Goal: Task Accomplishment & Management: Manage account settings

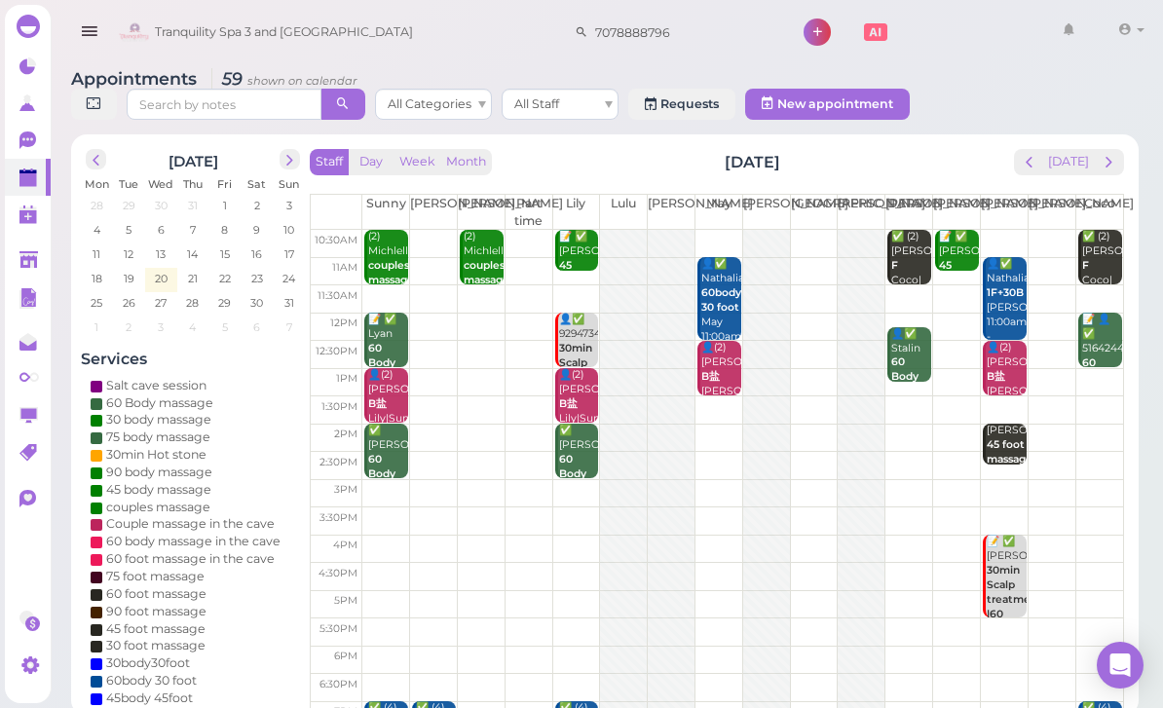
scroll to position [0, 8]
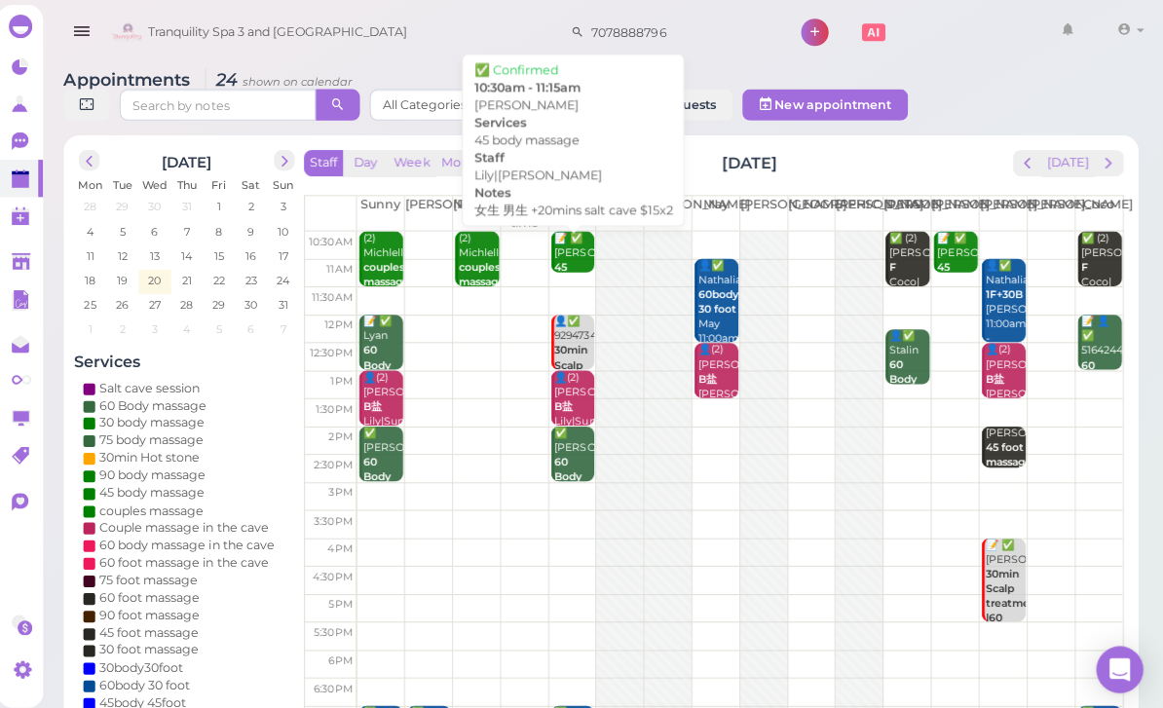
click at [568, 258] on div "📝 ✅ Toni 45 body massage 女生 男生 +20mins salt cave $15x2 Lily|Tom 10:30am - 11:15…" at bounding box center [578, 346] width 41 height 232
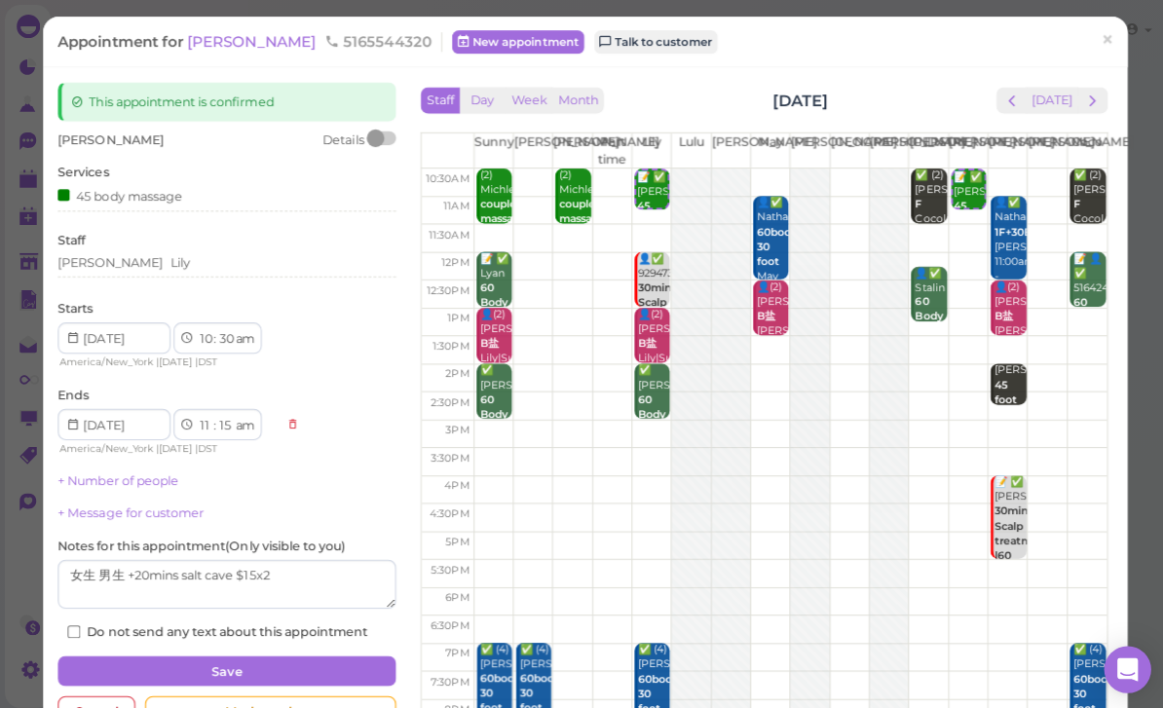
click at [178, 270] on div "Tom Lily" at bounding box center [225, 263] width 336 height 23
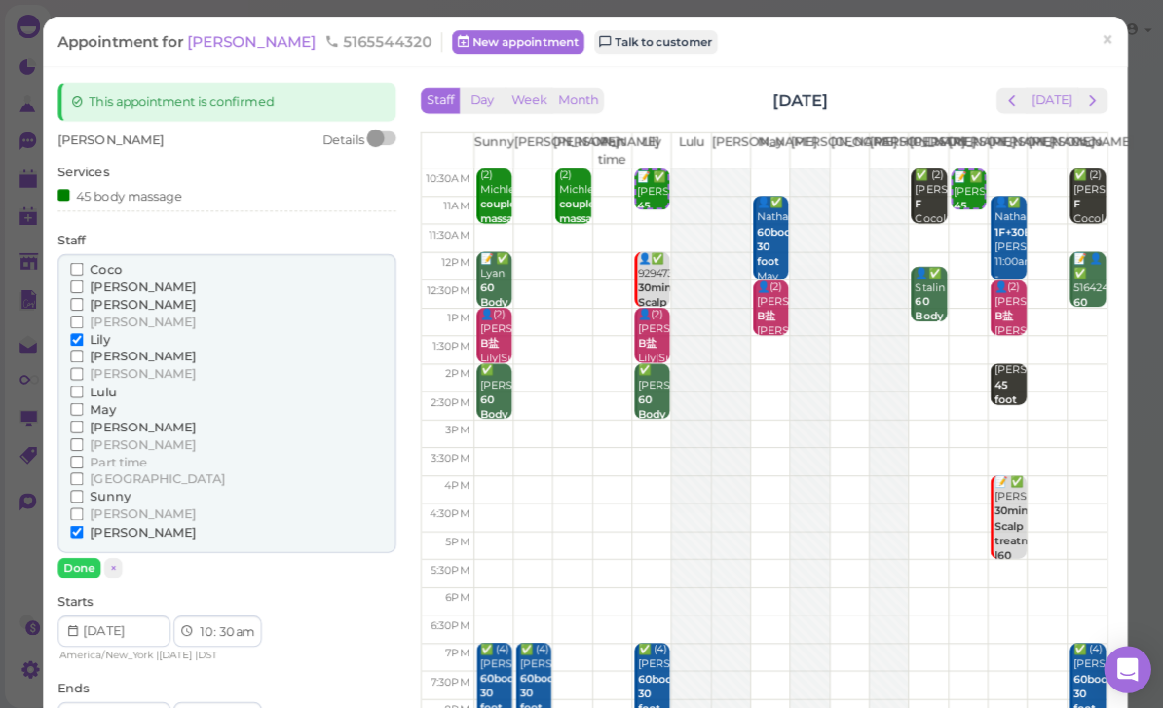
click at [102, 521] on span "[PERSON_NAME]" at bounding box center [142, 528] width 105 height 15
click at [83, 522] on input "[PERSON_NAME]" at bounding box center [76, 528] width 13 height 13
click at [93, 554] on button "Done" at bounding box center [78, 564] width 43 height 20
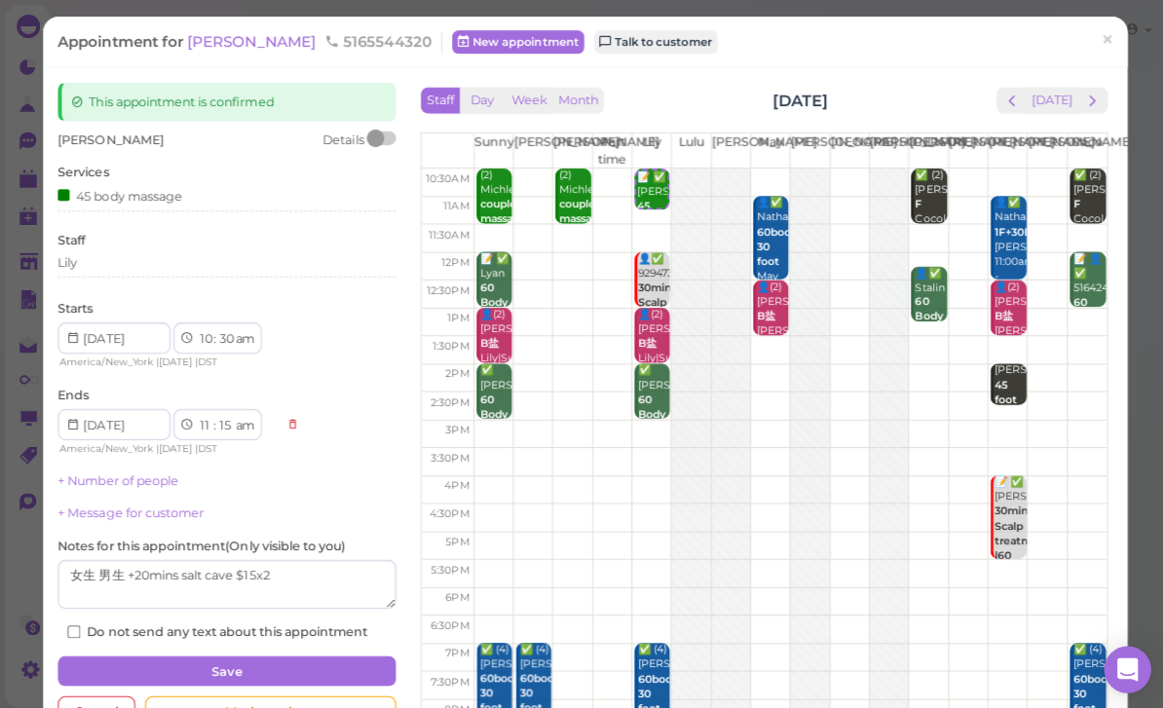
click at [189, 654] on button "Save" at bounding box center [225, 667] width 336 height 31
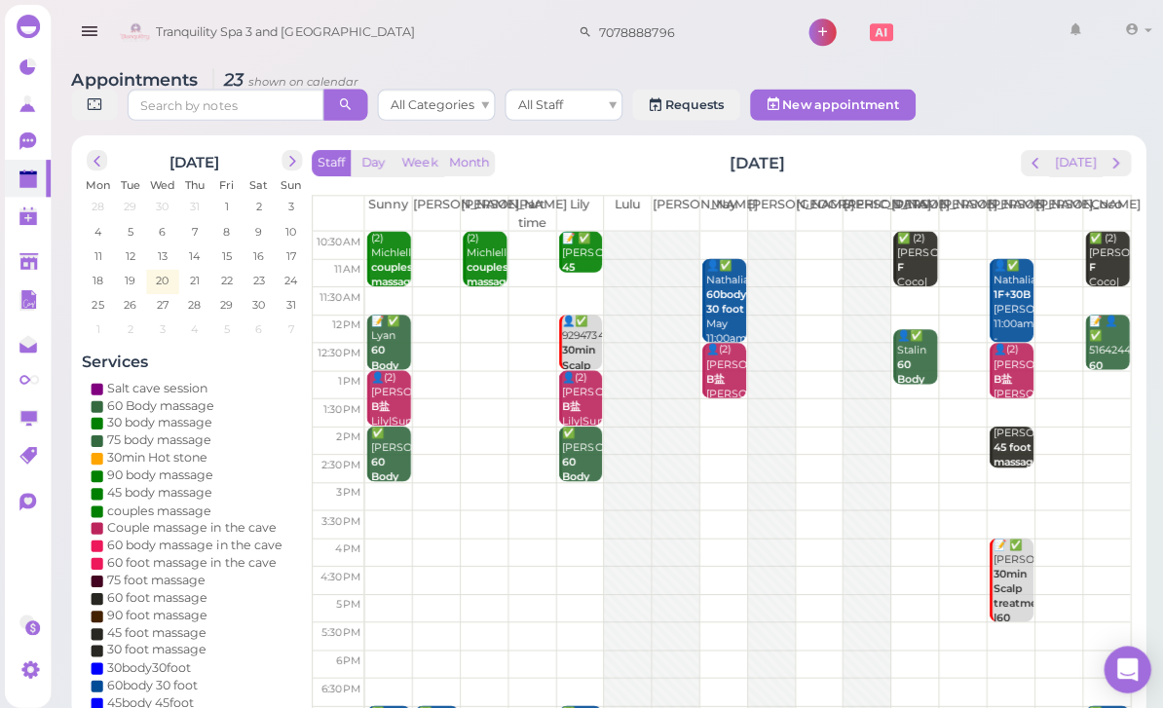
click at [1038, 165] on span "prev" at bounding box center [1029, 162] width 19 height 19
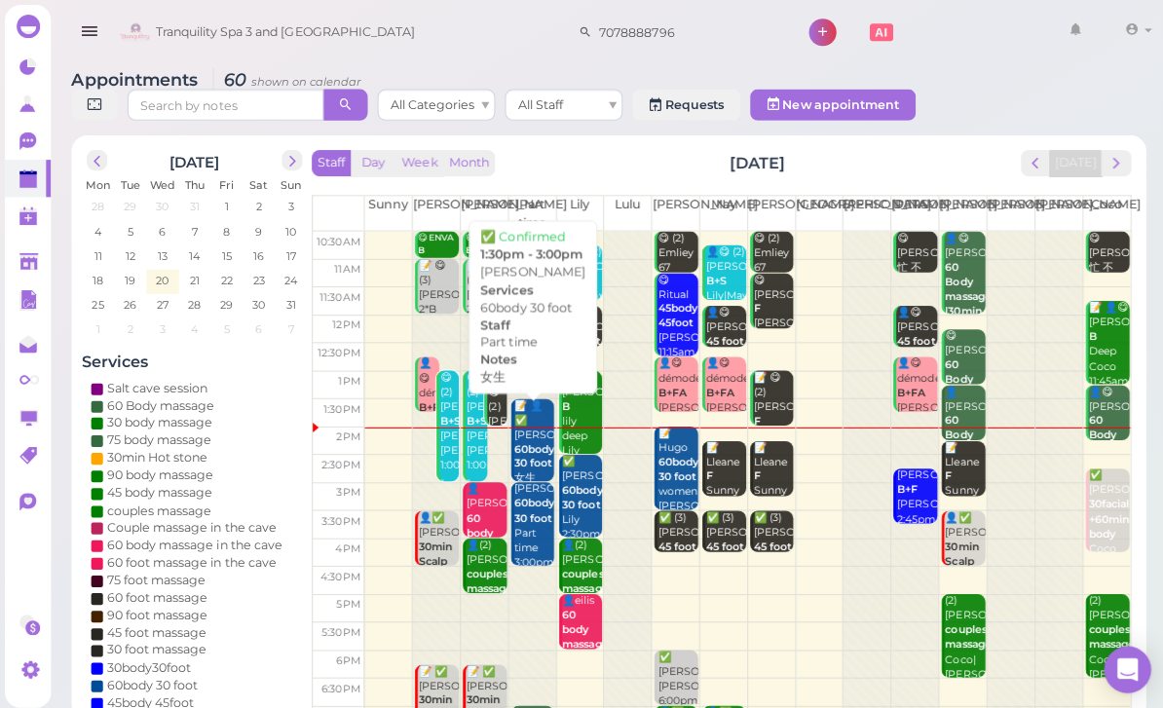
click at [536, 447] on b "60body 30 foot" at bounding box center [531, 453] width 40 height 27
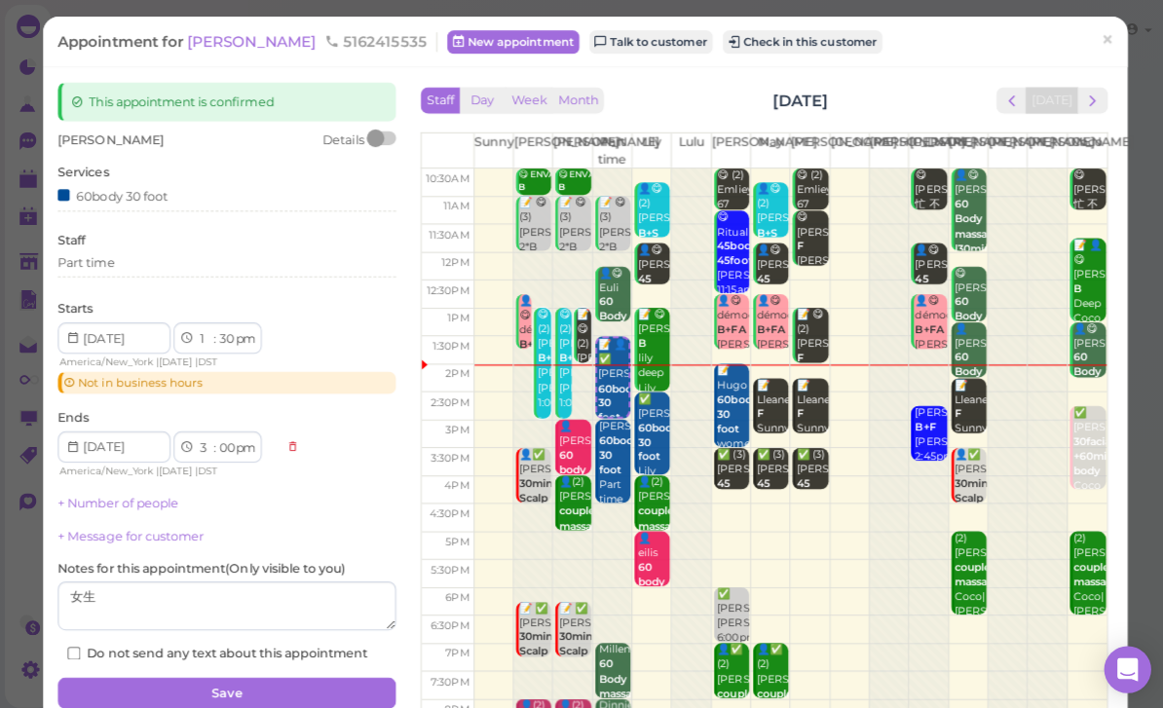
click at [724, 44] on button "Check in this customer" at bounding box center [797, 41] width 159 height 23
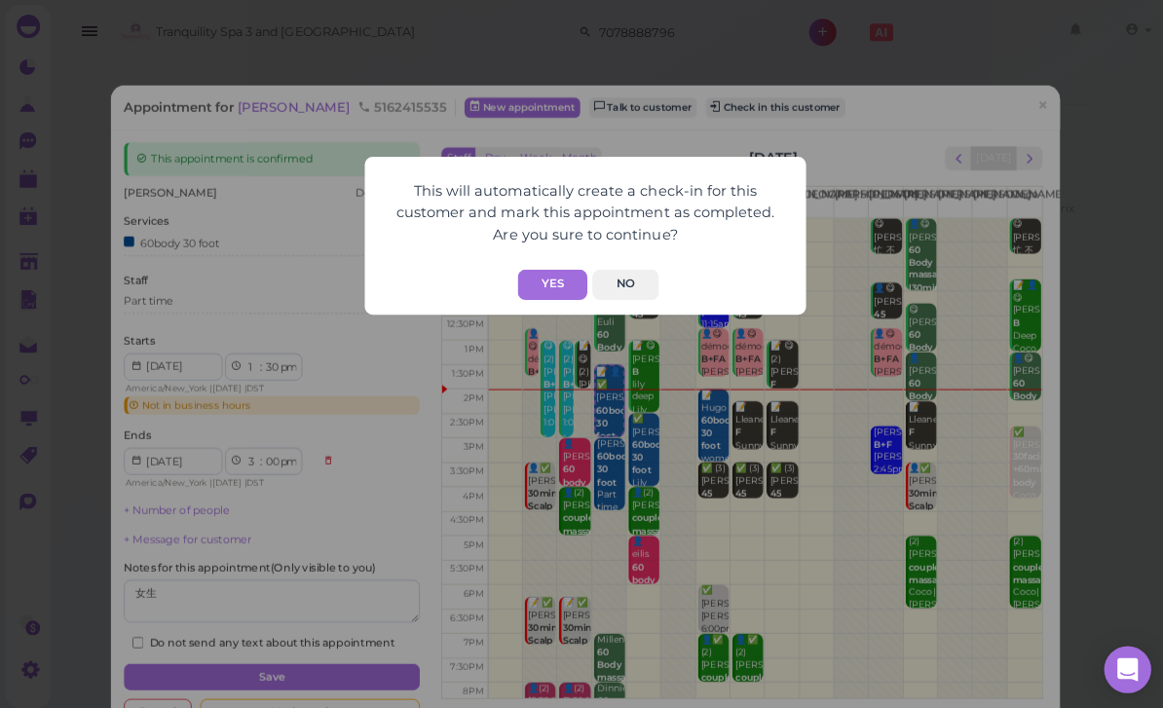
click at [546, 279] on button "Yes" at bounding box center [548, 283] width 69 height 30
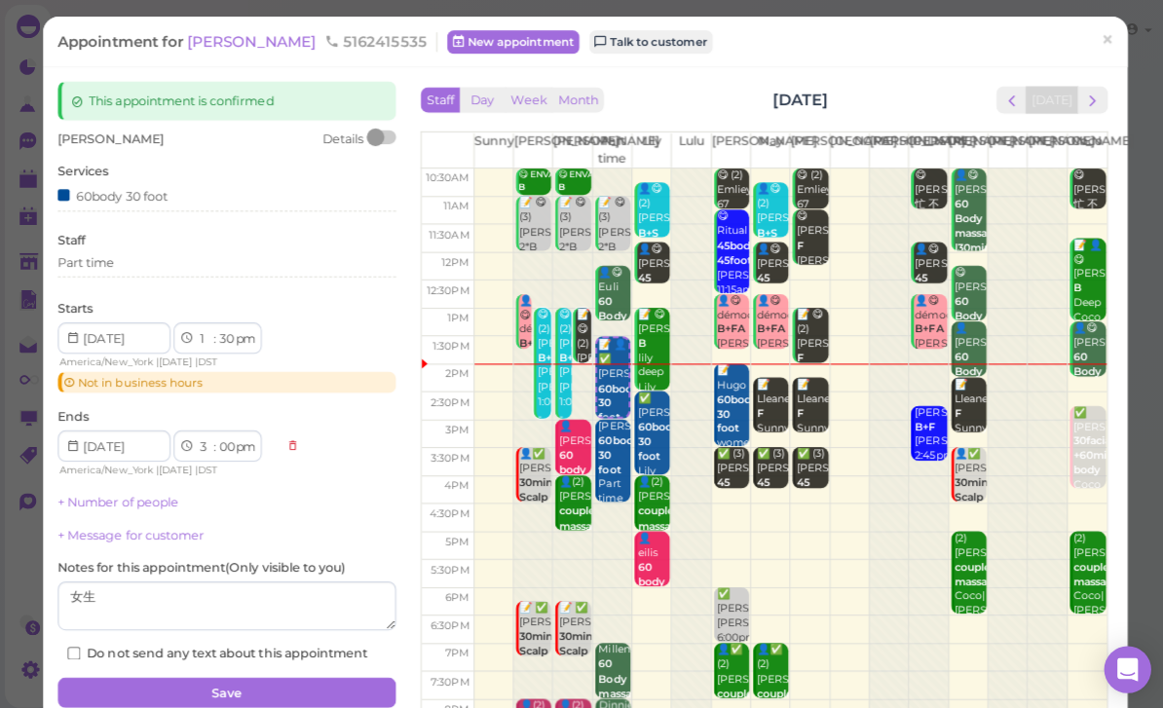
click at [1095, 45] on span "×" at bounding box center [1100, 39] width 13 height 27
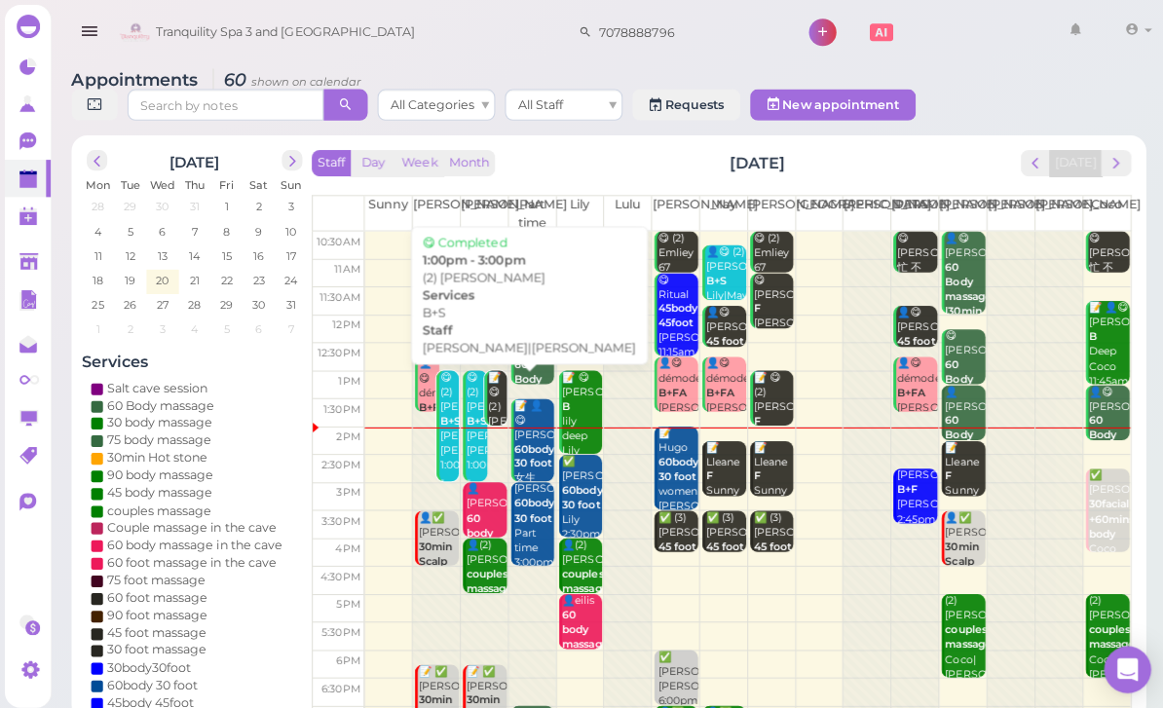
click at [468, 426] on div "😋 (2) Anna B+S Kelly|Nancy 1:00pm - 3:00pm" at bounding box center [473, 433] width 21 height 131
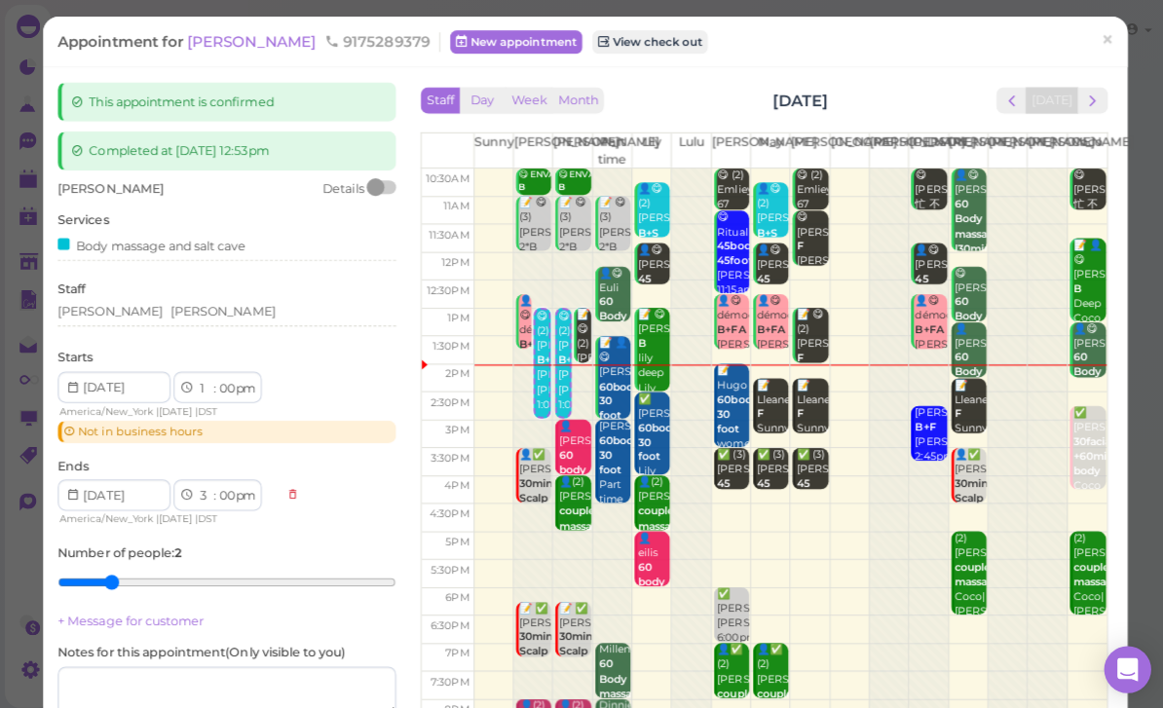
click at [187, 302] on div "[PERSON_NAME][GEOGRAPHIC_DATA]" at bounding box center [225, 310] width 336 height 18
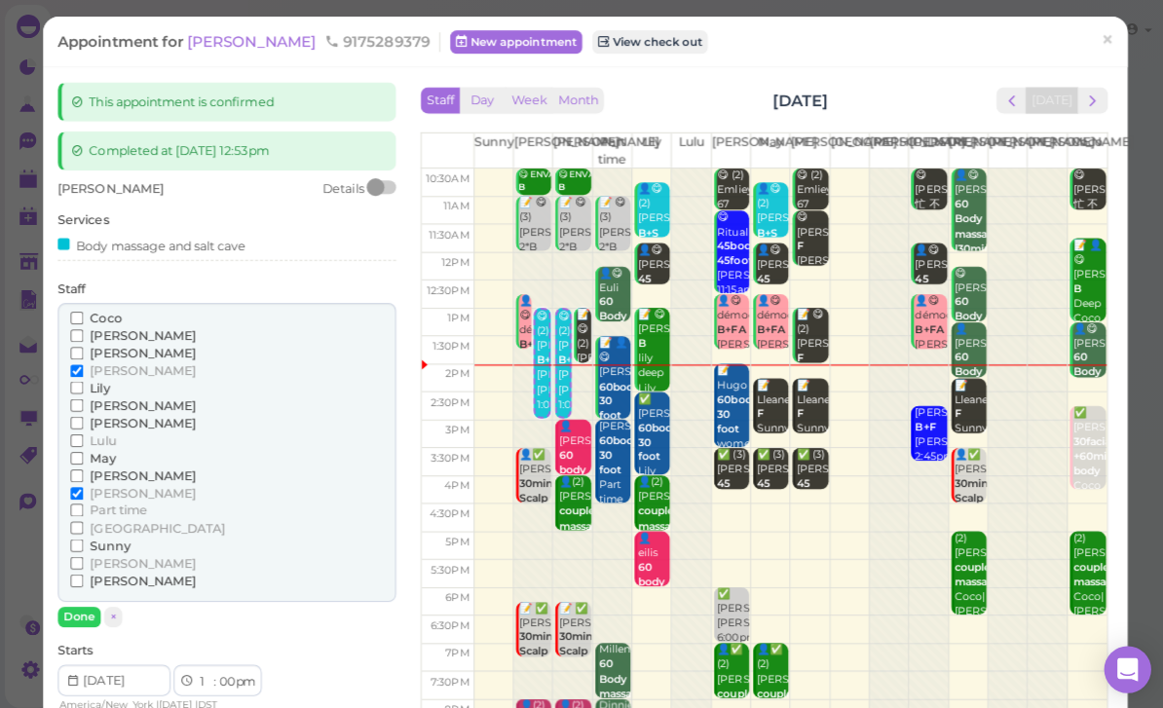
click at [124, 335] on span "[PERSON_NAME]" at bounding box center [142, 333] width 105 height 15
click at [83, 335] on input "[PERSON_NAME]" at bounding box center [76, 333] width 13 height 13
click at [103, 413] on span "[PERSON_NAME]" at bounding box center [142, 420] width 105 height 15
click at [83, 414] on input "[PERSON_NAME]" at bounding box center [76, 420] width 13 height 13
click at [83, 484] on input "[PERSON_NAME]" at bounding box center [76, 490] width 13 height 13
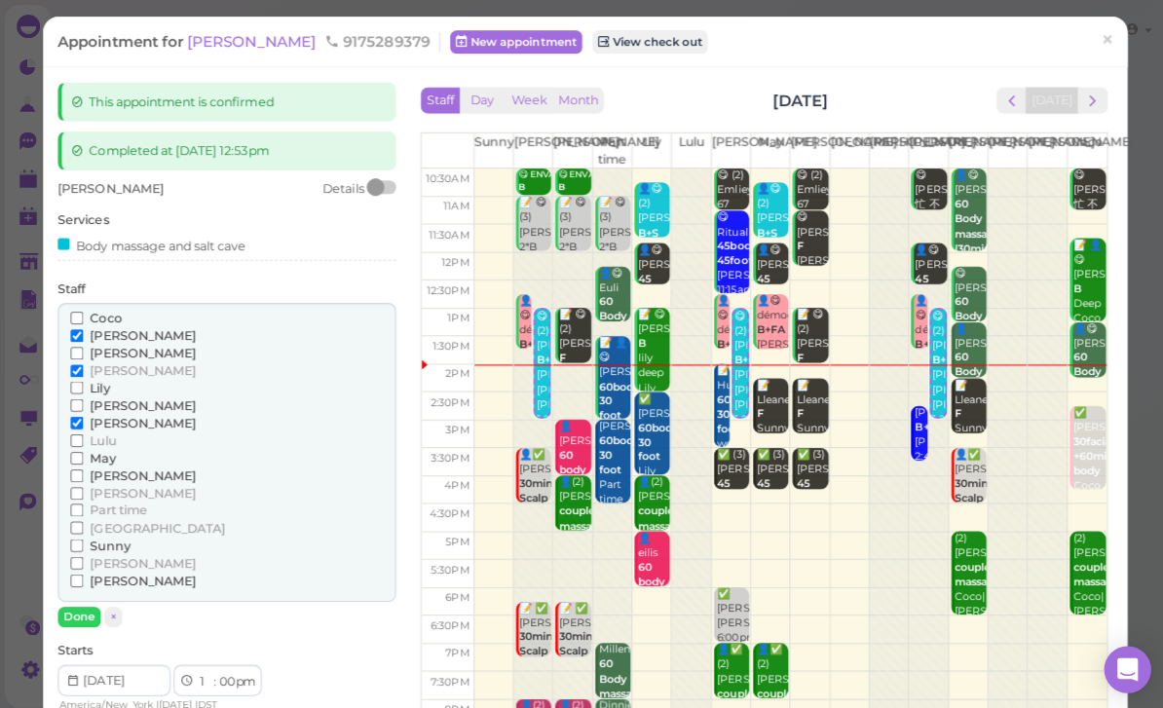
click at [125, 346] on span "[PERSON_NAME]" at bounding box center [142, 351] width 105 height 15
click at [83, 346] on input "[PERSON_NAME]" at bounding box center [76, 351] width 13 height 13
click at [115, 347] on span "[PERSON_NAME]" at bounding box center [142, 351] width 105 height 15
click at [83, 347] on input "[PERSON_NAME]" at bounding box center [76, 351] width 13 height 13
click at [83, 362] on input "[PERSON_NAME]" at bounding box center [76, 368] width 13 height 13
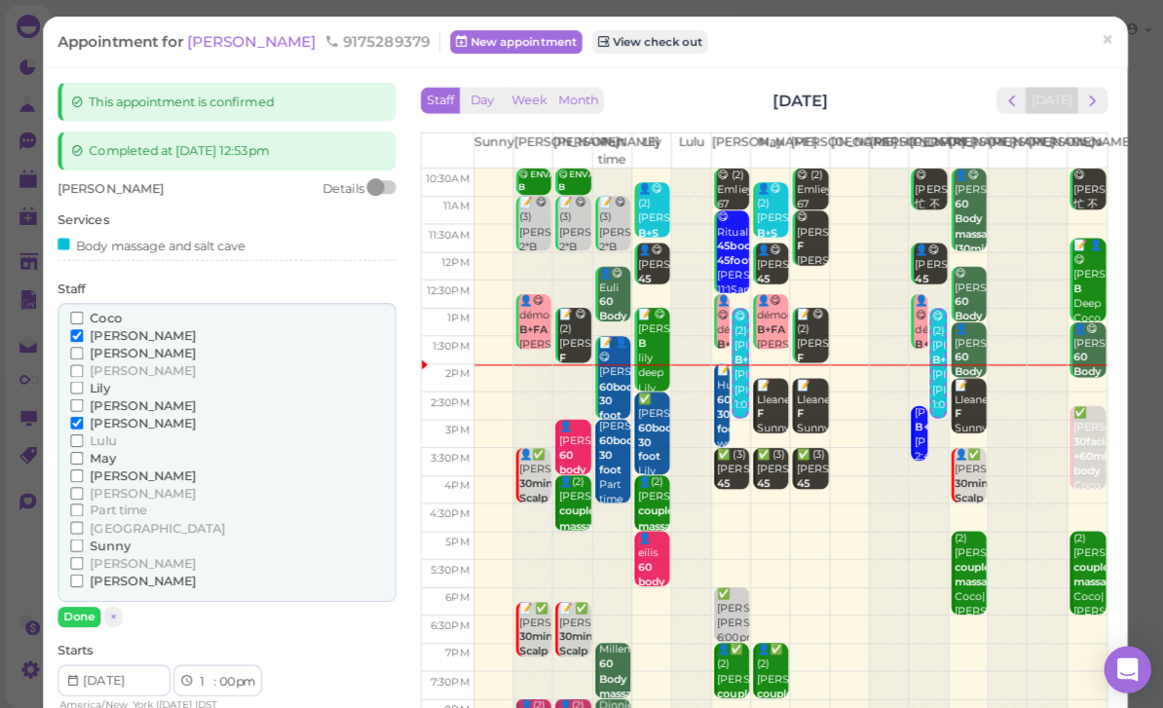
click at [85, 603] on button "Done" at bounding box center [78, 613] width 43 height 20
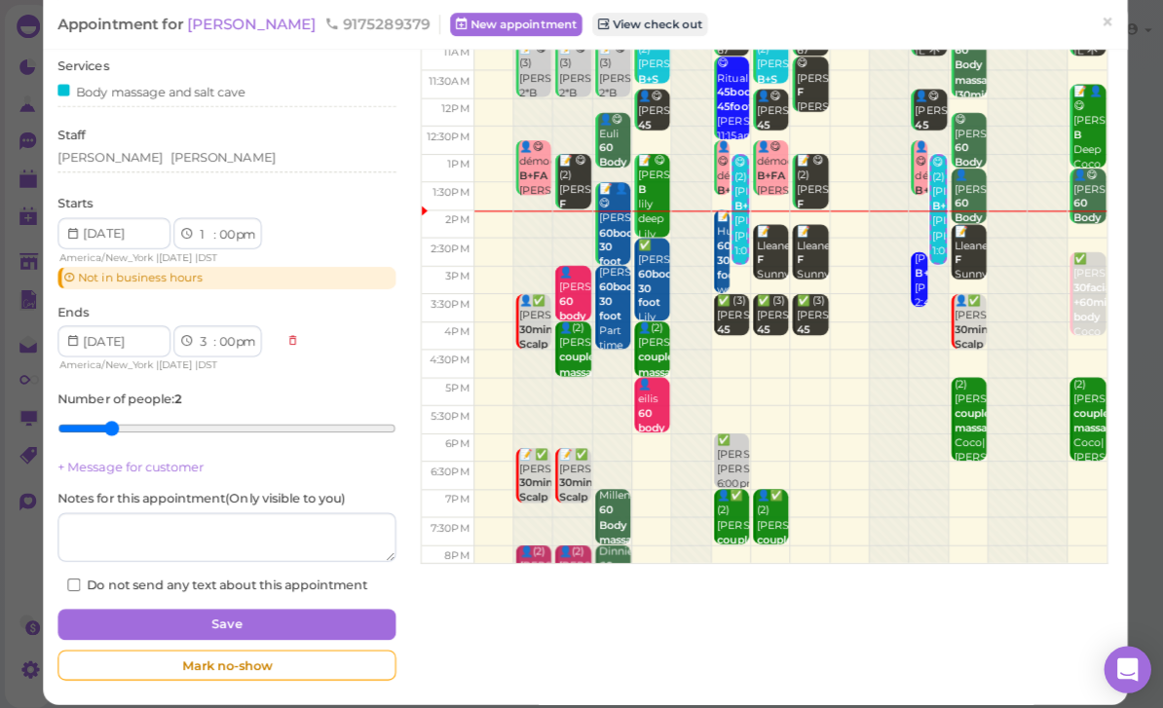
scroll to position [152, 0]
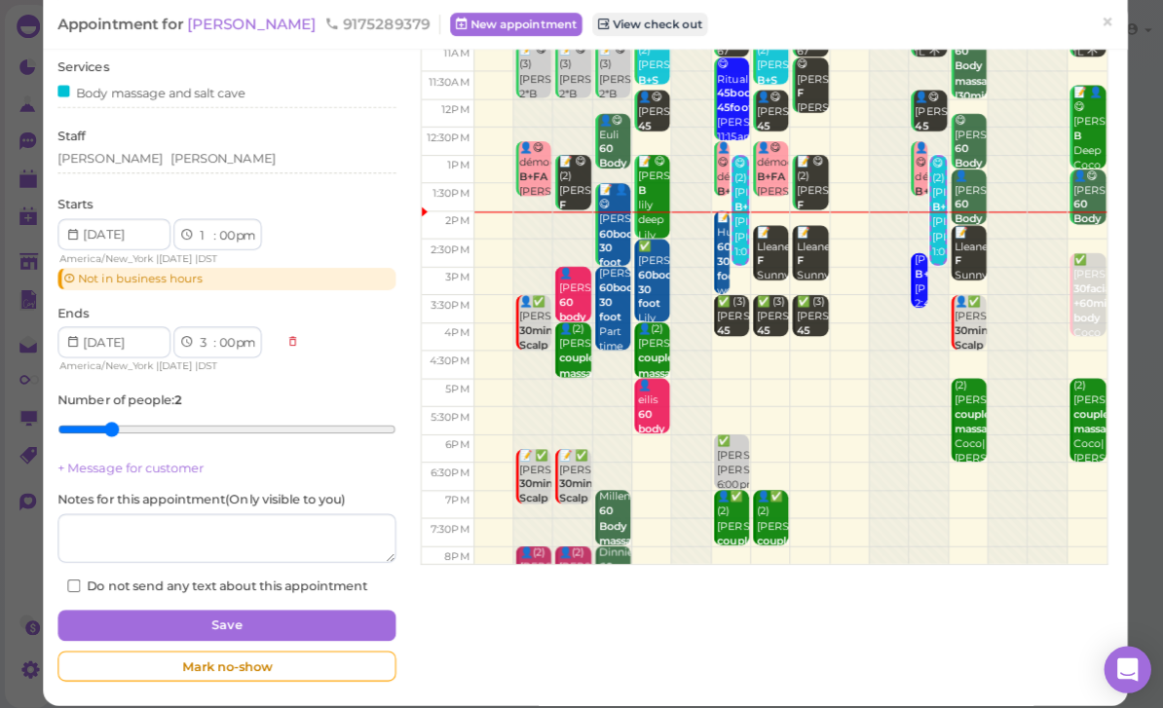
click at [289, 606] on button "Save" at bounding box center [225, 621] width 336 height 31
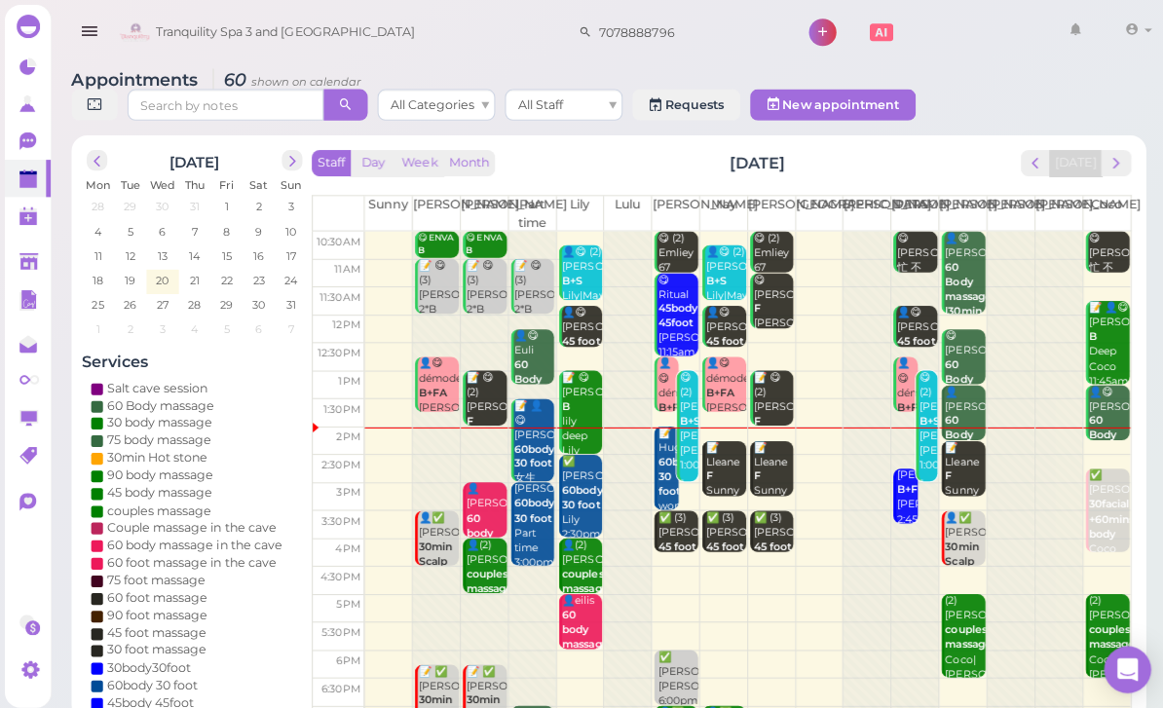
click at [660, 490] on div "📝 Hugo 60body 30 foot women Lisa 2:00pm - 3:30pm" at bounding box center [663, 496] width 21 height 145
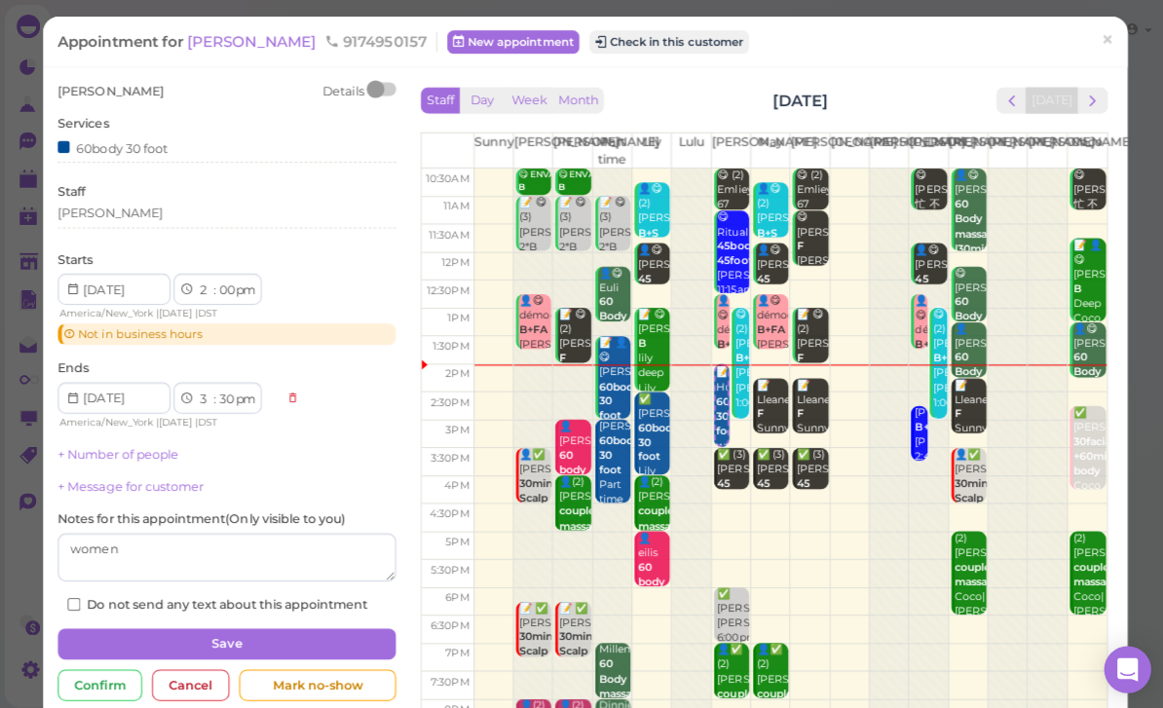
click at [173, 214] on div "[PERSON_NAME]" at bounding box center [225, 213] width 336 height 18
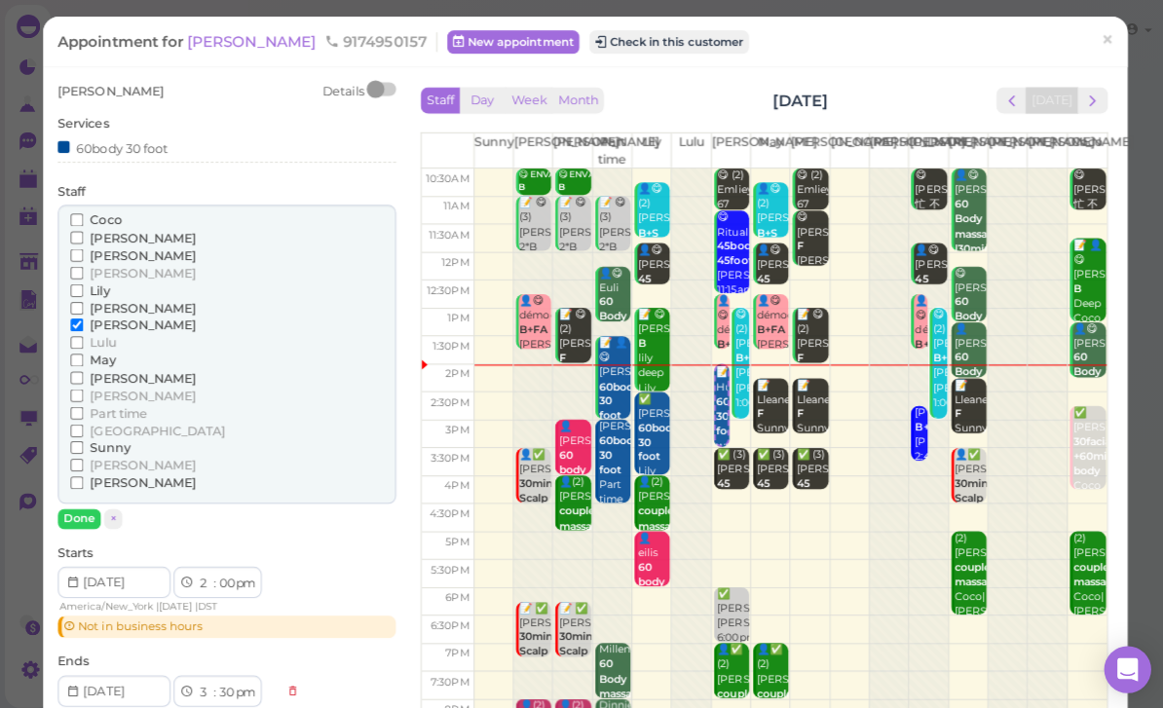
click at [110, 265] on span "[PERSON_NAME]" at bounding box center [142, 271] width 105 height 15
click at [83, 265] on input "[PERSON_NAME]" at bounding box center [76, 271] width 13 height 13
click at [100, 317] on span "[PERSON_NAME]" at bounding box center [142, 323] width 105 height 15
click at [83, 317] on input "[PERSON_NAME]" at bounding box center [76, 323] width 13 height 13
click at [82, 505] on button "Done" at bounding box center [78, 515] width 43 height 20
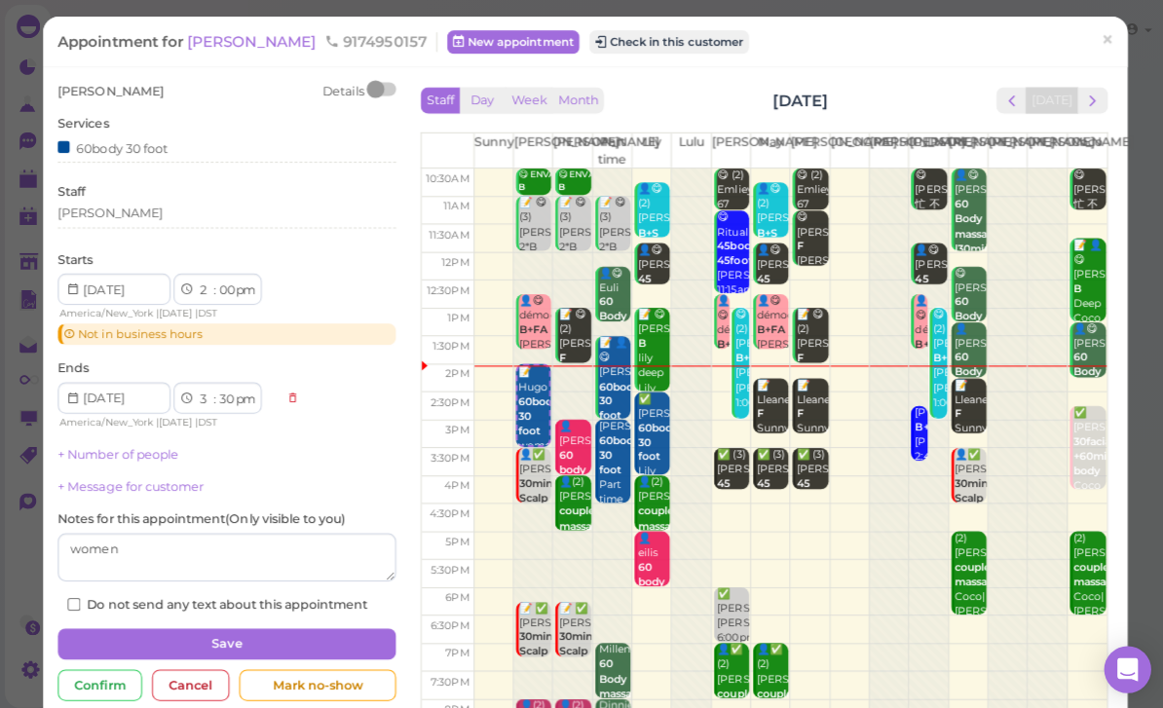
click at [210, 624] on button "Save" at bounding box center [225, 639] width 336 height 31
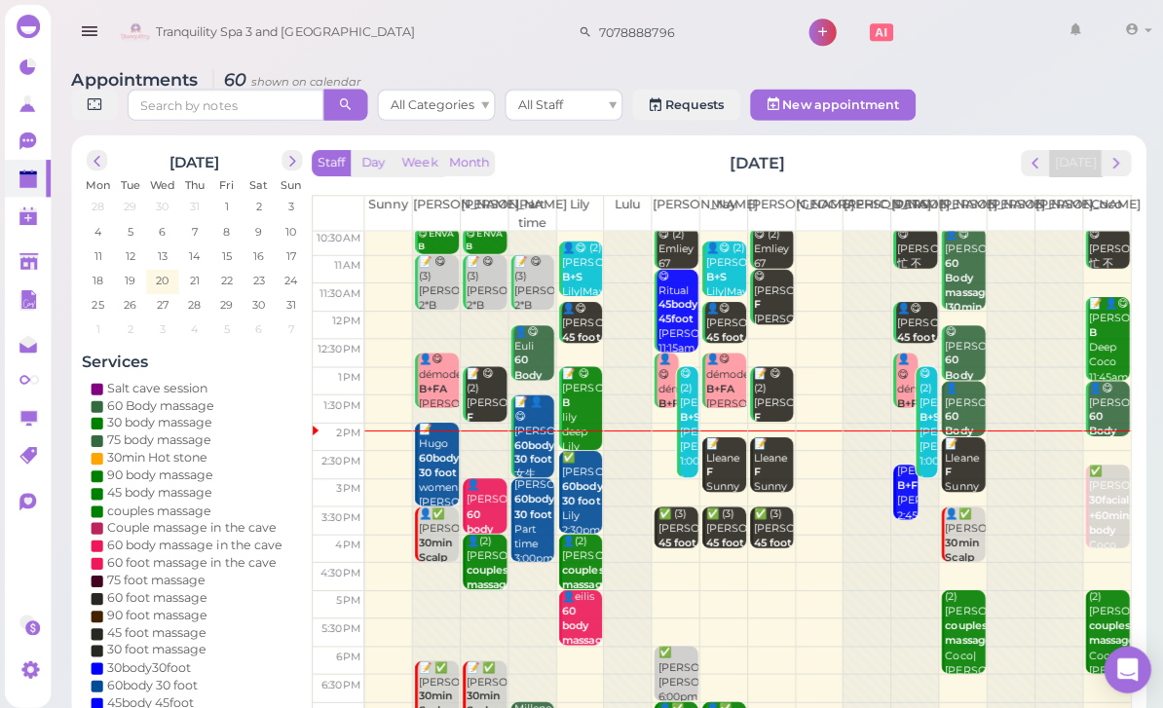
scroll to position [5, 0]
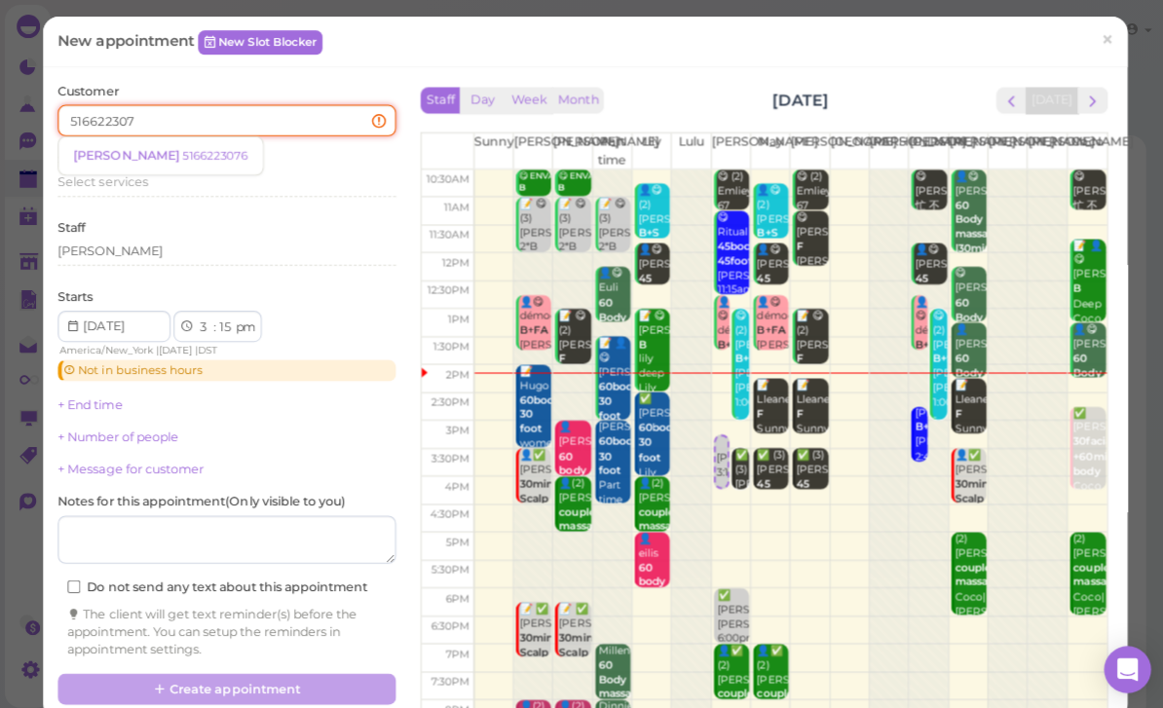
type input "5166223076"
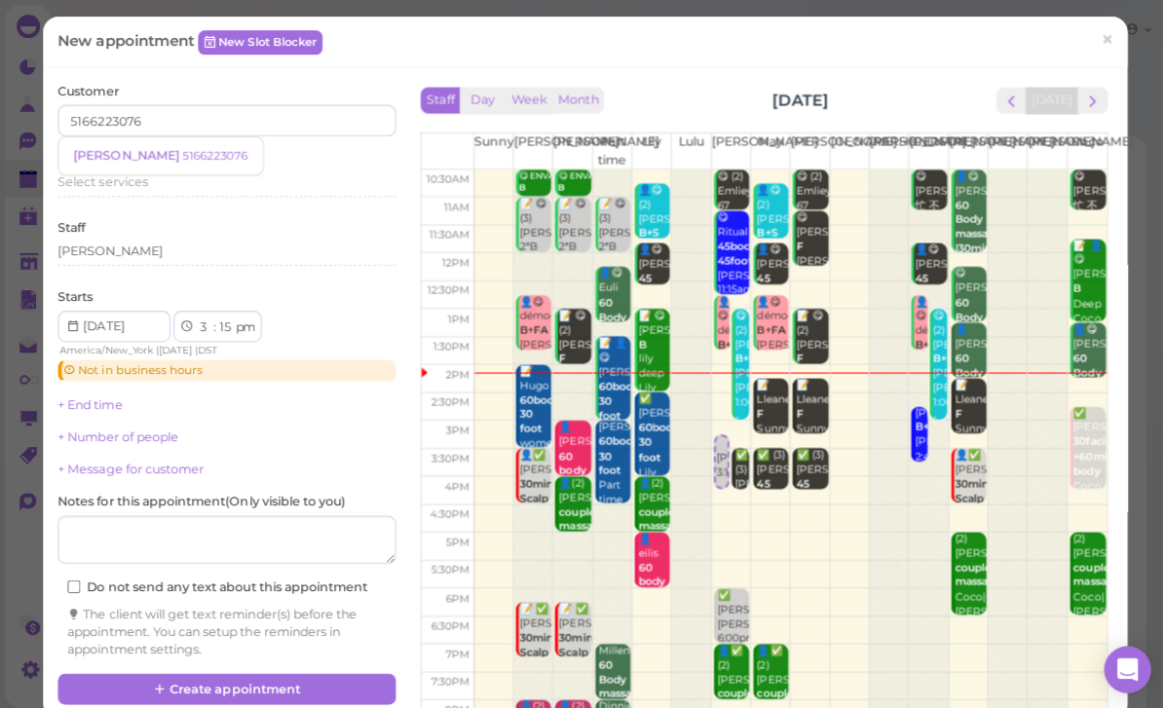
click at [181, 159] on small "5166223076" at bounding box center [213, 155] width 65 height 14
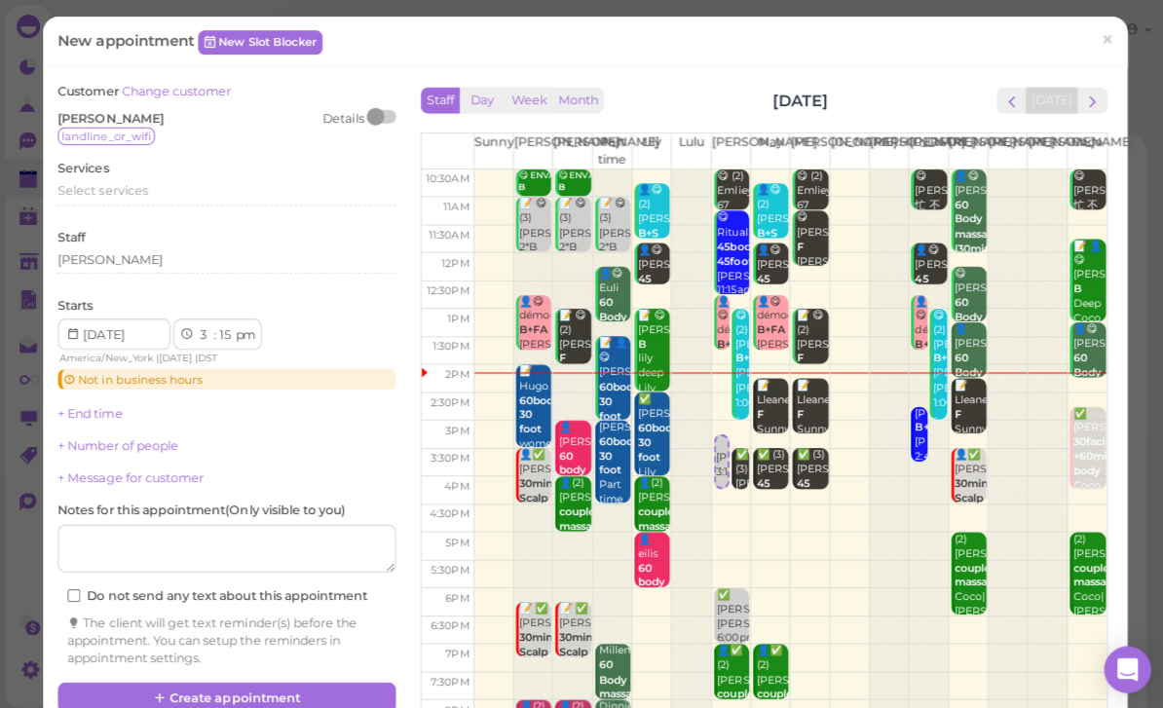
click at [127, 194] on span "Select services" at bounding box center [102, 189] width 90 height 15
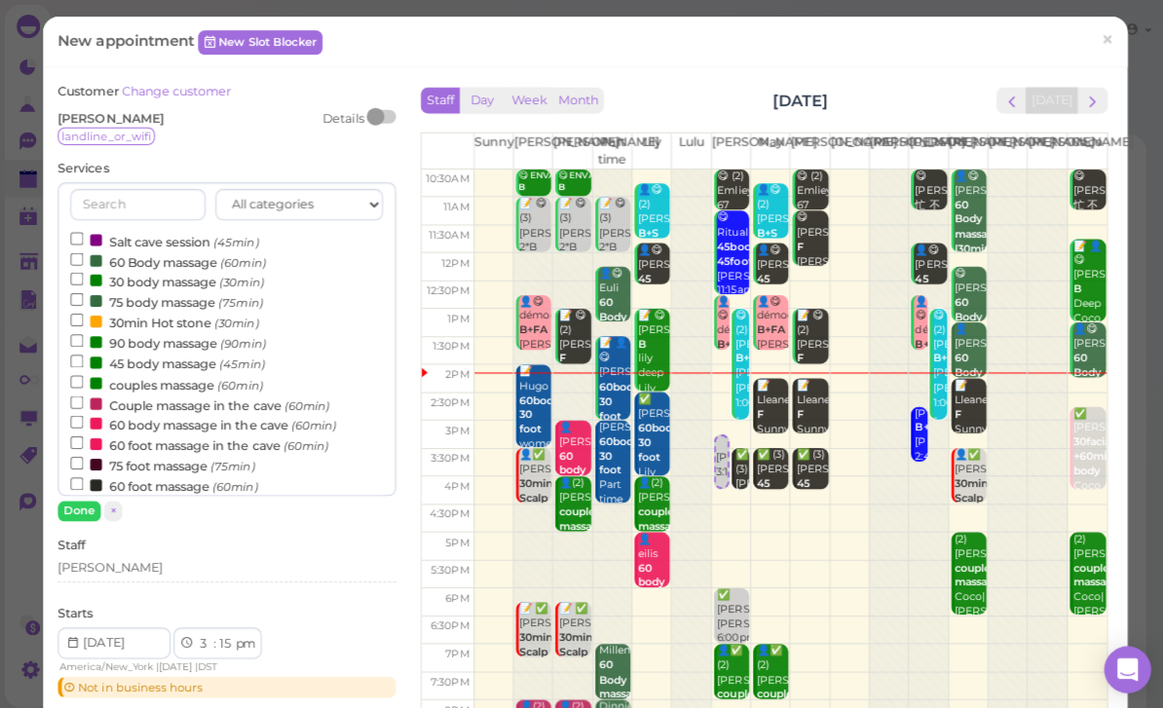
click at [188, 258] on label "60 Body massage (60min)" at bounding box center [167, 259] width 194 height 20
click at [83, 258] on input "60 Body massage (60min)" at bounding box center [76, 257] width 13 height 13
click at [73, 508] on button "Done" at bounding box center [78, 508] width 43 height 20
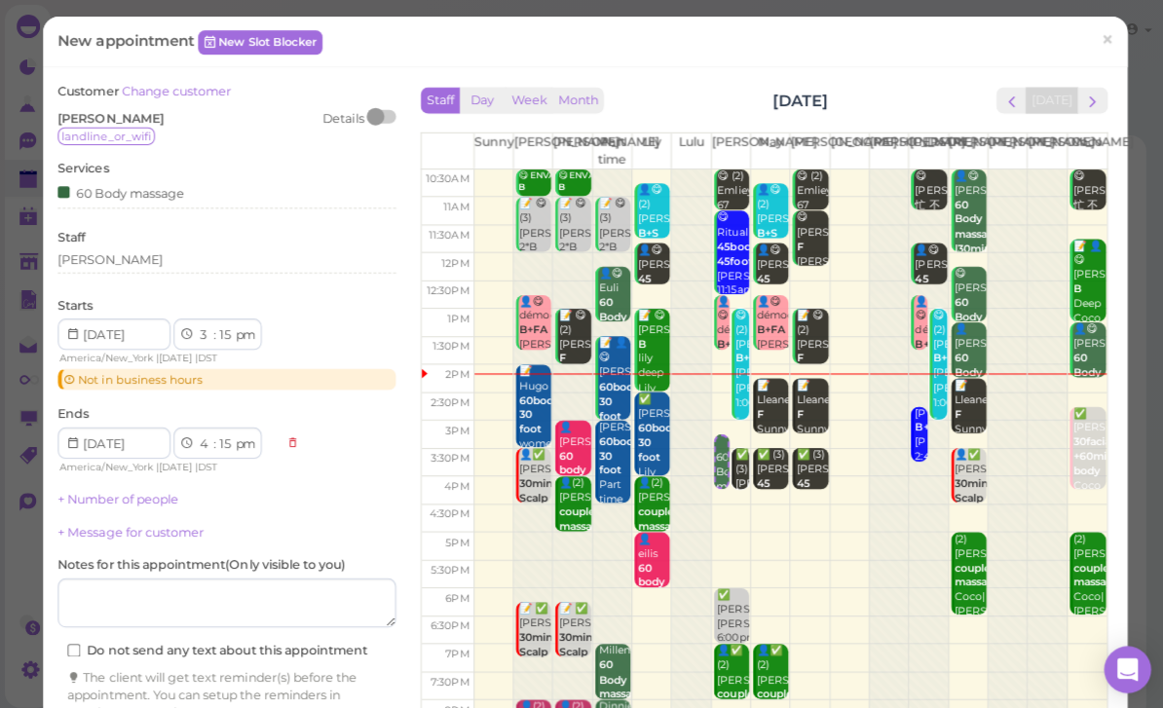
click at [153, 489] on link "+ Number of people" at bounding box center [117, 496] width 120 height 15
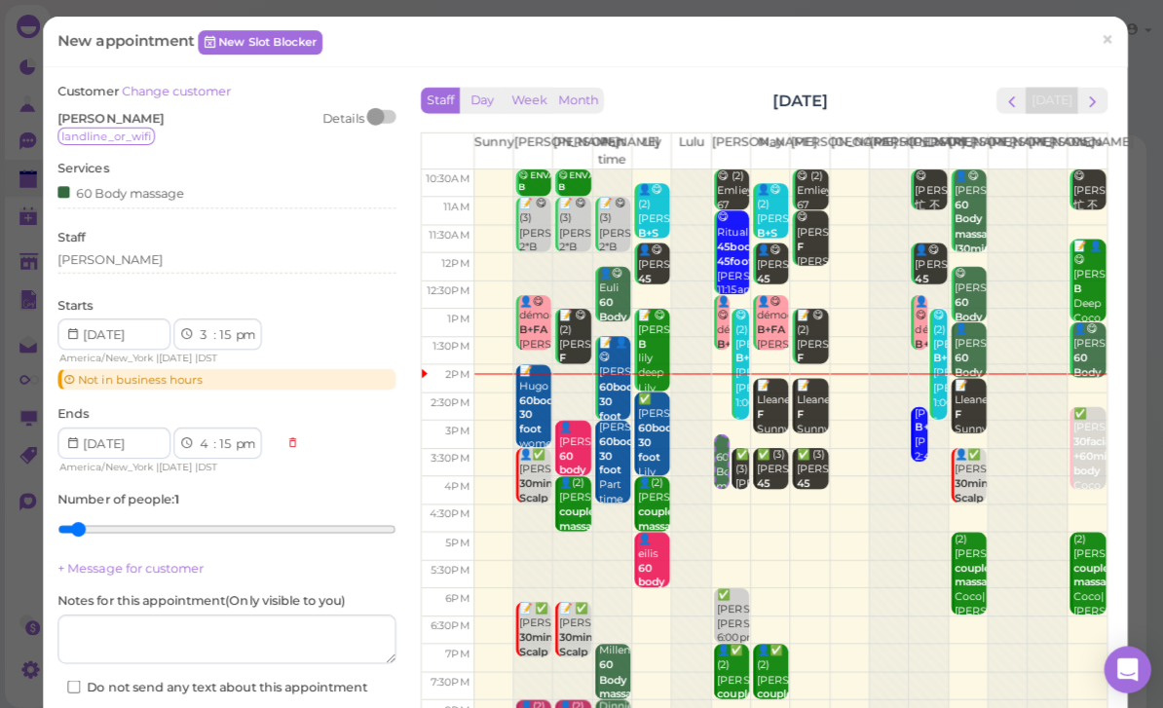
click at [216, 329] on select "00 05 10 15 20 25 30 35 40 45 50 55" at bounding box center [224, 333] width 19 height 20
select select "00"
click at [146, 257] on div "[PERSON_NAME]" at bounding box center [225, 258] width 336 height 18
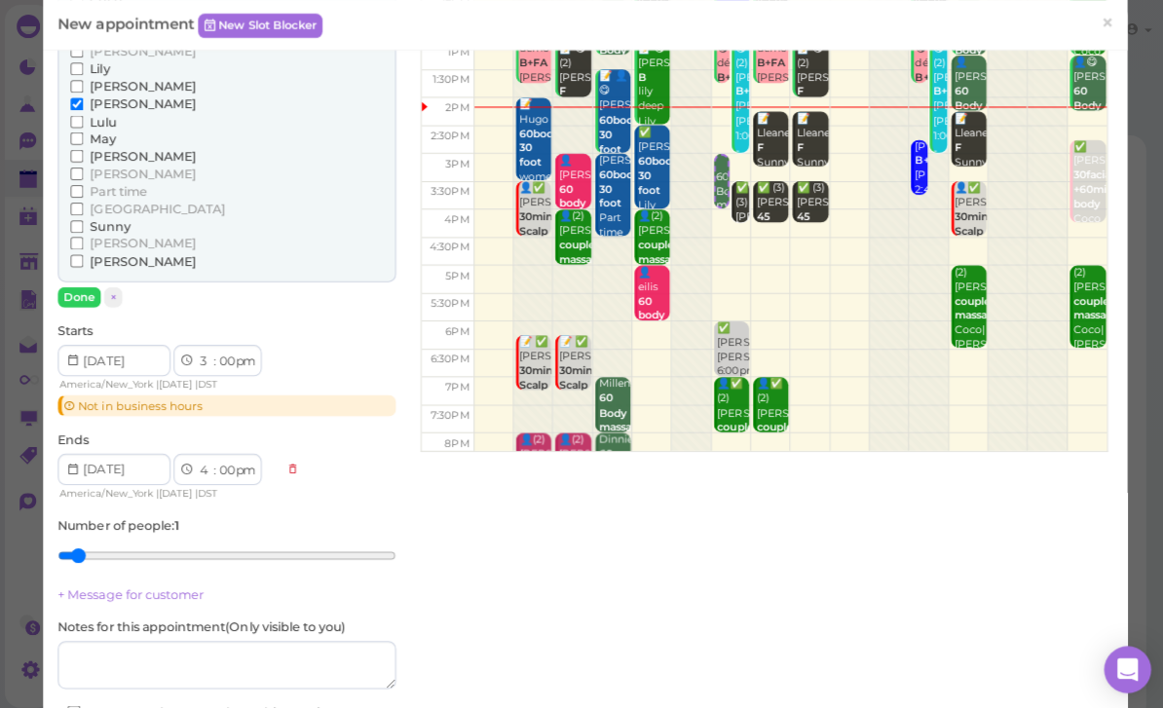
scroll to position [321, 0]
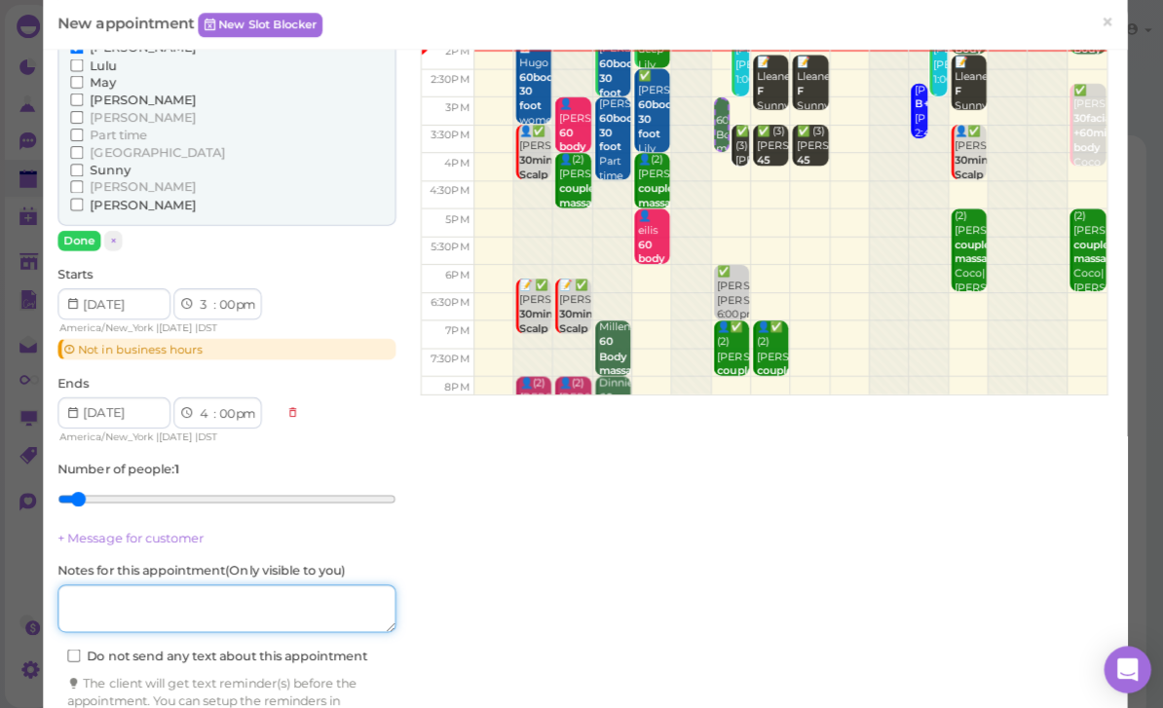
click at [200, 580] on textarea at bounding box center [225, 604] width 336 height 49
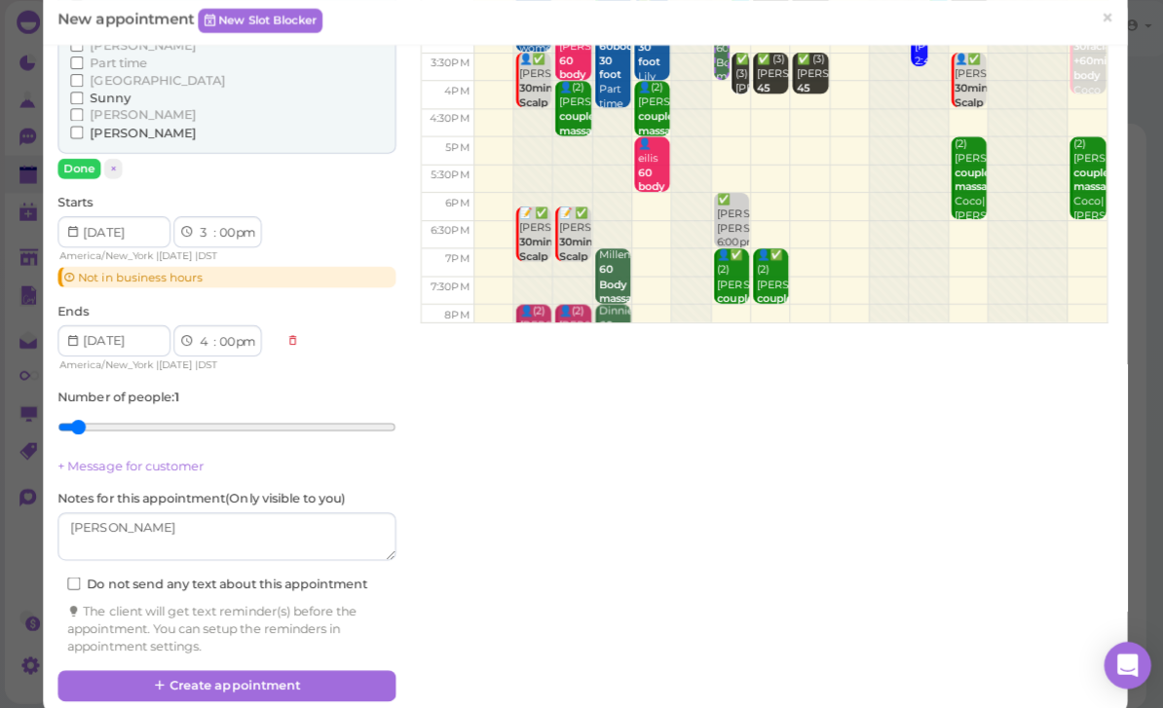
scroll to position [387, 0]
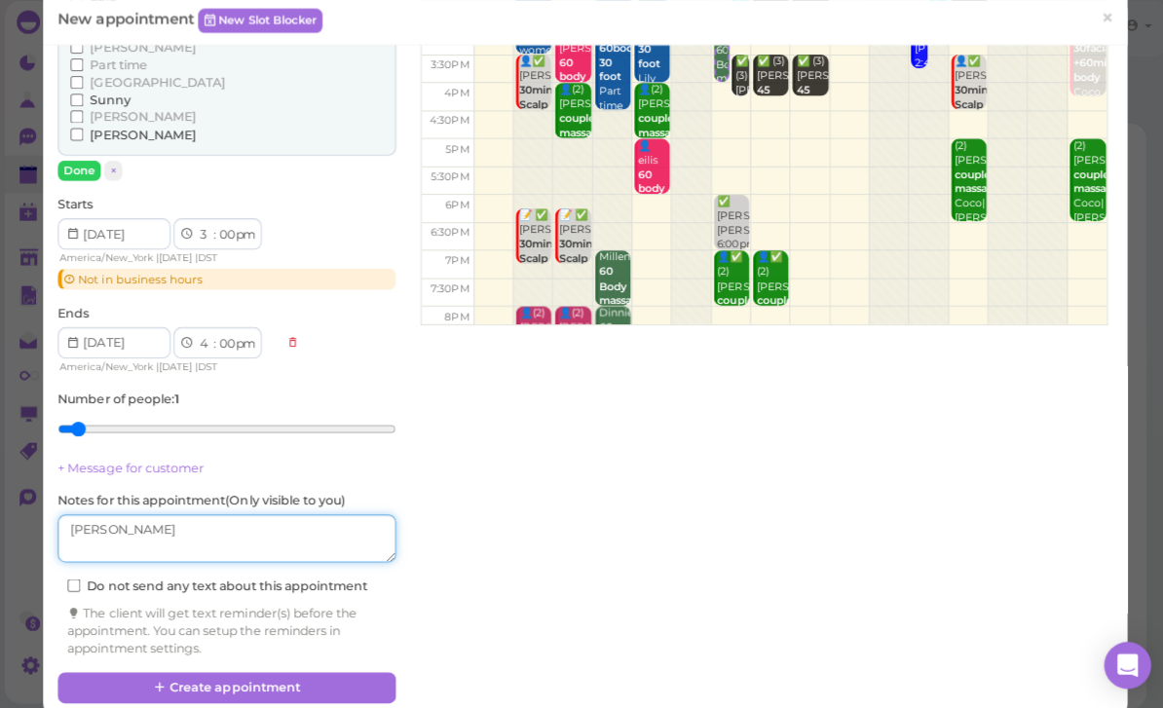
type textarea "[PERSON_NAME]"
click at [276, 672] on button "Create appointment" at bounding box center [225, 687] width 336 height 31
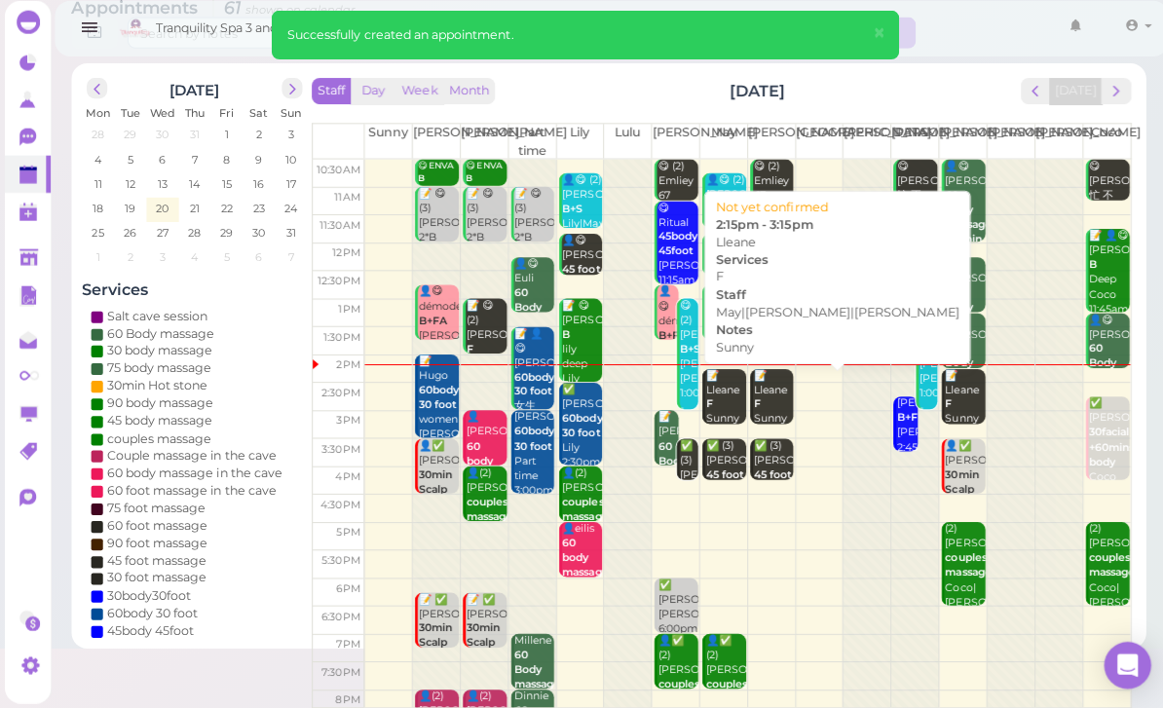
click at [775, 402] on div "📝 Lleane F Sunny May|Mike|Tom 2:15pm - 3:15pm" at bounding box center [768, 443] width 41 height 145
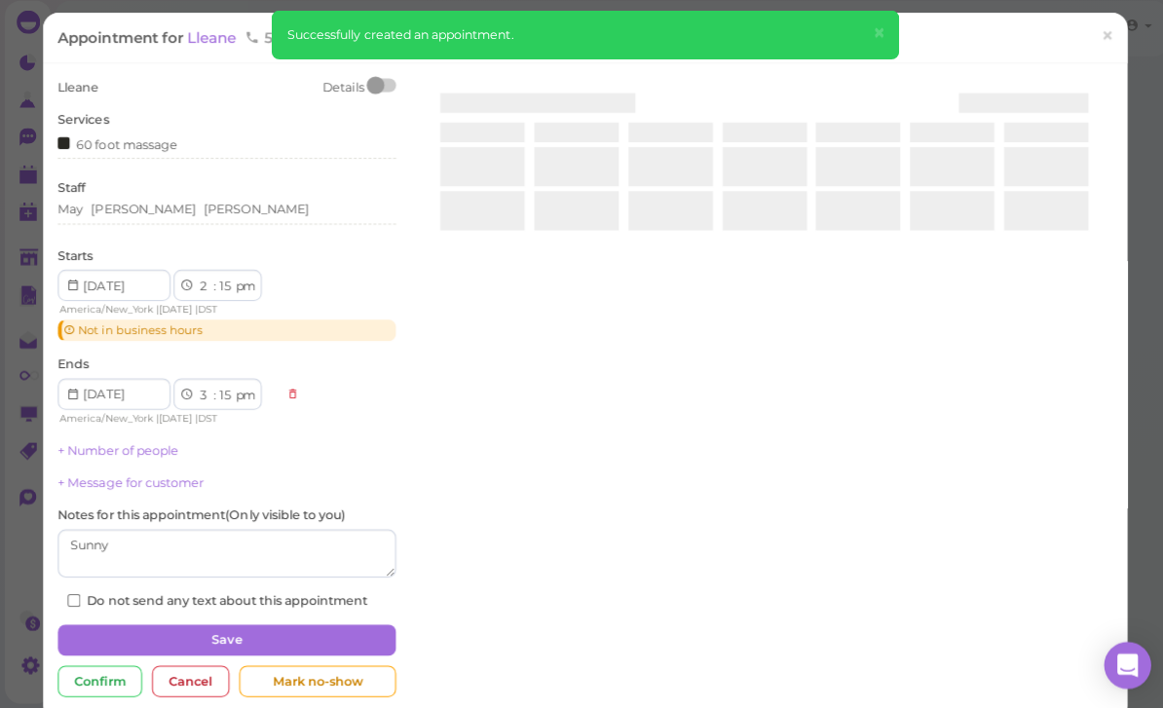
scroll to position [62, 0]
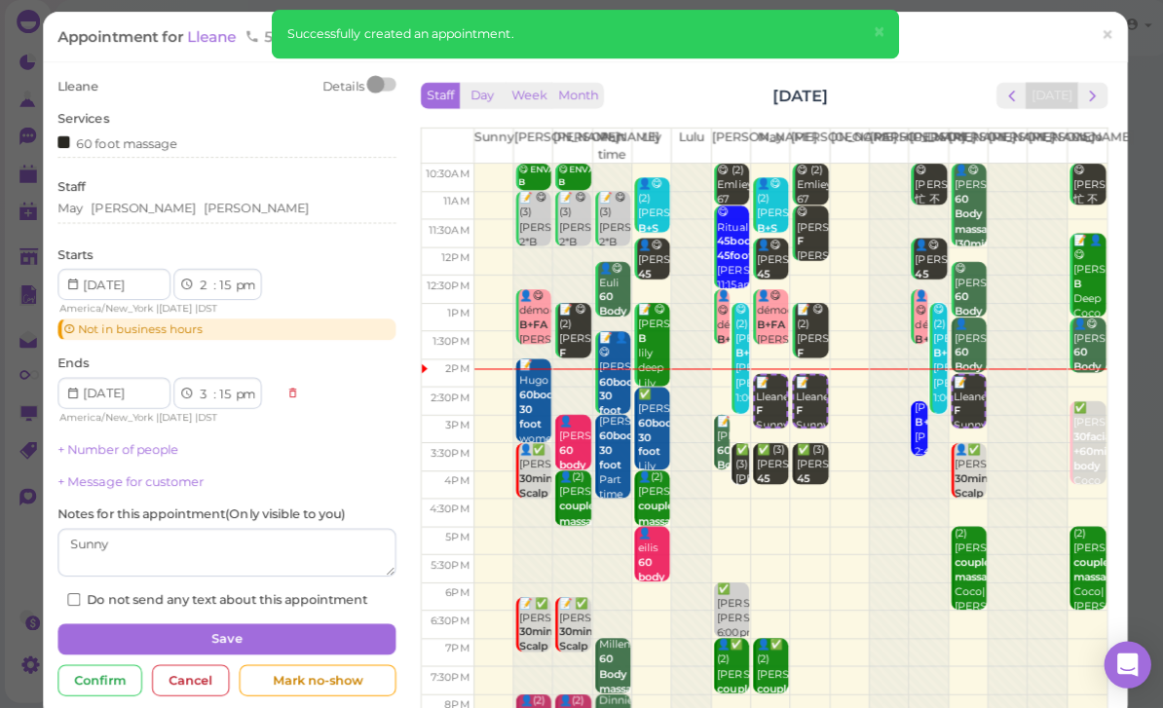
click at [879, 33] on span "×" at bounding box center [873, 36] width 13 height 27
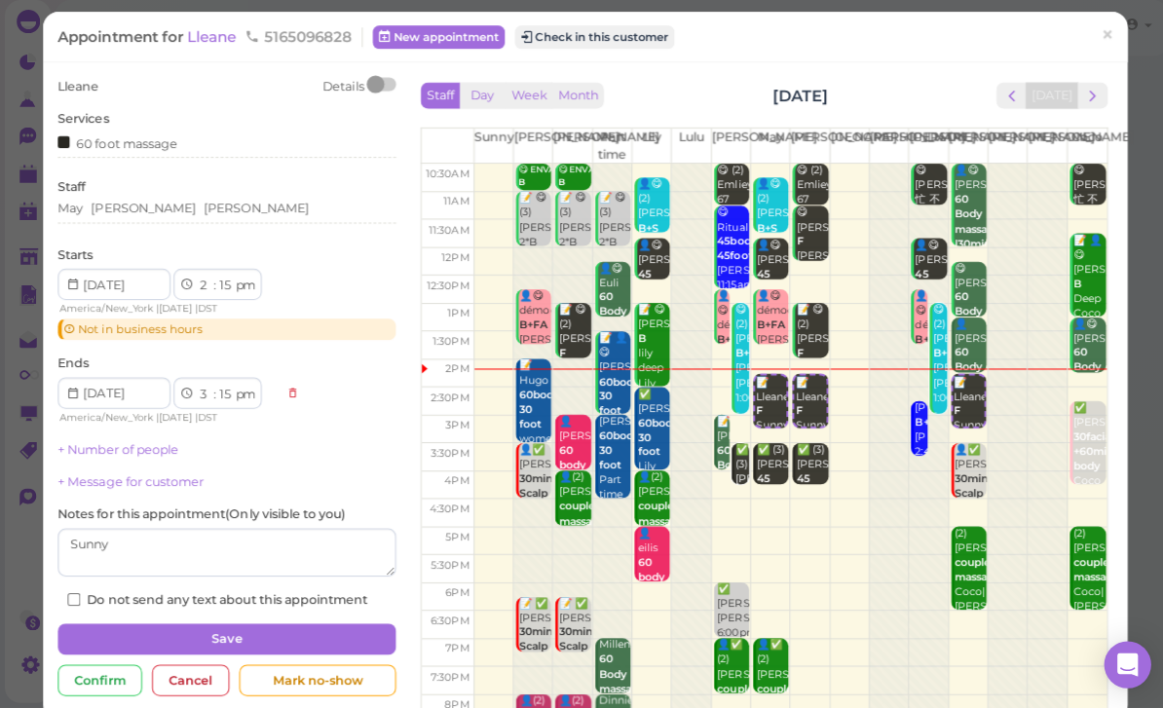
click at [601, 43] on button "Check in this customer" at bounding box center [590, 41] width 159 height 23
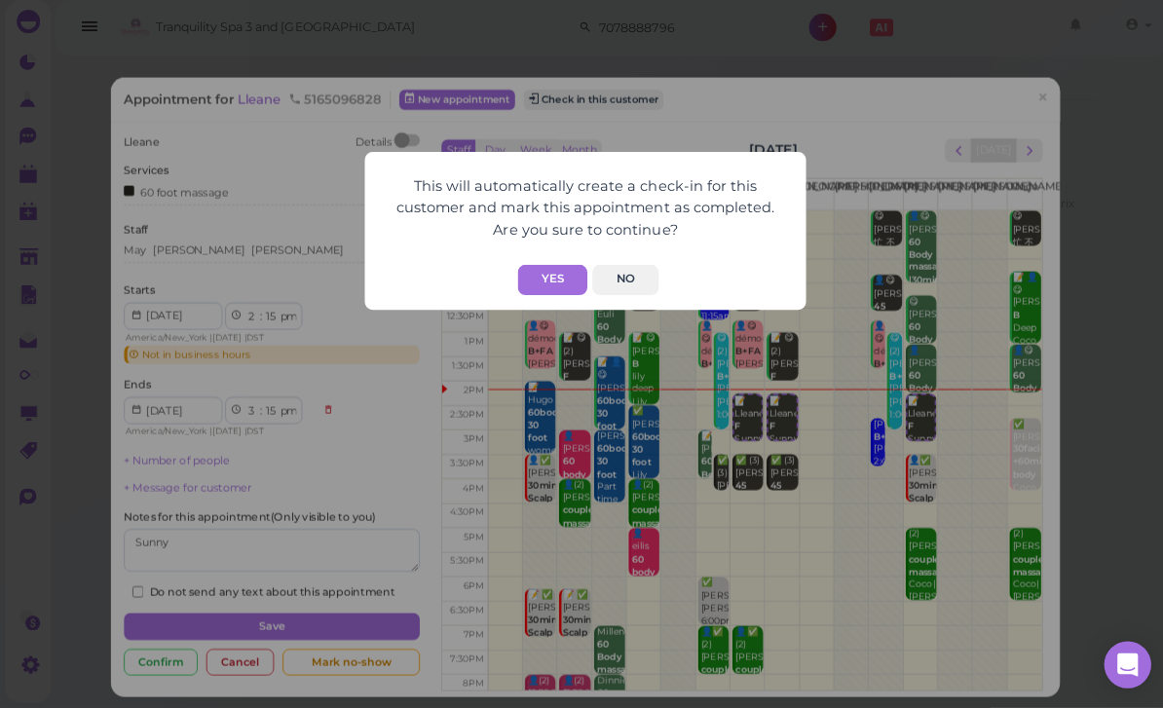
click at [556, 276] on button "Yes" at bounding box center [548, 283] width 69 height 30
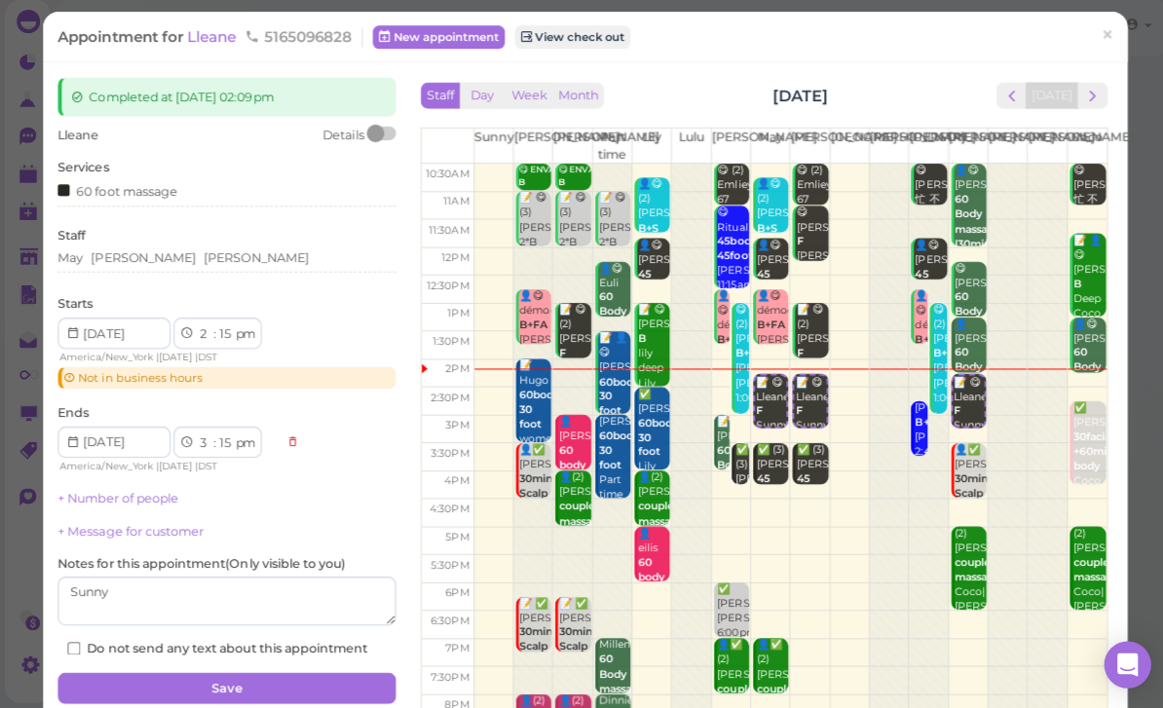
click at [287, 681] on button "Save" at bounding box center [225, 688] width 336 height 31
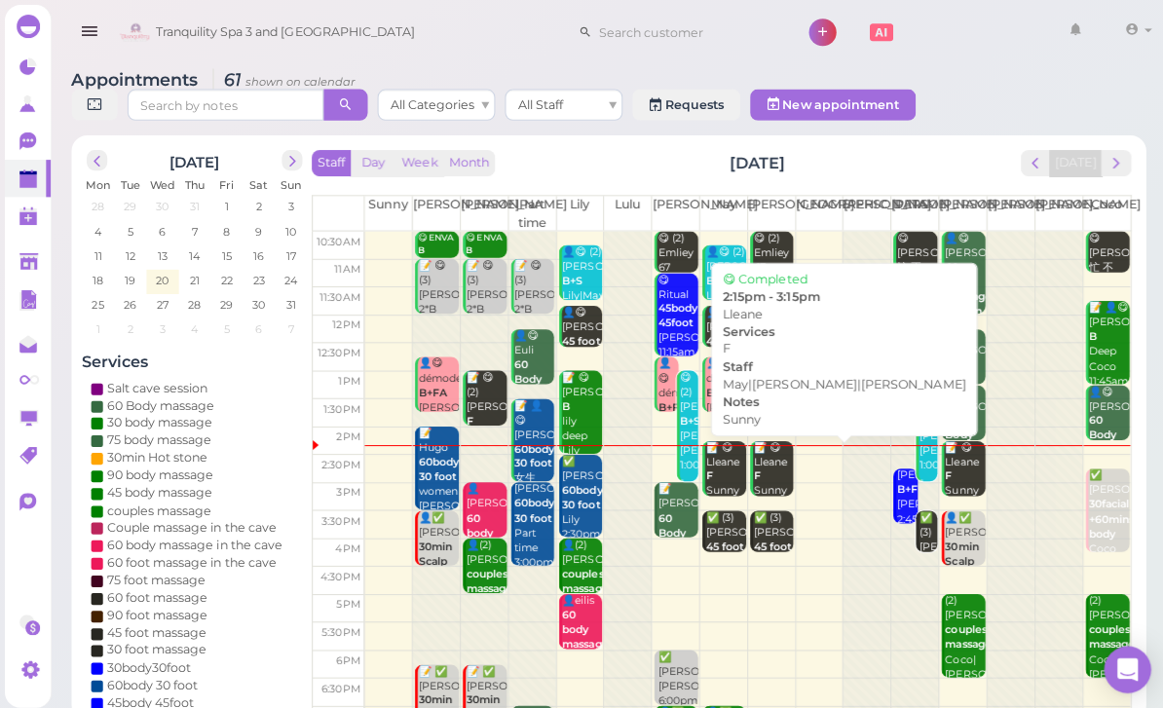
click at [776, 469] on div "📝 😋 Lleane F Sunny May|[PERSON_NAME]|[PERSON_NAME] 2:15pm - 3:15pm" at bounding box center [768, 510] width 41 height 145
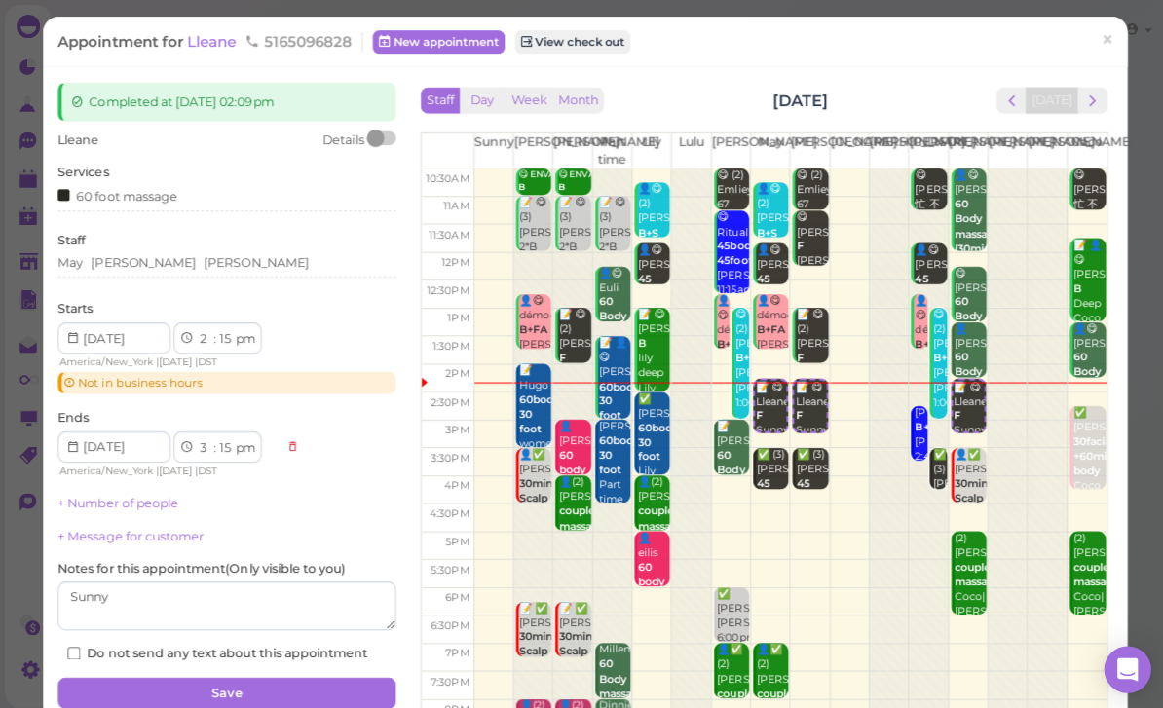
click at [214, 40] on span "Lleane" at bounding box center [212, 41] width 53 height 19
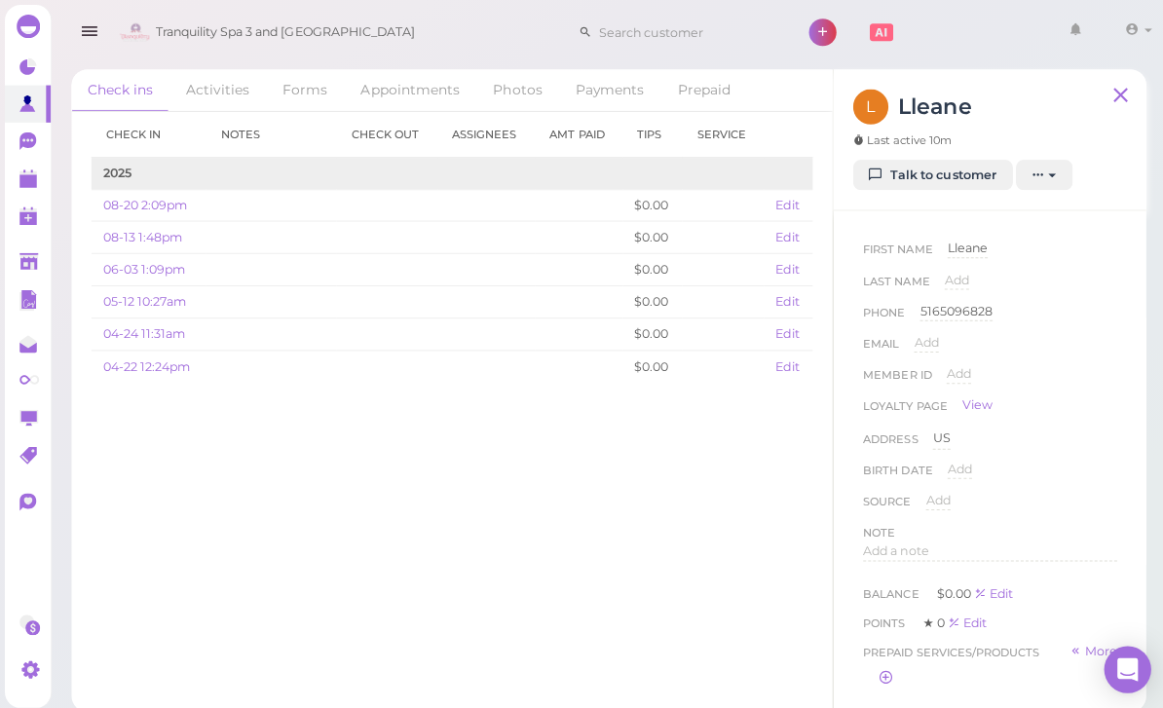
click at [938, 282] on span "Add" at bounding box center [950, 278] width 24 height 15
click at [1030, 280] on input at bounding box center [1023, 284] width 171 height 29
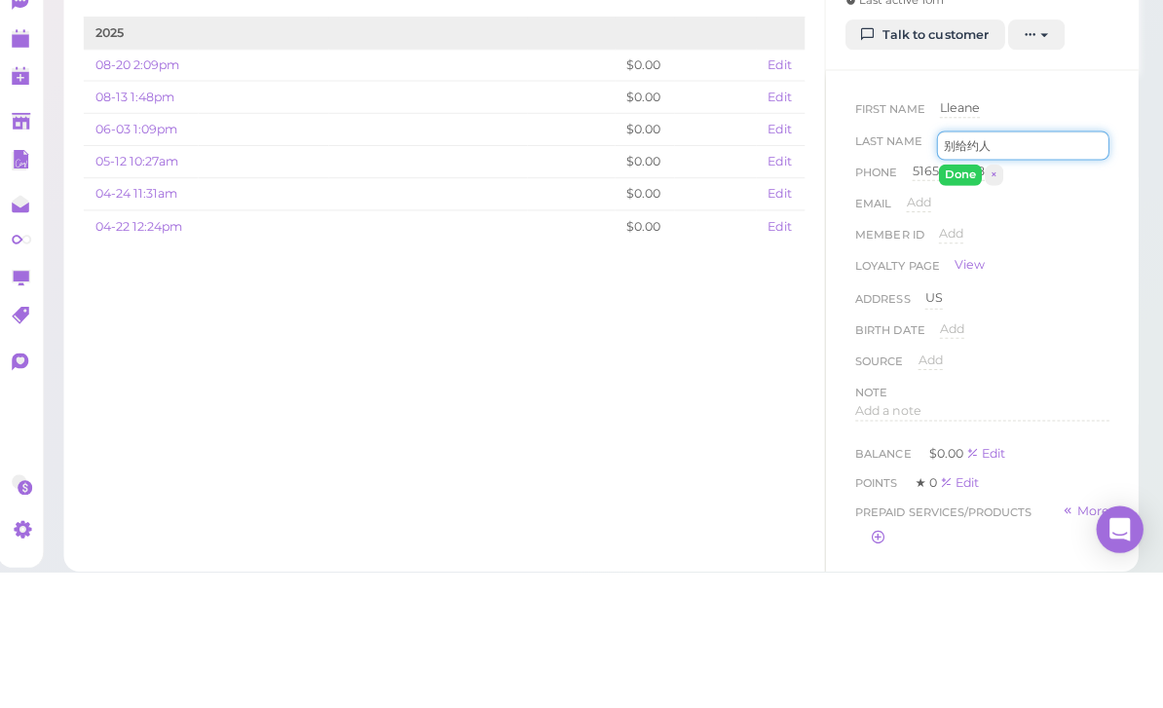
type input "别给约人"
click at [953, 303] on button "Done" at bounding box center [961, 313] width 43 height 20
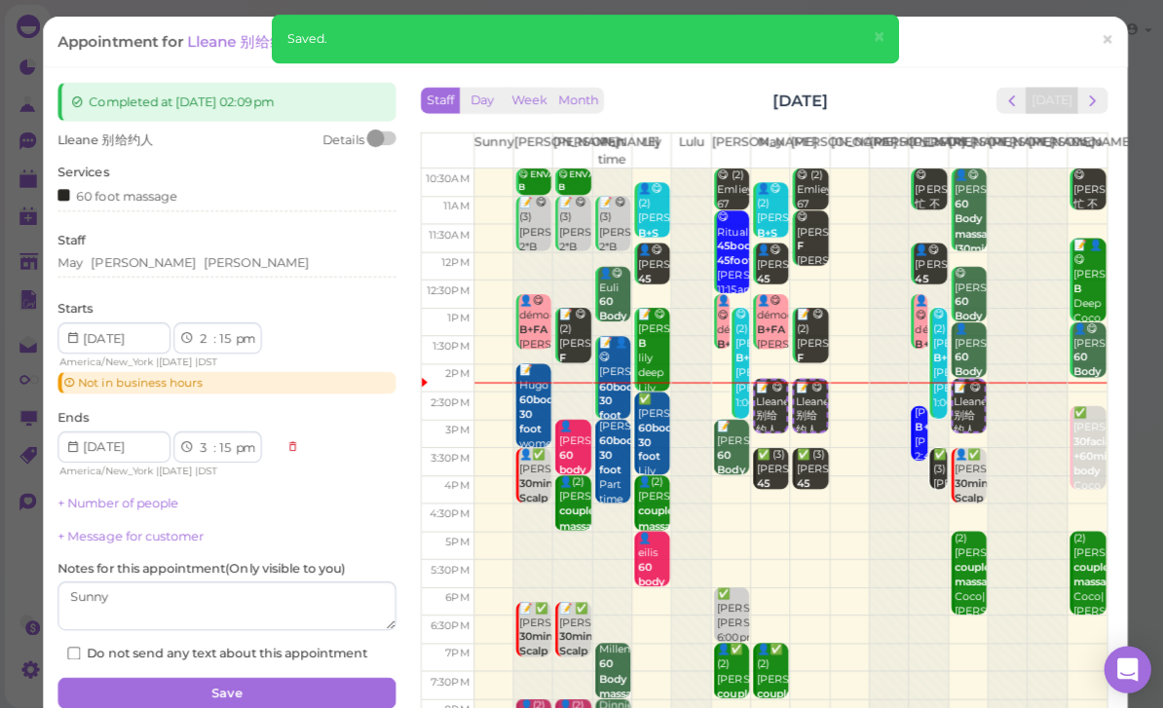
click at [1114, 44] on link "×" at bounding box center [1100, 42] width 36 height 46
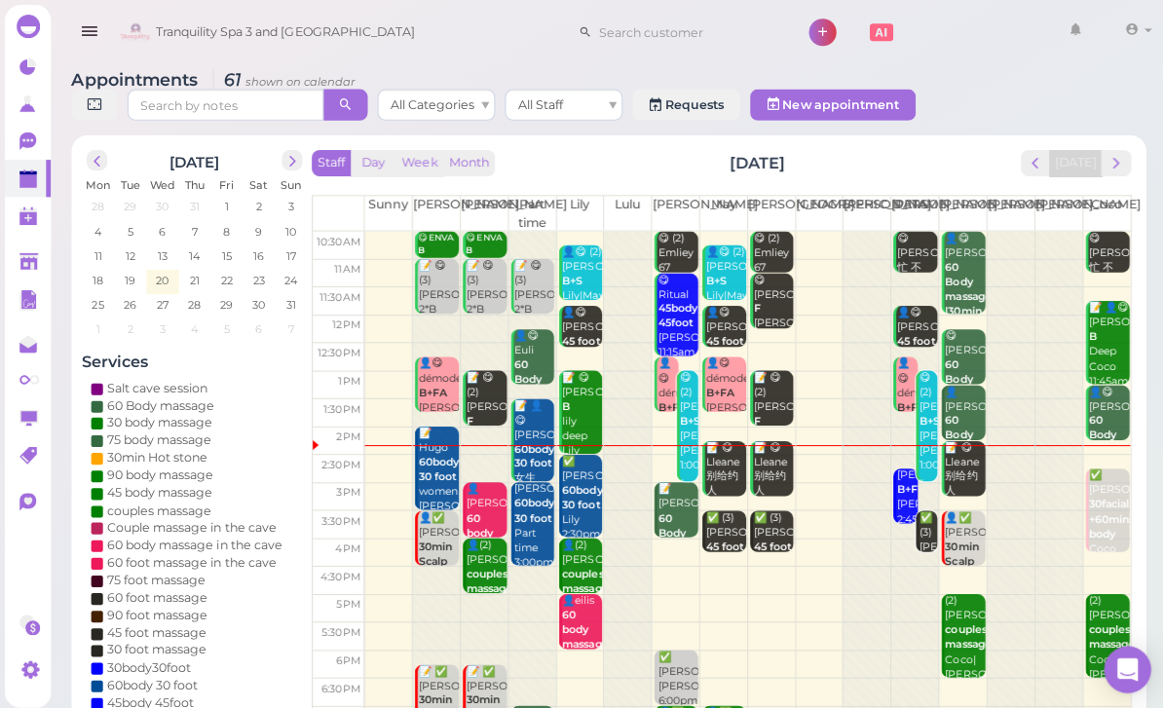
click at [579, 496] on b "60body 30 foot" at bounding box center [579, 494] width 40 height 27
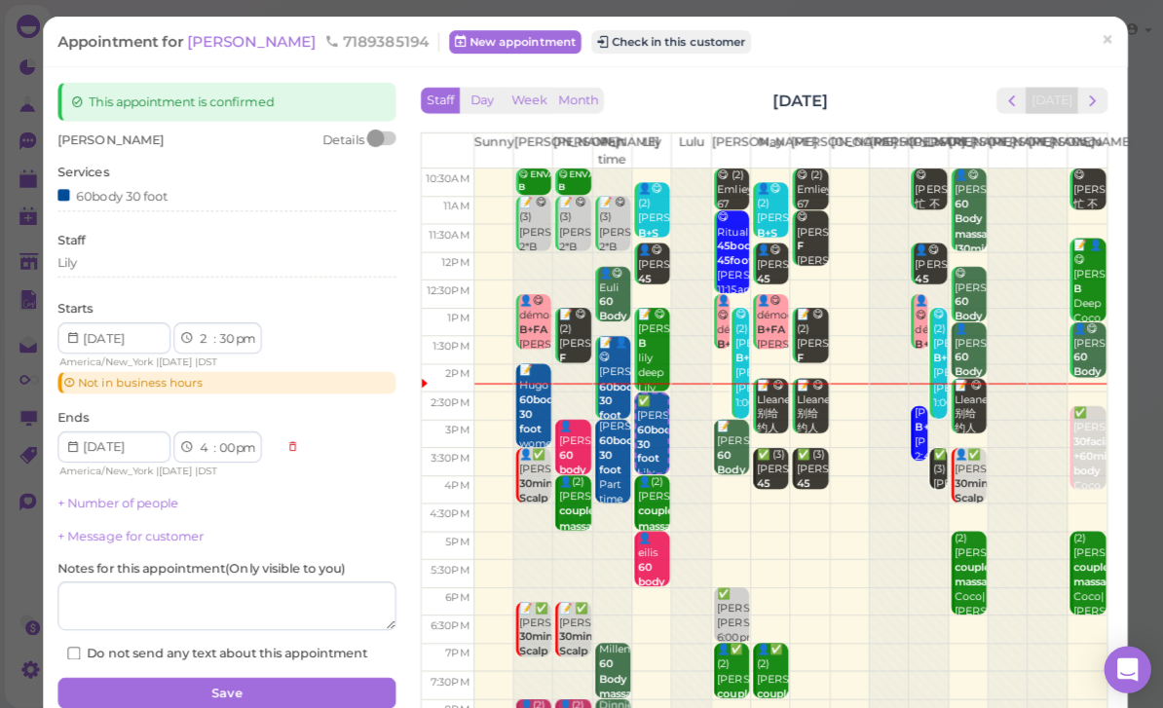
click at [603, 49] on button "Check in this customer" at bounding box center [666, 41] width 159 height 23
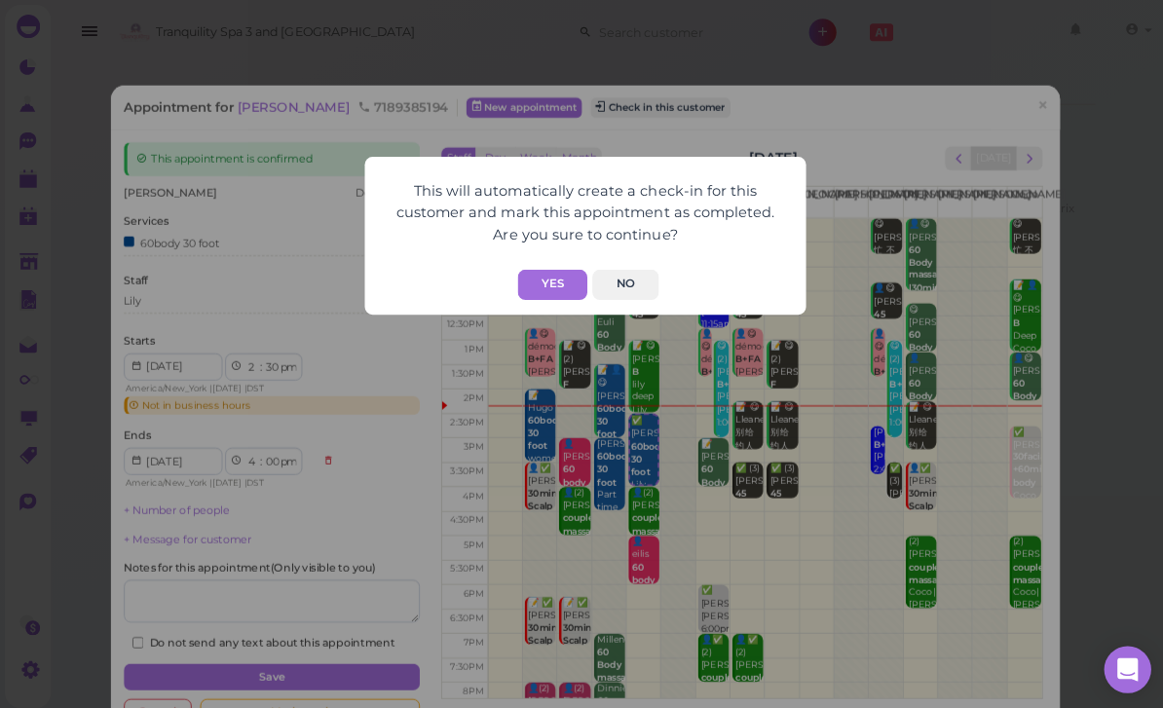
click at [560, 286] on button "Yes" at bounding box center [548, 283] width 69 height 30
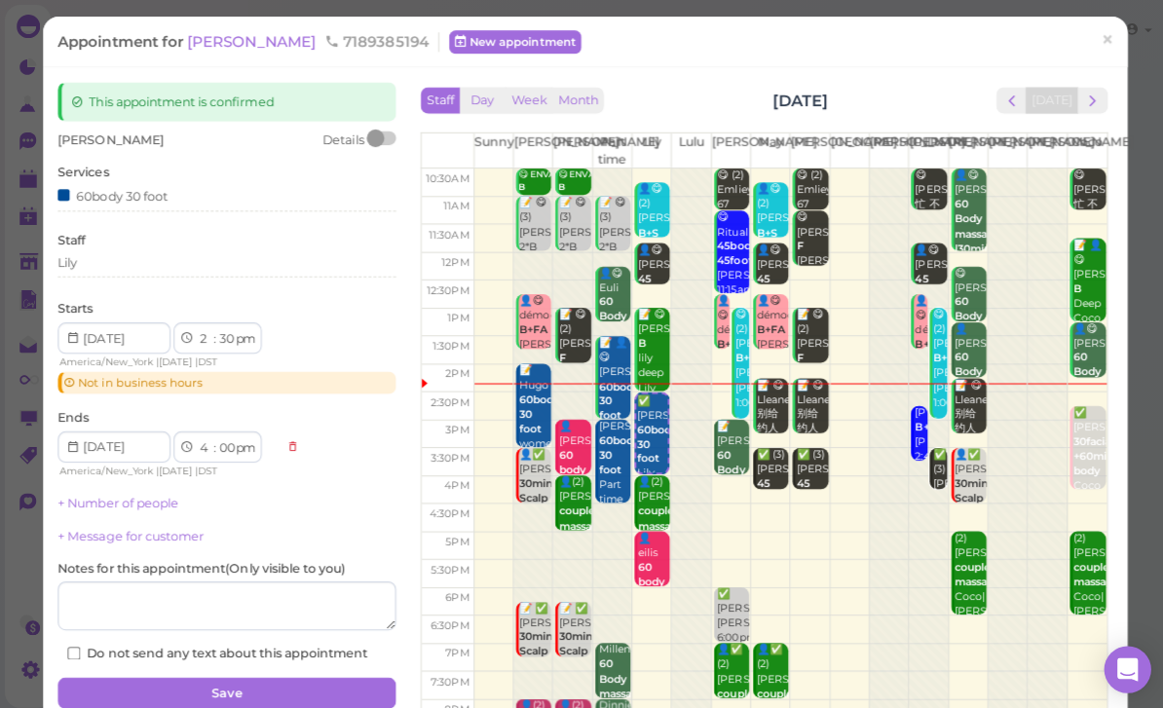
click at [1095, 47] on span "×" at bounding box center [1100, 39] width 13 height 27
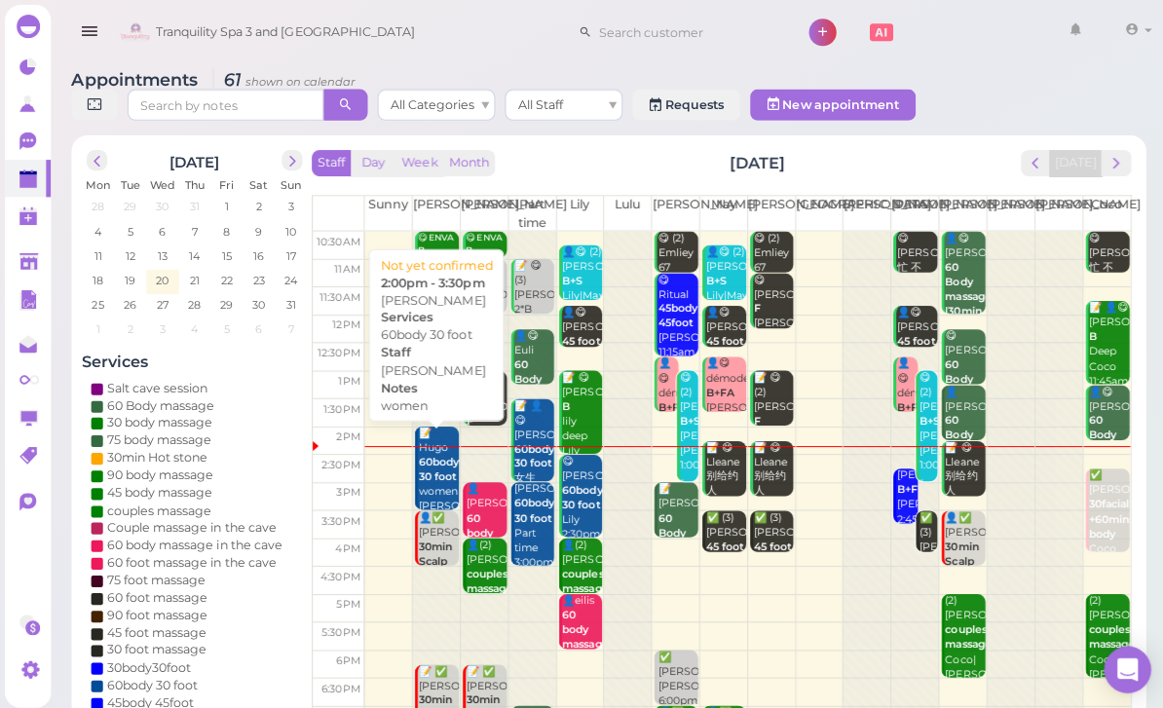
click at [436, 455] on b "60body 30 foot" at bounding box center [436, 466] width 40 height 27
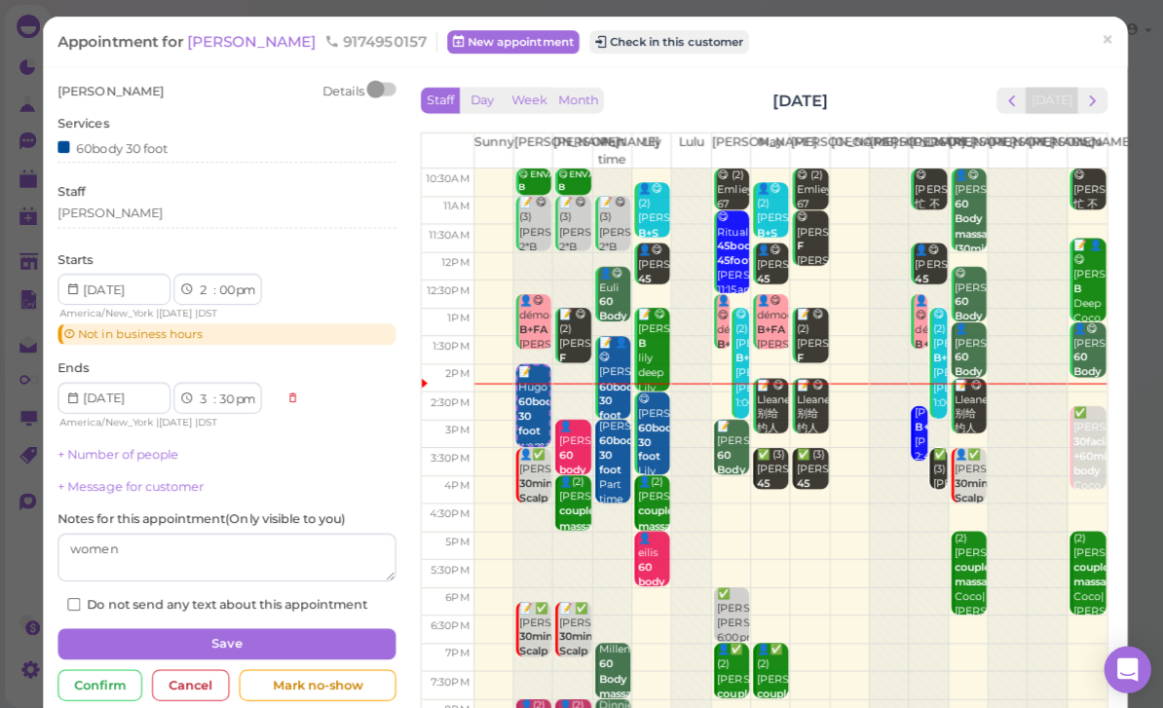
click at [619, 44] on button "Check in this customer" at bounding box center [664, 41] width 159 height 23
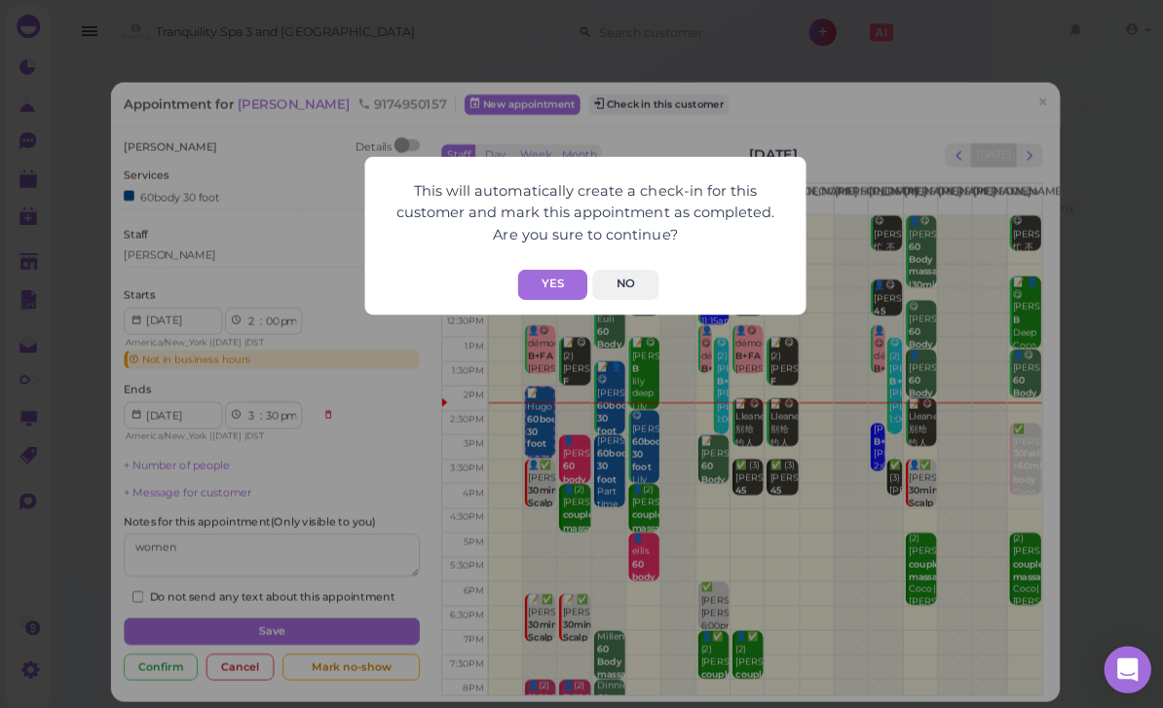
click at [561, 282] on button "Yes" at bounding box center [548, 283] width 69 height 30
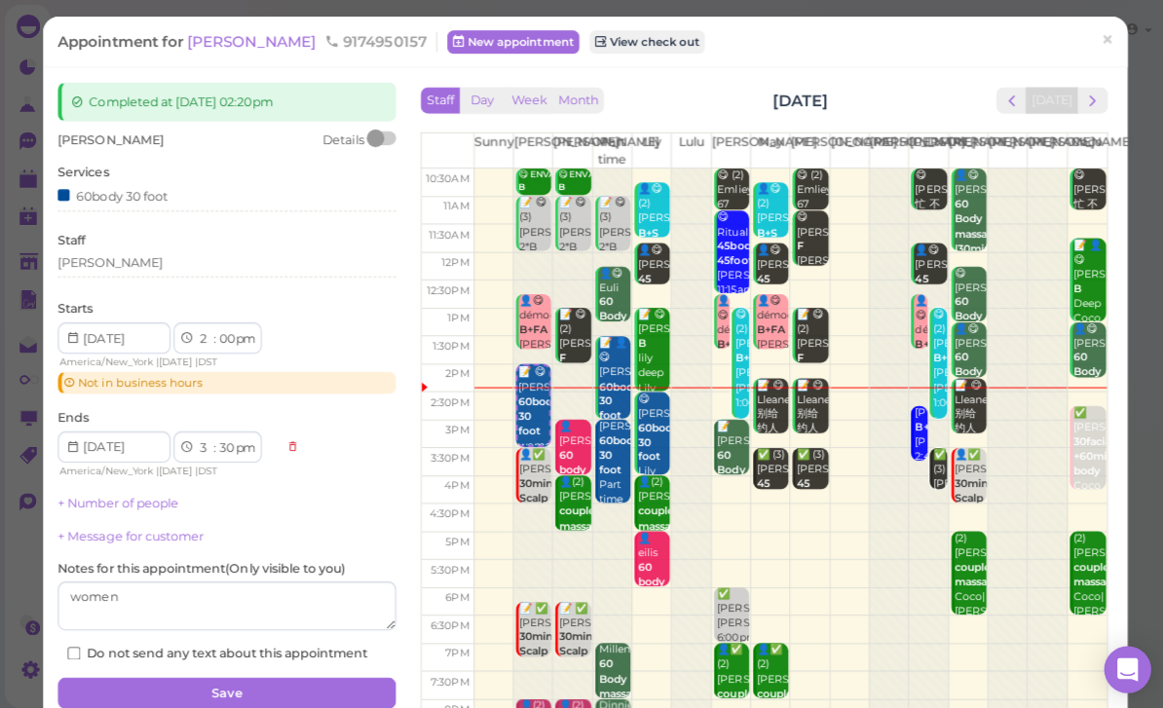
click at [1105, 52] on span "×" at bounding box center [1100, 39] width 13 height 27
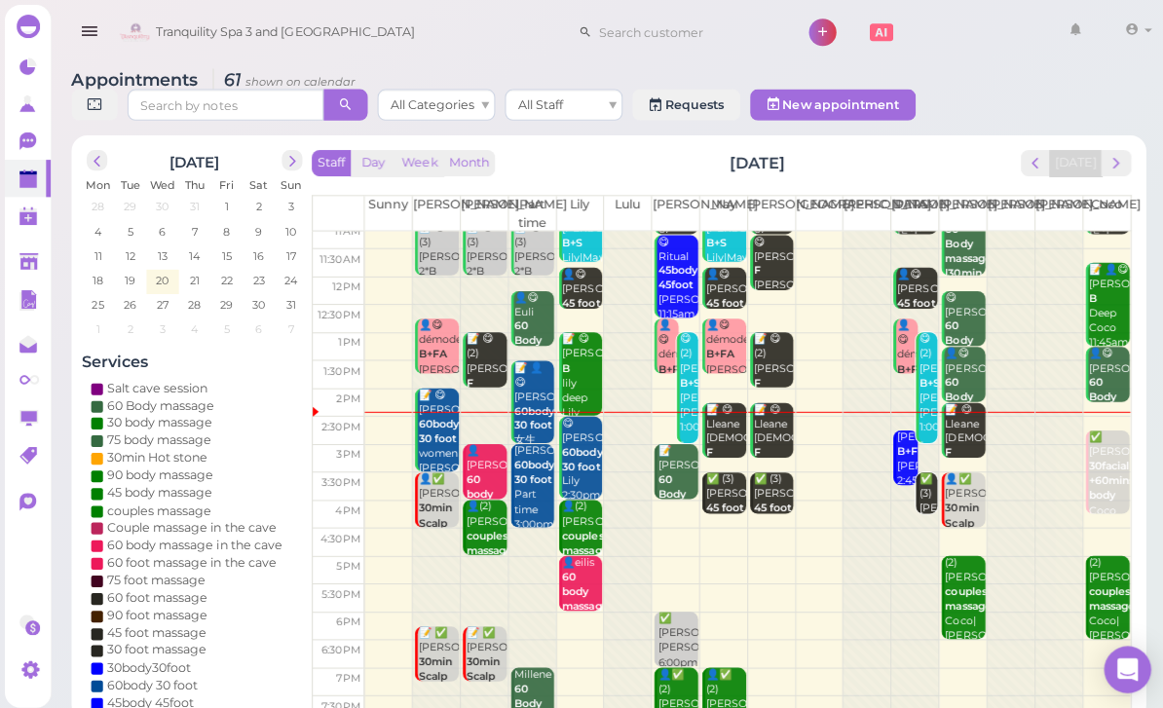
scroll to position [38, 0]
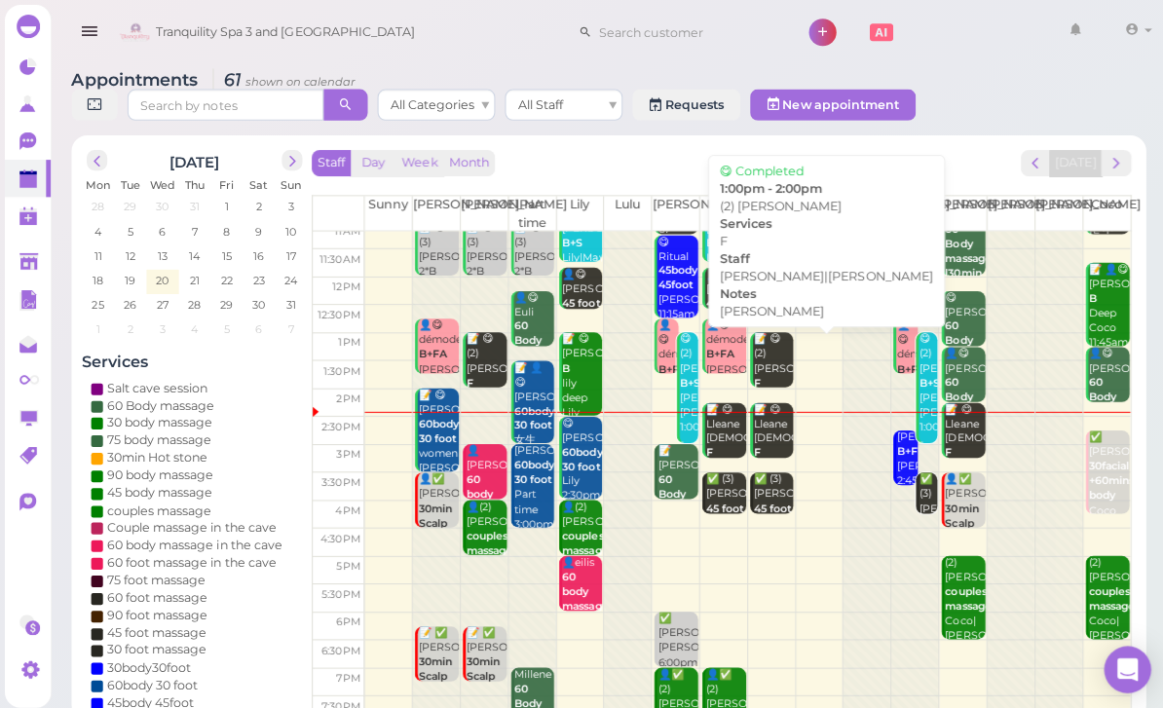
click at [772, 375] on div "📝 😋 (2) [PERSON_NAME] F [PERSON_NAME] [PERSON_NAME]|[PERSON_NAME] 1:00pm - 2:00…" at bounding box center [768, 402] width 41 height 145
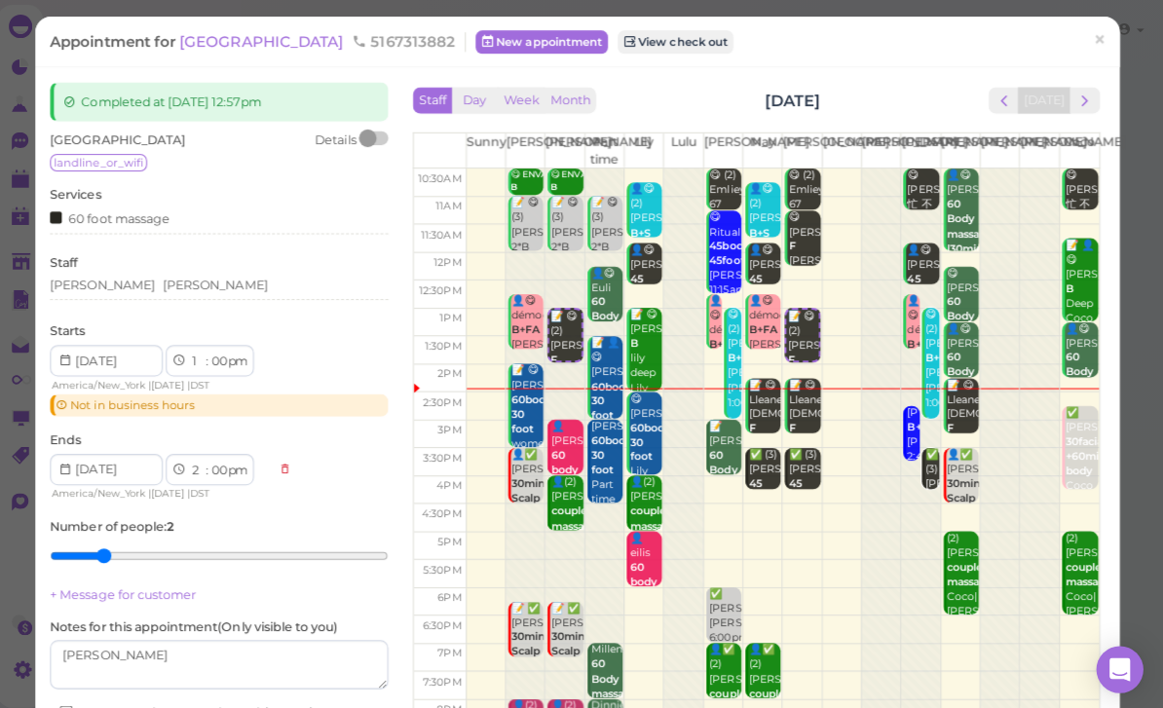
click at [220, 47] on span "[GEOGRAPHIC_DATA]" at bounding box center [269, 41] width 167 height 19
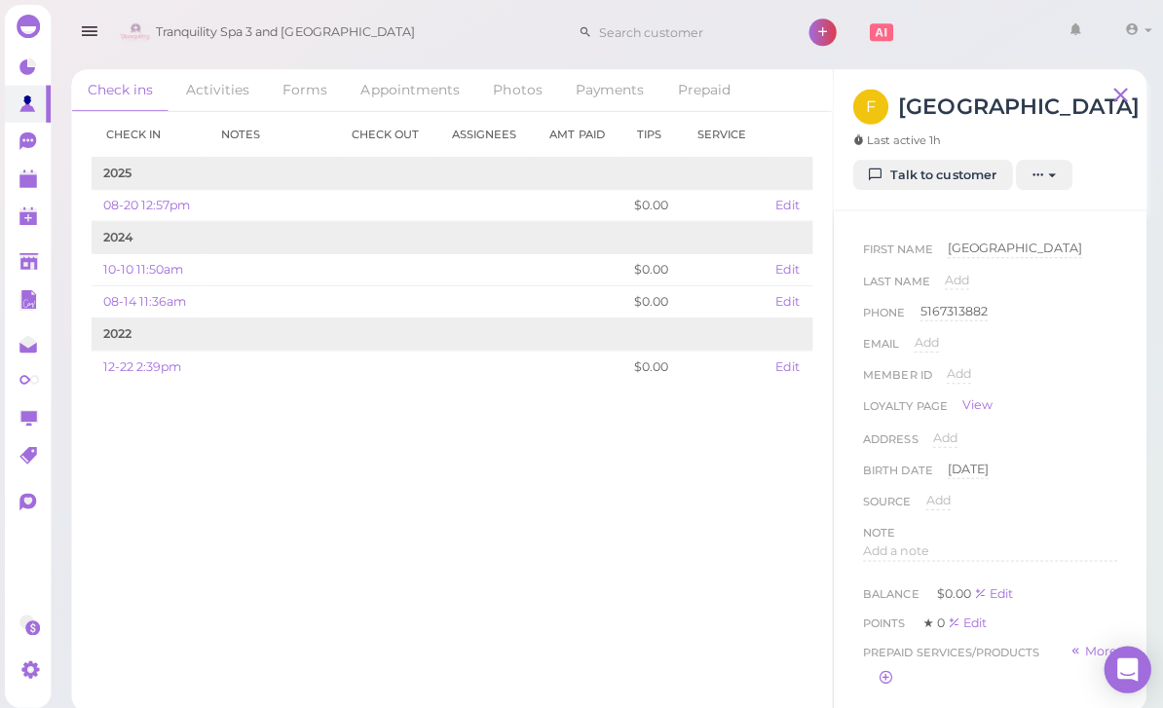
click at [960, 278] on span "Add" at bounding box center [950, 278] width 24 height 15
click at [1031, 297] on input at bounding box center [1023, 284] width 171 height 29
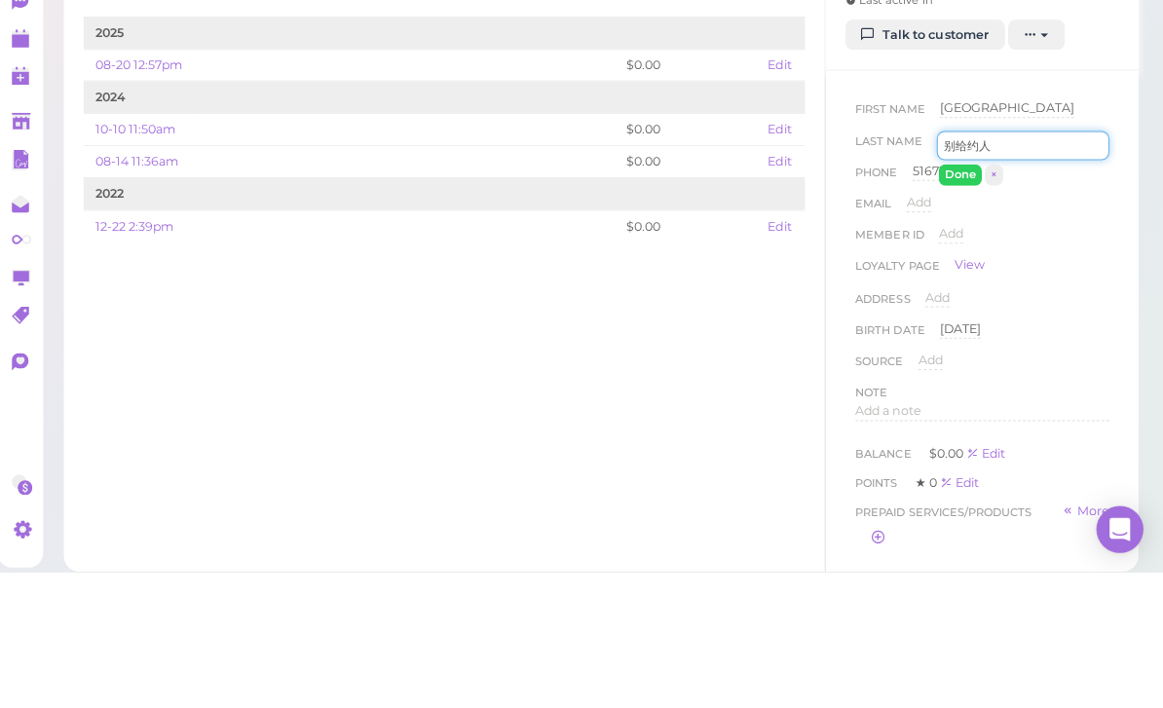
type input "别给约人"
click at [949, 303] on button "Done" at bounding box center [961, 313] width 43 height 20
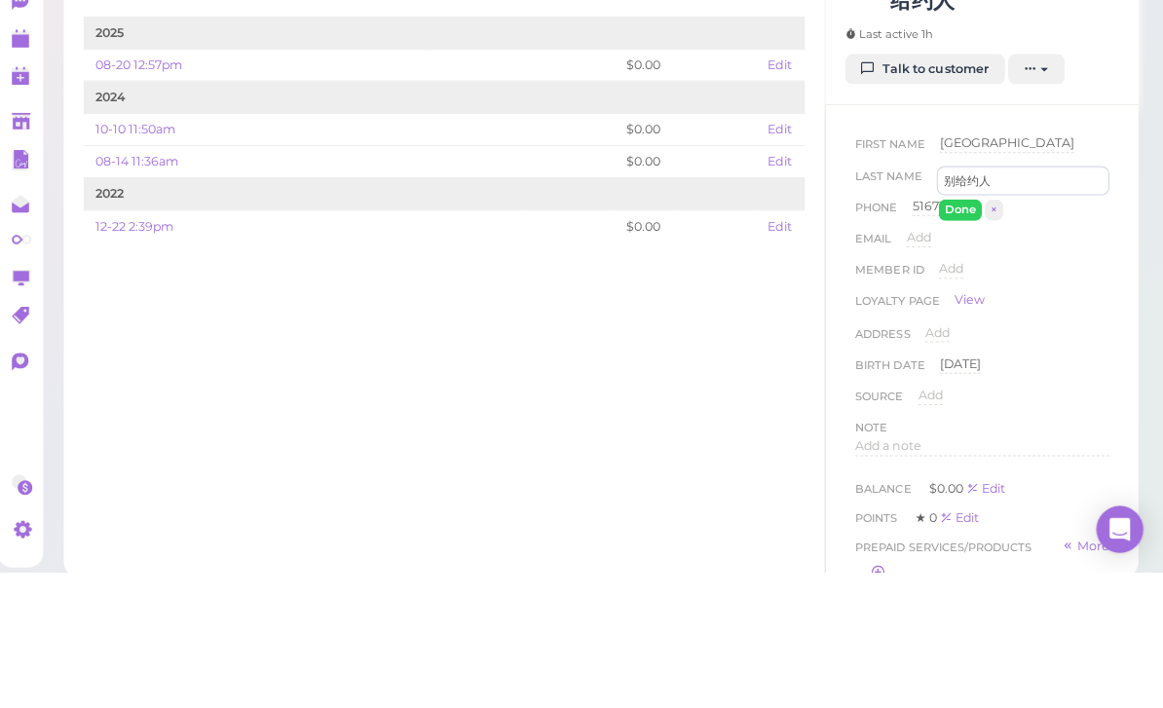
scroll to position [62, 0]
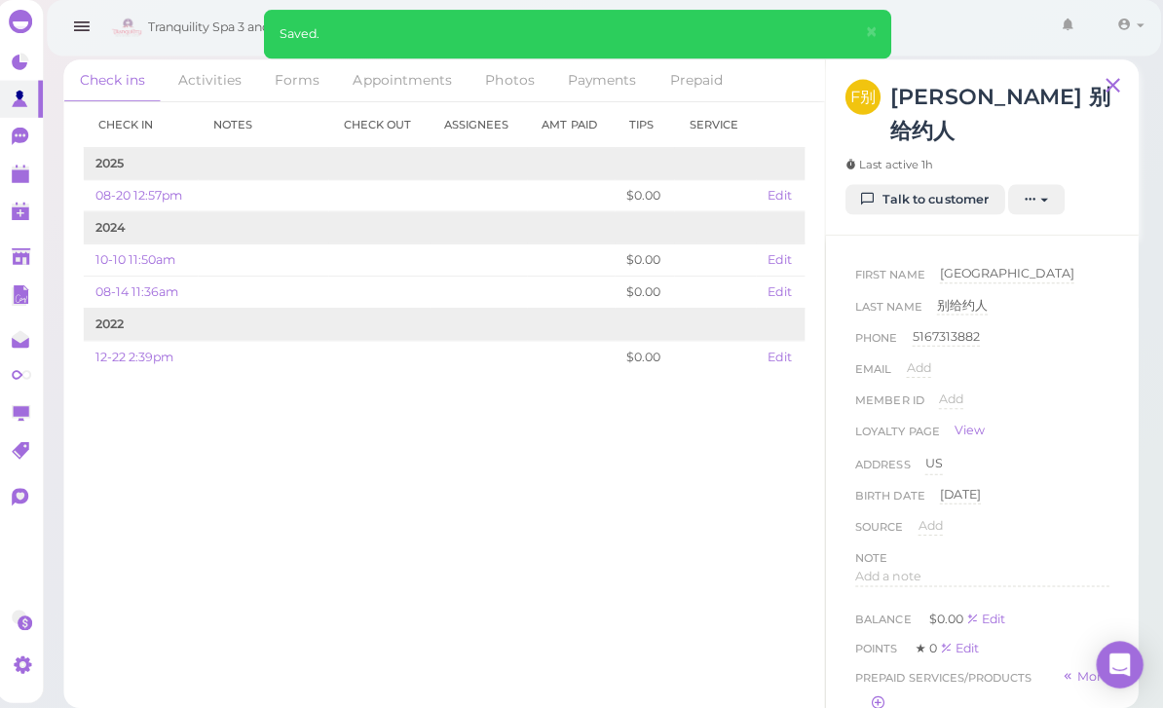
click at [14, 186] on link at bounding box center [28, 177] width 46 height 37
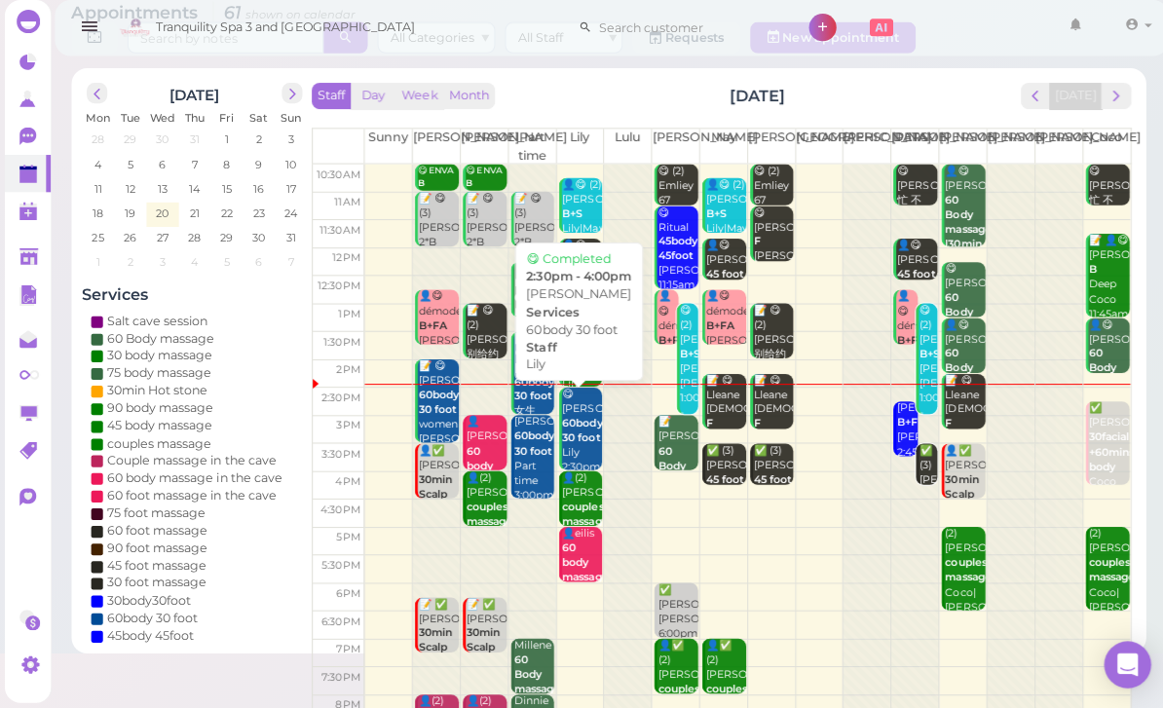
click at [564, 433] on b "60body 30 foot" at bounding box center [579, 432] width 40 height 27
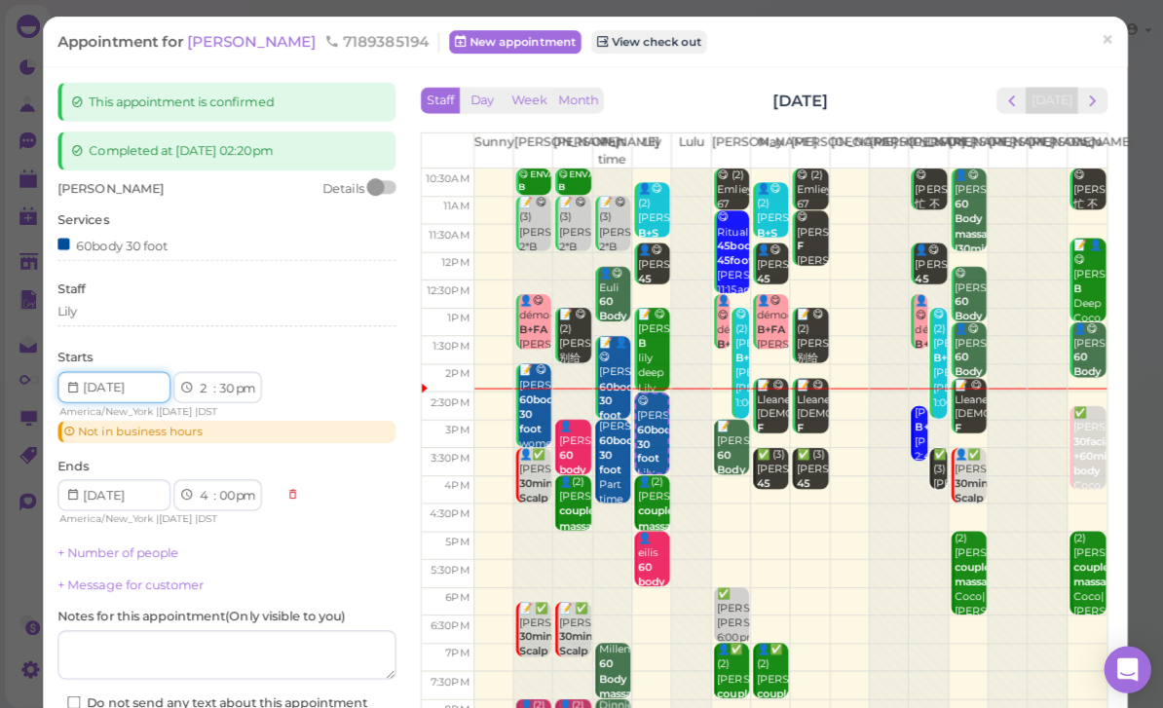
click at [140, 375] on input at bounding box center [113, 384] width 112 height 31
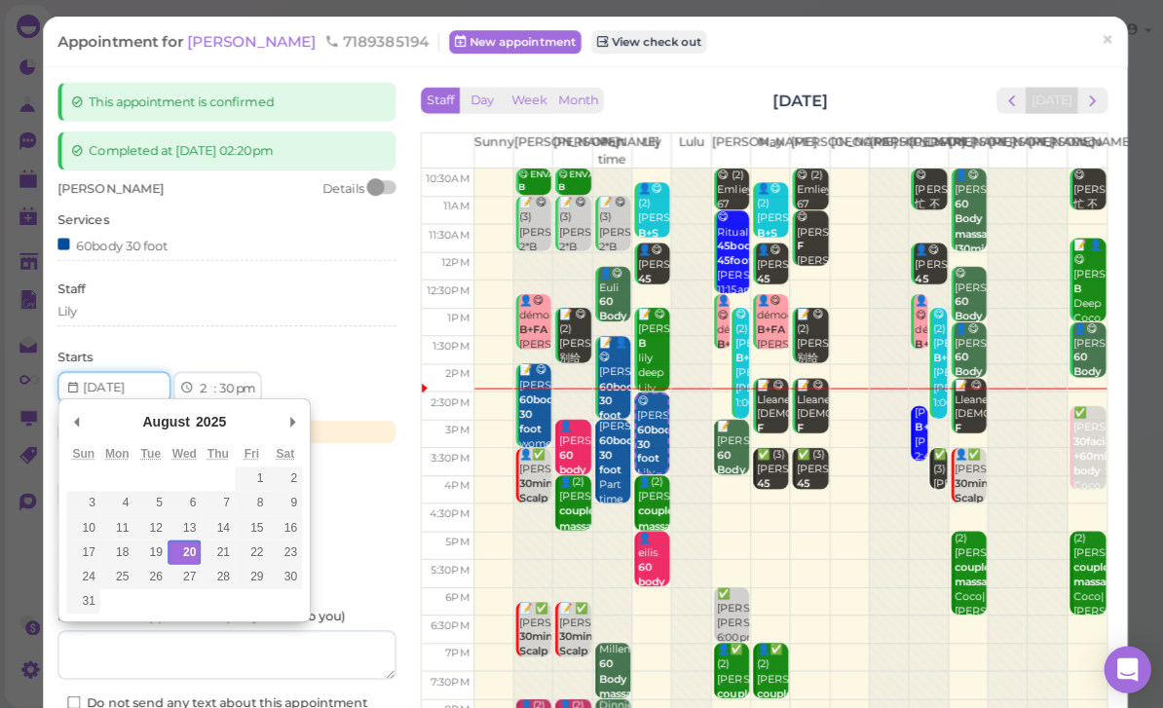
scroll to position [61, 0]
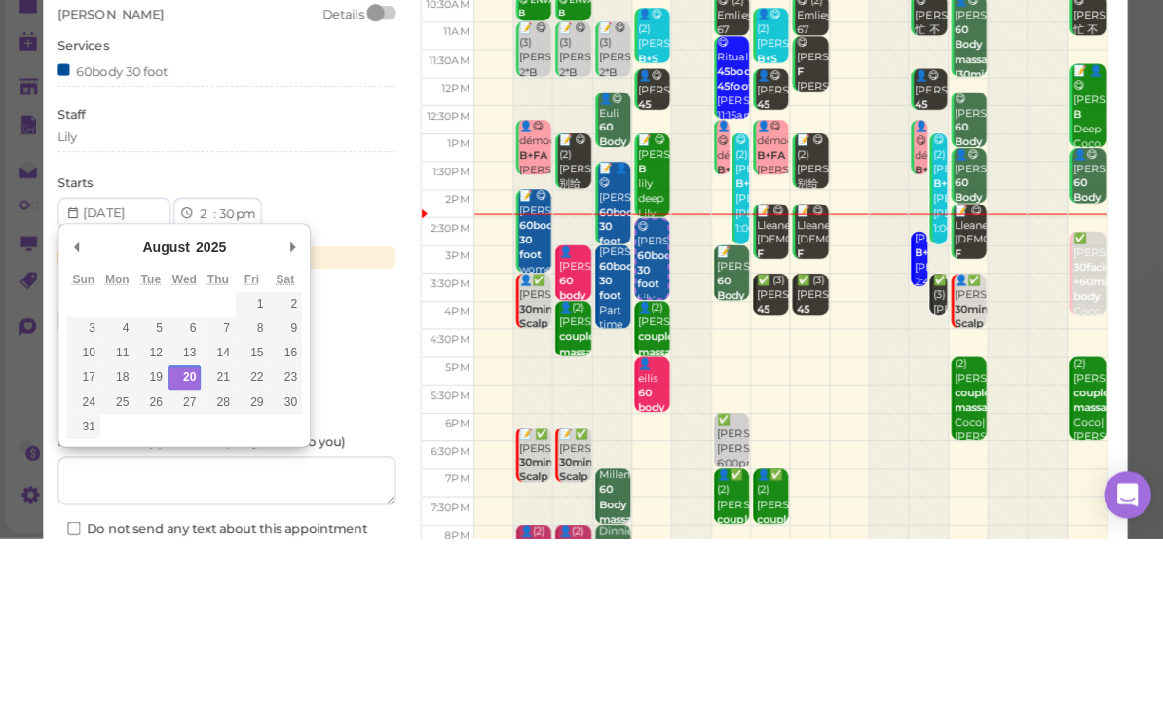
click at [142, 301] on div "Lily" at bounding box center [225, 310] width 336 height 18
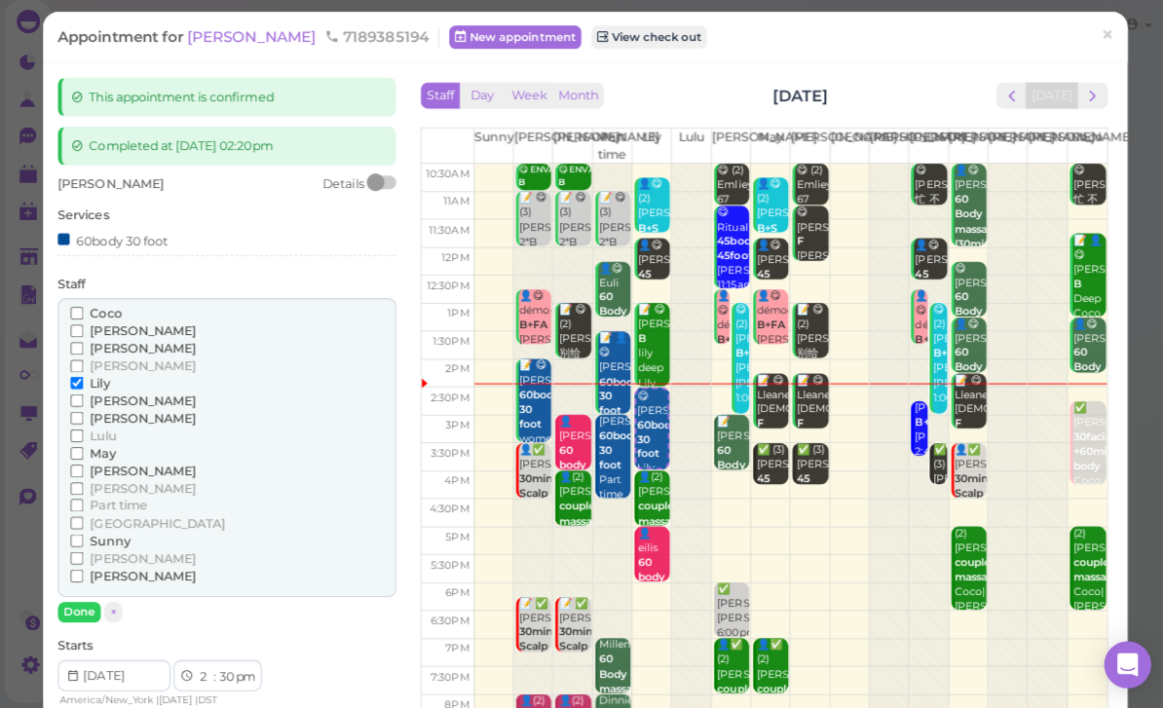
scroll to position [0, 0]
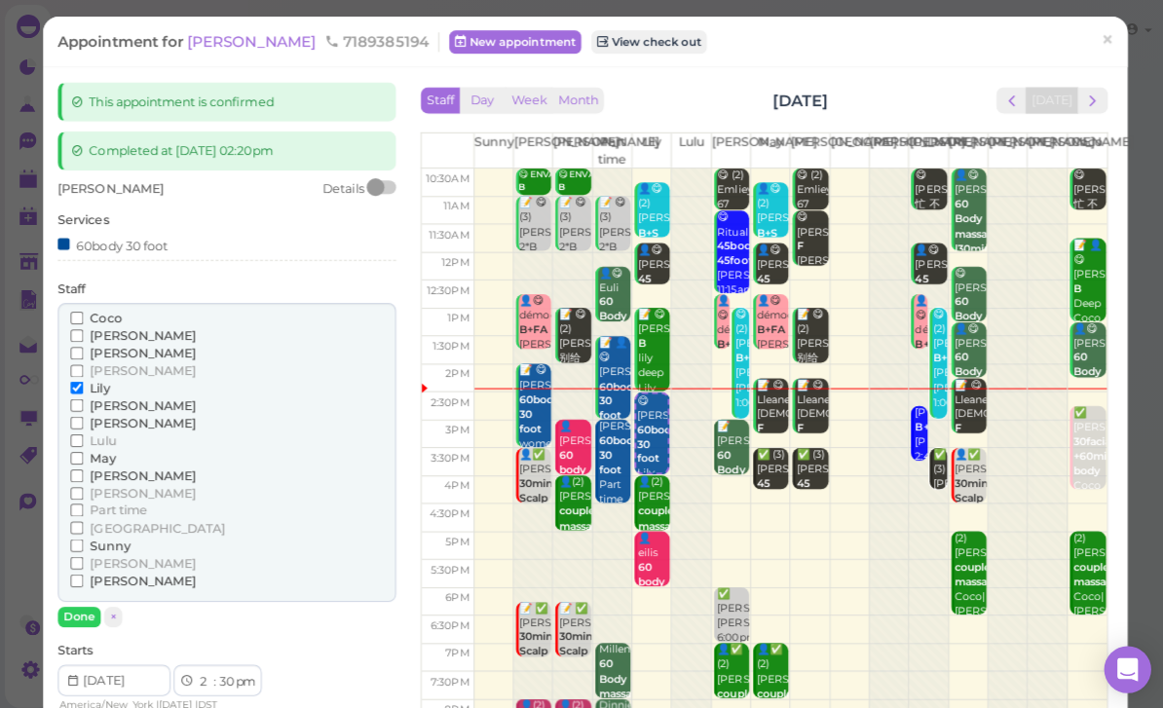
click at [110, 312] on span "Coco" at bounding box center [105, 316] width 31 height 15
click at [83, 312] on input "Coco" at bounding box center [76, 316] width 13 height 13
click at [95, 384] on span "Lily" at bounding box center [99, 385] width 19 height 15
click at [83, 384] on input "Lily" at bounding box center [76, 385] width 13 height 13
click at [94, 603] on button "Done" at bounding box center [78, 613] width 43 height 20
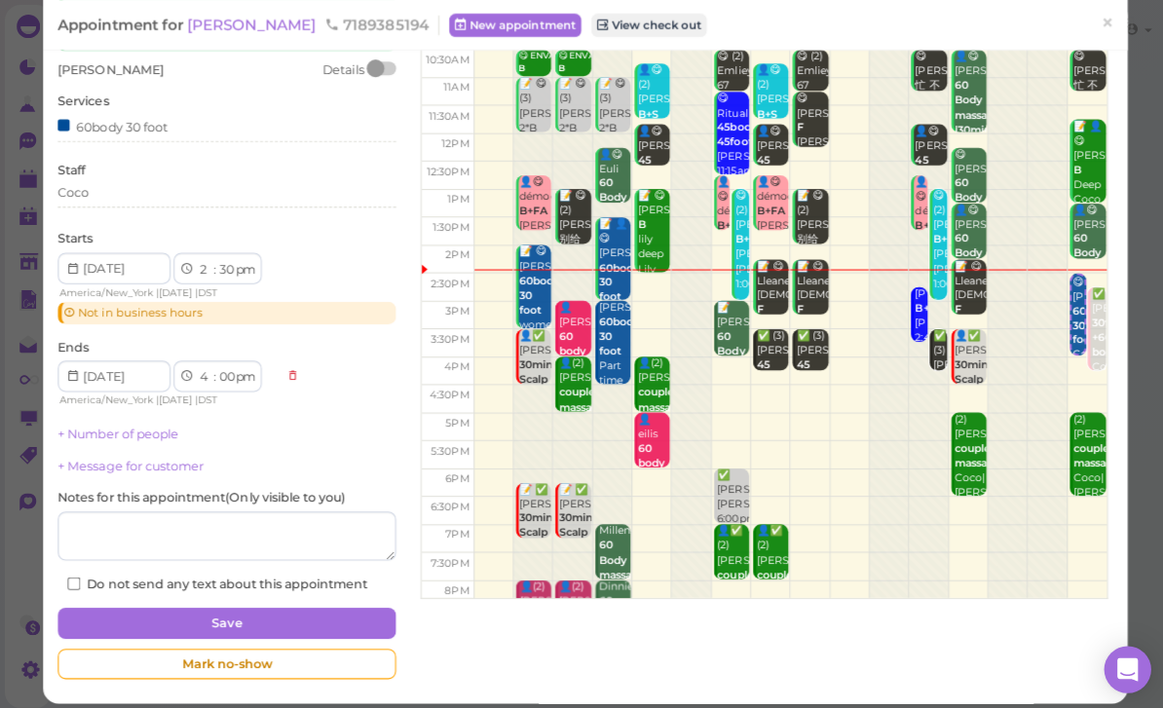
scroll to position [116, 0]
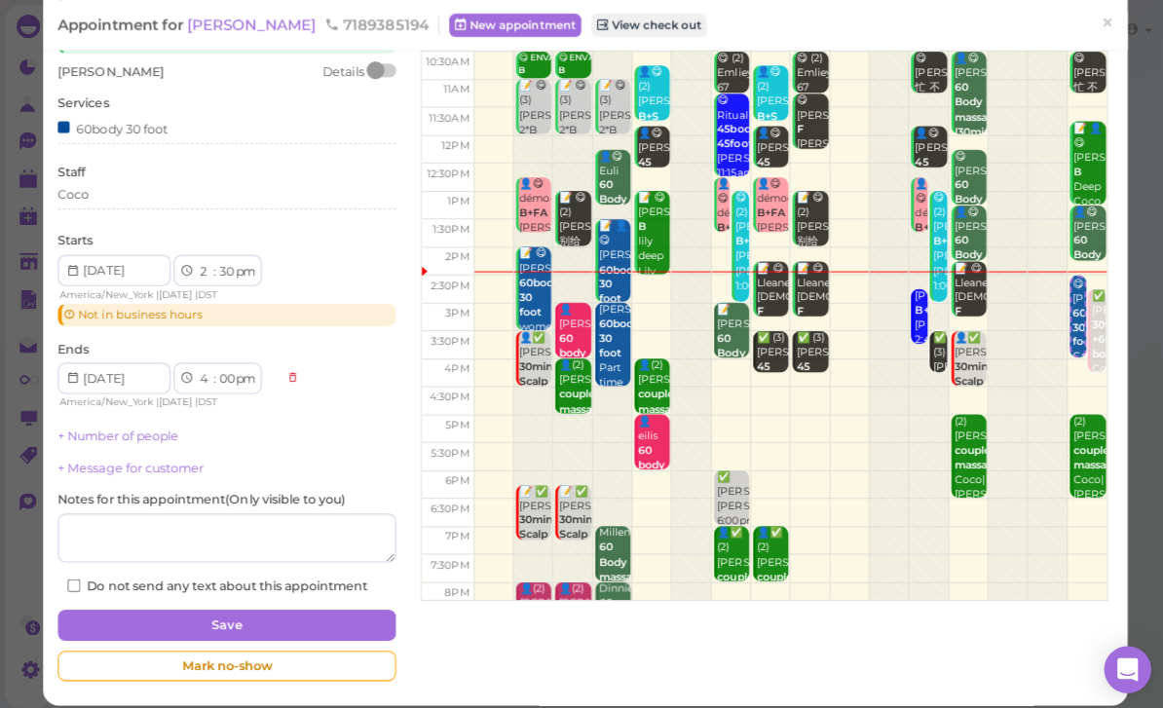
click at [243, 614] on button "Save" at bounding box center [225, 621] width 336 height 31
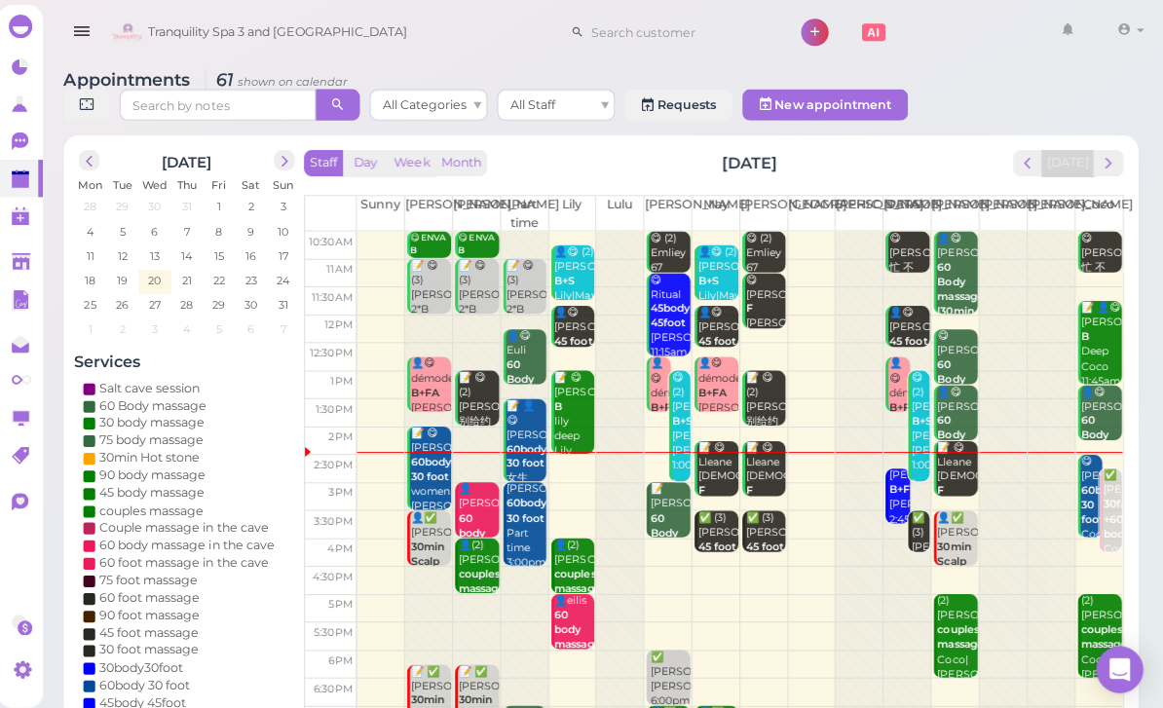
click at [1103, 512] on b "30facial +60mins body" at bounding box center [1125, 516] width 45 height 42
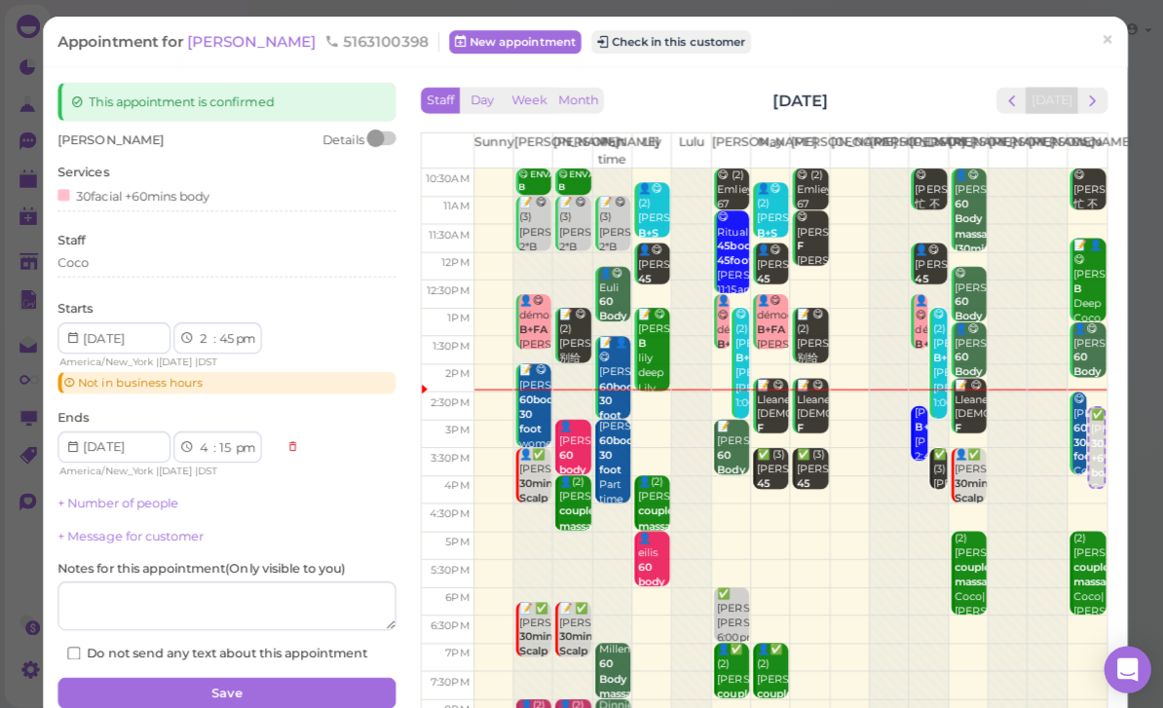
click at [148, 270] on div "Coco" at bounding box center [225, 263] width 336 height 23
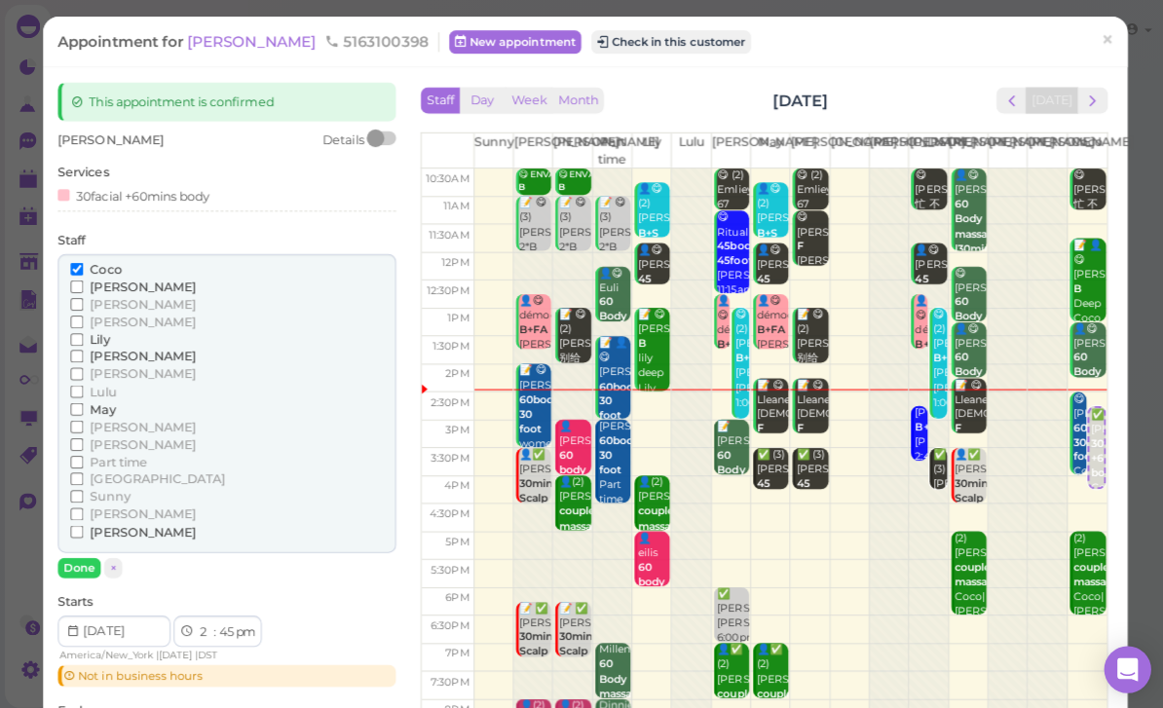
click at [112, 521] on span "[PERSON_NAME]" at bounding box center [142, 528] width 105 height 15
click at [83, 522] on input "[PERSON_NAME]" at bounding box center [76, 528] width 13 height 13
click at [116, 262] on span "Coco" at bounding box center [105, 267] width 31 height 15
click at [83, 262] on input "Coco" at bounding box center [76, 267] width 13 height 13
click at [93, 554] on button "Done" at bounding box center [78, 564] width 43 height 20
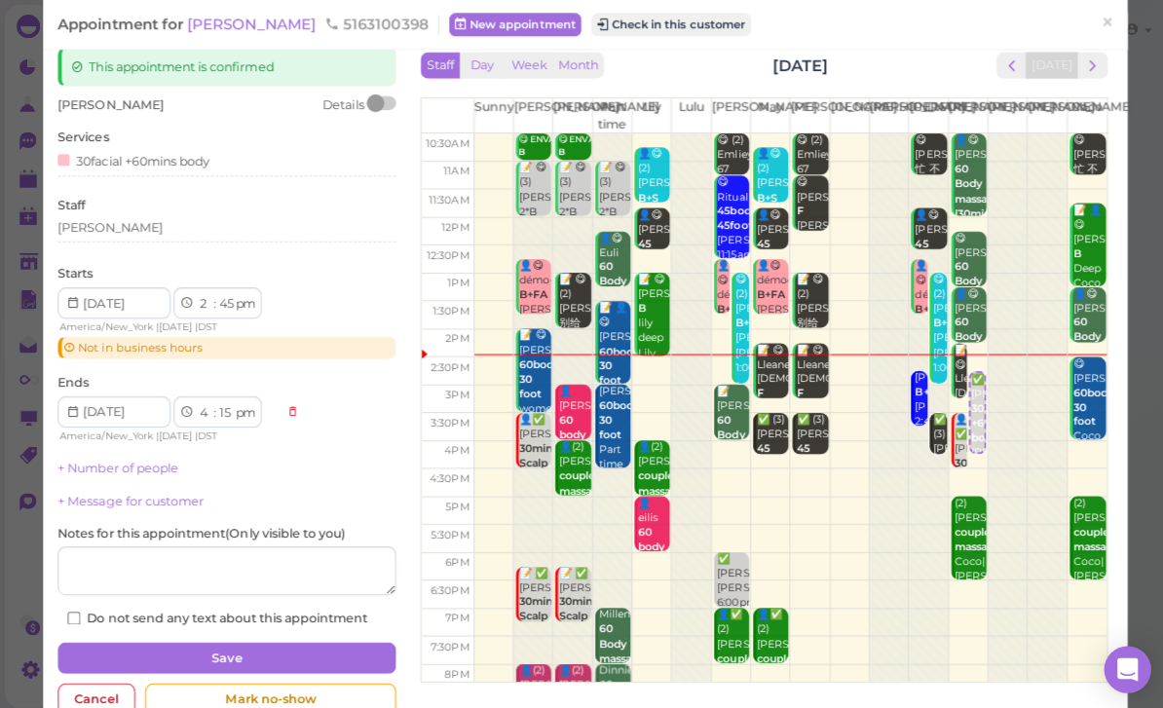
scroll to position [33, 0]
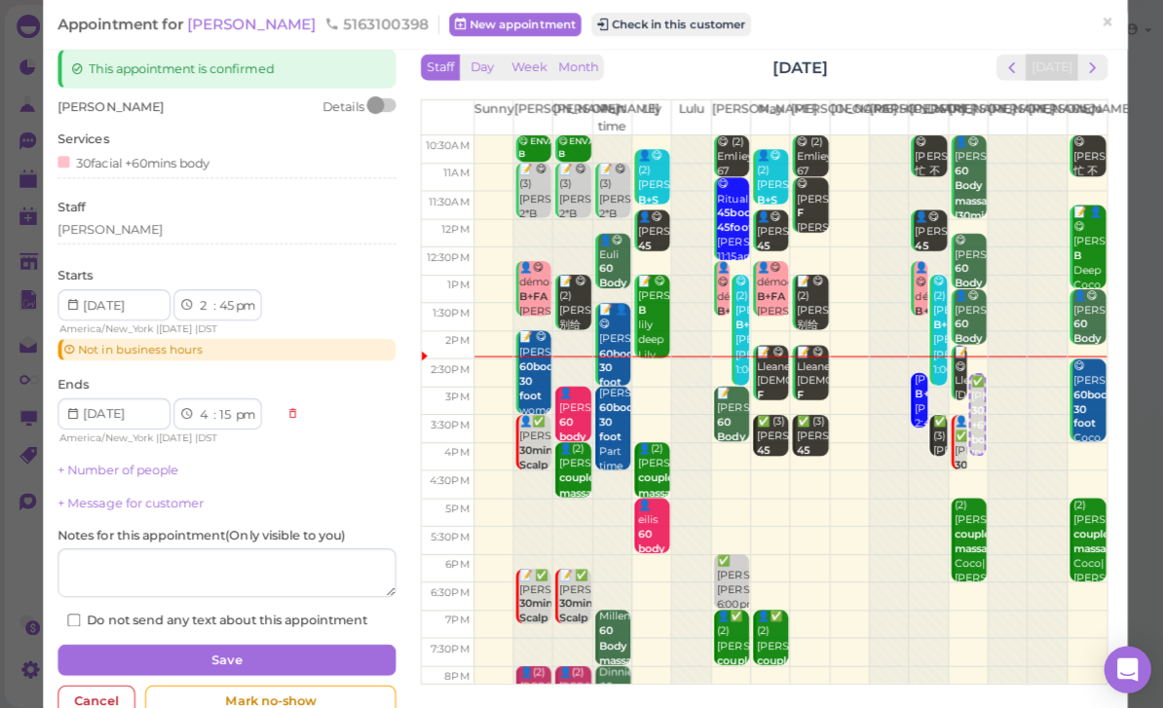
click at [235, 648] on button "Save" at bounding box center [225, 655] width 336 height 31
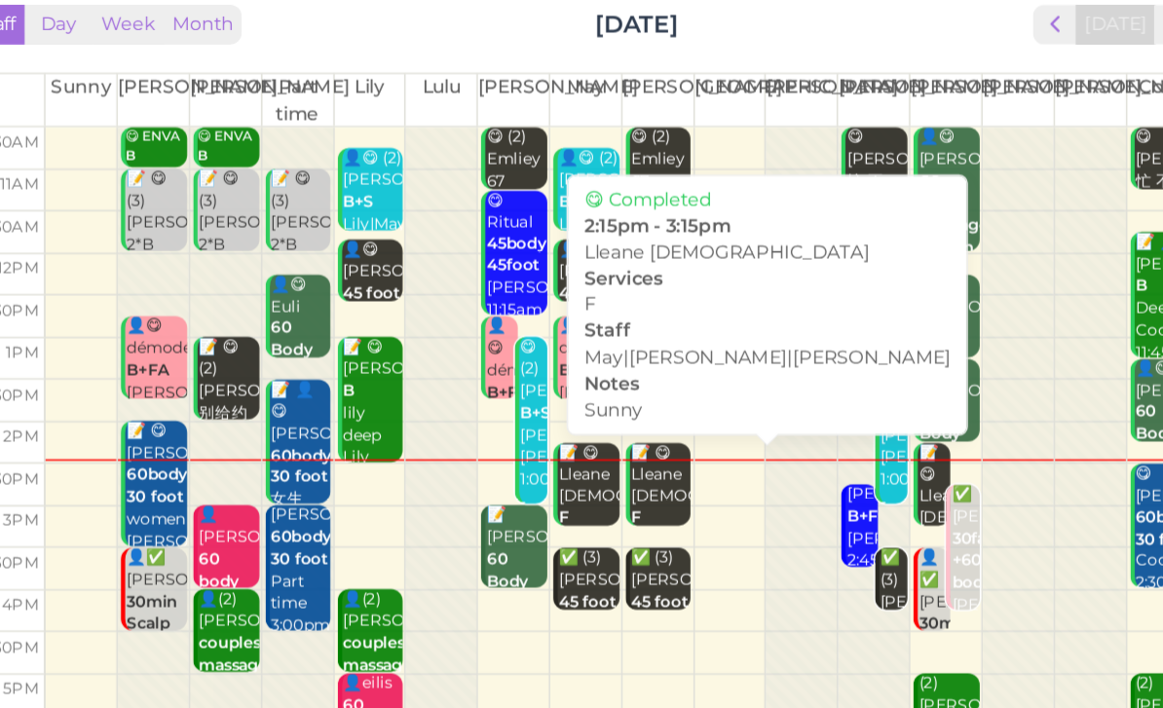
click at [748, 438] on div "📝 😋 Lleane [DEMOGRAPHIC_DATA] F Sunny May|[PERSON_NAME]|[PERSON_NAME] 2:15pm - …" at bounding box center [768, 518] width 41 height 160
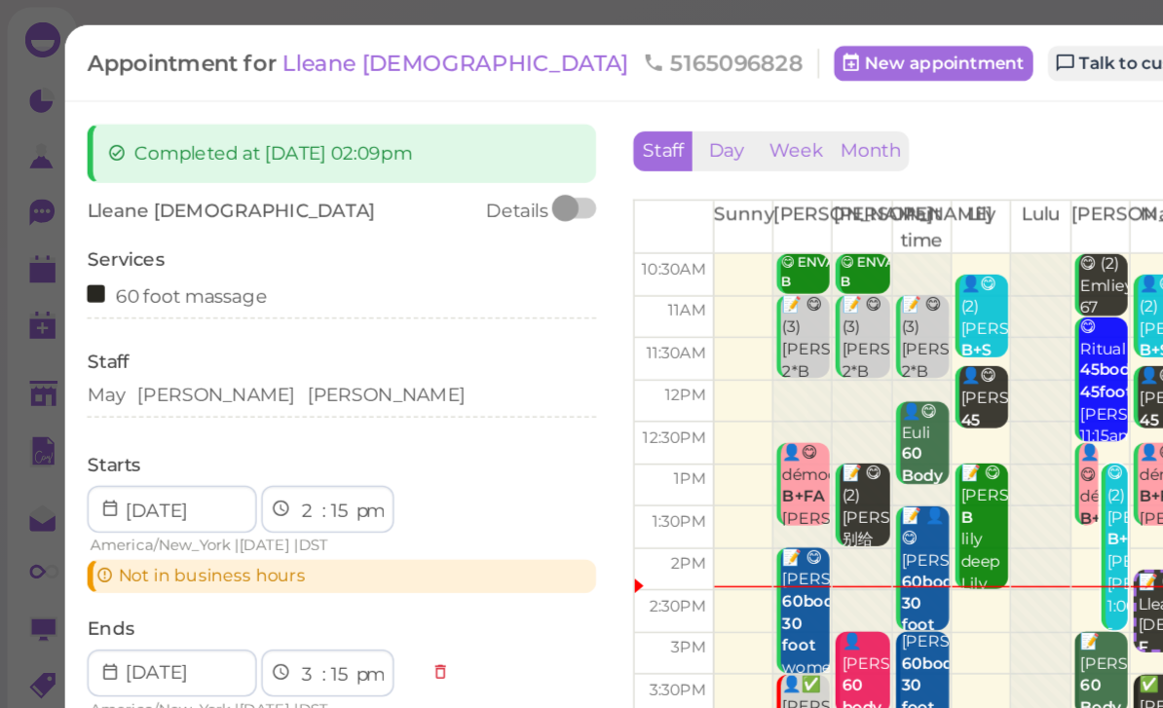
click at [186, 271] on div "May [PERSON_NAME] [PERSON_NAME]" at bounding box center [225, 263] width 336 height 23
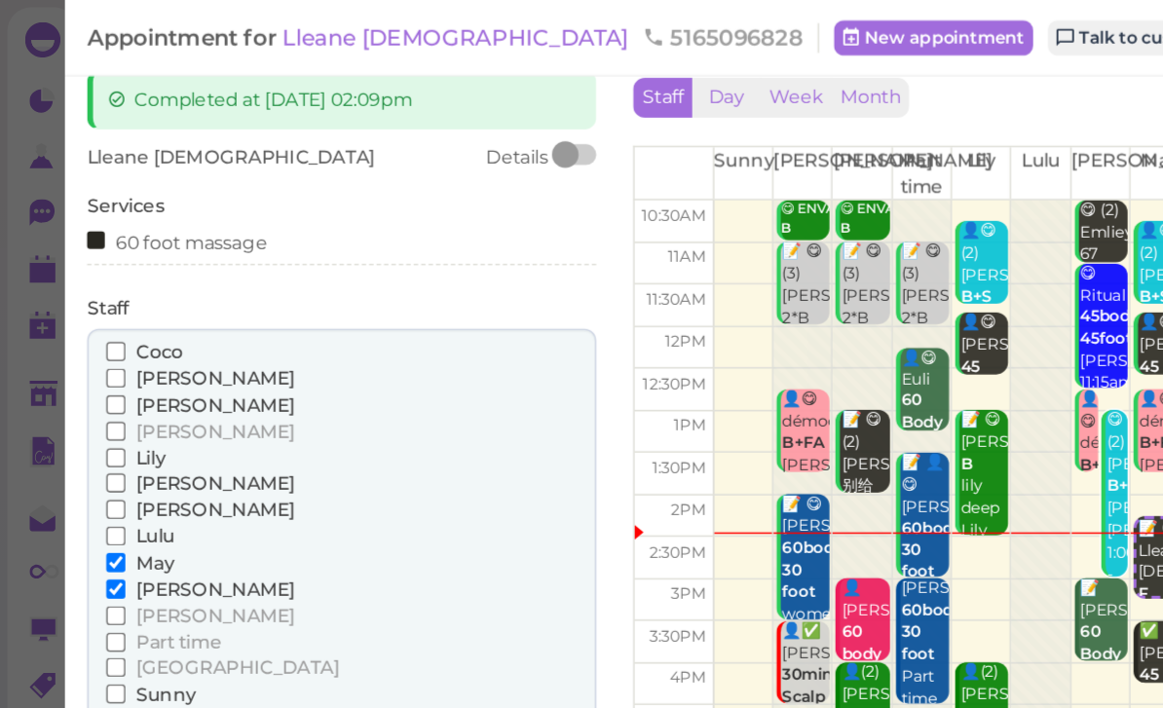
scroll to position [45, 0]
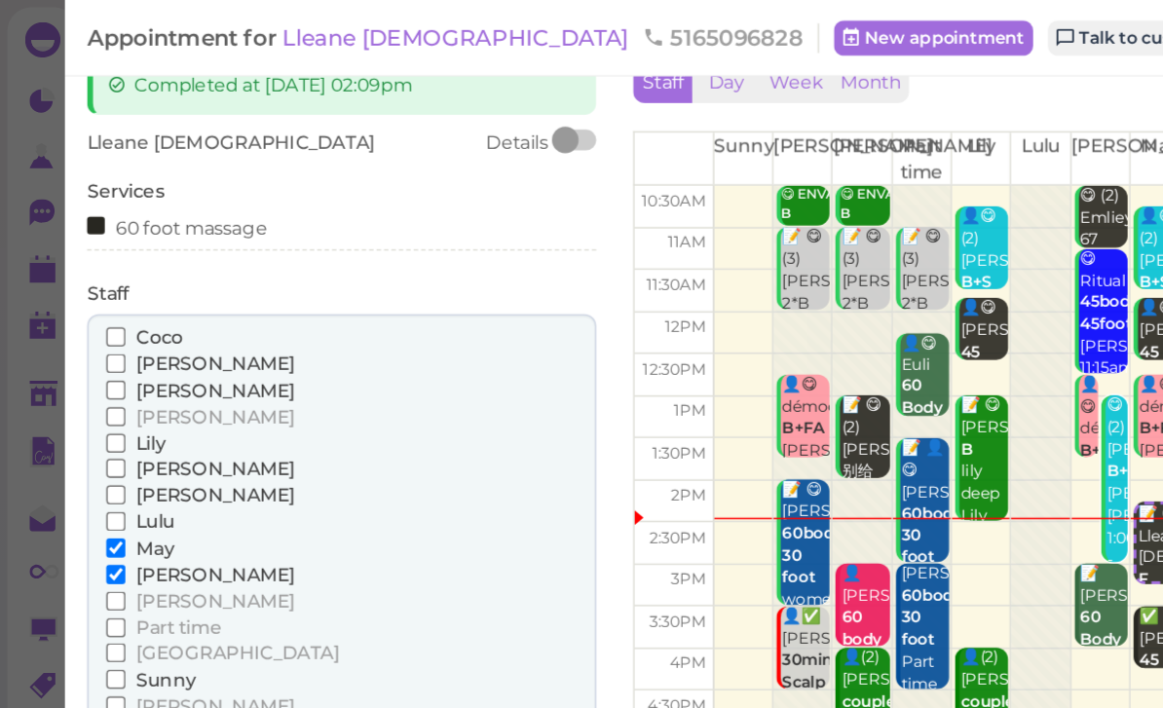
click at [111, 476] on span "[PERSON_NAME]" at bounding box center [142, 483] width 105 height 15
click at [83, 477] on input "[PERSON_NAME]" at bounding box center [76, 483] width 13 height 13
click at [129, 390] on span "[PERSON_NAME]" at bounding box center [142, 397] width 105 height 15
click at [83, 391] on input "[PERSON_NAME]" at bounding box center [76, 397] width 13 height 13
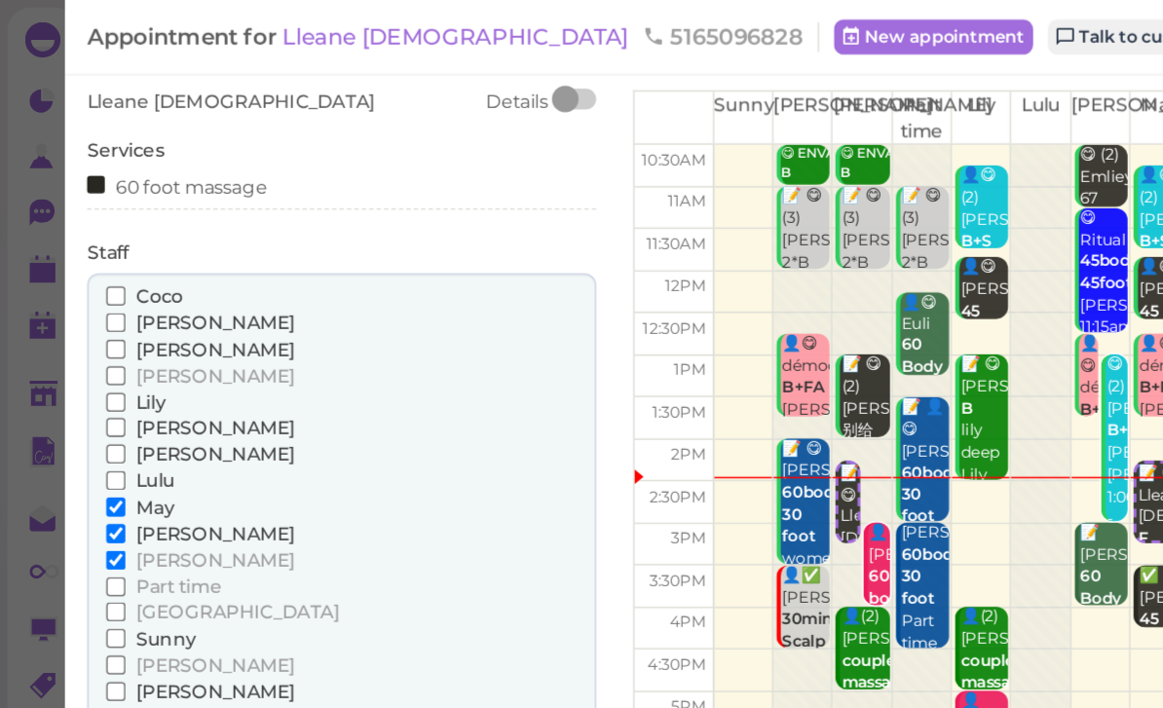
click at [76, 482] on button "Done" at bounding box center [78, 492] width 43 height 20
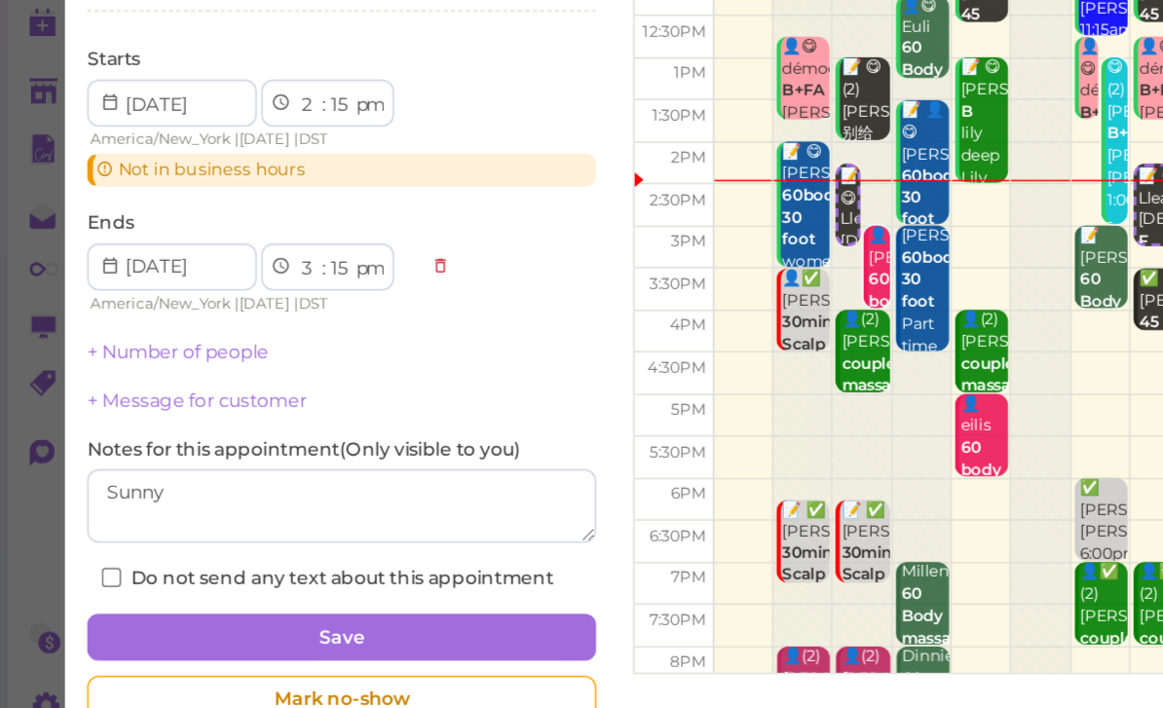
scroll to position [62, 0]
click at [251, 605] on button "Save" at bounding box center [225, 620] width 336 height 31
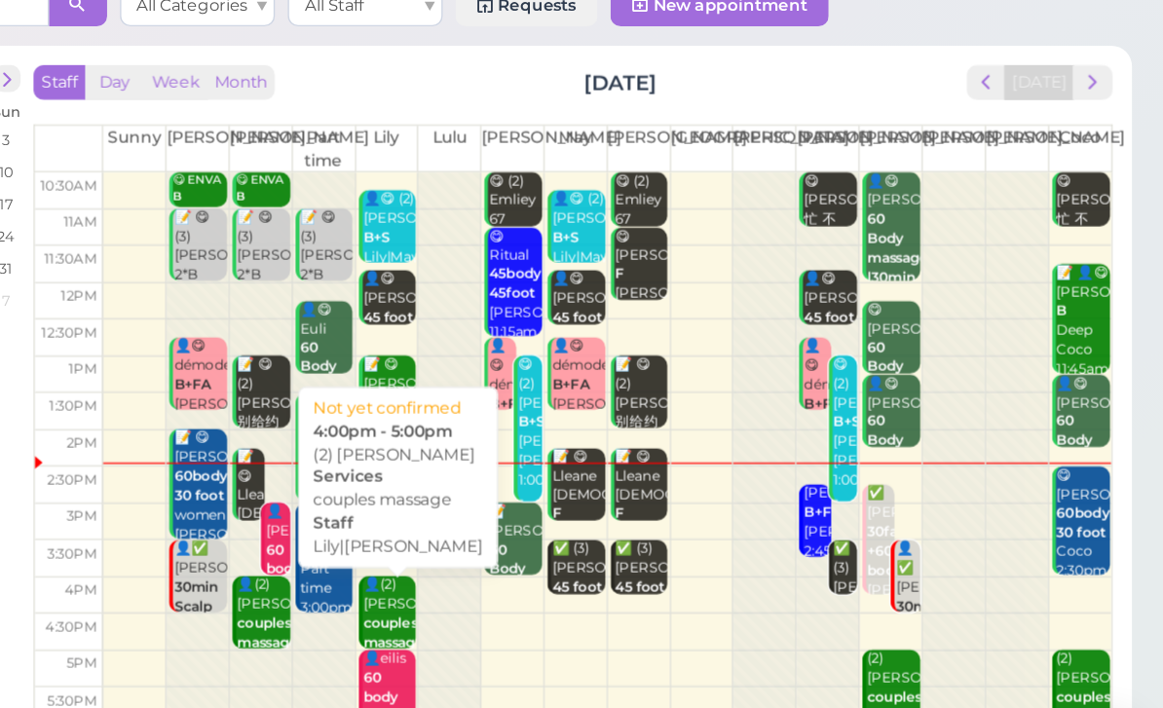
click at [559, 564] on b "couples massage" at bounding box center [582, 577] width 46 height 27
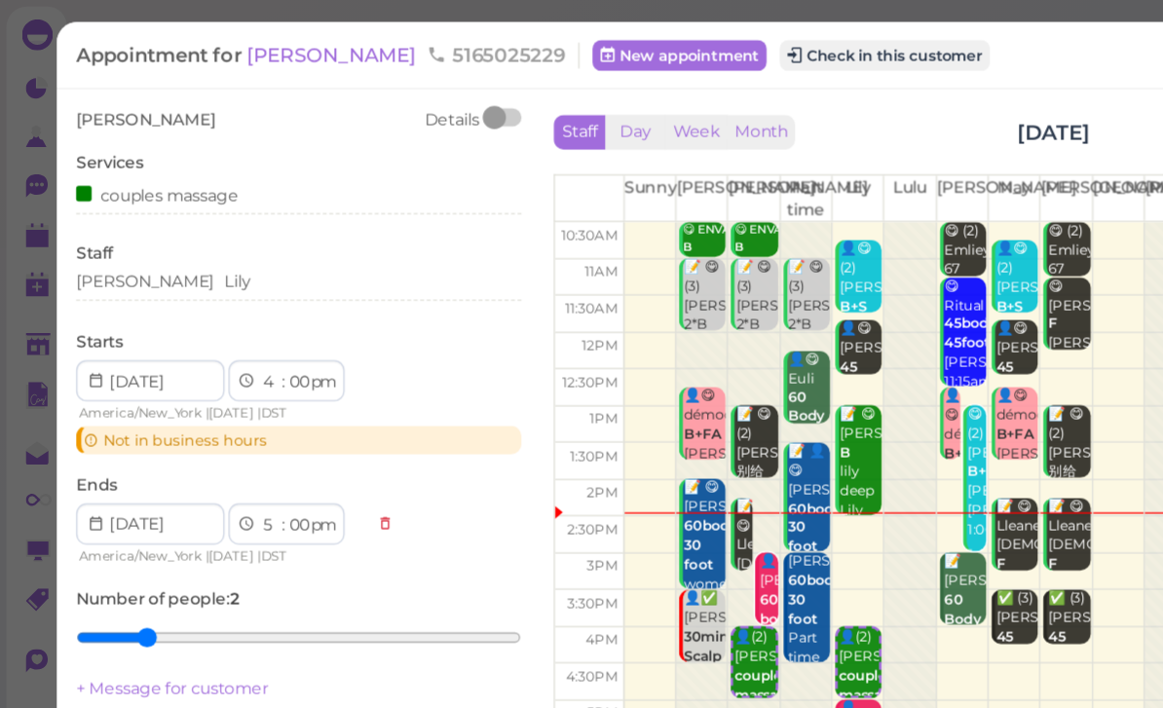
click at [213, 214] on div "[PERSON_NAME] [PERSON_NAME]" at bounding box center [225, 213] width 336 height 18
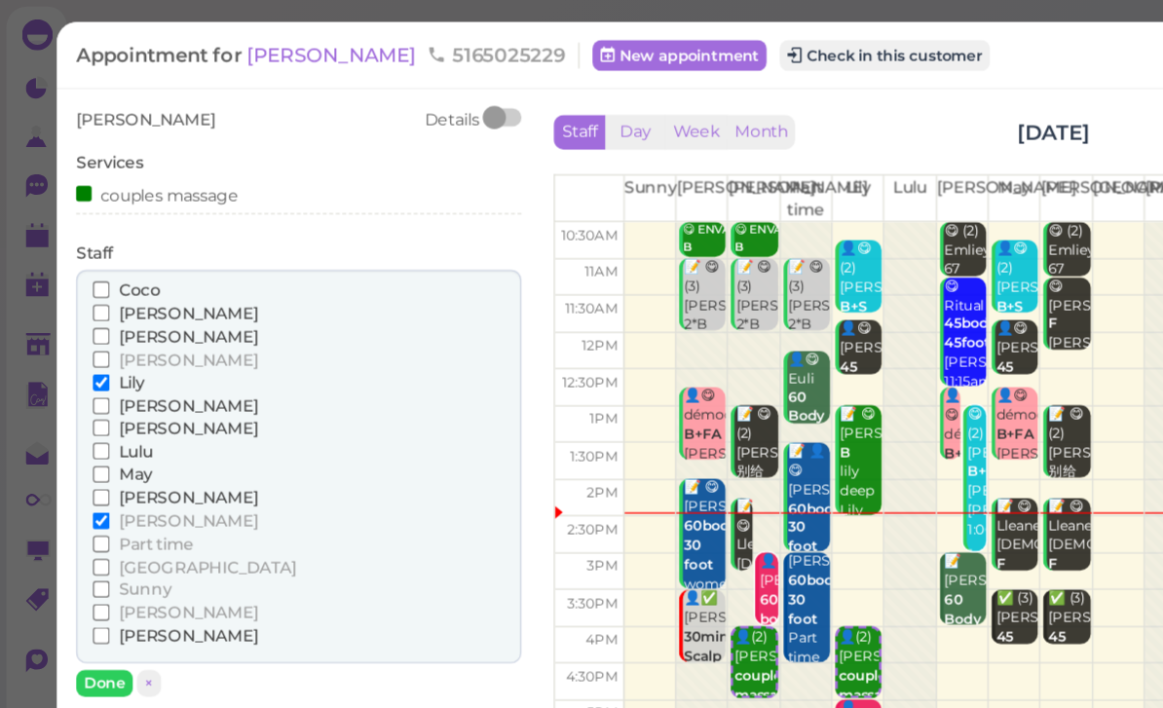
click at [113, 219] on span "Coco" at bounding box center [105, 218] width 31 height 15
click at [83, 219] on input "Coco" at bounding box center [76, 218] width 13 height 13
click at [100, 322] on span "[PERSON_NAME]" at bounding box center [142, 323] width 105 height 15
click at [83, 322] on input "[PERSON_NAME]" at bounding box center [76, 323] width 13 height 13
click at [102, 281] on span "Lily" at bounding box center [99, 288] width 19 height 15
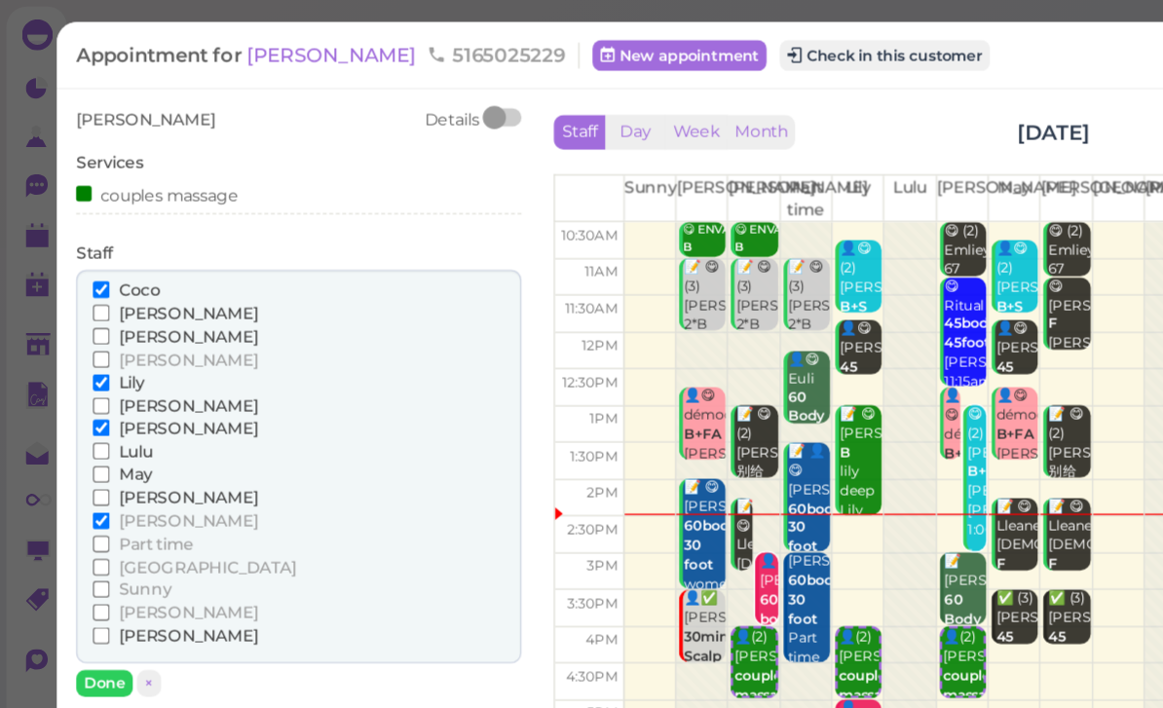
click at [83, 282] on input "Lily" at bounding box center [76, 288] width 13 height 13
click at [81, 387] on input "[PERSON_NAME]" at bounding box center [76, 393] width 13 height 13
click at [83, 505] on button "Done" at bounding box center [78, 515] width 43 height 20
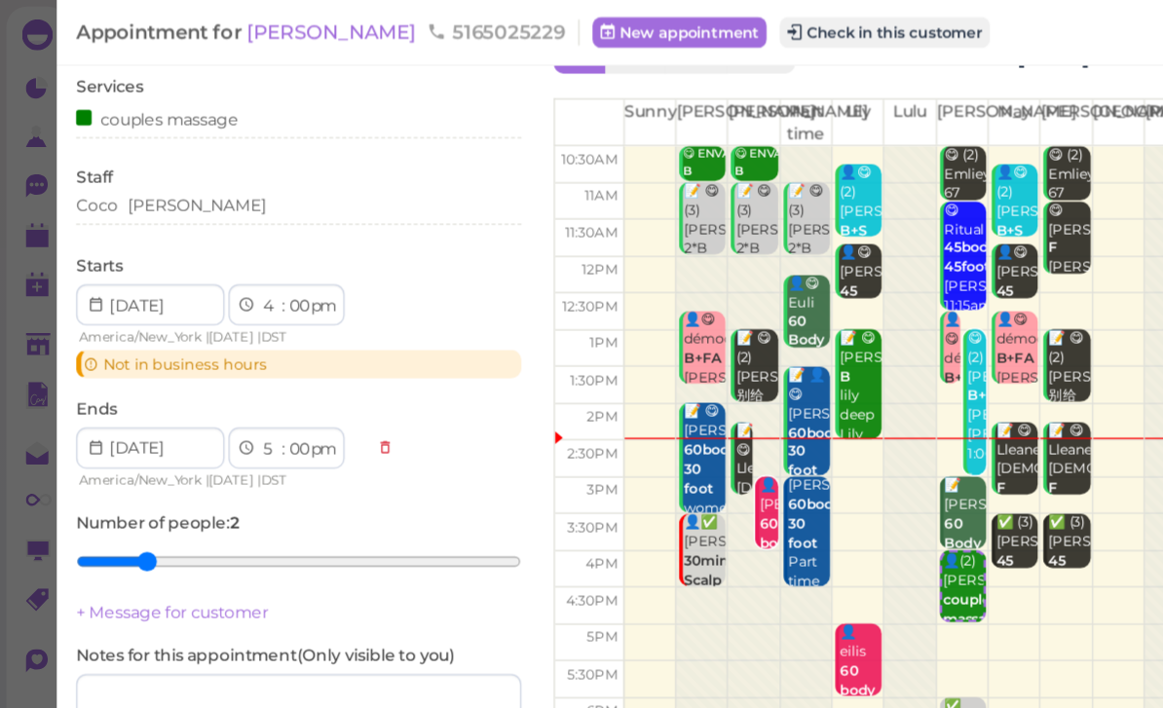
scroll to position [56, 0]
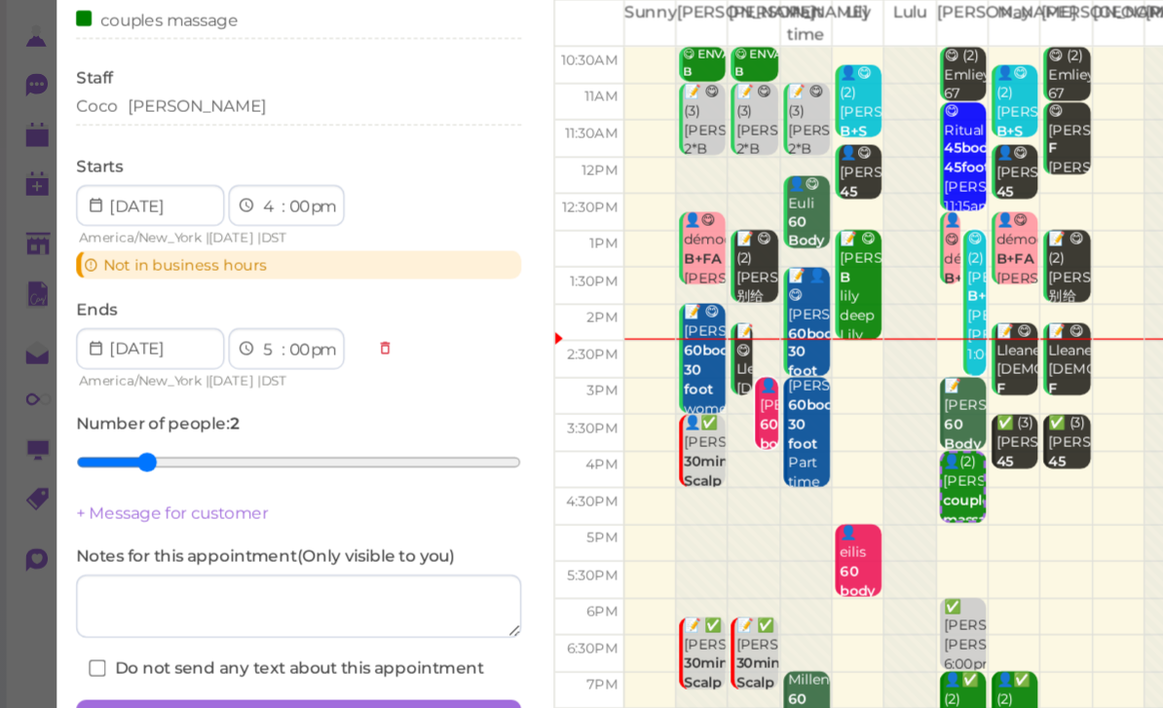
click at [264, 604] on button "Save" at bounding box center [225, 619] width 336 height 31
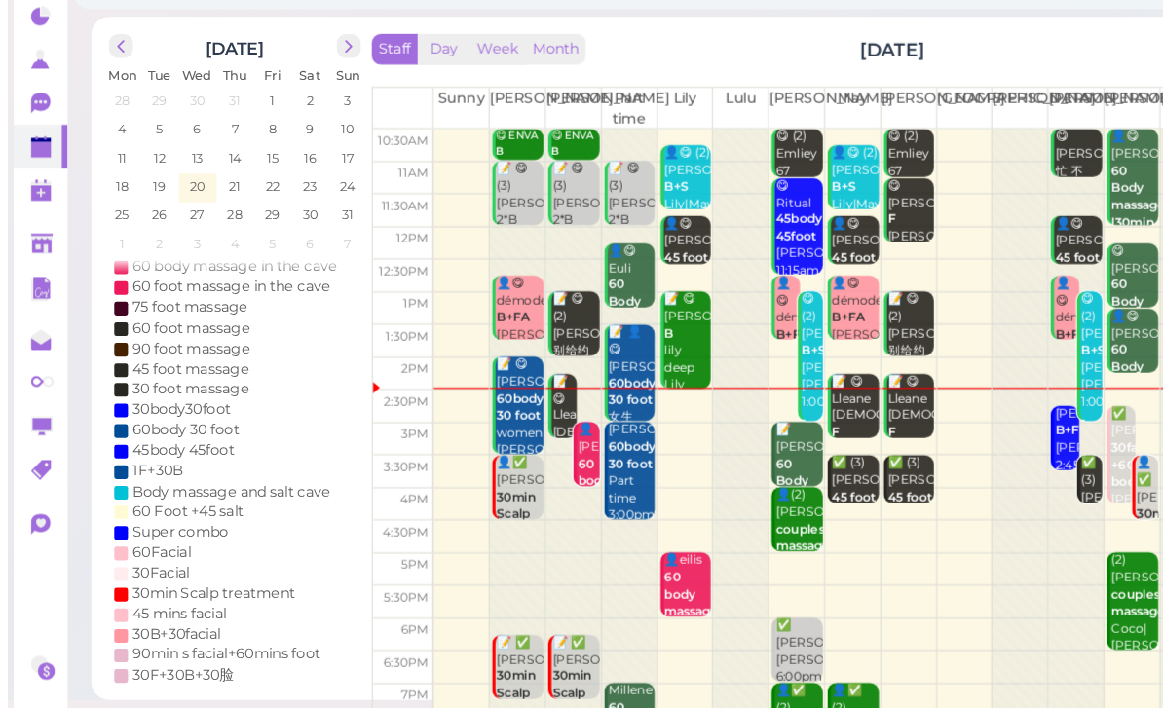
scroll to position [15, 0]
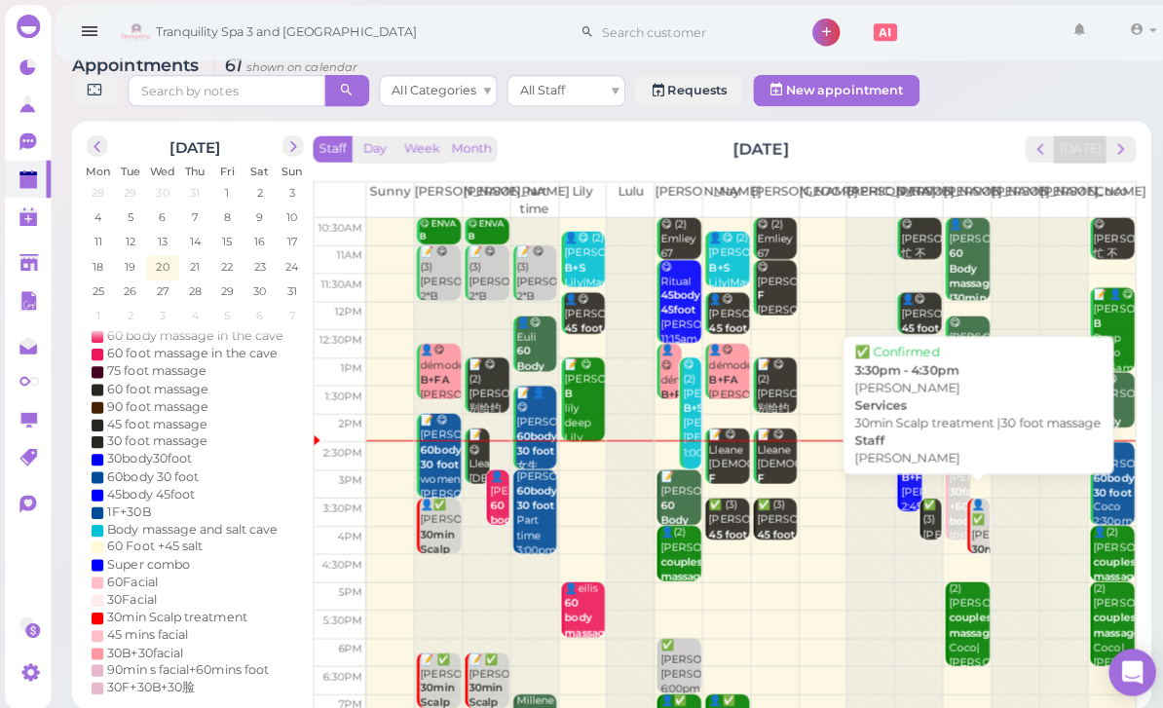
click at [965, 529] on div "👤✅ [PERSON_NAME] 30min Scalp treatment |30 foot massage [PERSON_NAME] 3:30pm - …" at bounding box center [968, 587] width 19 height 188
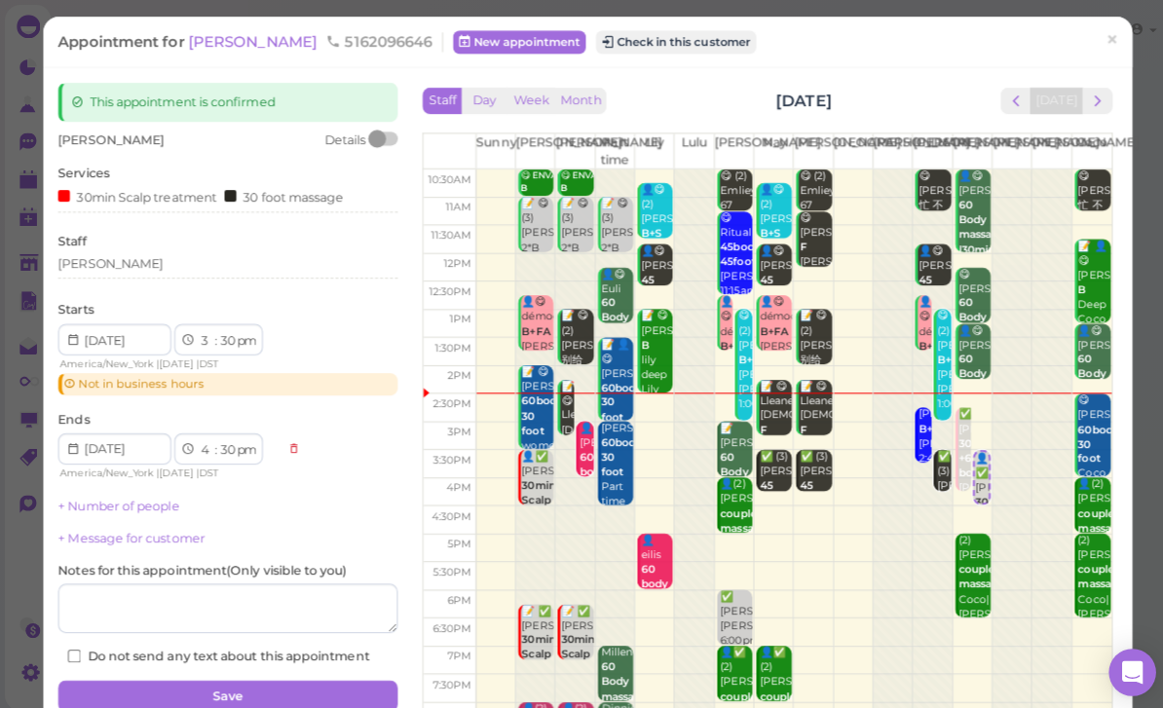
click at [181, 263] on div "[PERSON_NAME]" at bounding box center [225, 261] width 336 height 18
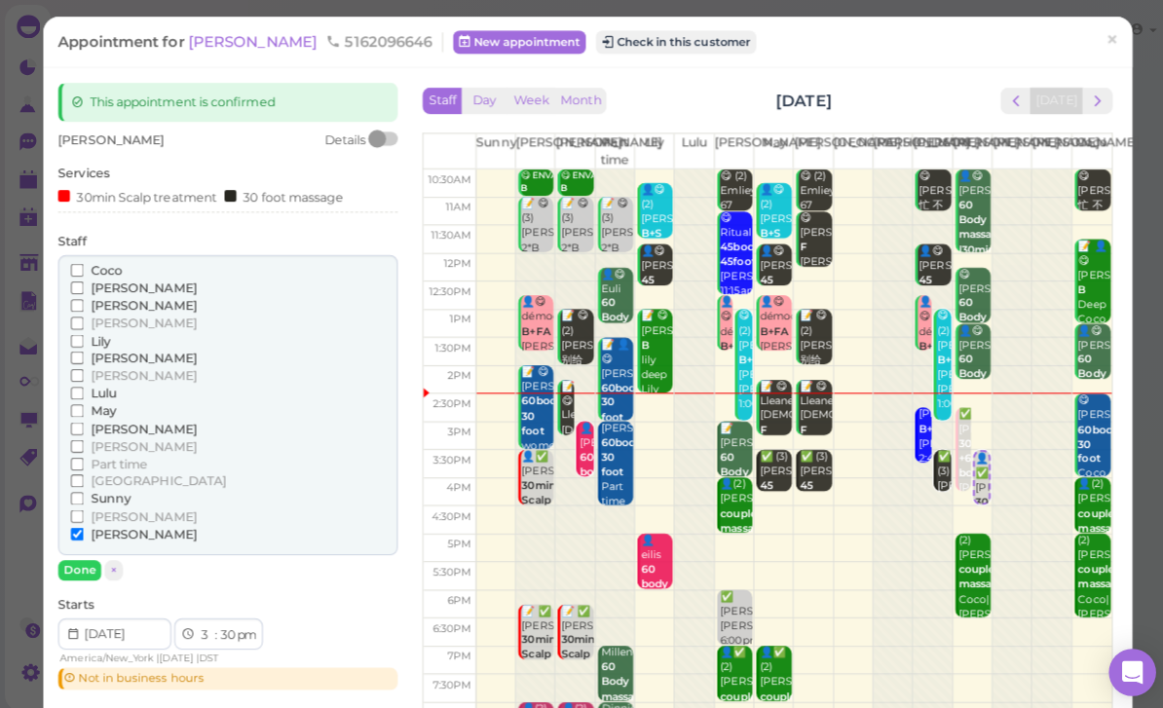
click at [107, 338] on span "Lily" at bounding box center [99, 337] width 19 height 15
click at [83, 338] on input "Lily" at bounding box center [76, 337] width 13 height 13
click at [110, 521] on span "[PERSON_NAME]" at bounding box center [142, 528] width 105 height 15
click at [83, 522] on input "[PERSON_NAME]" at bounding box center [76, 528] width 13 height 13
click at [82, 556] on button "Done" at bounding box center [78, 564] width 43 height 20
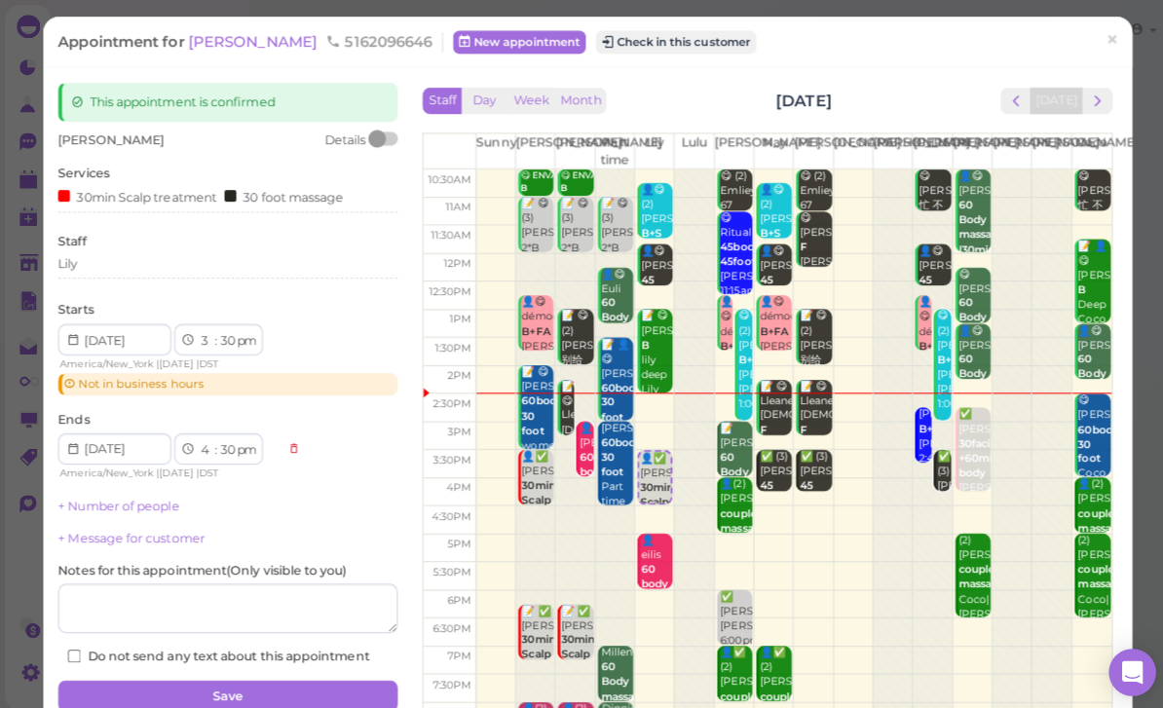
click at [264, 681] on button "Save" at bounding box center [225, 688] width 336 height 31
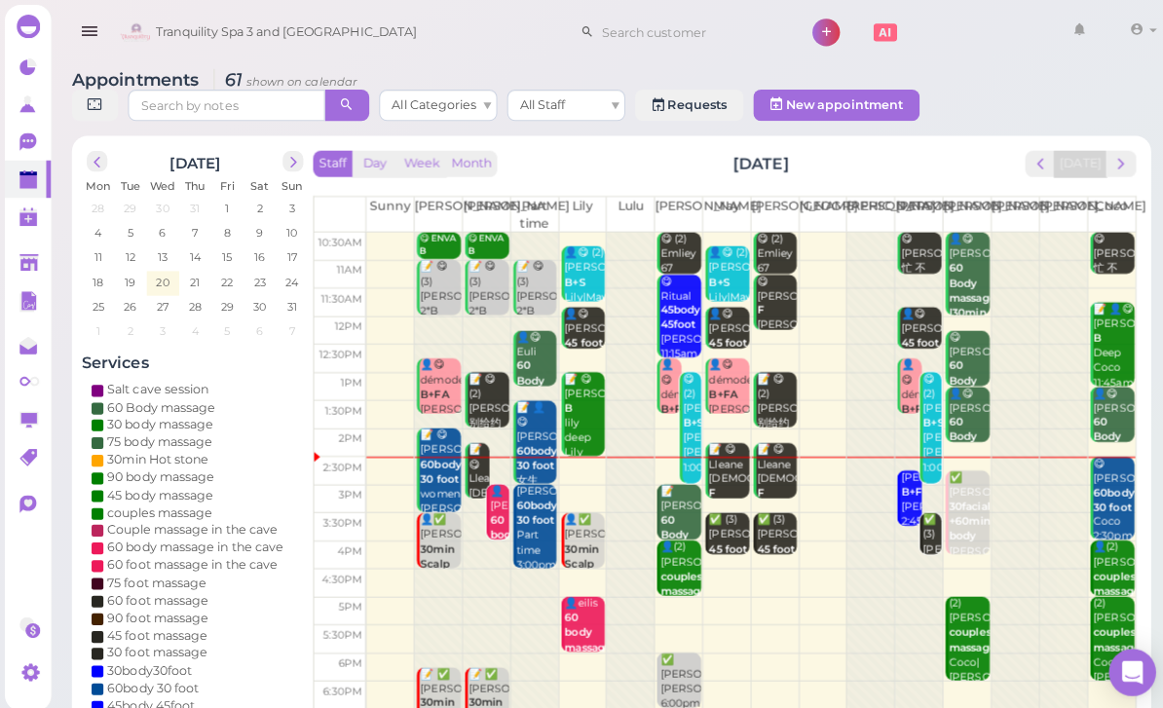
click at [889, 497] on link "[PERSON_NAME] B+F [PERSON_NAME] 2:45pm - 3:45pm" at bounding box center [899, 493] width 24 height 55
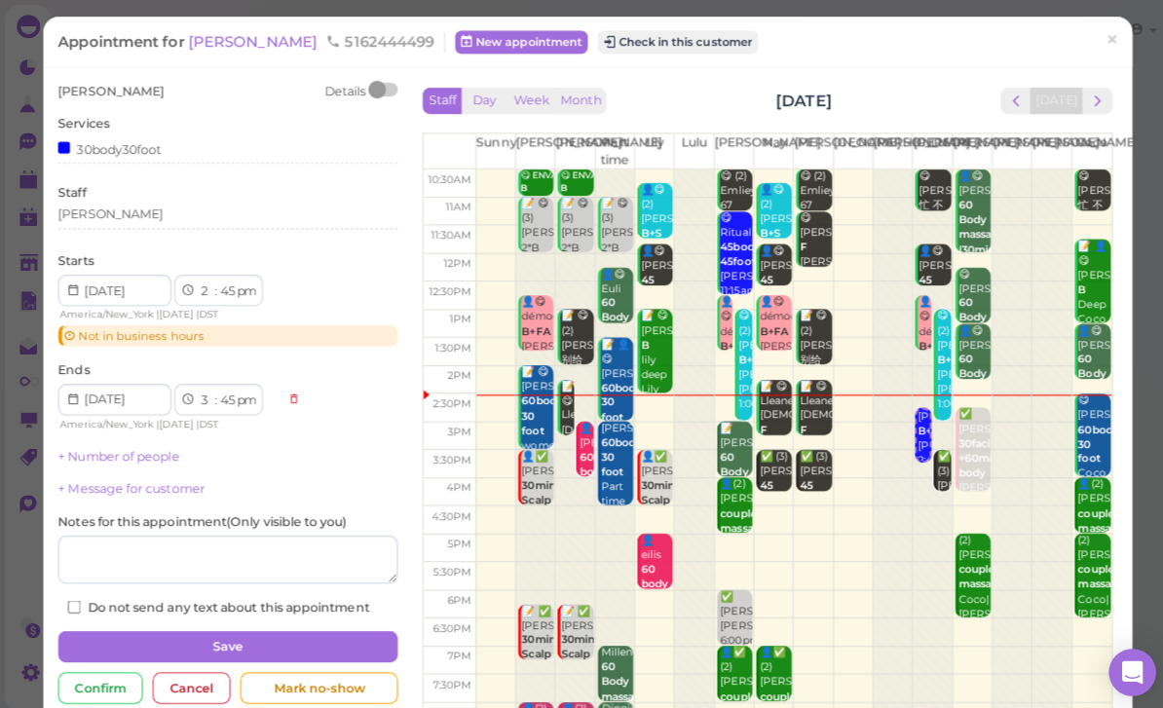
click at [153, 224] on div "[PERSON_NAME]" at bounding box center [225, 215] width 336 height 23
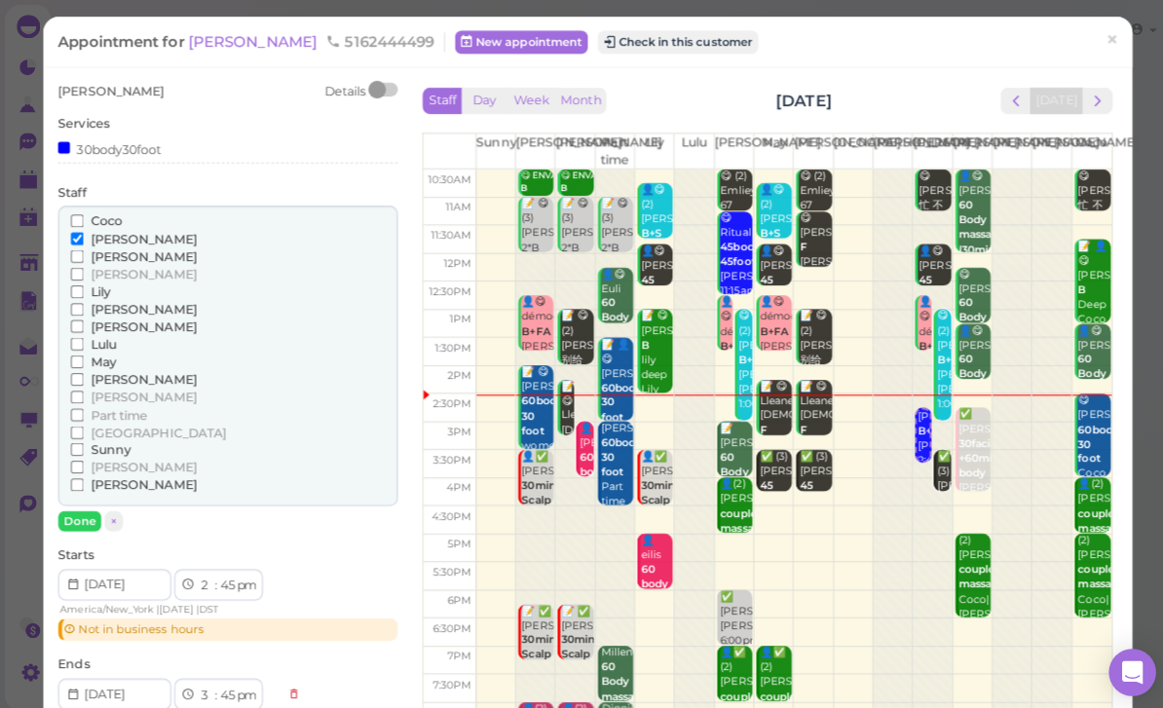
click at [105, 287] on span "Lily" at bounding box center [99, 288] width 19 height 15
click at [83, 287] on input "Lily" at bounding box center [76, 288] width 13 height 13
click at [102, 246] on span "[PERSON_NAME]" at bounding box center [142, 253] width 105 height 15
click at [83, 247] on input "[PERSON_NAME]" at bounding box center [76, 253] width 13 height 13
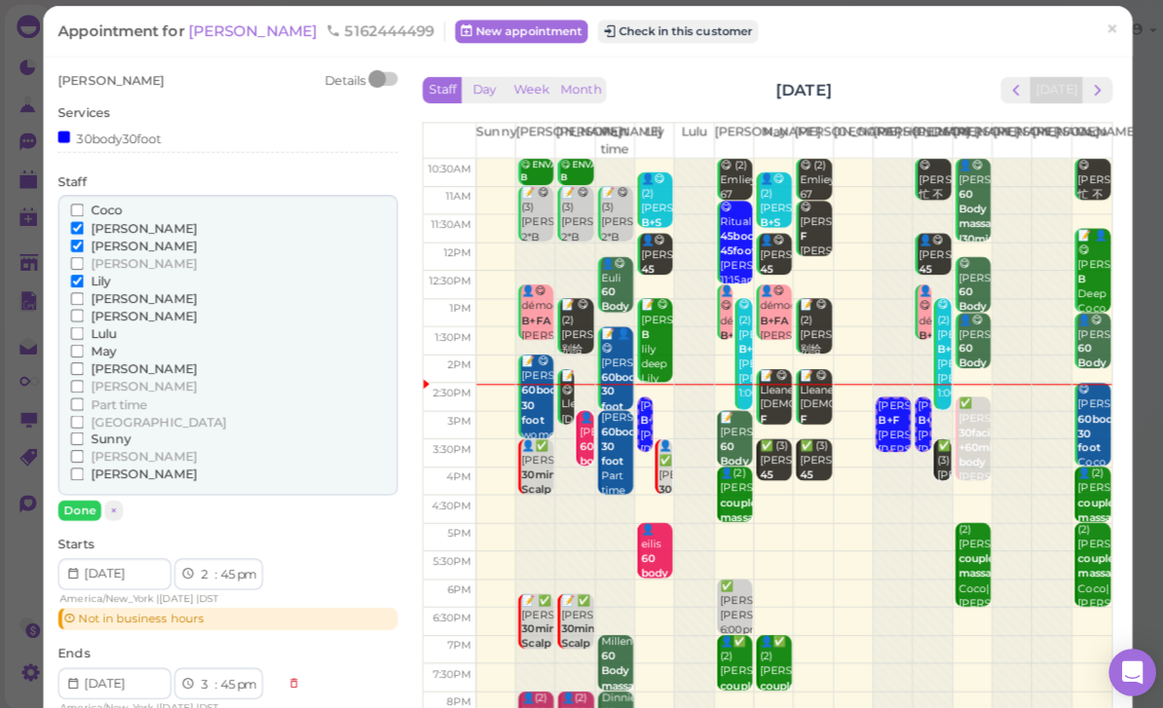
click at [121, 244] on span "[PERSON_NAME]" at bounding box center [142, 243] width 105 height 15
click at [83, 244] on input "[PERSON_NAME]" at bounding box center [76, 243] width 13 height 13
click at [115, 236] on span "[PERSON_NAME]" at bounding box center [142, 243] width 105 height 15
click at [83, 237] on input "[PERSON_NAME]" at bounding box center [76, 243] width 13 height 13
click at [127, 236] on span "[PERSON_NAME]" at bounding box center [142, 243] width 105 height 15
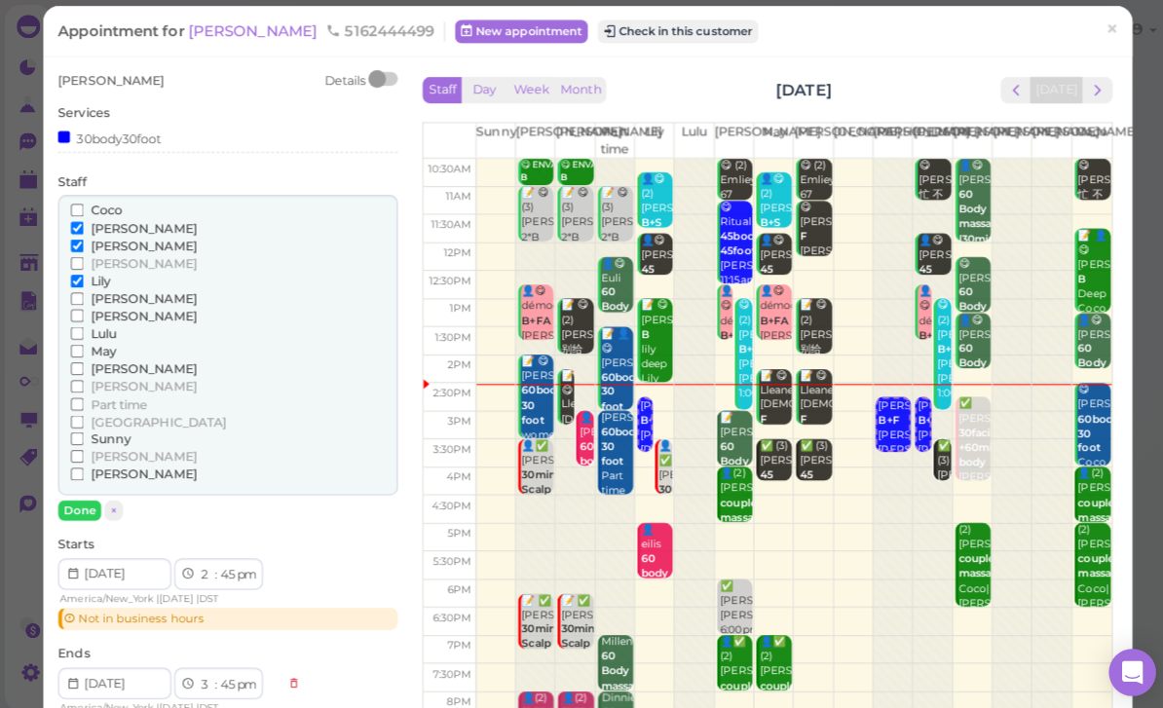
click at [83, 237] on input "[PERSON_NAME]" at bounding box center [76, 243] width 13 height 13
click at [124, 237] on span "[PERSON_NAME]" at bounding box center [142, 243] width 105 height 15
click at [83, 237] on input "[PERSON_NAME]" at bounding box center [76, 243] width 13 height 13
click at [118, 229] on span "[PERSON_NAME]" at bounding box center [142, 225] width 105 height 15
click at [83, 229] on input "[PERSON_NAME]" at bounding box center [76, 225] width 13 height 13
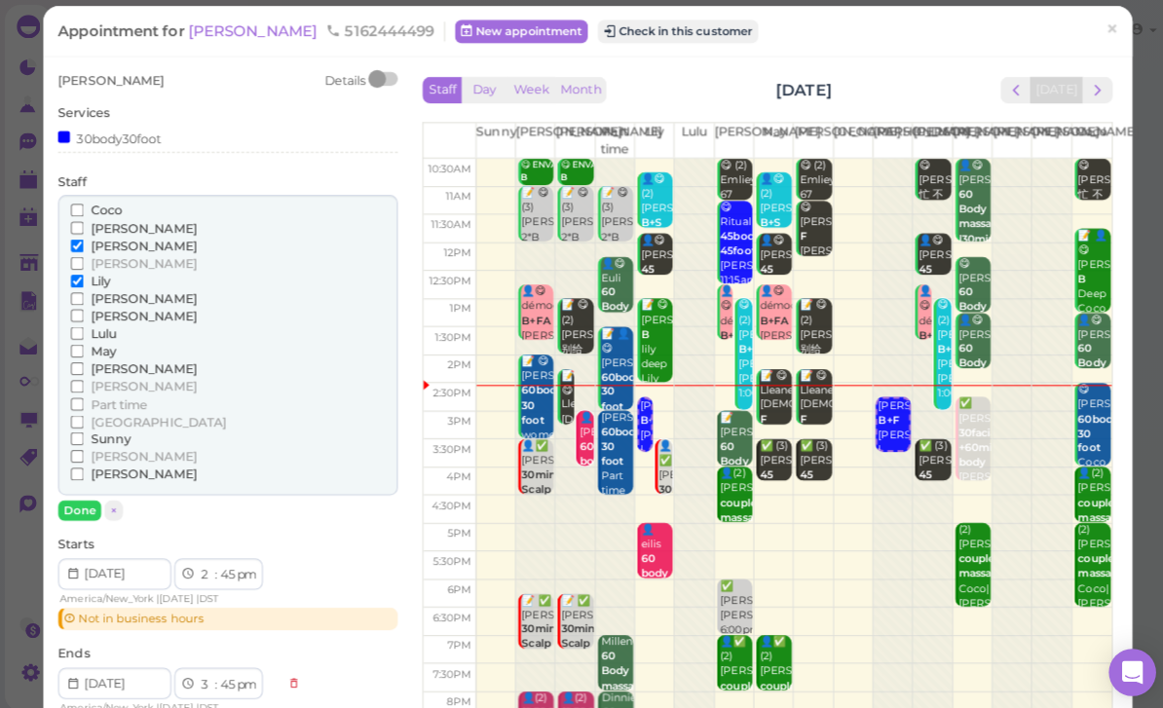
click at [122, 243] on span "[PERSON_NAME]" at bounding box center [142, 243] width 105 height 15
click at [83, 243] on input "[PERSON_NAME]" at bounding box center [76, 243] width 13 height 13
click at [83, 500] on button "Done" at bounding box center [78, 505] width 43 height 20
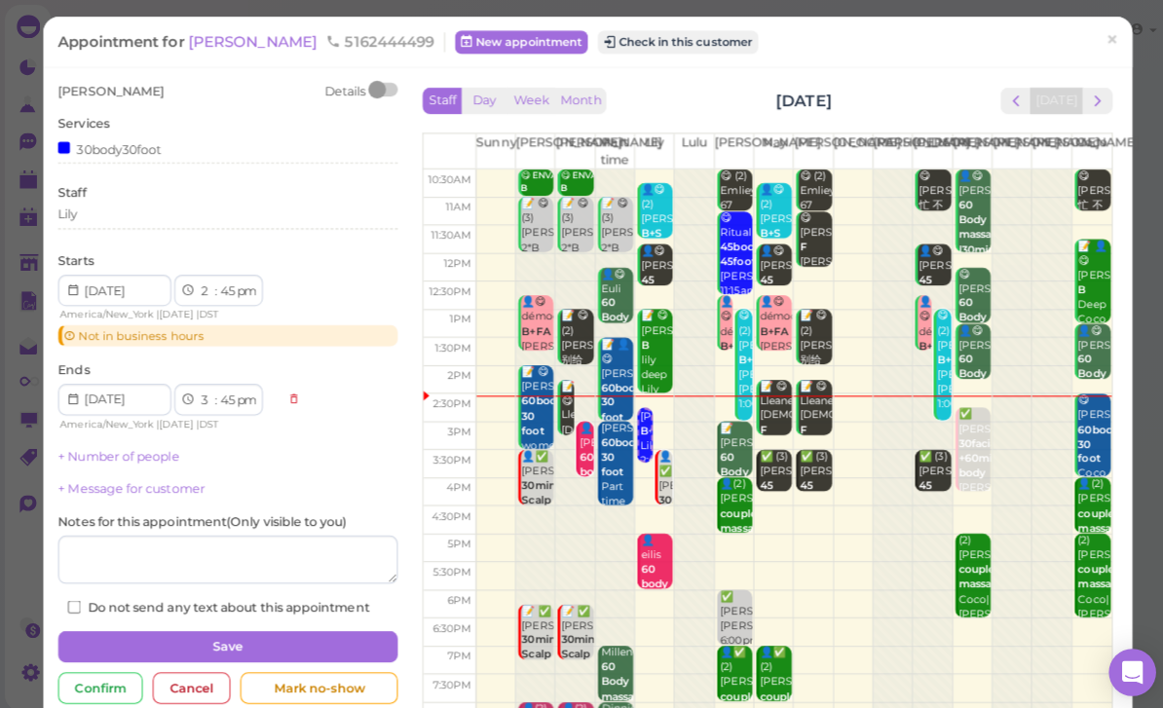
click at [232, 640] on button "Save" at bounding box center [225, 639] width 336 height 31
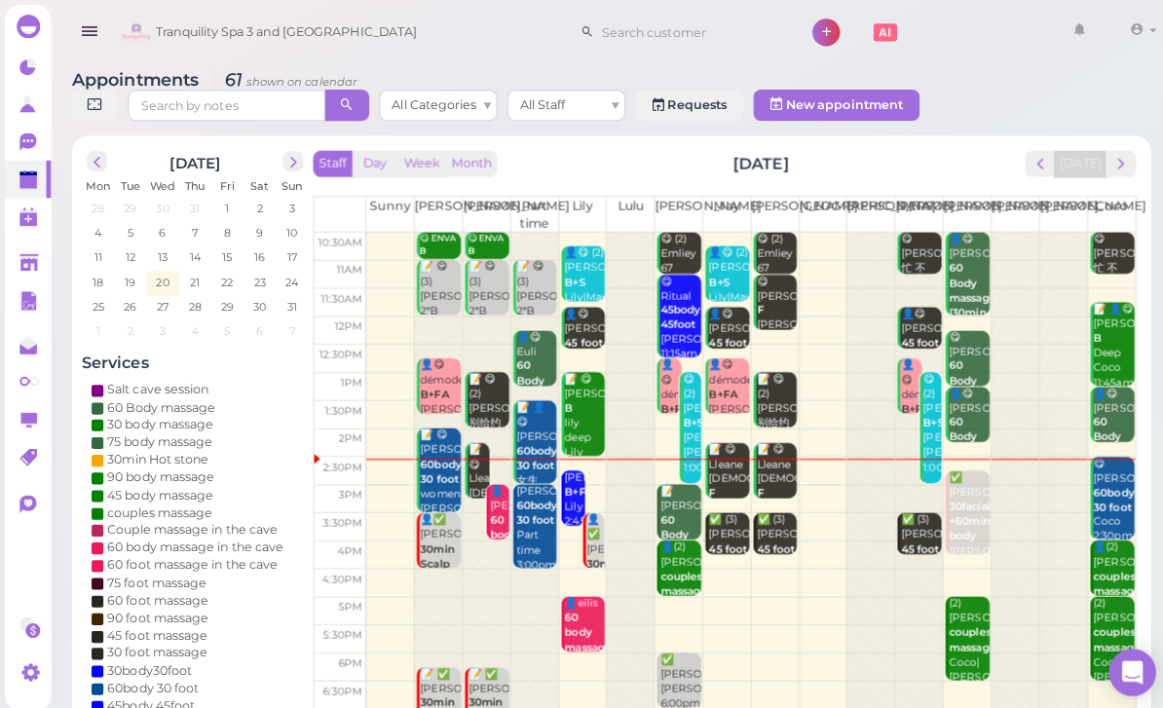
click at [909, 537] on b "45 foot massage" at bounding box center [914, 550] width 46 height 27
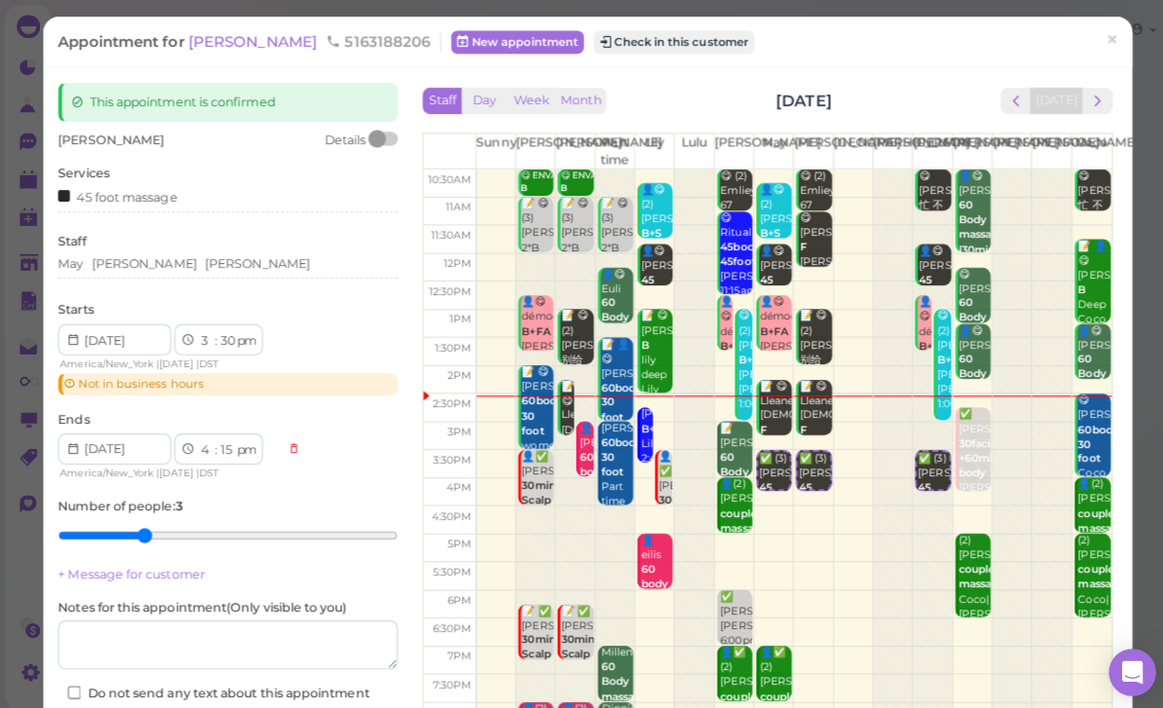
click at [222, 272] on div "May [PERSON_NAME] [PERSON_NAME]" at bounding box center [225, 263] width 336 height 23
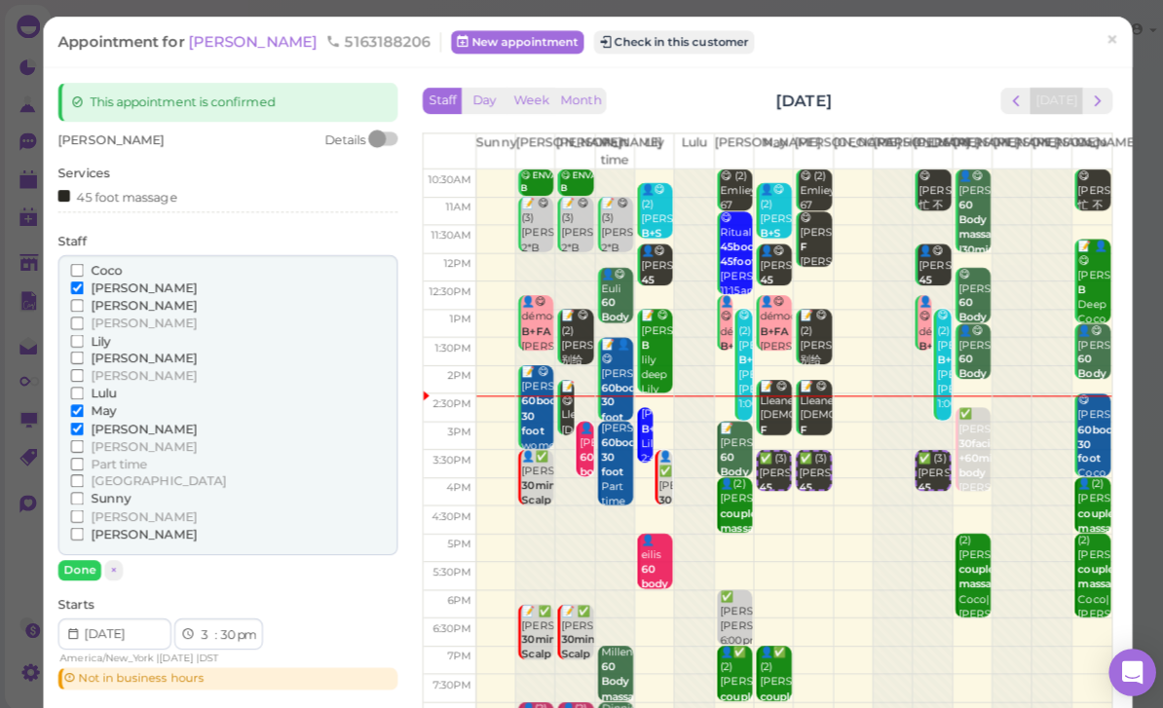
click at [124, 295] on span "[PERSON_NAME]" at bounding box center [142, 302] width 105 height 15
click at [83, 296] on input "[PERSON_NAME]" at bounding box center [76, 302] width 13 height 13
click at [112, 347] on span "[PERSON_NAME]" at bounding box center [142, 354] width 105 height 15
click at [83, 348] on input "[PERSON_NAME]" at bounding box center [76, 354] width 13 height 13
click at [125, 284] on span "[PERSON_NAME]" at bounding box center [142, 285] width 105 height 15
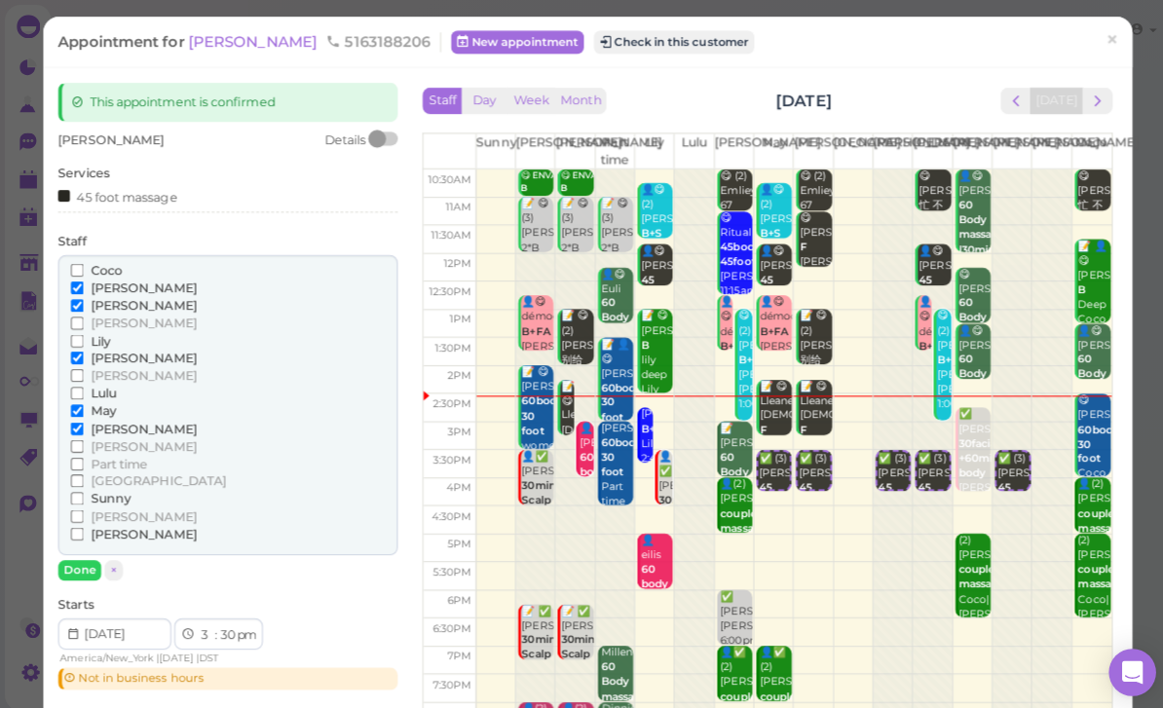
click at [83, 284] on input "[PERSON_NAME]" at bounding box center [76, 285] width 13 height 13
click at [132, 302] on span "[PERSON_NAME]" at bounding box center [142, 302] width 105 height 15
click at [83, 302] on input "[PERSON_NAME]" at bounding box center [76, 302] width 13 height 13
click at [117, 352] on span "[PERSON_NAME]" at bounding box center [142, 354] width 105 height 15
click at [83, 352] on input "[PERSON_NAME]" at bounding box center [76, 354] width 13 height 13
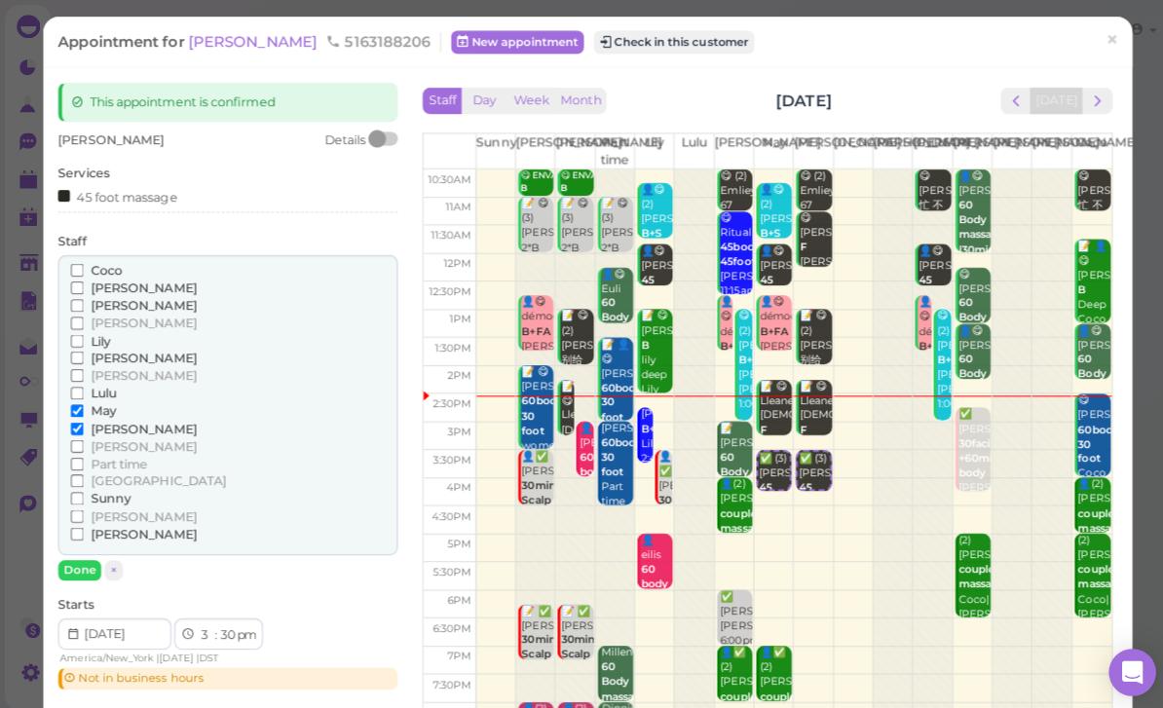
click at [110, 320] on span "[PERSON_NAME]" at bounding box center [142, 320] width 105 height 15
click at [83, 320] on input "[PERSON_NAME]" at bounding box center [76, 320] width 13 height 13
click at [118, 313] on span "[PERSON_NAME]" at bounding box center [142, 320] width 105 height 15
click at [83, 314] on input "[PERSON_NAME]" at bounding box center [76, 320] width 13 height 13
click at [106, 338] on span "Lily" at bounding box center [99, 337] width 19 height 15
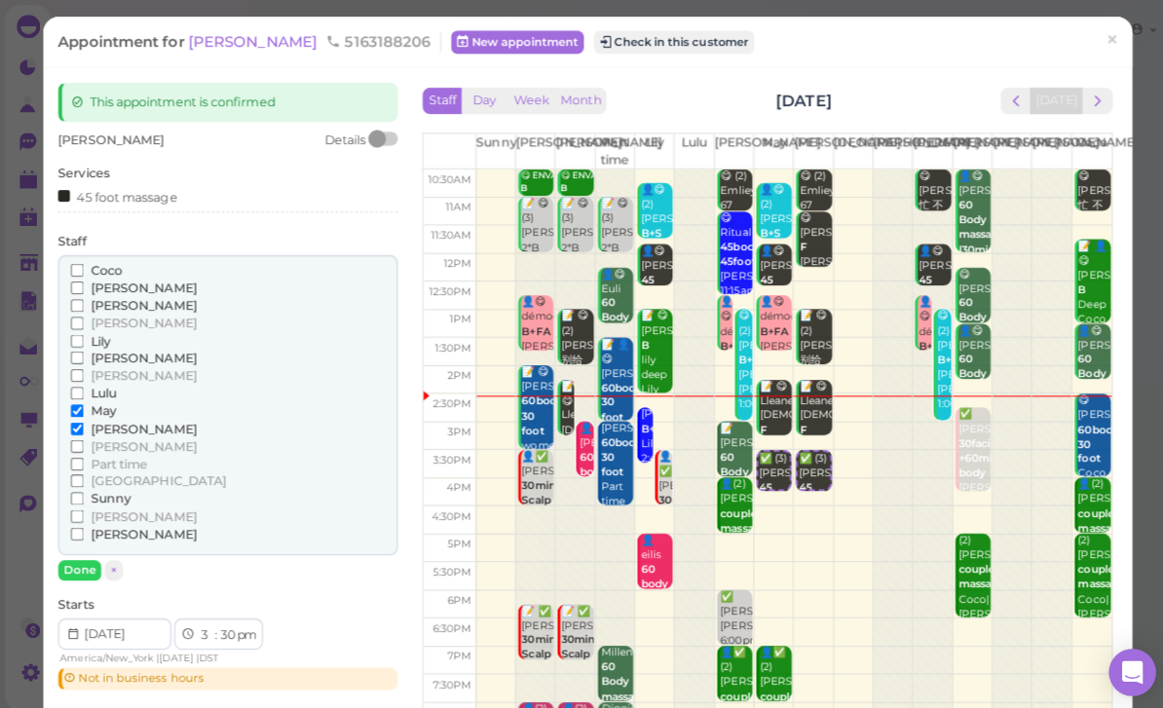
click at [83, 338] on input "Lily" at bounding box center [76, 337] width 13 height 13
click at [78, 554] on button "Done" at bounding box center [78, 564] width 43 height 20
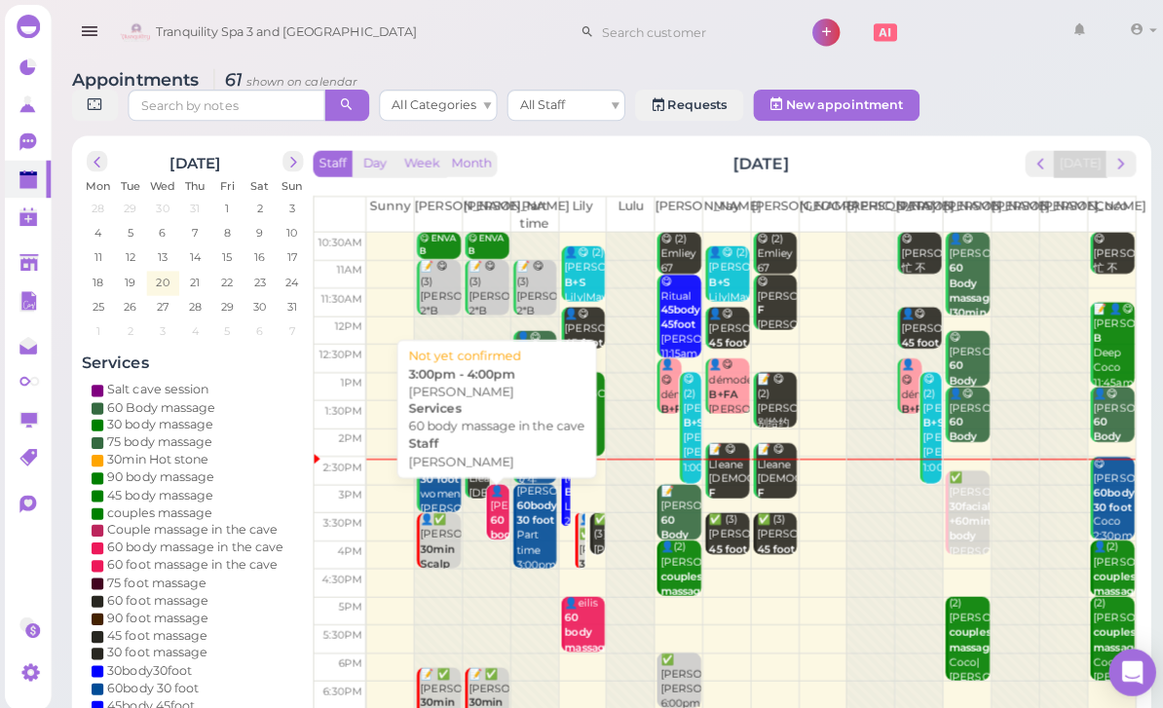
click at [487, 513] on b "60 body massage in the cave" at bounding box center [508, 550] width 46 height 85
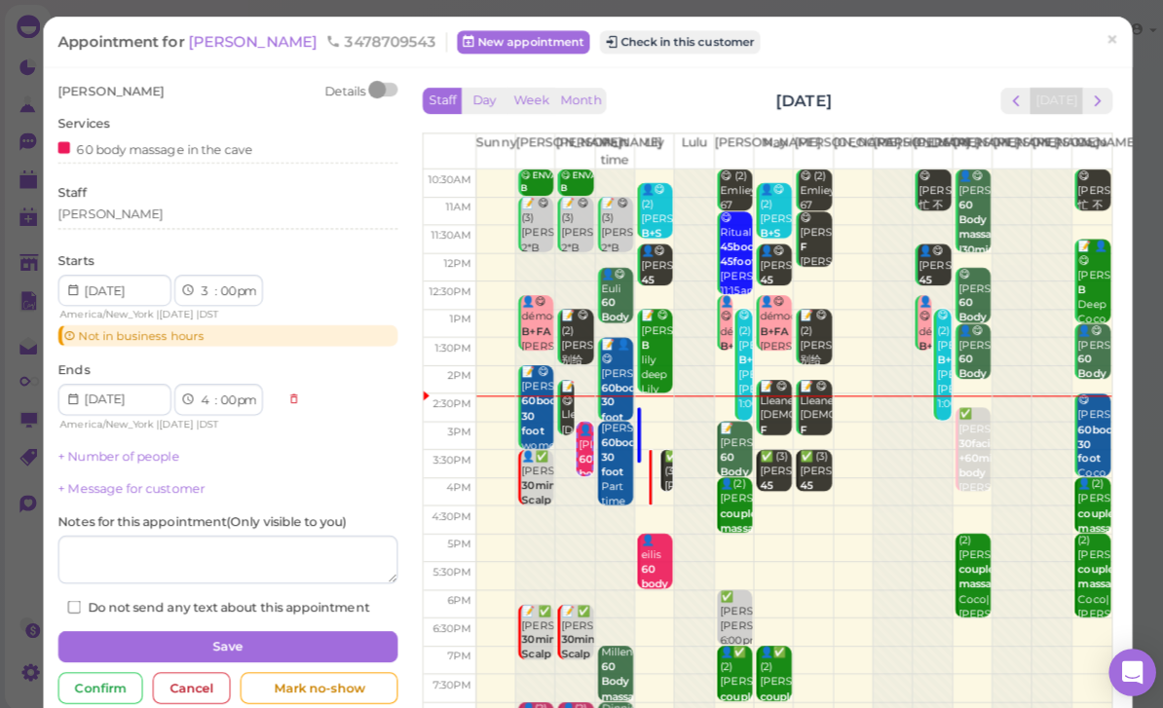
click at [172, 222] on div "[PERSON_NAME]" at bounding box center [225, 215] width 336 height 23
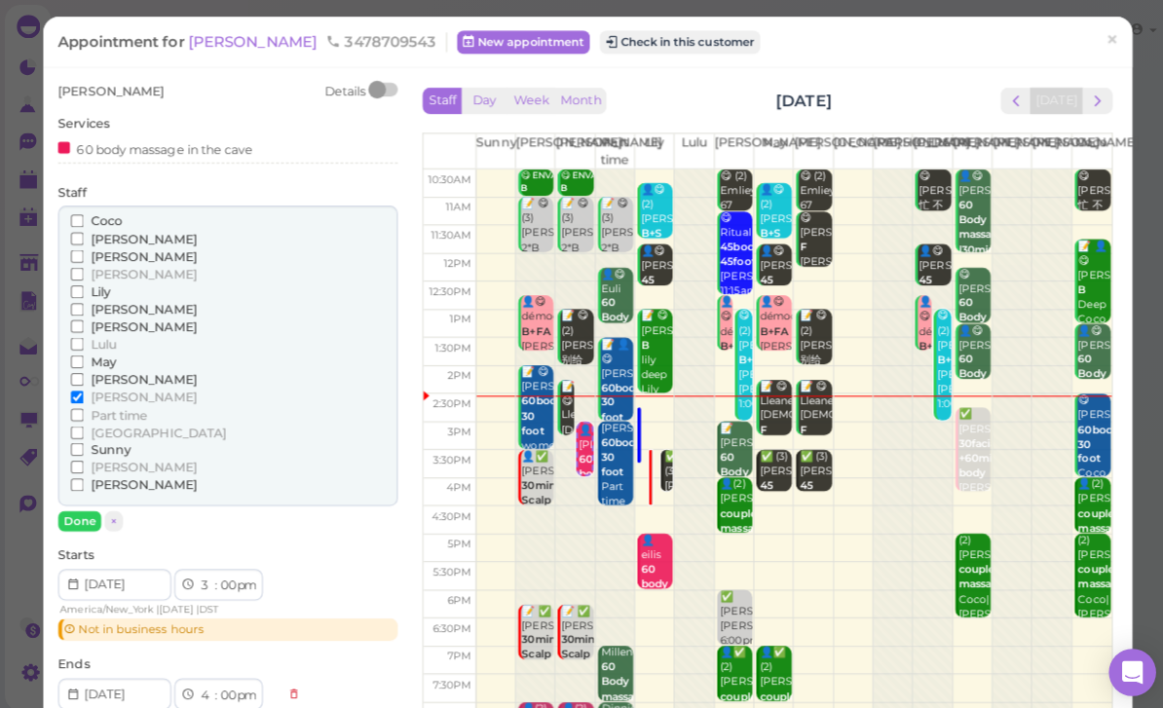
click at [120, 241] on span "[PERSON_NAME]" at bounding box center [142, 236] width 105 height 15
click at [83, 241] on input "[PERSON_NAME]" at bounding box center [76, 236] width 13 height 13
click at [107, 388] on span "[PERSON_NAME]" at bounding box center [142, 393] width 105 height 15
click at [83, 388] on input "[PERSON_NAME]" at bounding box center [76, 393] width 13 height 13
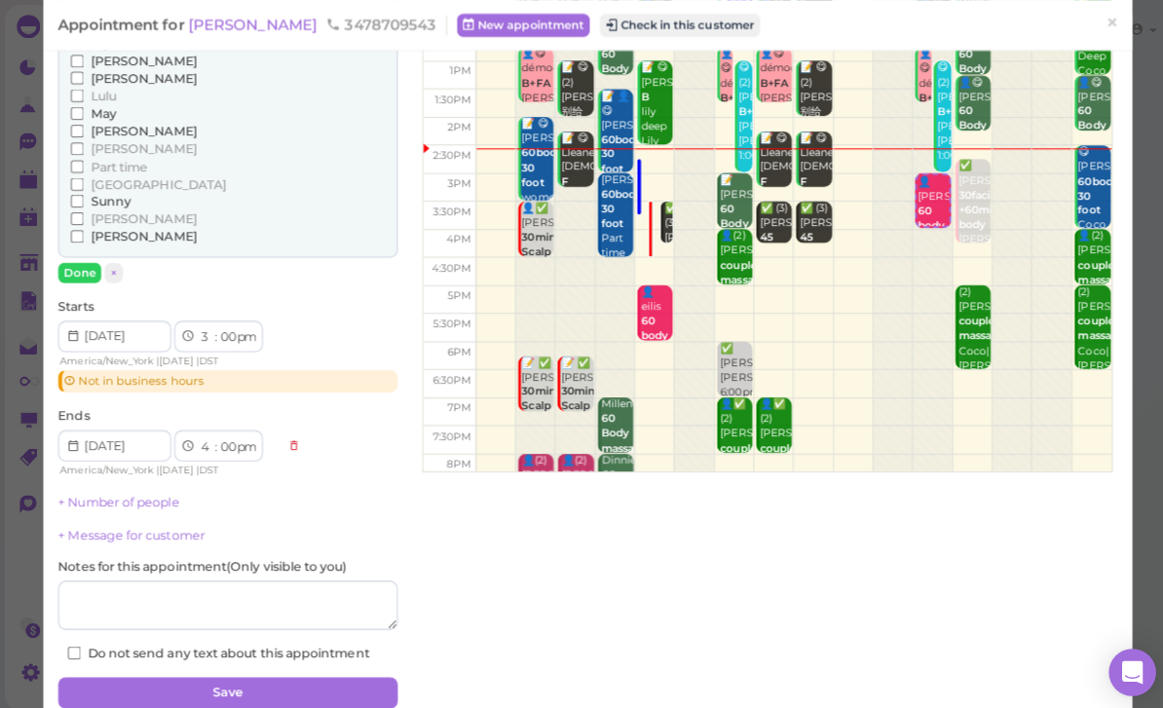
scroll to position [244, 0]
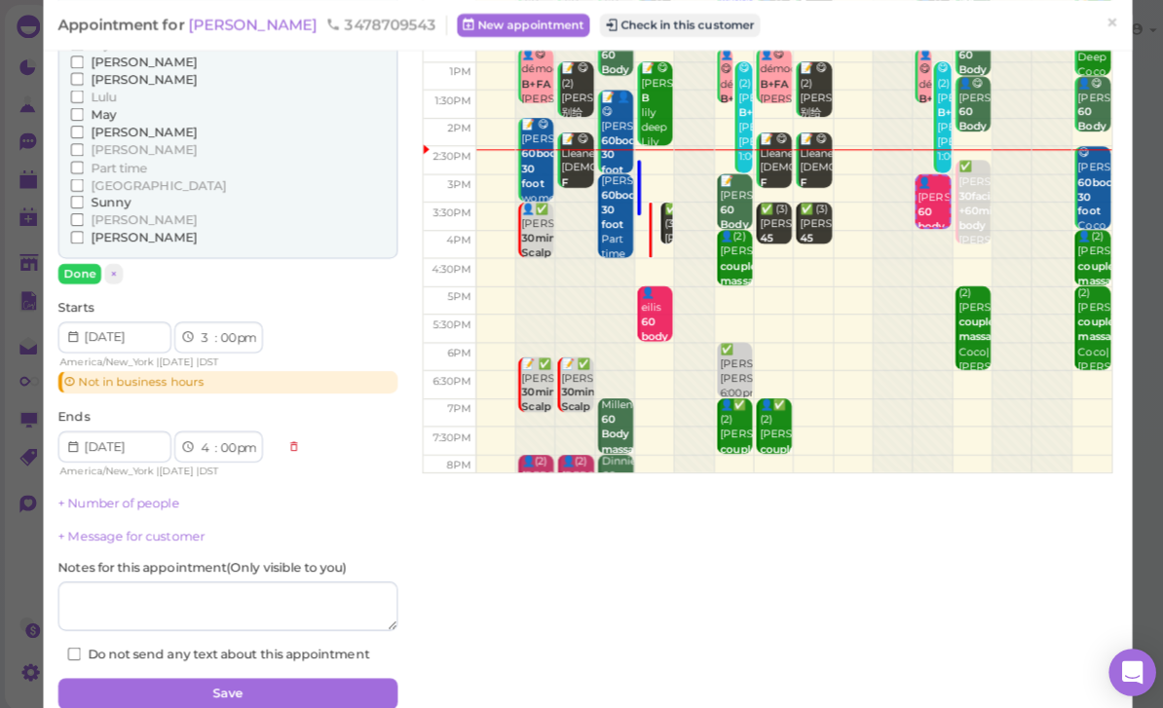
click at [185, 680] on button "Save" at bounding box center [225, 686] width 336 height 31
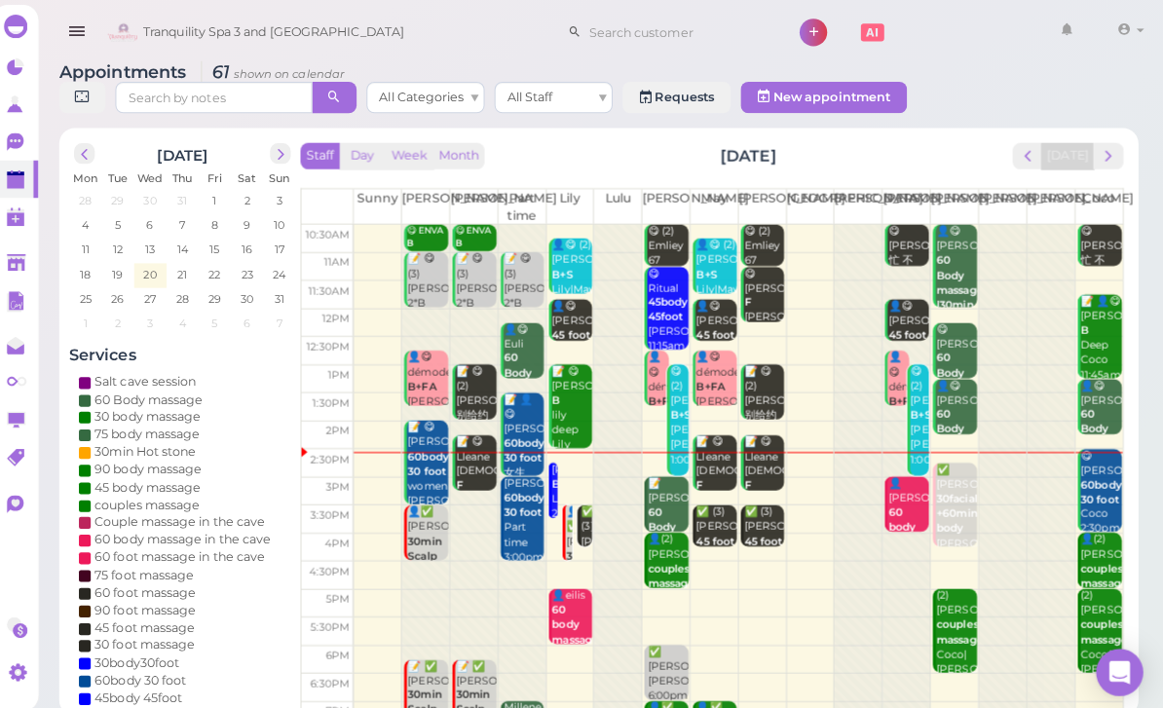
scroll to position [8, 0]
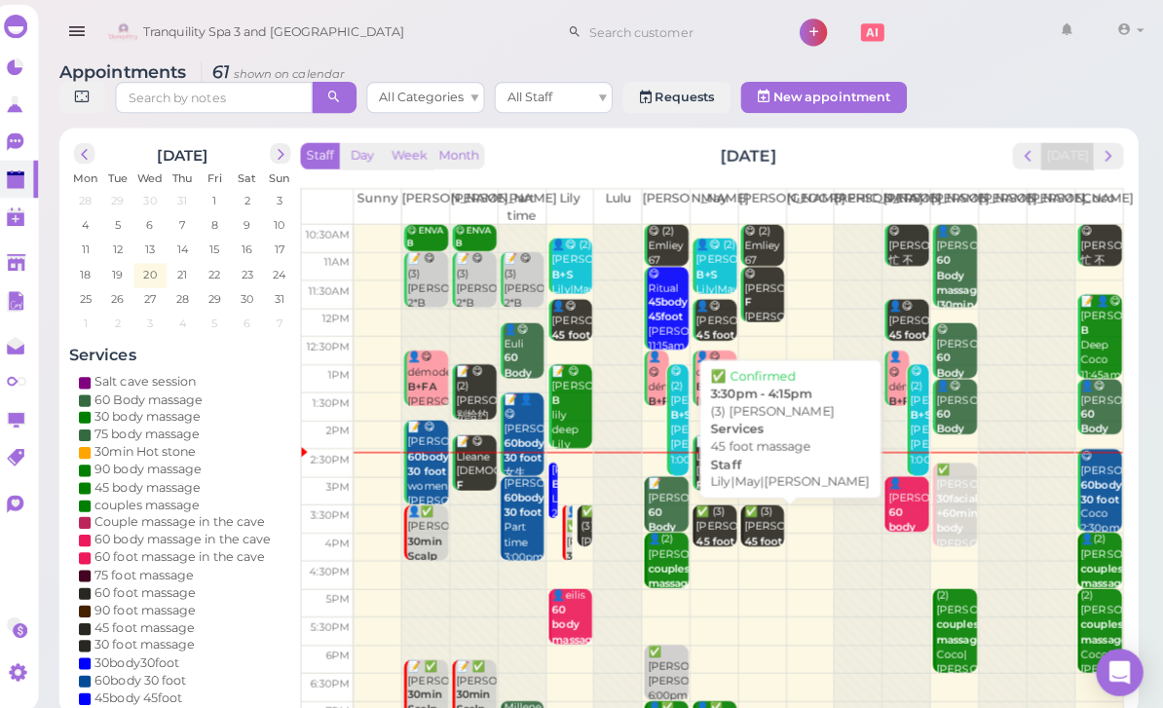
click at [756, 529] on b "45 foot massage" at bounding box center [772, 542] width 46 height 27
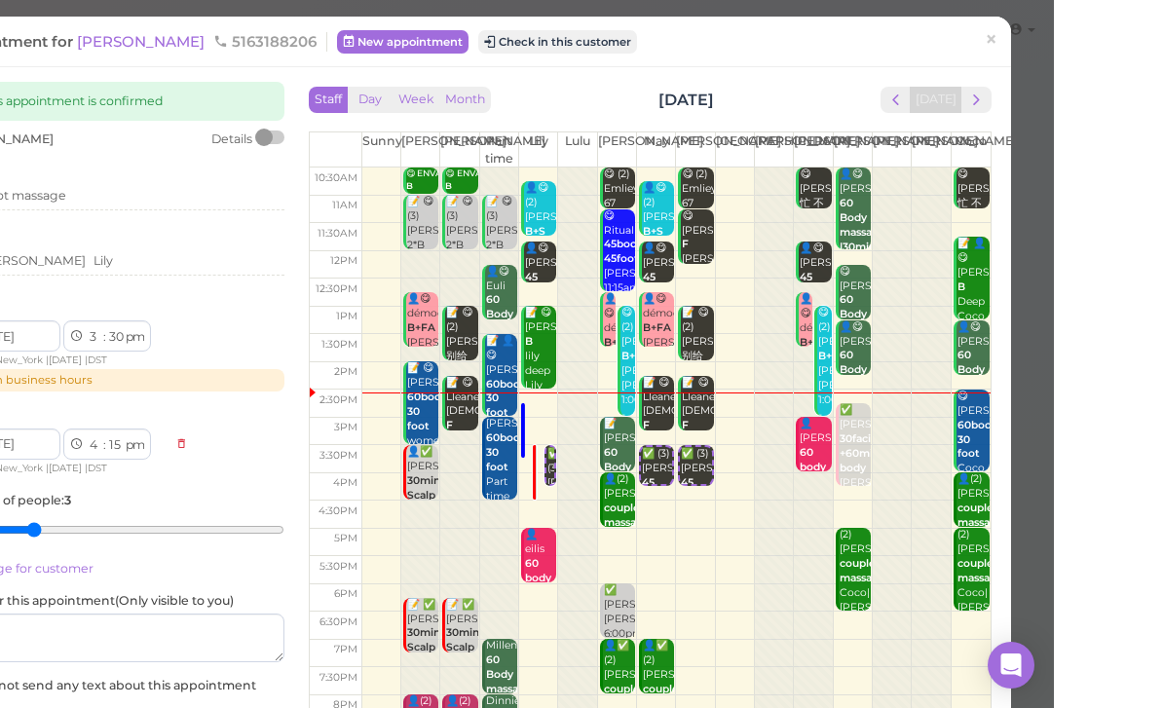
scroll to position [39, 0]
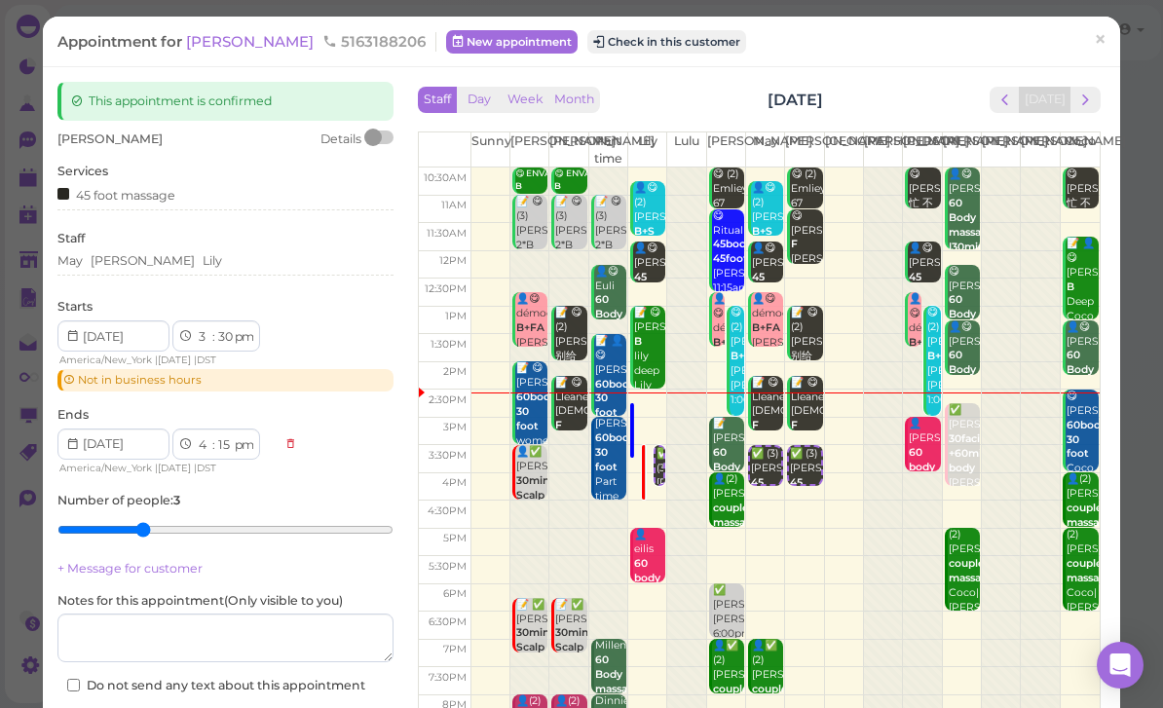
click at [1105, 42] on span "×" at bounding box center [1100, 39] width 13 height 27
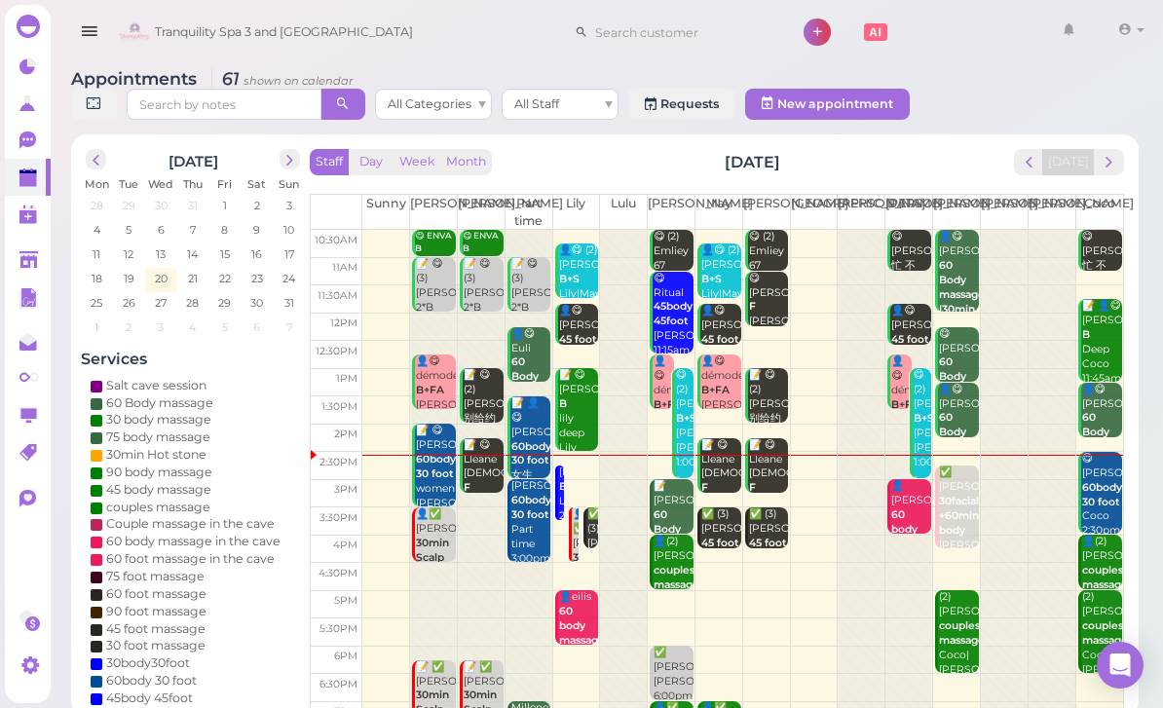
scroll to position [39, 0]
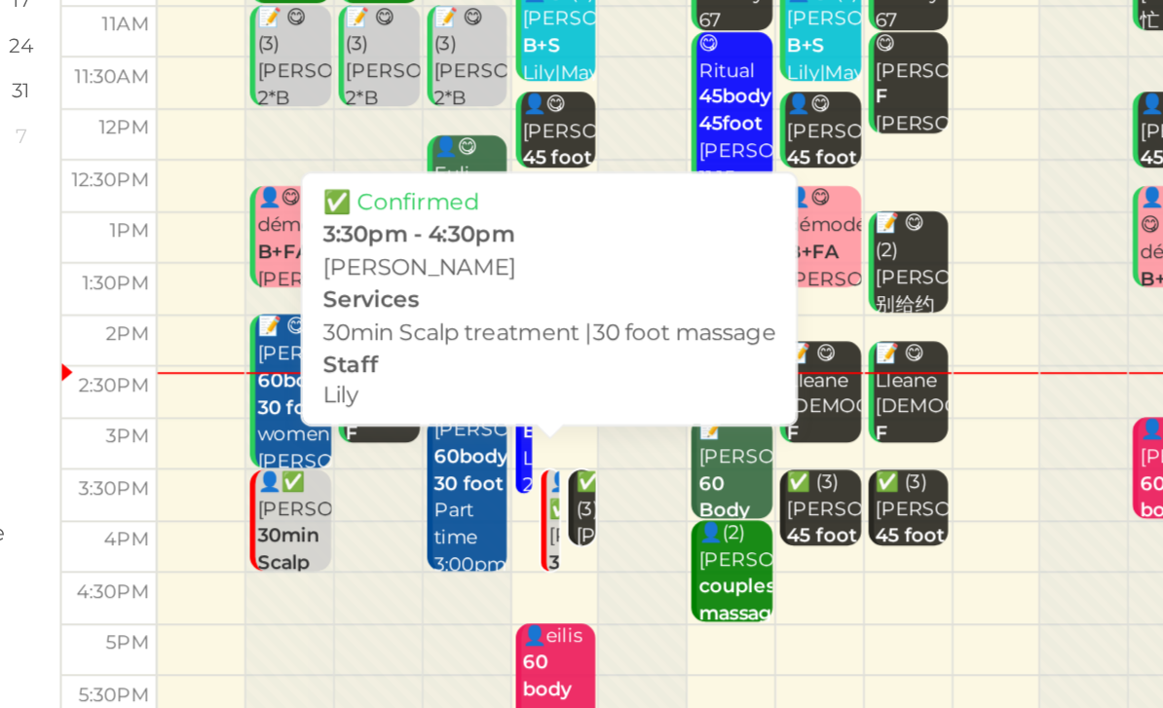
click at [573, 512] on b "30min Scalp treatment |30 foot massage" at bounding box center [601, 554] width 56 height 85
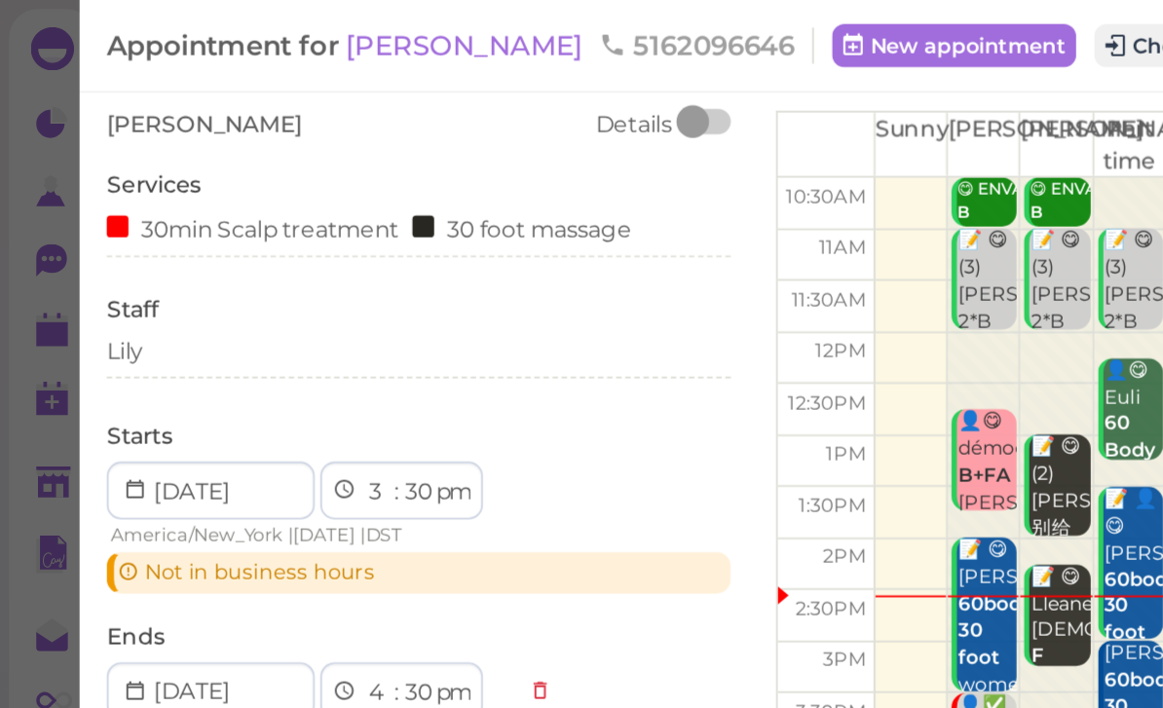
scroll to position [68, 0]
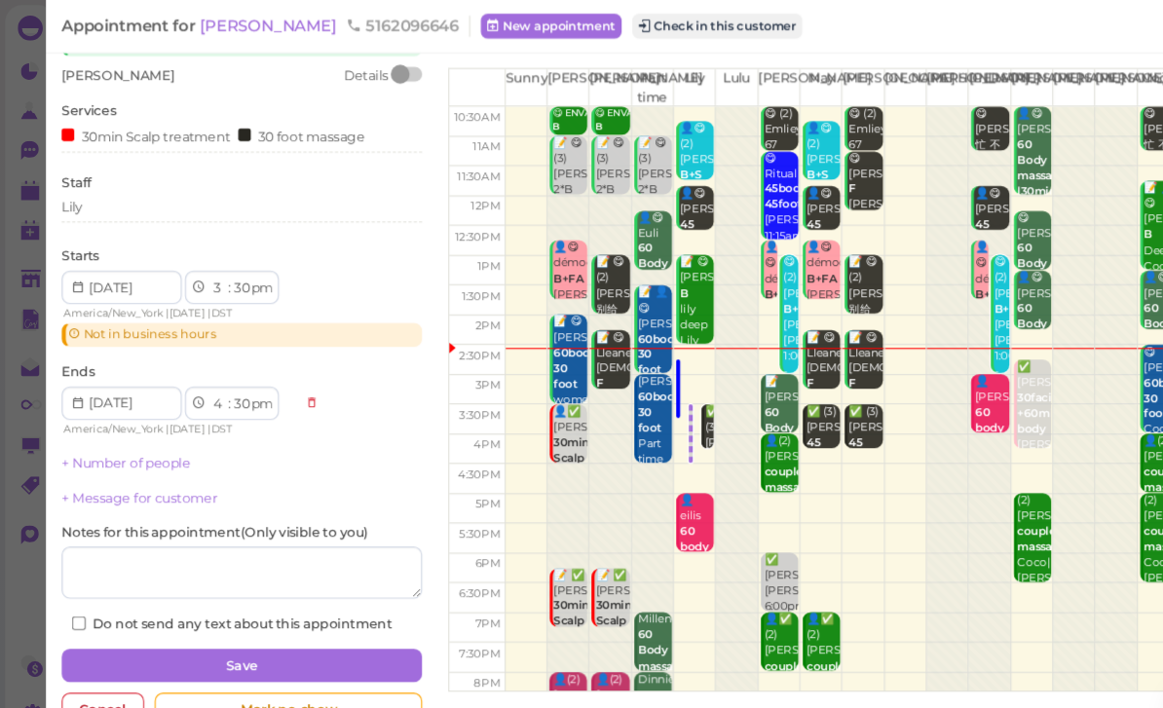
click at [143, 195] on div "Lily" at bounding box center [225, 193] width 336 height 18
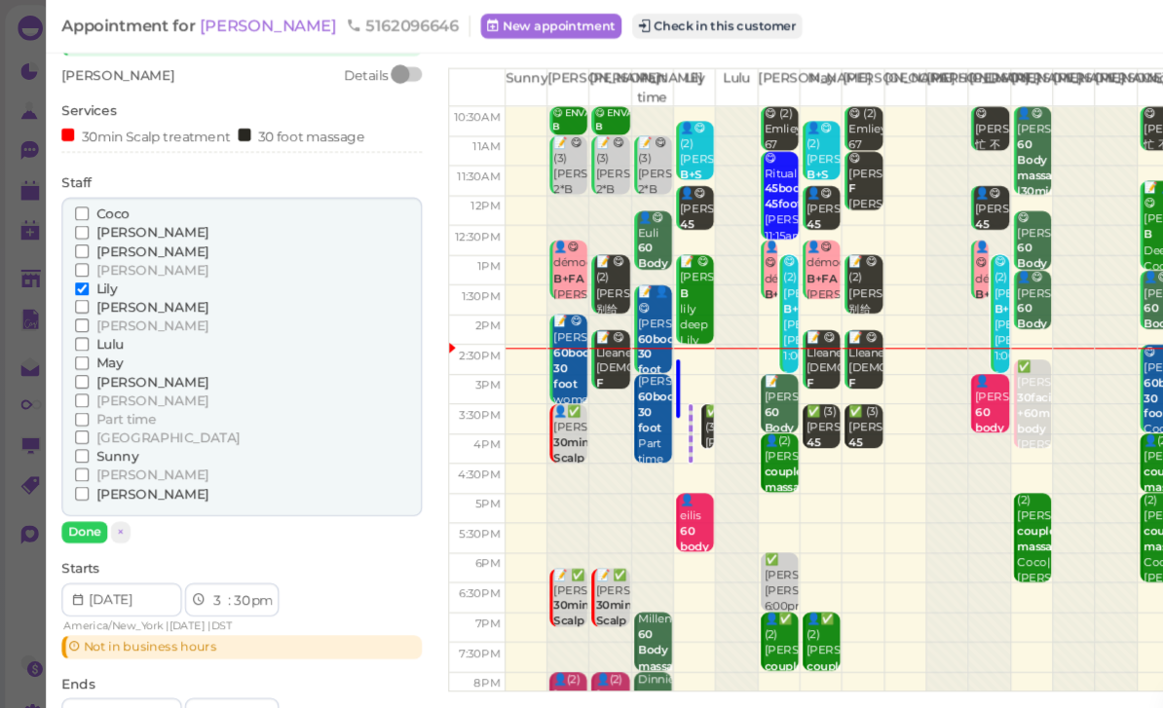
click at [121, 368] on span "[PERSON_NAME]" at bounding box center [142, 373] width 105 height 15
click at [83, 368] on input "[PERSON_NAME]" at bounding box center [76, 373] width 13 height 13
click at [94, 262] on span "Lily" at bounding box center [99, 269] width 19 height 15
click at [83, 263] on input "Lily" at bounding box center [76, 269] width 13 height 13
click at [85, 486] on button "Done" at bounding box center [78, 496] width 43 height 20
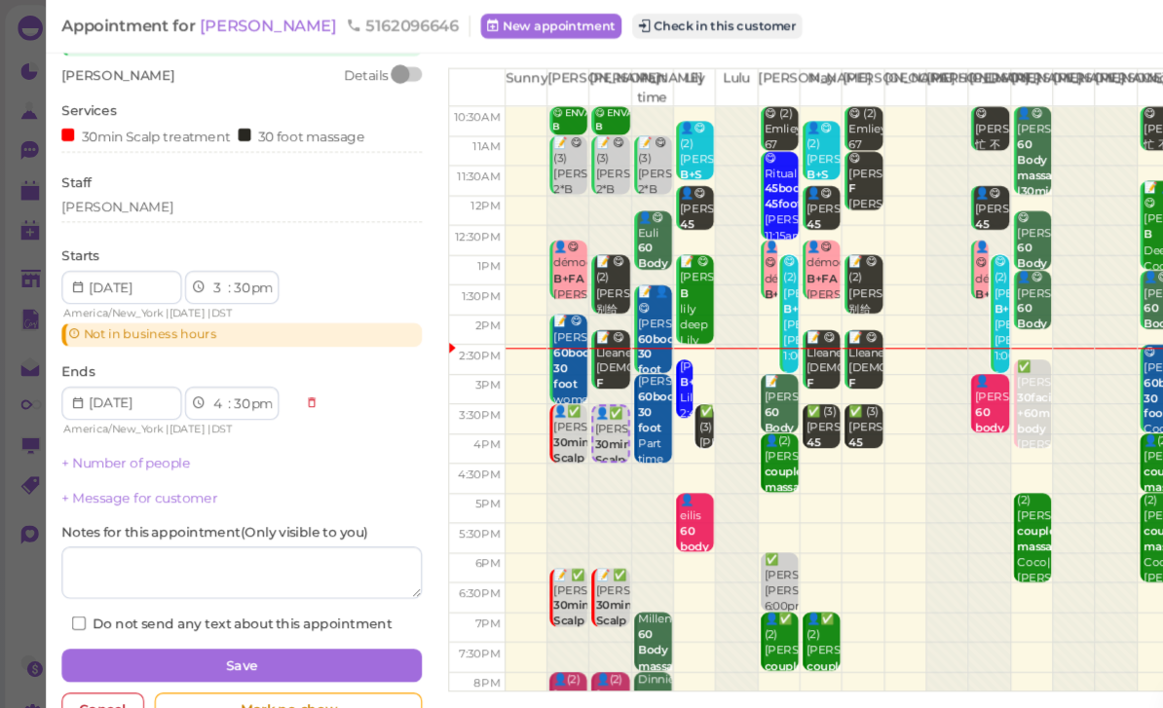
click at [208, 608] on button "Save" at bounding box center [225, 620] width 336 height 31
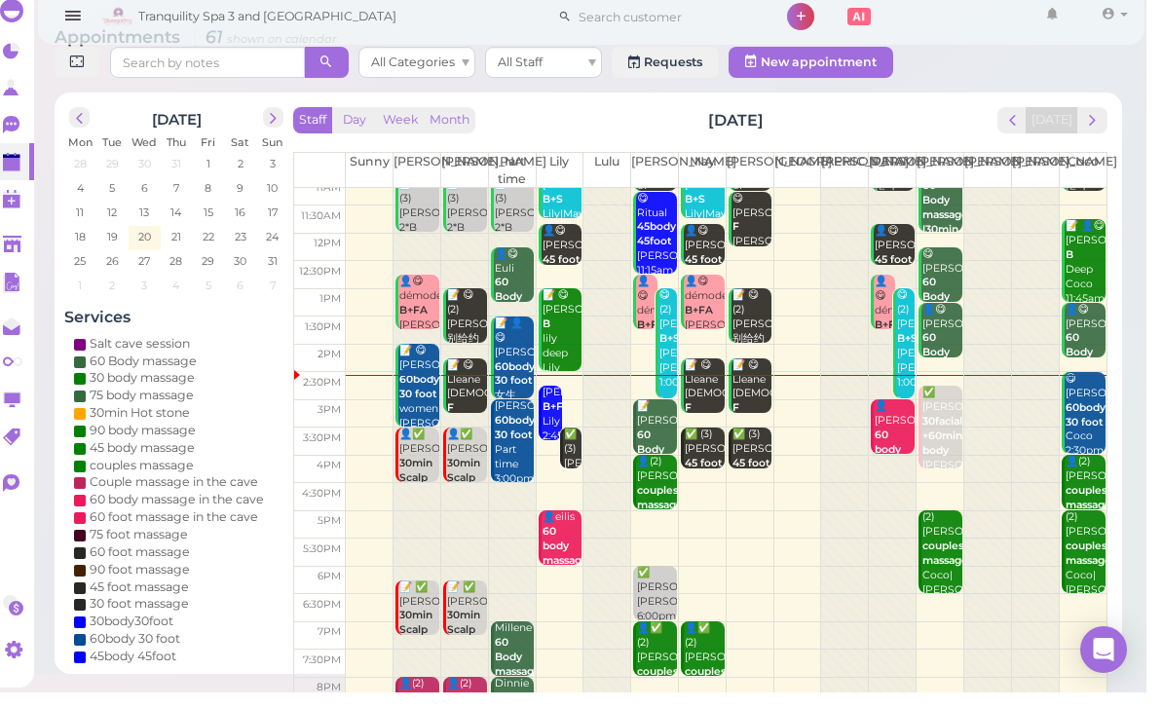
scroll to position [69, 0]
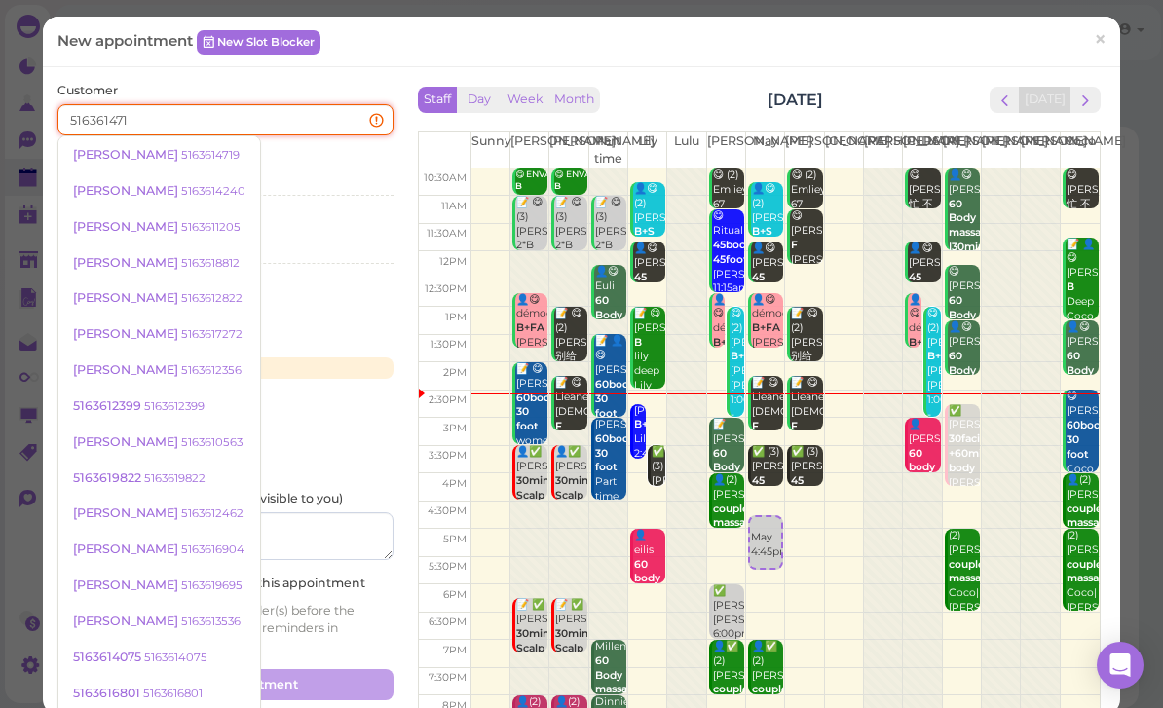
type input "5163614719"
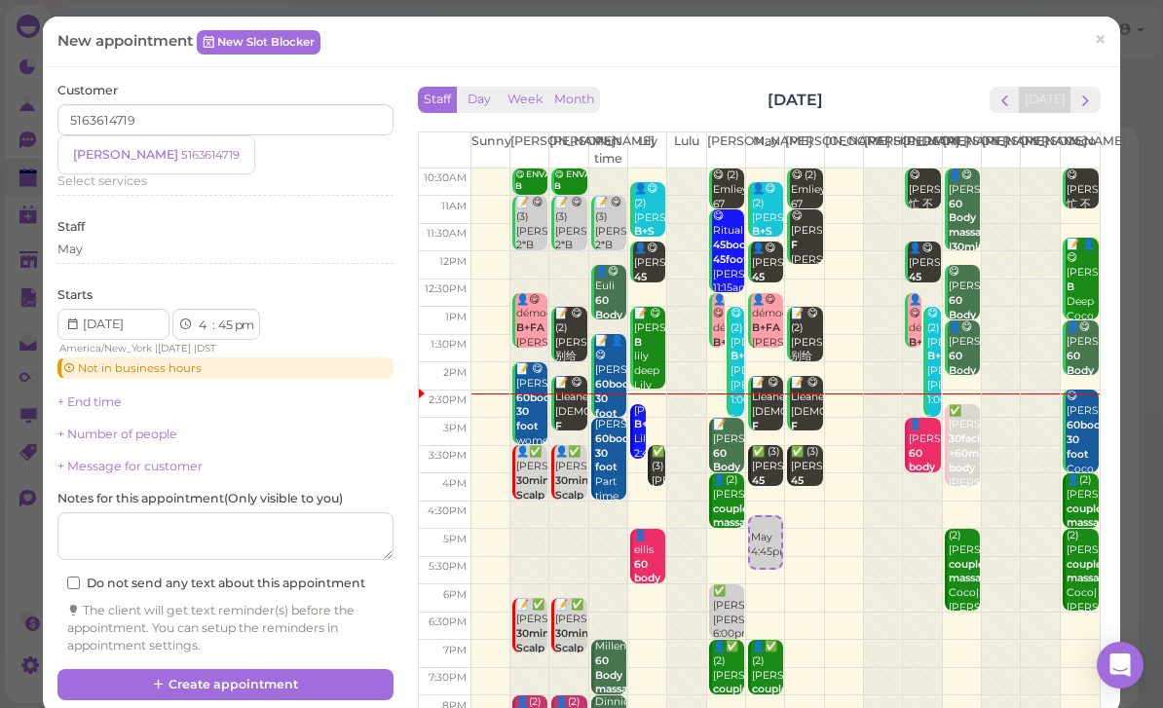
click at [181, 158] on small "5163614719" at bounding box center [210, 155] width 58 height 14
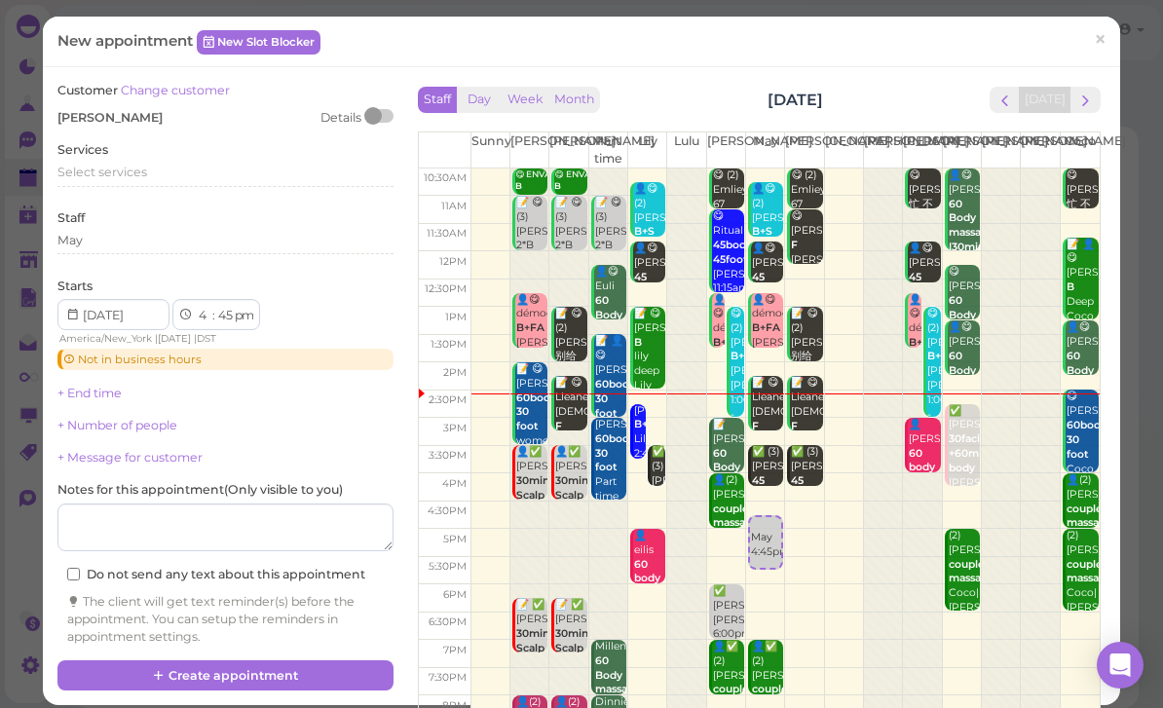
click at [123, 175] on span "Select services" at bounding box center [102, 172] width 90 height 15
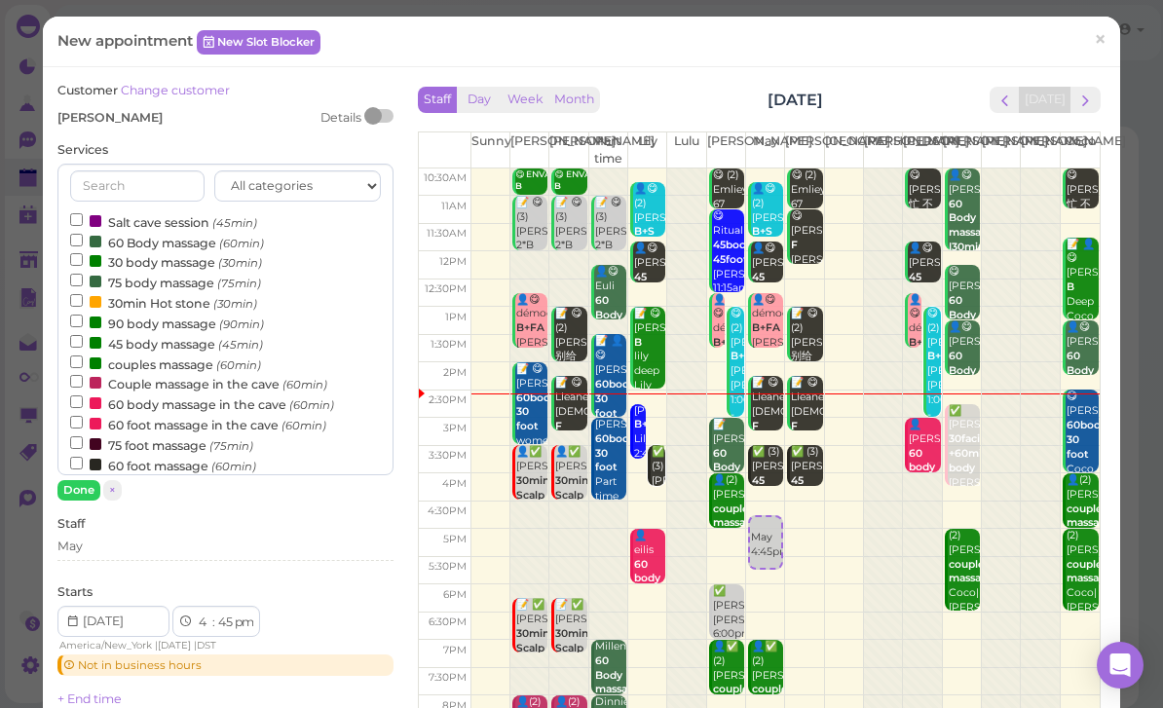
click at [158, 242] on label "60 Body massage (60min)" at bounding box center [167, 242] width 194 height 20
click at [83, 242] on input "60 Body massage (60min)" at bounding box center [76, 240] width 13 height 13
click at [86, 493] on button "Done" at bounding box center [78, 490] width 43 height 20
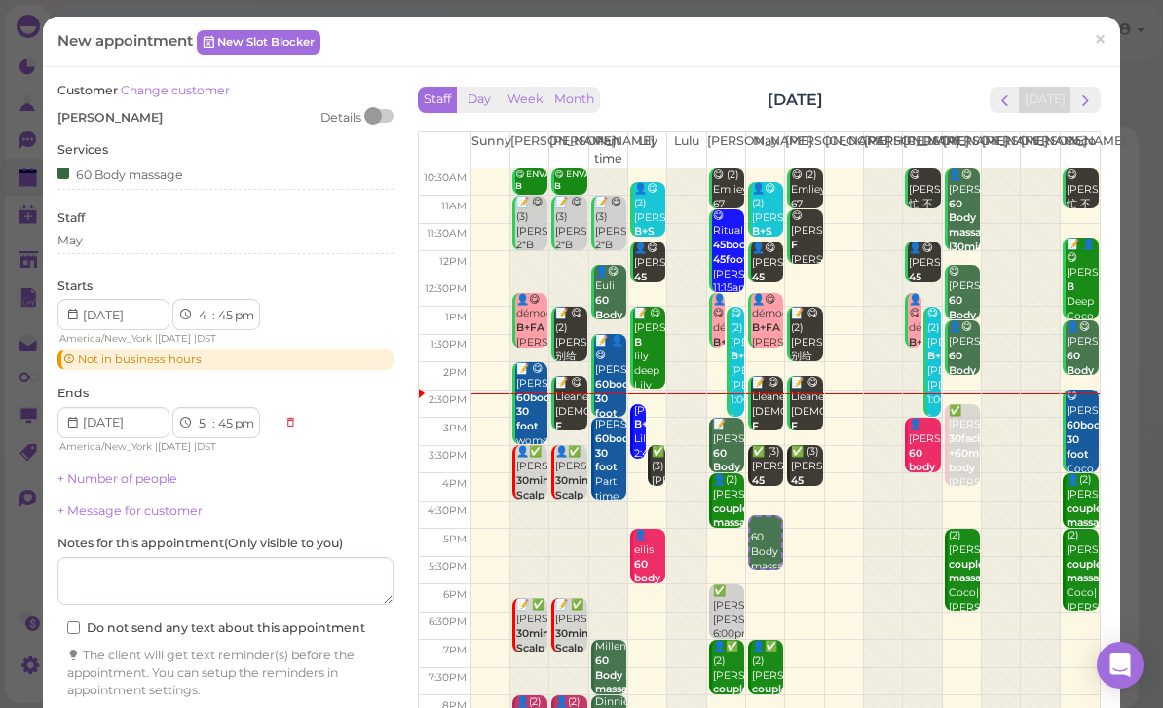
click at [149, 478] on link "+ Number of people" at bounding box center [117, 478] width 120 height 15
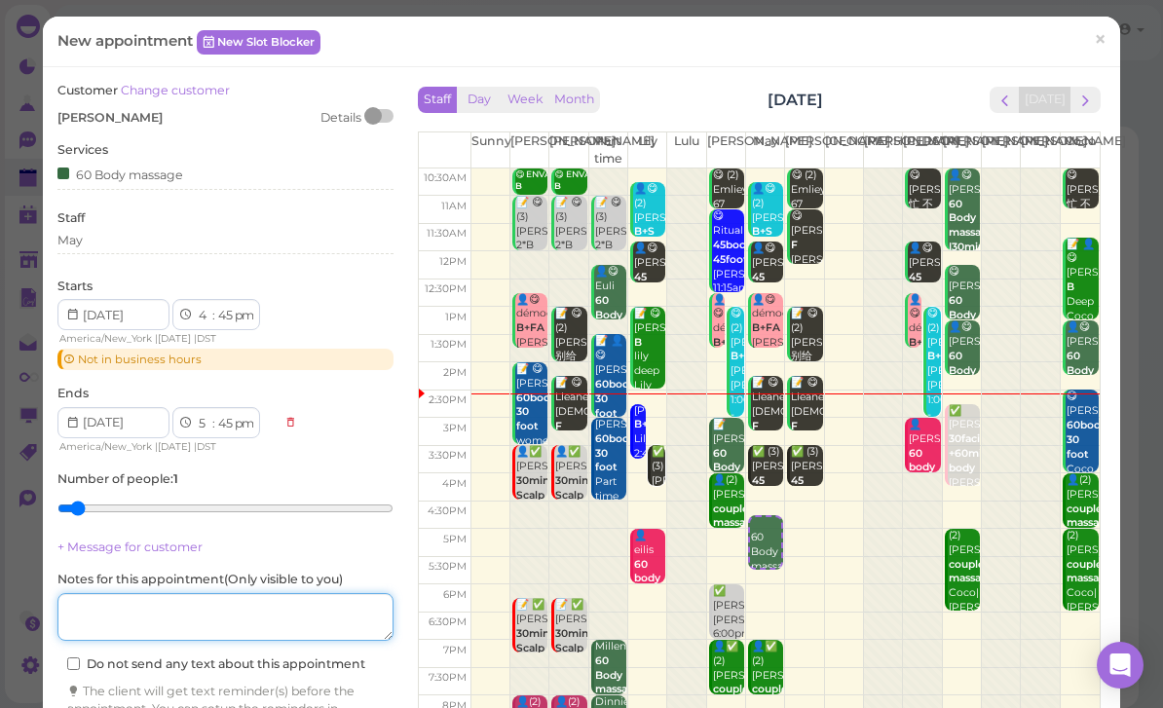
click at [233, 602] on textarea at bounding box center [225, 617] width 336 height 49
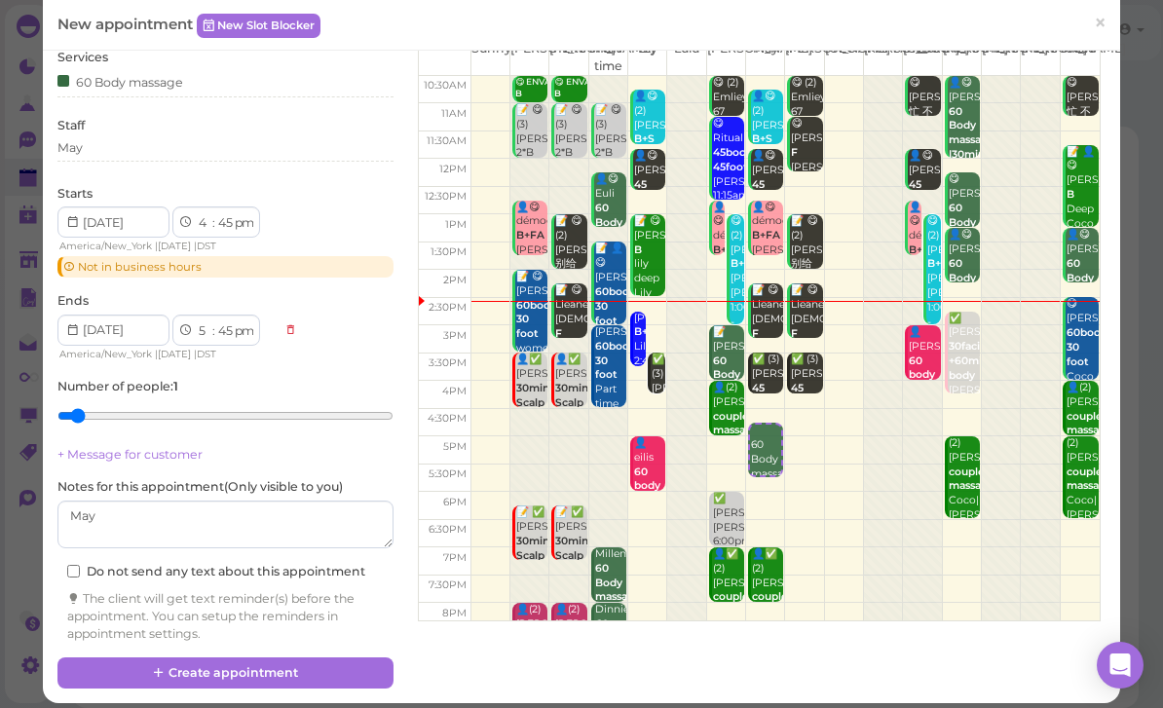
scroll to position [92, 0]
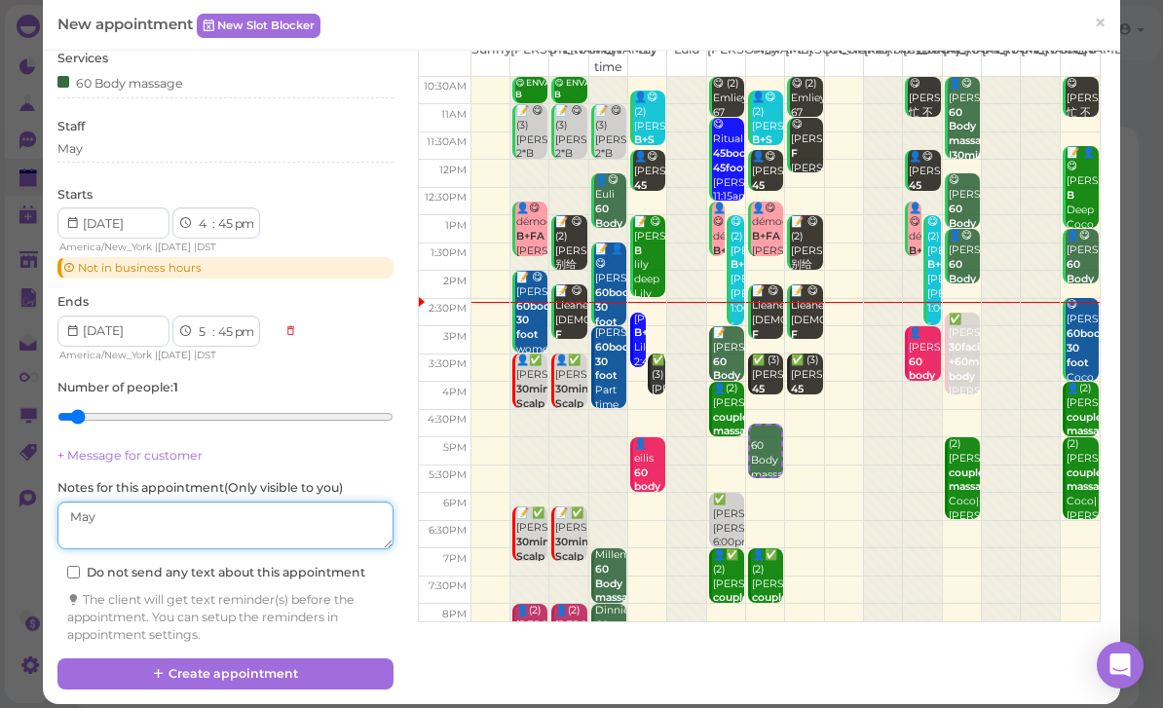
type textarea "May"
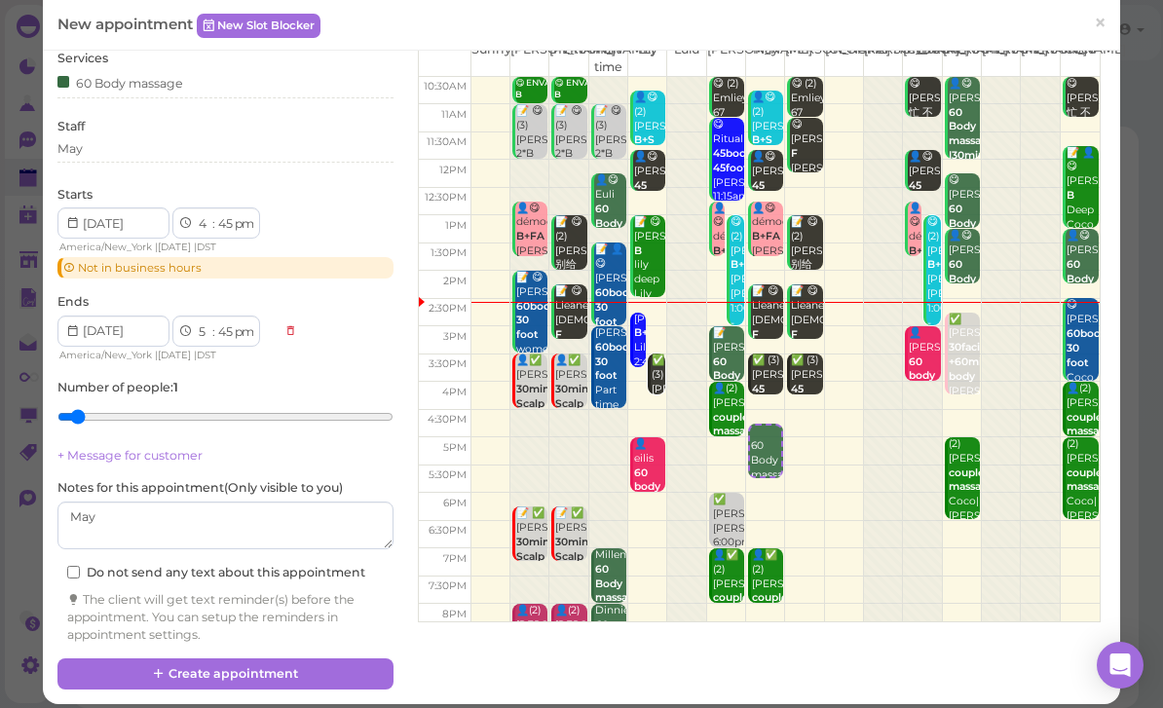
click at [219, 219] on select "00 05 10 15 20 25 30 35 40 45 50 55" at bounding box center [224, 224] width 19 height 20
select select "30"
click at [207, 665] on button "Create appointment" at bounding box center [225, 673] width 336 height 31
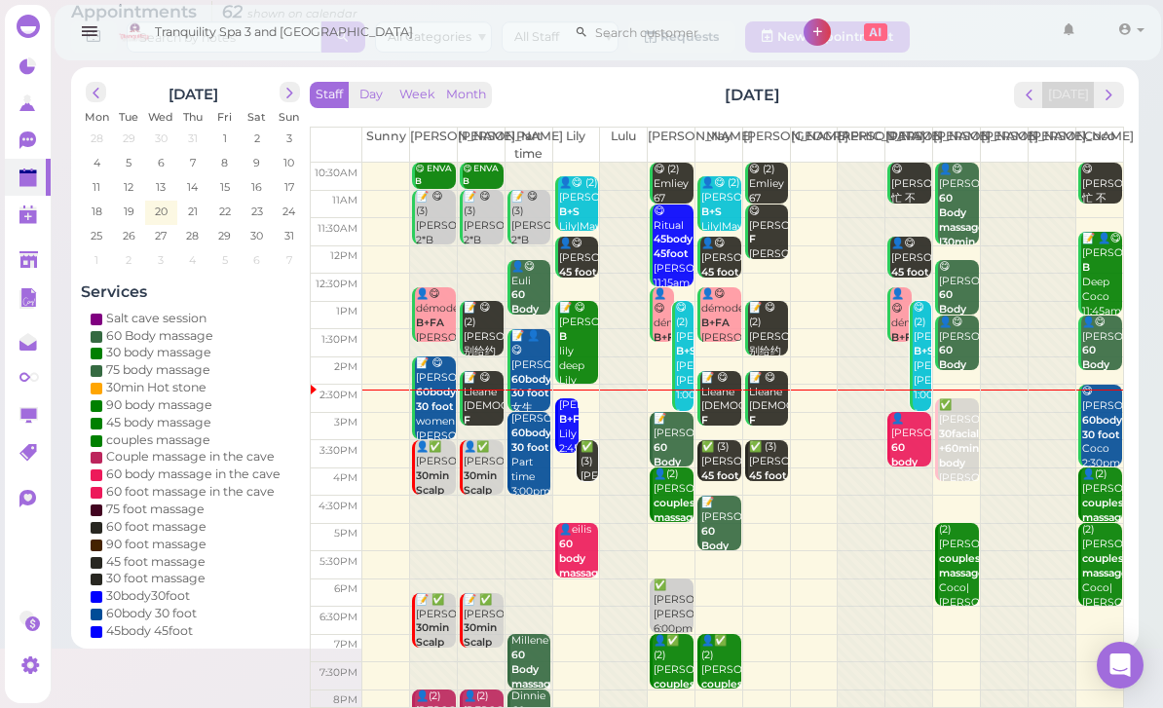
click at [1102, 104] on button "next" at bounding box center [1109, 95] width 30 height 26
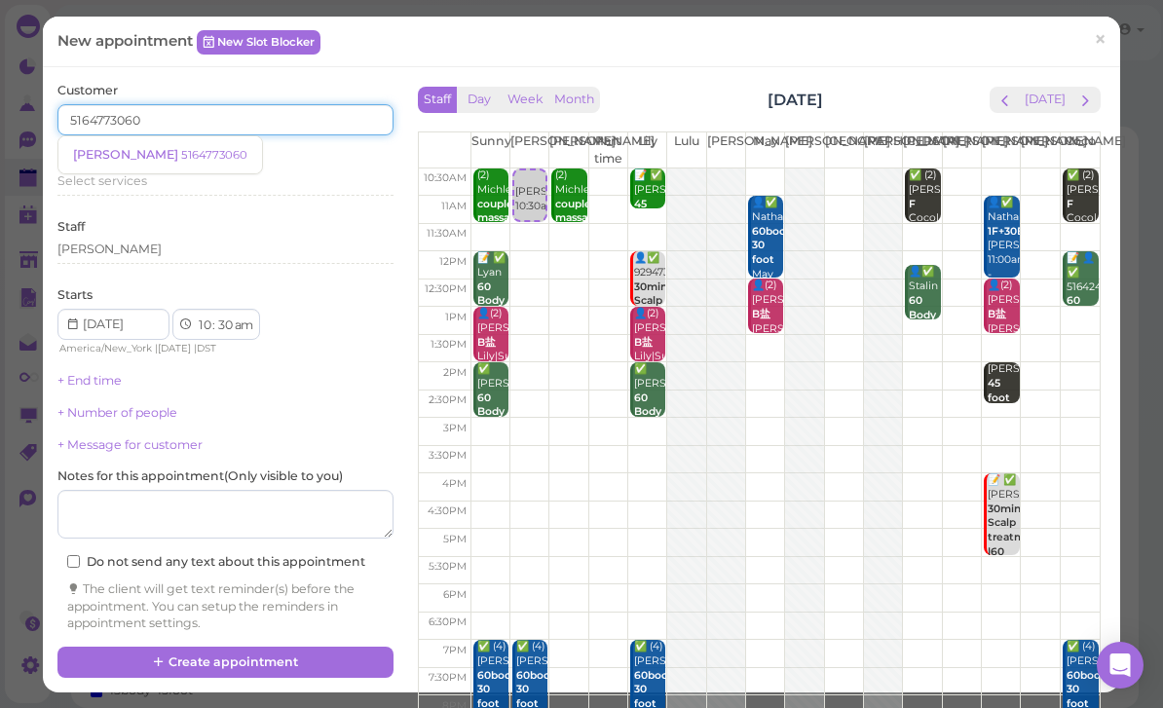
type input "5164773060"
click at [151, 165] on link "[PERSON_NAME] 5164773060" at bounding box center [160, 154] width 204 height 37
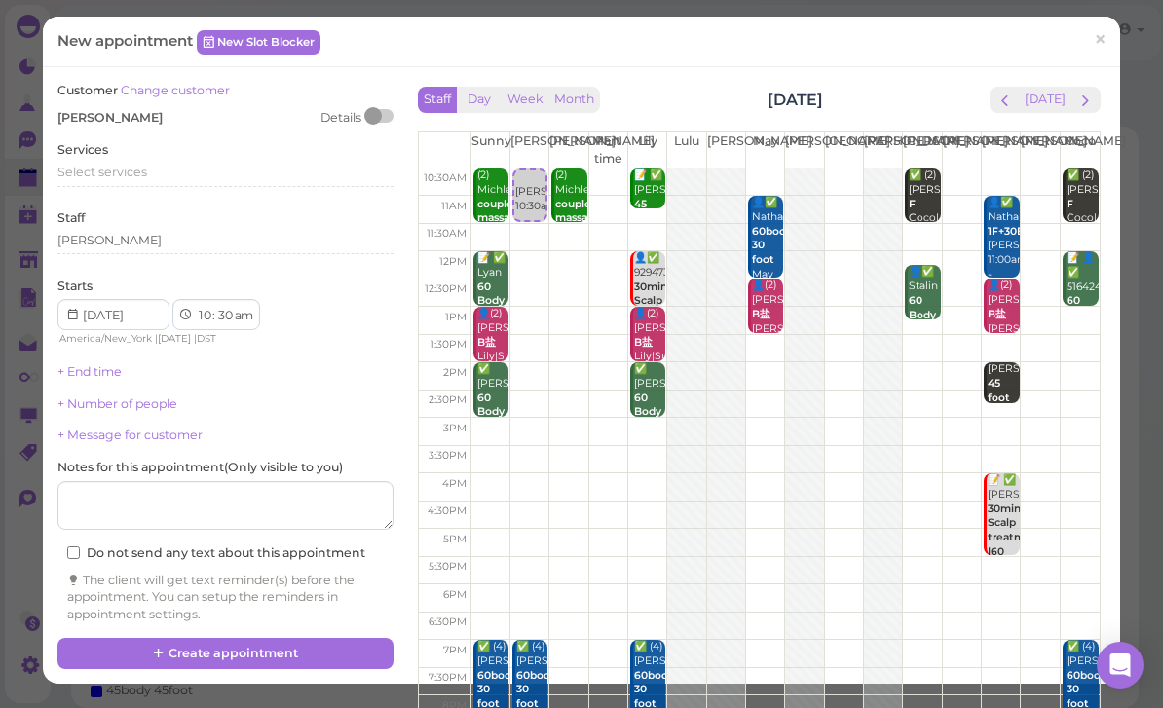
click at [140, 168] on span "Select services" at bounding box center [102, 172] width 90 height 15
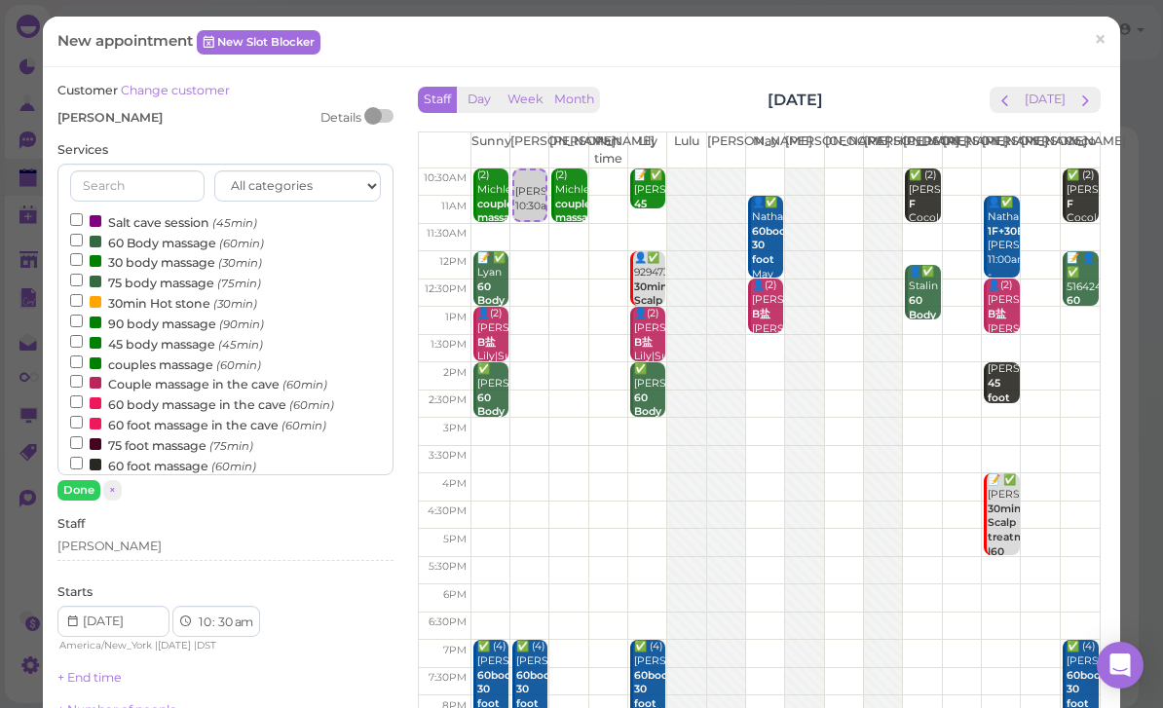
click at [142, 547] on div "[PERSON_NAME]" at bounding box center [225, 547] width 336 height 18
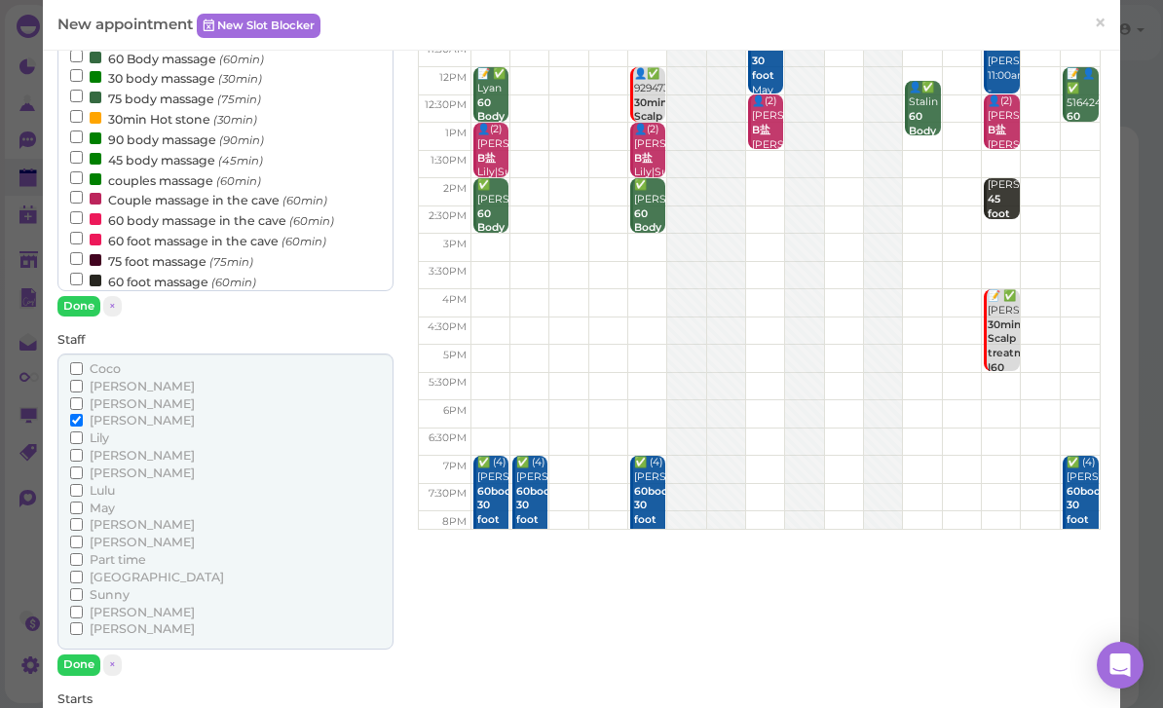
scroll to position [192, 0]
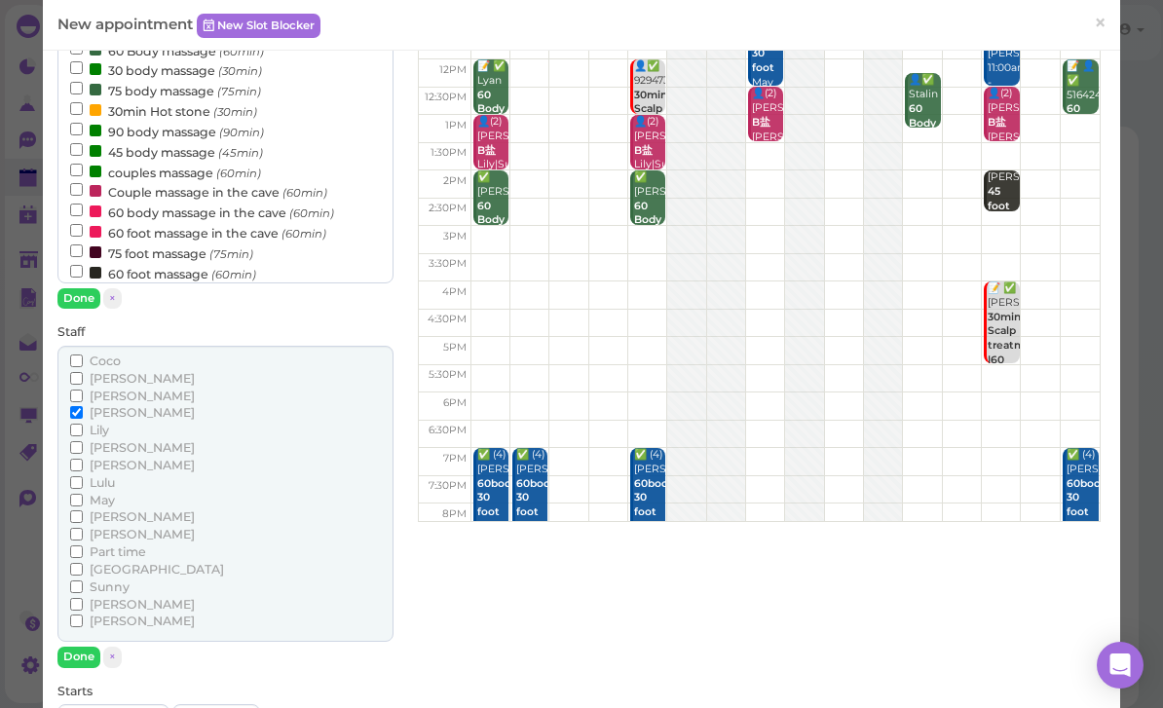
click at [106, 614] on span "[PERSON_NAME]" at bounding box center [142, 621] width 105 height 15
click at [83, 615] on input "[PERSON_NAME]" at bounding box center [76, 621] width 13 height 13
click at [109, 597] on span "[PERSON_NAME]" at bounding box center [142, 604] width 105 height 15
click at [83, 598] on input "[PERSON_NAME]" at bounding box center [76, 604] width 13 height 13
click at [115, 614] on span "[PERSON_NAME]" at bounding box center [142, 621] width 105 height 15
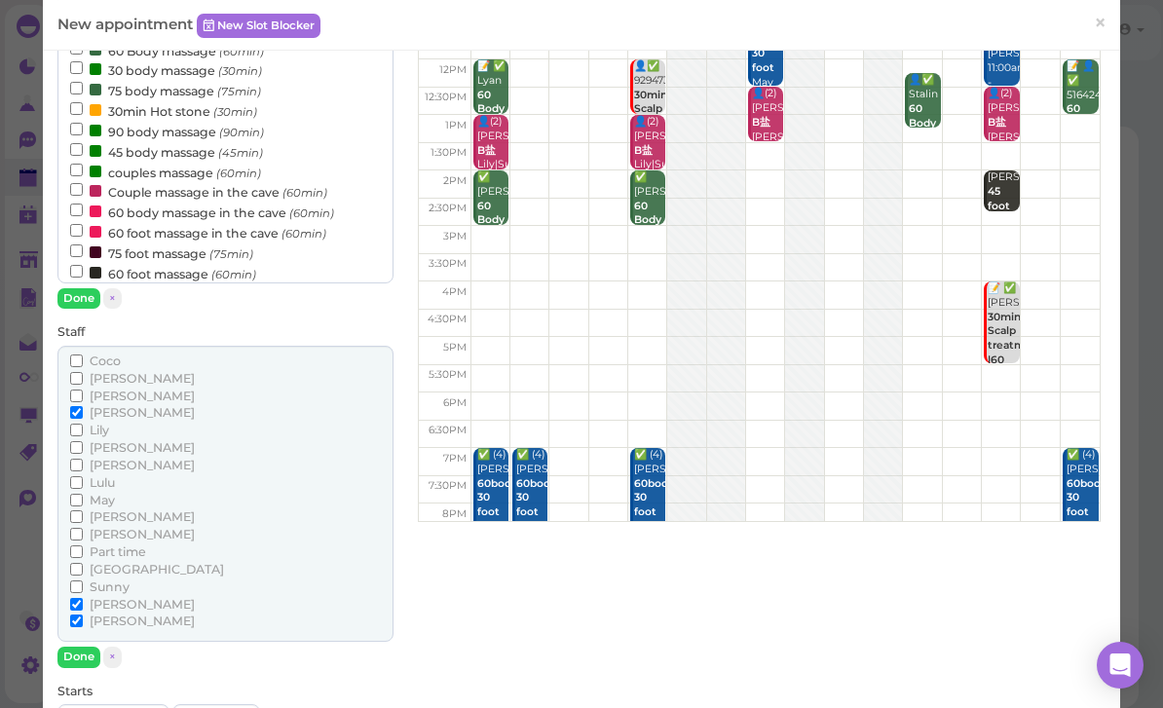
click at [83, 615] on input "[PERSON_NAME]" at bounding box center [76, 621] width 13 height 13
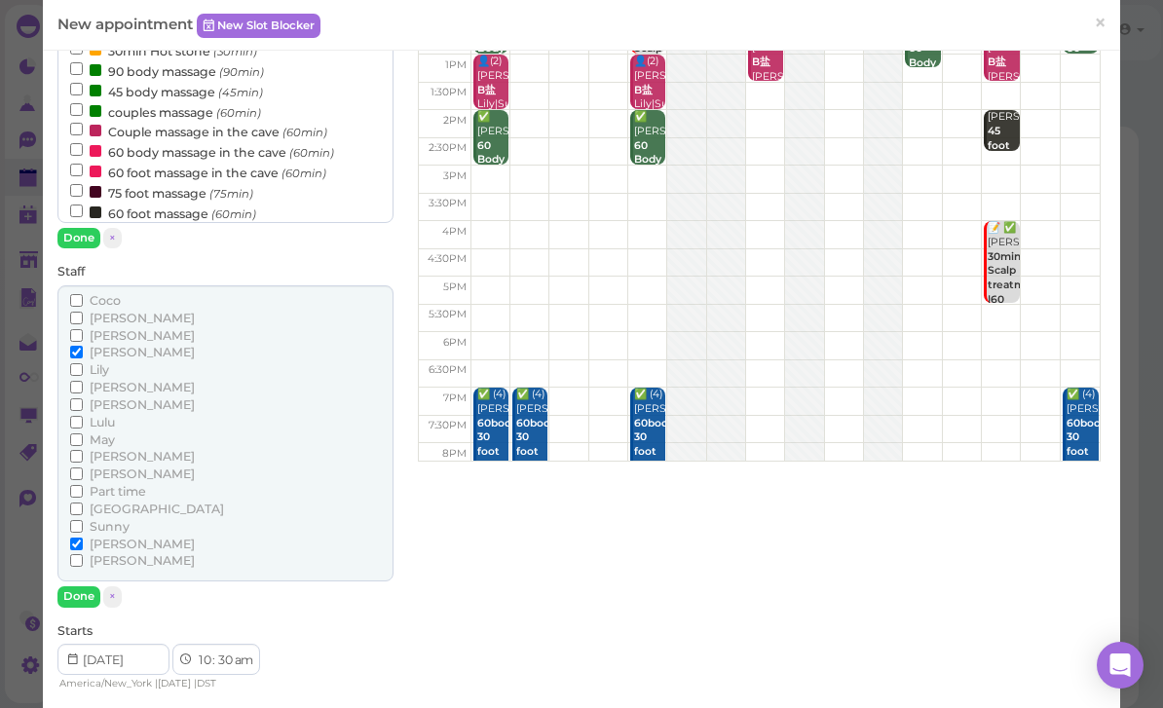
scroll to position [277, 0]
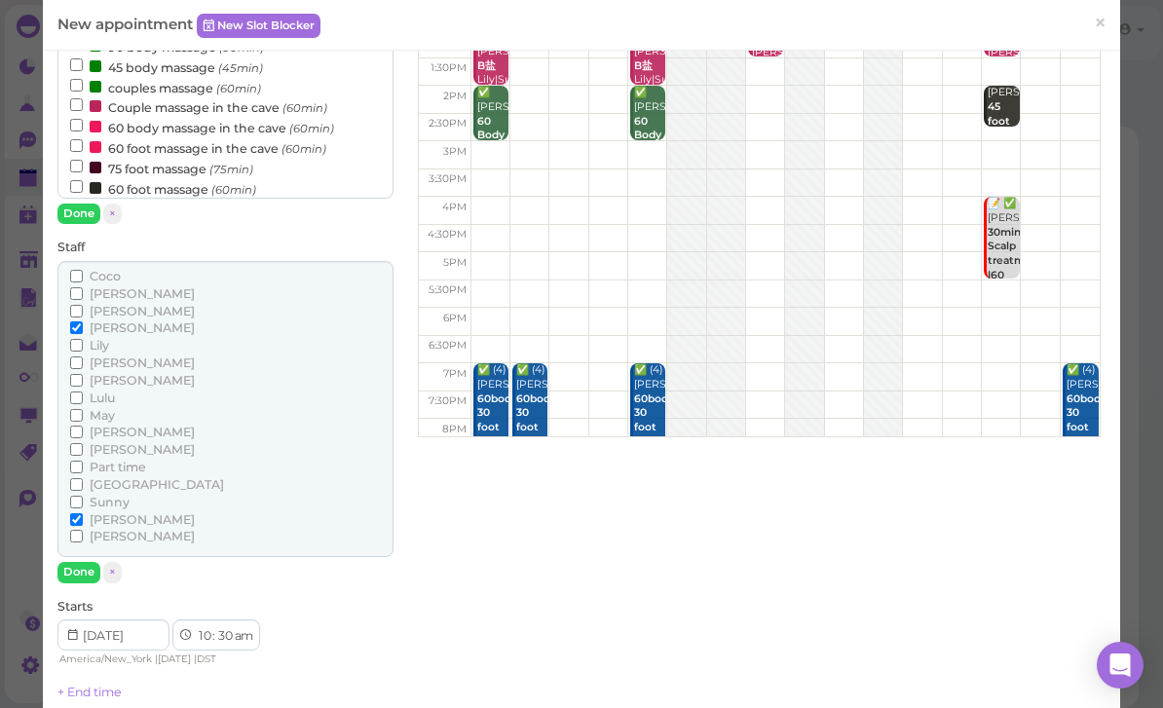
click at [85, 563] on button "Done" at bounding box center [78, 572] width 43 height 20
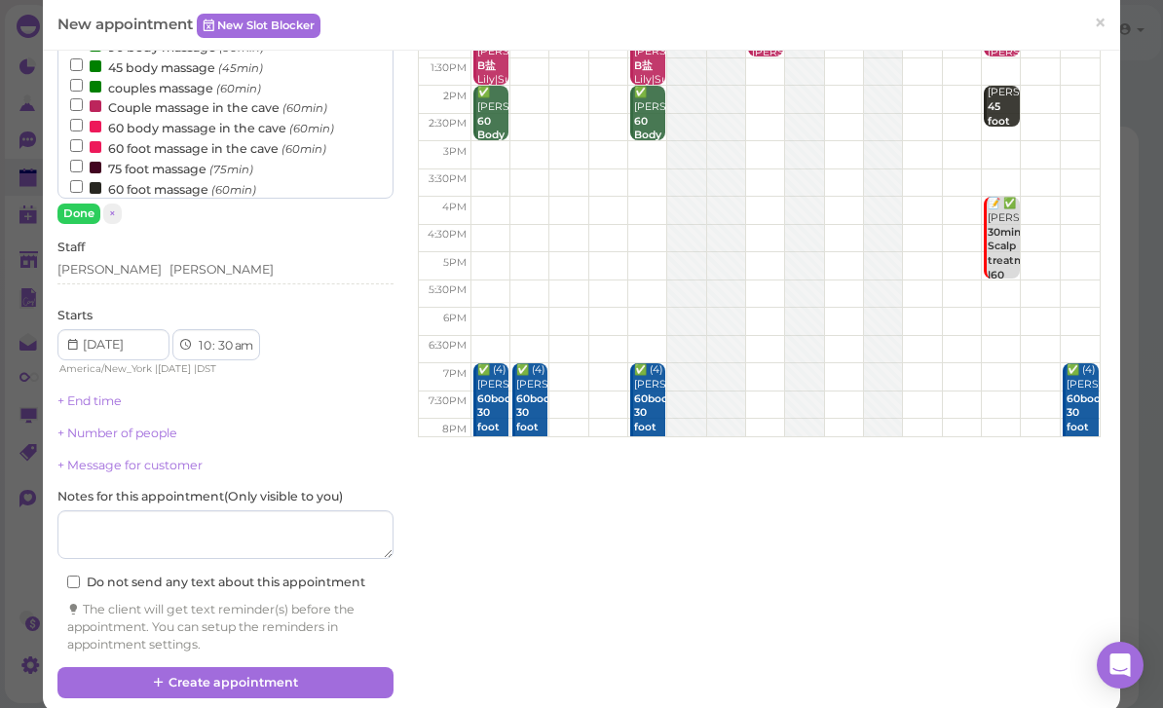
click at [118, 671] on button "Create appointment" at bounding box center [225, 682] width 336 height 31
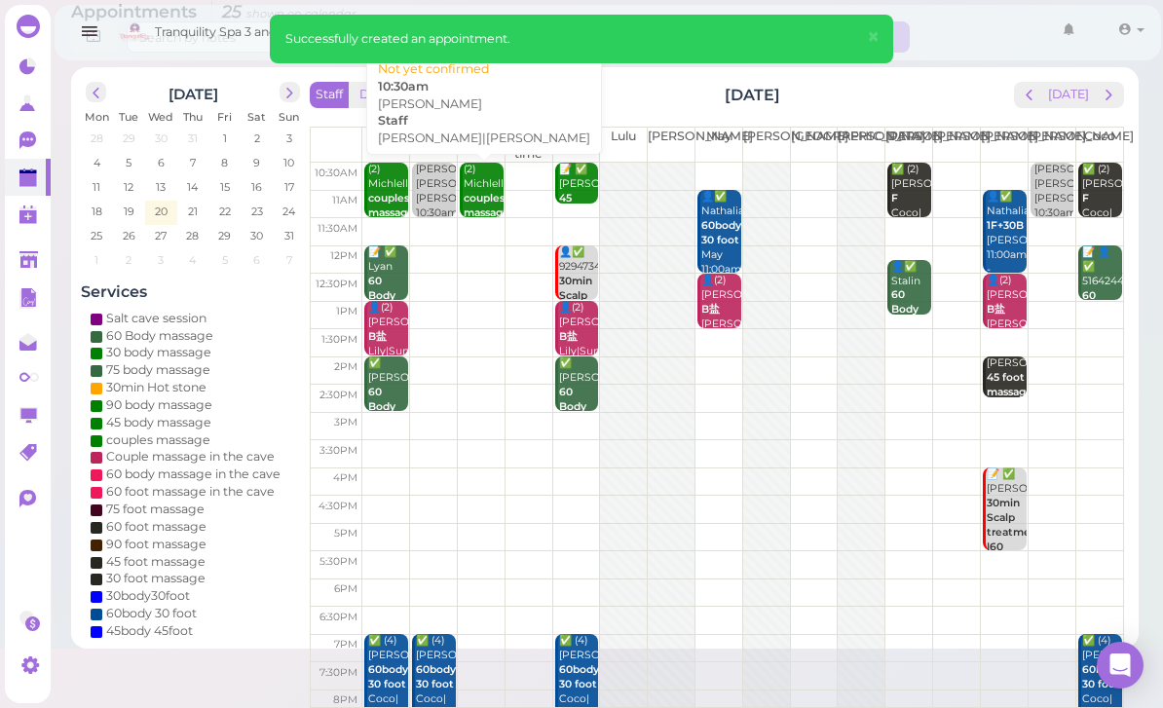
click at [430, 186] on div "[PERSON_NAME]|[PERSON_NAME] 10:30am" at bounding box center [435, 192] width 41 height 58
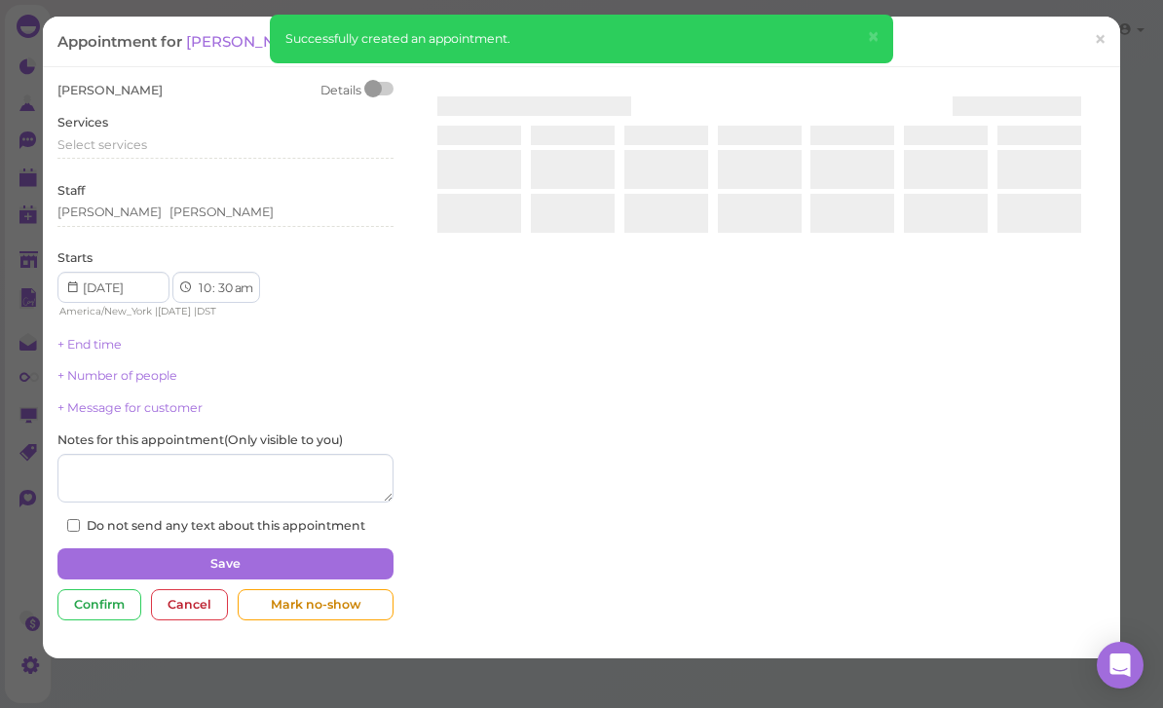
scroll to position [62, 0]
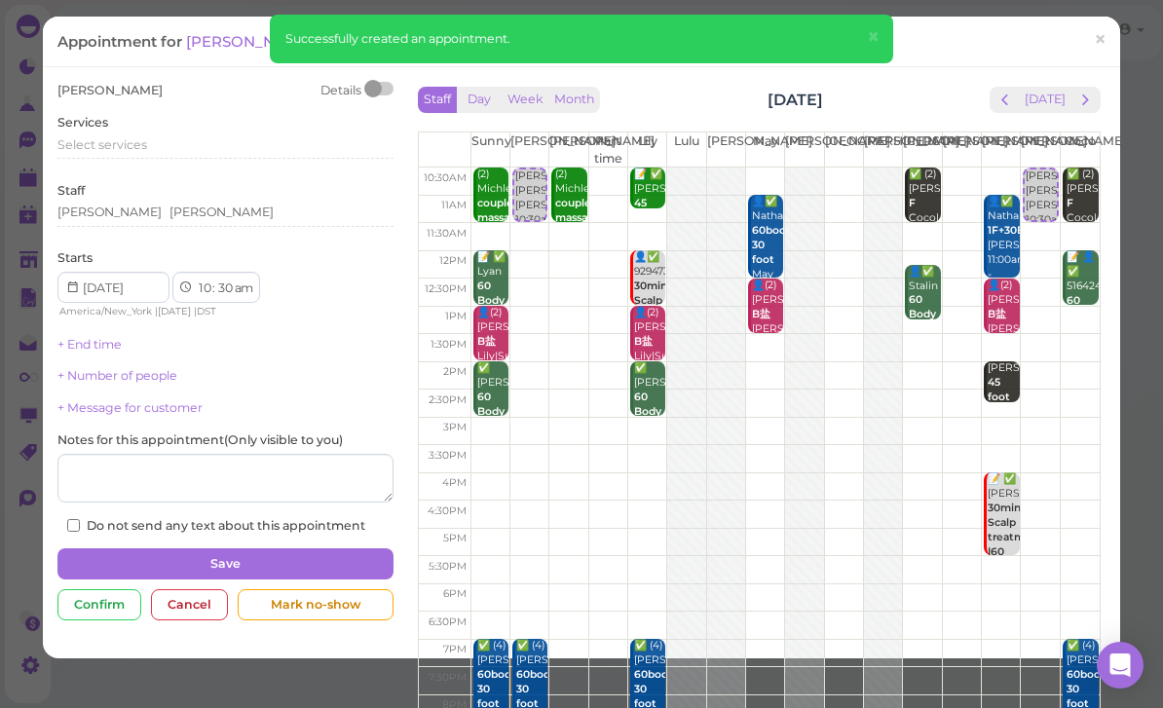
click at [166, 151] on div "Select services" at bounding box center [225, 145] width 336 height 18
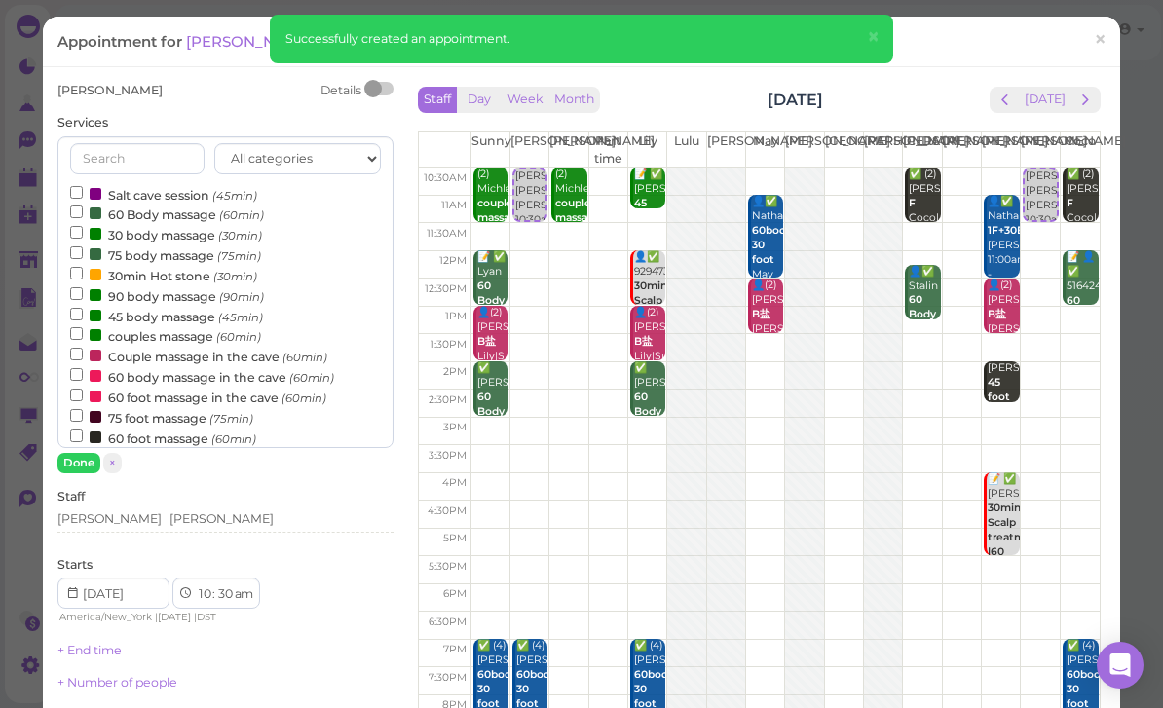
click at [193, 335] on label "couples massage (60min)" at bounding box center [165, 335] width 191 height 20
click at [83, 335] on input "couples massage (60min)" at bounding box center [76, 333] width 13 height 13
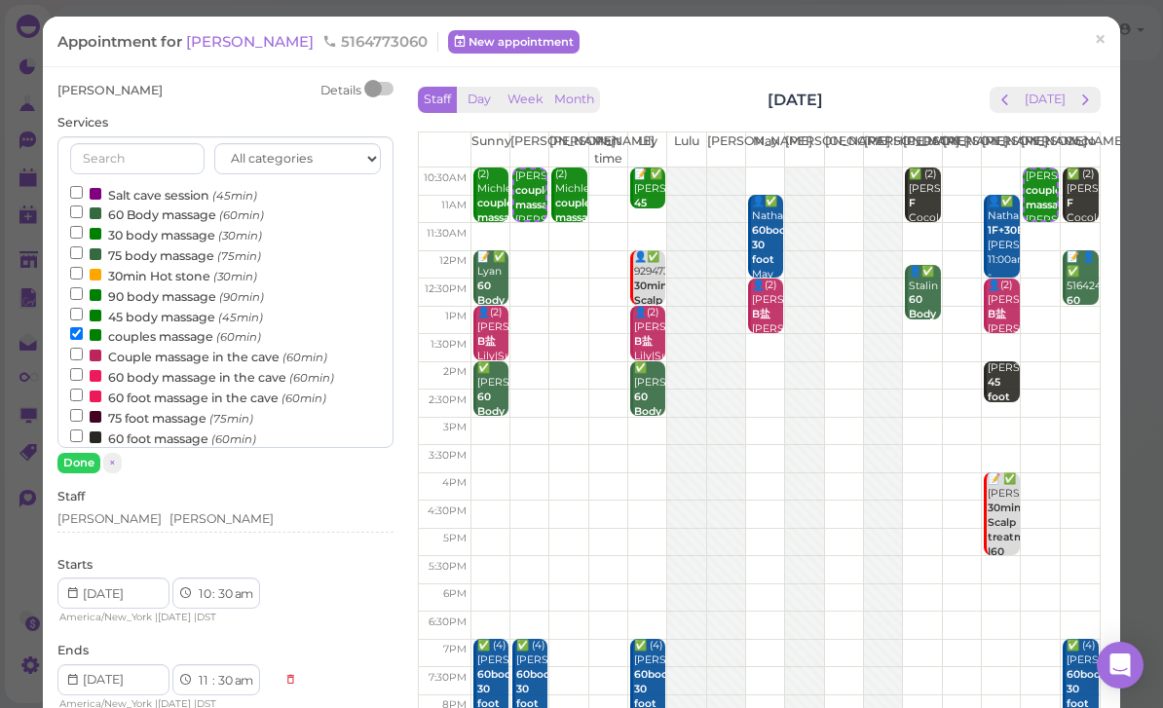
click at [82, 467] on button "Done" at bounding box center [78, 463] width 43 height 20
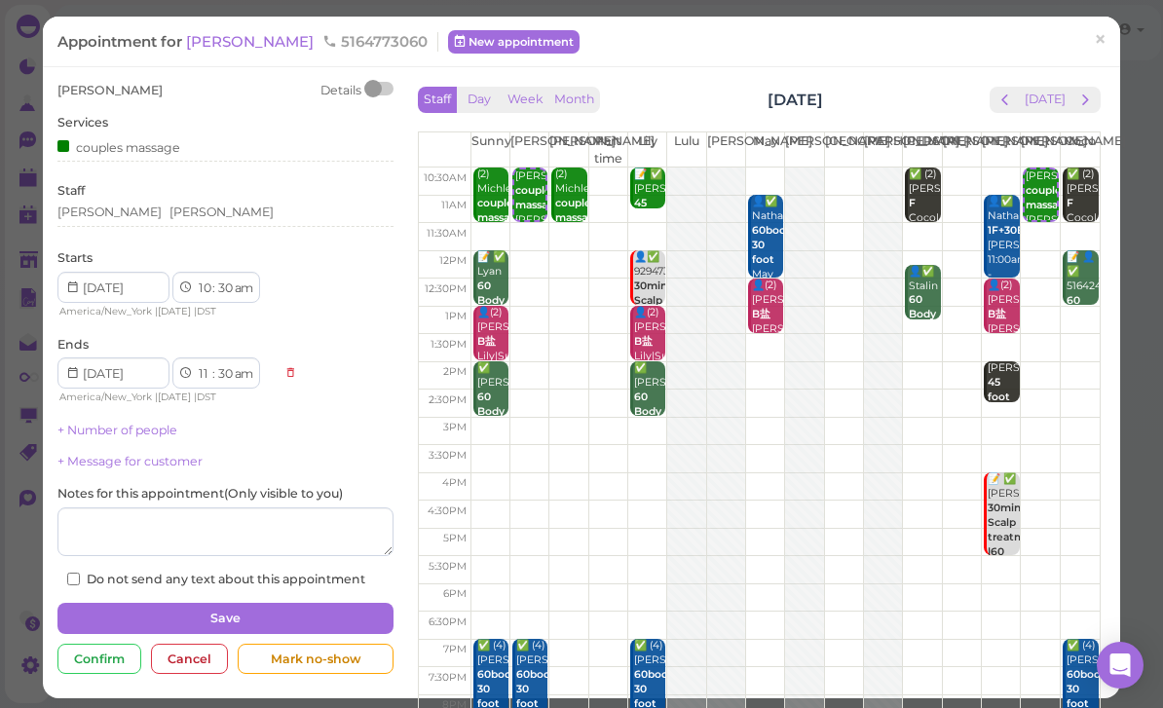
click at [259, 603] on button "Save" at bounding box center [225, 618] width 336 height 31
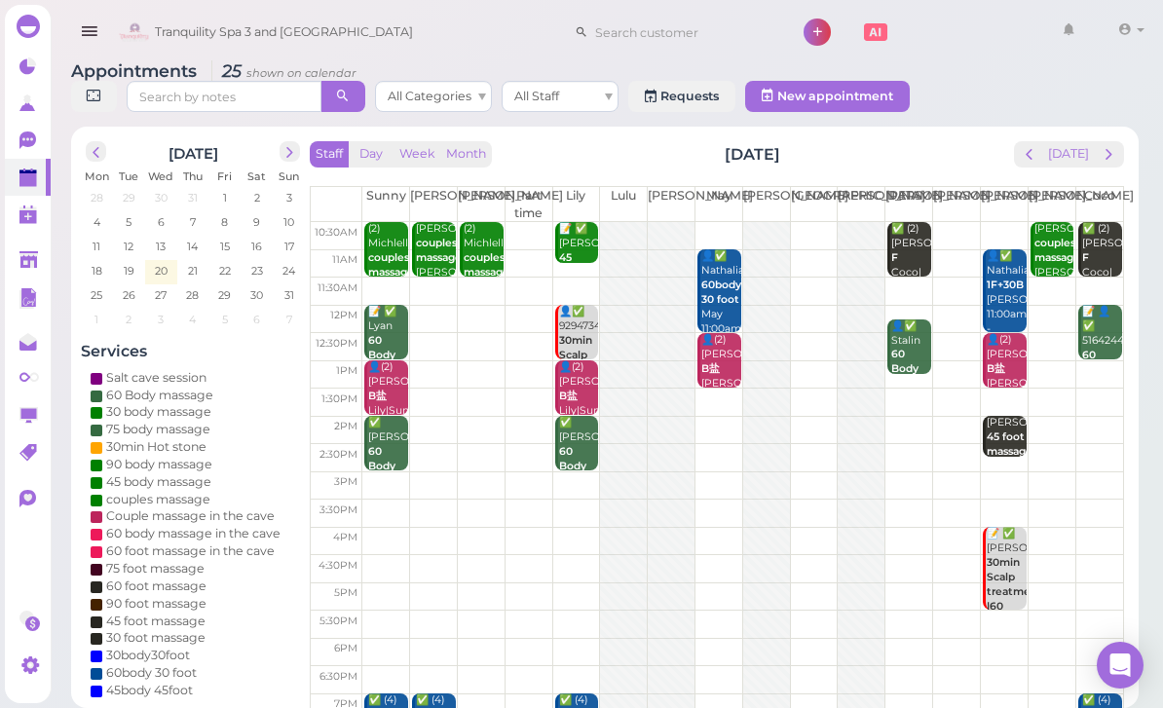
scroll to position [9, 0]
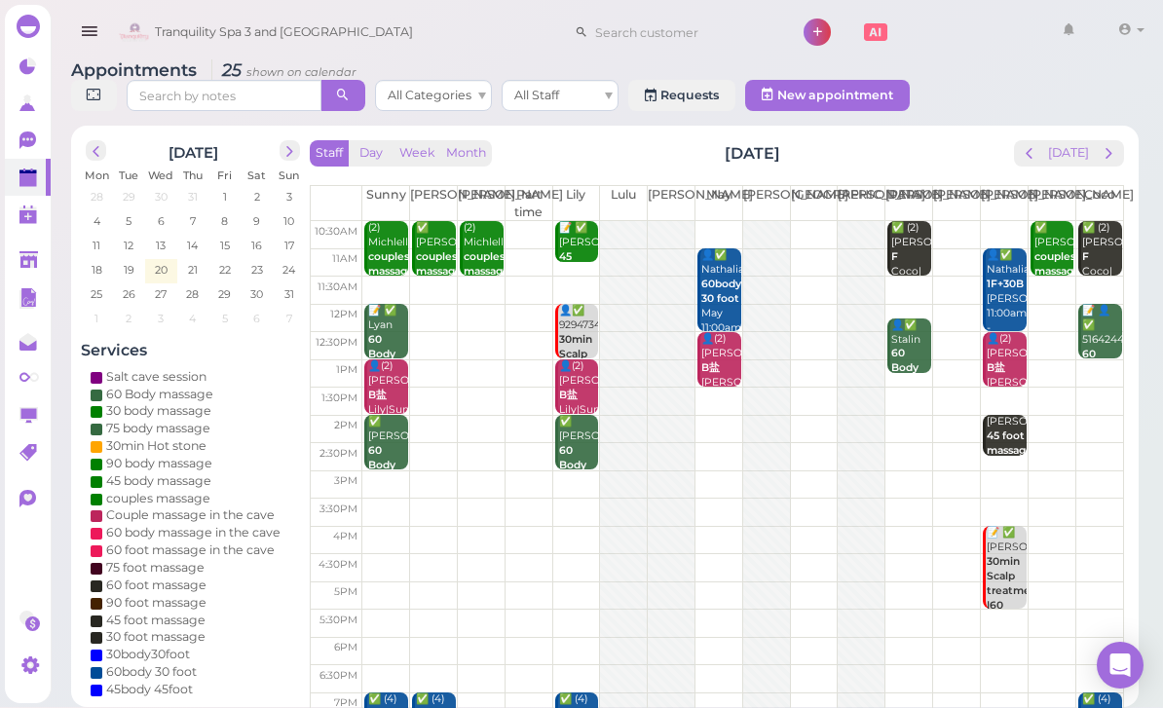
click at [440, 257] on b "couples massage" at bounding box center [439, 263] width 46 height 27
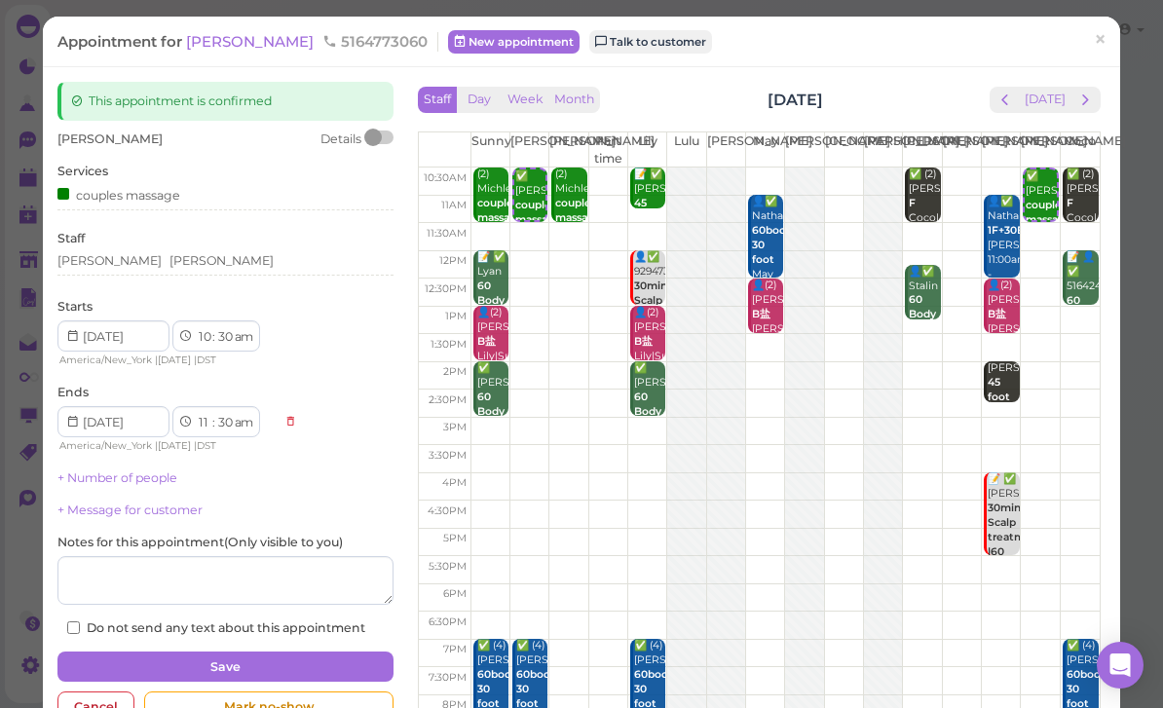
click at [198, 51] on span "[PERSON_NAME]" at bounding box center [251, 41] width 131 height 19
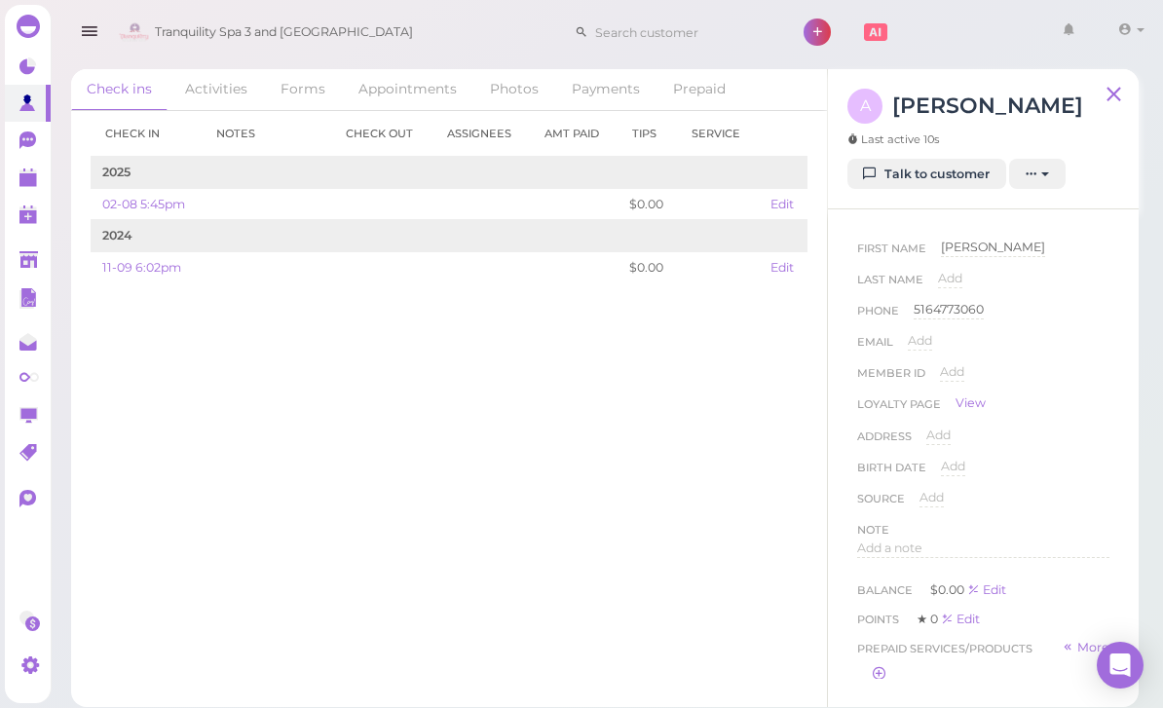
click at [942, 186] on link "Talk to customer" at bounding box center [926, 174] width 159 height 31
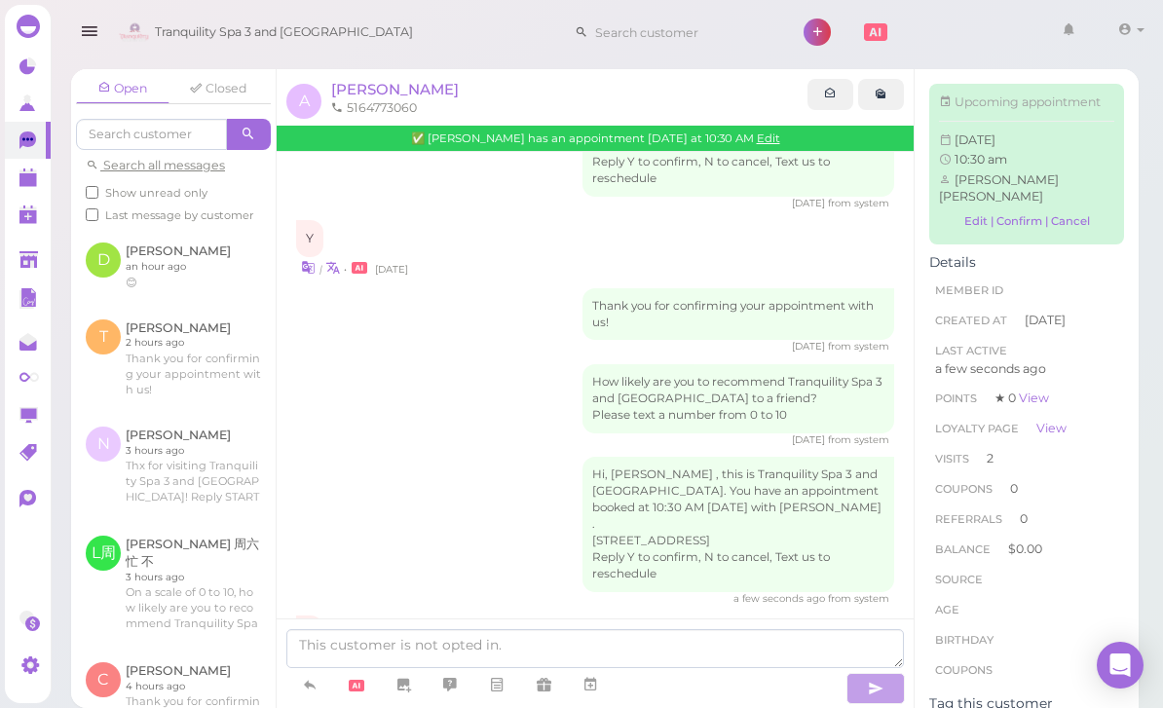
scroll to position [62, 0]
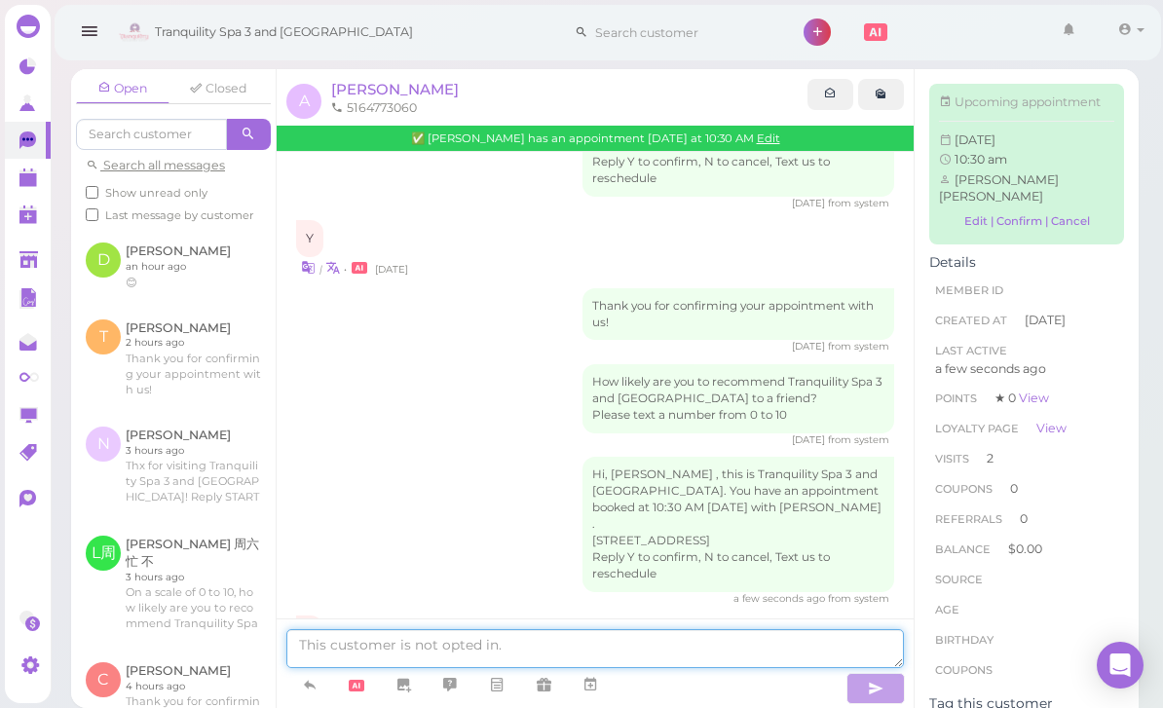
click at [383, 650] on textarea at bounding box center [594, 648] width 617 height 39
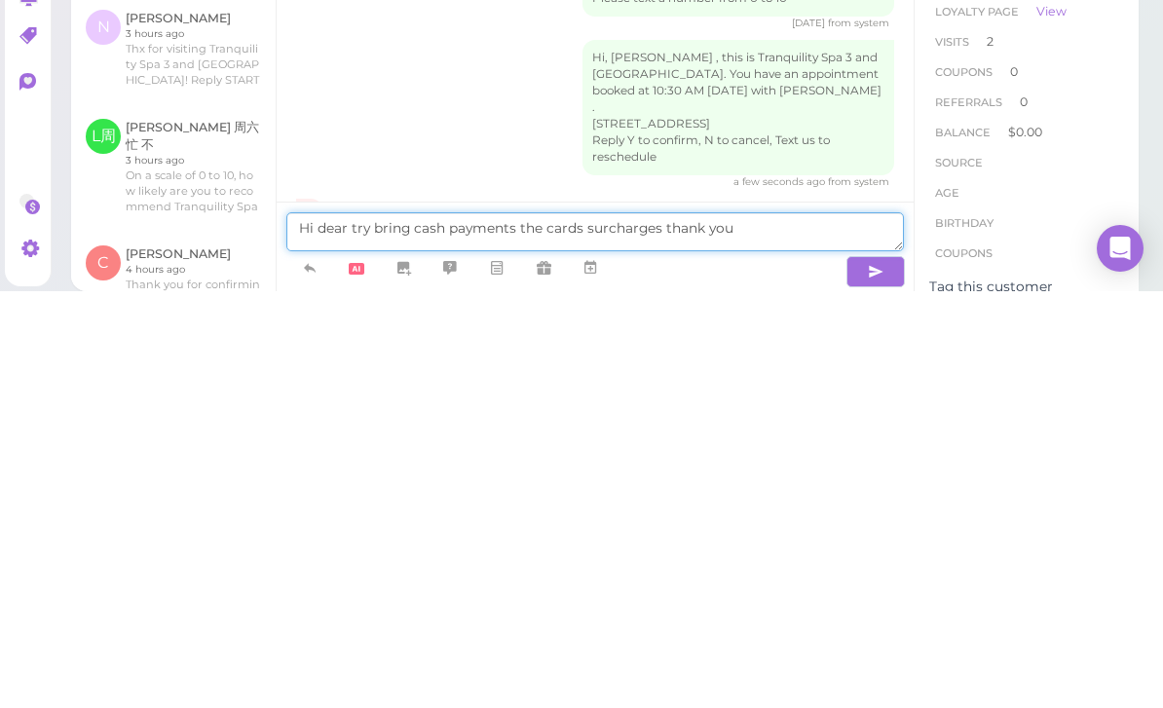
type textarea "Hi dear try bring cash payments the cards surcharges thank you"
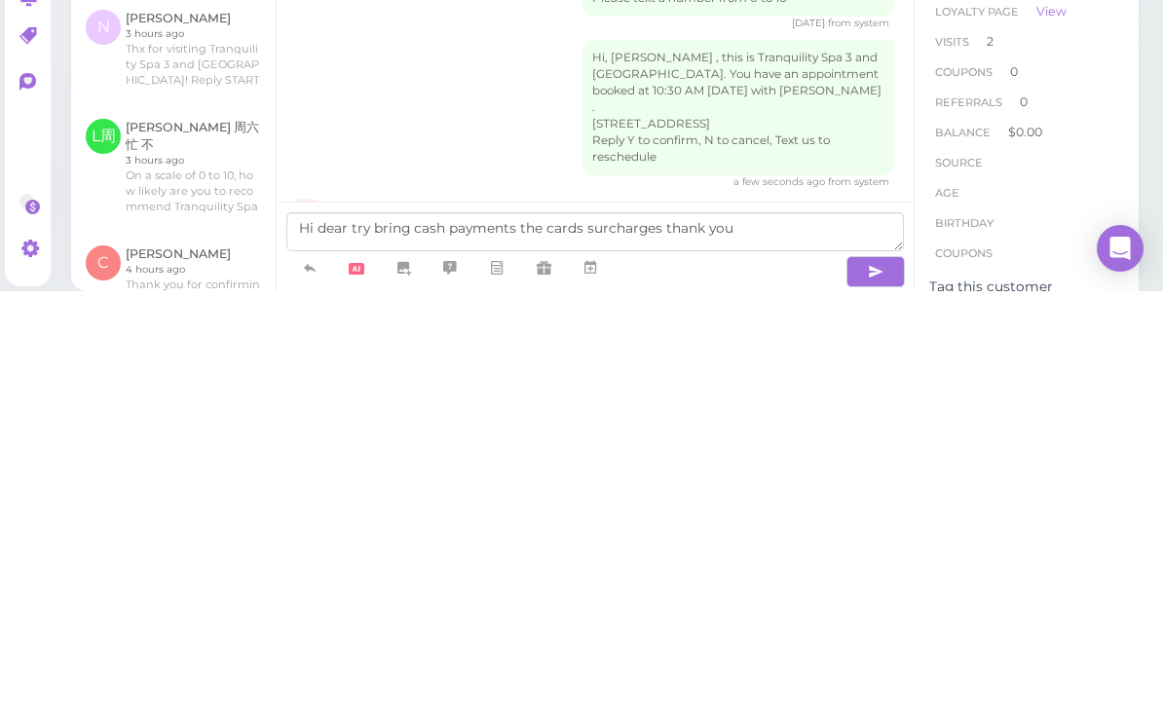
click at [872, 679] on icon "button" at bounding box center [876, 688] width 16 height 19
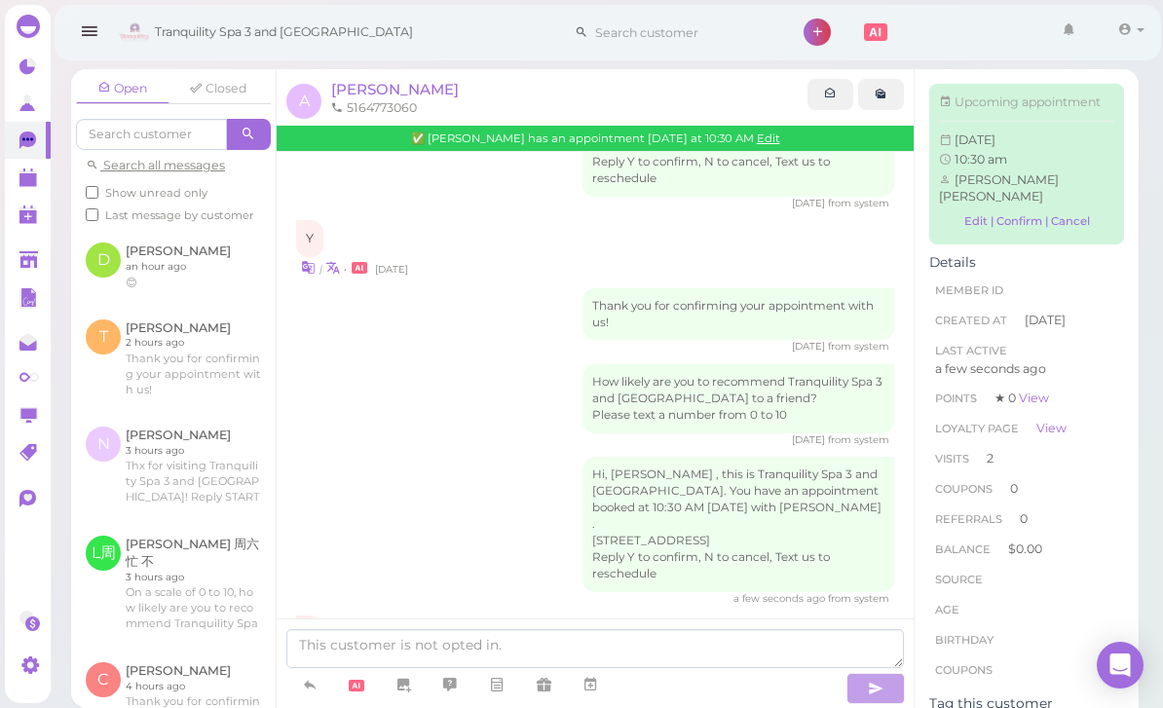
scroll to position [552, 0]
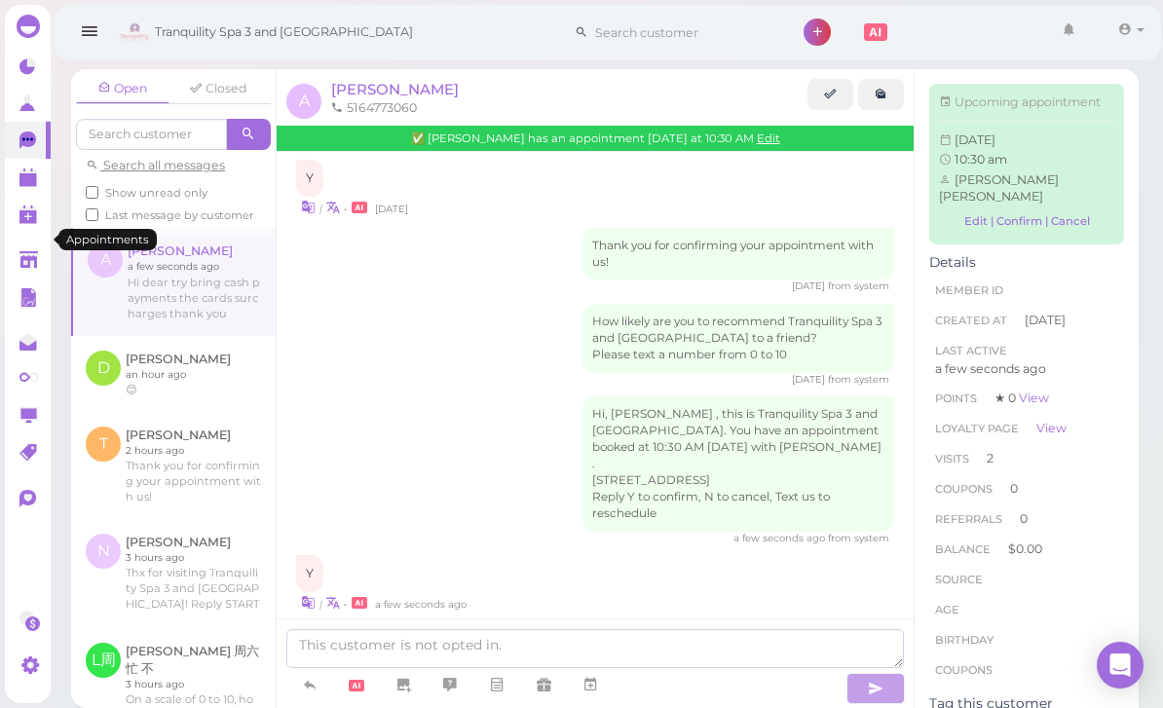
click at [27, 180] on polygon at bounding box center [28, 180] width 18 height 14
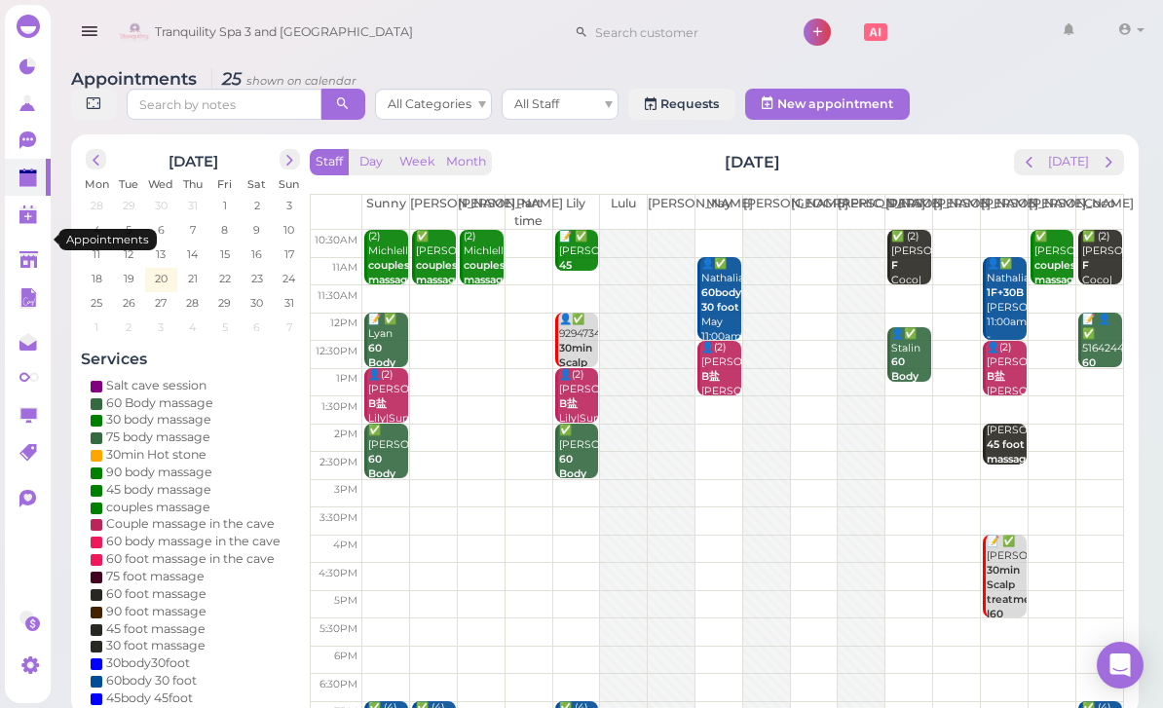
click at [1027, 163] on span "prev" at bounding box center [1029, 162] width 19 height 19
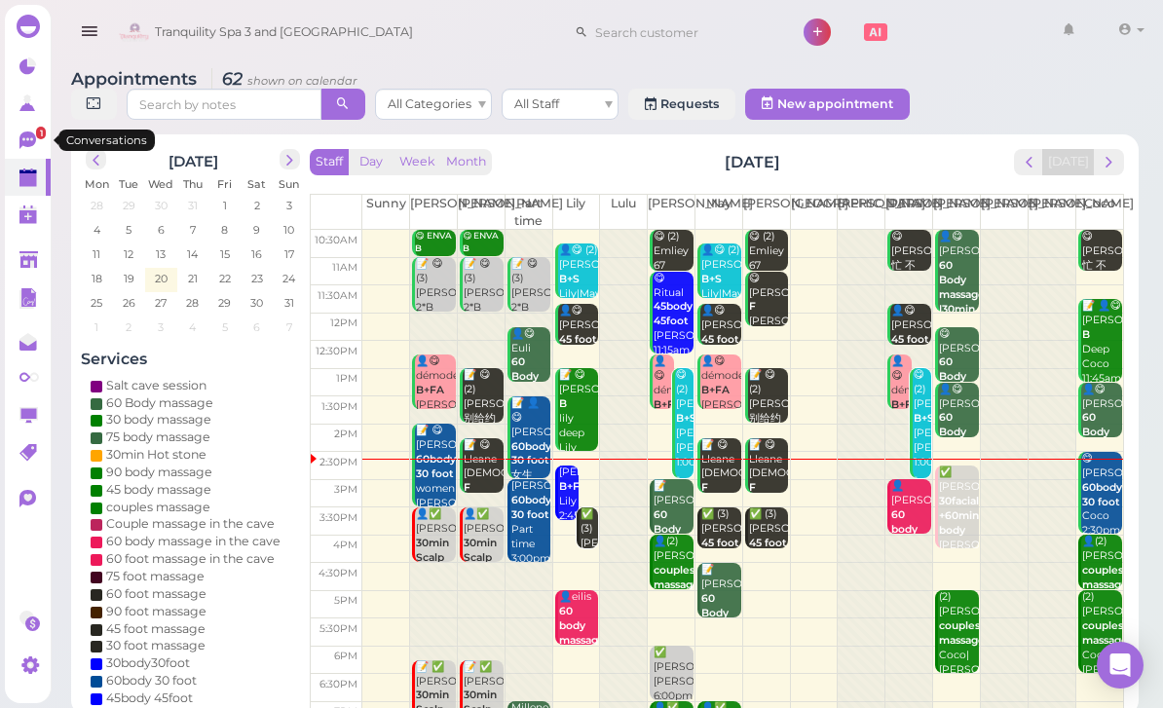
click at [24, 136] on icon at bounding box center [27, 140] width 17 height 18
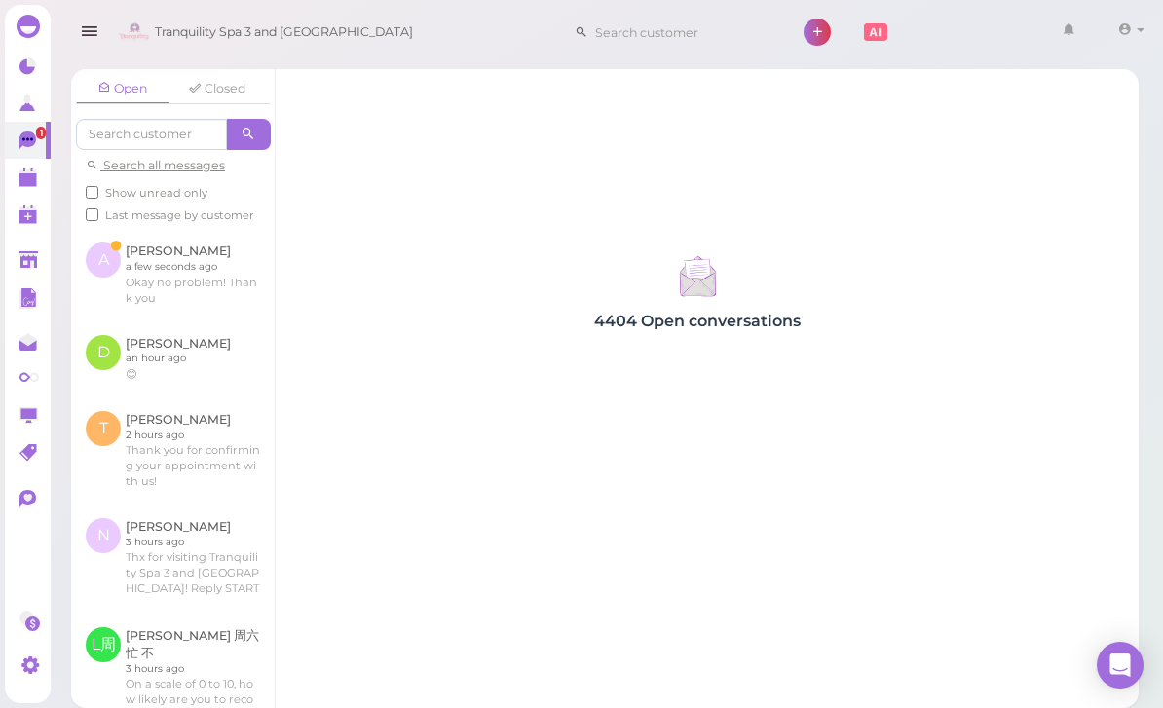
click at [196, 280] on link at bounding box center [173, 274] width 204 height 92
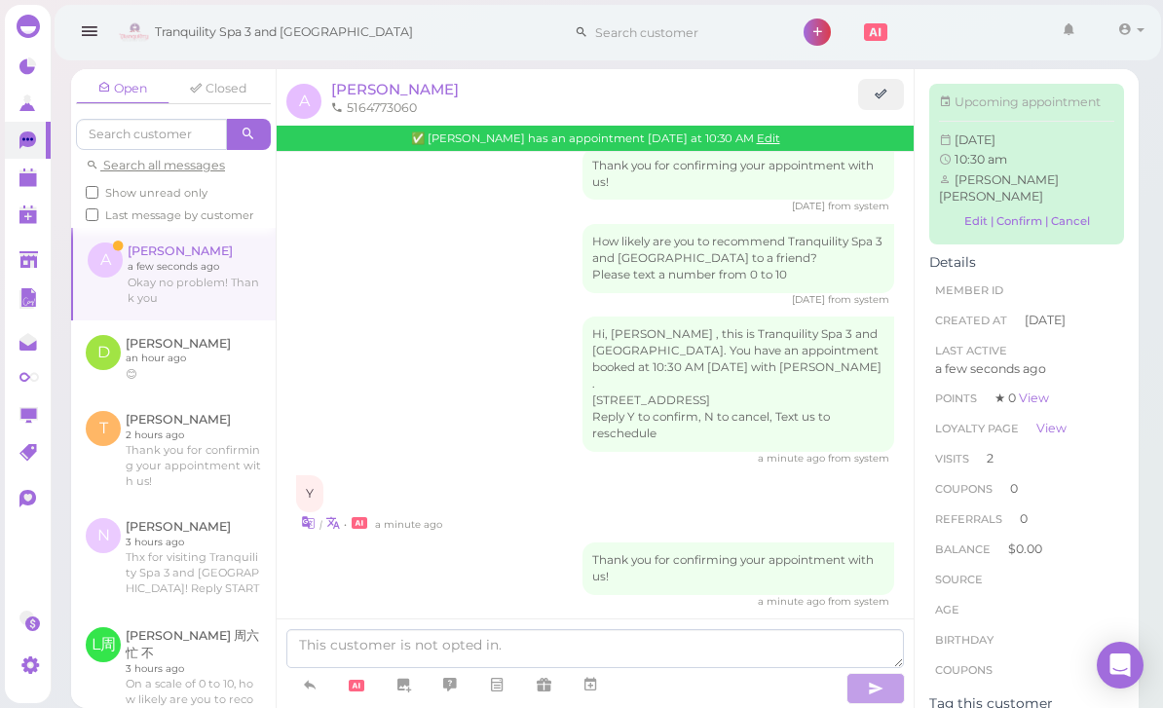
scroll to position [62, 0]
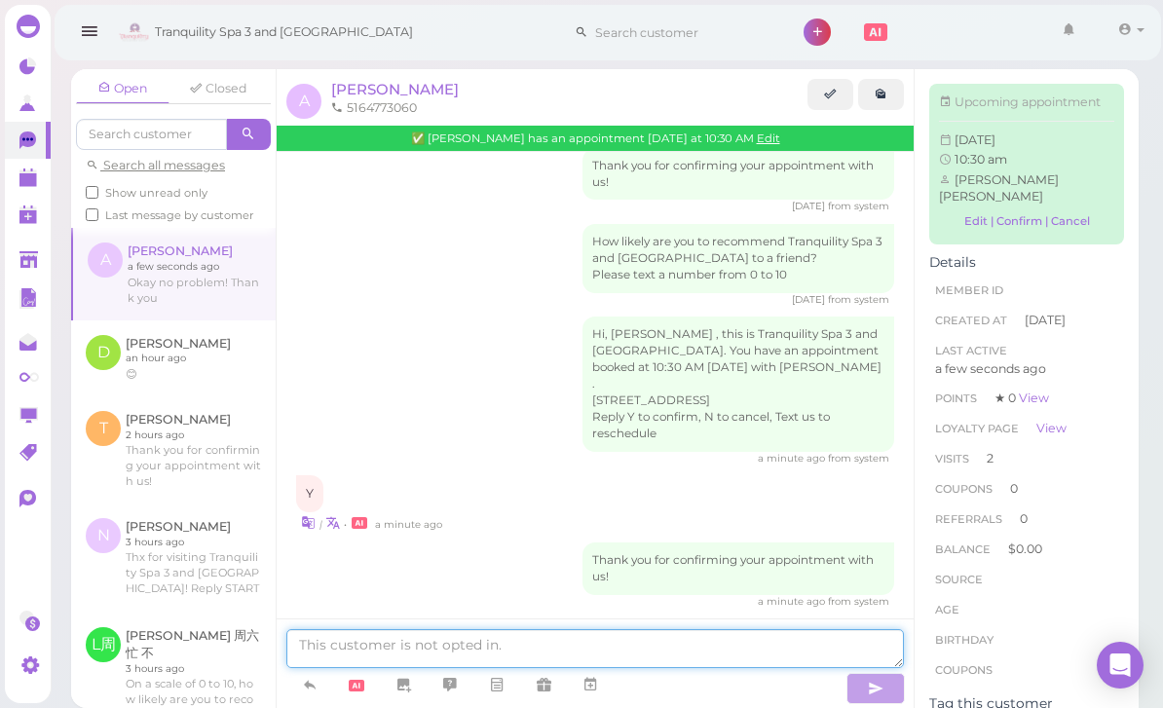
click at [577, 650] on textarea at bounding box center [594, 648] width 617 height 39
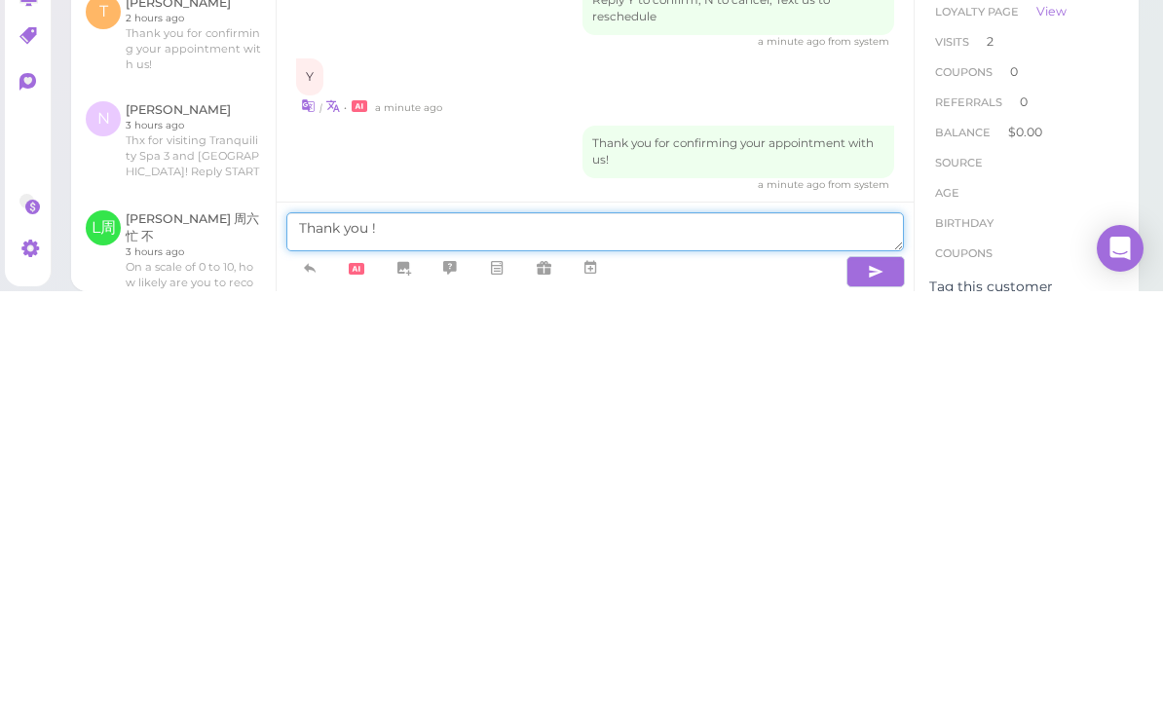
type textarea "Thank you !"
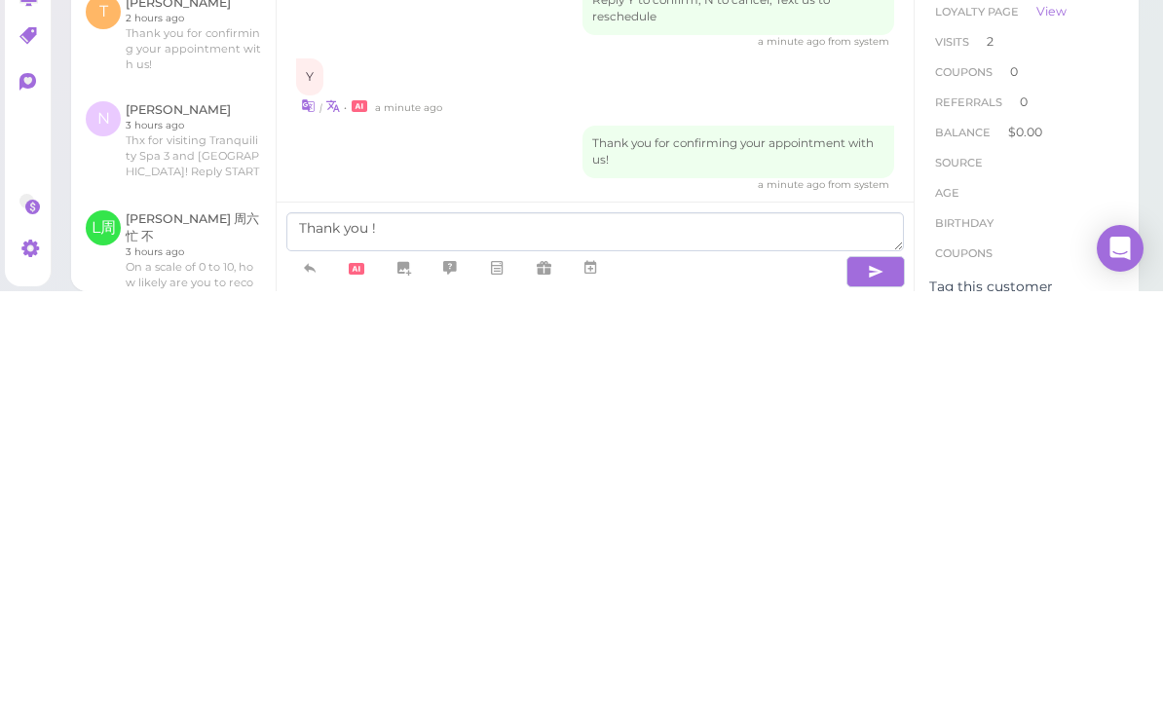
click at [884, 673] on button "button" at bounding box center [875, 688] width 58 height 31
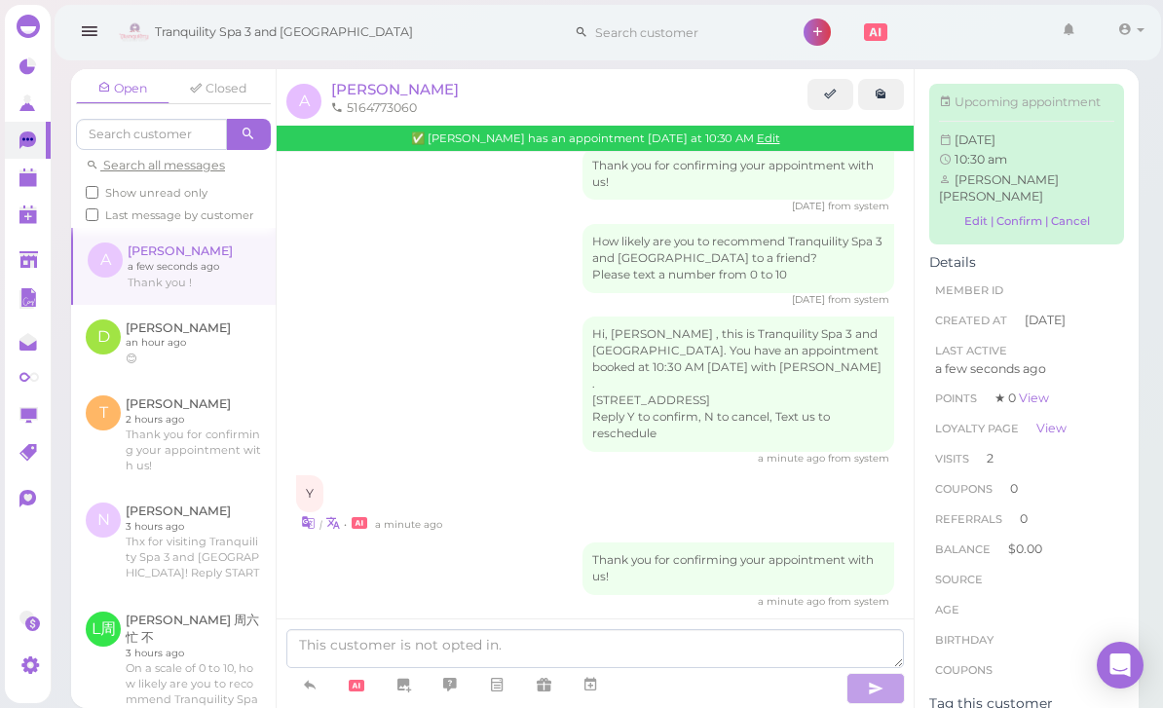
scroll to position [677, 0]
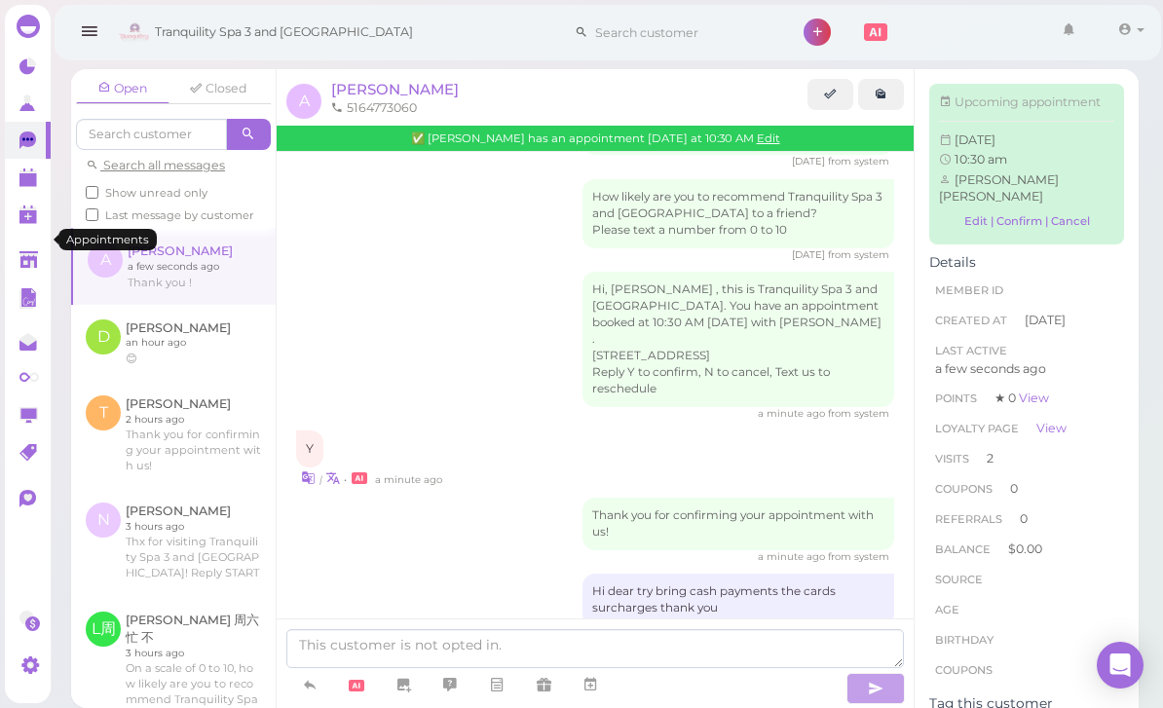
click at [19, 182] on polygon at bounding box center [28, 180] width 18 height 14
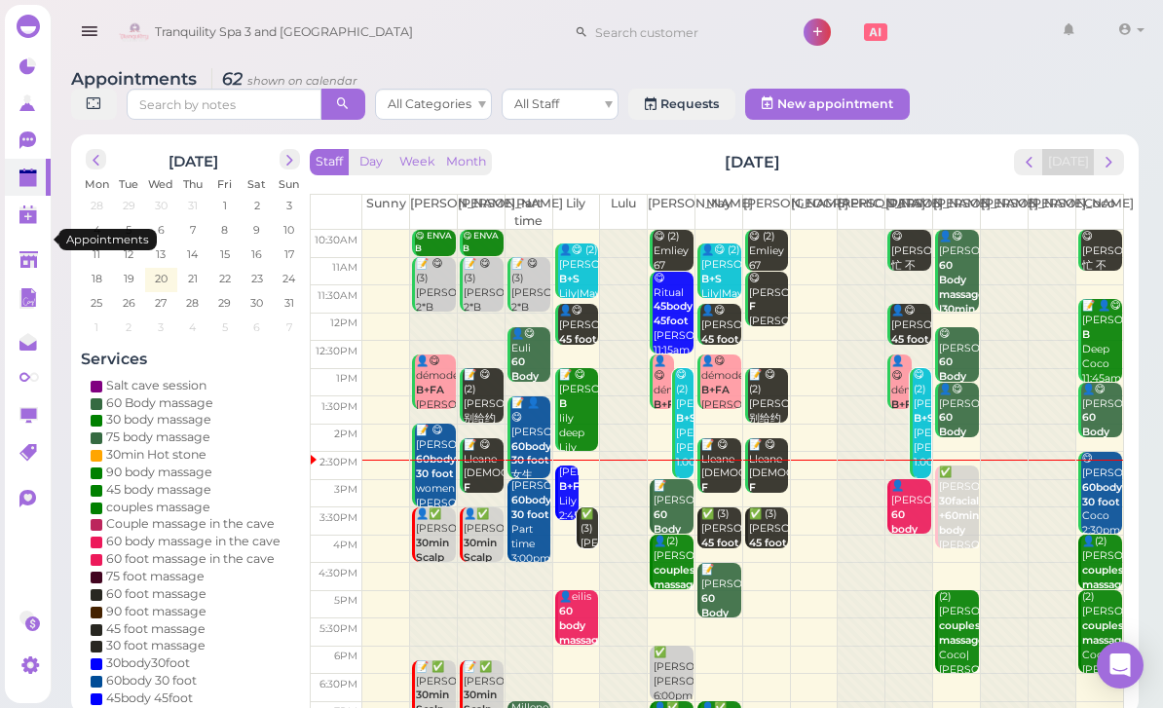
click at [1105, 169] on span "next" at bounding box center [1109, 162] width 19 height 19
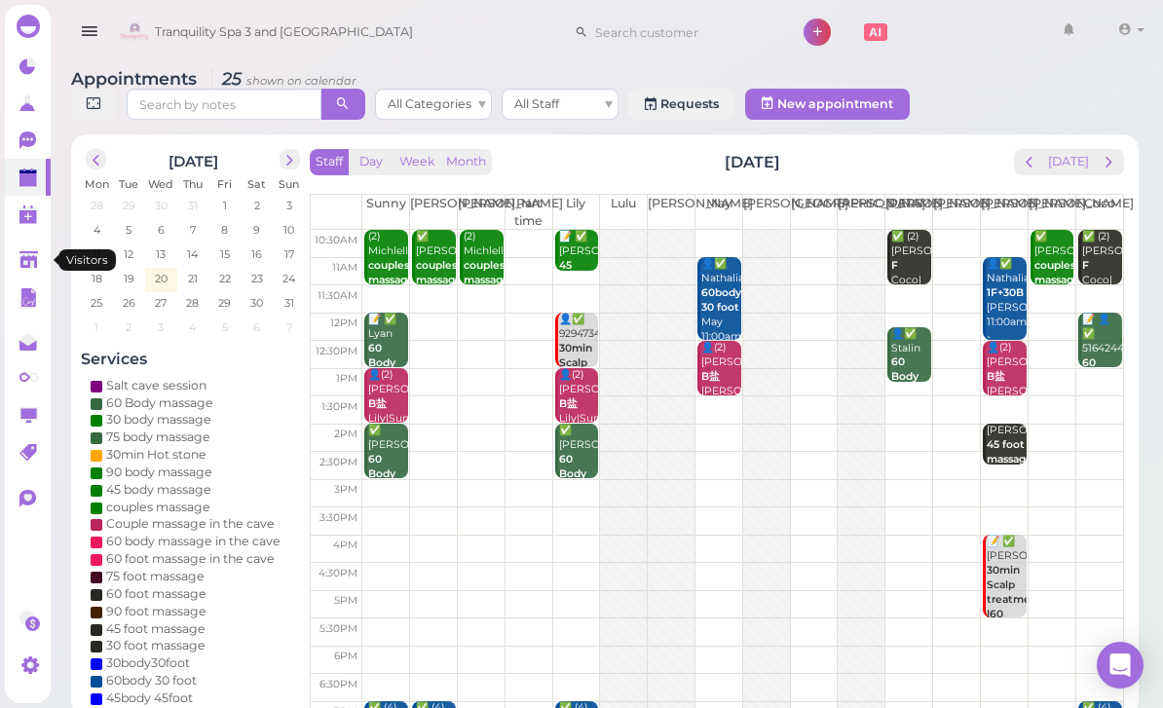
click at [27, 247] on link at bounding box center [28, 260] width 46 height 37
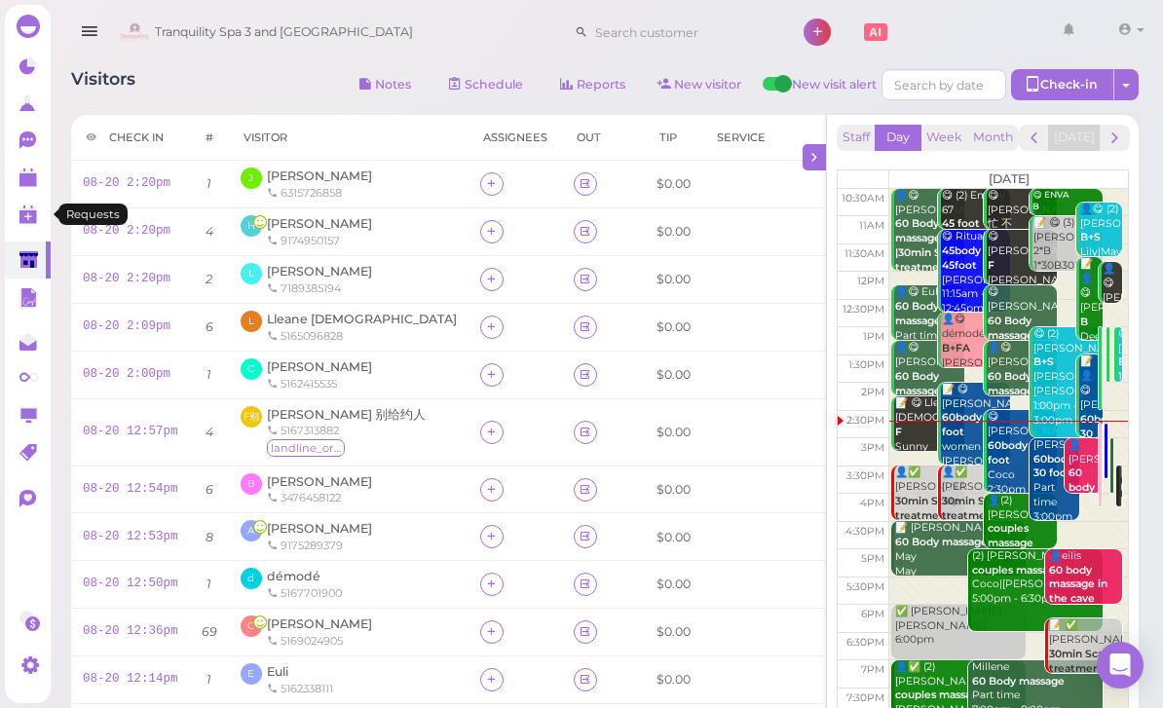
click at [29, 230] on link "0" at bounding box center [28, 214] width 46 height 37
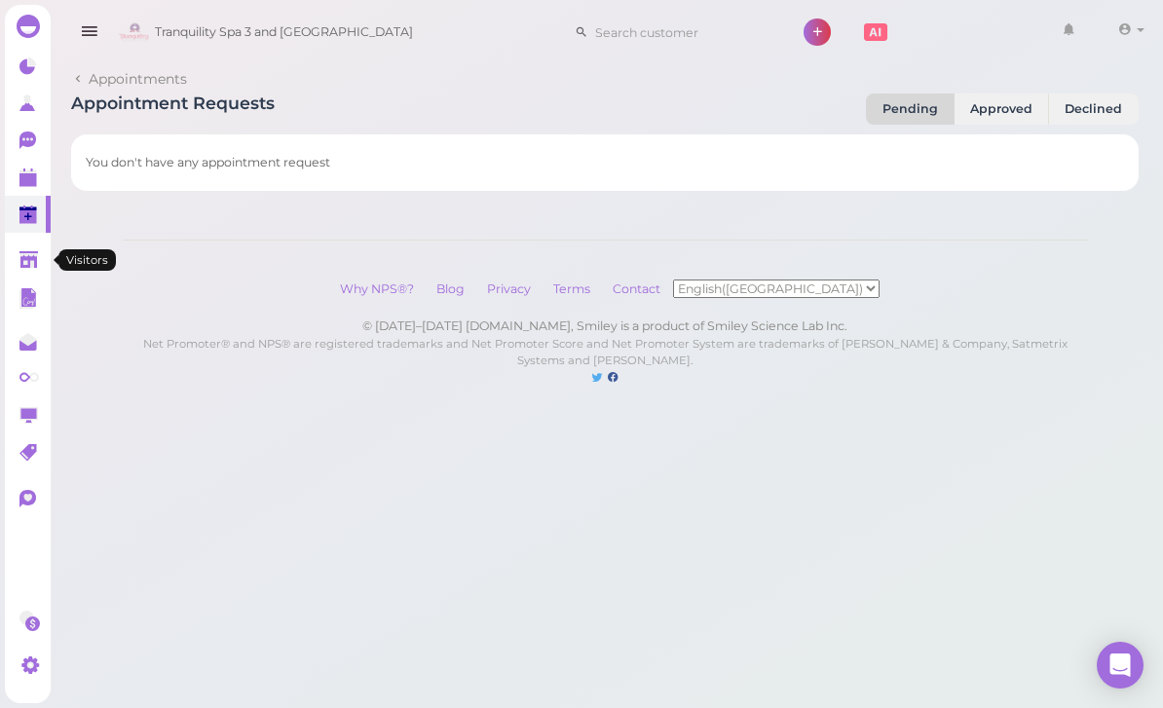
click at [24, 258] on polygon at bounding box center [28, 259] width 19 height 17
click at [29, 179] on polygon at bounding box center [28, 180] width 18 height 14
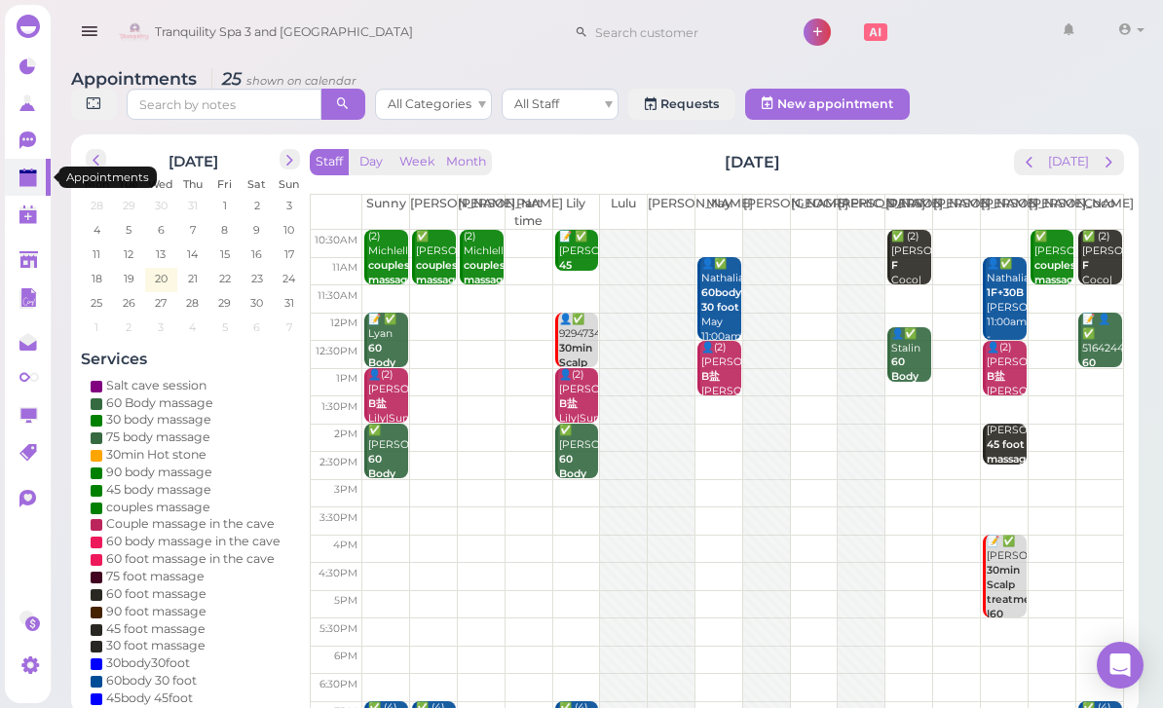
click at [1026, 149] on button "prev" at bounding box center [1029, 162] width 30 height 26
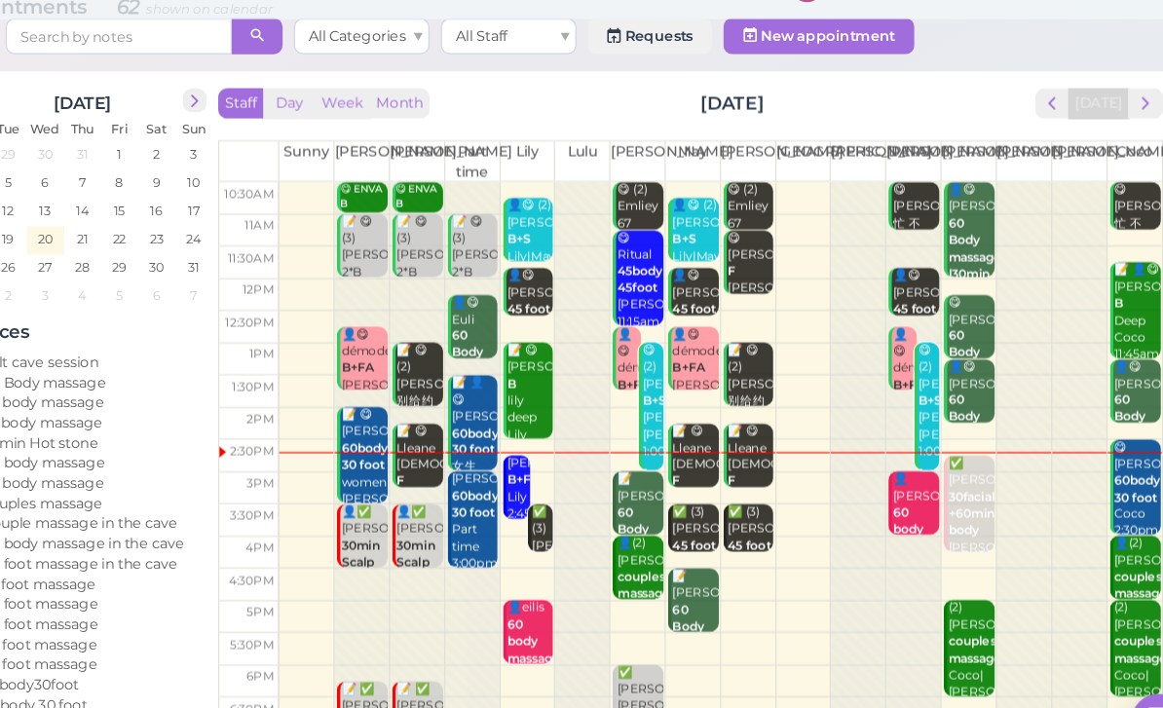
scroll to position [30, 0]
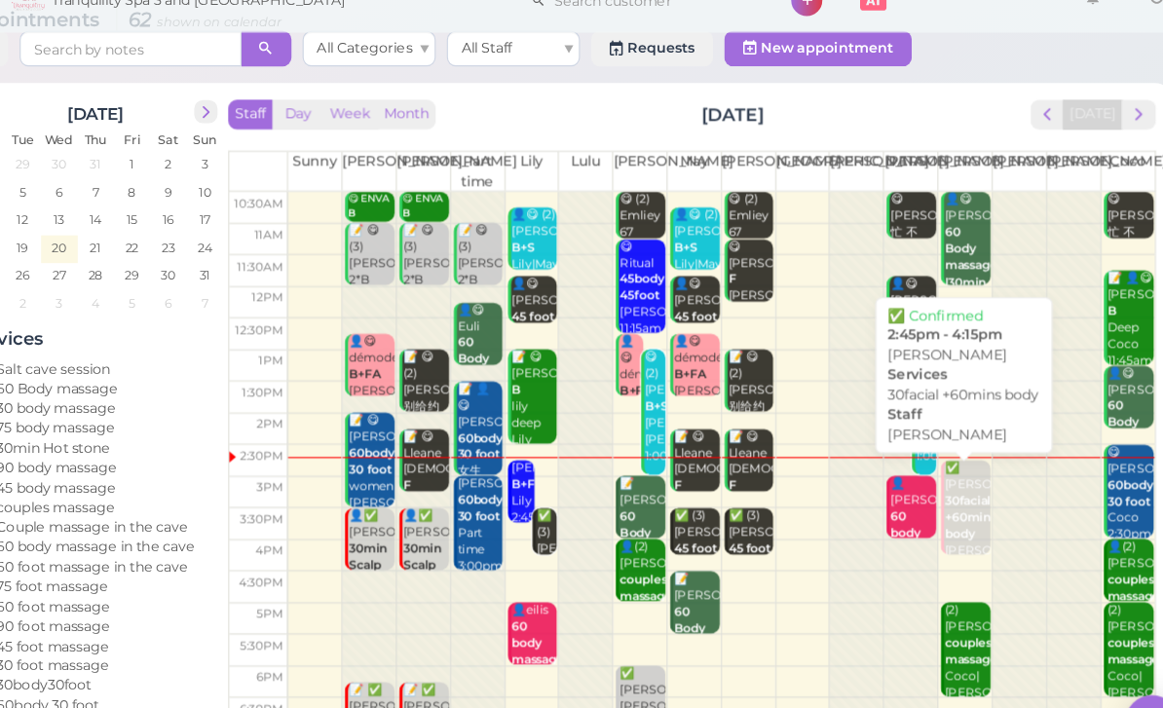
click at [939, 465] on b "30facial +60mins body" at bounding box center [961, 486] width 45 height 42
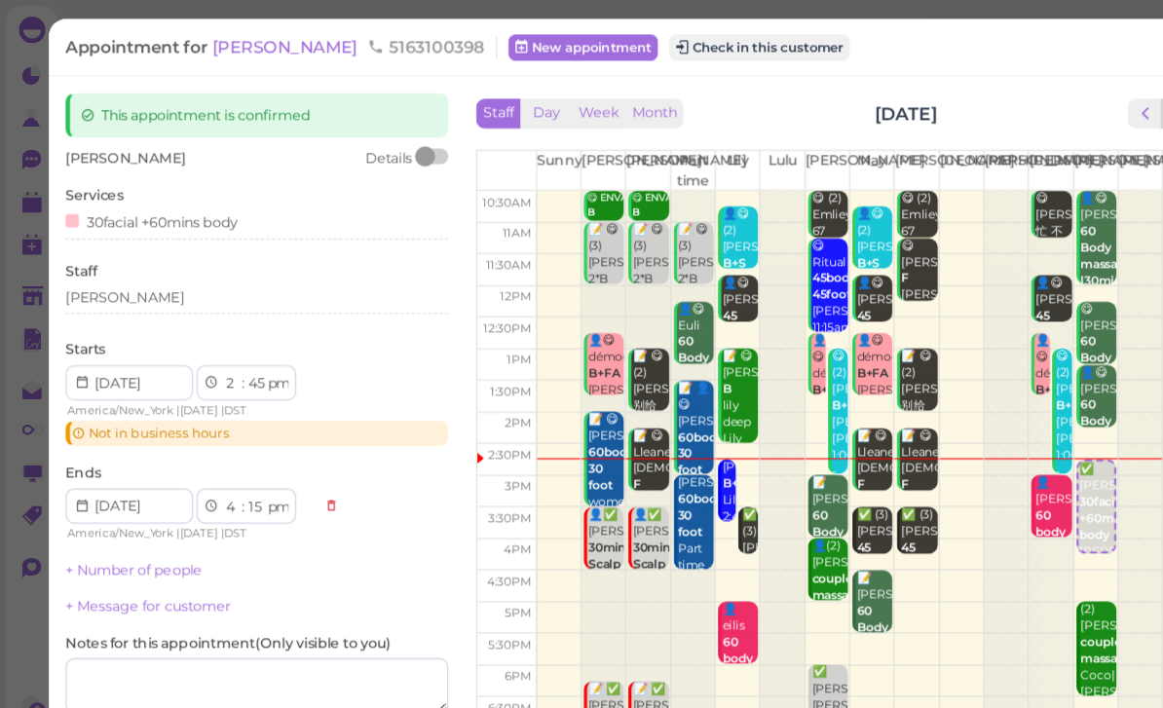
click at [612, 49] on button "Check in this customer" at bounding box center [666, 41] width 159 height 23
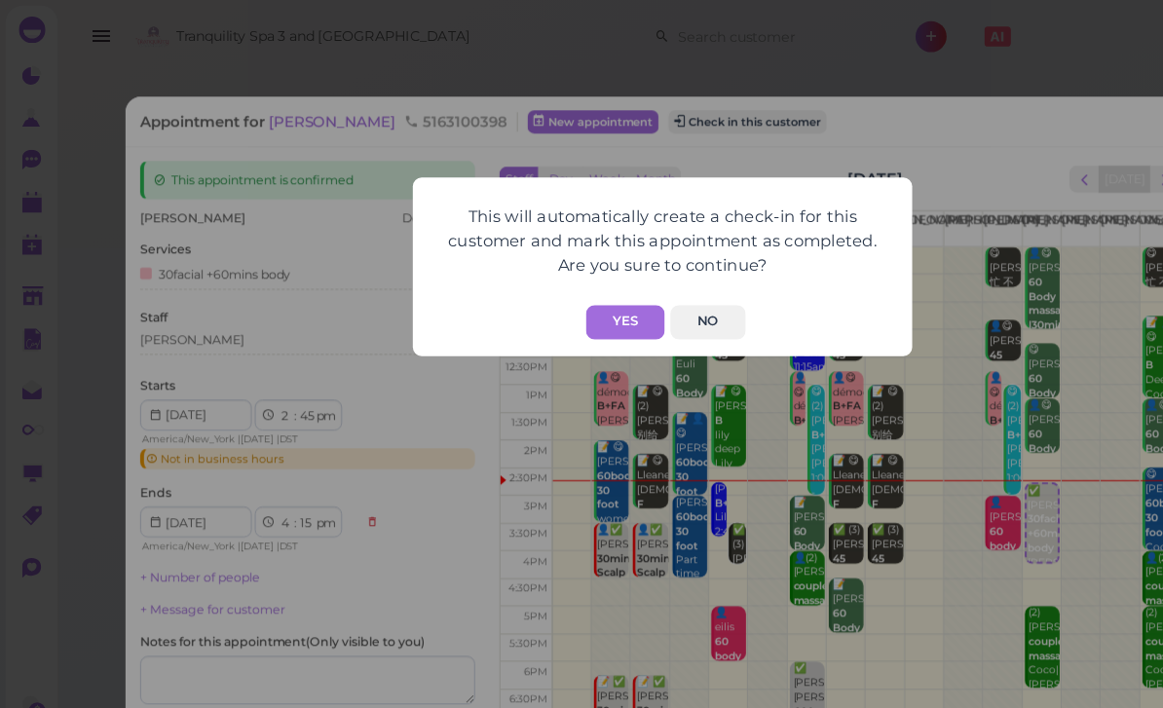
click at [552, 281] on button "Yes" at bounding box center [548, 283] width 69 height 30
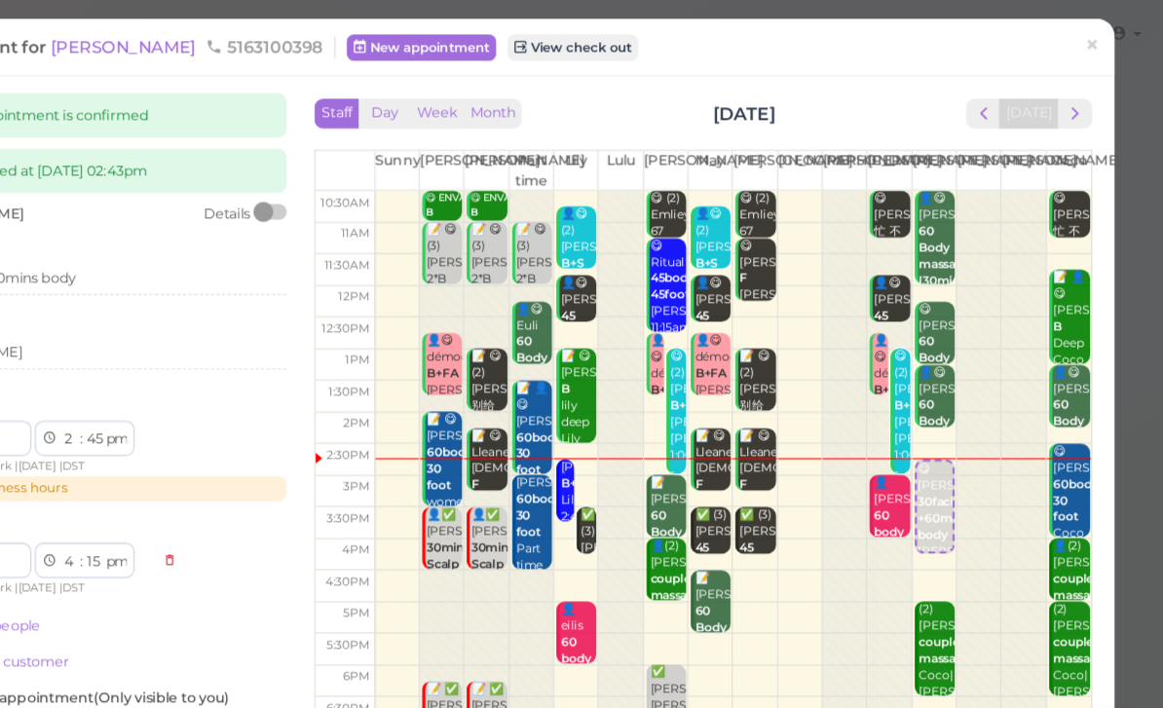
click at [1094, 41] on span "×" at bounding box center [1100, 39] width 13 height 27
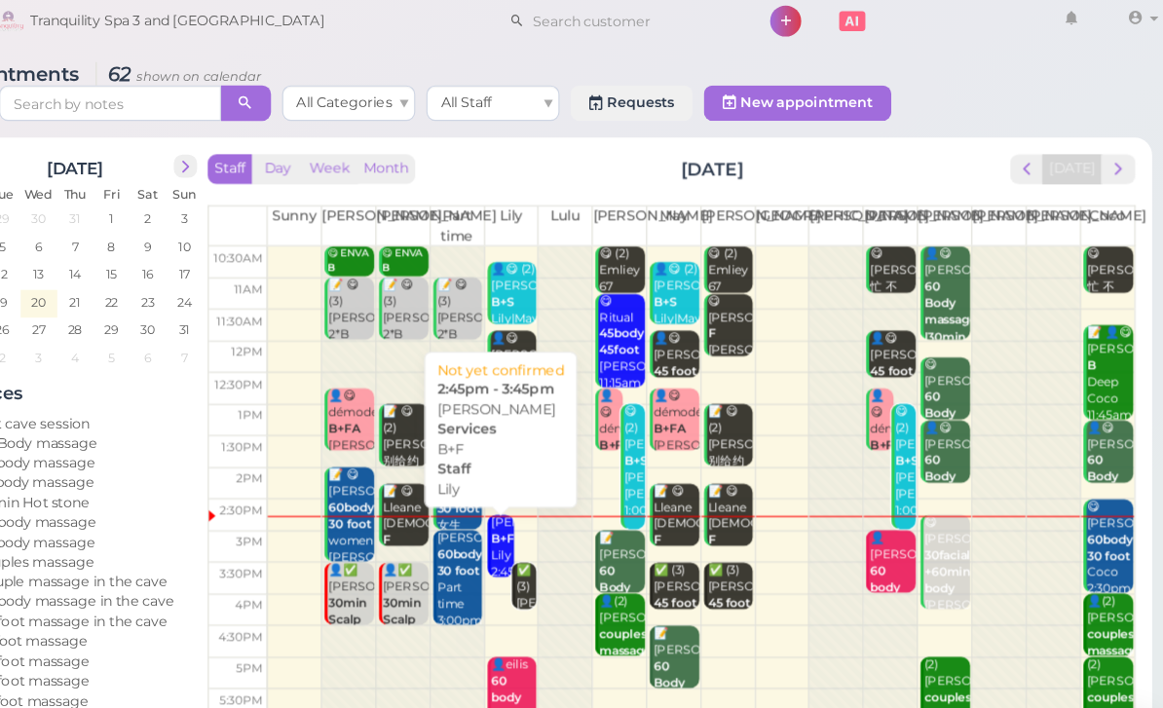
click at [558, 481] on div "[PERSON_NAME] B+F Lily 2:45pm - 3:45pm" at bounding box center [568, 509] width 21 height 87
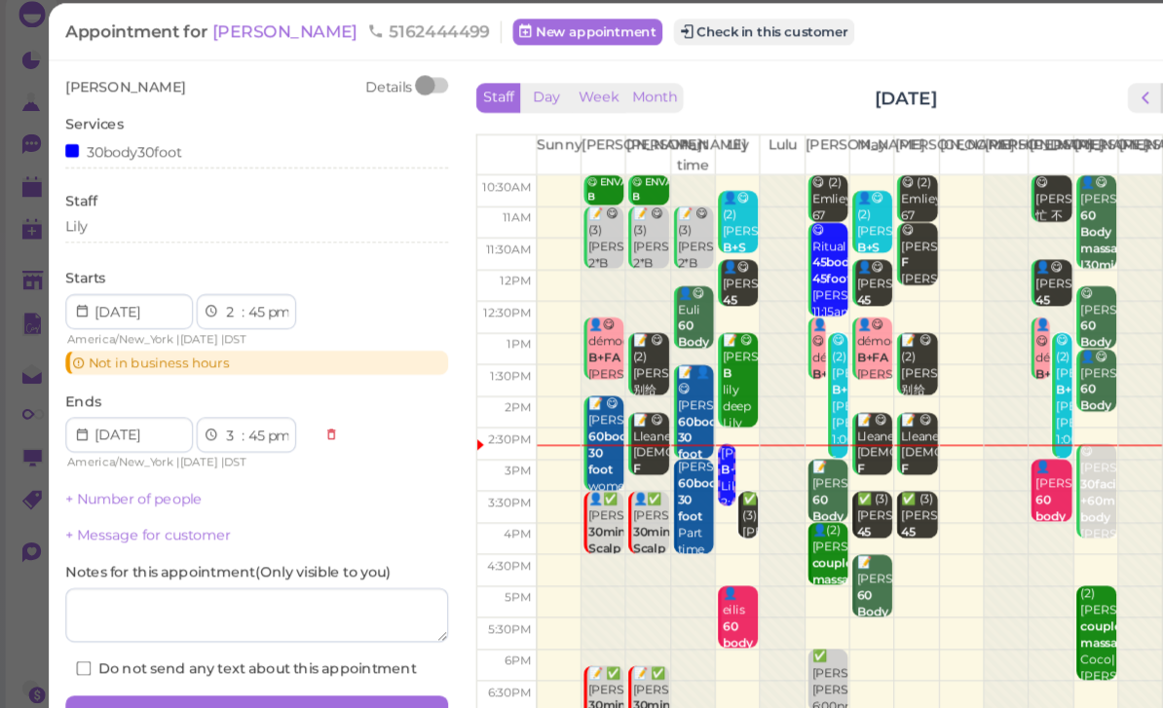
click at [645, 32] on button "Check in this customer" at bounding box center [670, 41] width 159 height 23
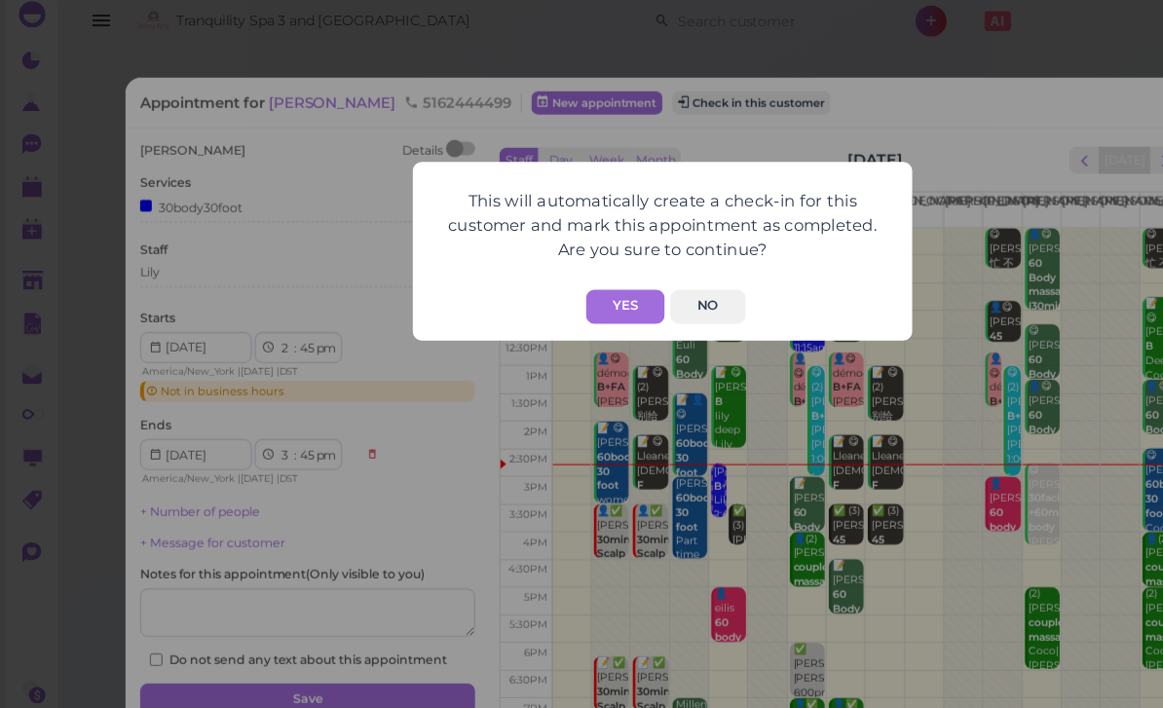
click at [547, 279] on button "Yes" at bounding box center [548, 283] width 69 height 30
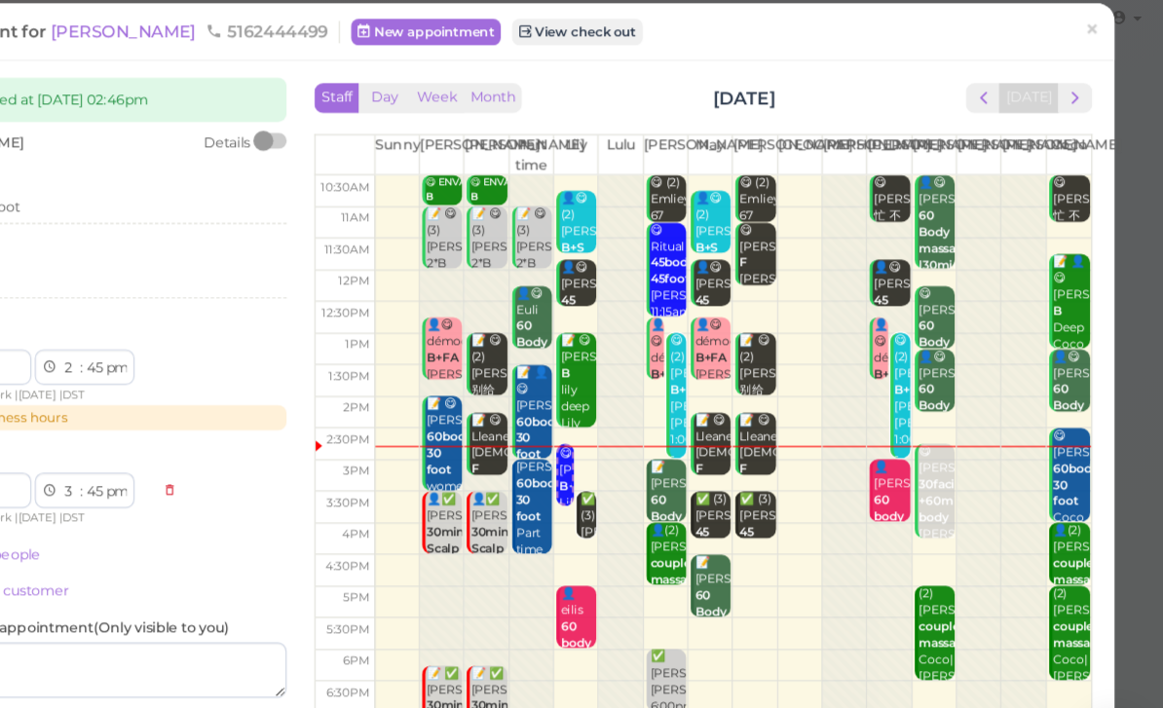
click at [1094, 34] on span "×" at bounding box center [1100, 39] width 13 height 27
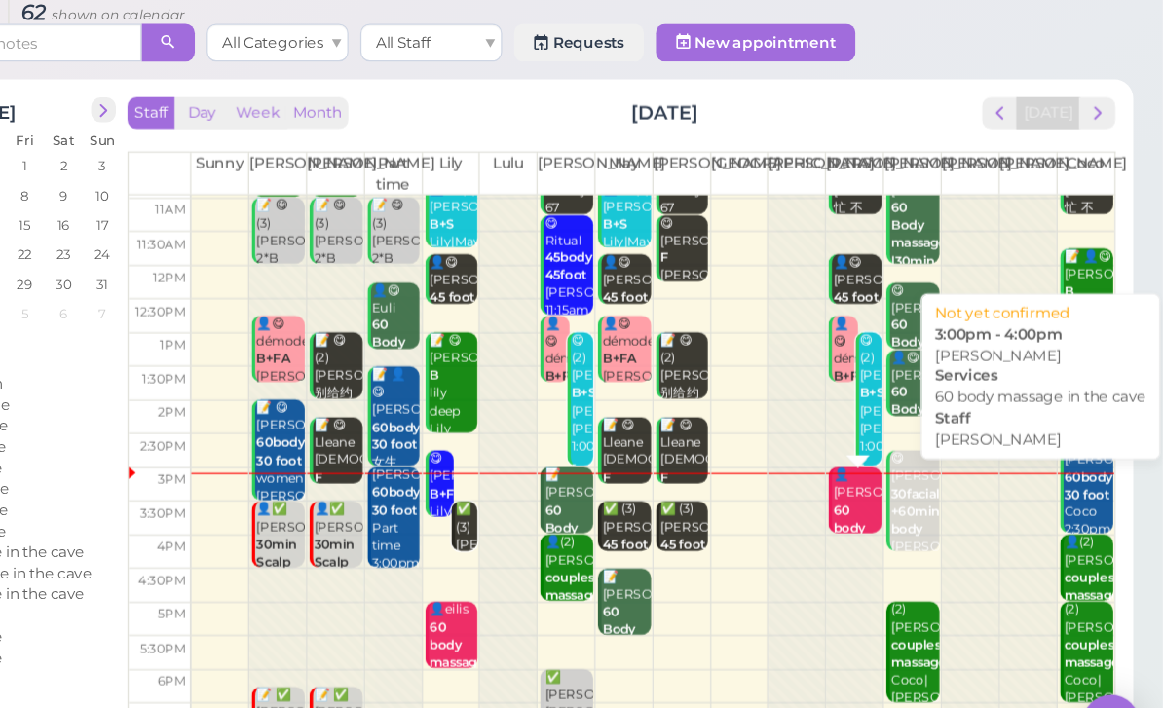
click at [891, 483] on b "60 body massage in the cave" at bounding box center [914, 518] width 46 height 71
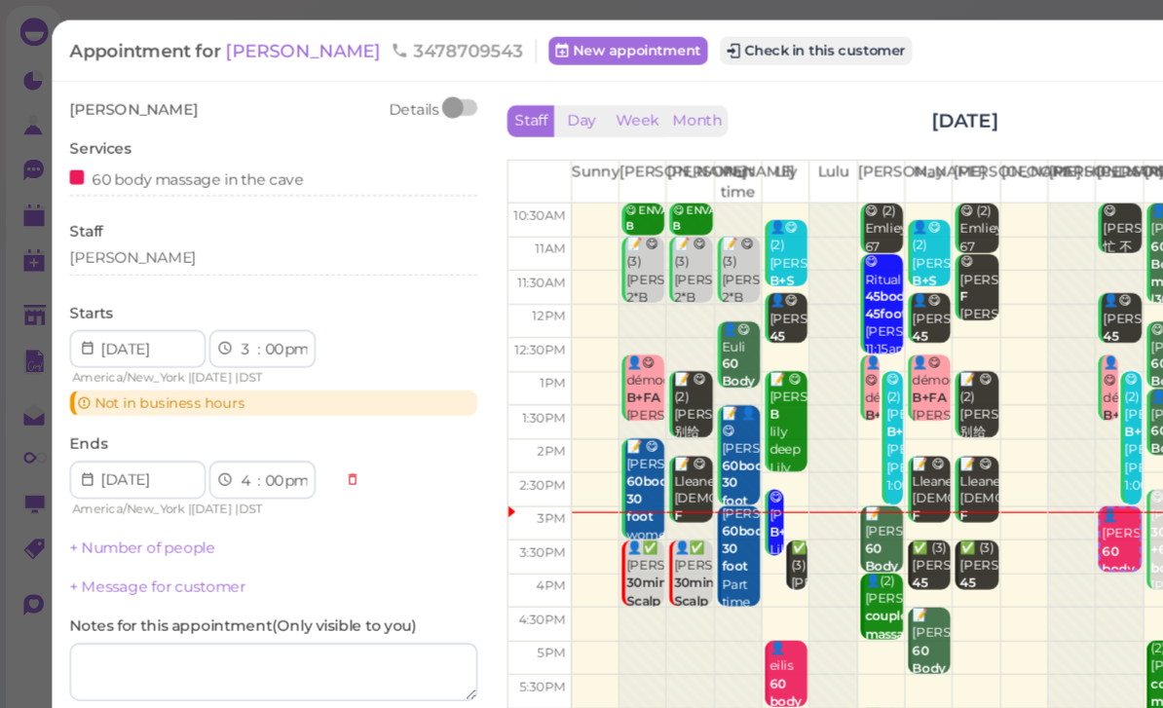
click at [611, 48] on button "Check in this customer" at bounding box center [672, 41] width 159 height 23
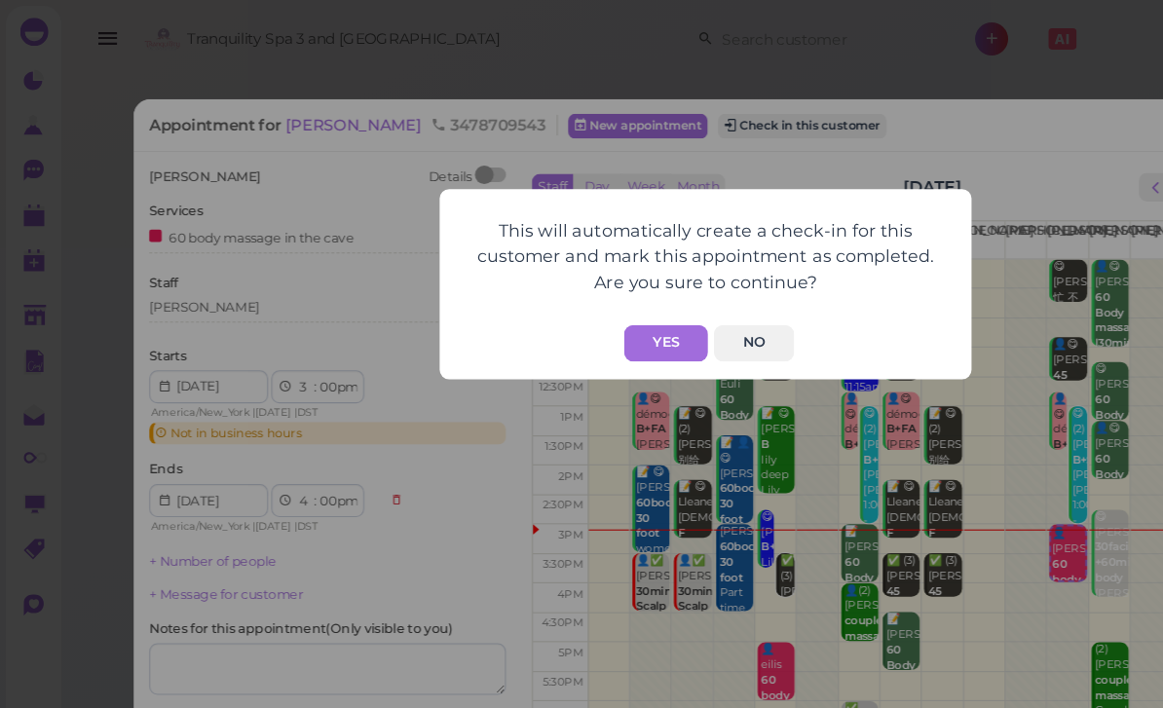
click at [552, 277] on button "Yes" at bounding box center [548, 283] width 69 height 30
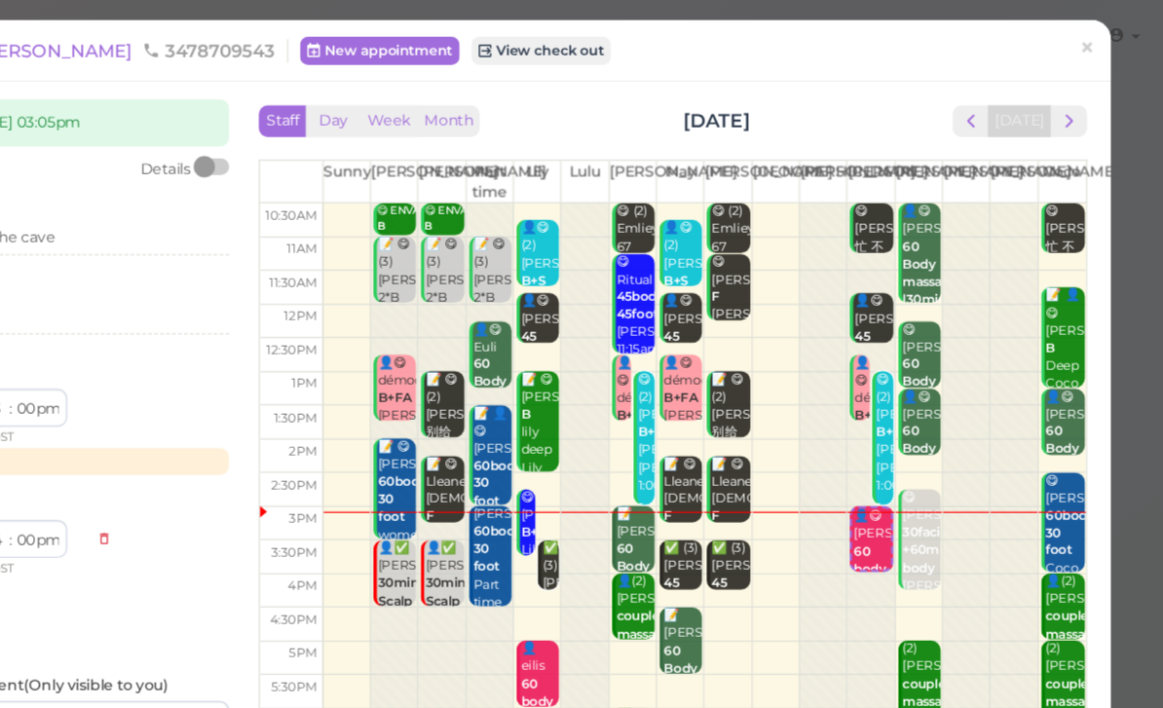
click at [1094, 41] on span "×" at bounding box center [1100, 39] width 13 height 27
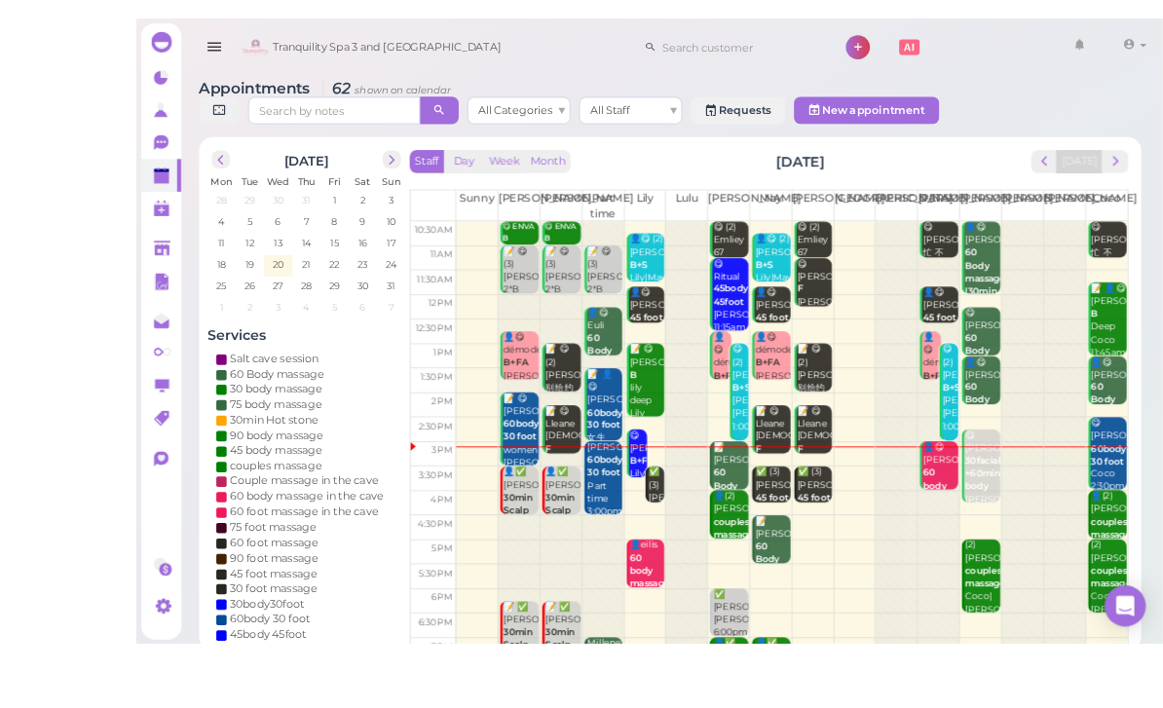
scroll to position [69, 0]
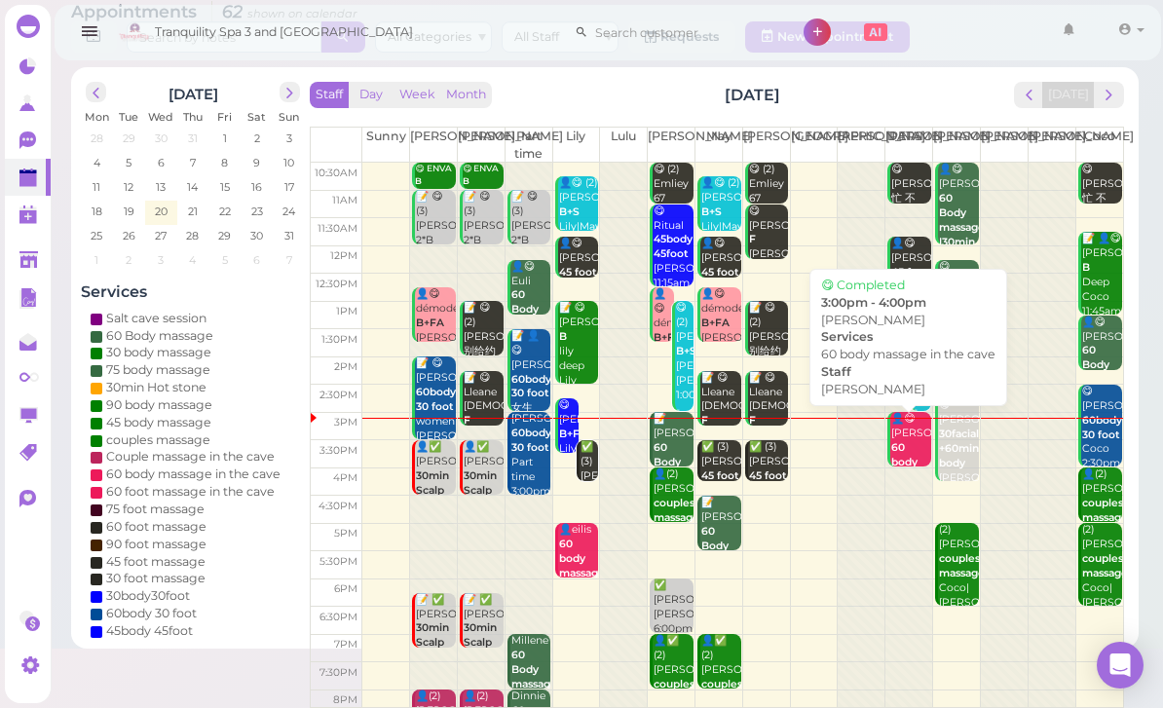
click at [904, 448] on b "60 body massage in the cave" at bounding box center [914, 476] width 46 height 71
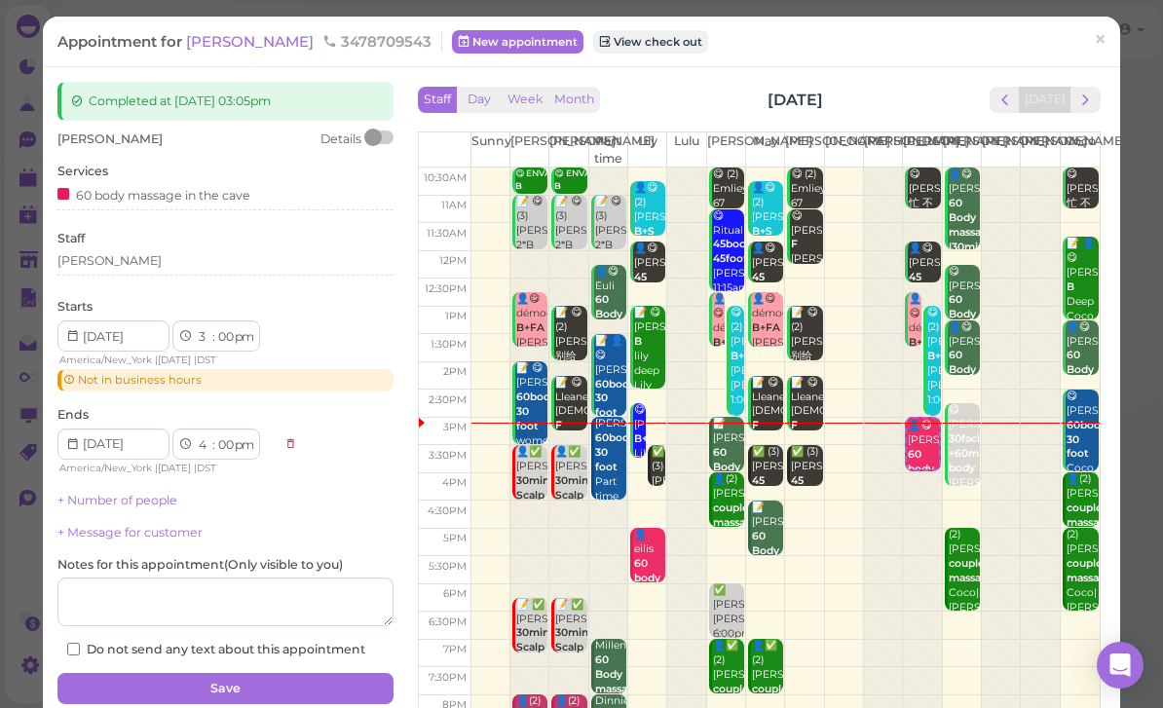
click at [227, 334] on select "00 05 10 15 20 25 30 35 40 45 50 55" at bounding box center [224, 337] width 19 height 20
select select "10"
click at [296, 673] on button "Save" at bounding box center [225, 688] width 336 height 31
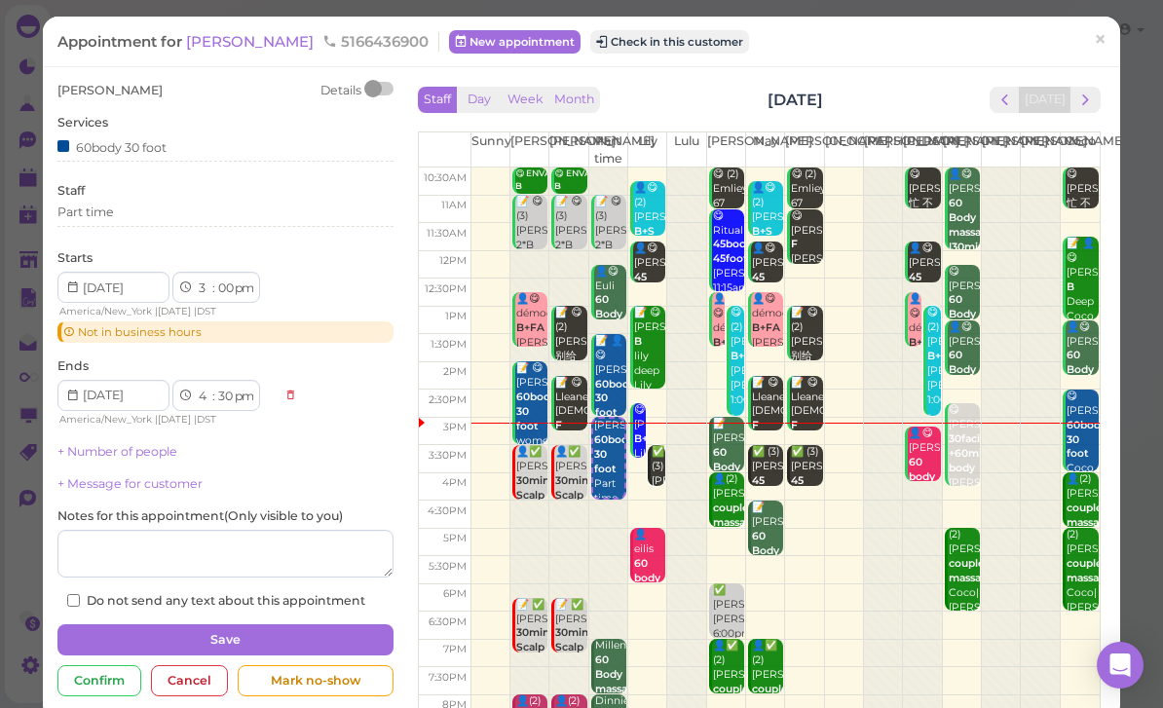
click at [621, 109] on div "Staff Day Week Month [DATE] [DATE]" at bounding box center [759, 100] width 683 height 26
click at [599, 104] on button "Month" at bounding box center [574, 100] width 52 height 26
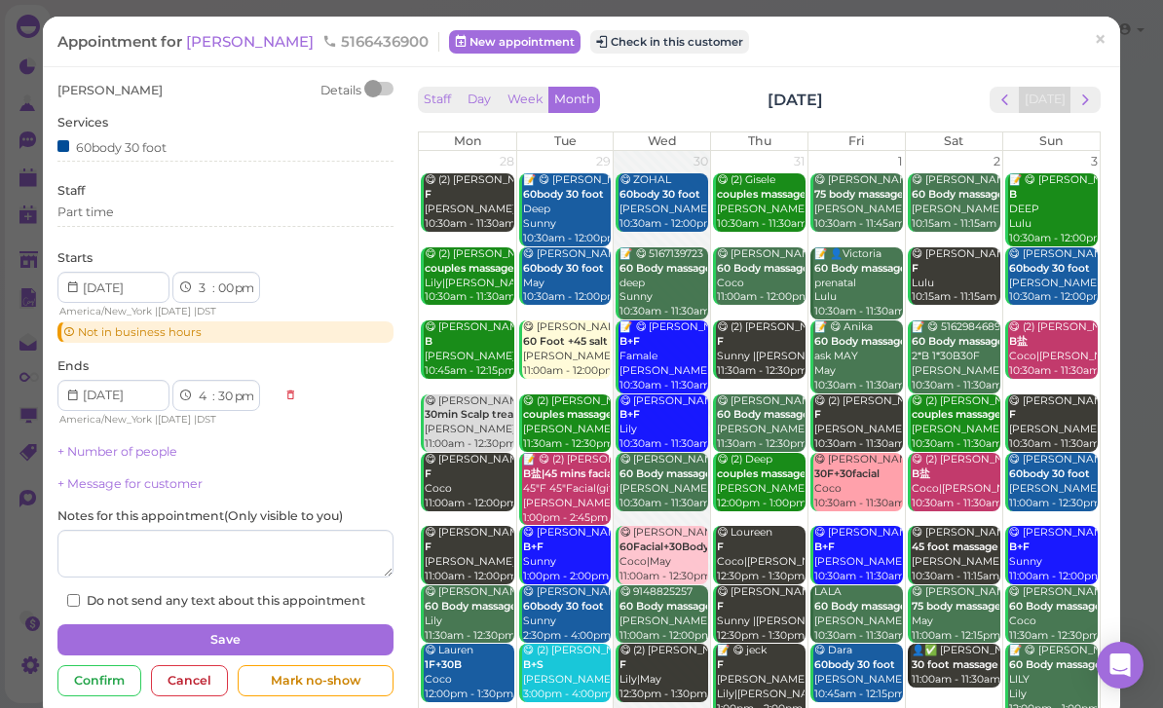
click at [1100, 103] on button "next" at bounding box center [1085, 100] width 30 height 26
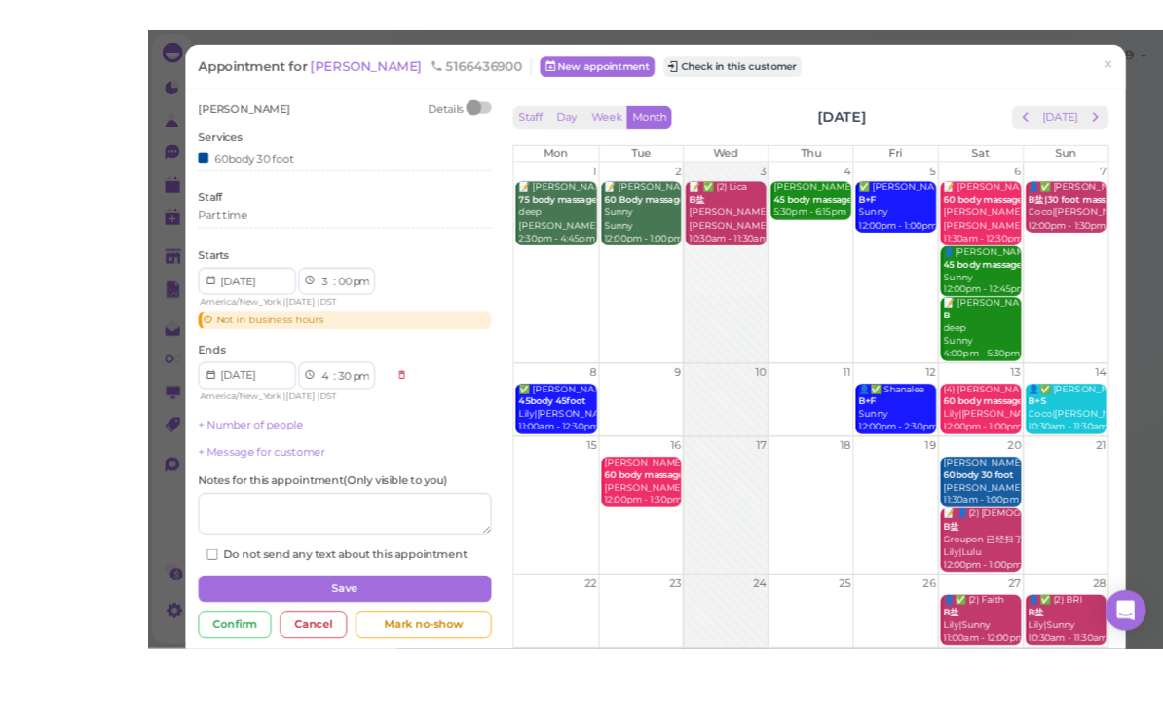
scroll to position [26, 0]
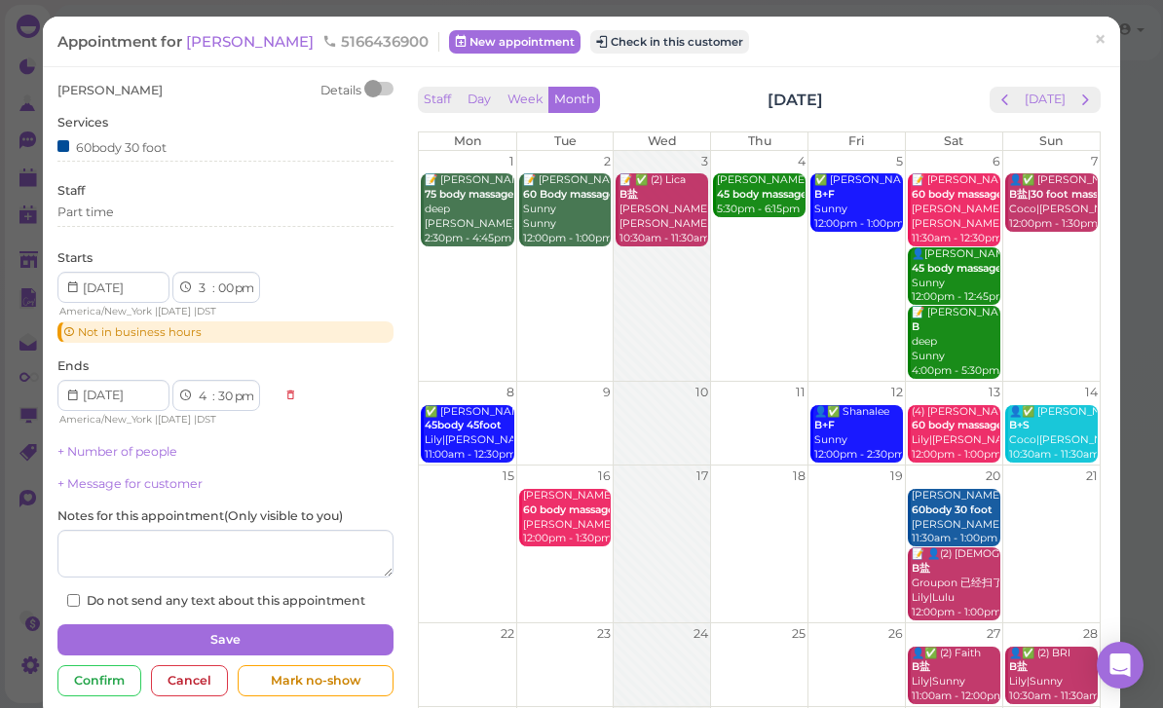
click at [1097, 39] on span "×" at bounding box center [1100, 39] width 13 height 27
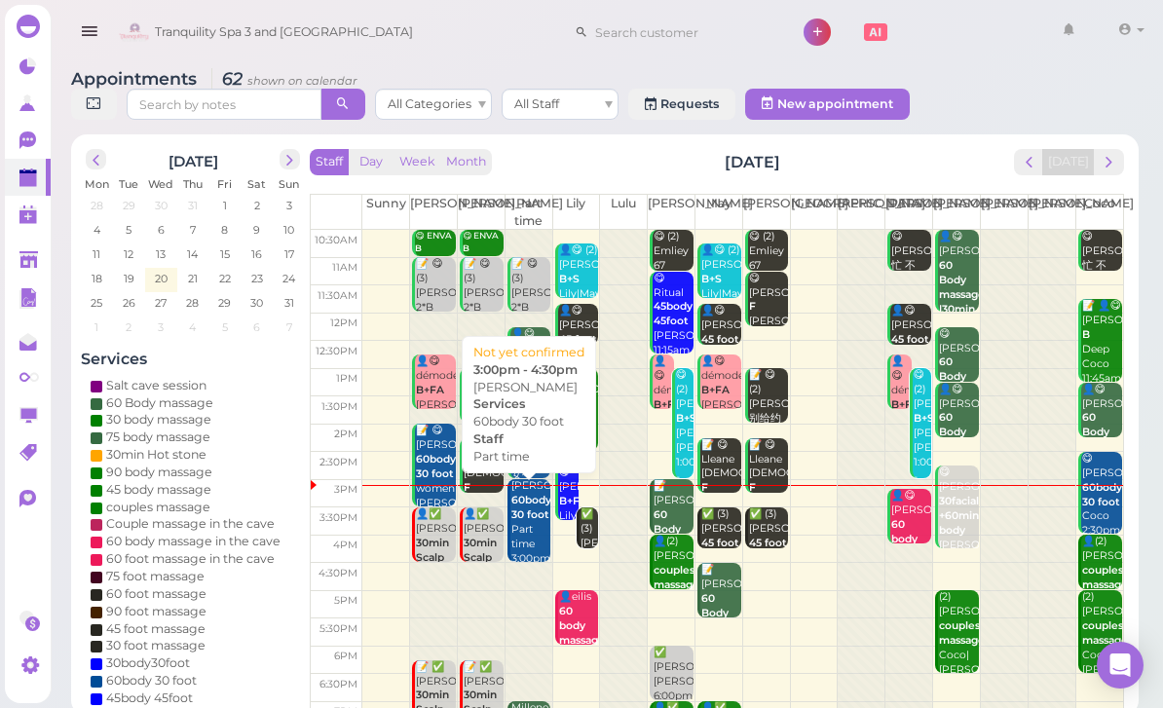
click at [538, 533] on div "[PERSON_NAME] 60body 30 foot Part time 3:00pm - 4:30pm" at bounding box center [530, 537] width 41 height 116
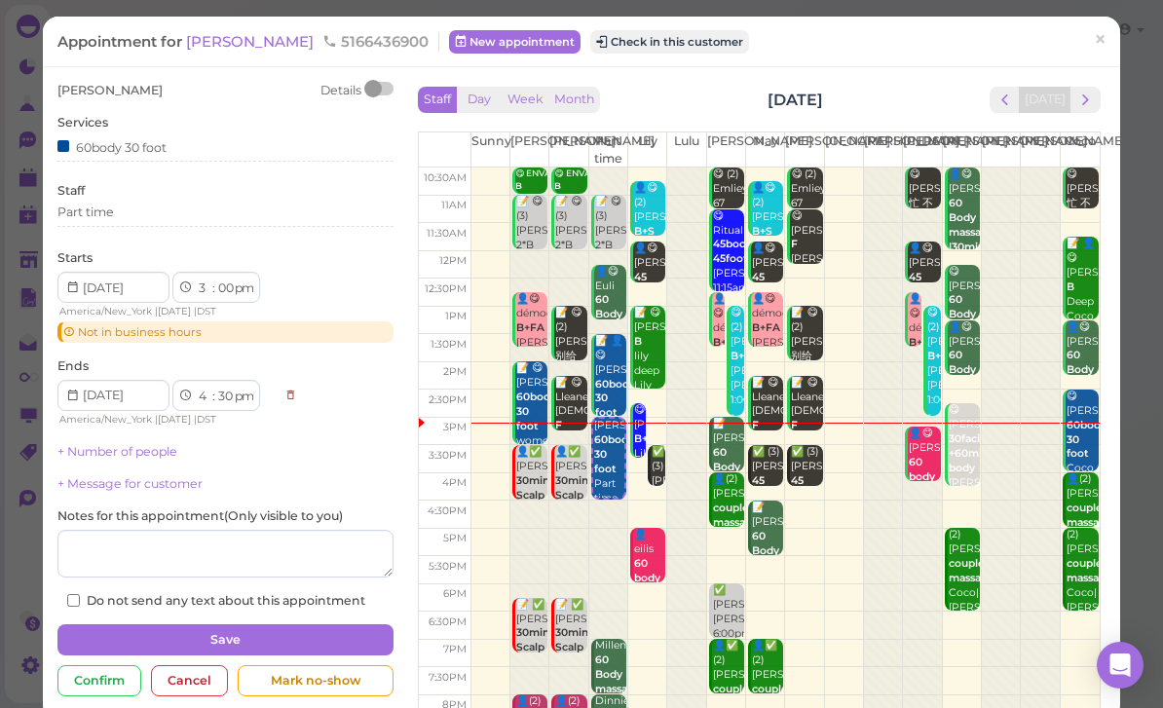
click at [600, 65] on div "Appointment for [GEOGRAPHIC_DATA] 5166436900 New appointment Check in this cust…" at bounding box center [581, 42] width 1077 height 50
click at [590, 43] on button "Check in this customer" at bounding box center [669, 41] width 159 height 23
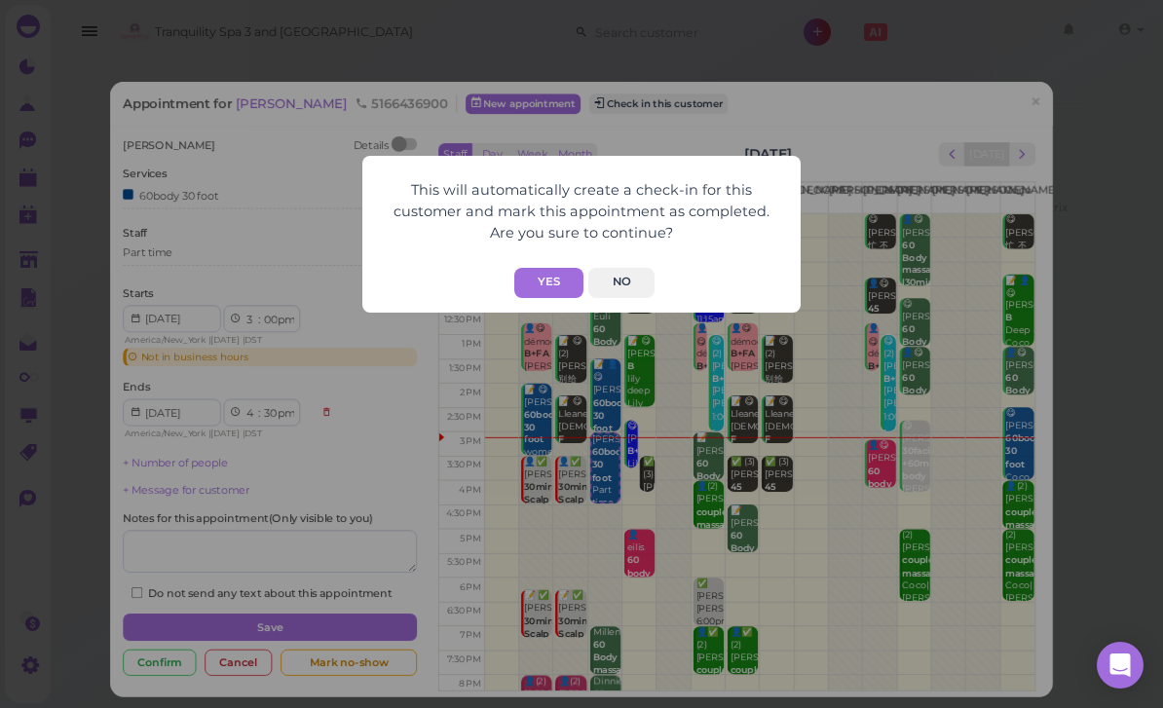
click at [555, 275] on button "Yes" at bounding box center [548, 283] width 69 height 30
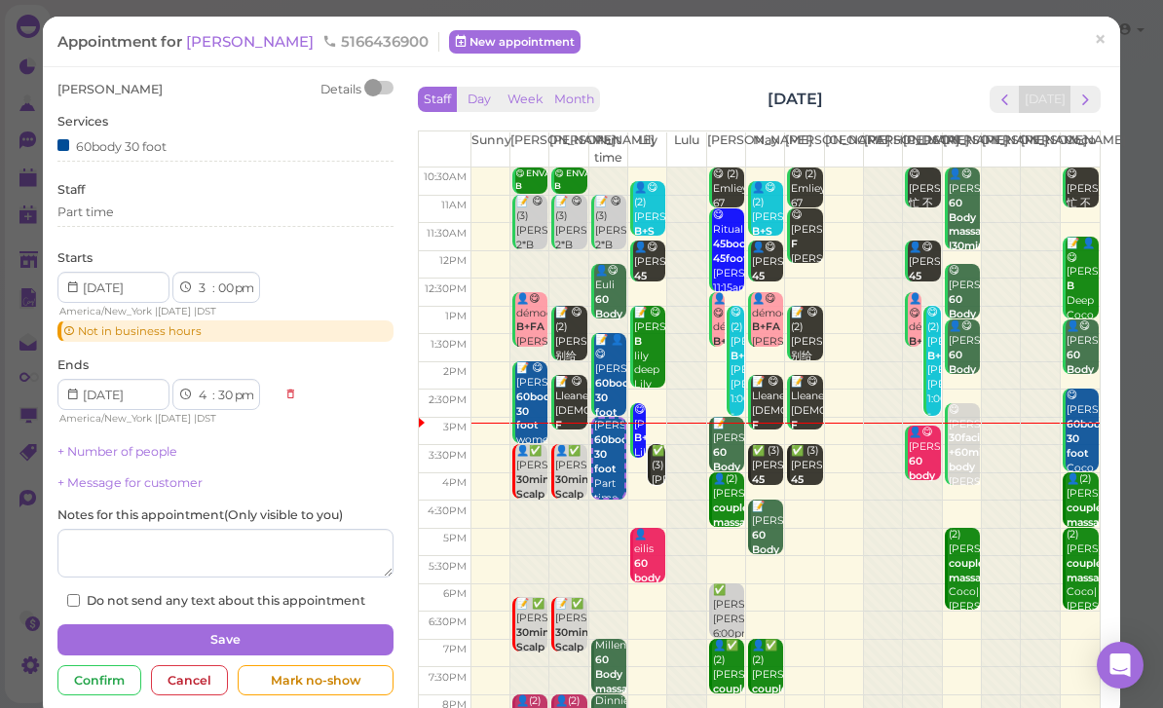
click at [1103, 41] on span "×" at bounding box center [1100, 39] width 13 height 27
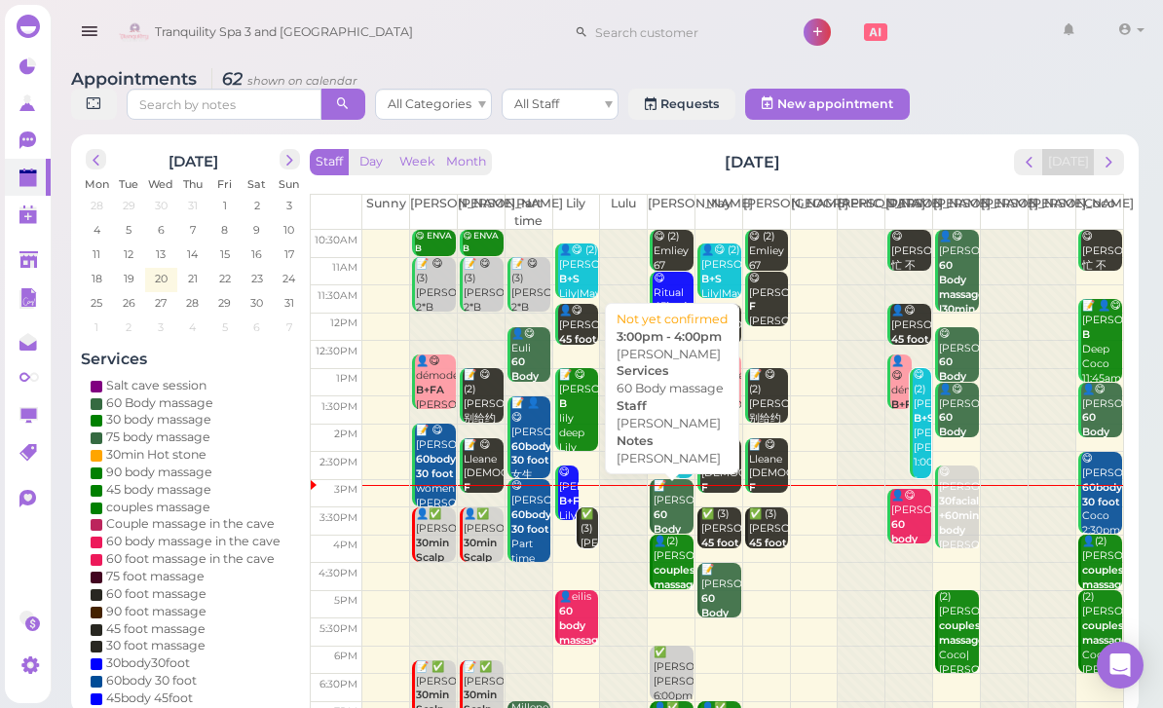
click at [670, 516] on div "📝 [PERSON_NAME] 60 Body massage [PERSON_NAME] [PERSON_NAME] 3:00pm - 4:00pm" at bounding box center [673, 551] width 41 height 145
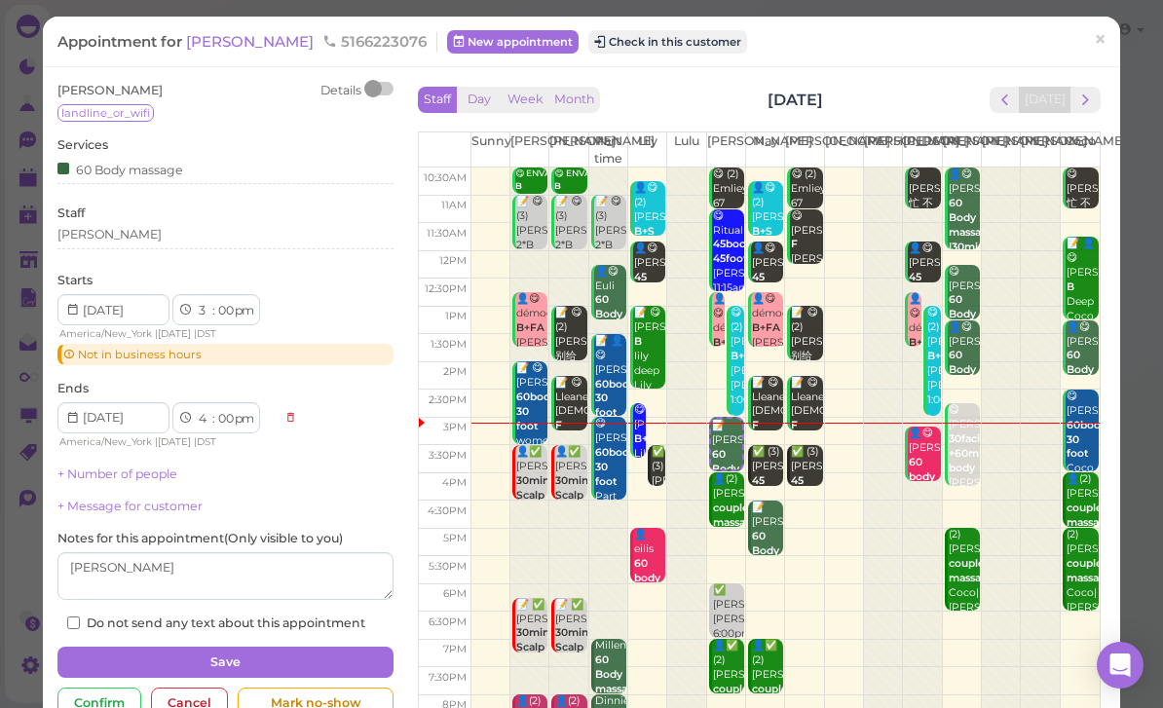
click at [217, 50] on span "[PERSON_NAME]" at bounding box center [251, 41] width 131 height 19
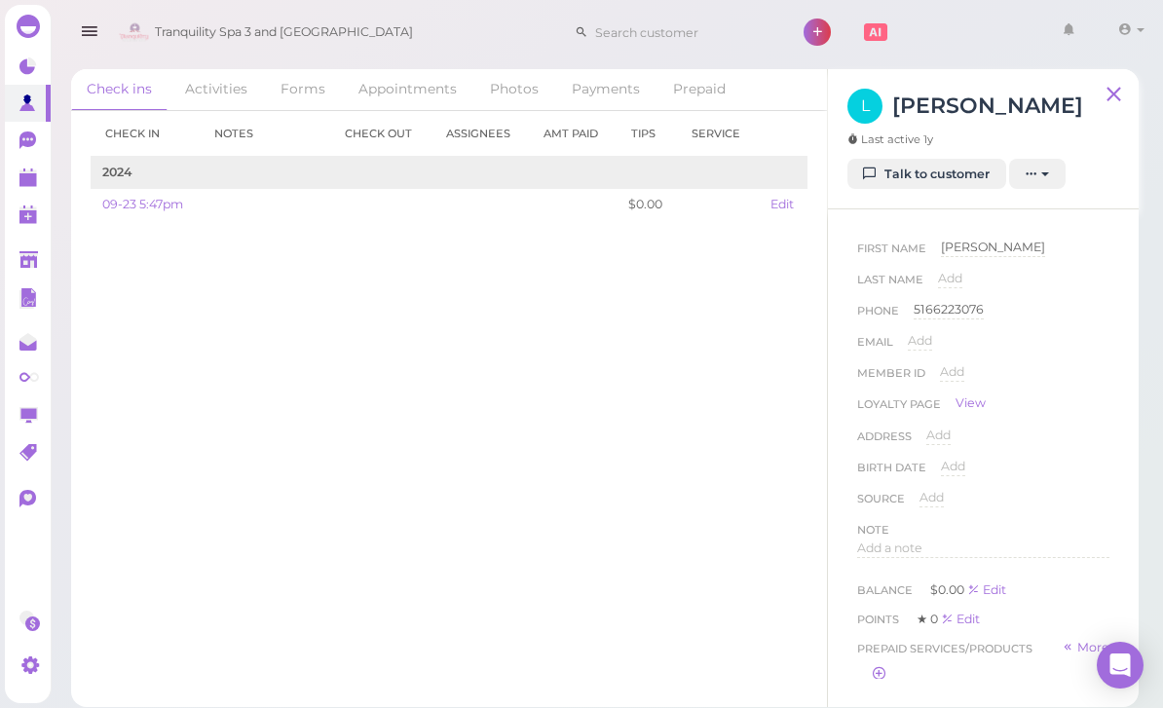
click at [951, 180] on link "Talk to customer" at bounding box center [926, 174] width 159 height 31
click at [27, 174] on polygon at bounding box center [28, 180] width 18 height 14
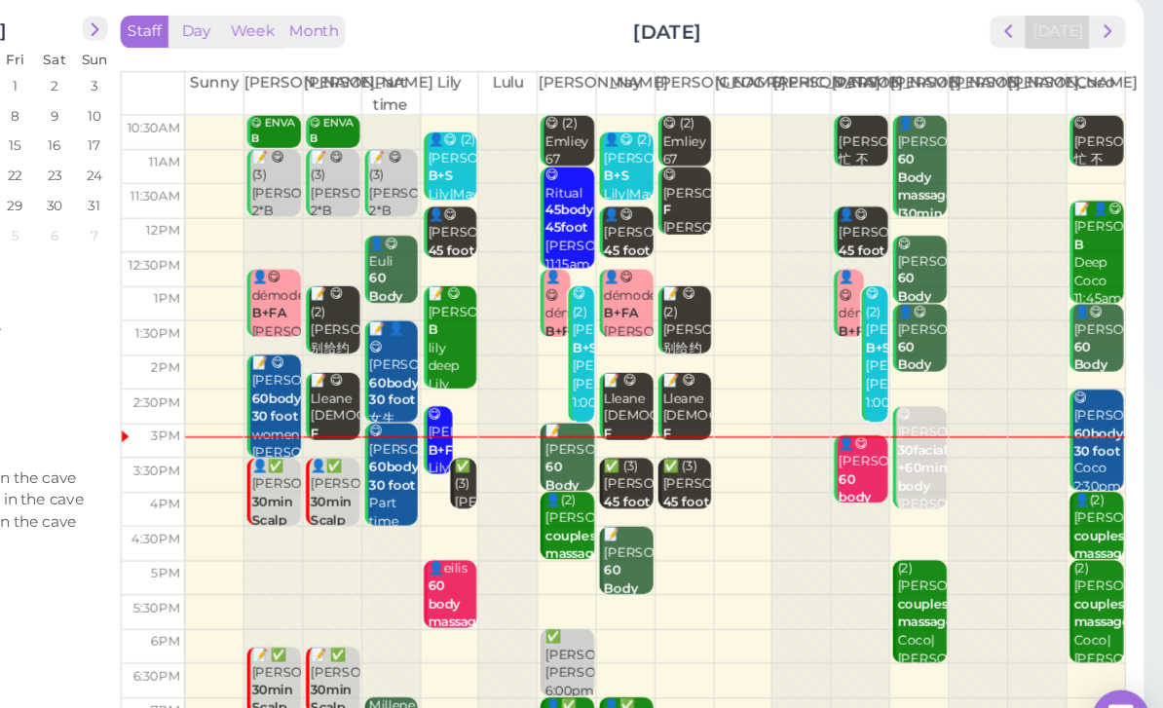
scroll to position [55, 0]
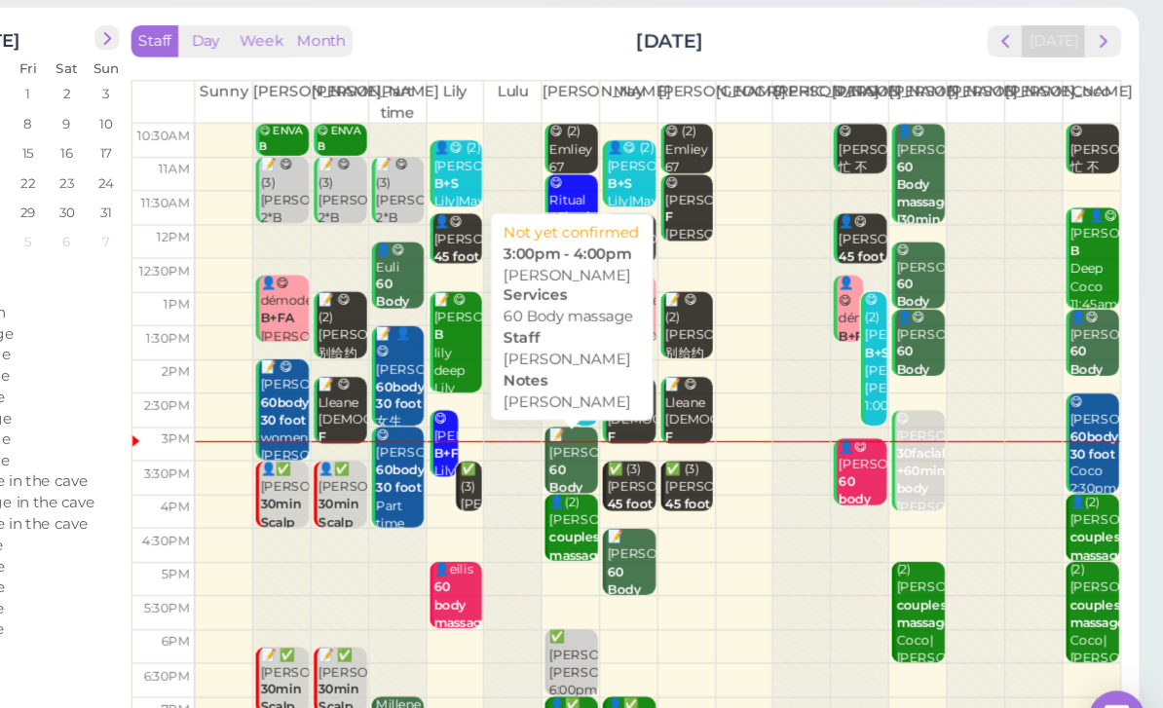
click at [654, 454] on b "60 Body massage" at bounding box center [677, 475] width 46 height 42
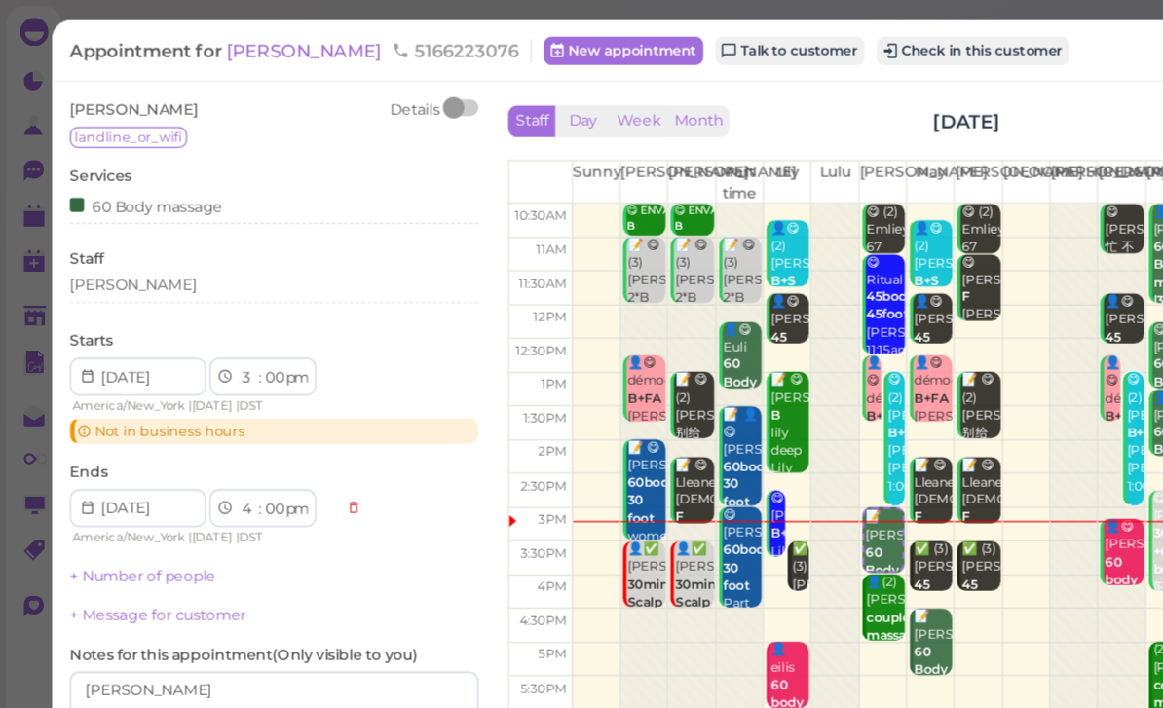
click at [731, 43] on button "Check in this customer" at bounding box center [800, 41] width 159 height 23
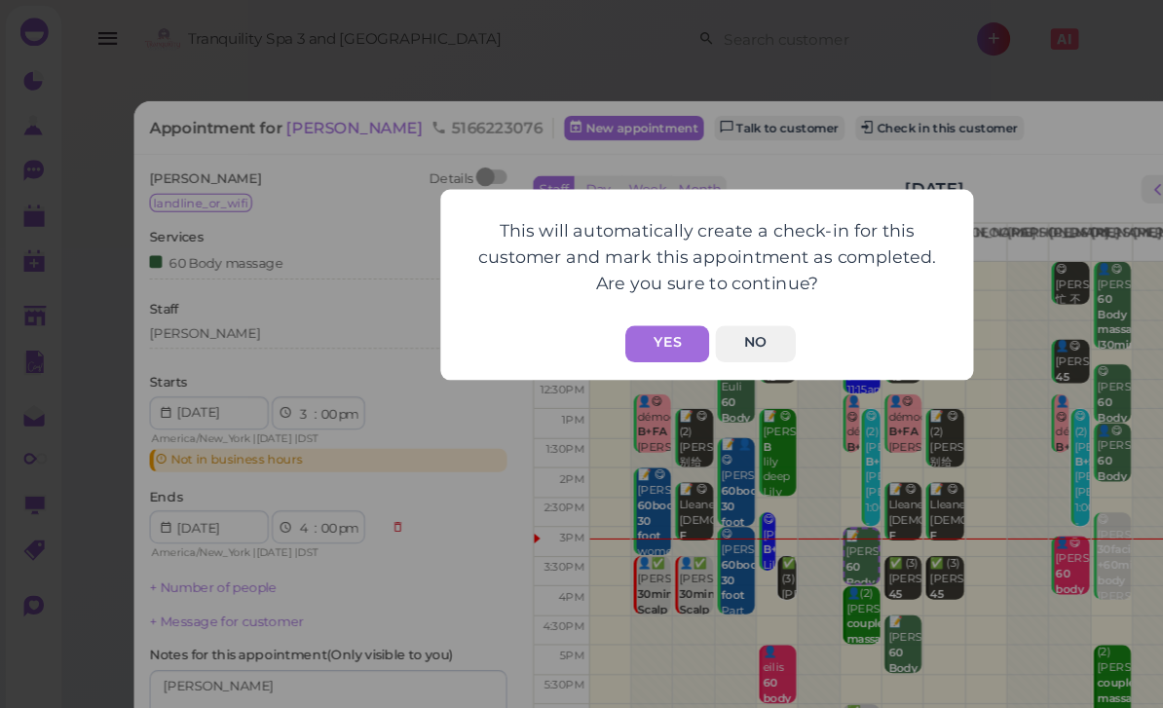
click at [555, 282] on button "Yes" at bounding box center [548, 283] width 69 height 30
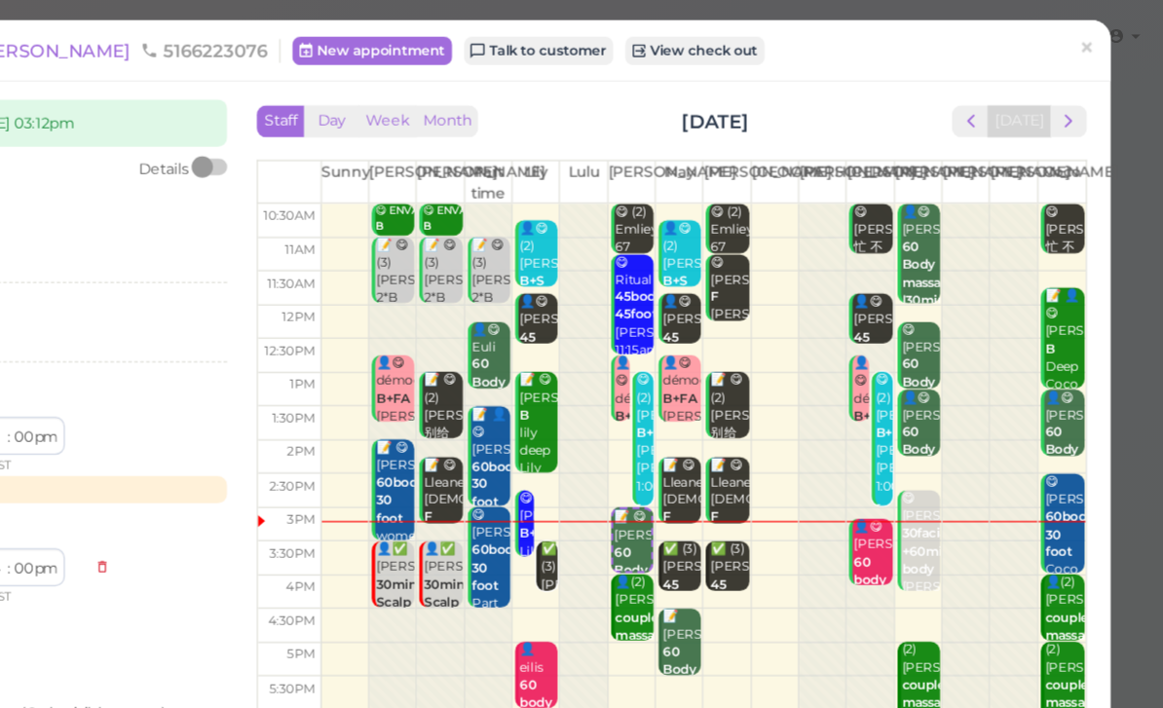
click at [1094, 42] on span "×" at bounding box center [1100, 39] width 13 height 27
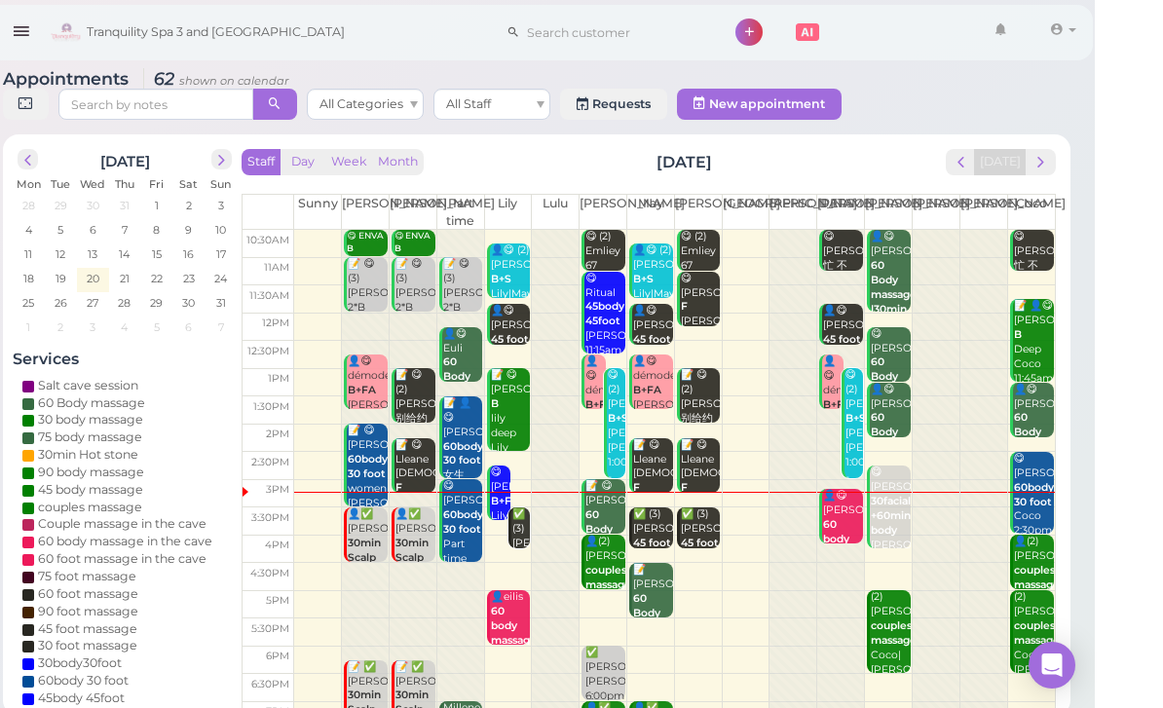
scroll to position [42, 0]
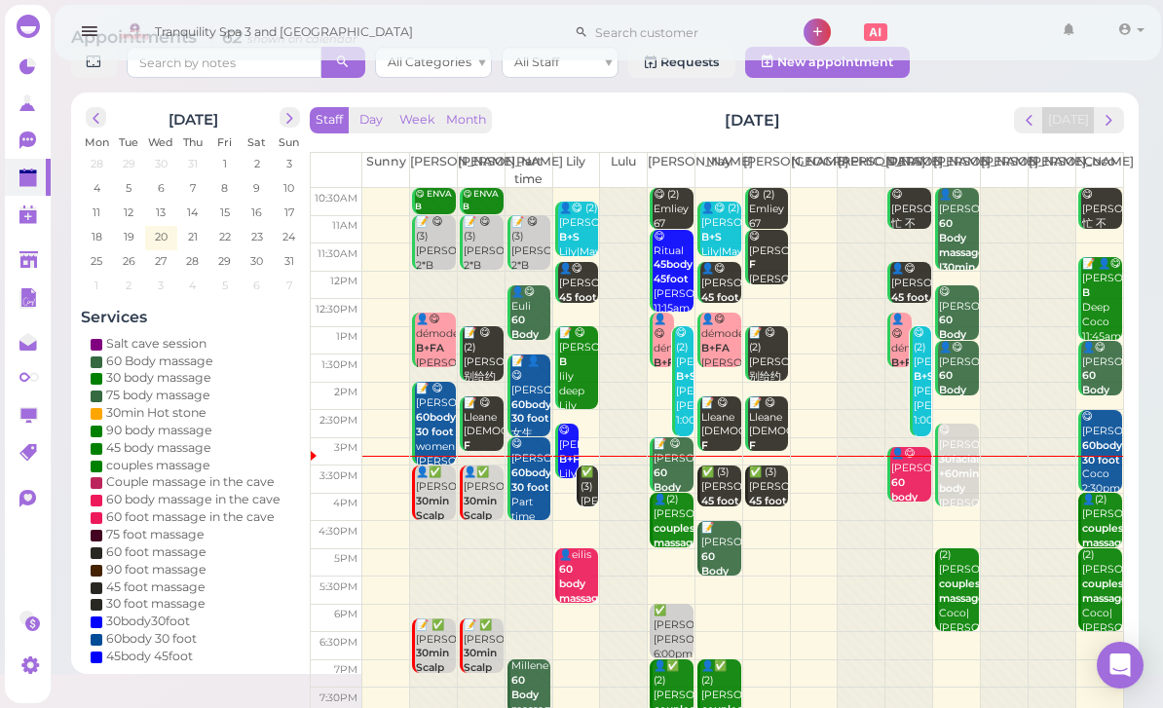
click at [1099, 126] on button "next" at bounding box center [1109, 120] width 30 height 26
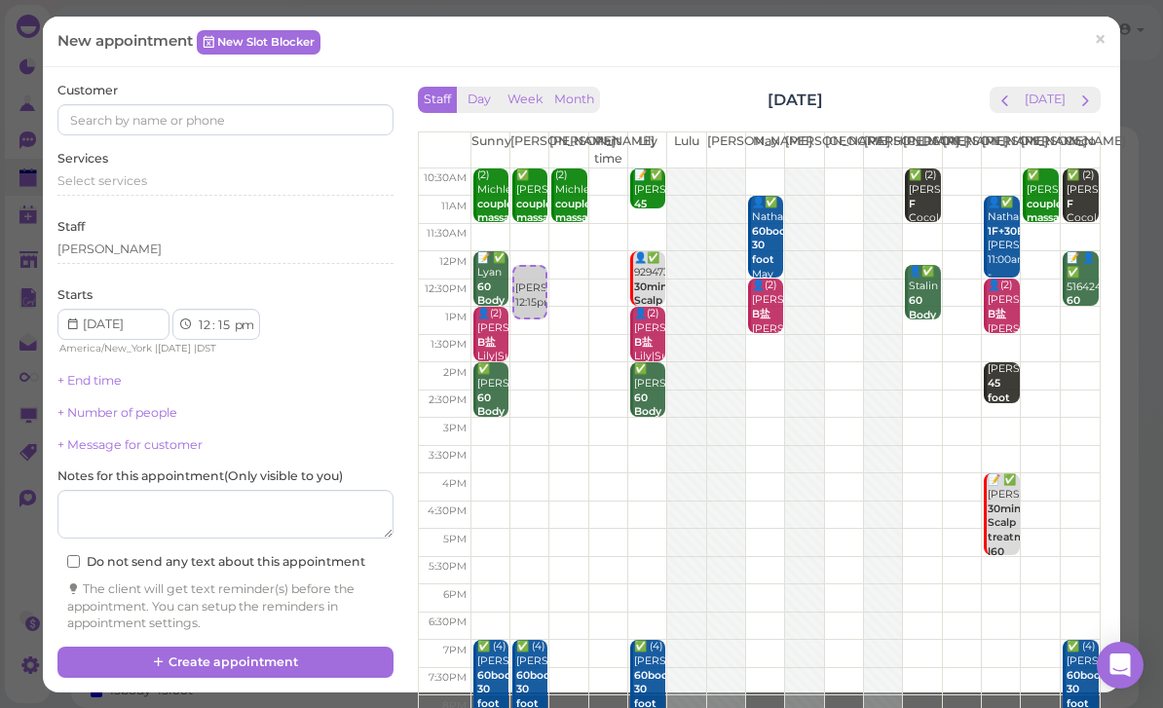
select select "00"
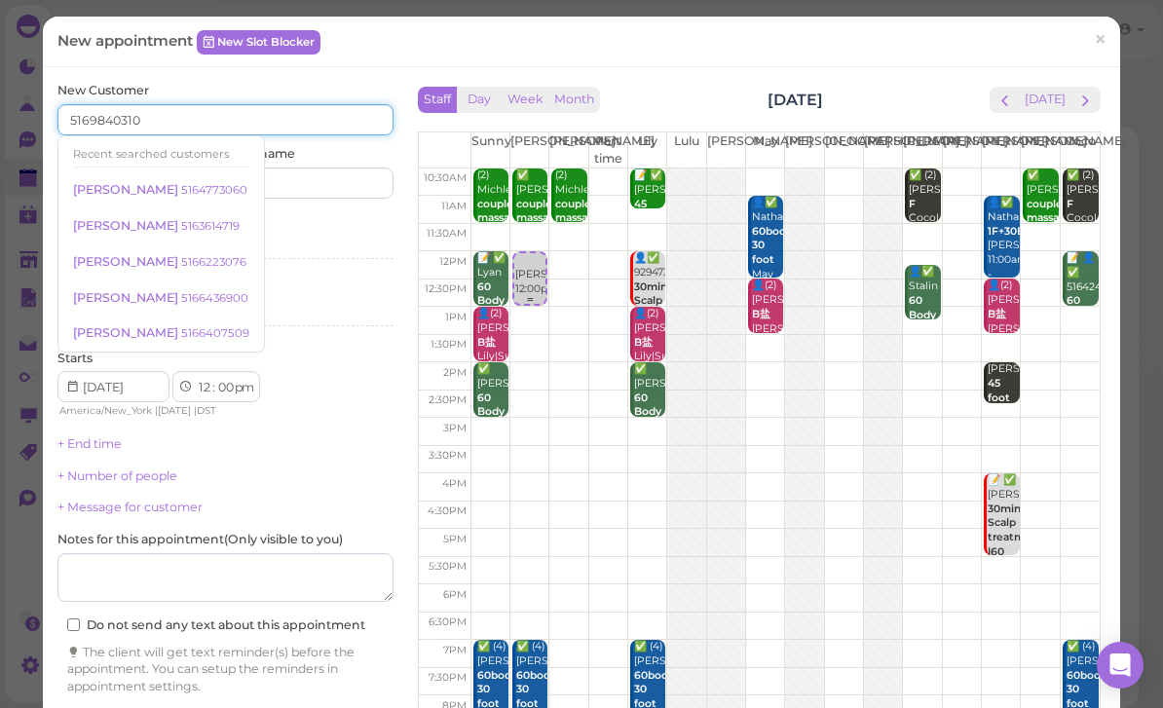
type input "5169840310"
click at [318, 184] on input at bounding box center [313, 183] width 162 height 31
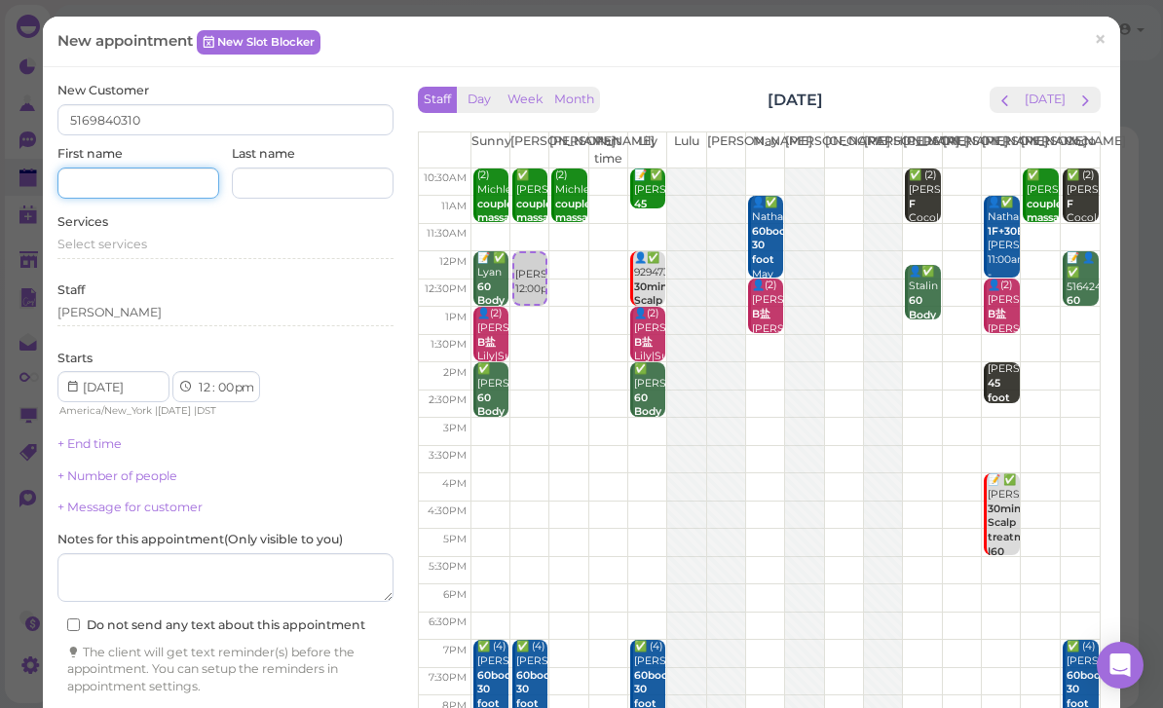
click at [144, 179] on input at bounding box center [138, 183] width 162 height 31
type input "Filonena"
click at [137, 243] on span "Select services" at bounding box center [102, 244] width 90 height 15
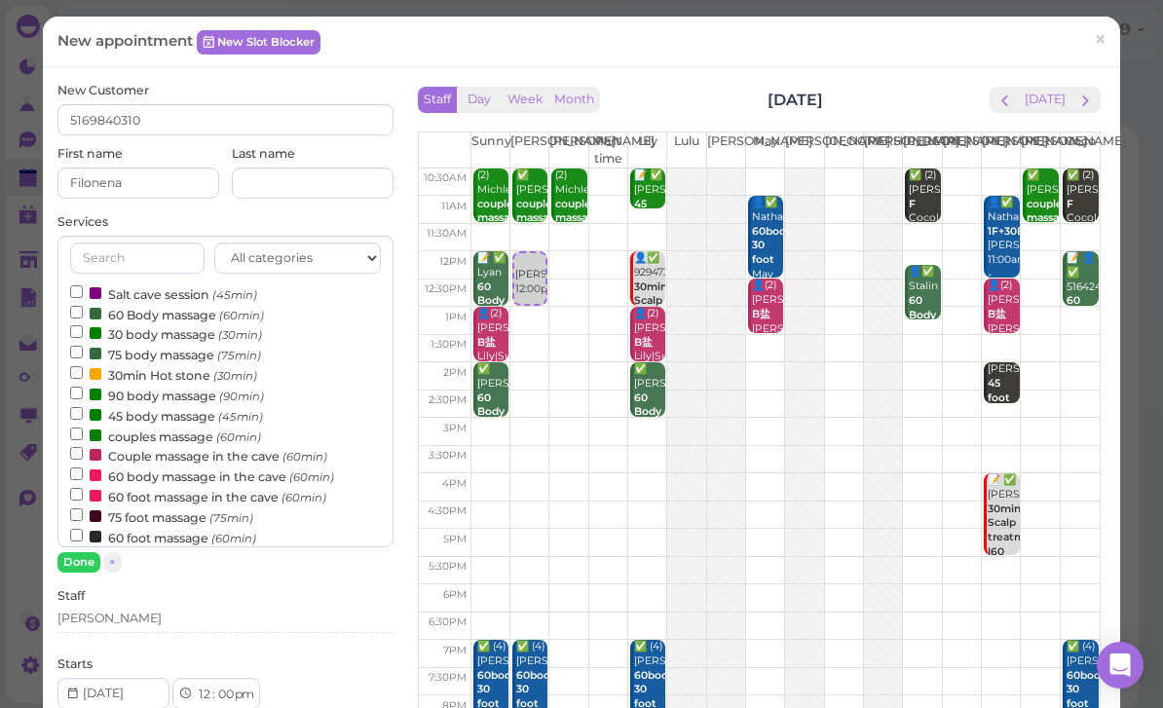
click at [86, 562] on button "Done" at bounding box center [78, 562] width 43 height 20
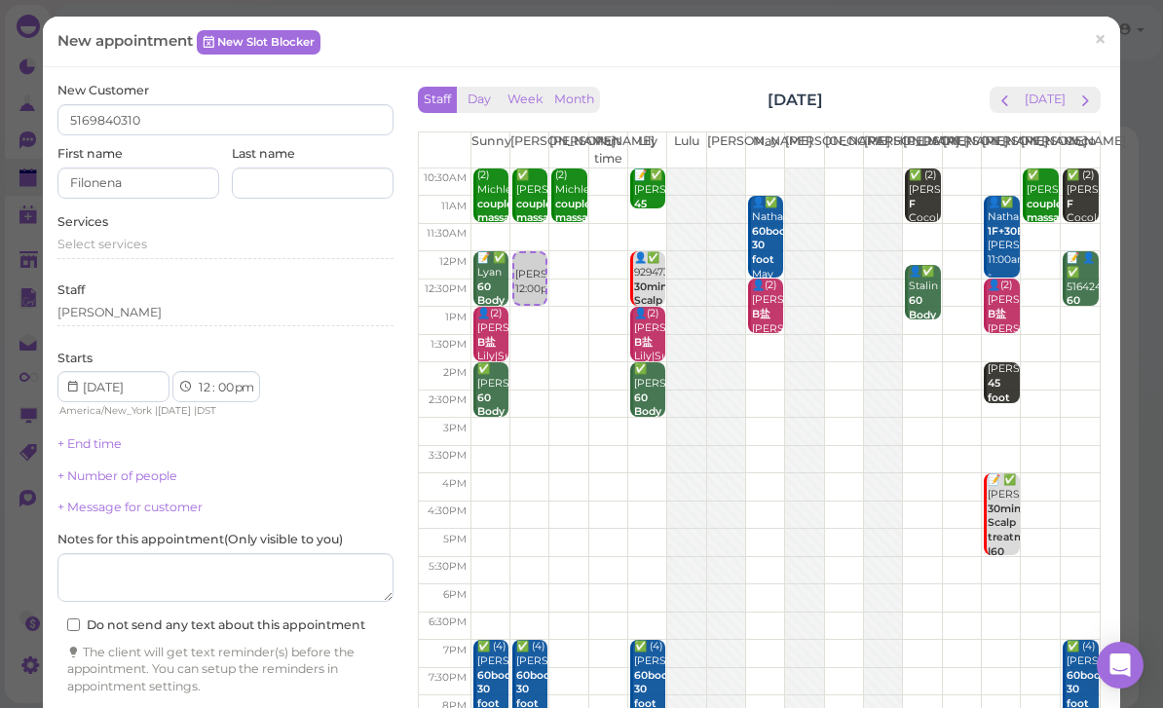
click at [138, 314] on div "[PERSON_NAME]" at bounding box center [225, 313] width 336 height 18
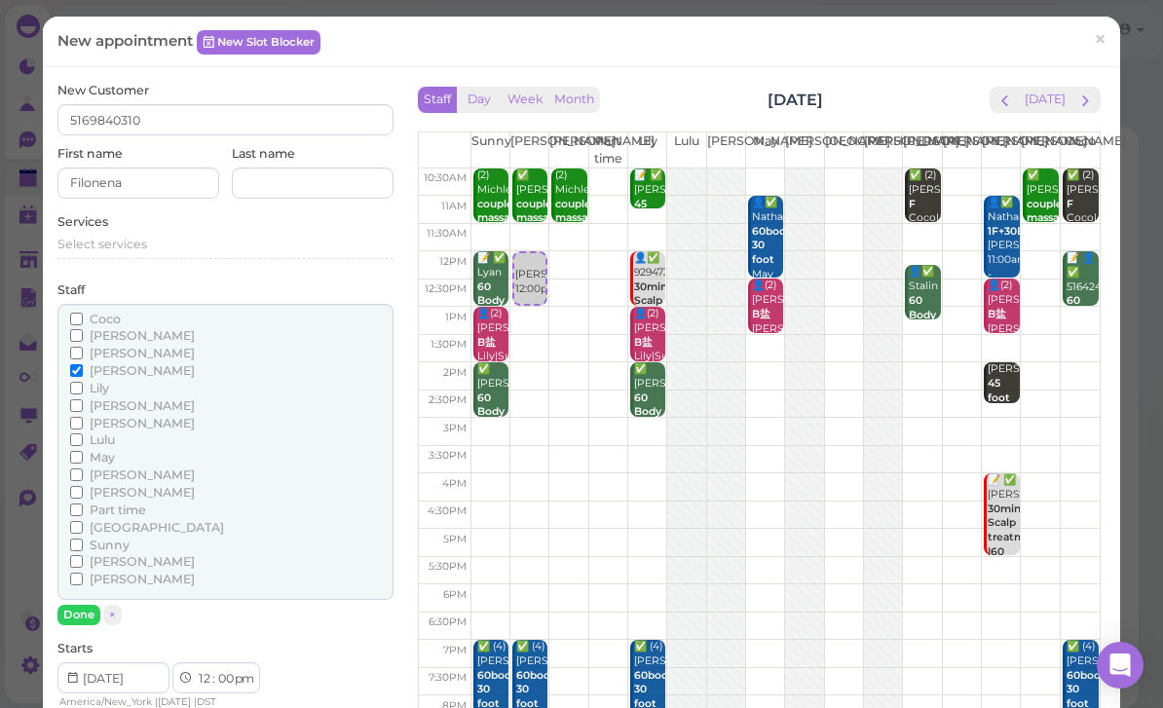
click at [116, 538] on span "Sunny" at bounding box center [110, 545] width 40 height 15
click at [83, 539] on input "Sunny" at bounding box center [76, 545] width 13 height 13
click at [120, 485] on span "[PERSON_NAME]" at bounding box center [142, 492] width 105 height 15
click at [83, 486] on input "[PERSON_NAME]" at bounding box center [76, 492] width 13 height 13
click at [108, 538] on span "Sunny" at bounding box center [110, 545] width 40 height 15
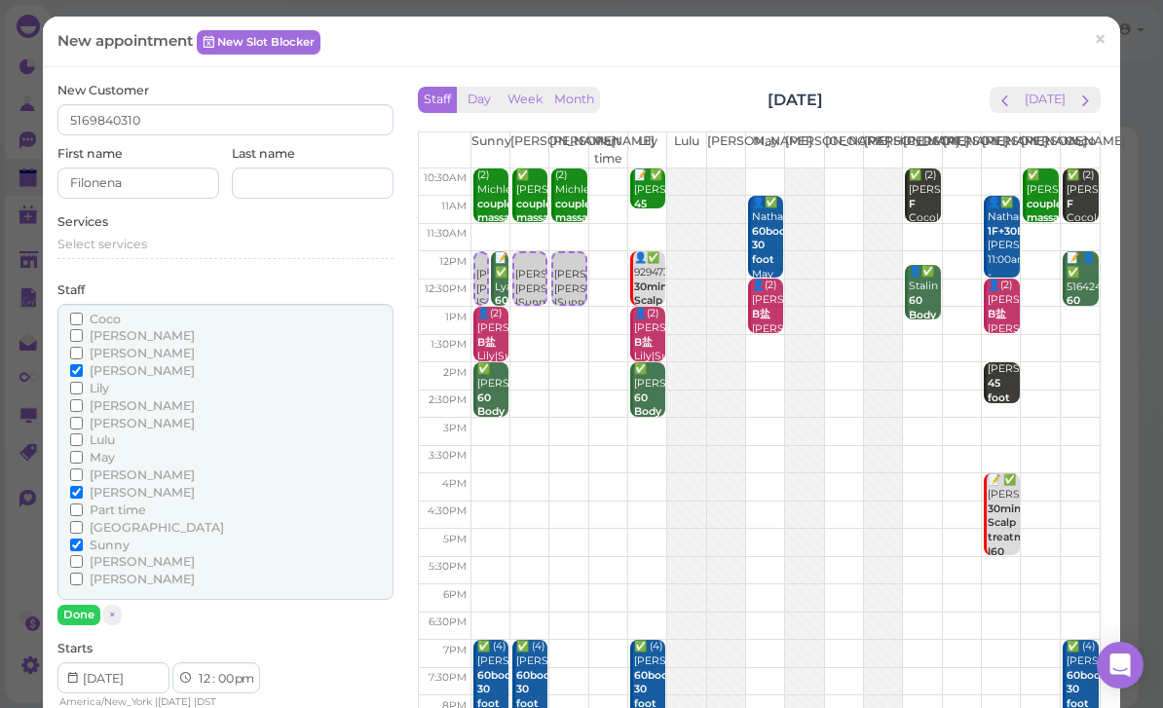
click at [83, 539] on input "Sunny" at bounding box center [76, 545] width 13 height 13
click at [89, 608] on button "Done" at bounding box center [78, 615] width 43 height 20
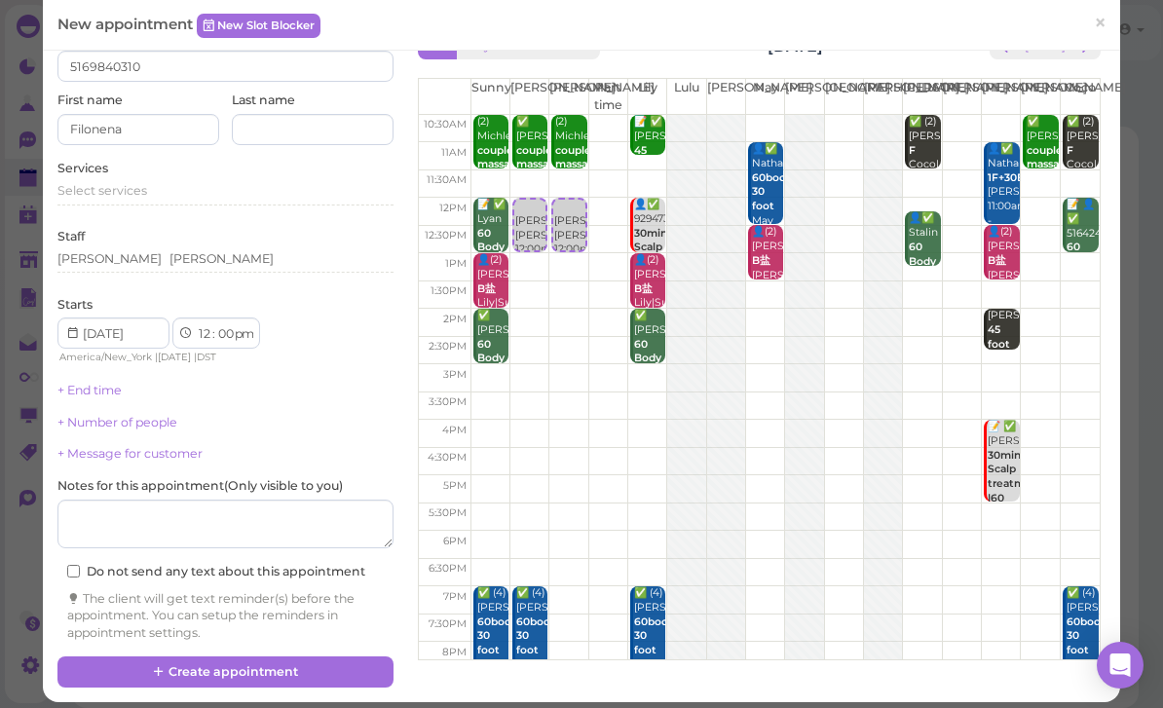
scroll to position [53, 0]
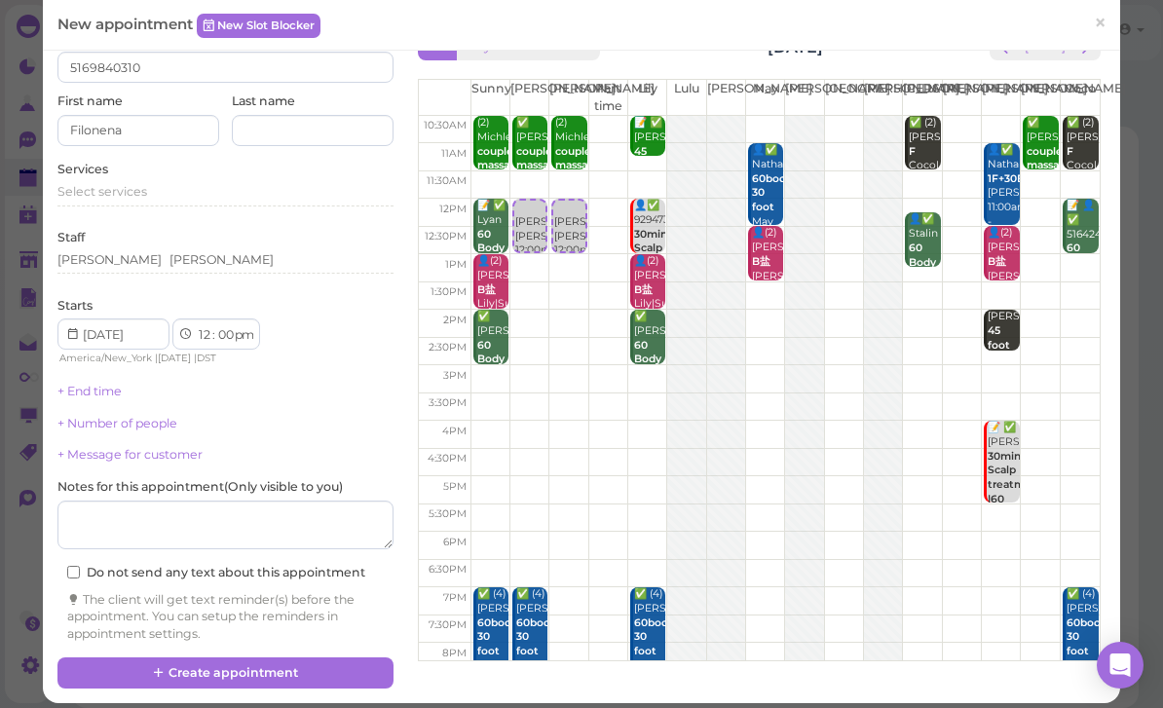
click at [239, 673] on button "Create appointment" at bounding box center [225, 672] width 336 height 31
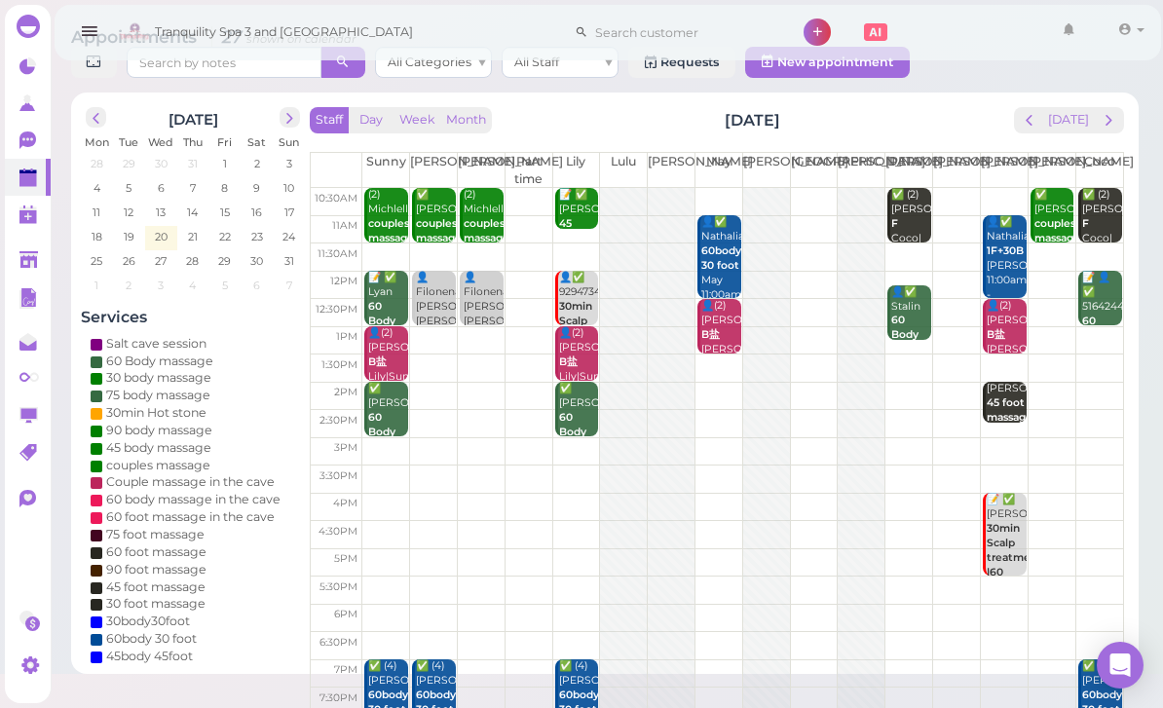
click at [1051, 123] on button "[DATE]" at bounding box center [1068, 120] width 53 height 26
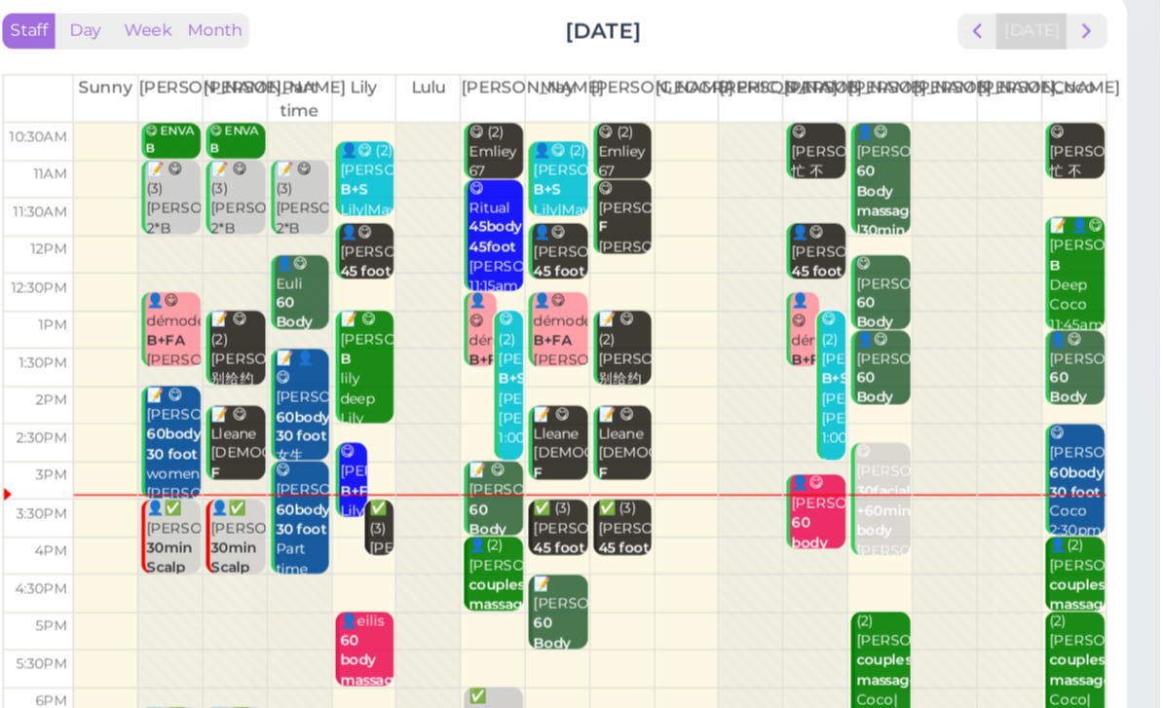
scroll to position [42, 0]
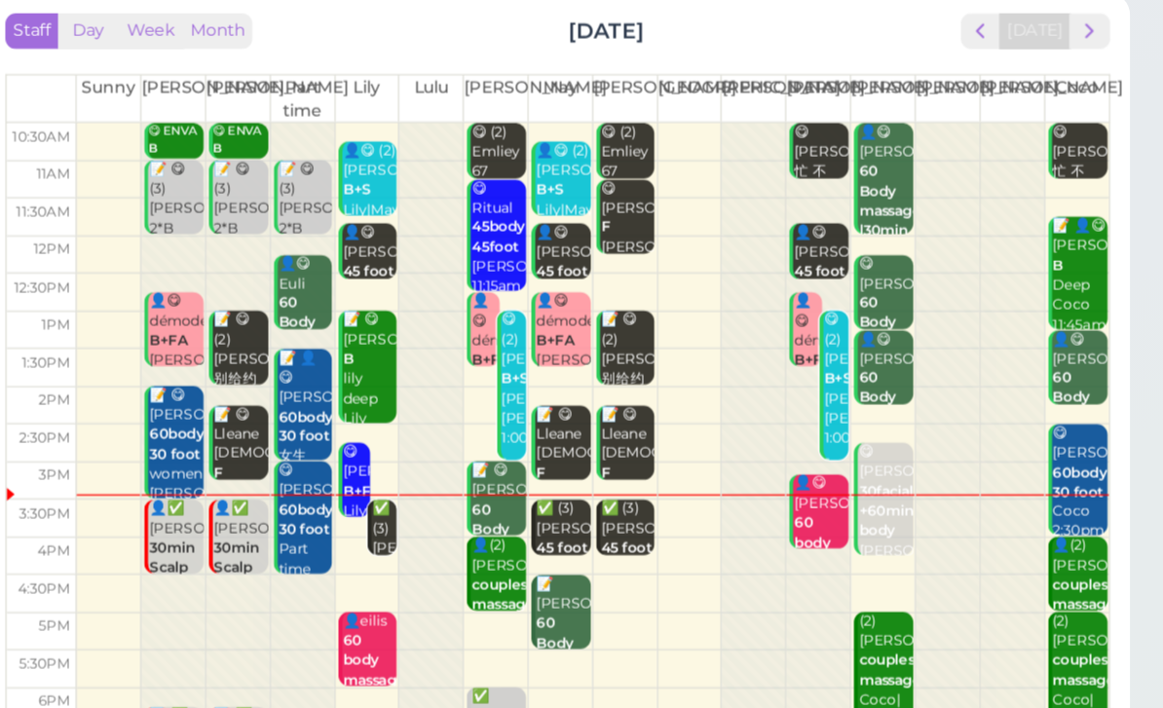
click at [748, 466] on div "✅ (3) [PERSON_NAME] 45 foot massage Lily|May|[PERSON_NAME] 3:30pm - 4:15pm" at bounding box center [768, 531] width 41 height 131
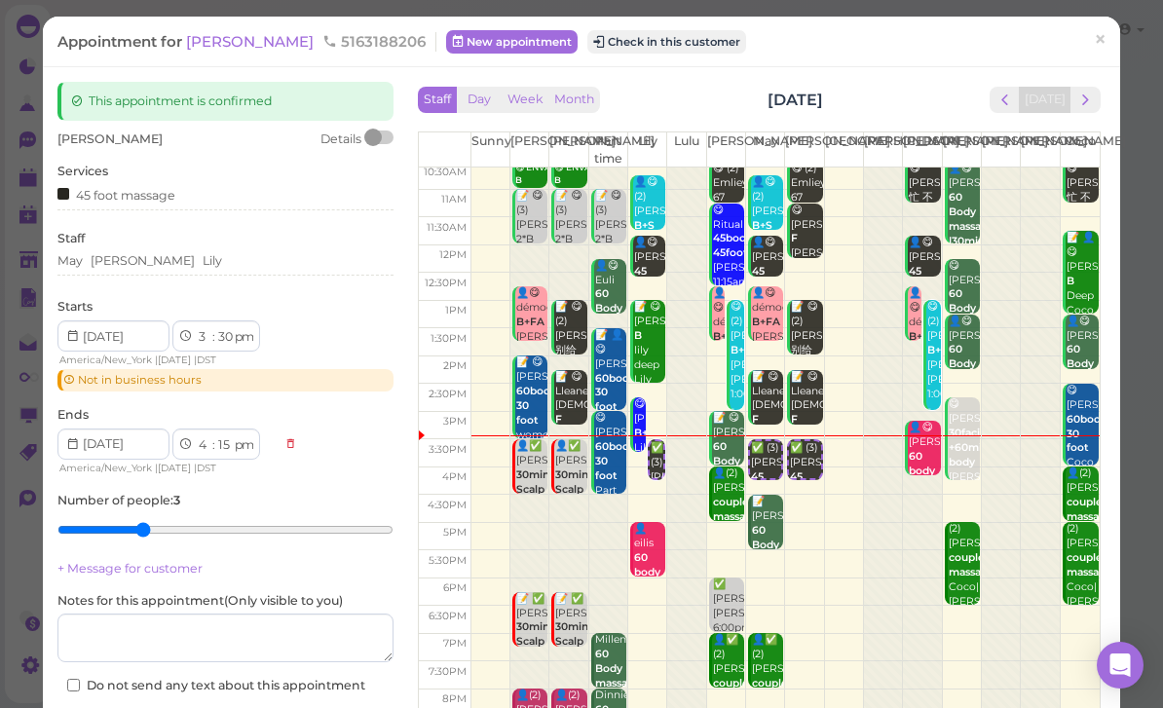
scroll to position [3, 0]
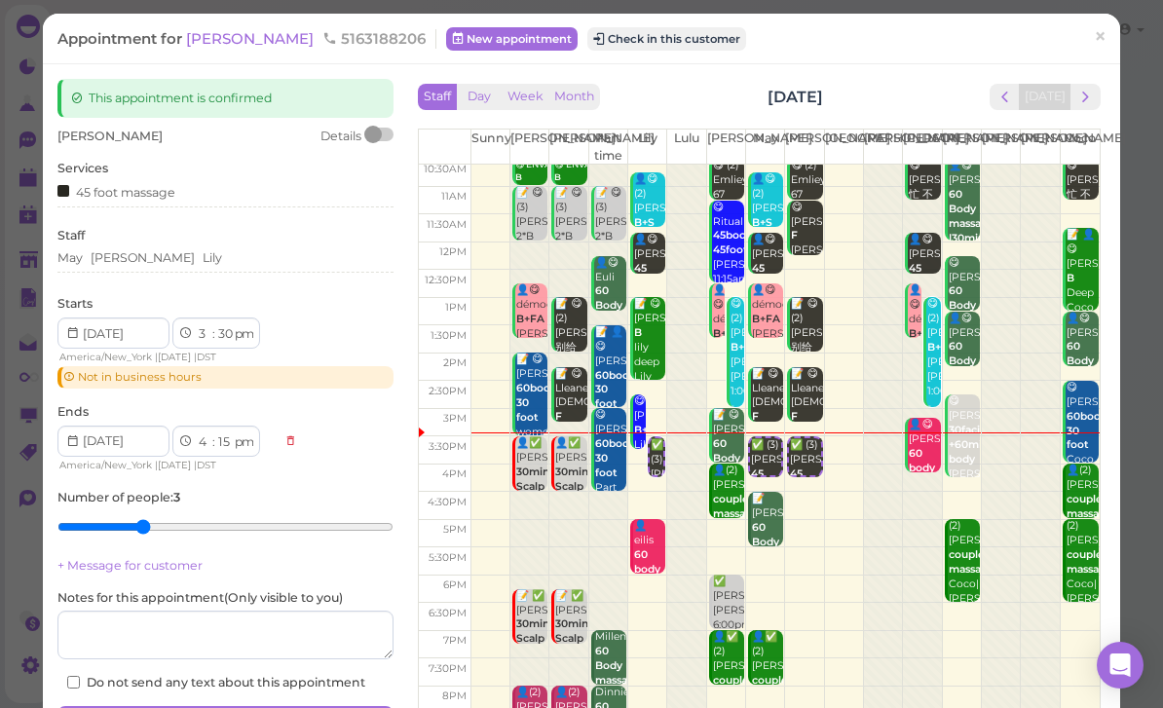
click at [1106, 39] on span "×" at bounding box center [1100, 36] width 13 height 27
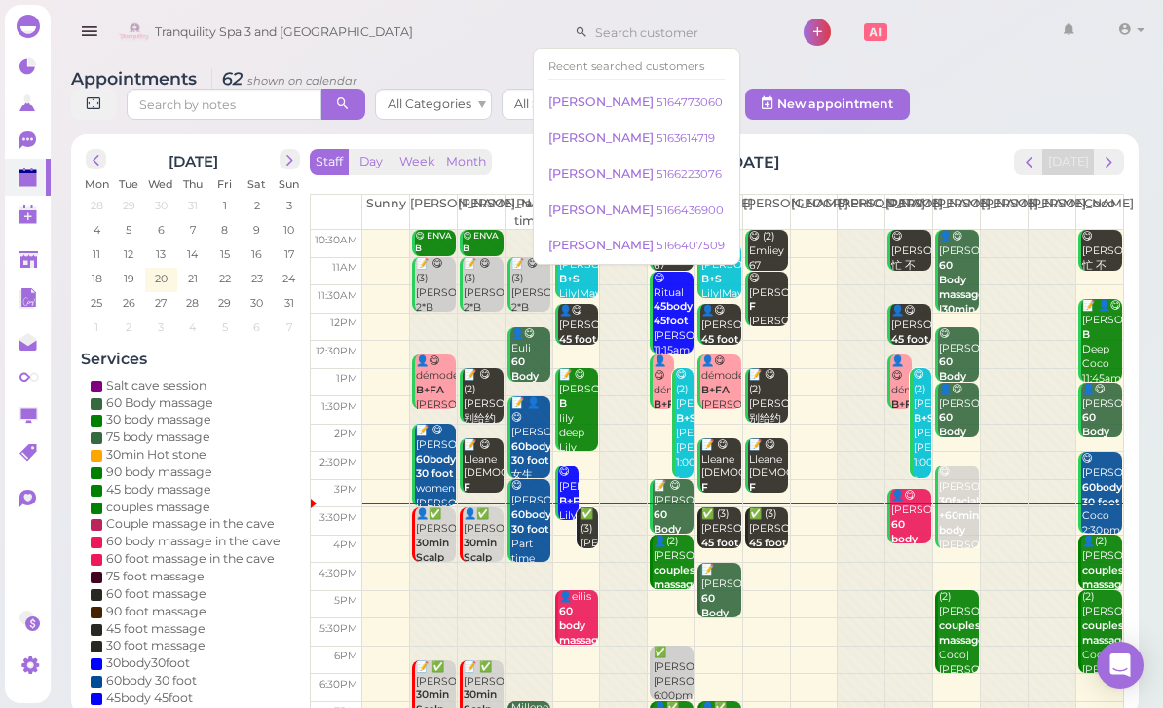
scroll to position [1, 0]
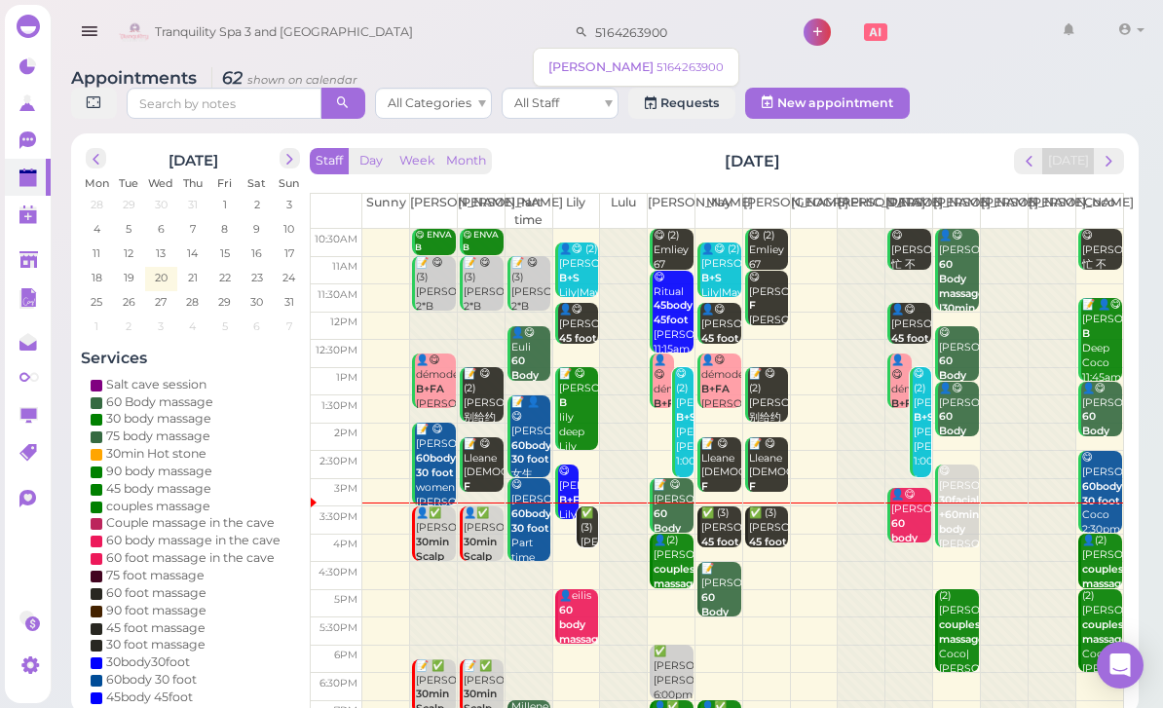
type input "5164263900"
click at [656, 70] on small "5164263900" at bounding box center [689, 67] width 67 height 14
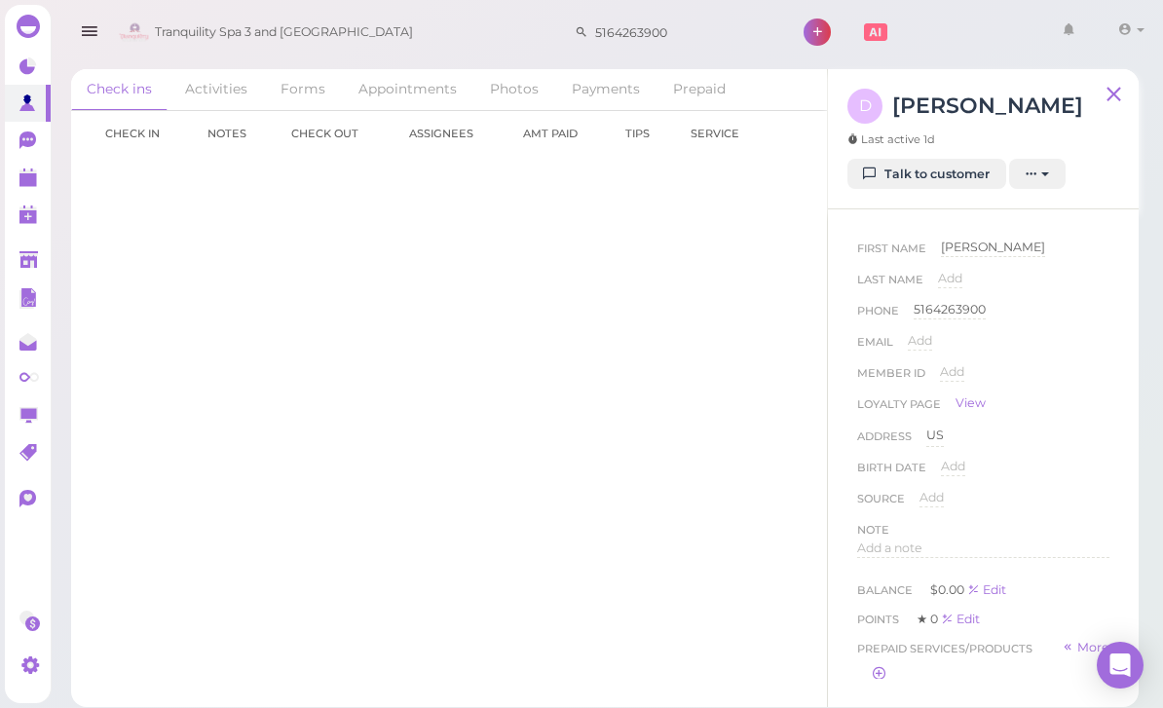
click at [417, 85] on link "Appointments" at bounding box center [408, 89] width 130 height 41
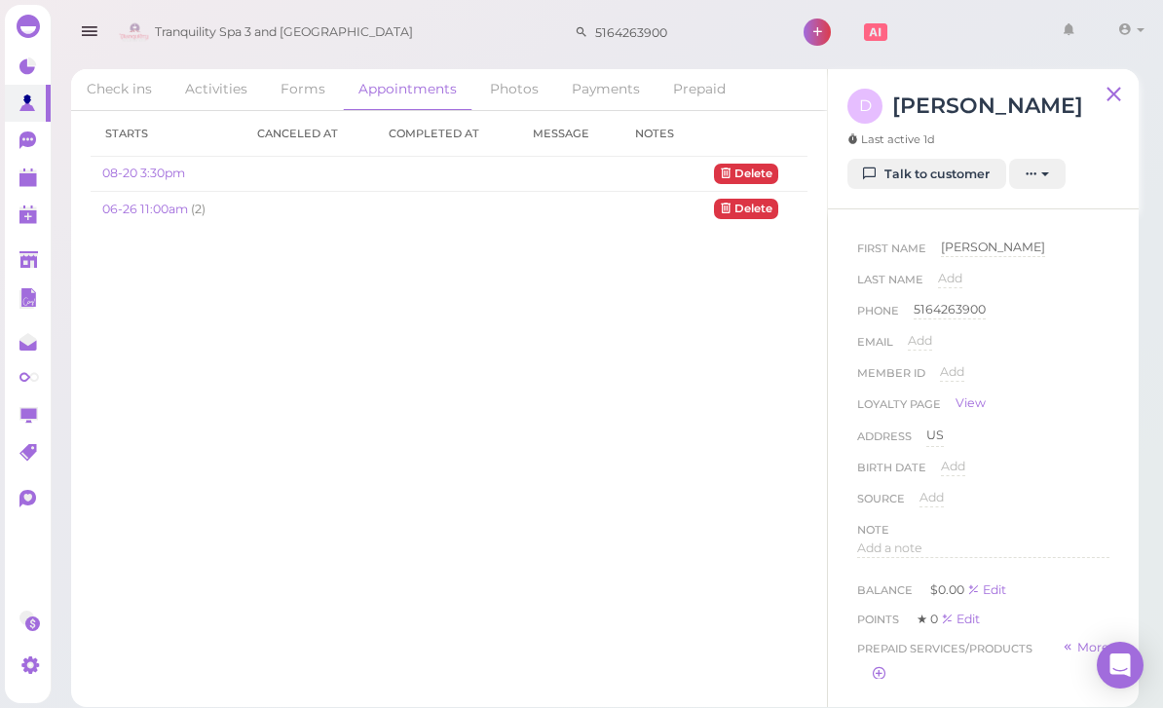
click at [155, 166] on link "08-20 3:30pm" at bounding box center [143, 173] width 83 height 15
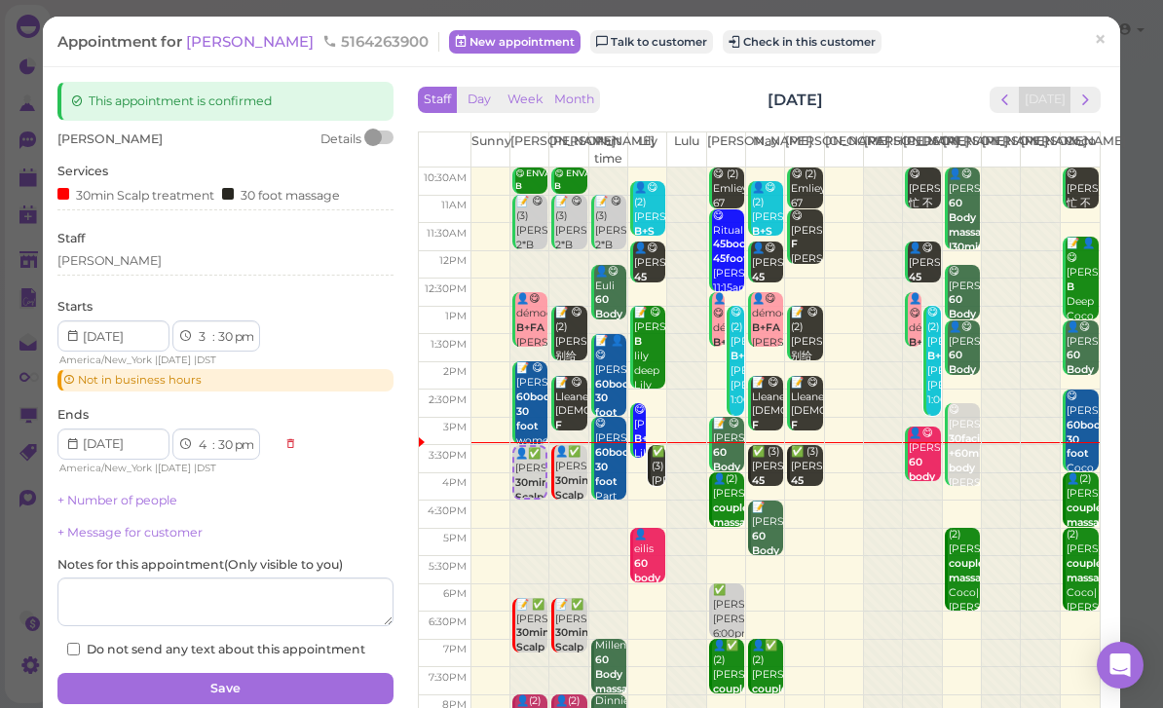
scroll to position [1, 0]
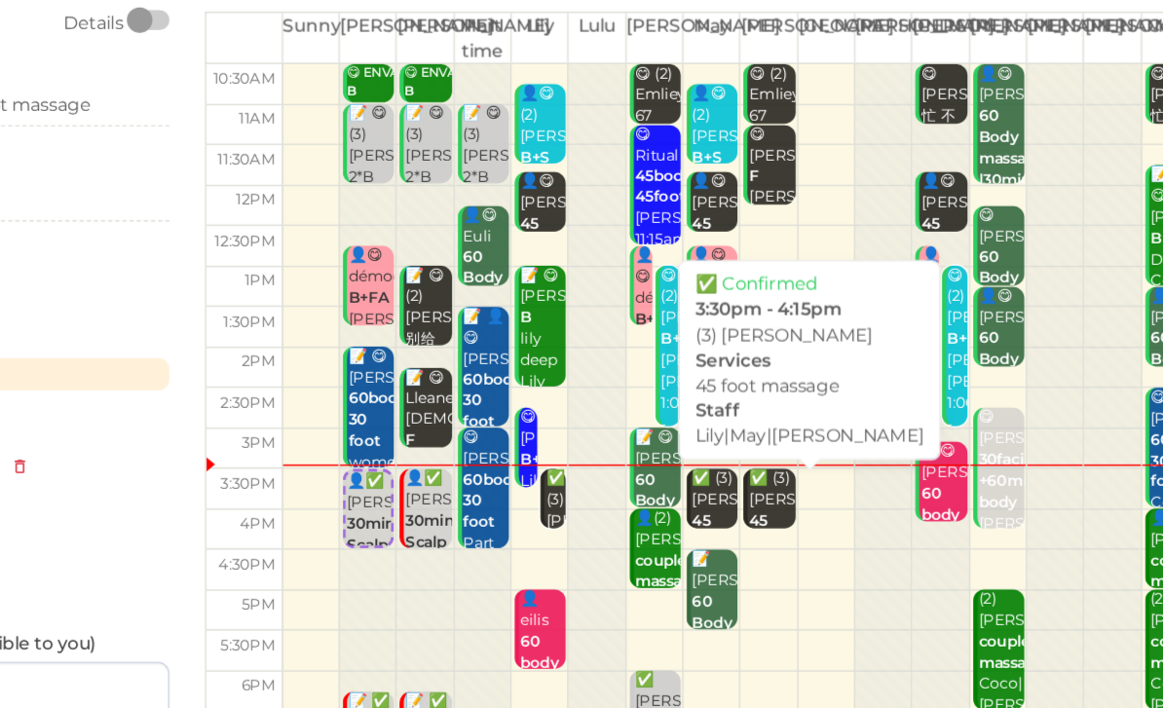
click at [790, 445] on div "✅ (3) [PERSON_NAME] 45 foot massage Lily|May|[PERSON_NAME] 3:30pm - 4:15pm" at bounding box center [806, 517] width 32 height 145
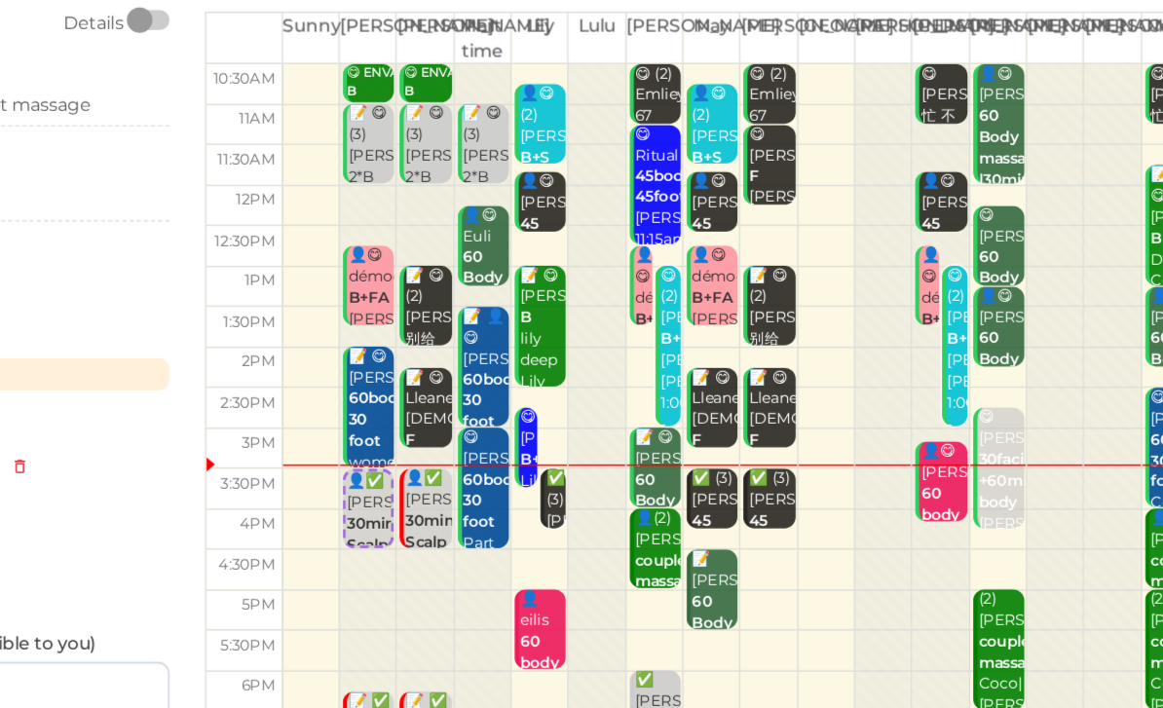
scroll to position [0, 0]
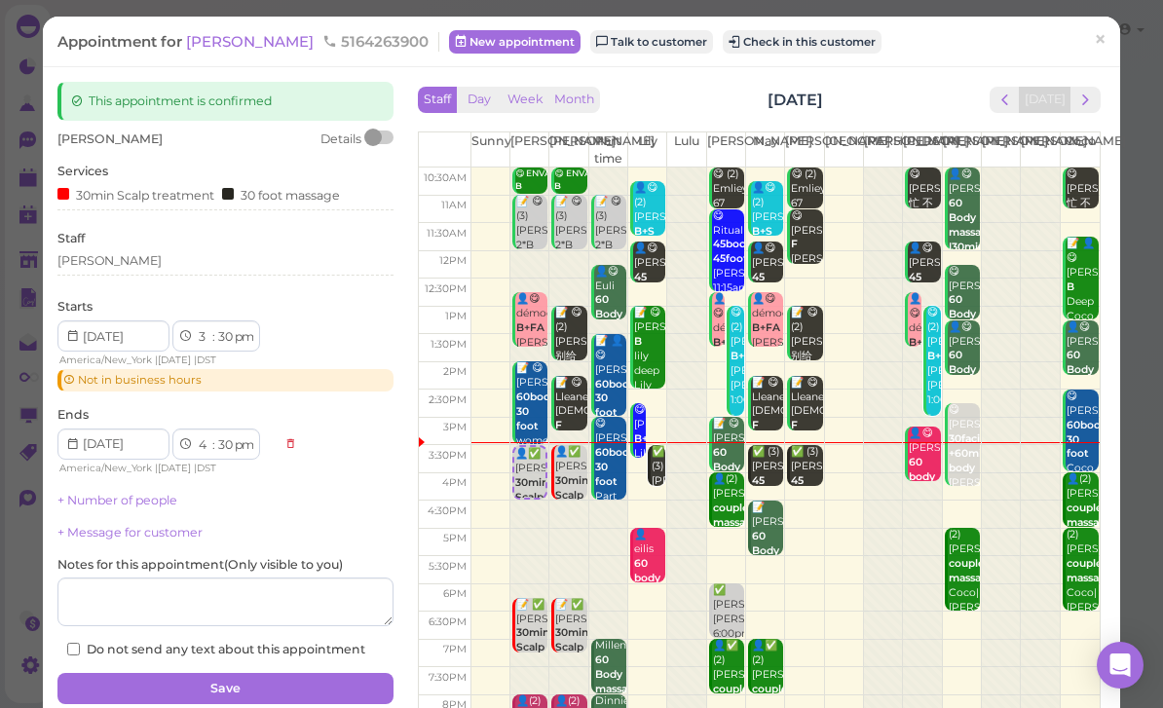
click at [805, 481] on div "✅ (3) [PERSON_NAME] 45 foot massage Lily|May|[PERSON_NAME] 3:30pm - 4:15pm" at bounding box center [806, 517] width 32 height 145
click at [1114, 41] on link "×" at bounding box center [1100, 42] width 36 height 46
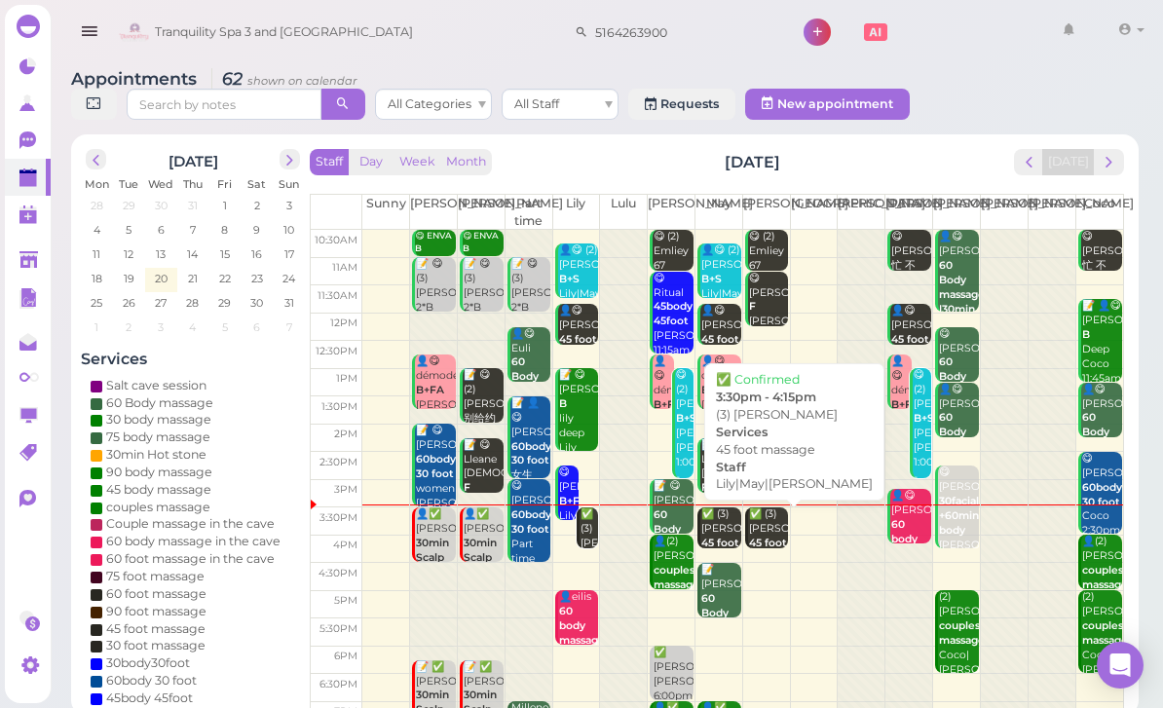
click at [770, 540] on b "45 foot massage" at bounding box center [772, 550] width 46 height 27
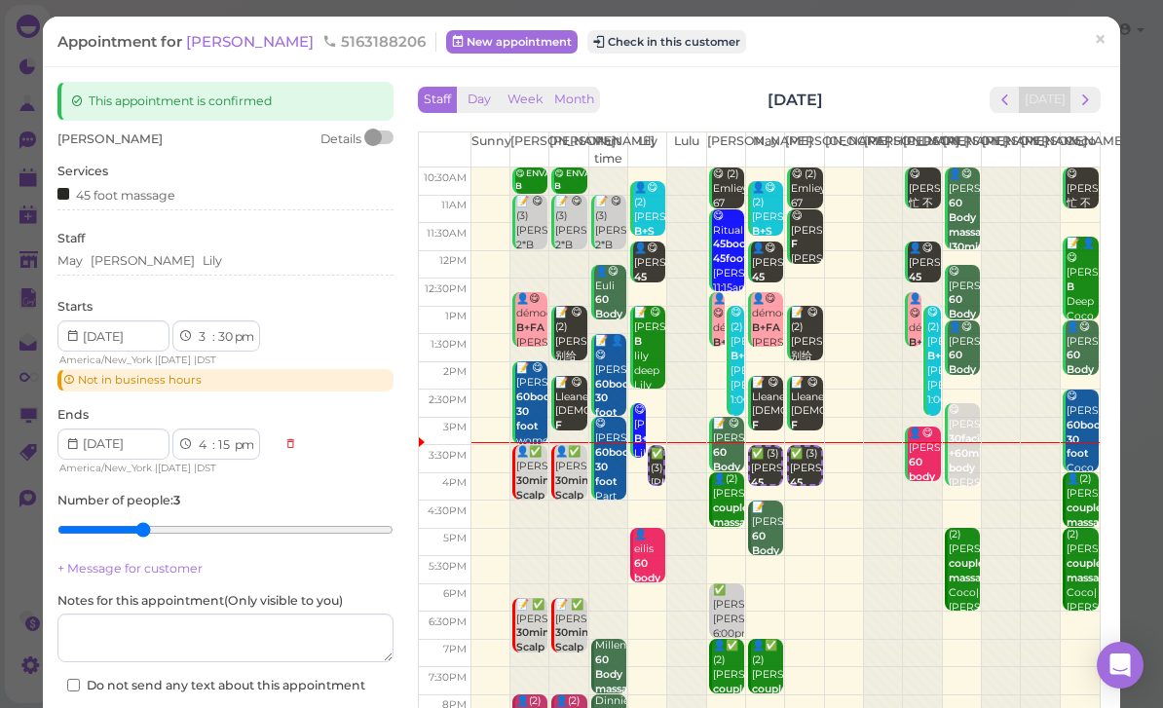
click at [627, 44] on button "Check in this customer" at bounding box center [666, 41] width 159 height 23
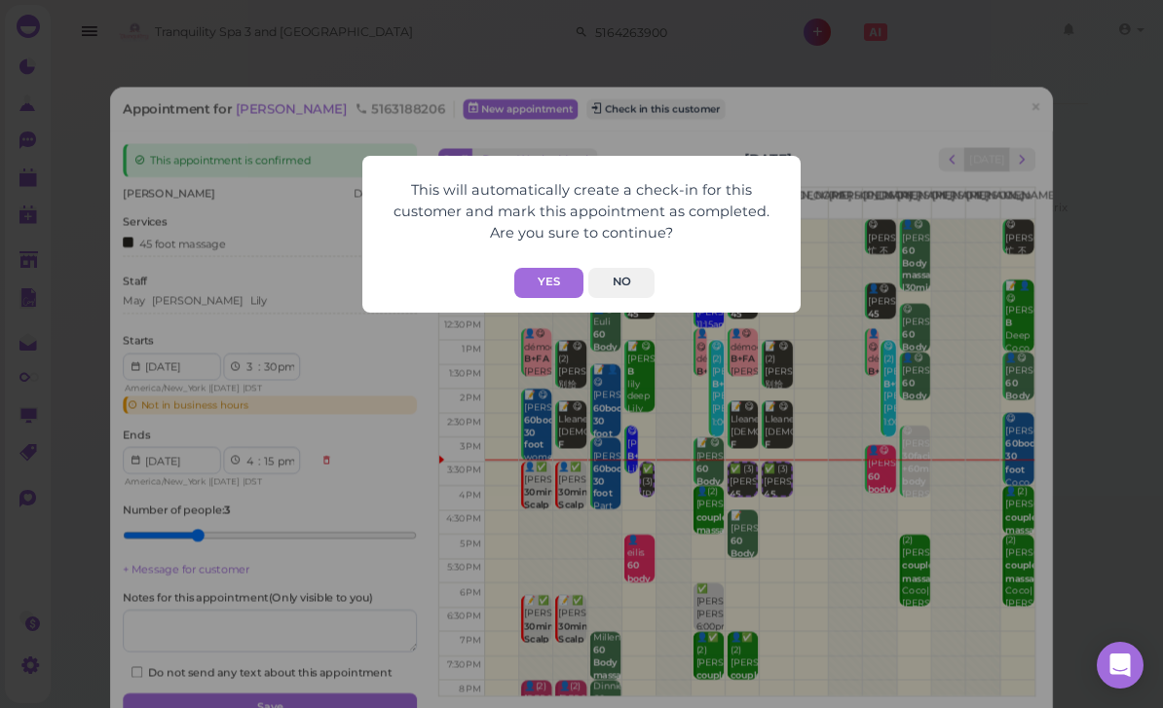
click at [558, 293] on button "Yes" at bounding box center [548, 283] width 69 height 30
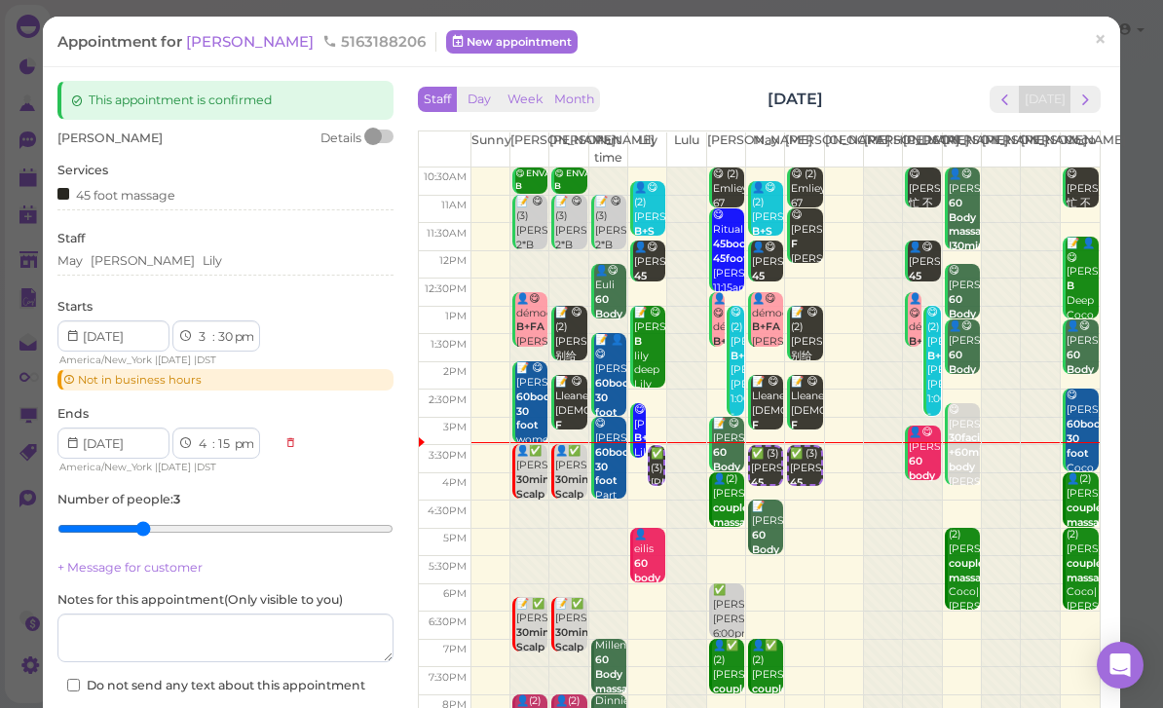
click at [1092, 43] on link "×" at bounding box center [1100, 42] width 36 height 46
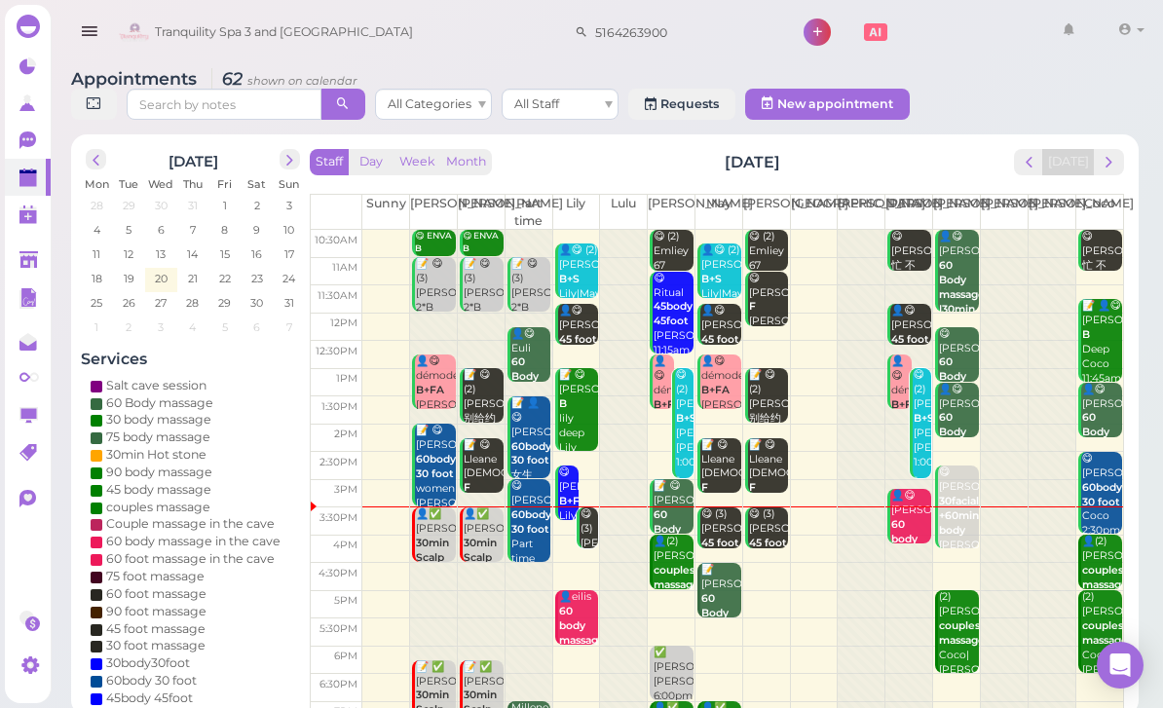
click at [1114, 173] on button "next" at bounding box center [1109, 162] width 30 height 26
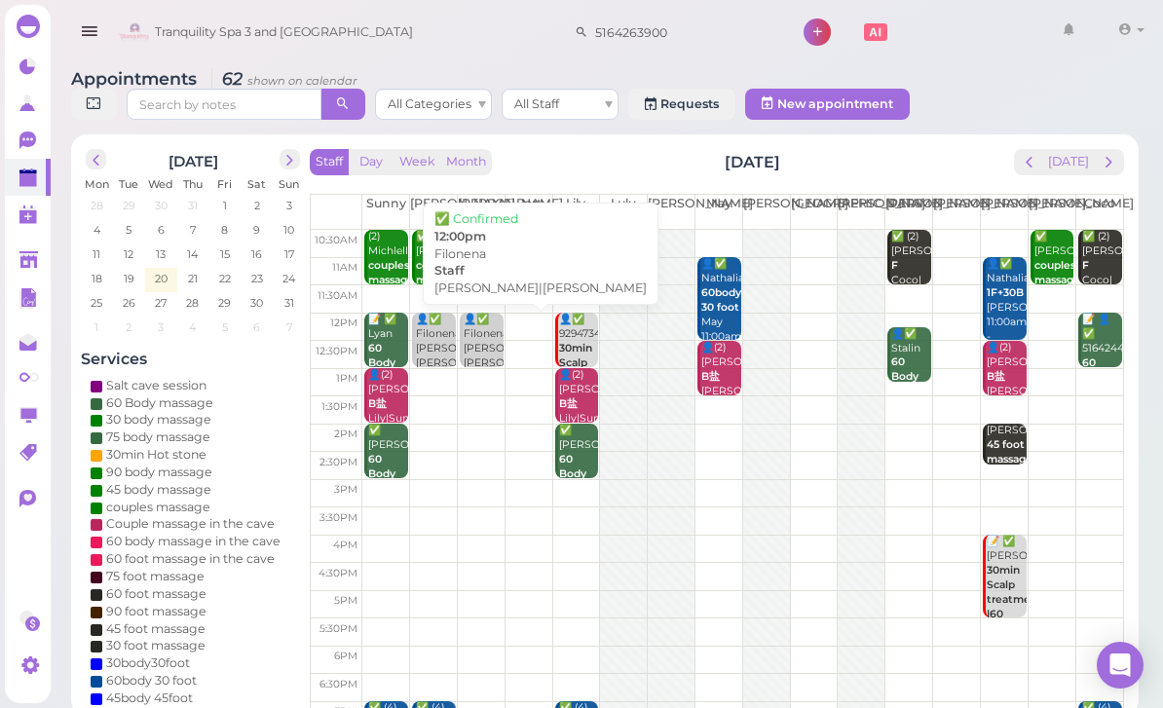
click at [483, 355] on div "👤✅ [PERSON_NAME]|[PERSON_NAME] 12:00pm" at bounding box center [483, 349] width 41 height 72
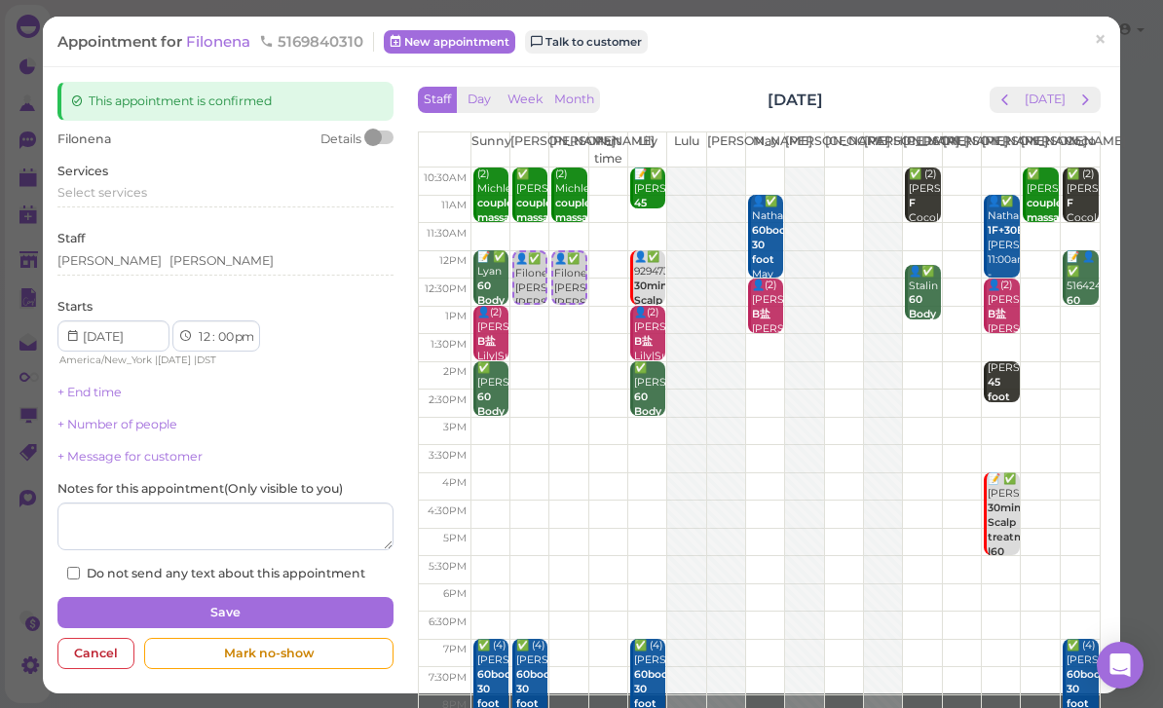
click at [167, 259] on div "[PERSON_NAME][GEOGRAPHIC_DATA]" at bounding box center [225, 261] width 336 height 18
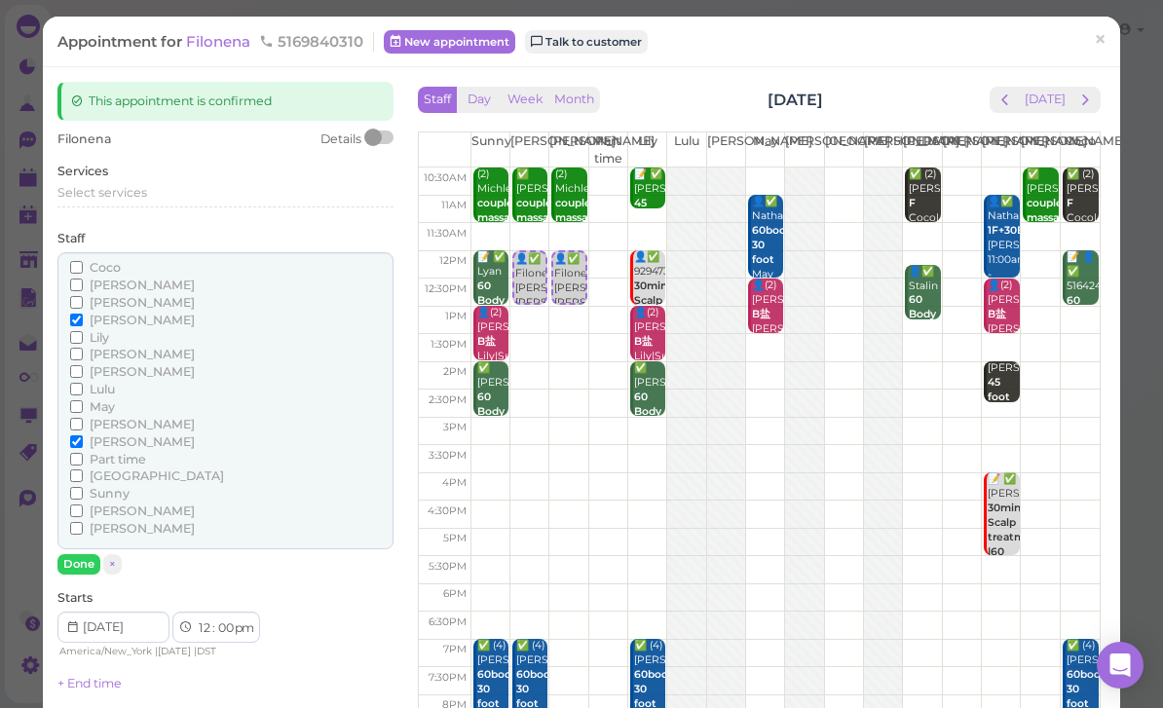
click at [144, 195] on span "Select services" at bounding box center [102, 192] width 90 height 15
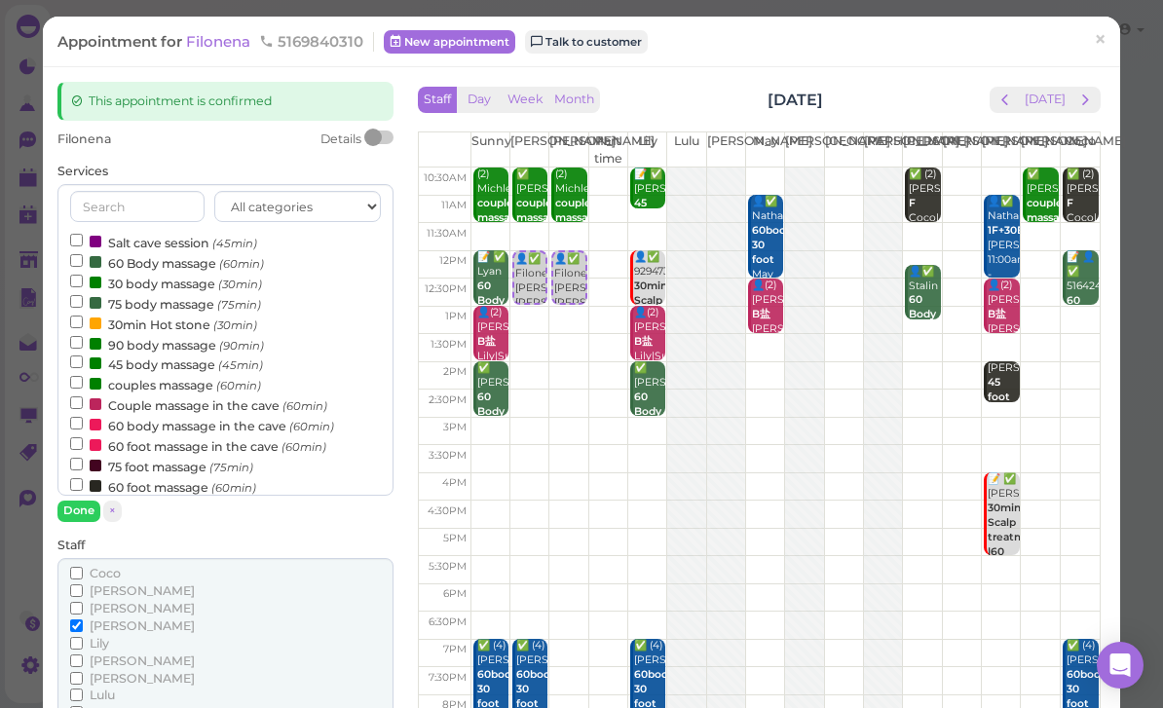
click at [166, 395] on label "Couple massage in the cave (60min)" at bounding box center [198, 404] width 257 height 20
click at [83, 396] on input "Couple massage in the cave (60min)" at bounding box center [76, 402] width 13 height 13
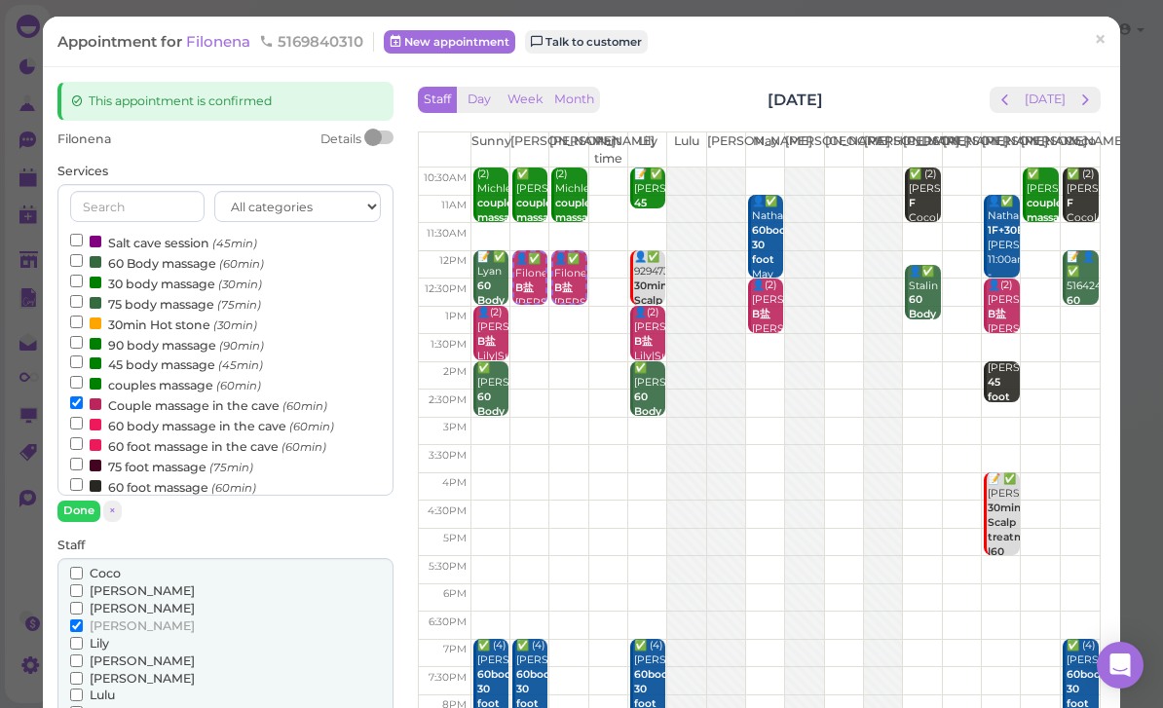
click at [90, 510] on button "Done" at bounding box center [78, 511] width 43 height 20
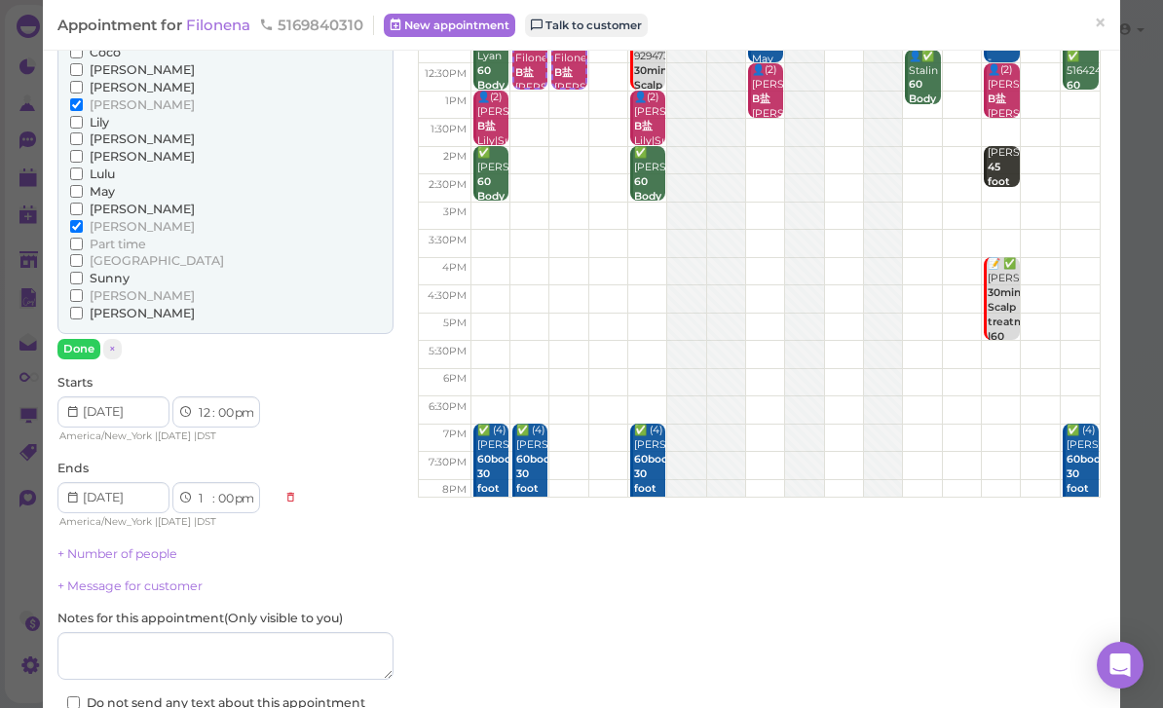
scroll to position [219, 0]
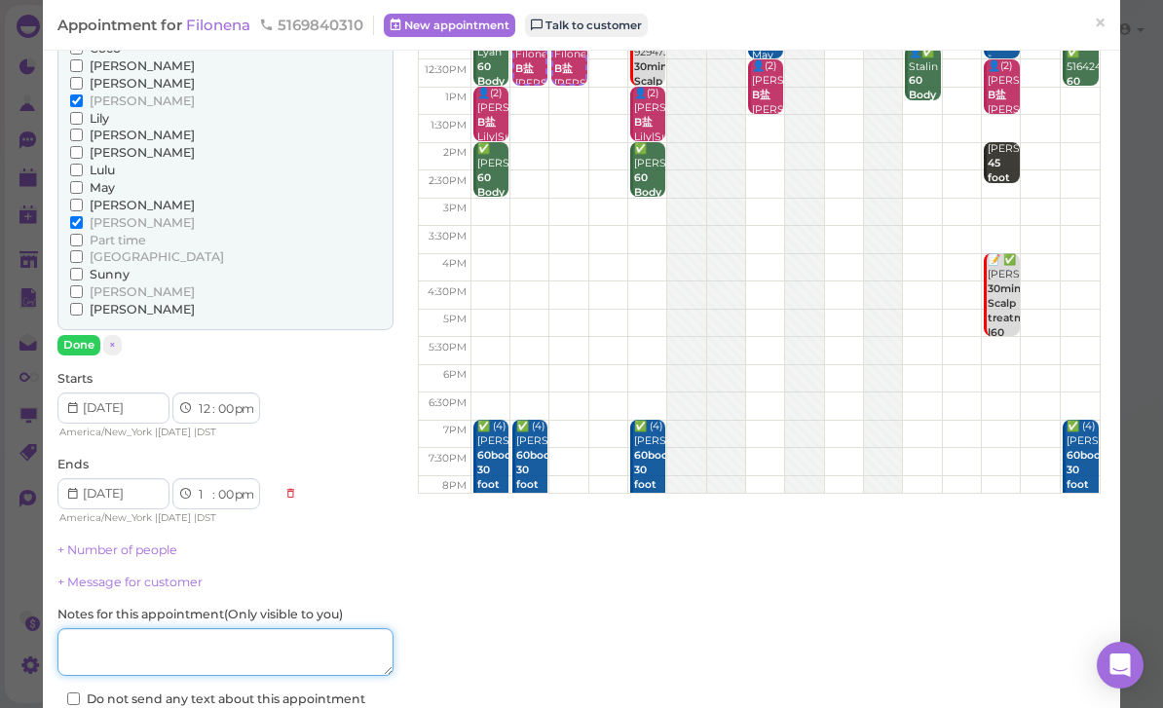
click at [214, 637] on textarea at bounding box center [225, 652] width 336 height 49
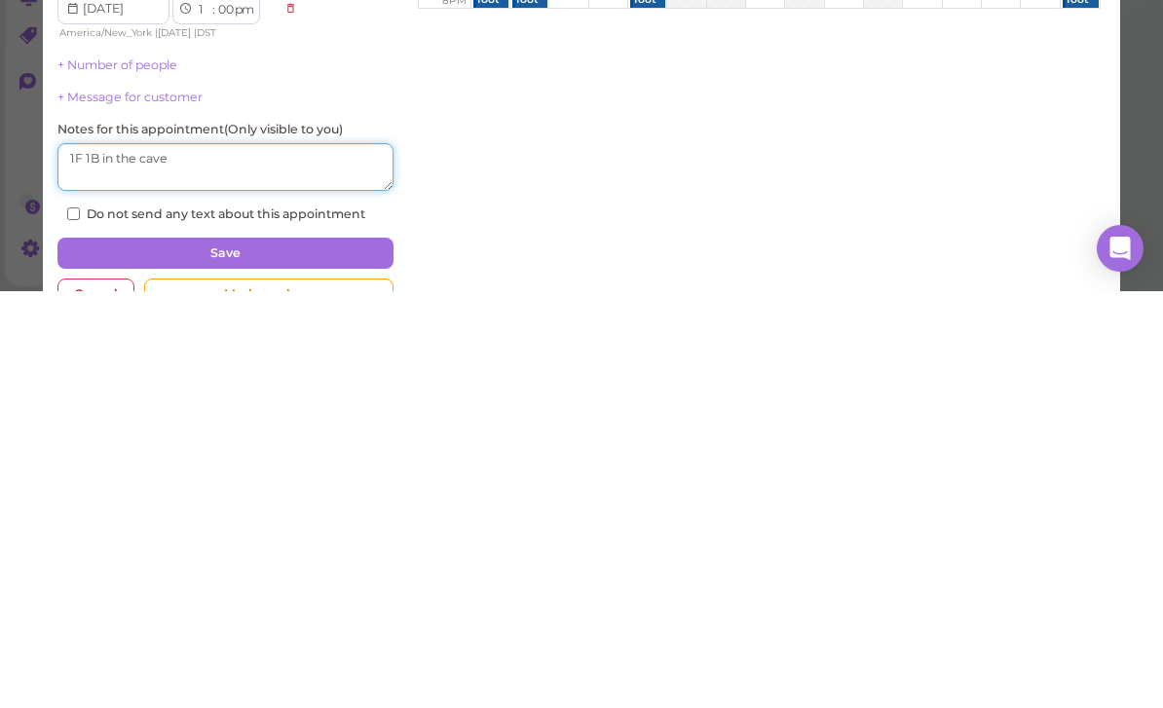
scroll to position [285, 0]
type textarea "1F 1B in the cave"
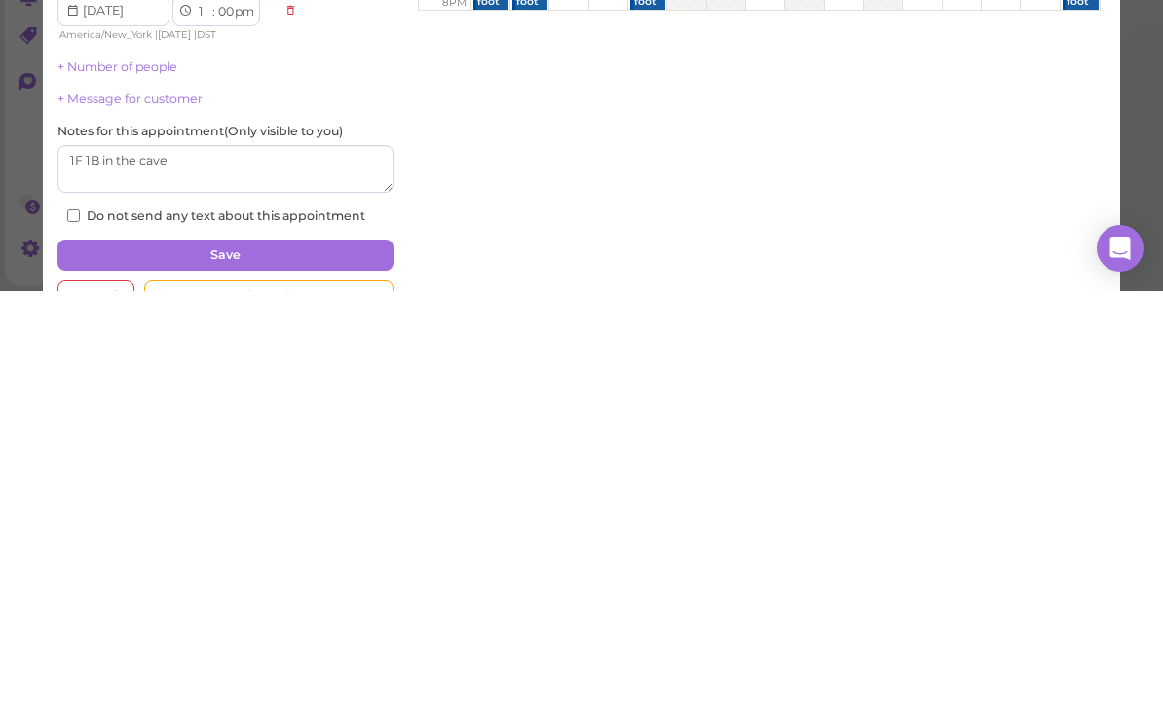
click at [314, 656] on button "Save" at bounding box center [225, 671] width 336 height 31
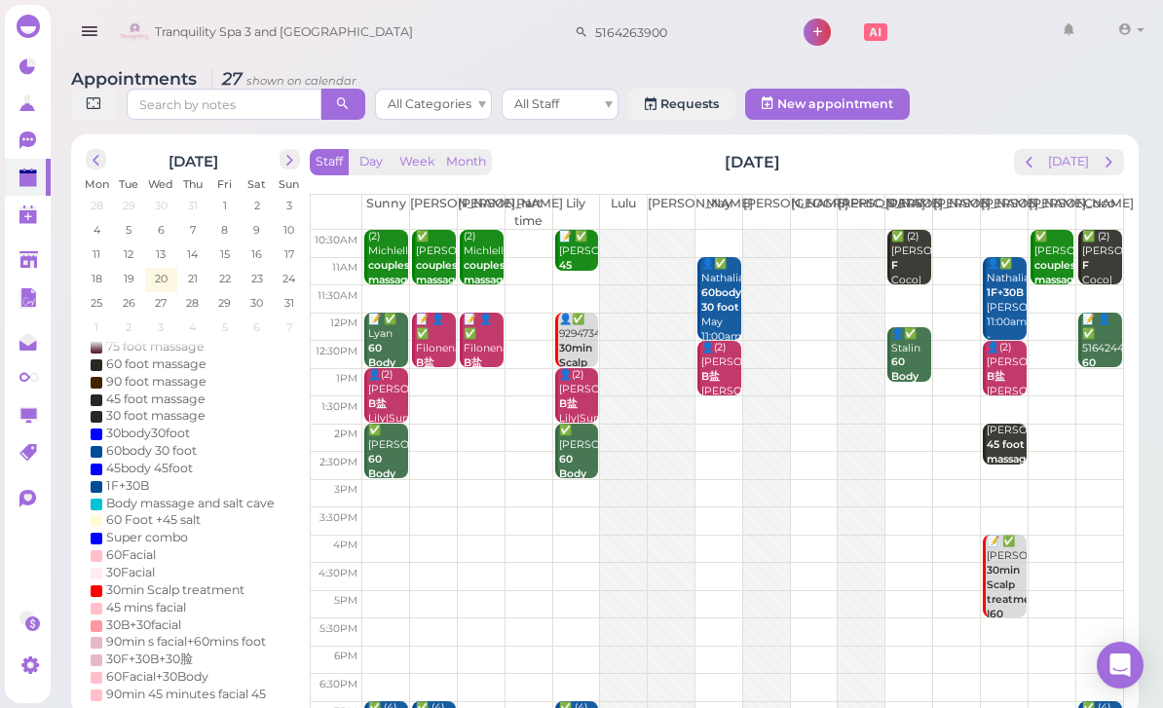
scroll to position [69, 0]
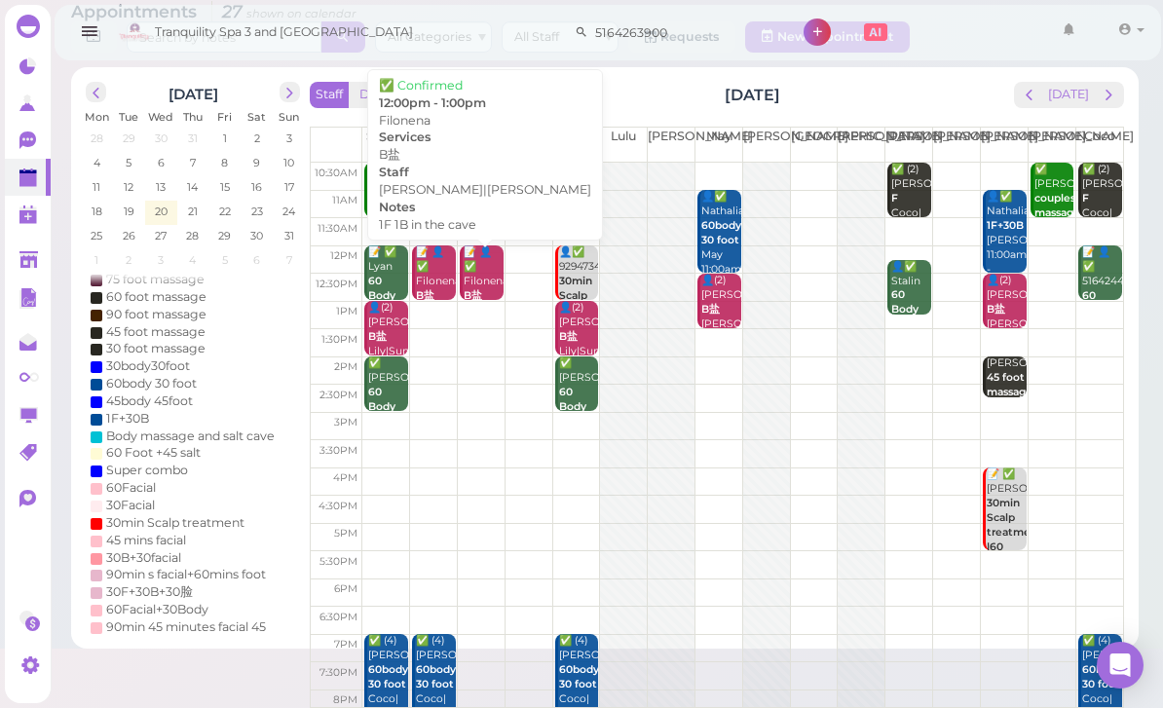
click at [436, 279] on div "📝 👤✅ Filonena B盐 1F 1B in the [PERSON_NAME]|[PERSON_NAME] 12:00pm - 1:00pm" at bounding box center [435, 332] width 41 height 174
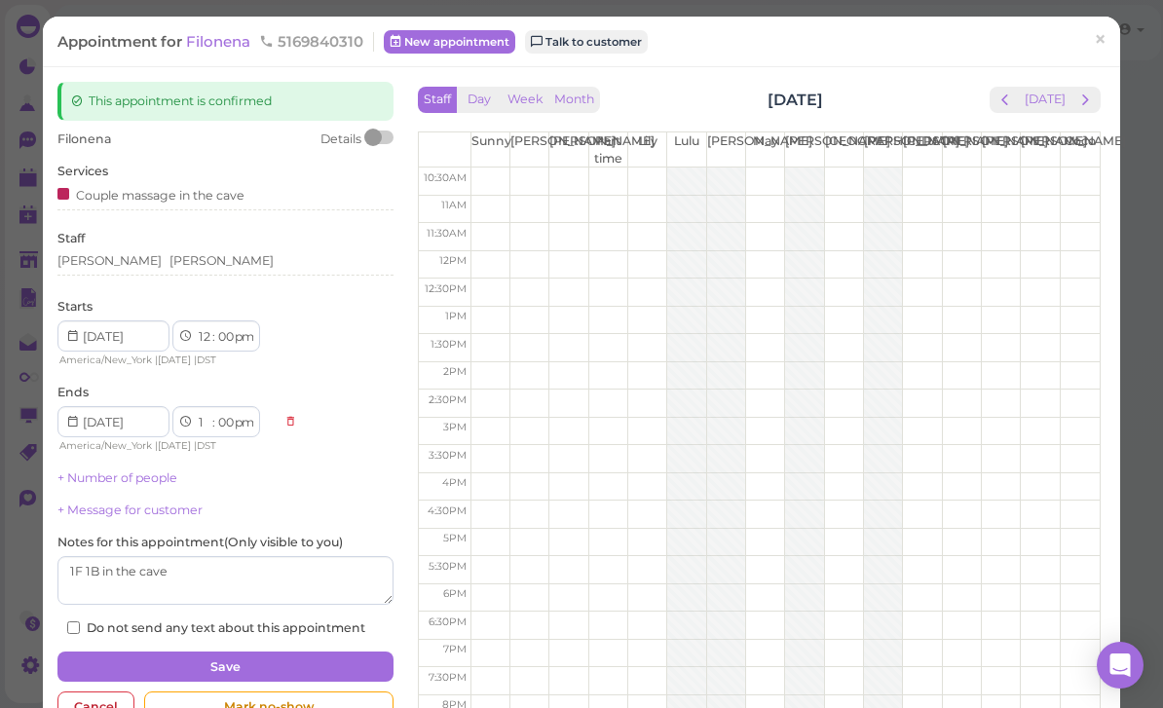
scroll to position [62, 0]
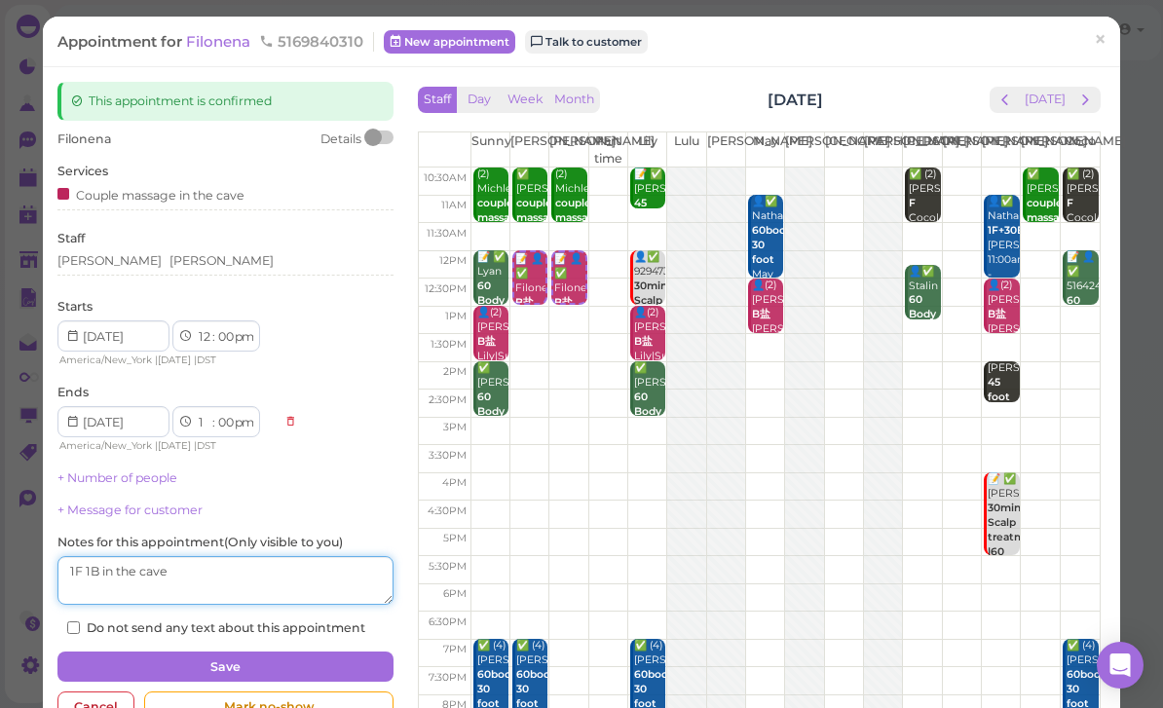
click at [278, 567] on textarea at bounding box center [225, 580] width 336 height 49
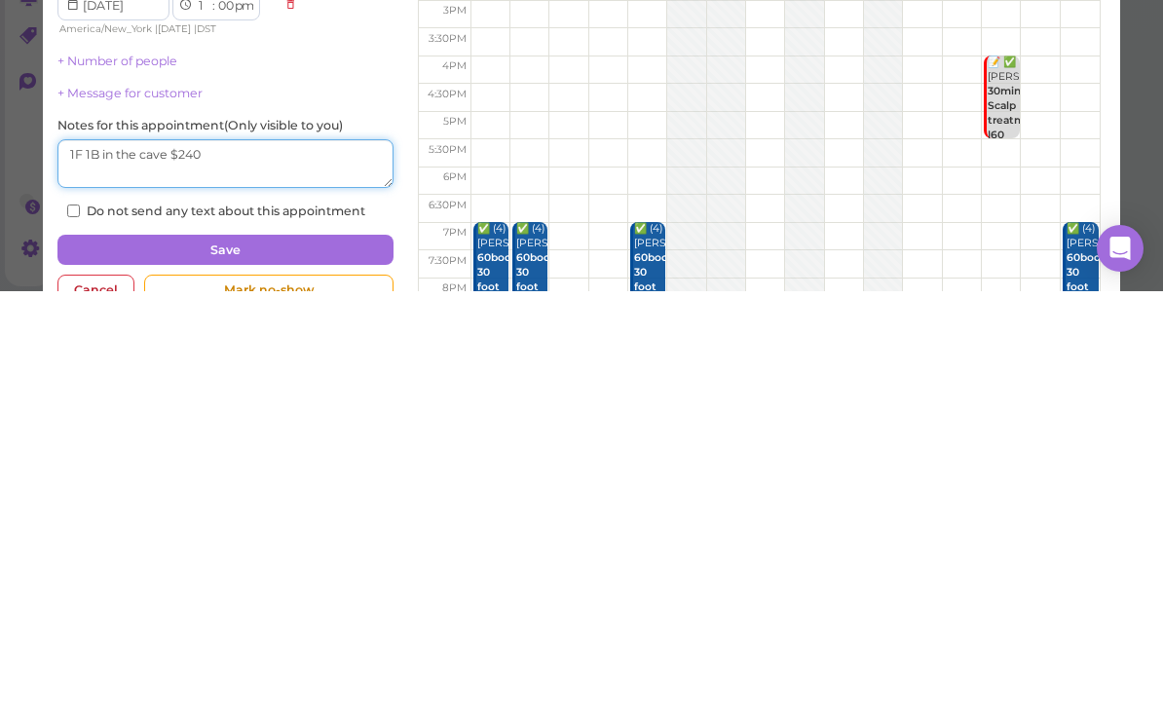
type textarea "1F 1B in the cave $240"
click at [301, 652] on button "Save" at bounding box center [225, 667] width 336 height 31
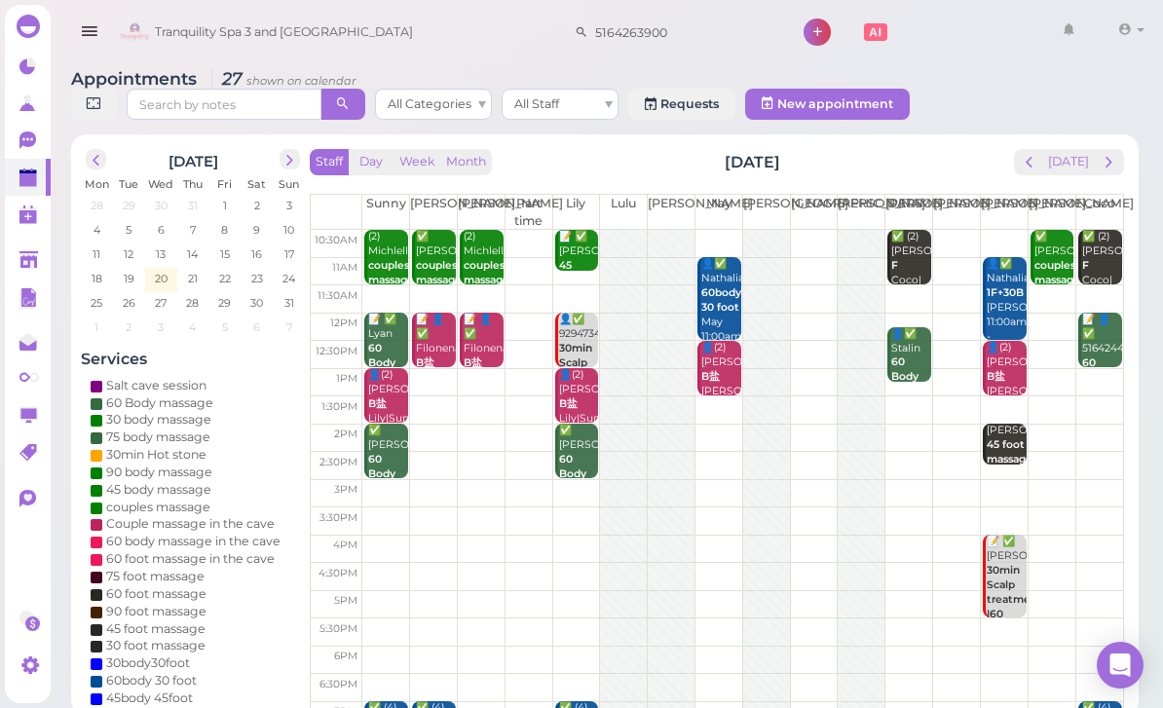
click at [1022, 168] on button "prev" at bounding box center [1029, 162] width 30 height 26
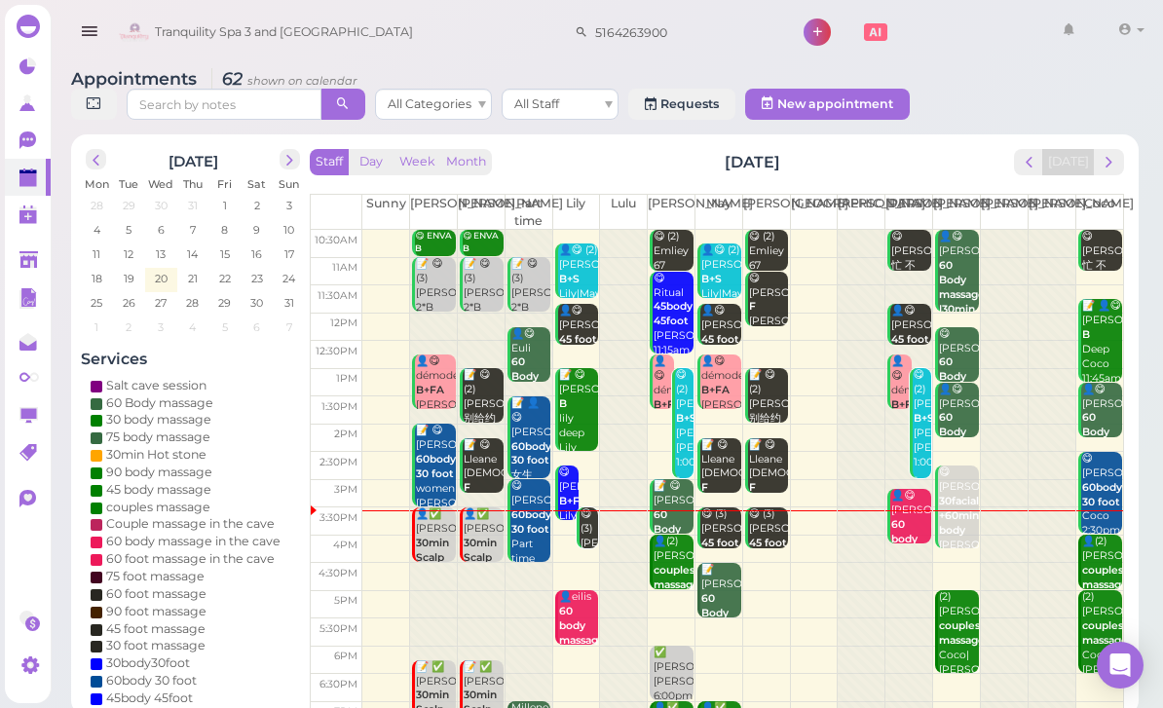
click at [675, 574] on b "couples massage" at bounding box center [677, 577] width 46 height 27
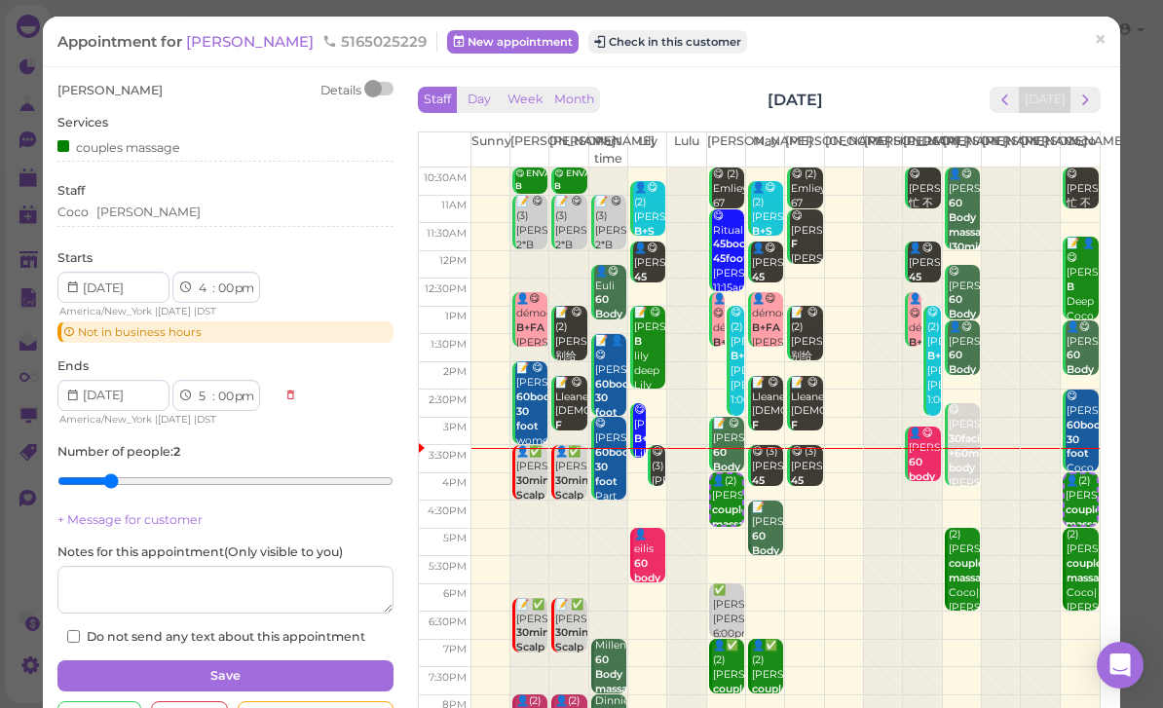
click at [591, 110] on button "Month" at bounding box center [574, 100] width 52 height 26
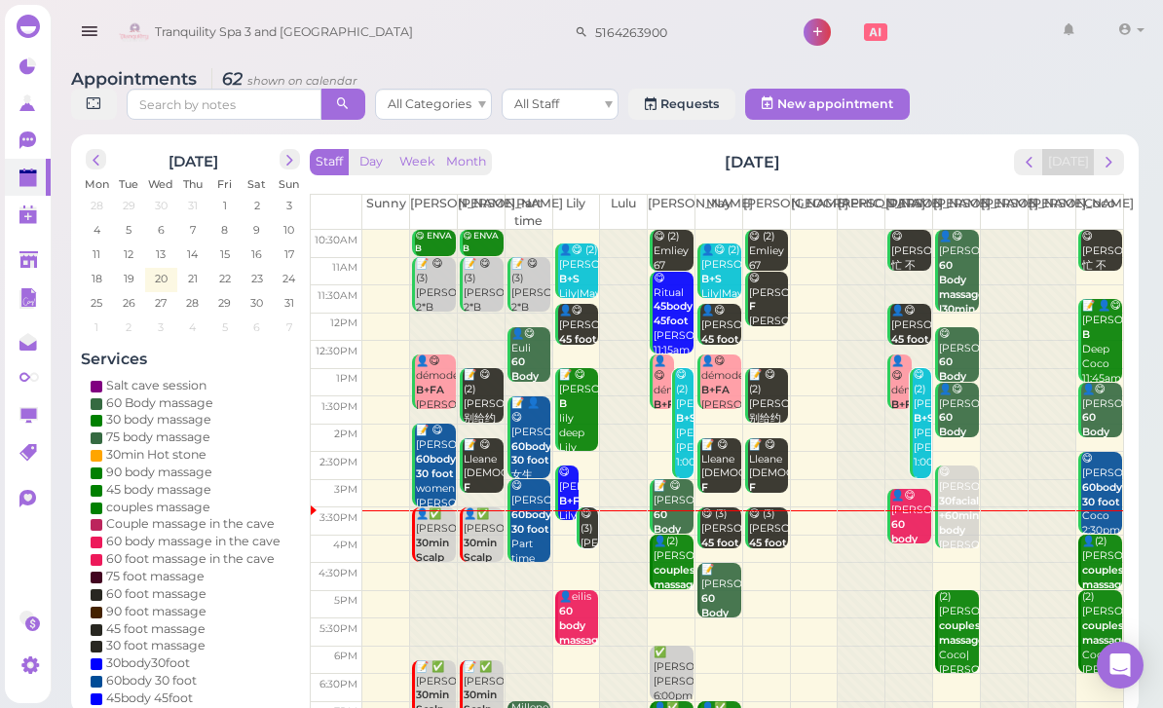
click at [672, 564] on b "couples massage" at bounding box center [677, 577] width 46 height 27
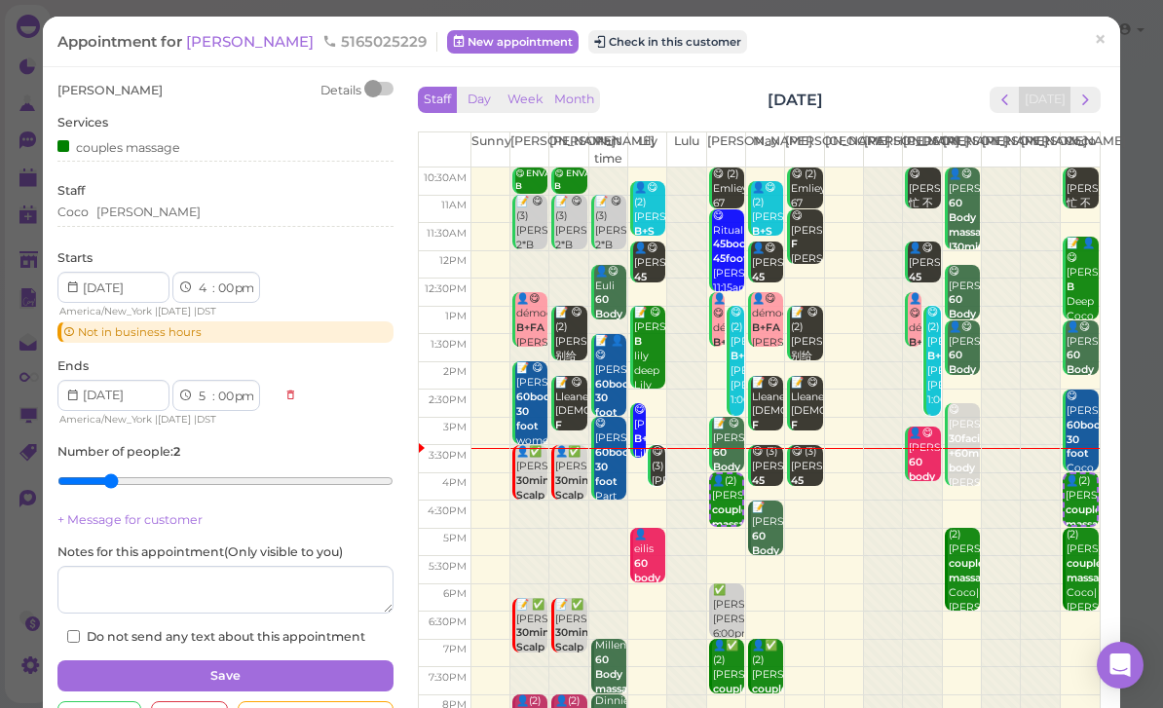
click at [601, 45] on button "Check in this customer" at bounding box center [667, 41] width 159 height 23
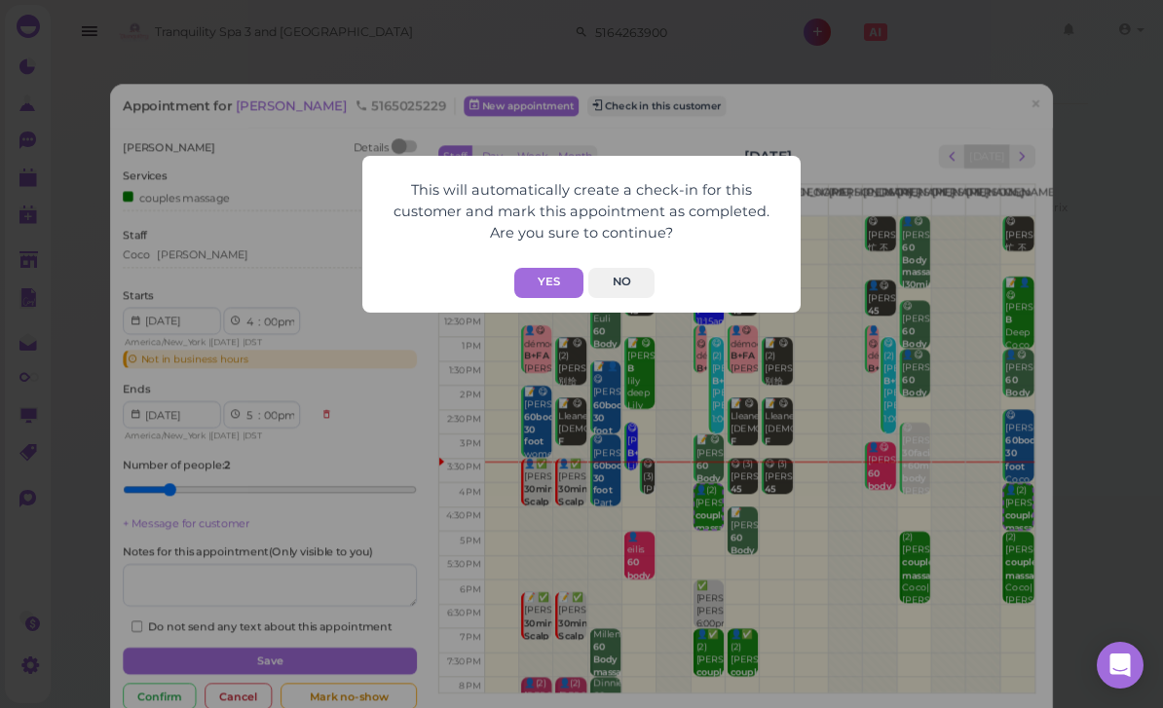
click at [563, 286] on button "Yes" at bounding box center [548, 283] width 69 height 30
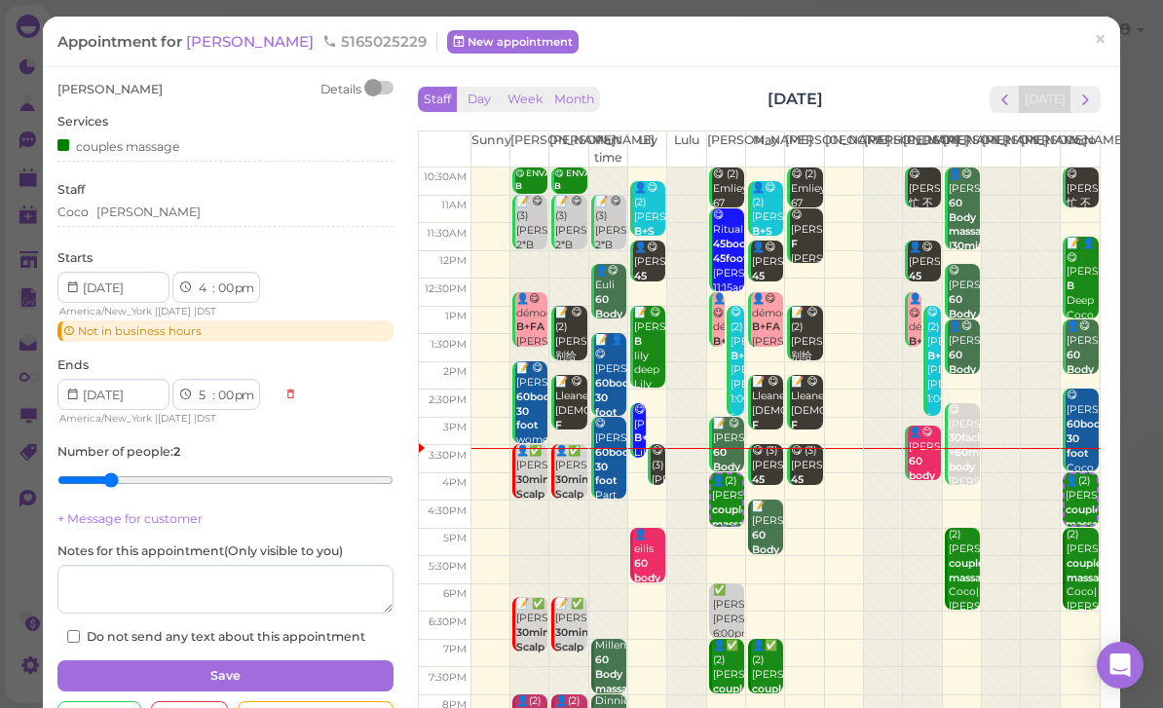
click at [1088, 51] on link "×" at bounding box center [1100, 42] width 36 height 46
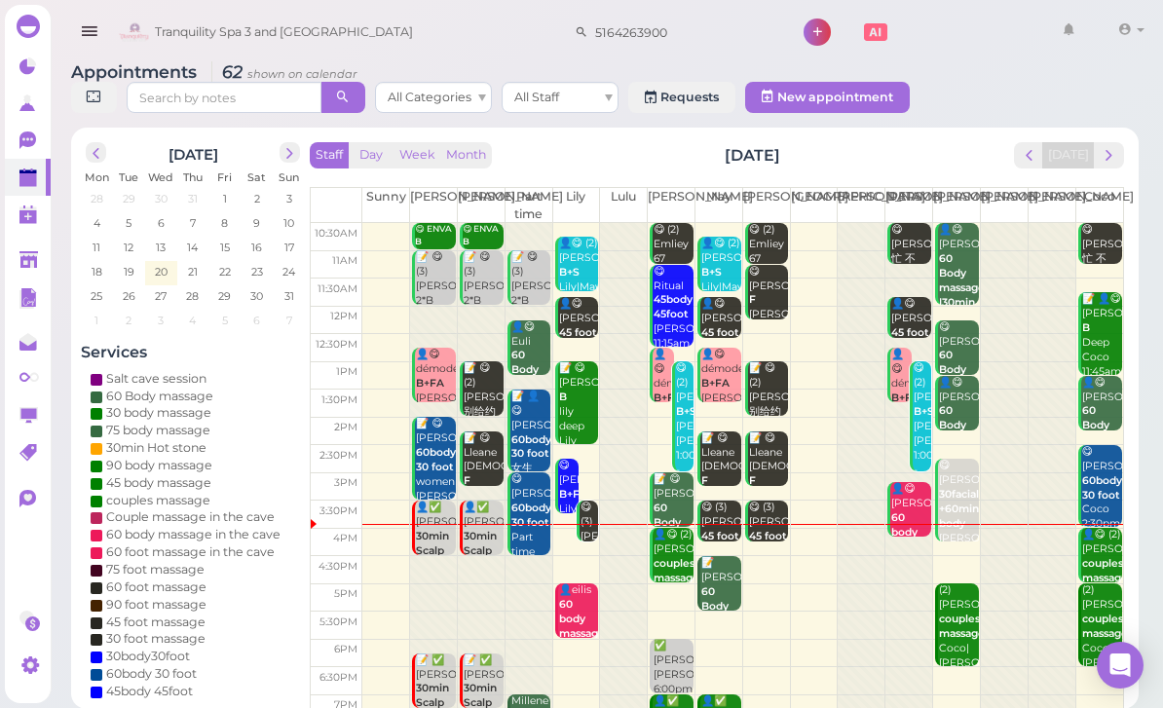
scroll to position [56, 0]
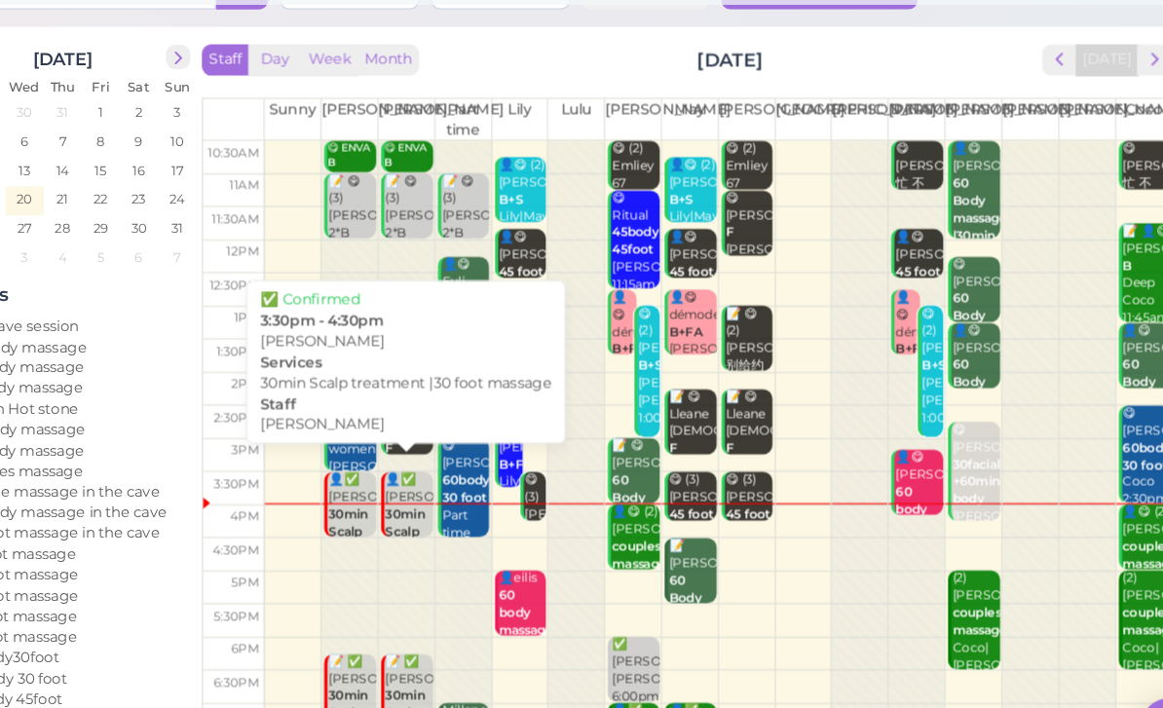
click at [464, 481] on b "30min Scalp treatment |30 foot massage" at bounding box center [492, 523] width 56 height 85
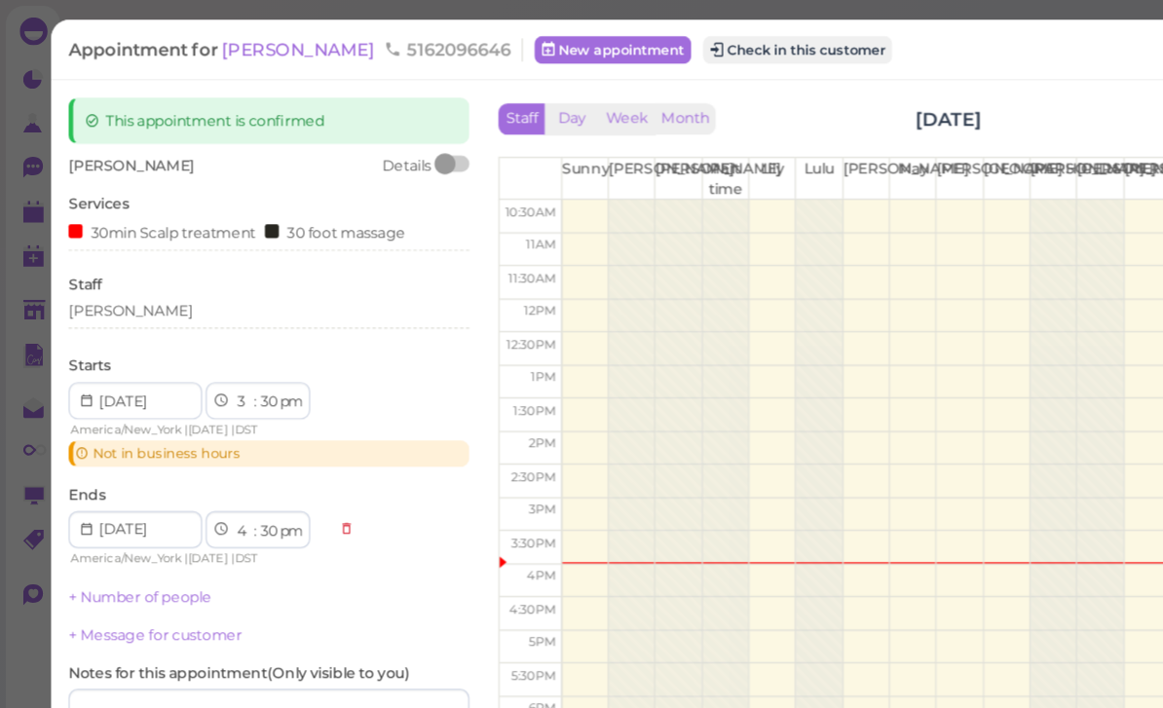
click at [615, 48] on button "Check in this customer" at bounding box center [668, 41] width 159 height 23
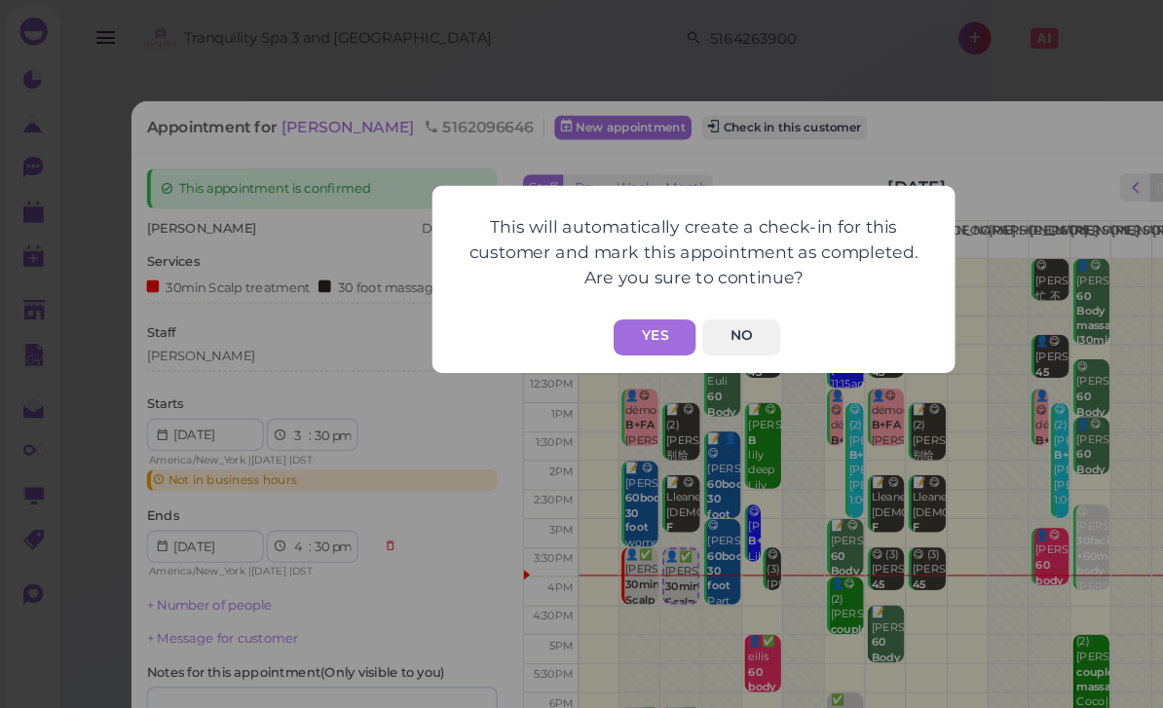
click at [552, 292] on button "Yes" at bounding box center [548, 283] width 69 height 30
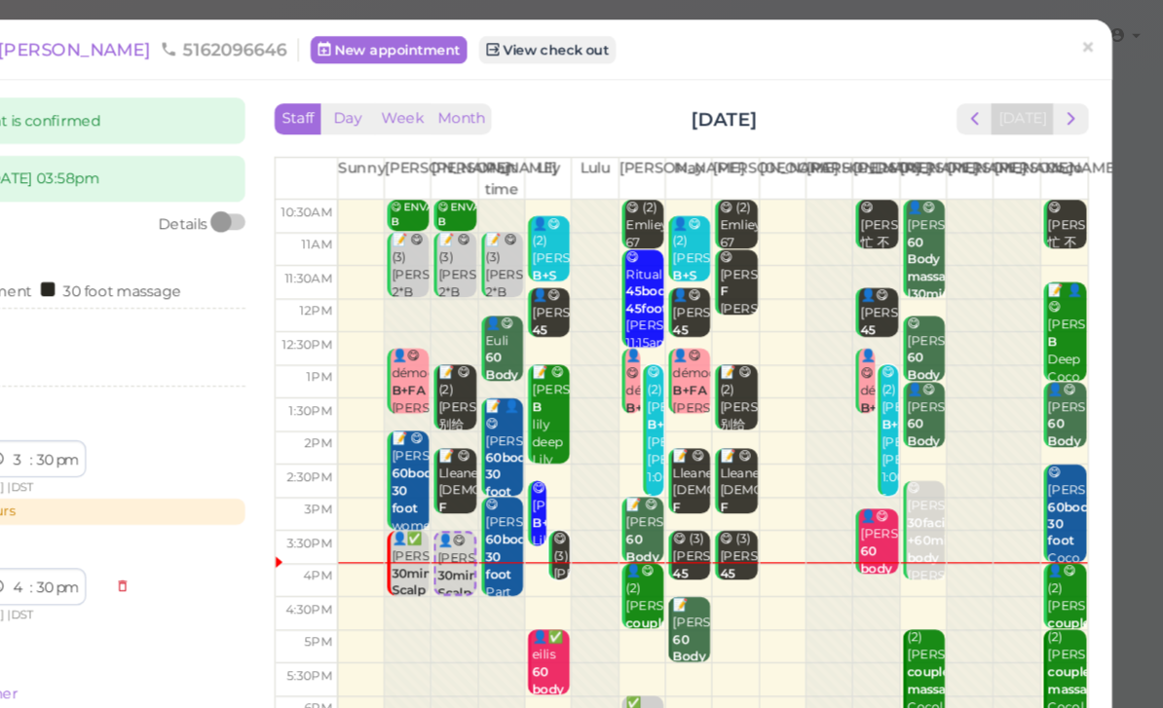
click at [1094, 43] on span "×" at bounding box center [1100, 39] width 13 height 27
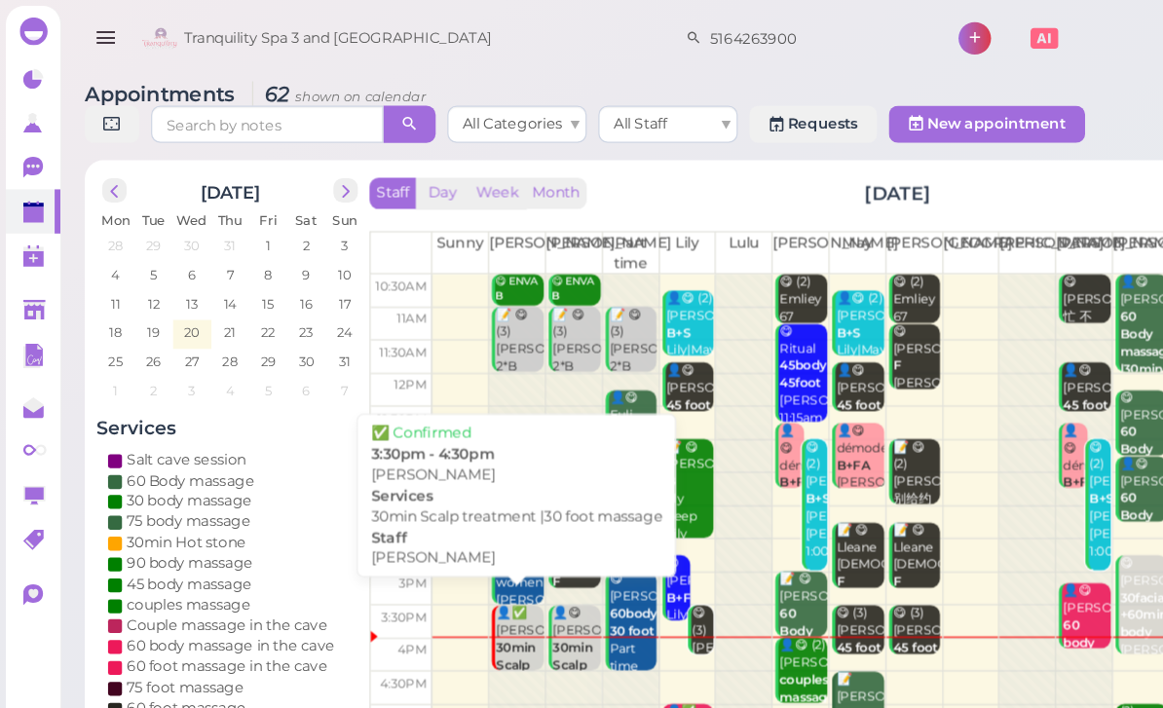
click at [429, 539] on b "30min Scalp treatment |30 foot massage" at bounding box center [444, 579] width 56 height 85
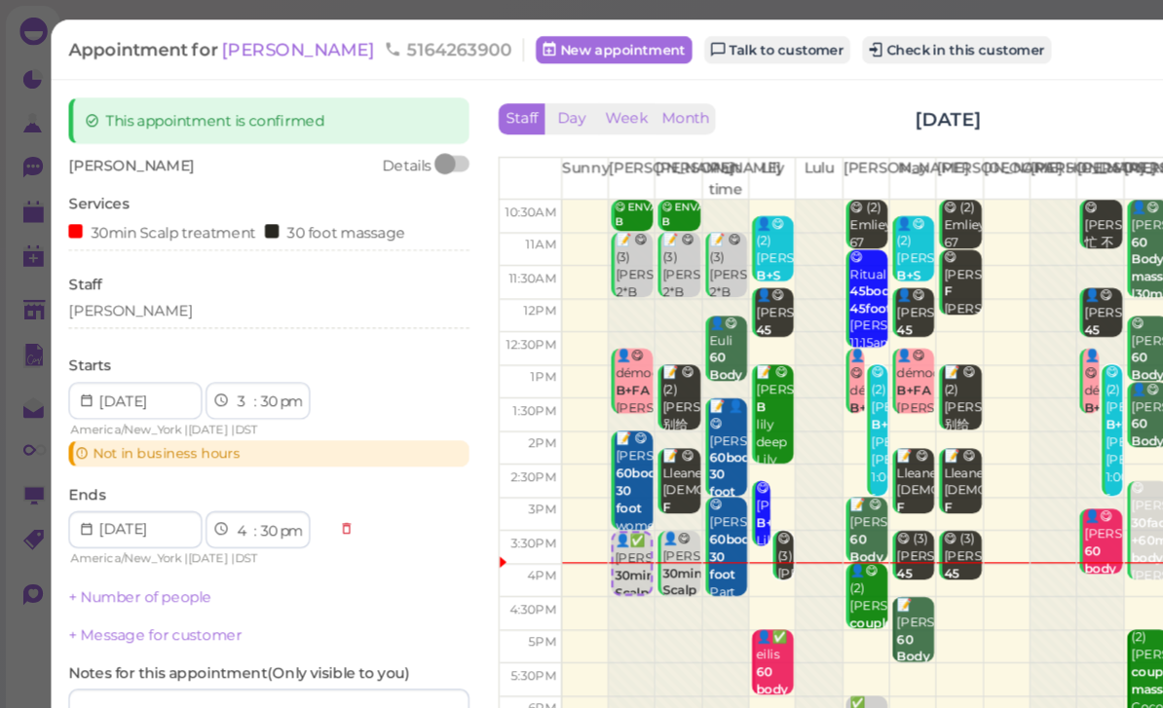
click at [753, 41] on button "Check in this customer" at bounding box center [802, 41] width 159 height 23
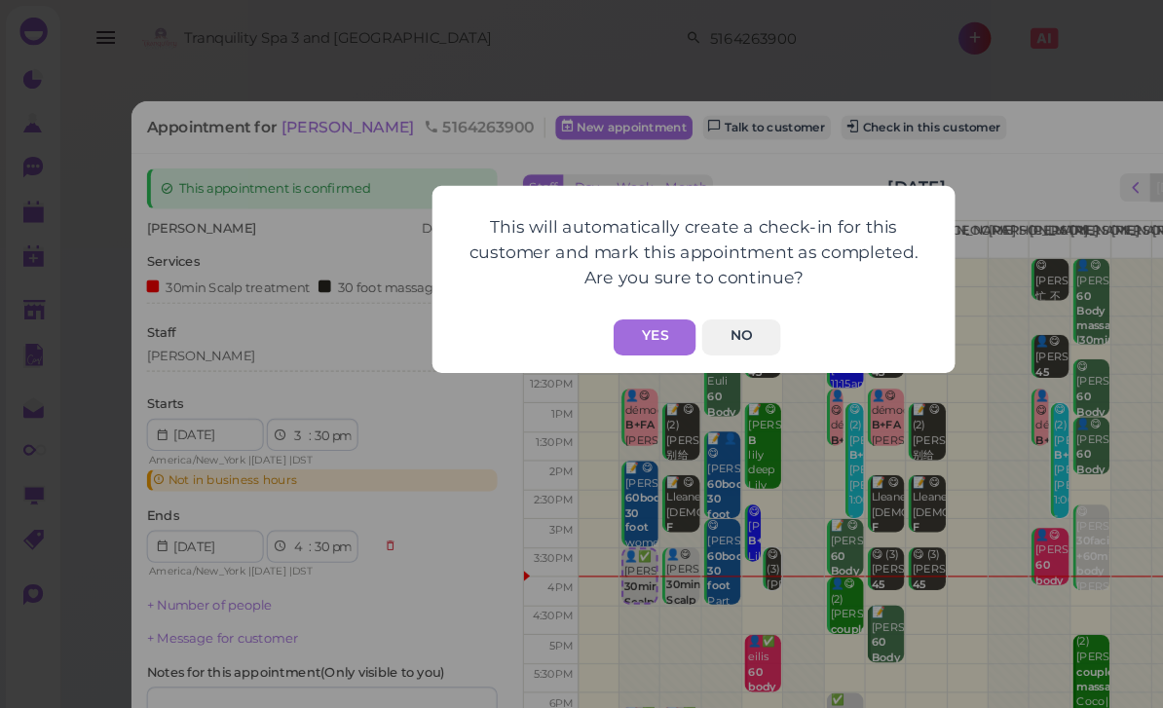
click at [548, 287] on button "Yes" at bounding box center [548, 283] width 69 height 30
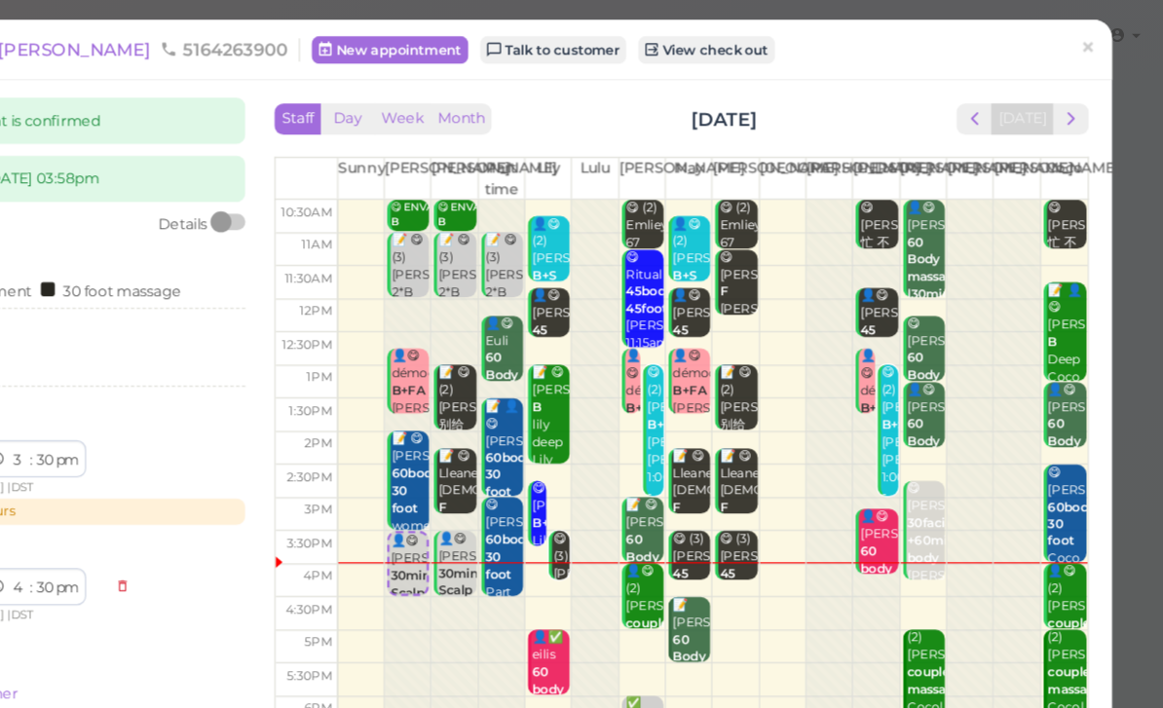
click at [1082, 38] on link "×" at bounding box center [1100, 42] width 36 height 46
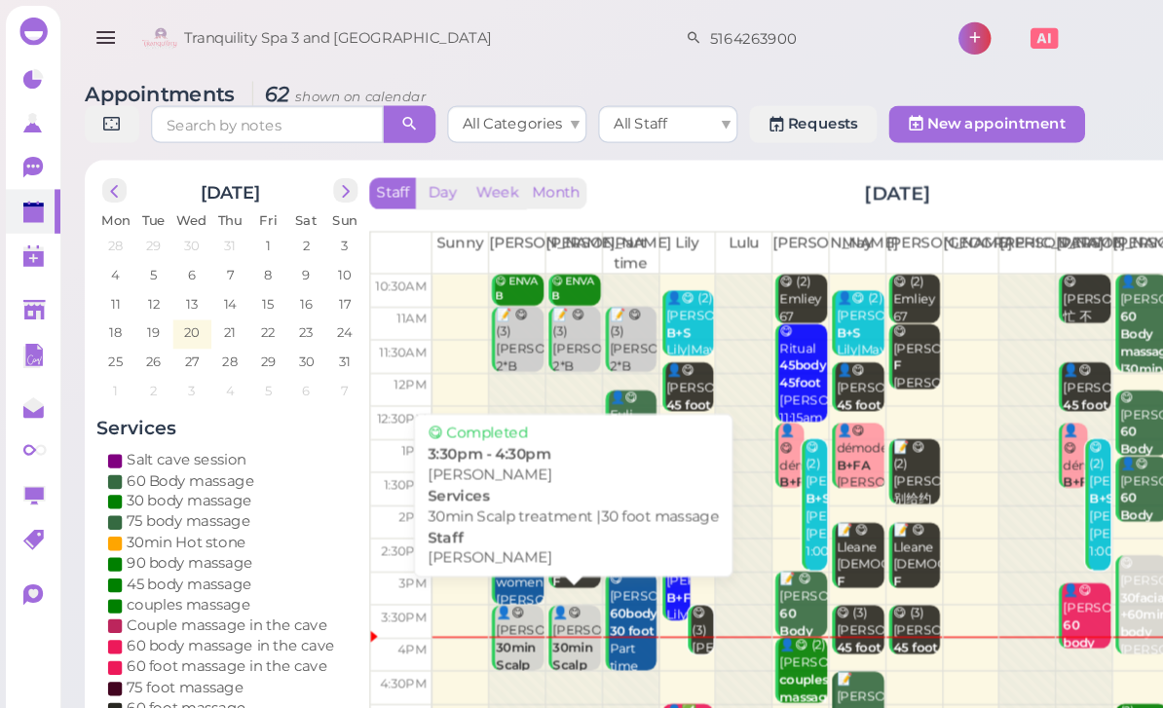
click at [473, 550] on b "30min Scalp treatment |30 foot massage" at bounding box center [492, 579] width 56 height 85
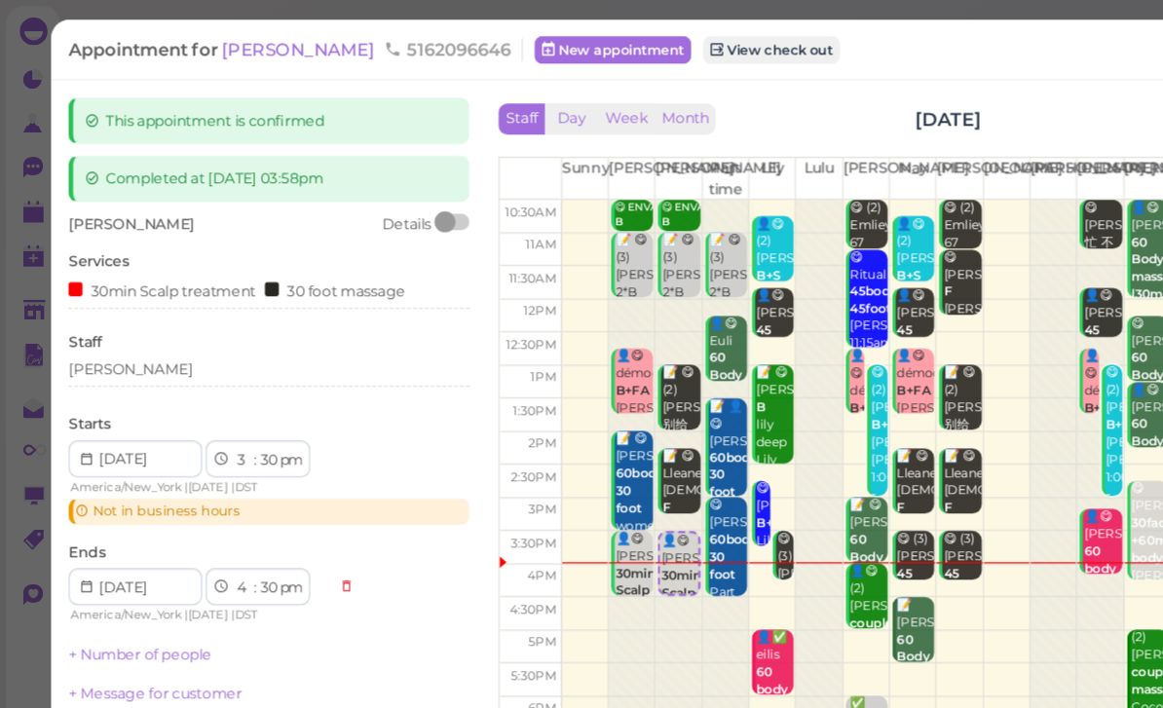
click at [230, 385] on select "00 05 10 15 20 25 30 35 40 45 50 55" at bounding box center [224, 386] width 19 height 20
select select "50"
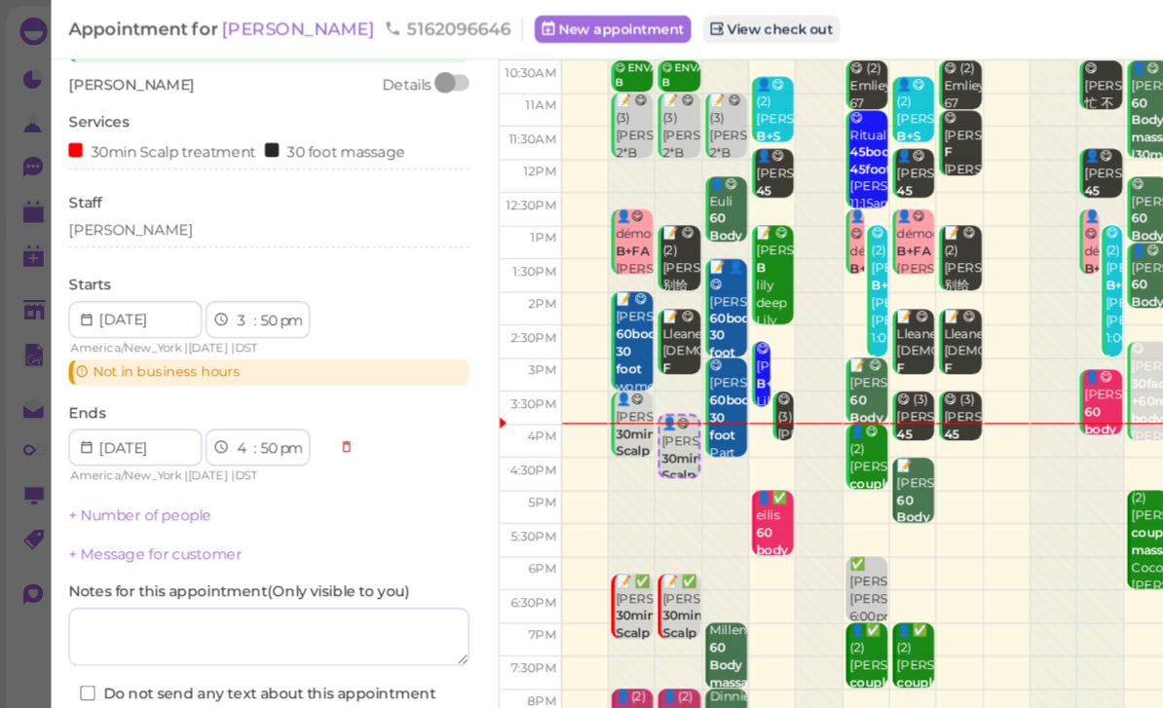
scroll to position [116, 0]
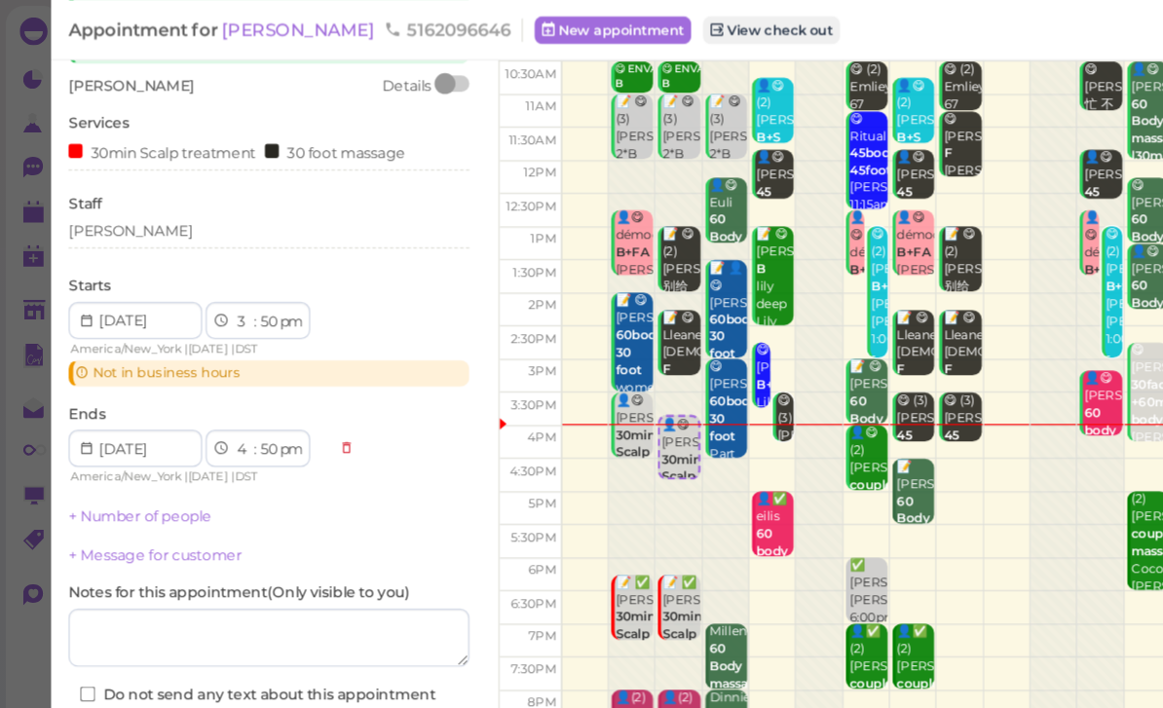
click at [282, 608] on button "Save" at bounding box center [225, 621] width 336 height 31
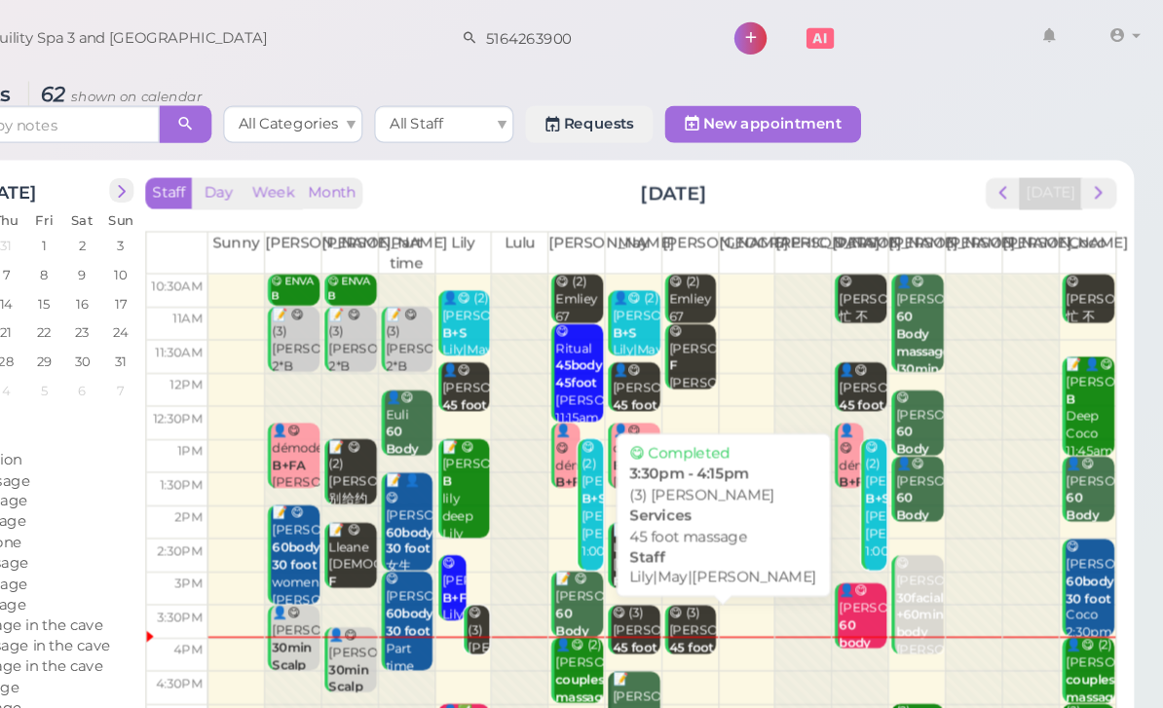
click at [749, 537] on b "45 foot massage" at bounding box center [772, 550] width 46 height 27
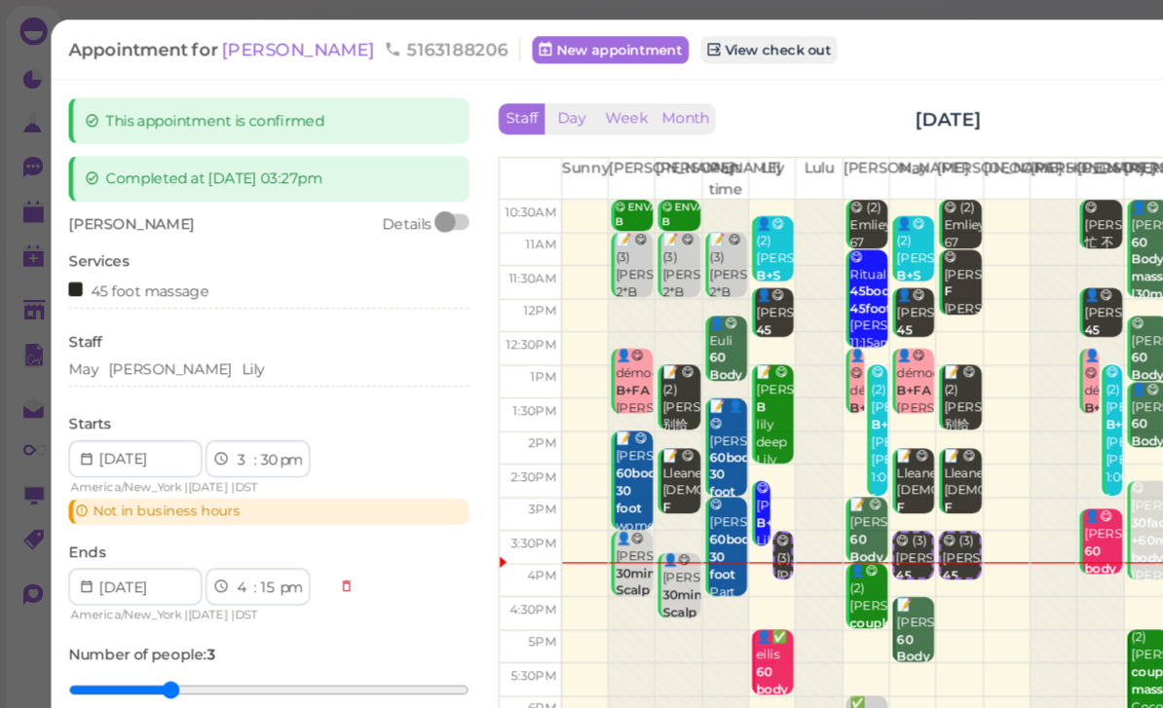
click at [229, 381] on select "00 05 10 15 20 25 30 35 40 45 50 55" at bounding box center [224, 386] width 19 height 20
select select "35"
select select "20"
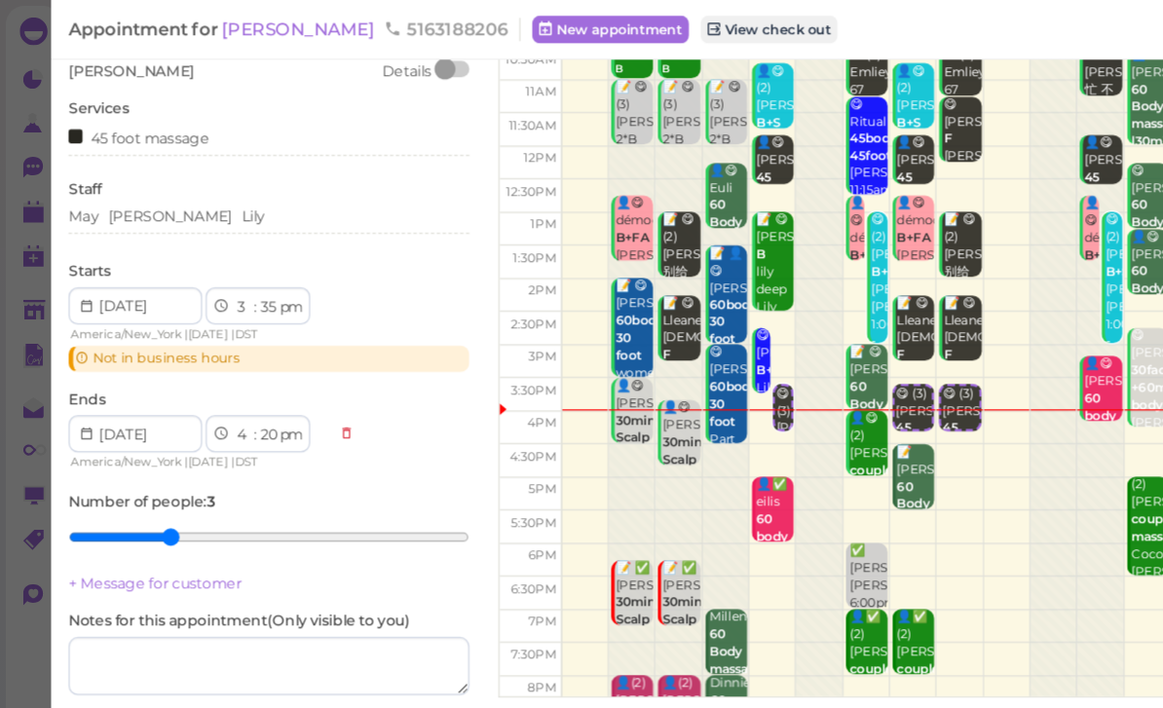
scroll to position [130, 0]
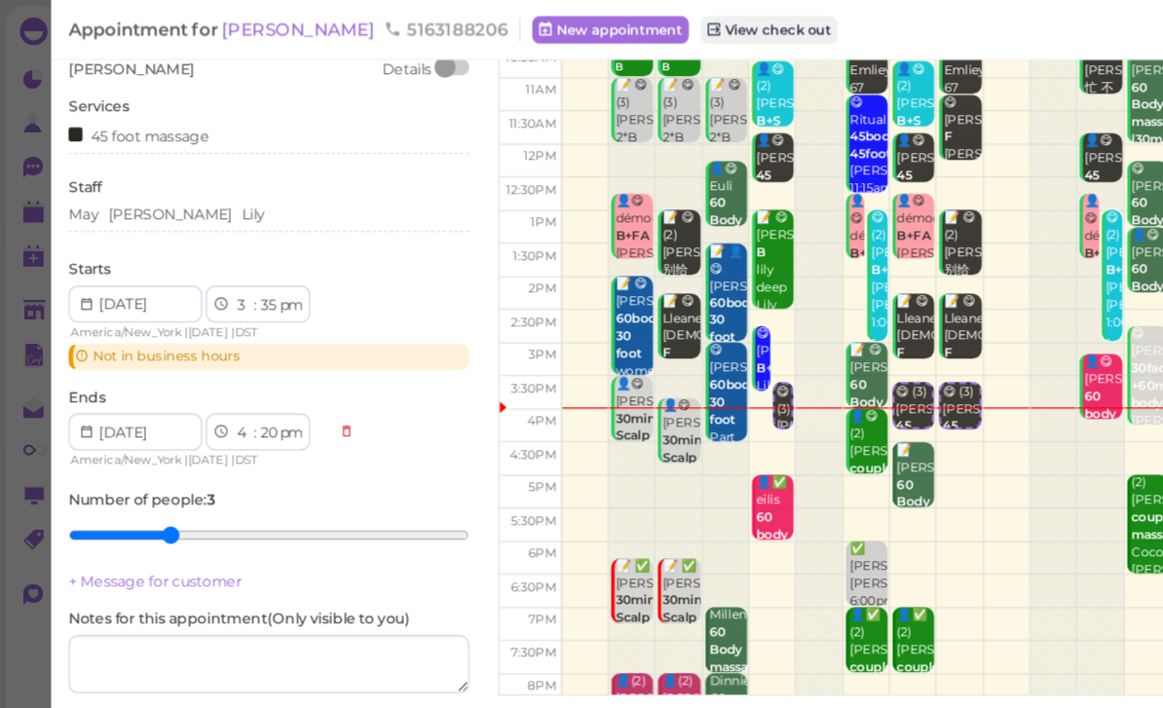
click at [280, 631] on button "Save" at bounding box center [225, 643] width 336 height 31
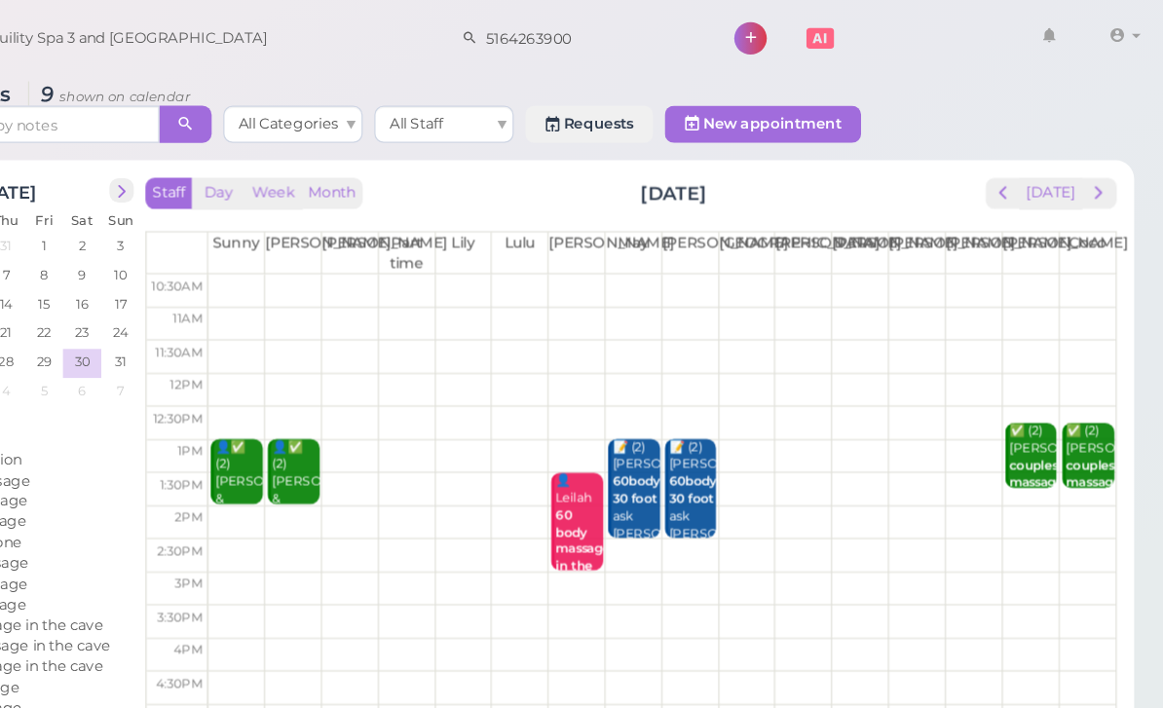
click at [654, 454] on b "60 body massage in the cave|30 foot massage" at bounding box center [677, 475] width 46 height 99
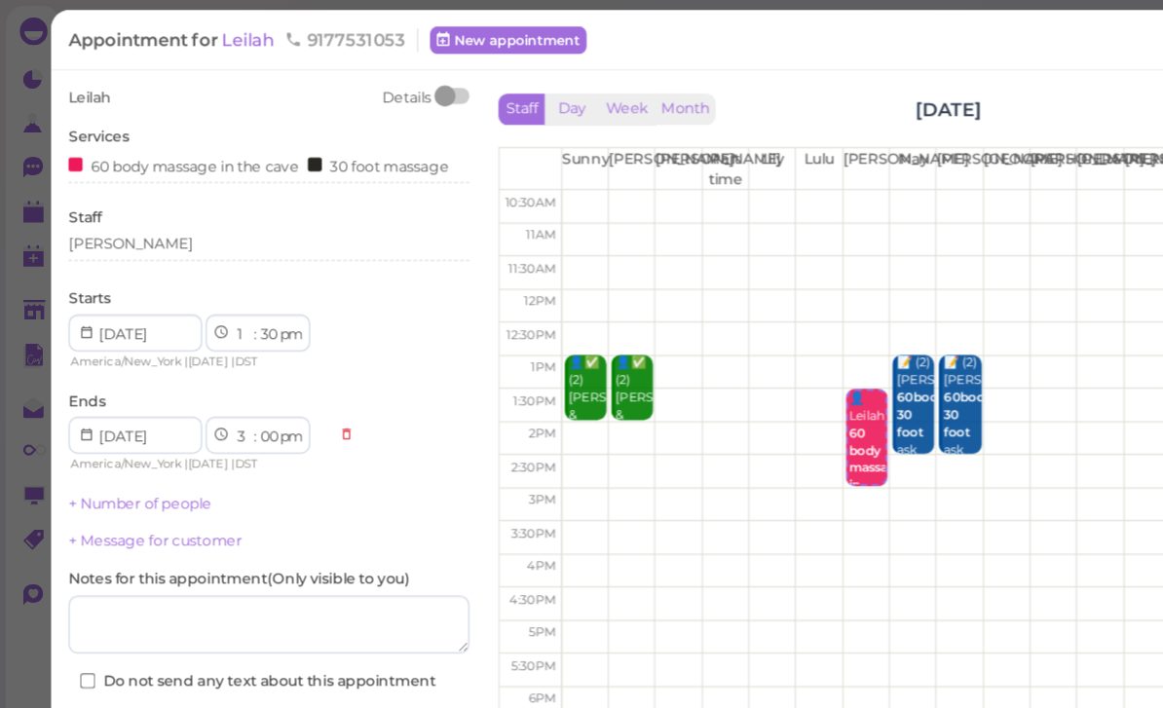
scroll to position [30, 0]
click at [195, 636] on div "Cancel" at bounding box center [189, 651] width 77 height 31
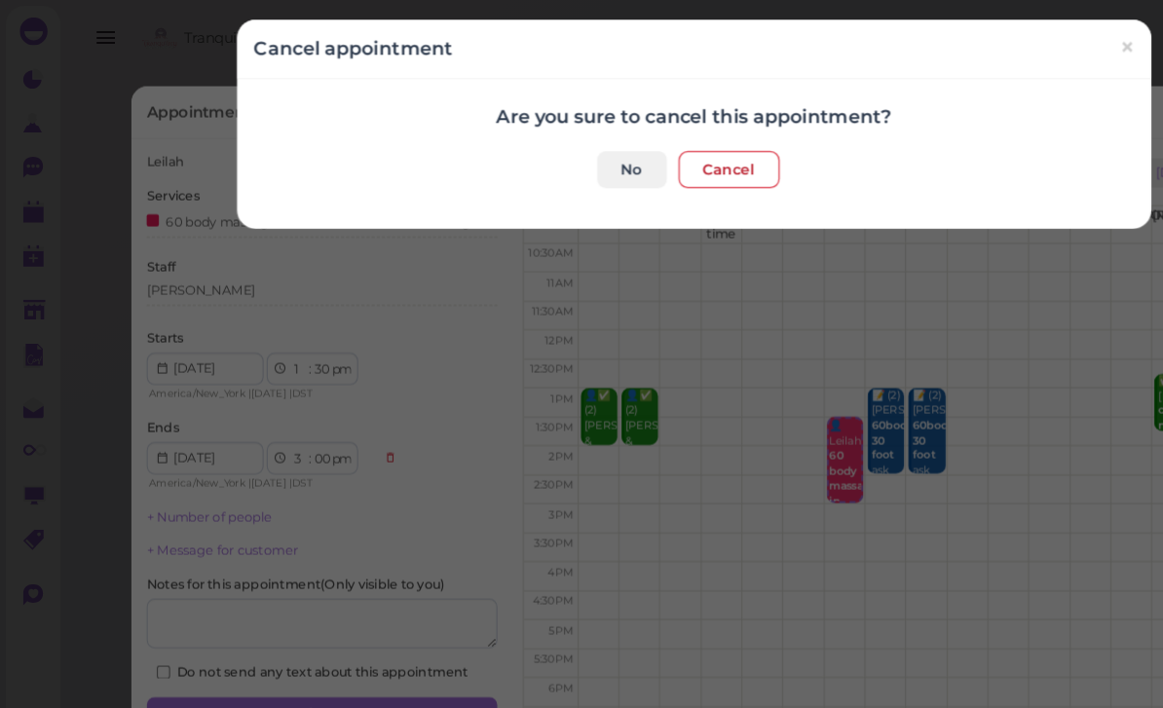
click at [614, 143] on button "Cancel" at bounding box center [611, 142] width 85 height 31
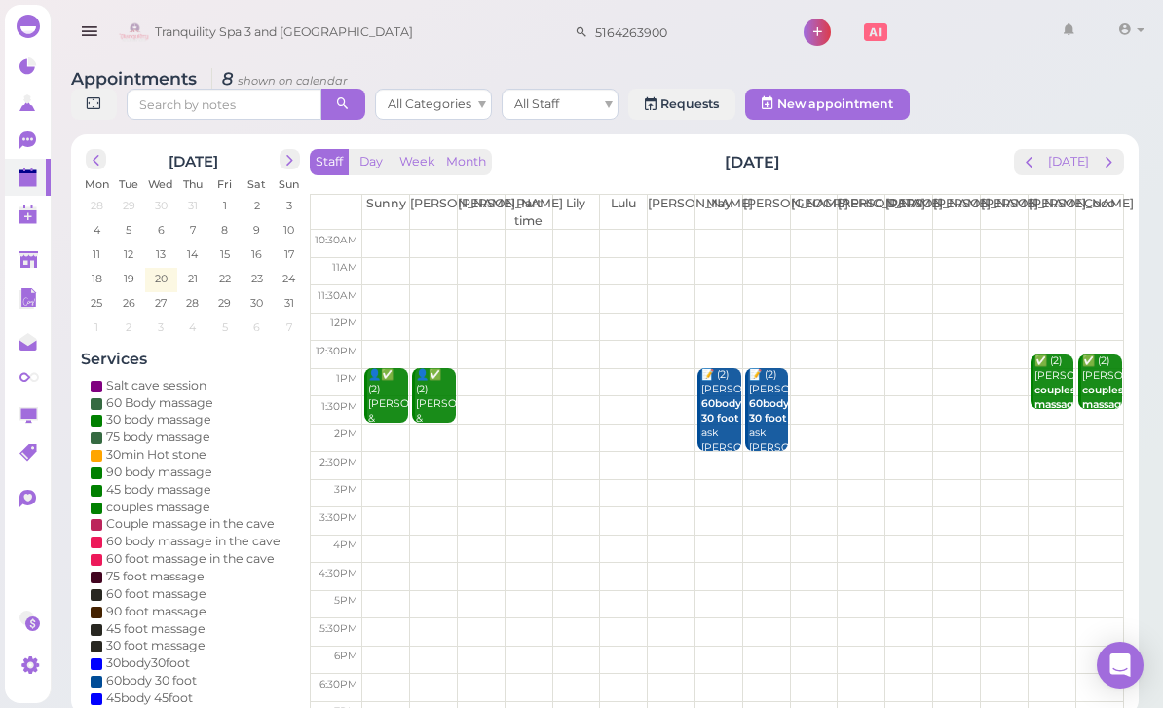
click at [1112, 171] on button "next" at bounding box center [1109, 162] width 30 height 26
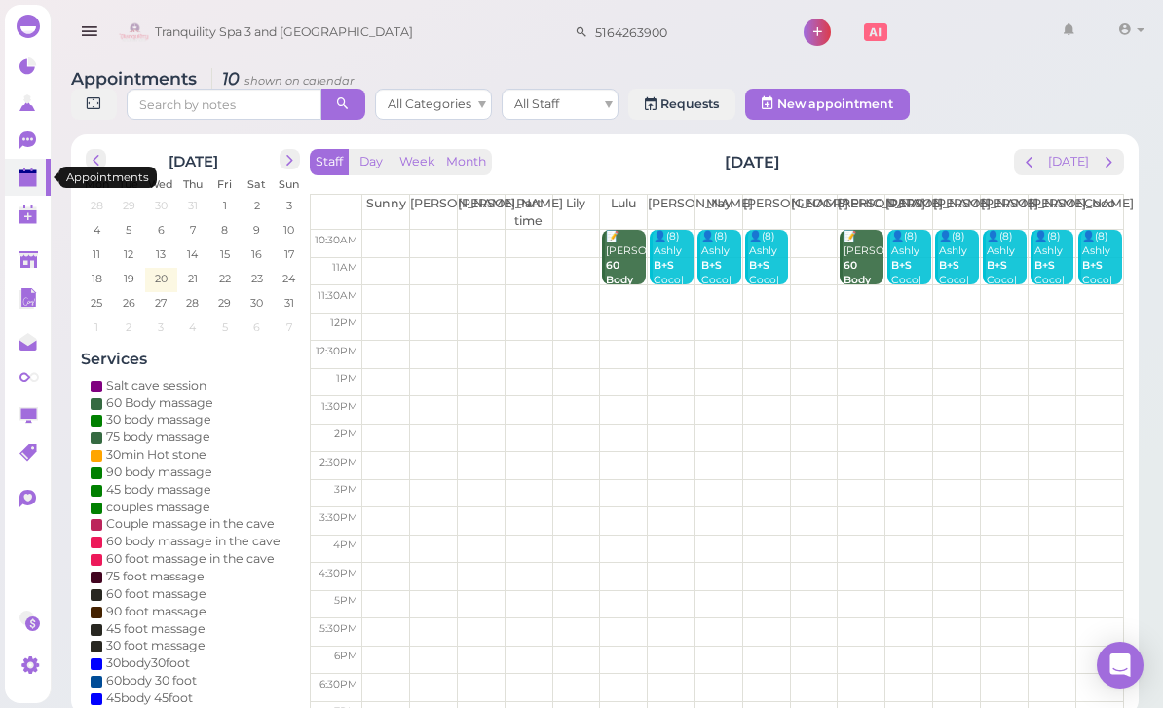
click at [32, 189] on link at bounding box center [28, 177] width 46 height 37
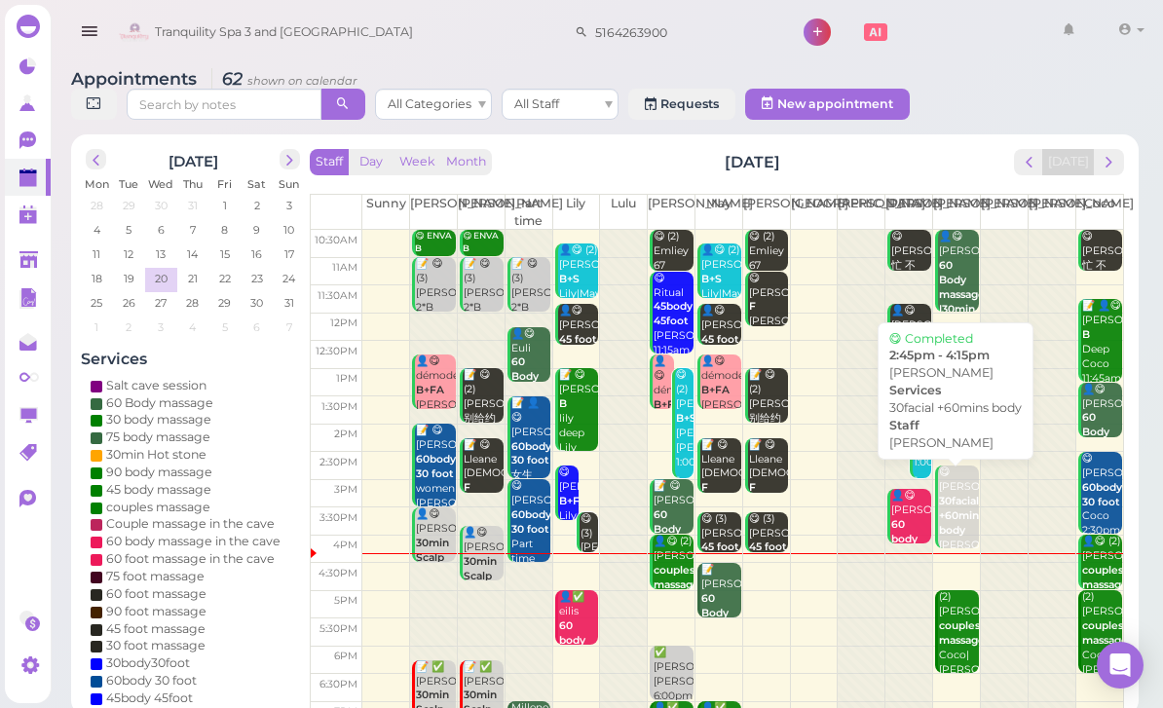
click at [958, 515] on b "30facial +60mins body" at bounding box center [961, 516] width 45 height 42
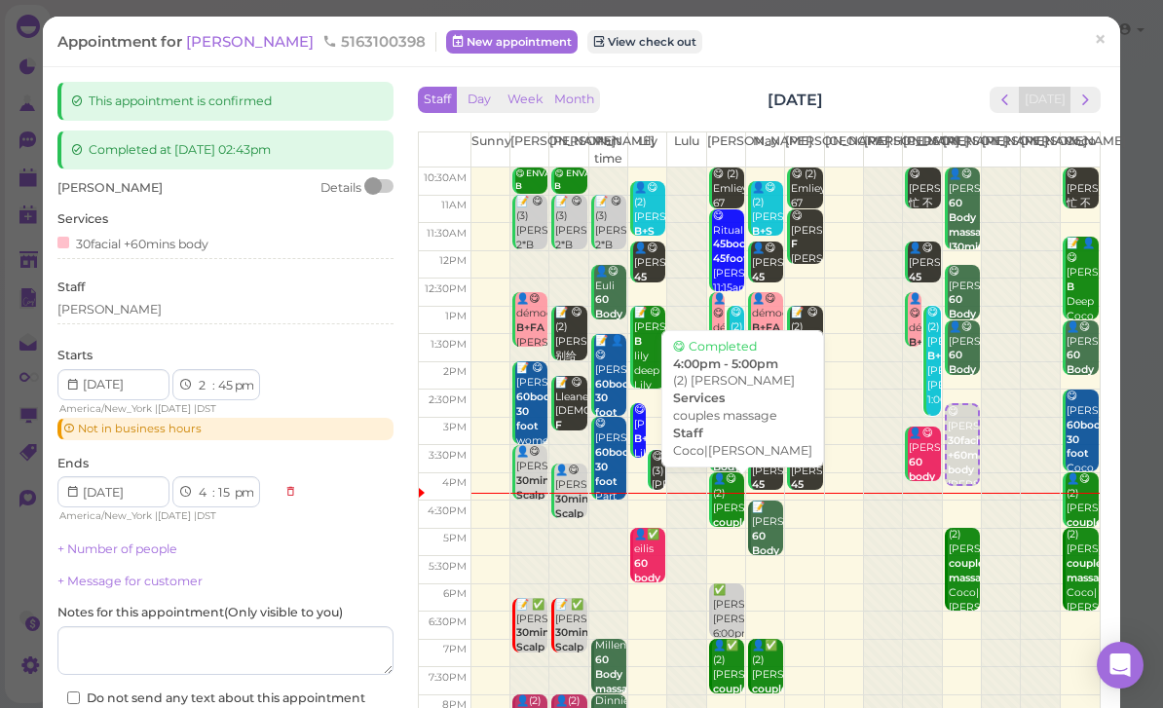
click at [725, 516] on b "couples massage" at bounding box center [736, 529] width 46 height 27
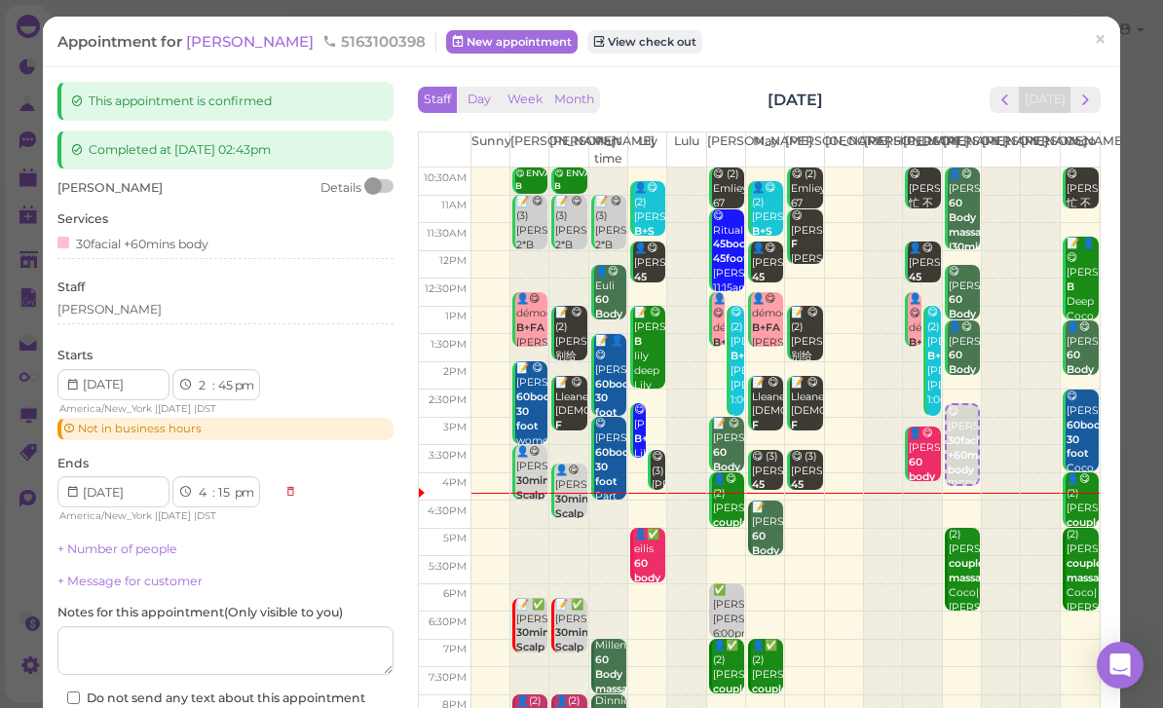
click at [1117, 49] on link "×" at bounding box center [1100, 42] width 36 height 46
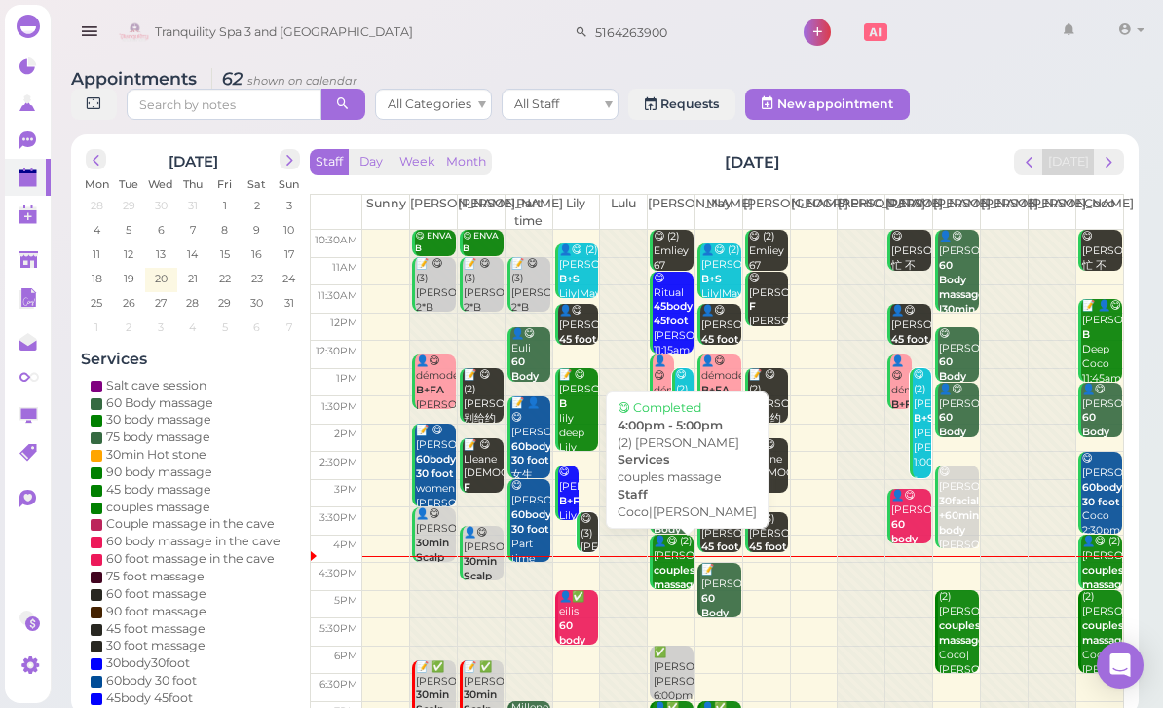
click at [670, 579] on b "couples massage" at bounding box center [677, 577] width 46 height 27
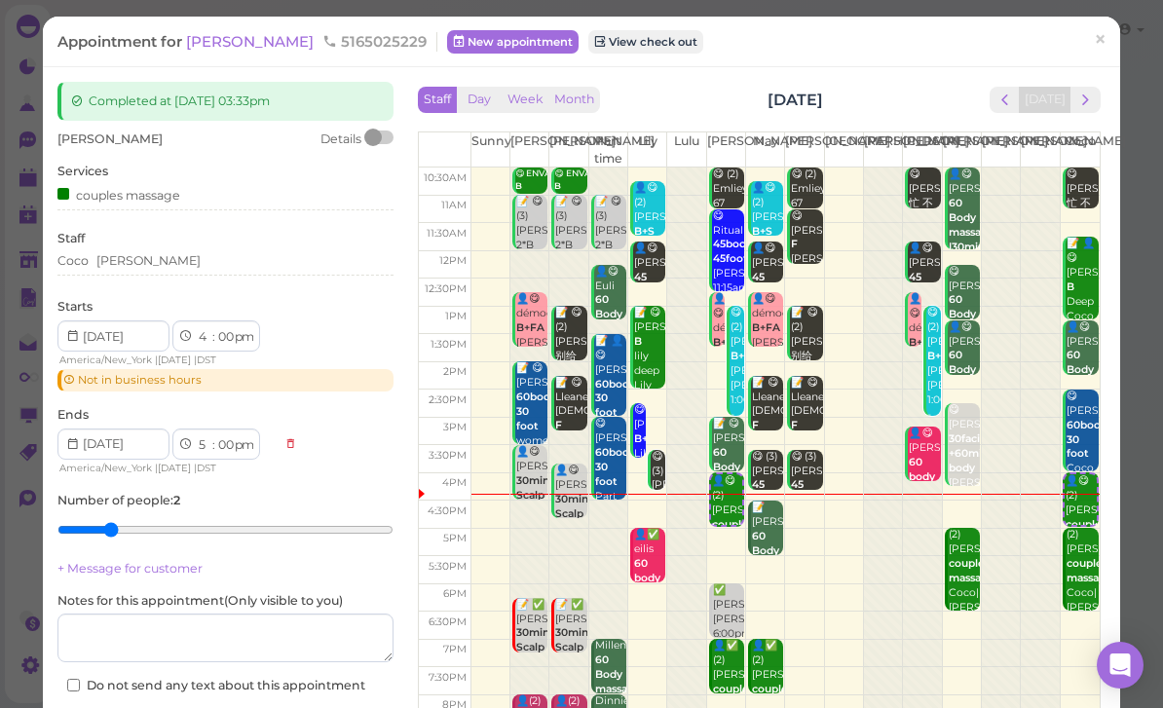
click at [176, 269] on div "[PERSON_NAME]" at bounding box center [225, 263] width 336 height 23
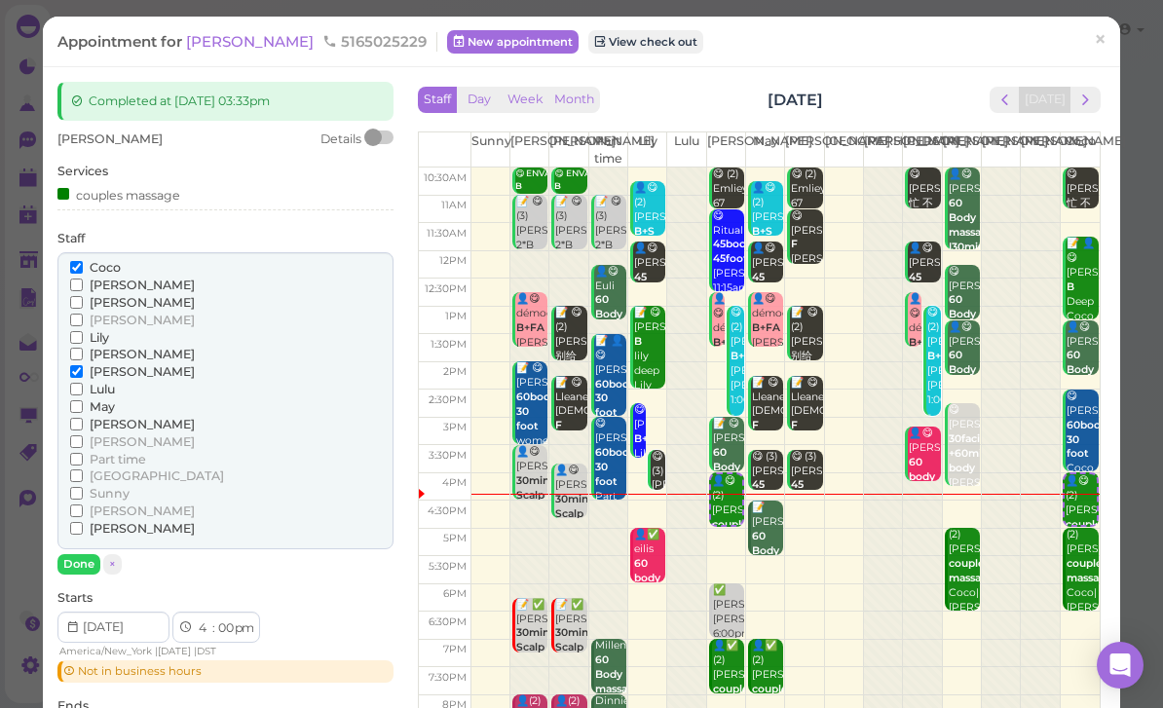
click at [103, 521] on span "[PERSON_NAME]" at bounding box center [142, 528] width 105 height 15
click at [83, 522] on input "[PERSON_NAME]" at bounding box center [76, 528] width 13 height 13
click at [105, 278] on span "[PERSON_NAME]" at bounding box center [142, 285] width 105 height 15
click at [83, 279] on input "[PERSON_NAME]" at bounding box center [76, 285] width 13 height 13
click at [100, 260] on span "Coco" at bounding box center [105, 267] width 31 height 15
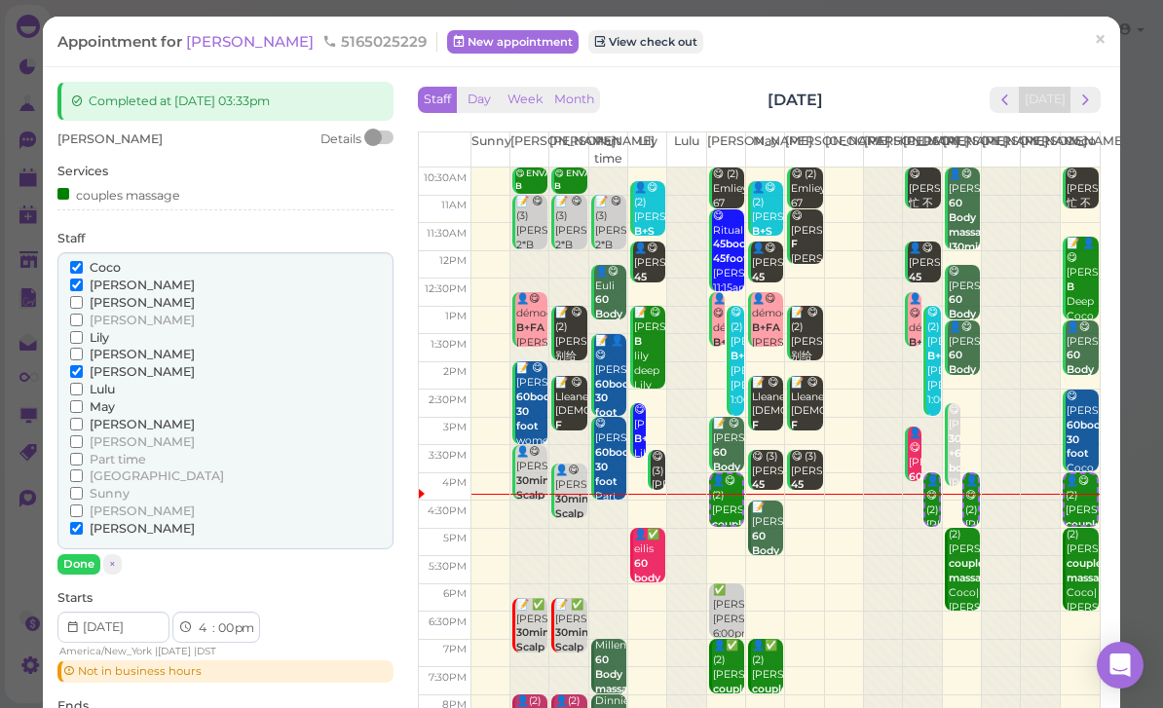
click at [83, 261] on input "Coco" at bounding box center [76, 267] width 13 height 13
click at [115, 280] on span "[PERSON_NAME]" at bounding box center [142, 285] width 105 height 15
click at [83, 280] on input "[PERSON_NAME]" at bounding box center [76, 285] width 13 height 13
click at [87, 554] on button "Done" at bounding box center [78, 564] width 43 height 20
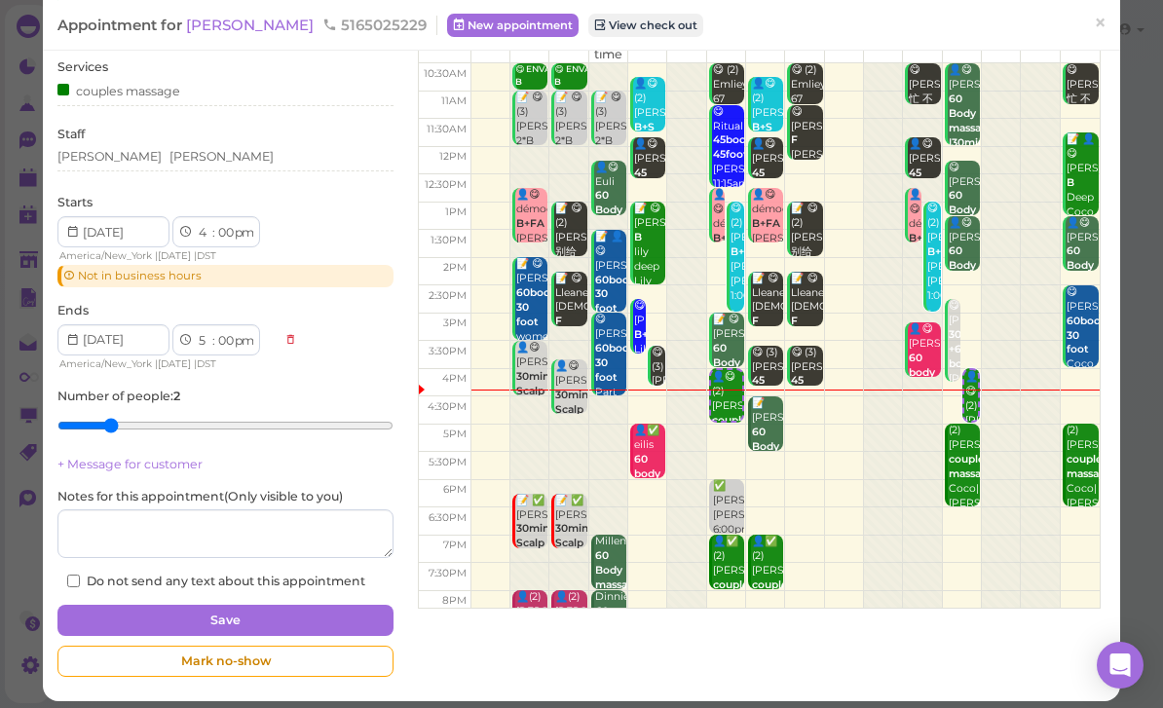
scroll to position [104, 0]
click at [287, 618] on button "Save" at bounding box center [225, 620] width 336 height 31
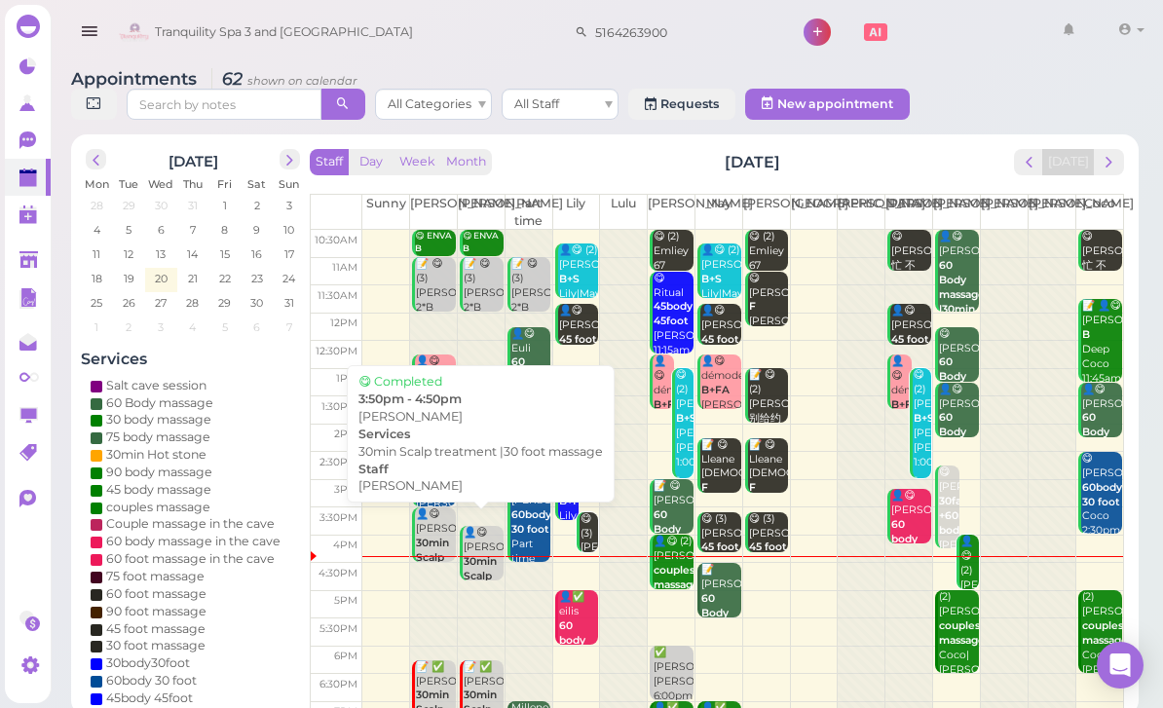
click at [483, 557] on b "30min Scalp treatment |30 foot massage" at bounding box center [492, 597] width 56 height 85
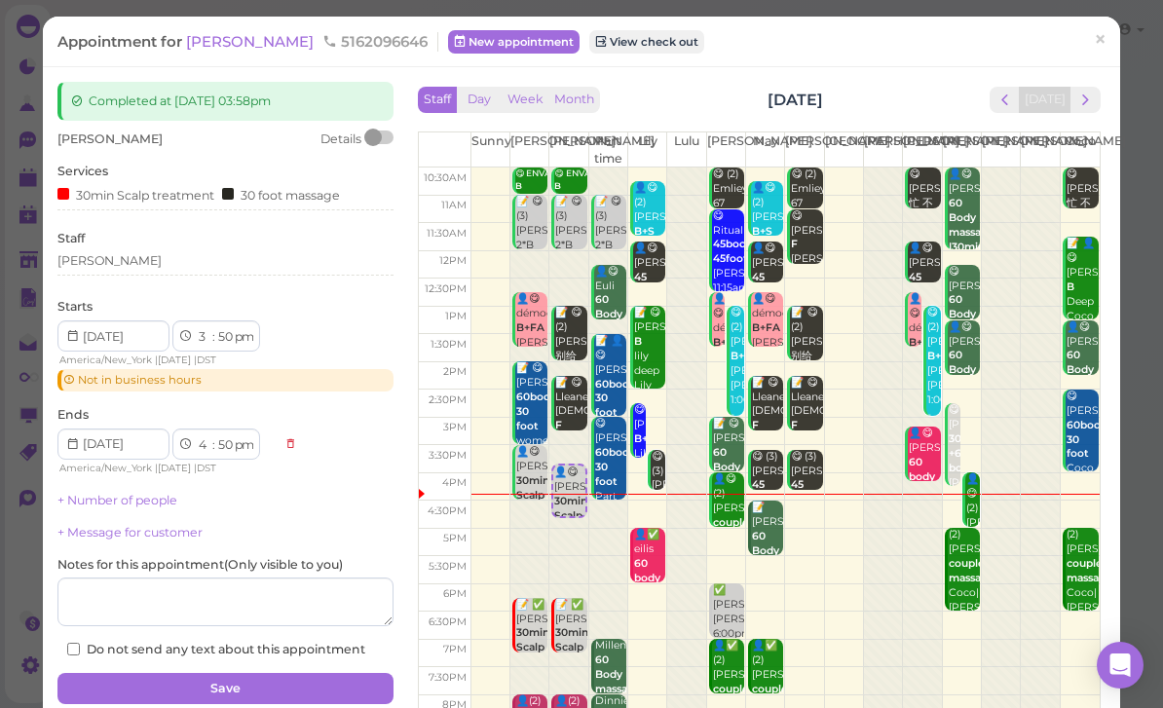
click at [230, 46] on span "[PERSON_NAME]" at bounding box center [251, 41] width 131 height 19
click at [161, 264] on div "[PERSON_NAME]" at bounding box center [225, 261] width 336 height 18
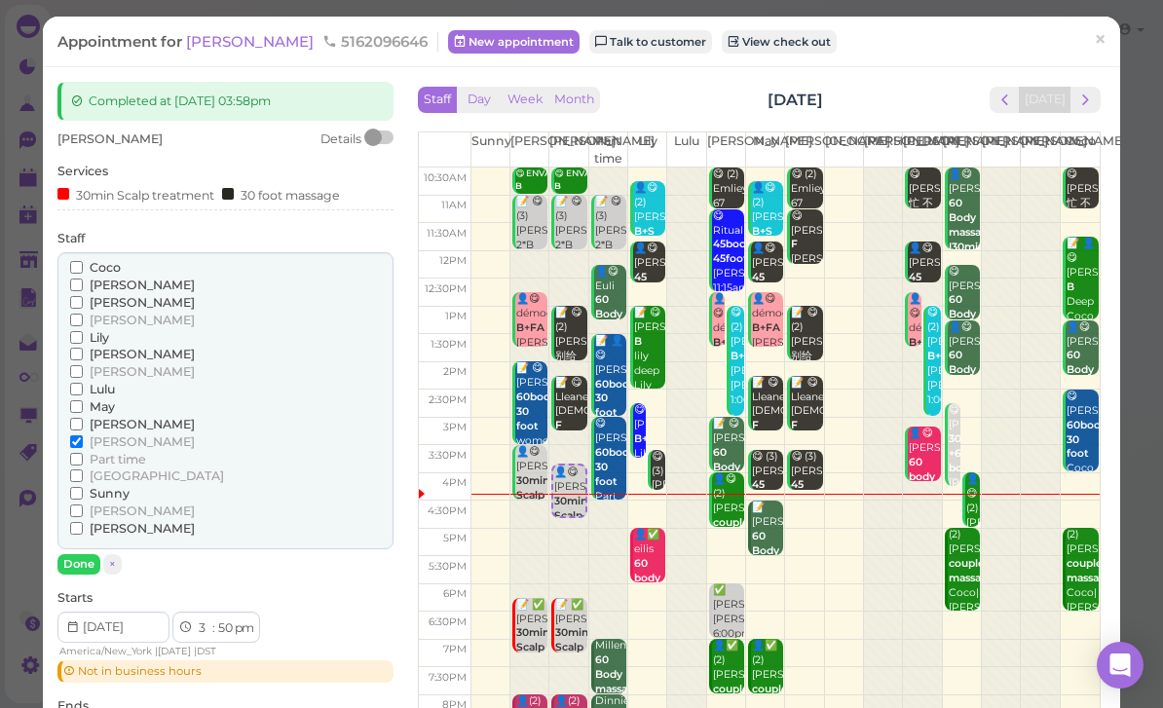
click at [115, 267] on span "Coco" at bounding box center [105, 267] width 31 height 15
click at [83, 267] on input "Coco" at bounding box center [76, 267] width 13 height 13
click at [105, 434] on span "[PERSON_NAME]" at bounding box center [142, 441] width 105 height 15
click at [83, 435] on input "[PERSON_NAME]" at bounding box center [76, 441] width 13 height 13
click at [89, 554] on button "Done" at bounding box center [78, 564] width 43 height 20
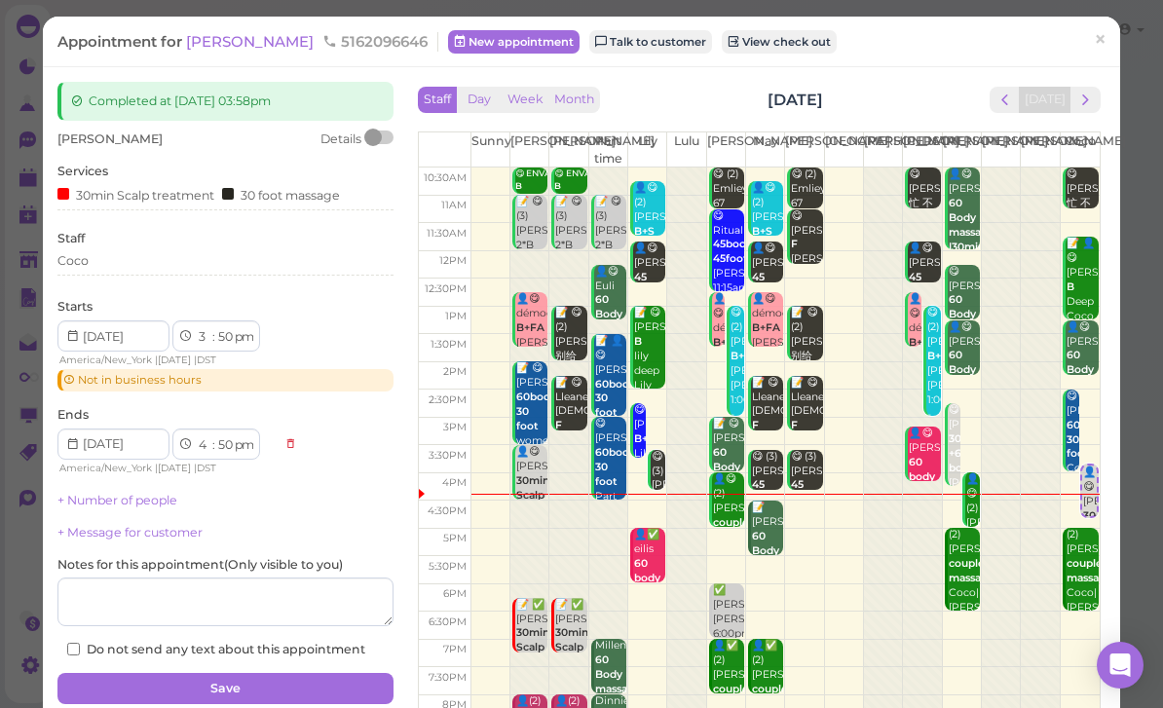
click at [307, 675] on button "Save" at bounding box center [225, 688] width 336 height 31
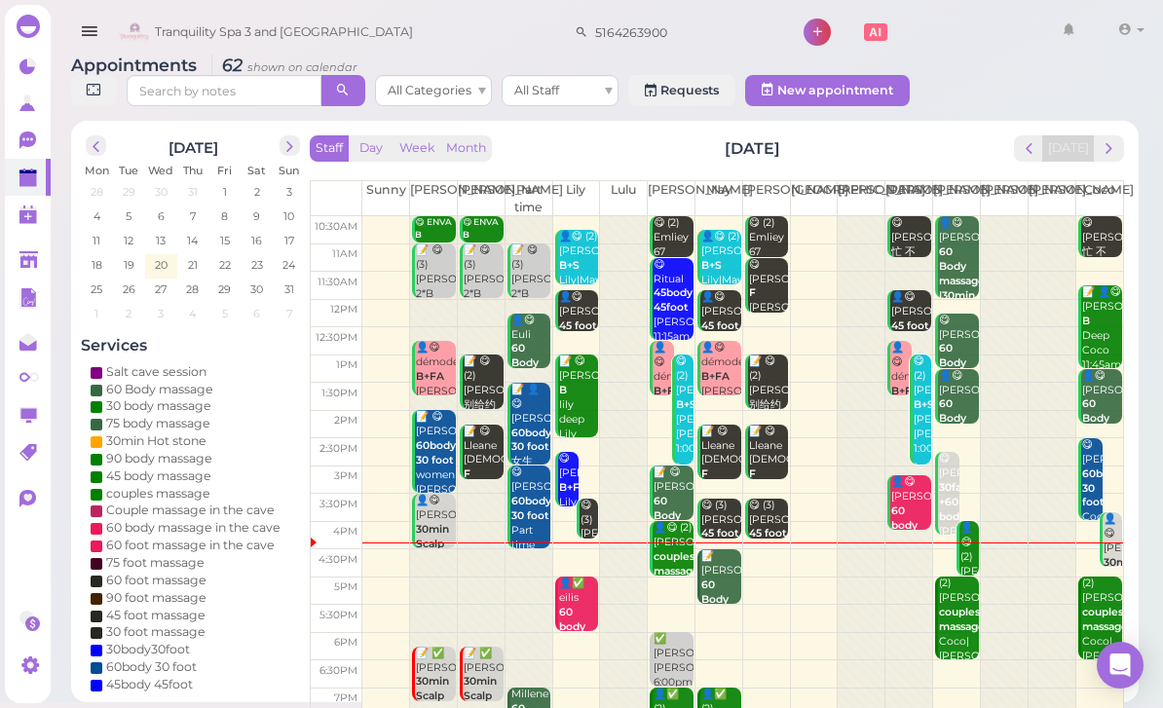
scroll to position [15, 0]
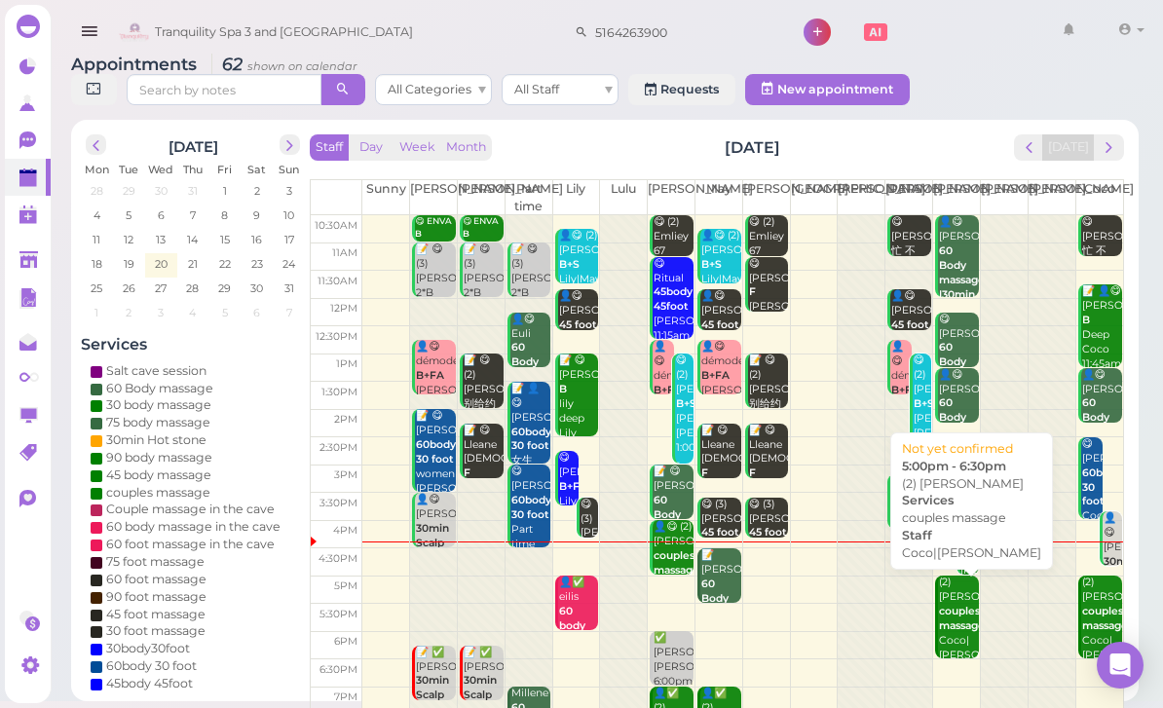
click at [955, 633] on div "(2) [PERSON_NAME] massage Coco|[PERSON_NAME] 5:00pm - 6:30pm" at bounding box center [958, 641] width 41 height 131
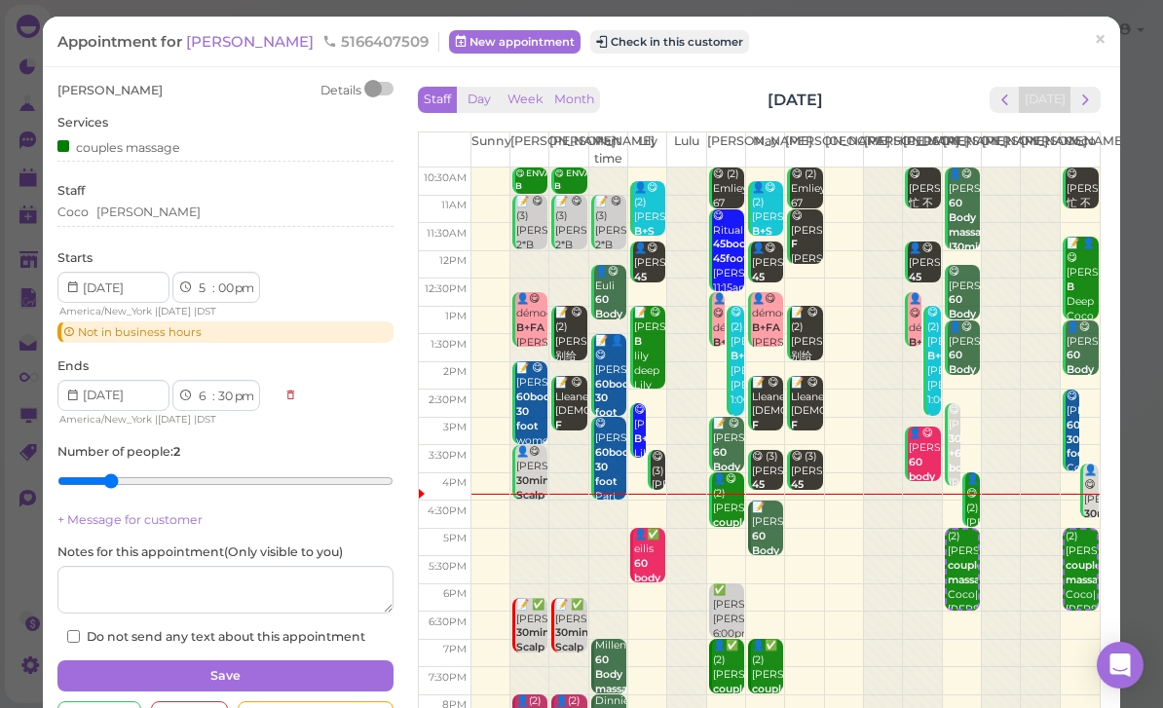
click at [191, 236] on div "[PERSON_NAME] Details Services couples massage Staff [PERSON_NAME] Starts 1 2 3…" at bounding box center [225, 364] width 336 height 564
click at [163, 210] on div "[PERSON_NAME]" at bounding box center [225, 213] width 336 height 18
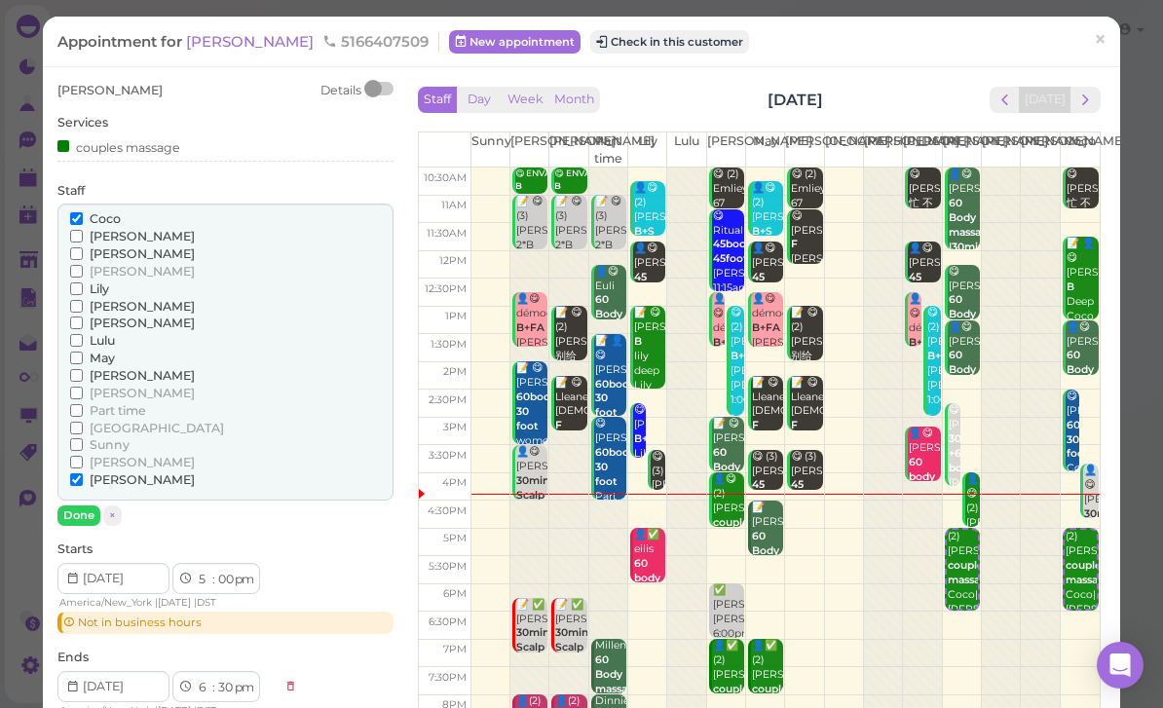
click at [111, 246] on span "[PERSON_NAME]" at bounding box center [142, 253] width 105 height 15
click at [83, 247] on input "[PERSON_NAME]" at bounding box center [76, 253] width 13 height 13
click at [117, 253] on span "[PERSON_NAME]" at bounding box center [142, 253] width 105 height 15
click at [83, 253] on input "[PERSON_NAME]" at bounding box center [76, 253] width 13 height 13
click at [112, 231] on span "[PERSON_NAME]" at bounding box center [142, 236] width 105 height 15
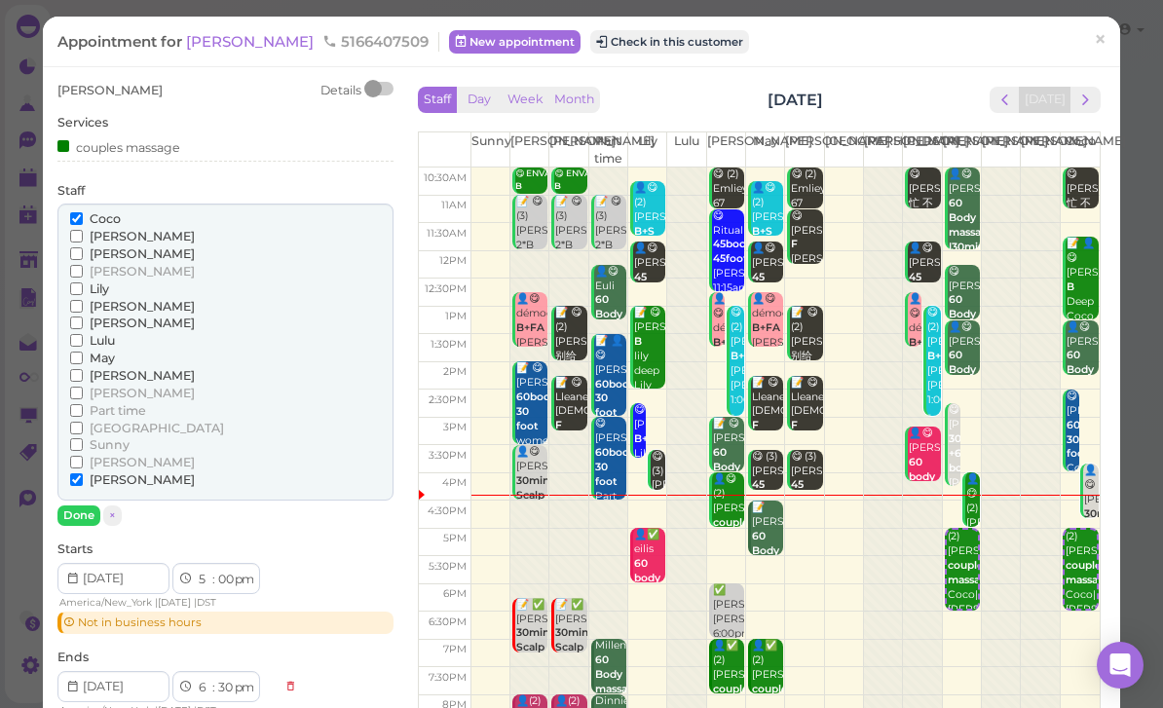
click at [83, 231] on input "[PERSON_NAME]" at bounding box center [76, 236] width 13 height 13
click at [109, 368] on span "[PERSON_NAME]" at bounding box center [142, 375] width 105 height 15
click at [83, 369] on input "[PERSON_NAME]" at bounding box center [76, 375] width 13 height 13
click at [111, 212] on span "Coco" at bounding box center [105, 218] width 31 height 15
click at [83, 212] on input "Coco" at bounding box center [76, 218] width 13 height 13
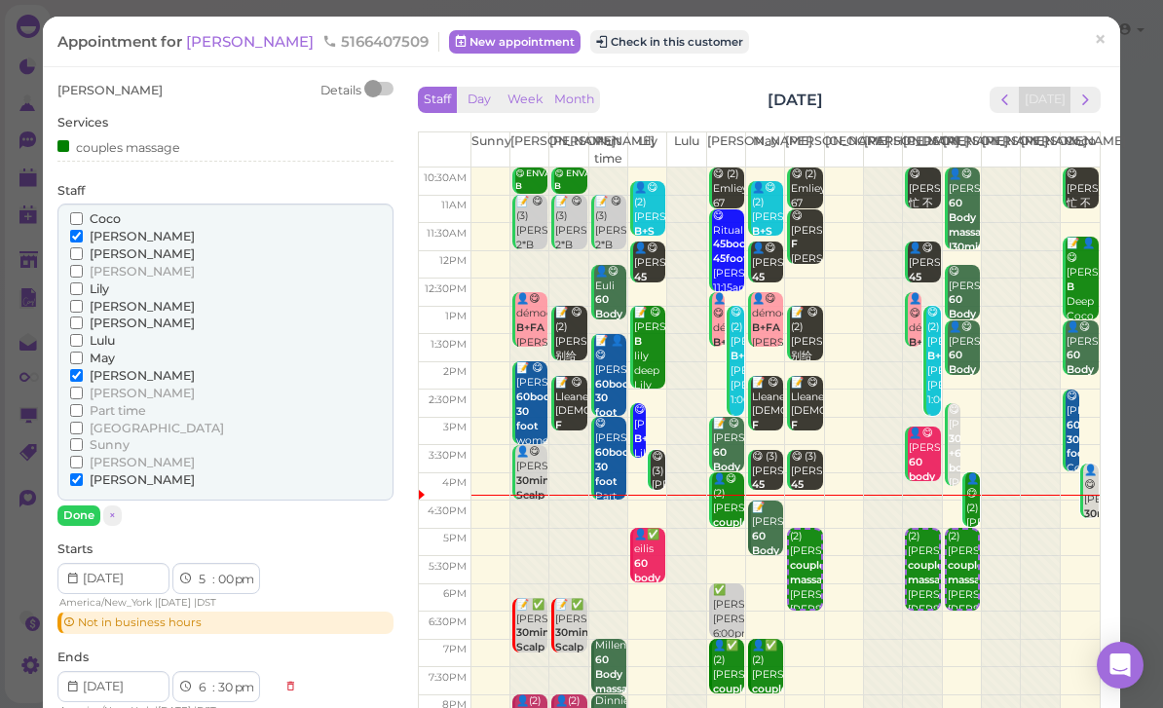
click at [87, 505] on button "Done" at bounding box center [78, 515] width 43 height 20
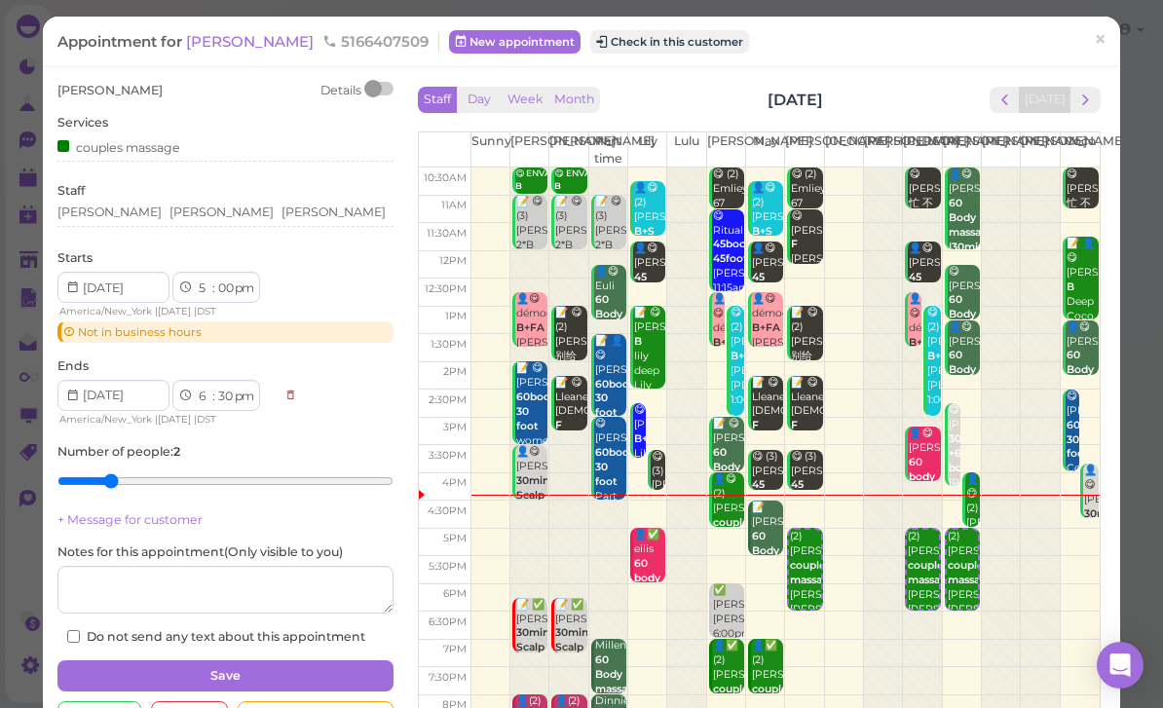
click at [267, 668] on button "Save" at bounding box center [225, 675] width 336 height 31
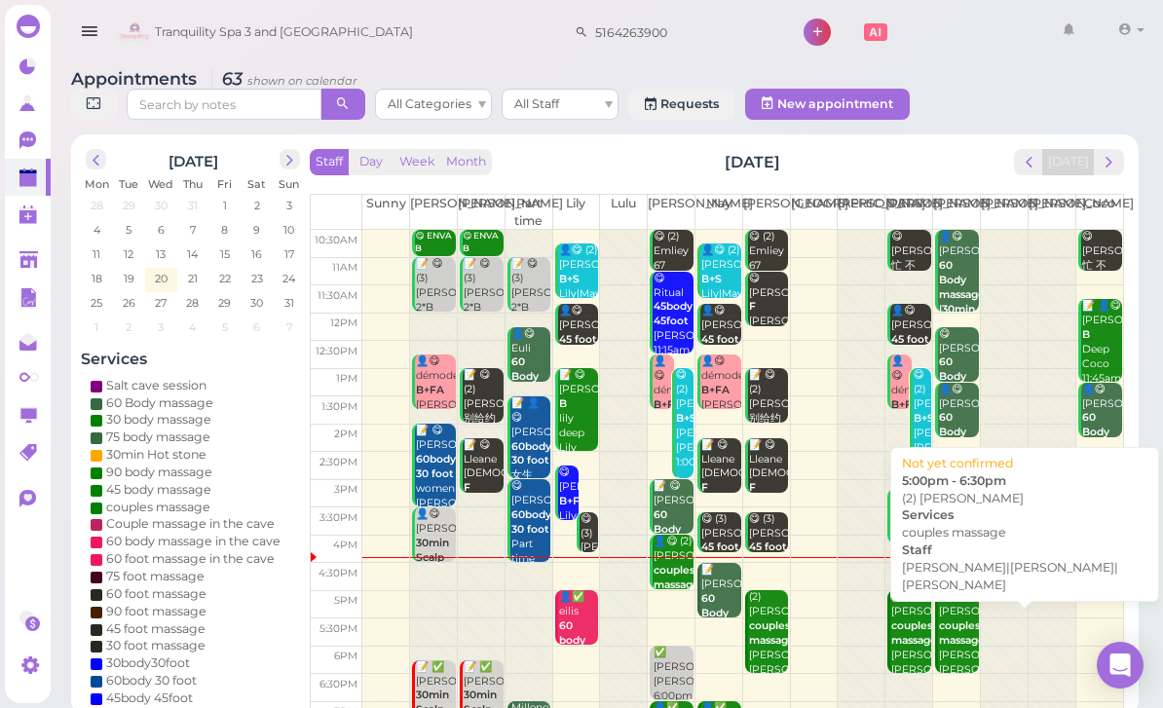
click at [960, 642] on div "(2) [PERSON_NAME] massage [PERSON_NAME]|[PERSON_NAME]|[PERSON_NAME] 5:00pm - 6:…" at bounding box center [958, 662] width 41 height 145
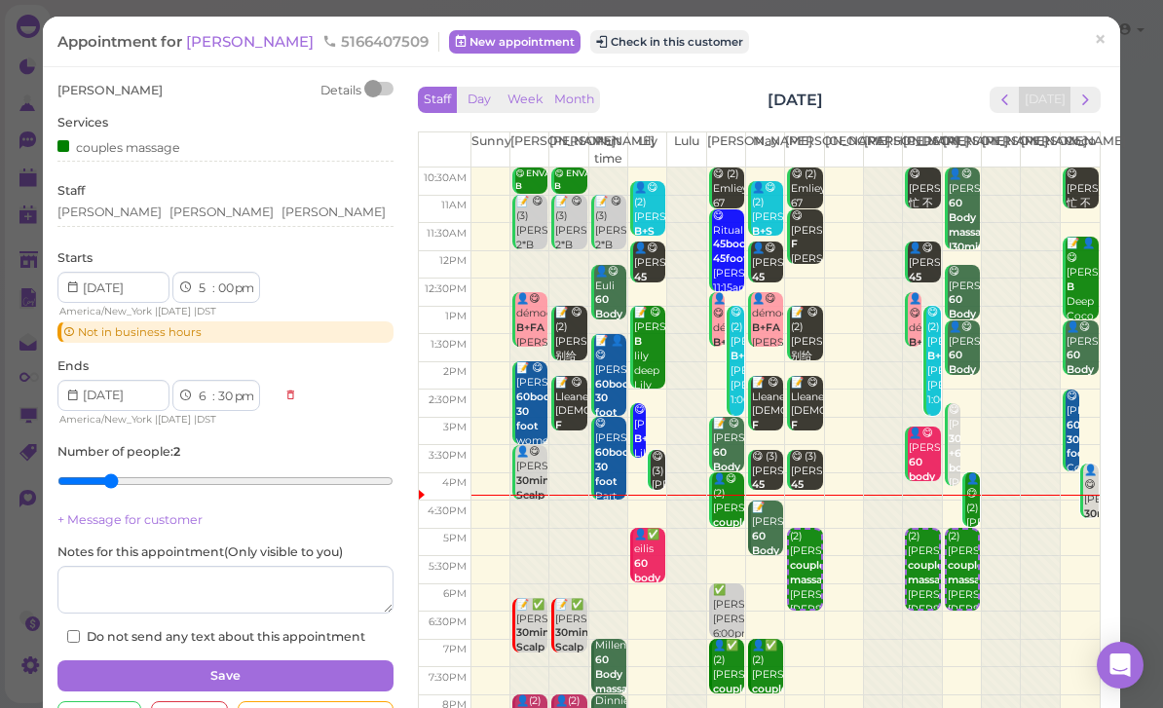
click at [209, 204] on div "[PERSON_NAME] [PERSON_NAME] [PERSON_NAME]" at bounding box center [225, 213] width 336 height 18
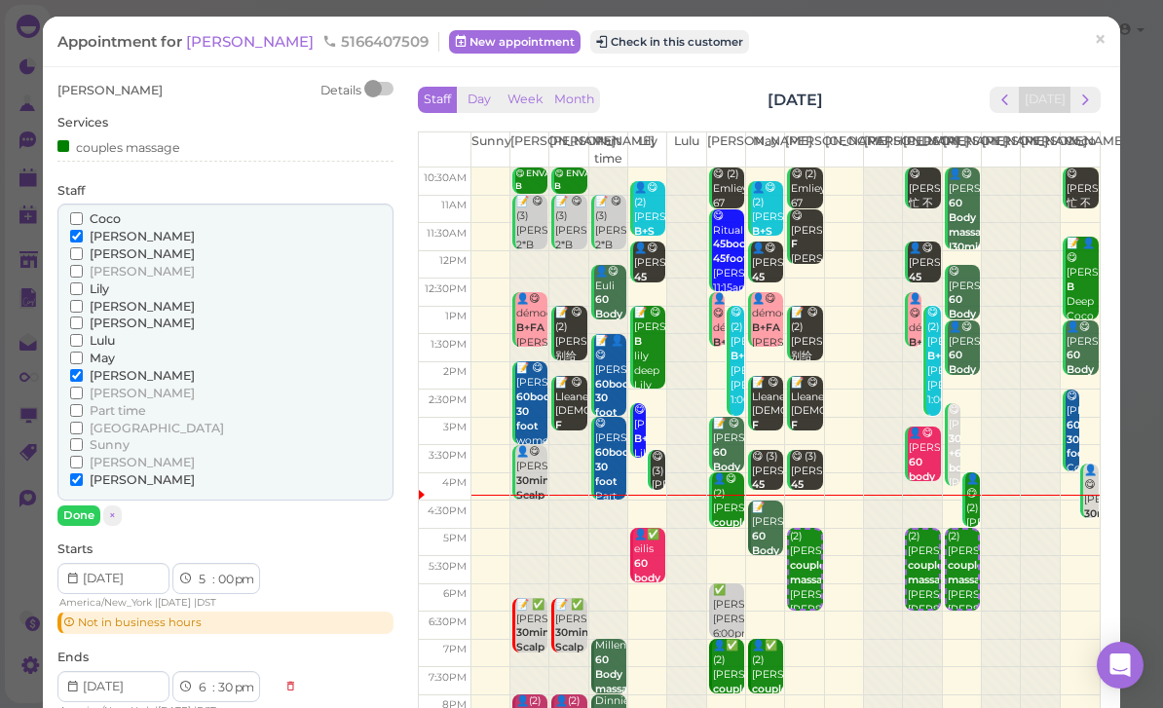
click at [106, 472] on span "[PERSON_NAME]" at bounding box center [142, 479] width 105 height 15
click at [83, 473] on input "[PERSON_NAME]" at bounding box center [76, 479] width 13 height 13
click at [91, 505] on button "Done" at bounding box center [78, 515] width 43 height 20
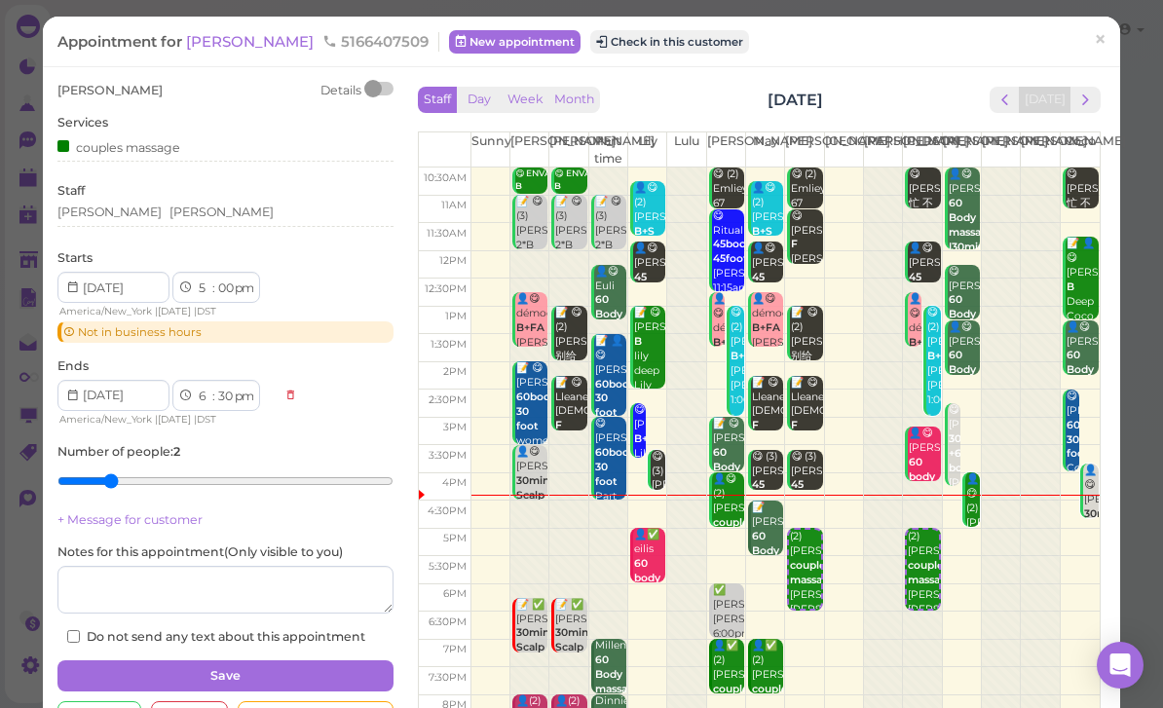
click at [266, 664] on button "Save" at bounding box center [225, 675] width 336 height 31
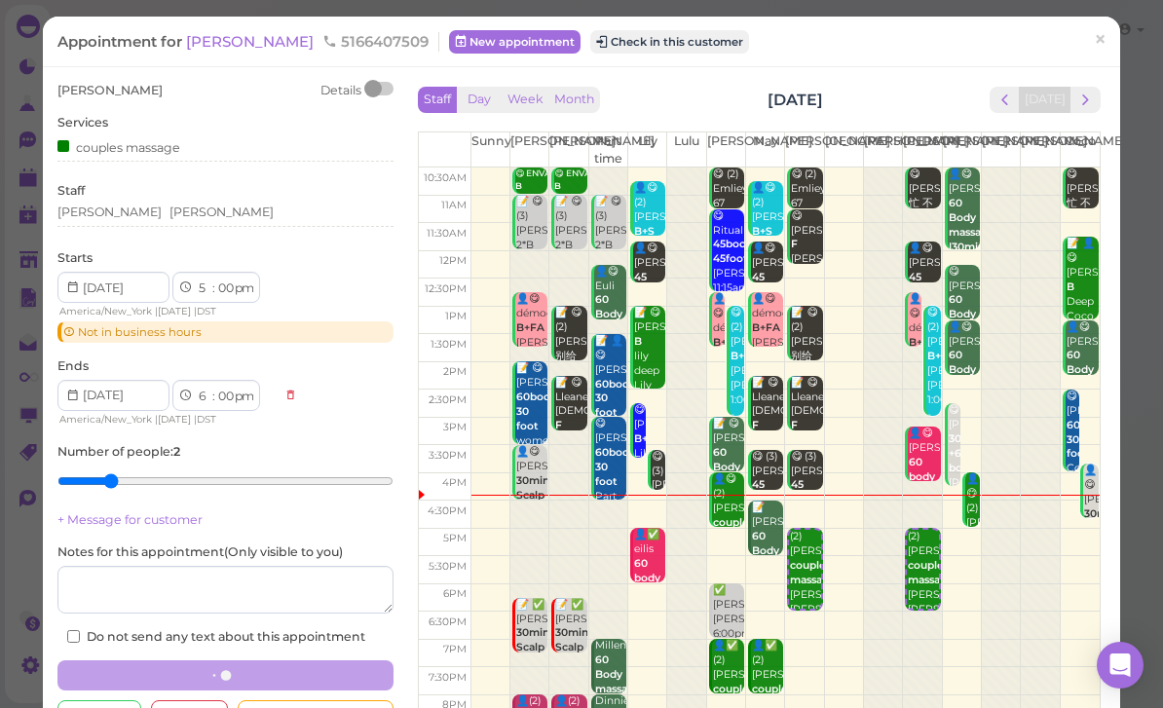
select select "00"
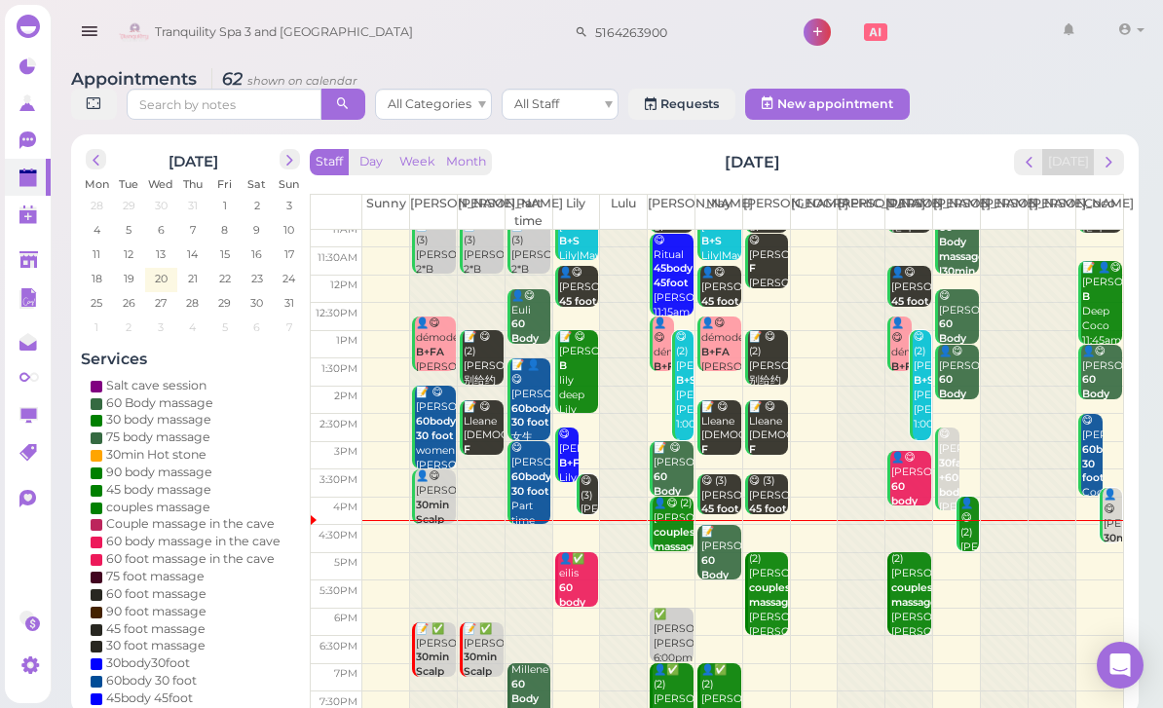
scroll to position [38, 0]
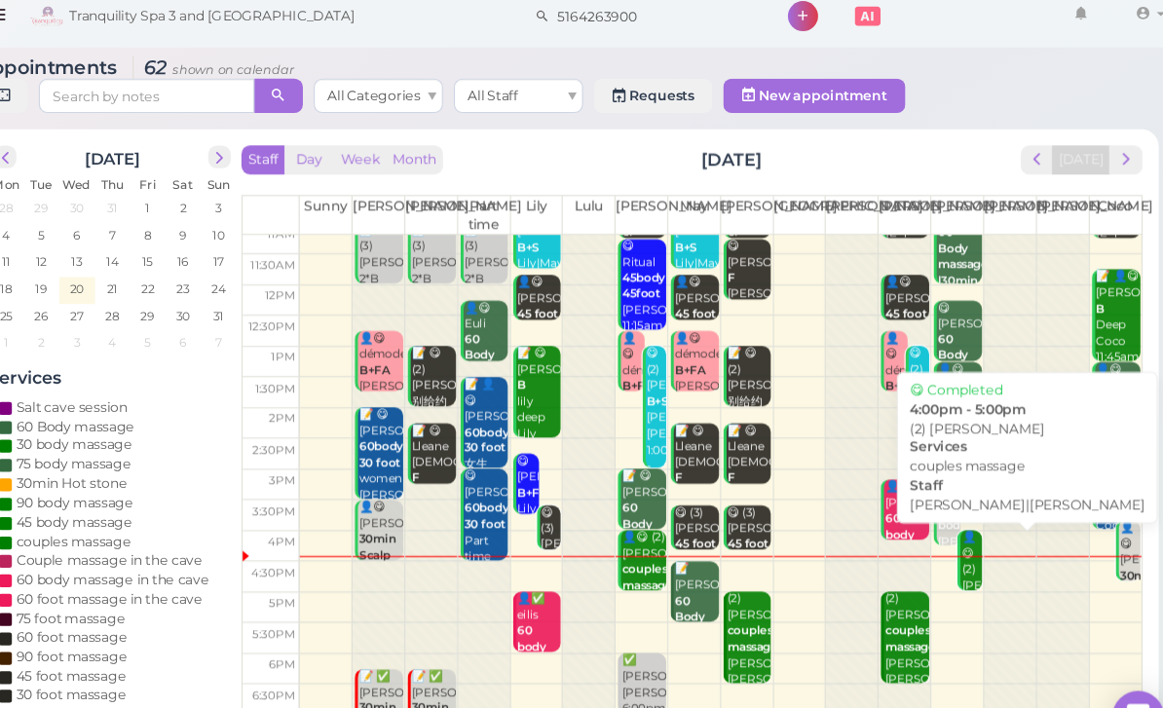
click at [959, 513] on div "👤😋 (2) [PERSON_NAME] couples massage [PERSON_NAME]|[PERSON_NAME] 4:00pm - 5:00pm" at bounding box center [968, 577] width 19 height 160
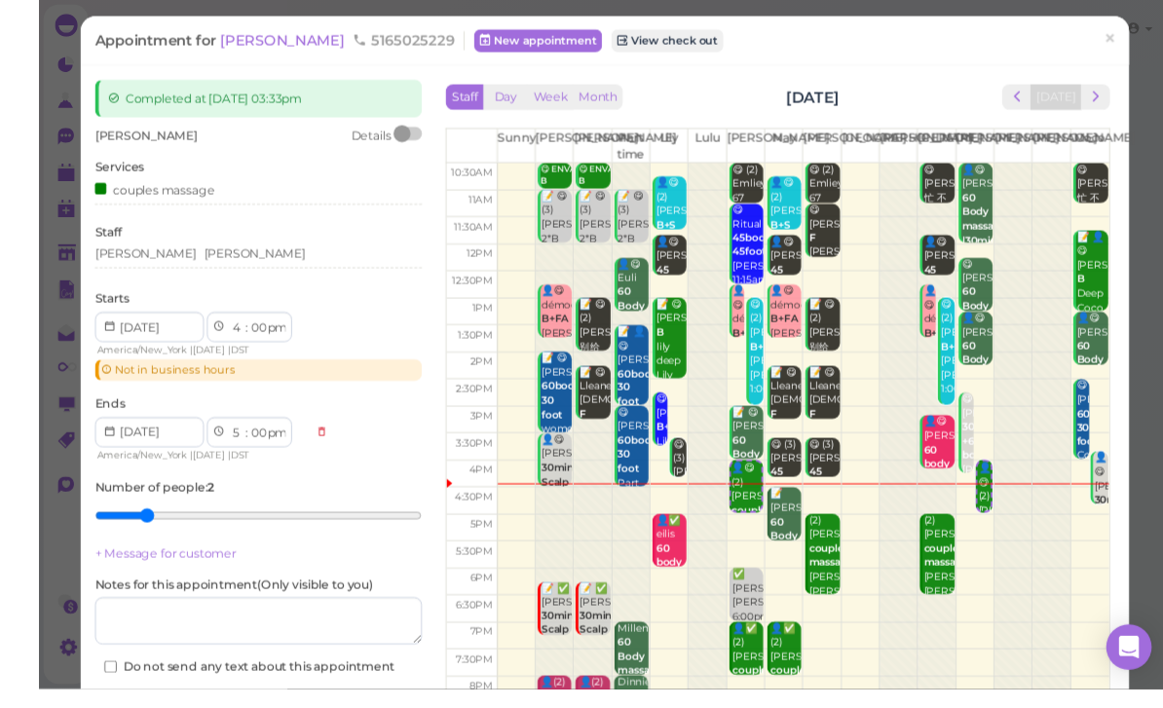
scroll to position [1, 0]
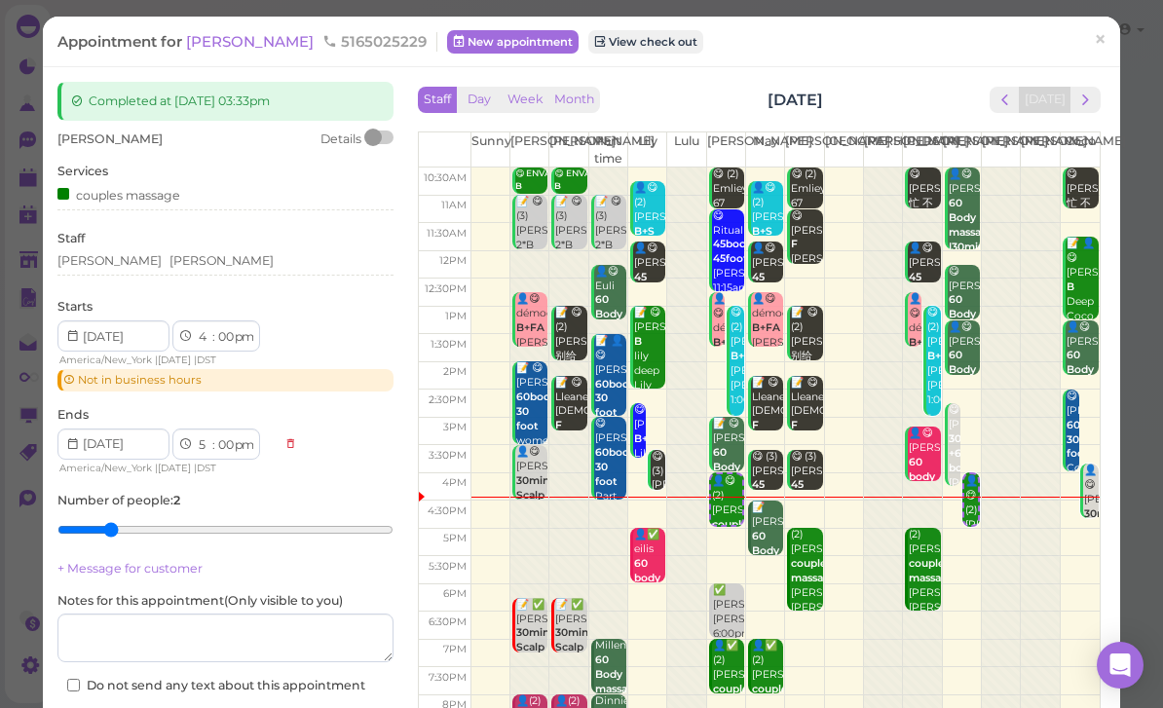
click at [224, 340] on select "00 05 10 15 20 25 30 35 40 45 50 55" at bounding box center [224, 337] width 19 height 20
select select "10"
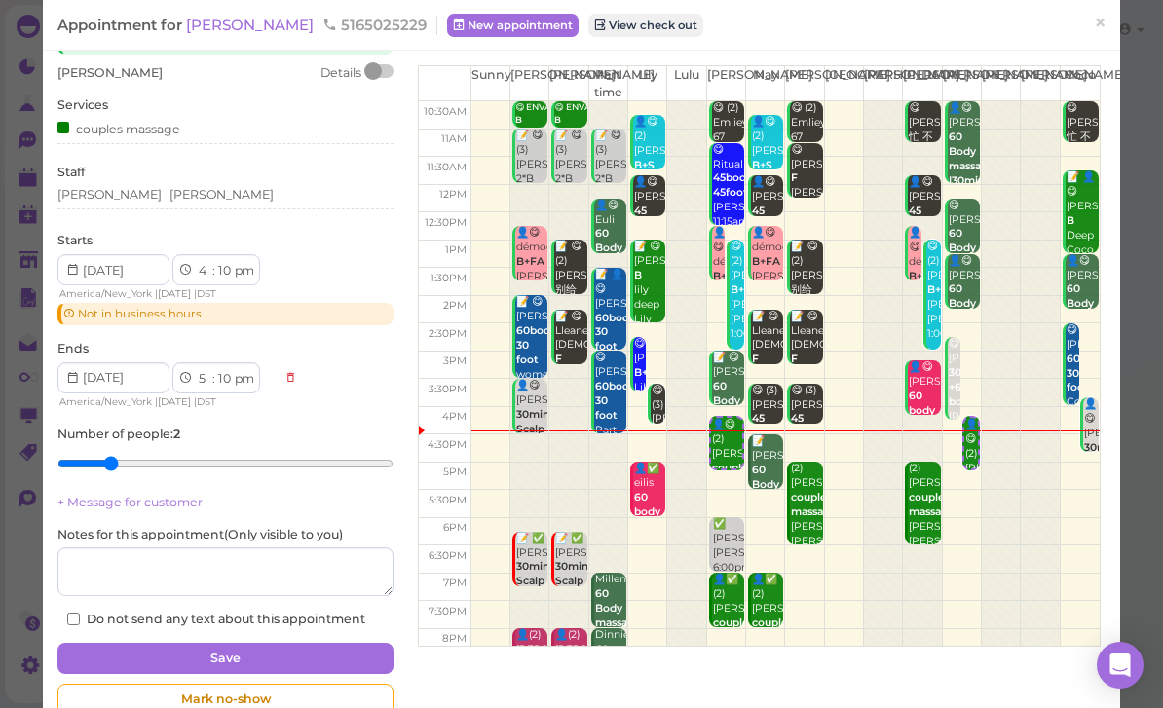
scroll to position [64, 0]
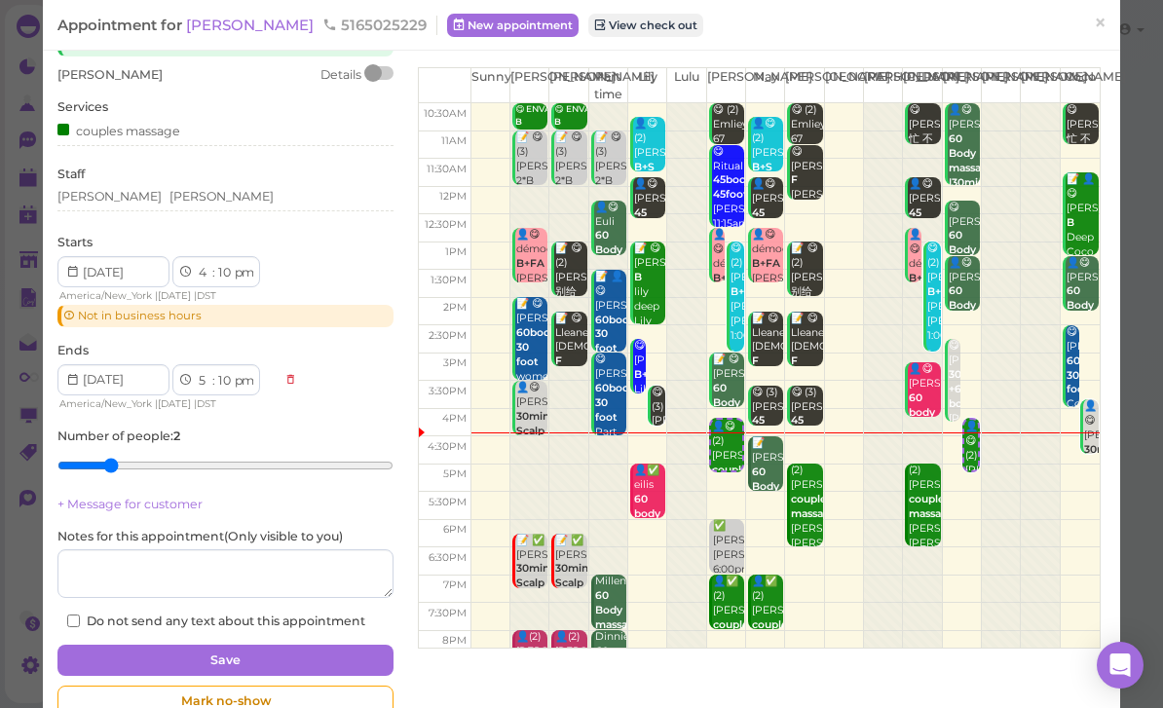
click at [321, 647] on button "Save" at bounding box center [225, 660] width 336 height 31
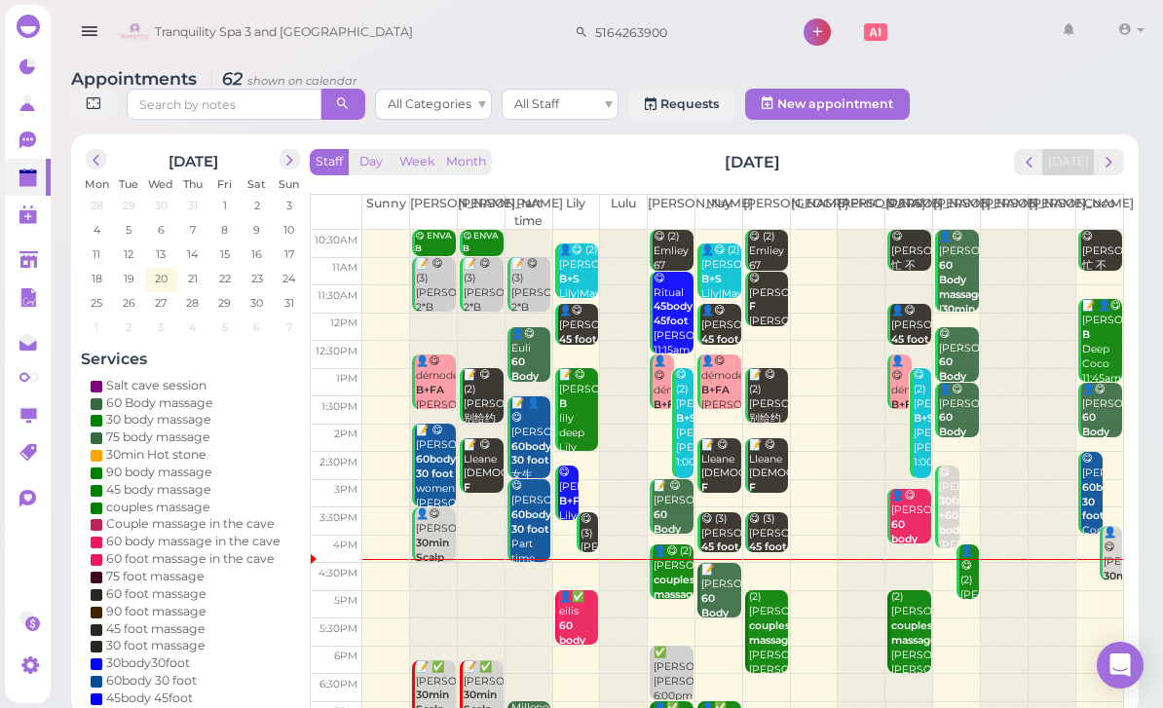
click at [1111, 563] on div "👤😋 [PERSON_NAME] 30min Scalp treatment |30 foot massage Coco 3:50pm - 4:50pm" at bounding box center [1111, 620] width 19 height 188
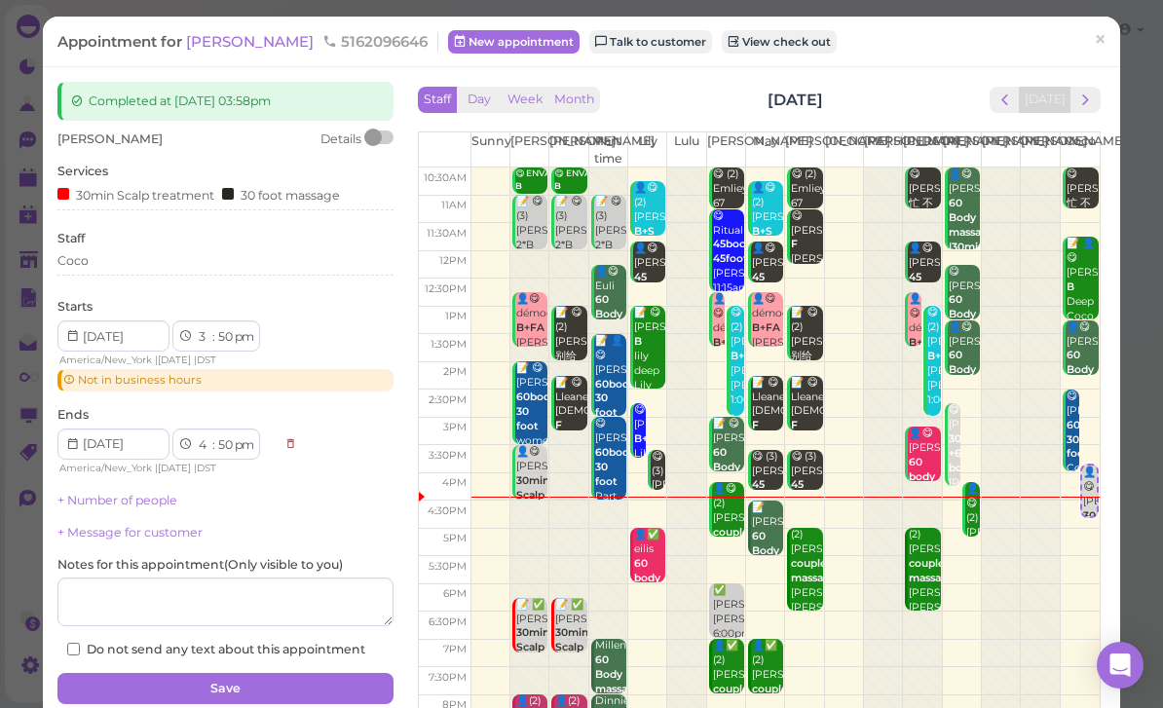
click at [163, 264] on div "Coco" at bounding box center [225, 261] width 336 height 18
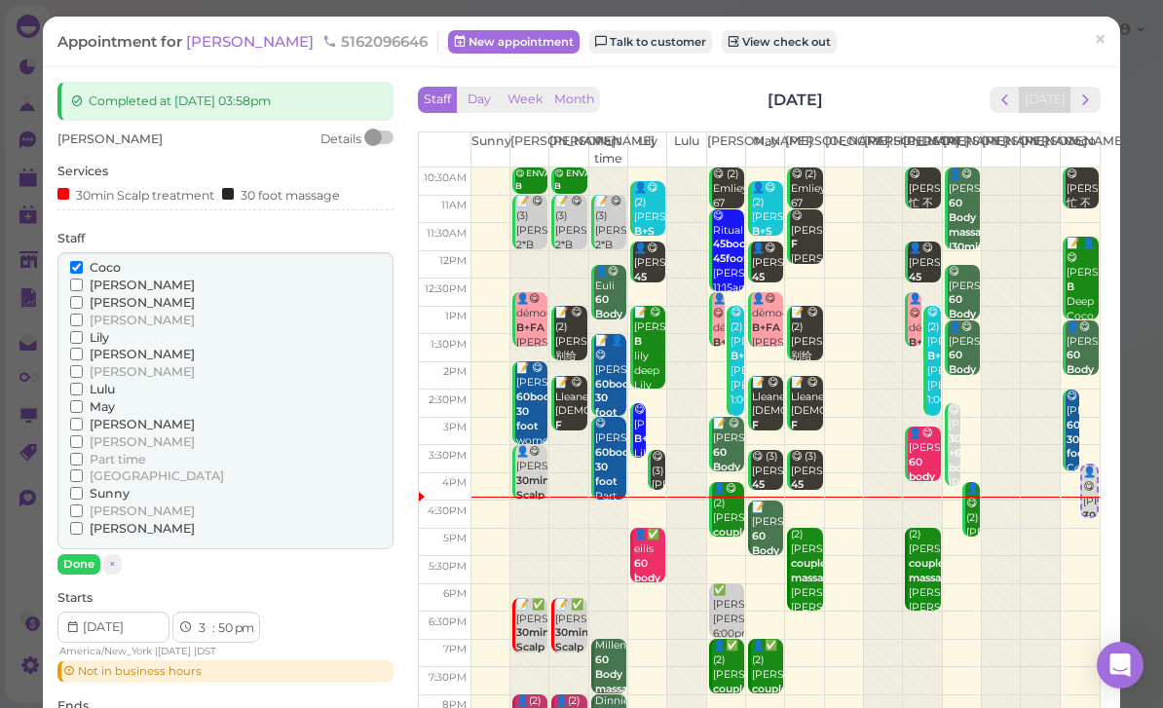
click at [228, 621] on select "00 05 10 15 20 25 30 35 40 45 50 55" at bounding box center [224, 628] width 19 height 20
select select "00"
click at [206, 618] on select "1 2 3 4 5 6 7 8 9 10 11 12" at bounding box center [204, 628] width 17 height 20
select select "4"
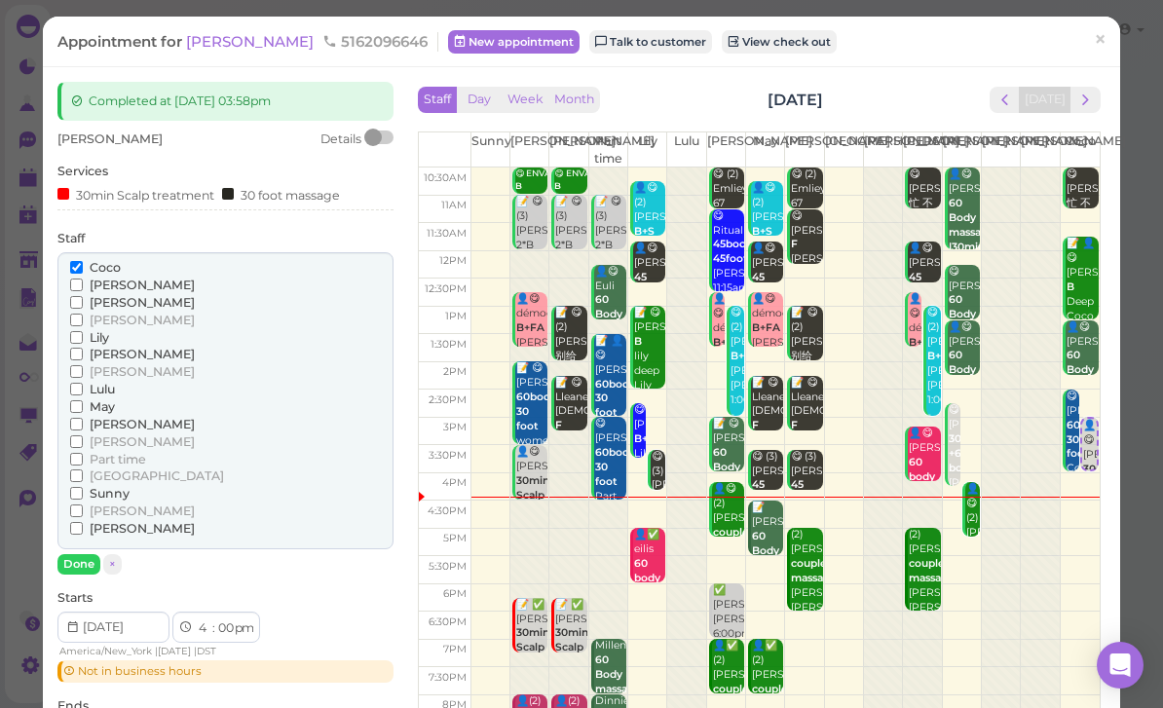
select select "5"
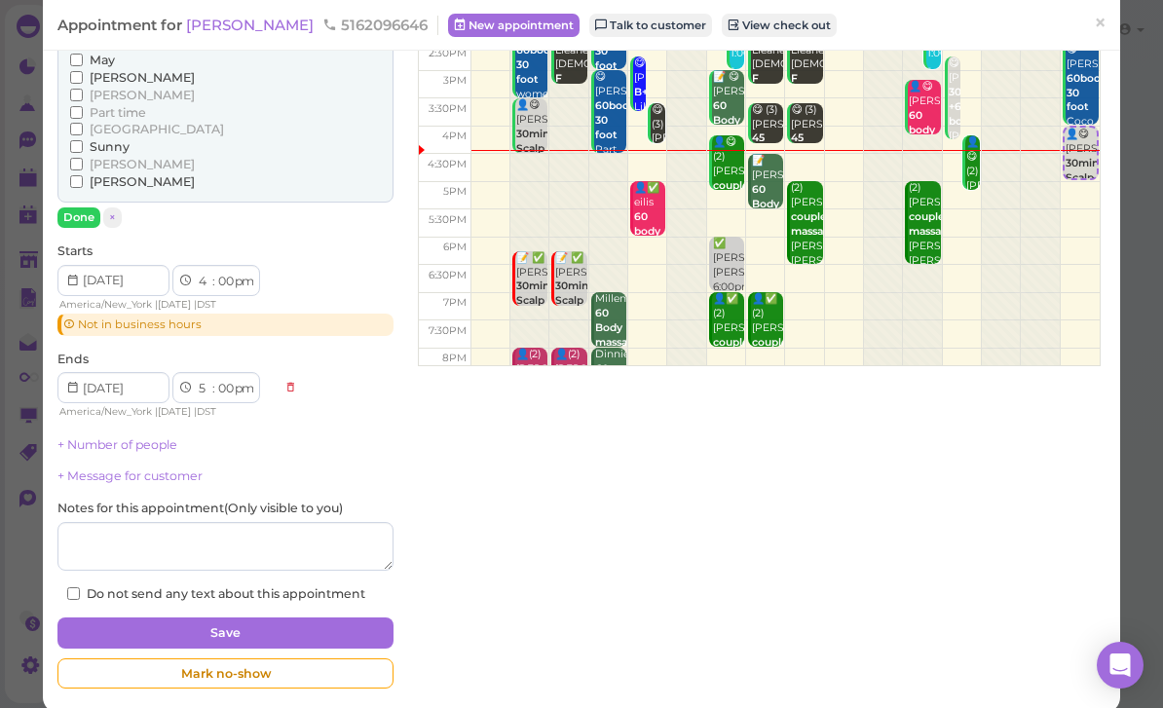
scroll to position [346, 0]
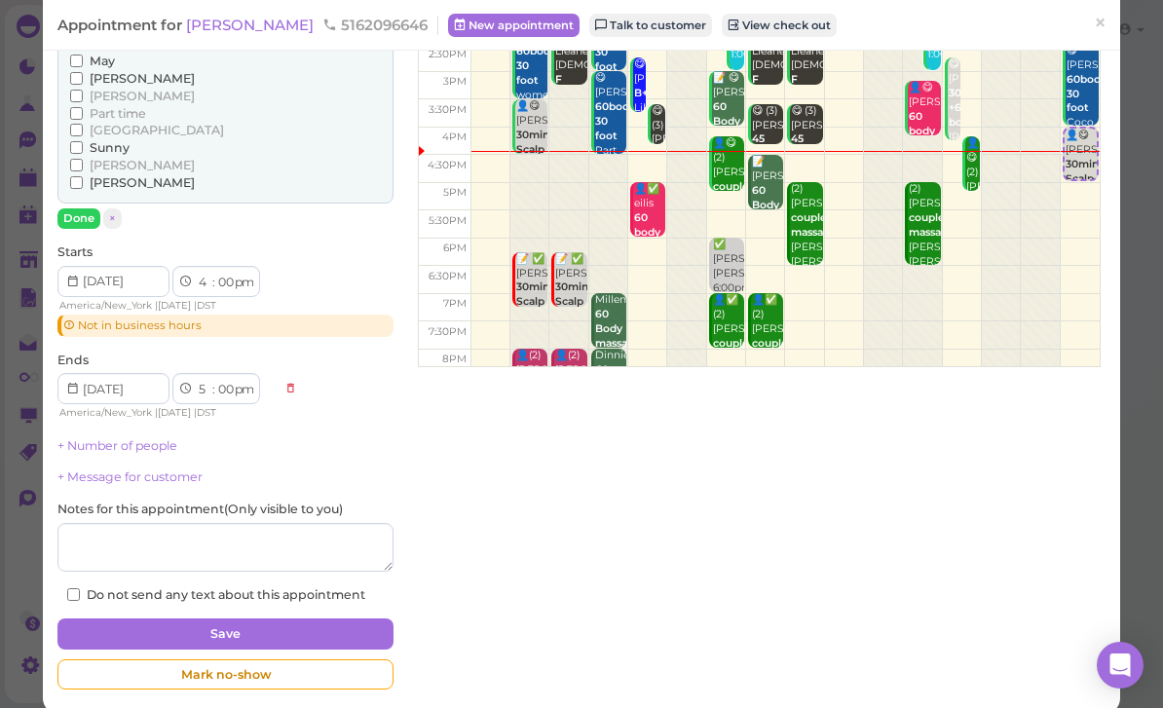
click at [291, 618] on button "Save" at bounding box center [225, 633] width 336 height 31
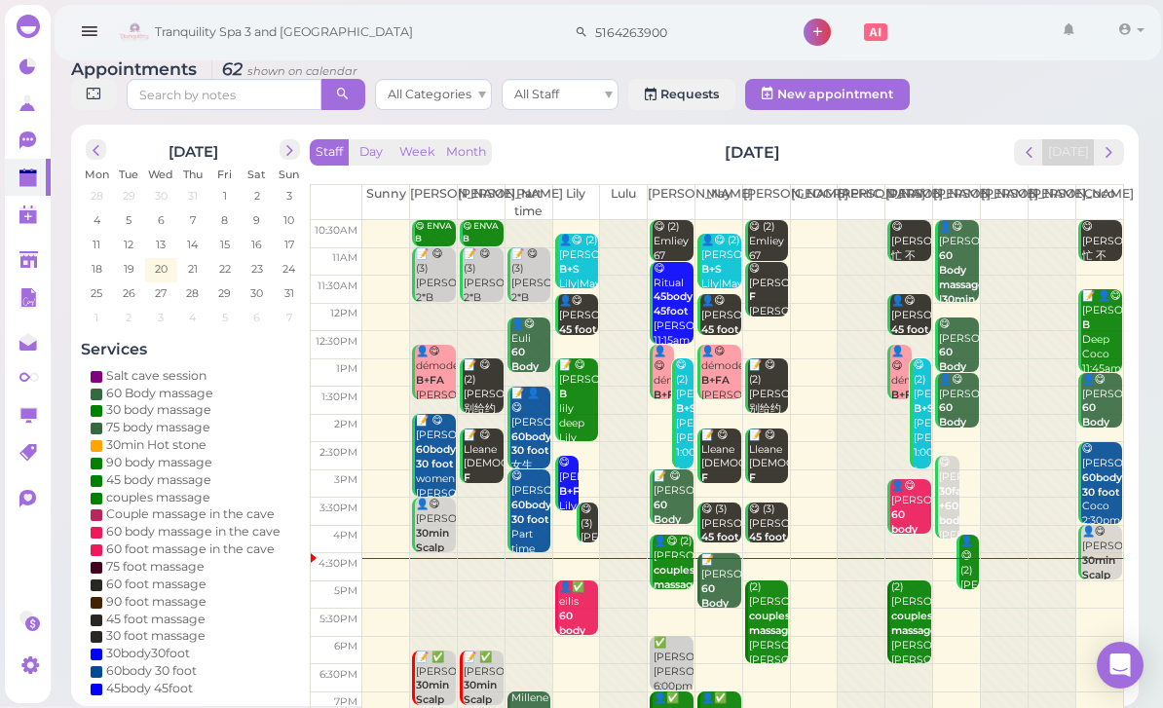
scroll to position [56, 0]
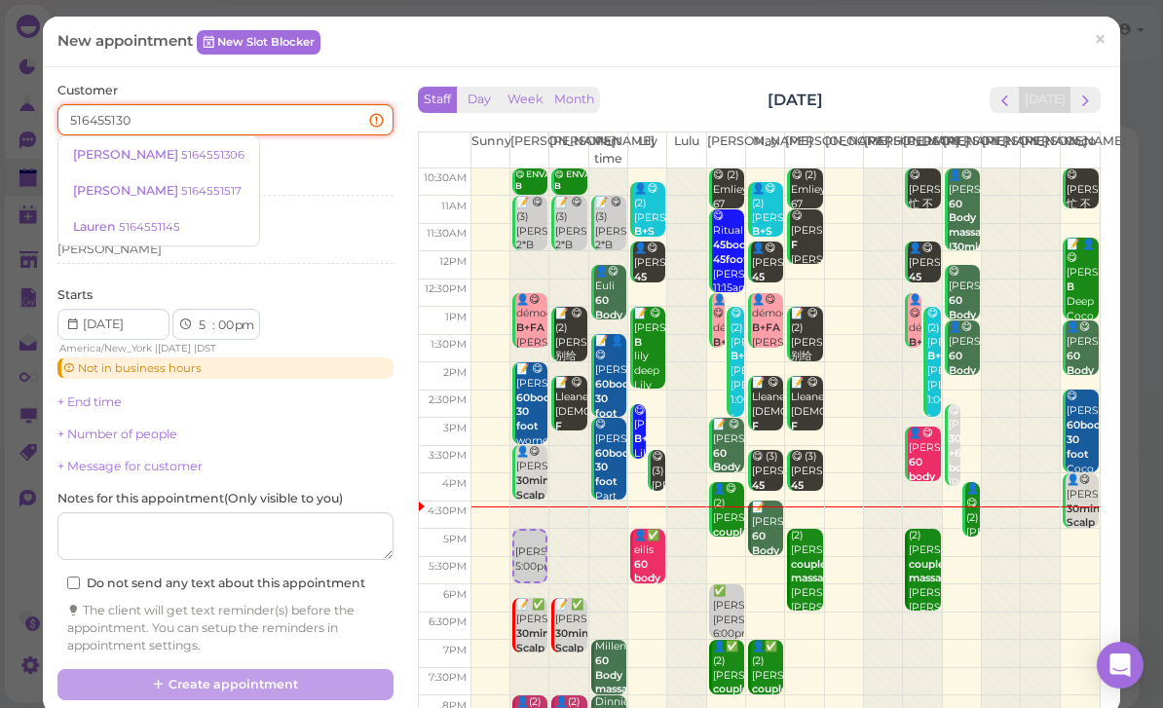
type input "5164551306"
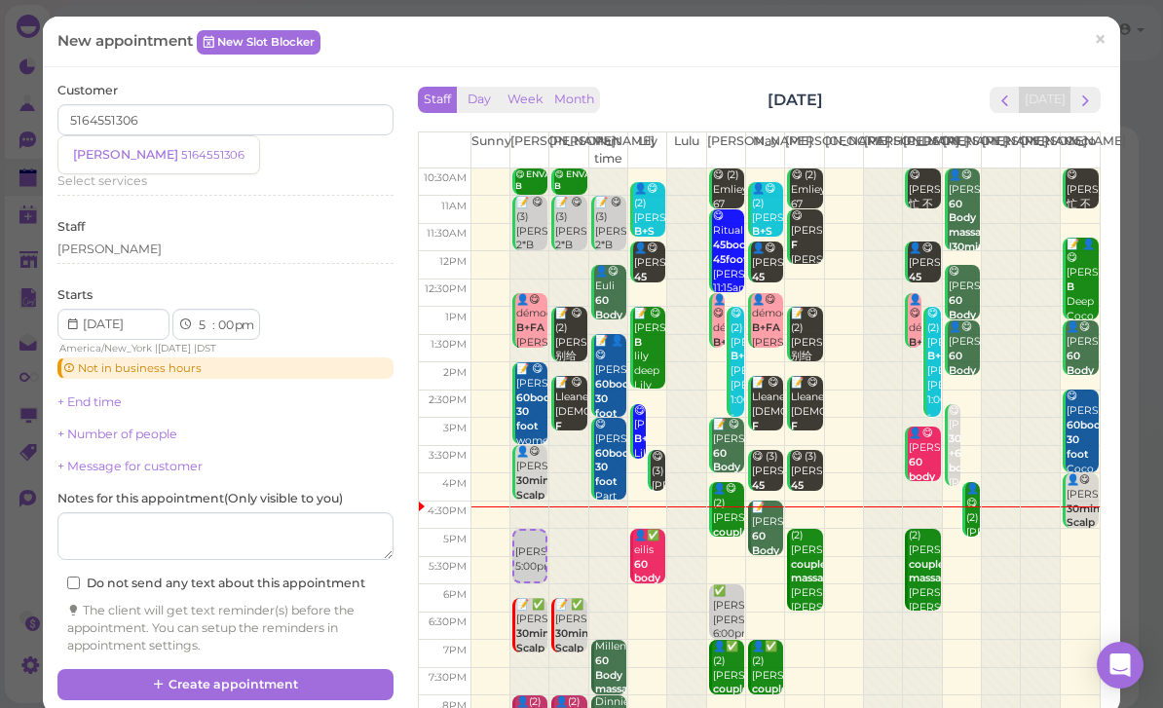
click at [181, 158] on small "5164551306" at bounding box center [212, 155] width 63 height 14
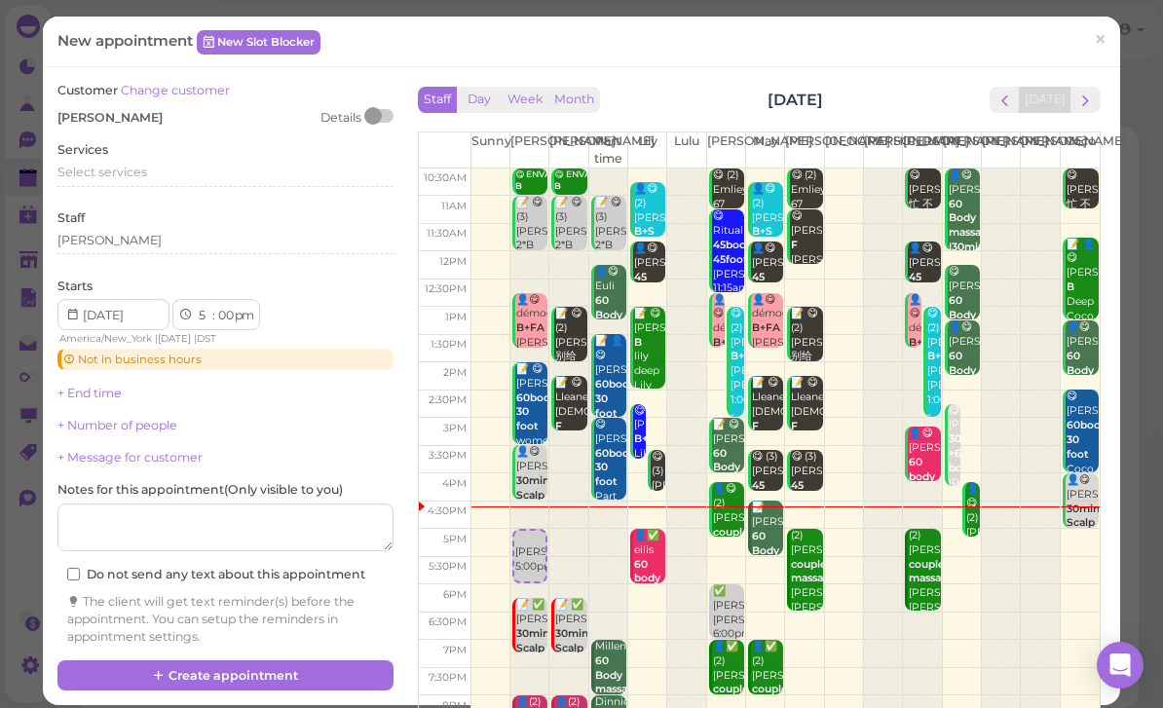
click at [144, 176] on span "Select services" at bounding box center [102, 172] width 90 height 15
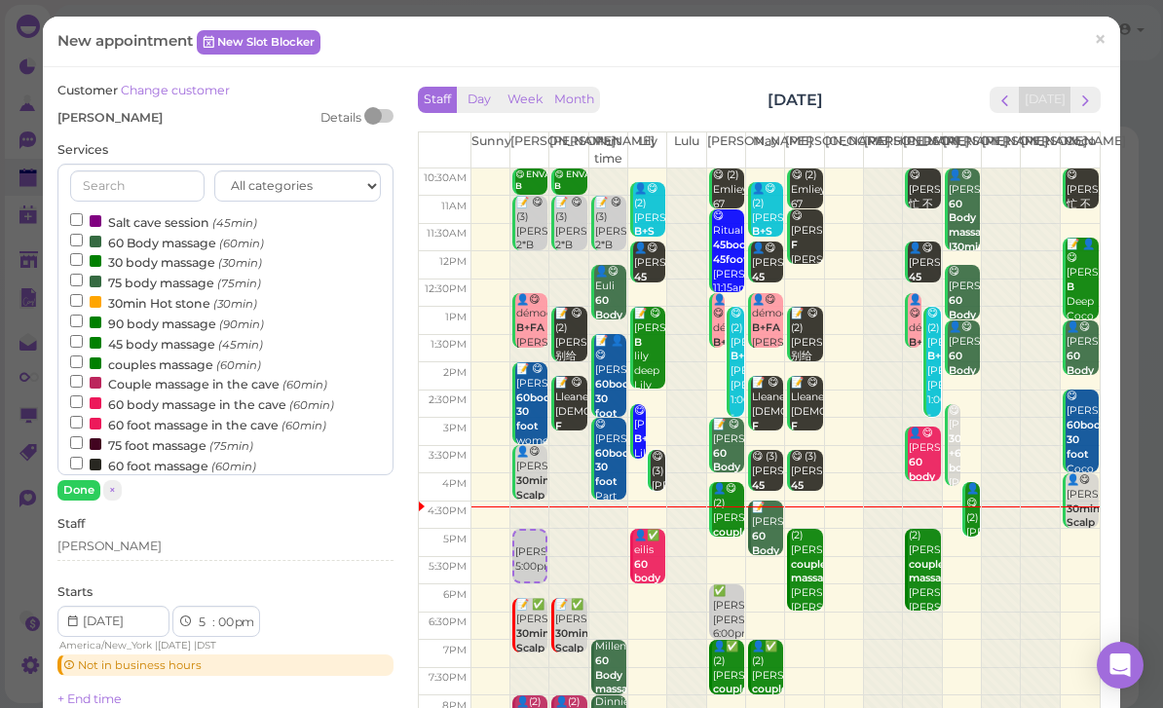
click at [155, 548] on div "[PERSON_NAME]" at bounding box center [225, 547] width 336 height 18
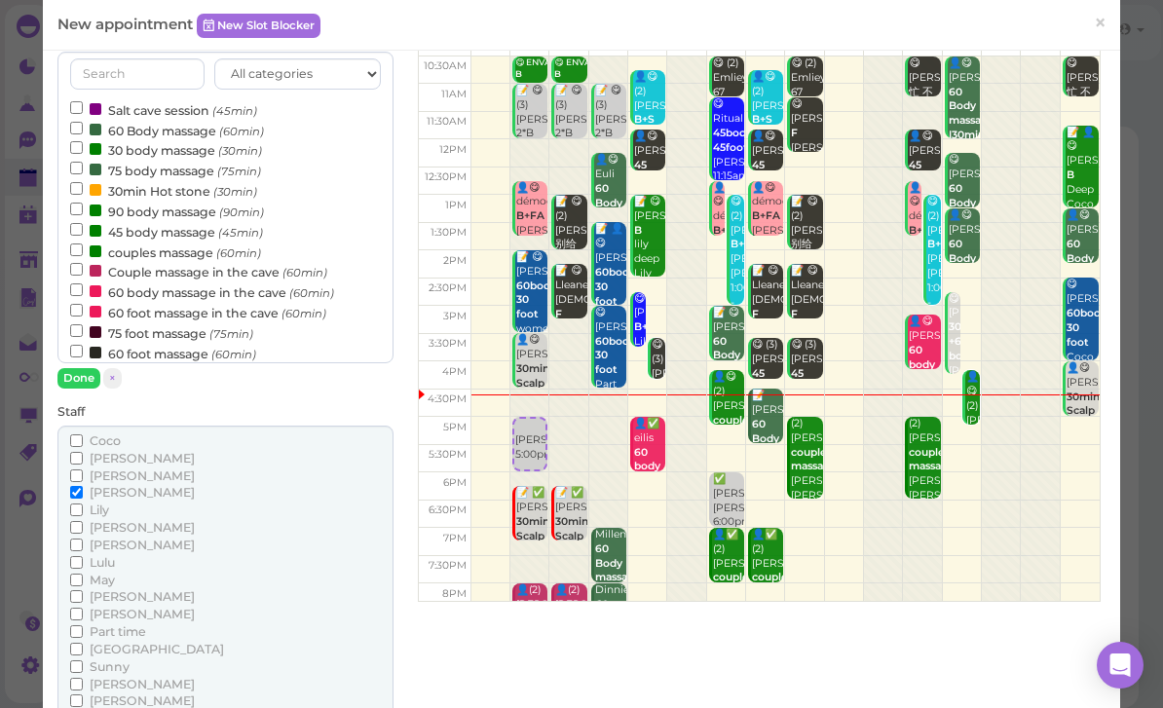
scroll to position [113, 0]
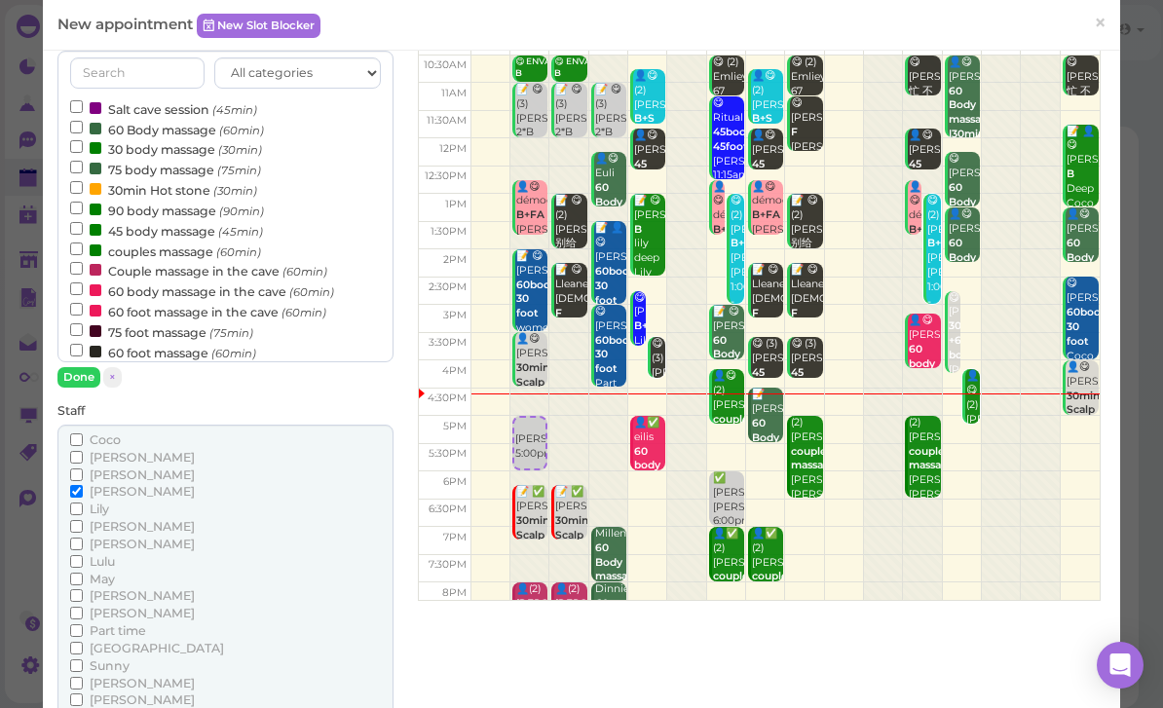
click at [106, 508] on span "Lily" at bounding box center [99, 509] width 19 height 15
click at [83, 508] on input "Lily" at bounding box center [76, 509] width 13 height 13
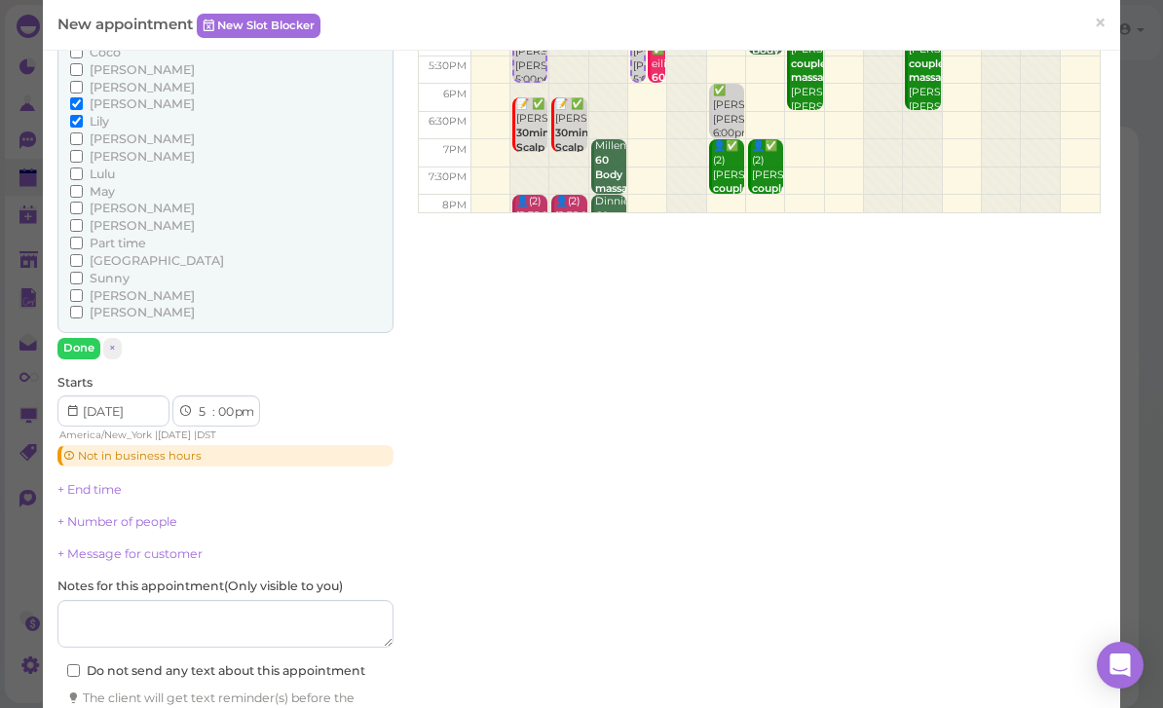
scroll to position [562, 0]
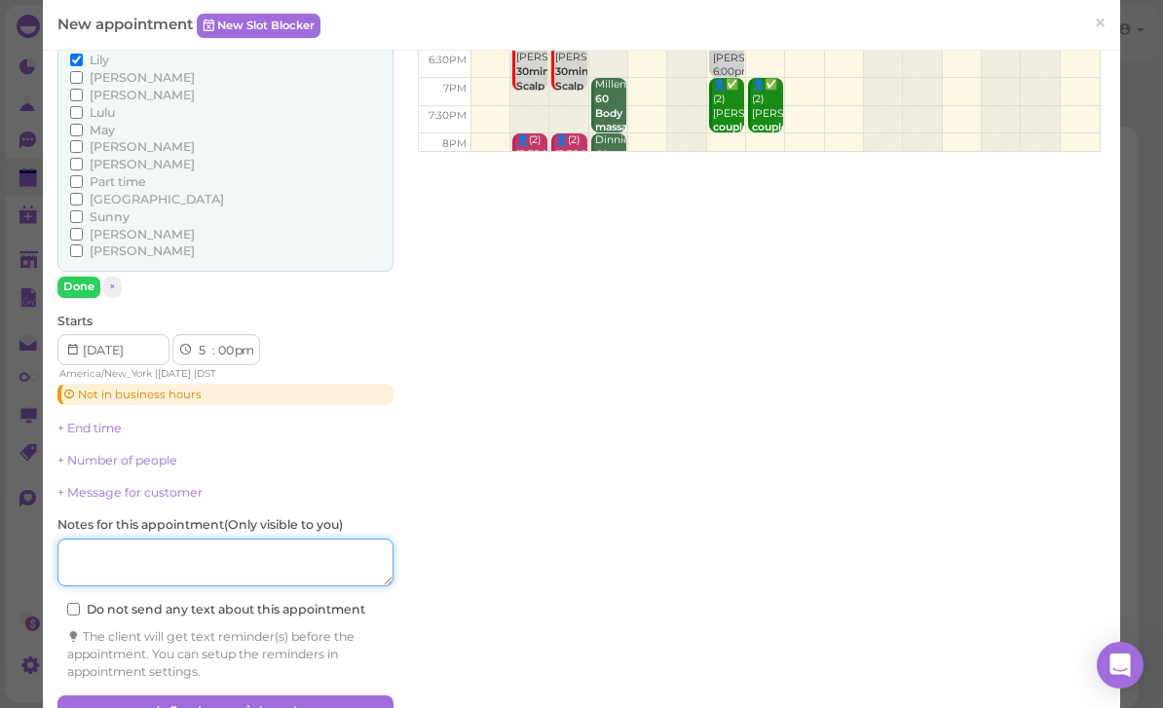
click at [225, 550] on textarea at bounding box center [225, 563] width 336 height 49
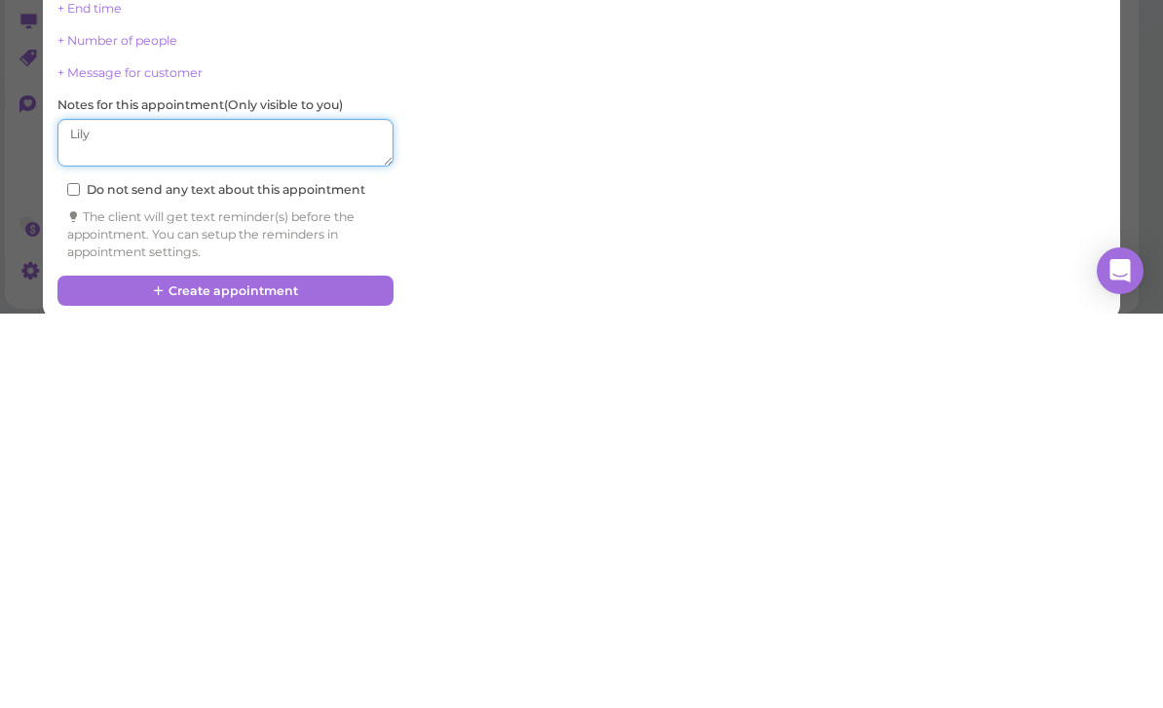
scroll to position [585, 0]
type textarea "Lily"
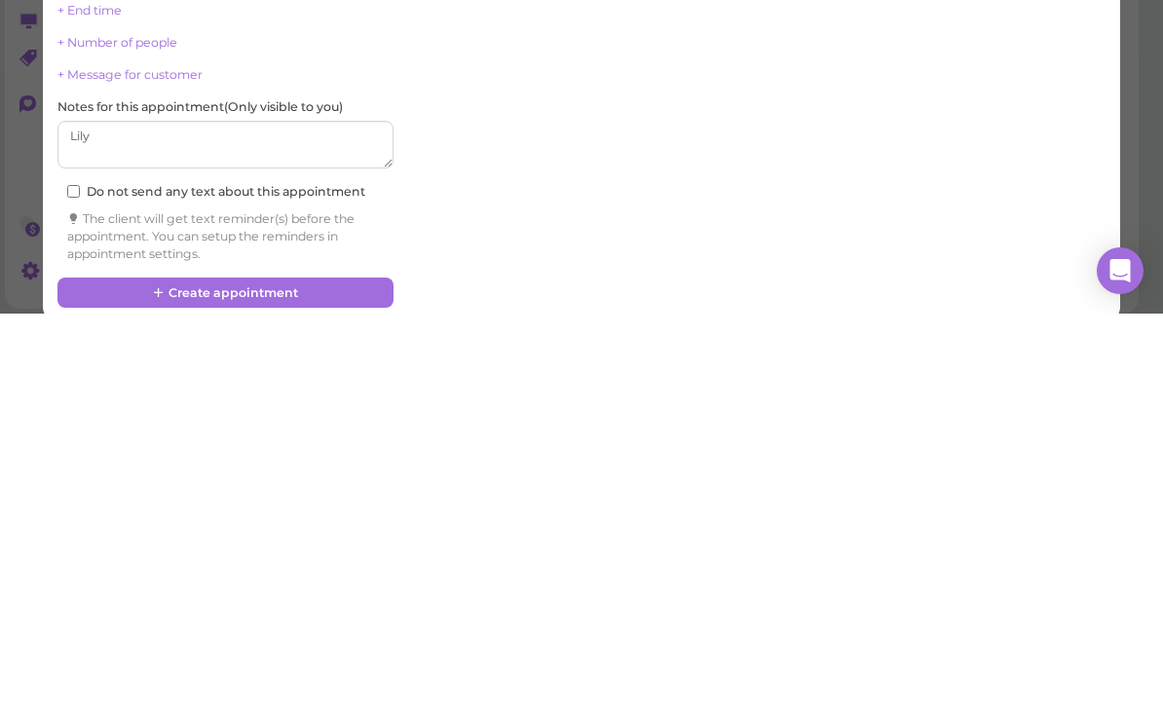
click at [310, 672] on button "Create appointment" at bounding box center [225, 687] width 336 height 31
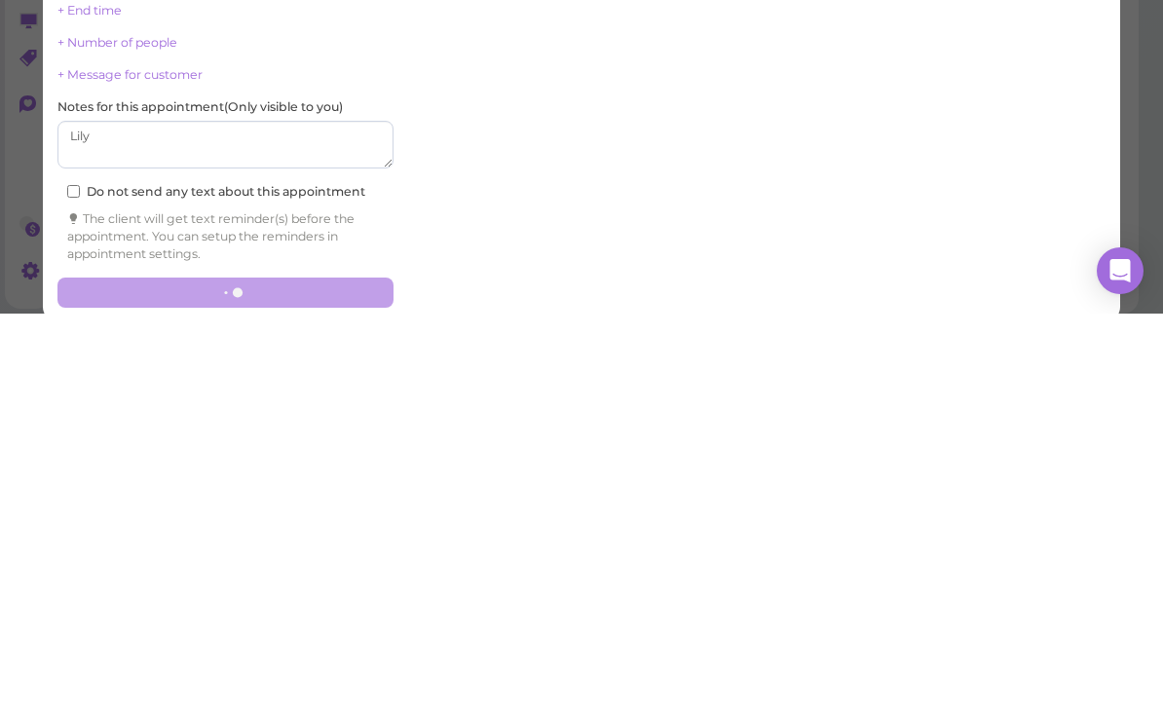
scroll to position [69, 0]
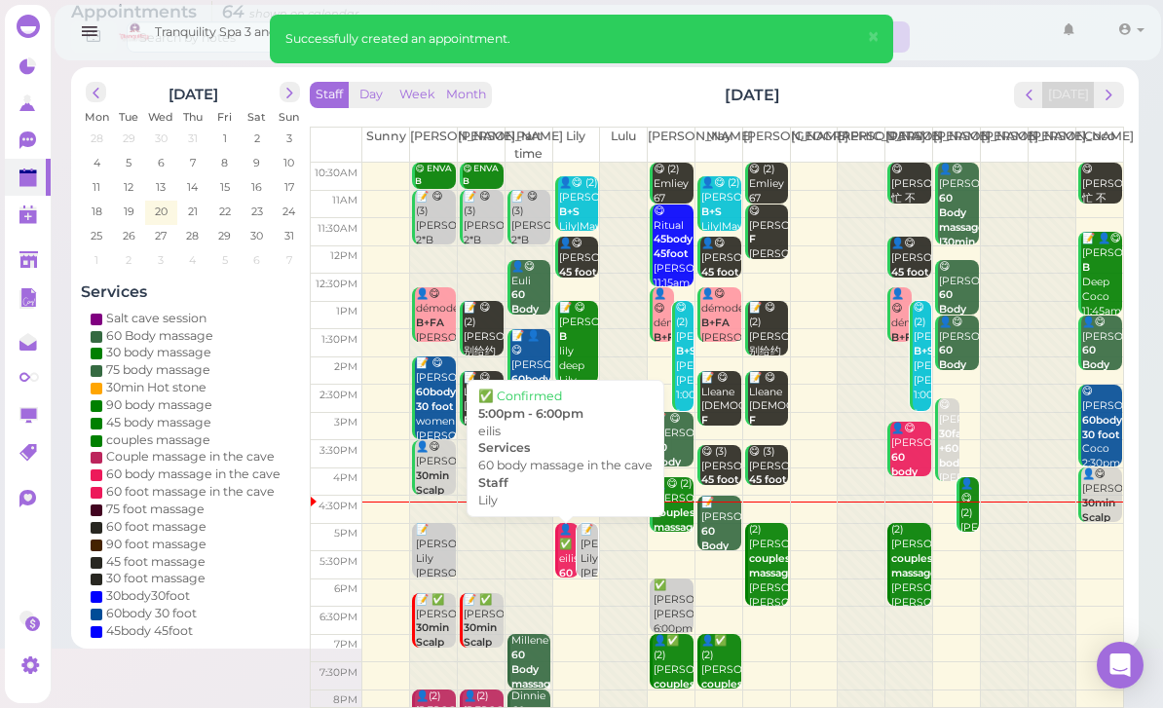
click at [567, 557] on div "👤✅ eilis 60 body massage in the cave Lily 5:00pm - 6:00pm" at bounding box center [568, 617] width 21 height 188
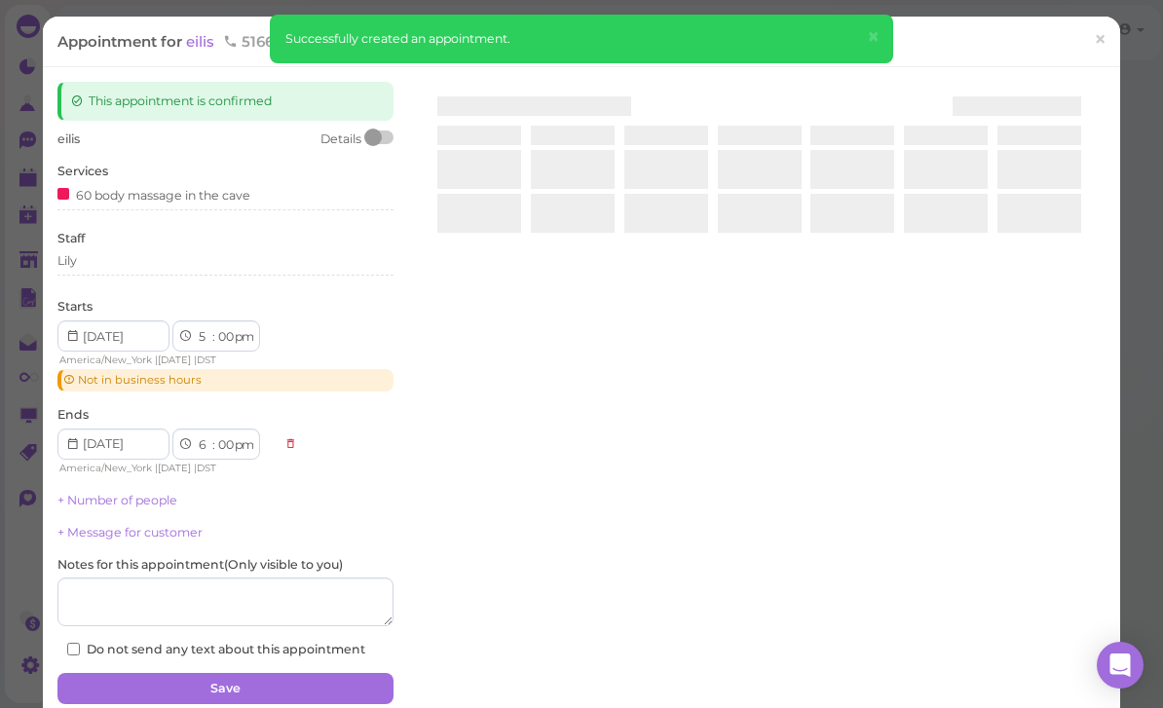
scroll to position [62, 0]
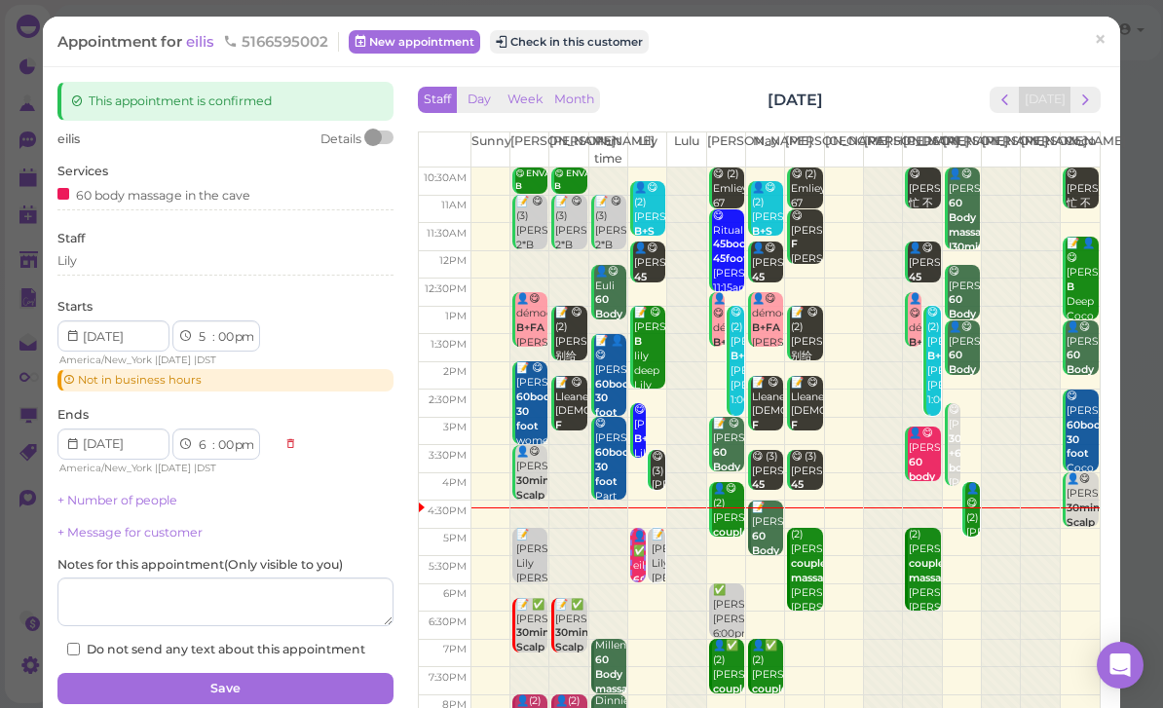
click at [134, 265] on div "Lily" at bounding box center [225, 261] width 336 height 18
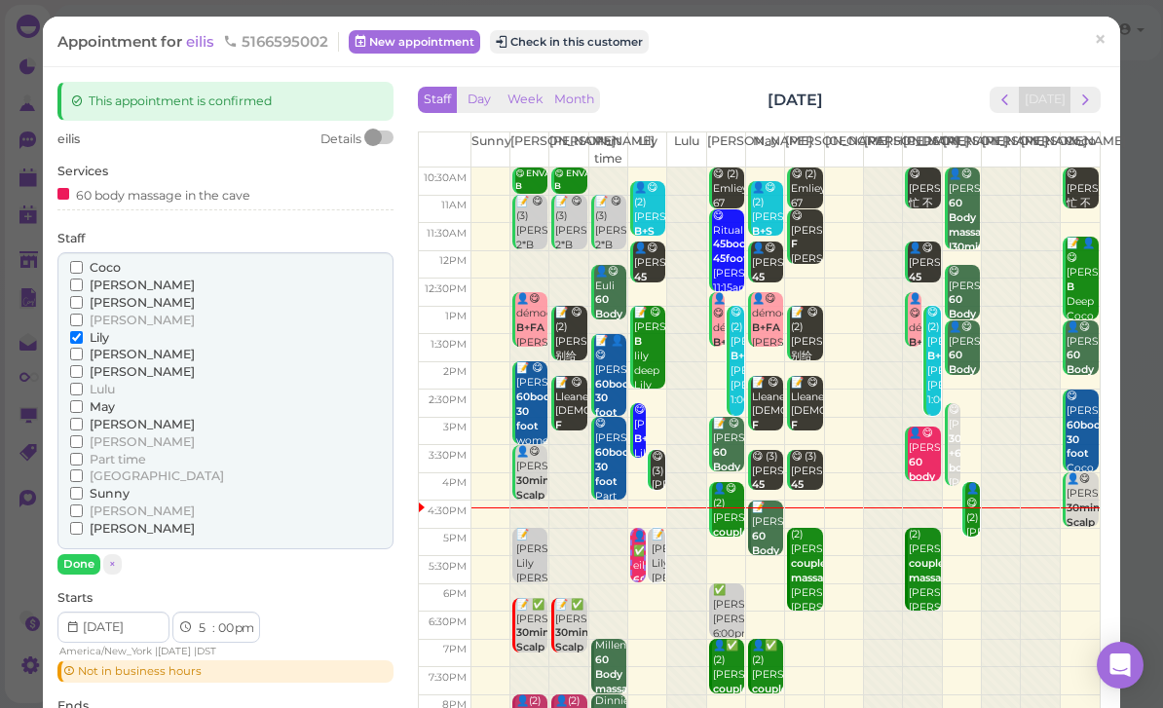
click at [120, 434] on span "[PERSON_NAME]" at bounding box center [142, 441] width 105 height 15
click at [83, 435] on input "[PERSON_NAME]" at bounding box center [76, 441] width 13 height 13
click at [102, 333] on span "Lily" at bounding box center [99, 337] width 19 height 15
click at [83, 333] on input "Lily" at bounding box center [76, 337] width 13 height 13
click at [88, 554] on button "Done" at bounding box center [78, 564] width 43 height 20
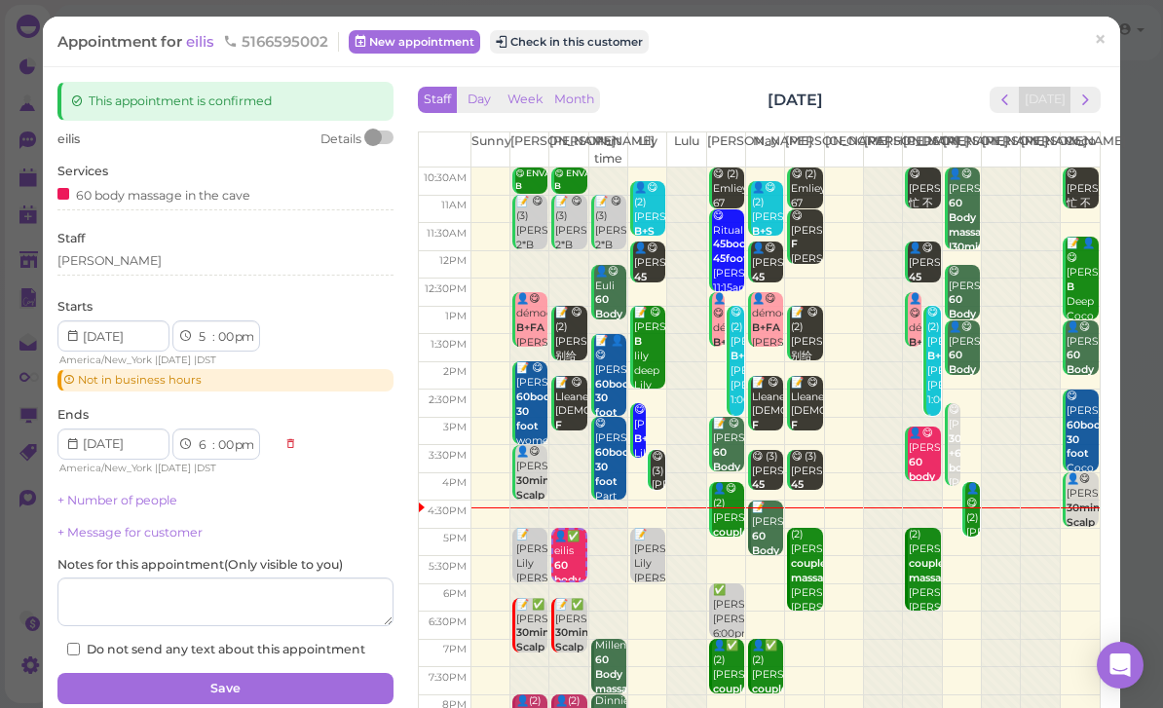
click at [268, 680] on button "Save" at bounding box center [225, 688] width 336 height 31
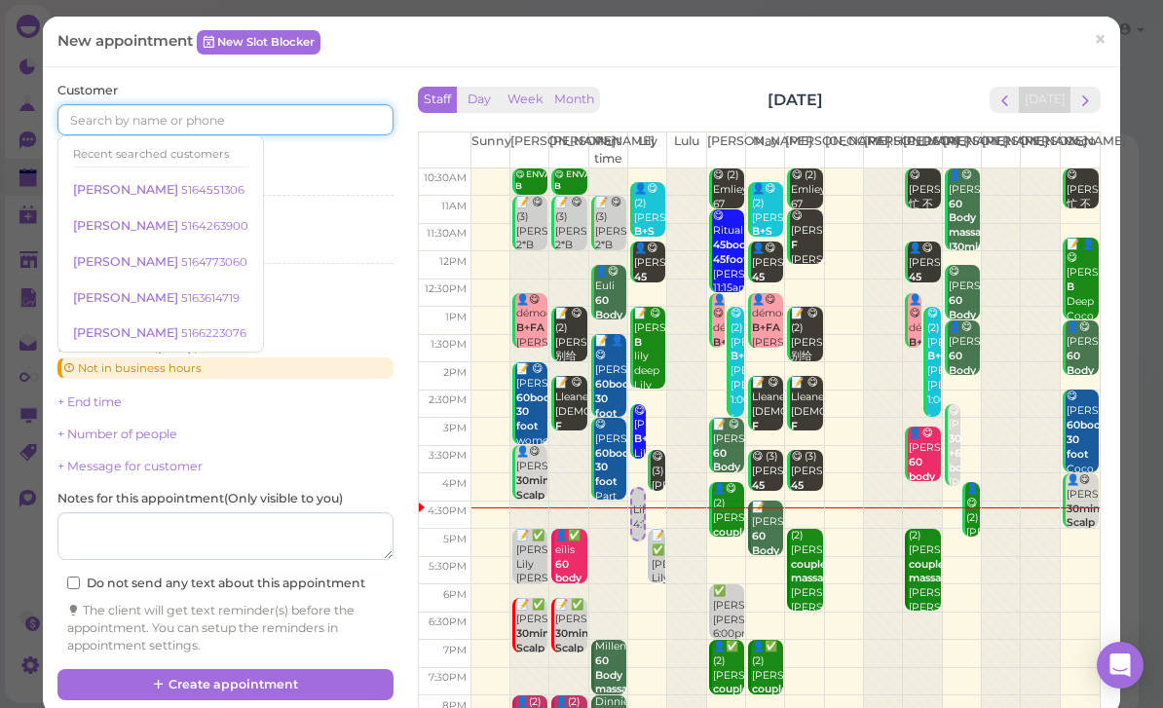
scroll to position [62, 0]
click at [1108, 31] on link "×" at bounding box center [1100, 42] width 36 height 46
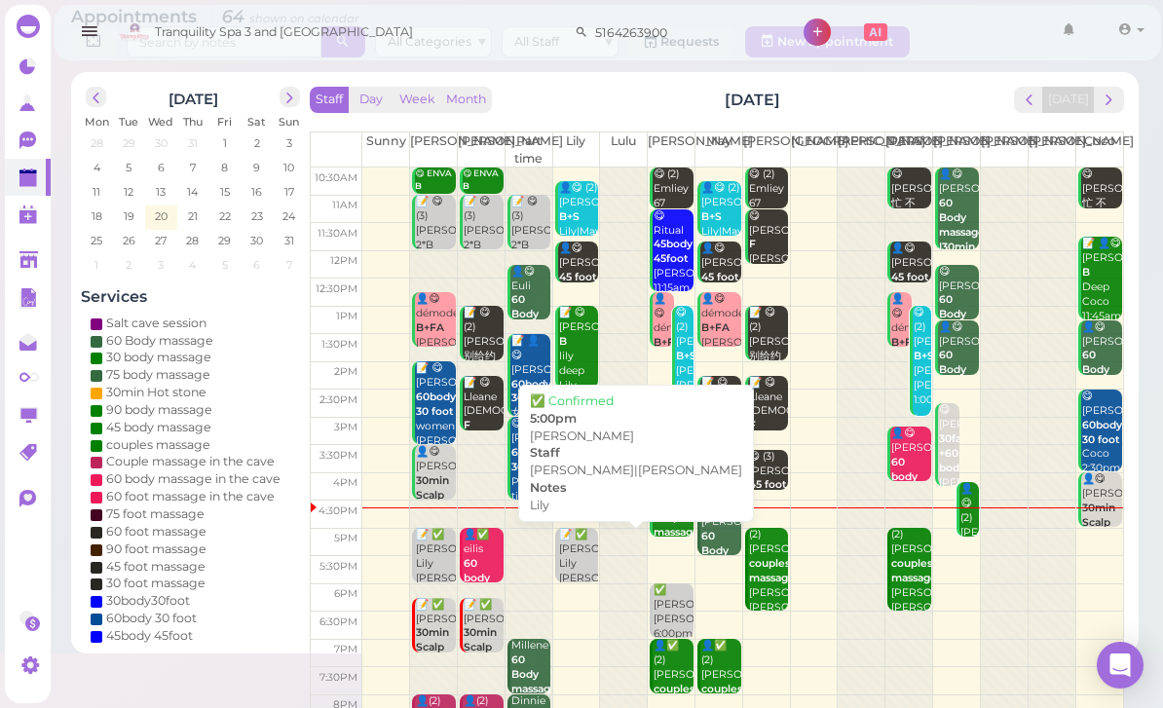
click at [578, 565] on div "📝 ✅ [PERSON_NAME] [PERSON_NAME]|[PERSON_NAME] 5:00pm" at bounding box center [578, 571] width 41 height 87
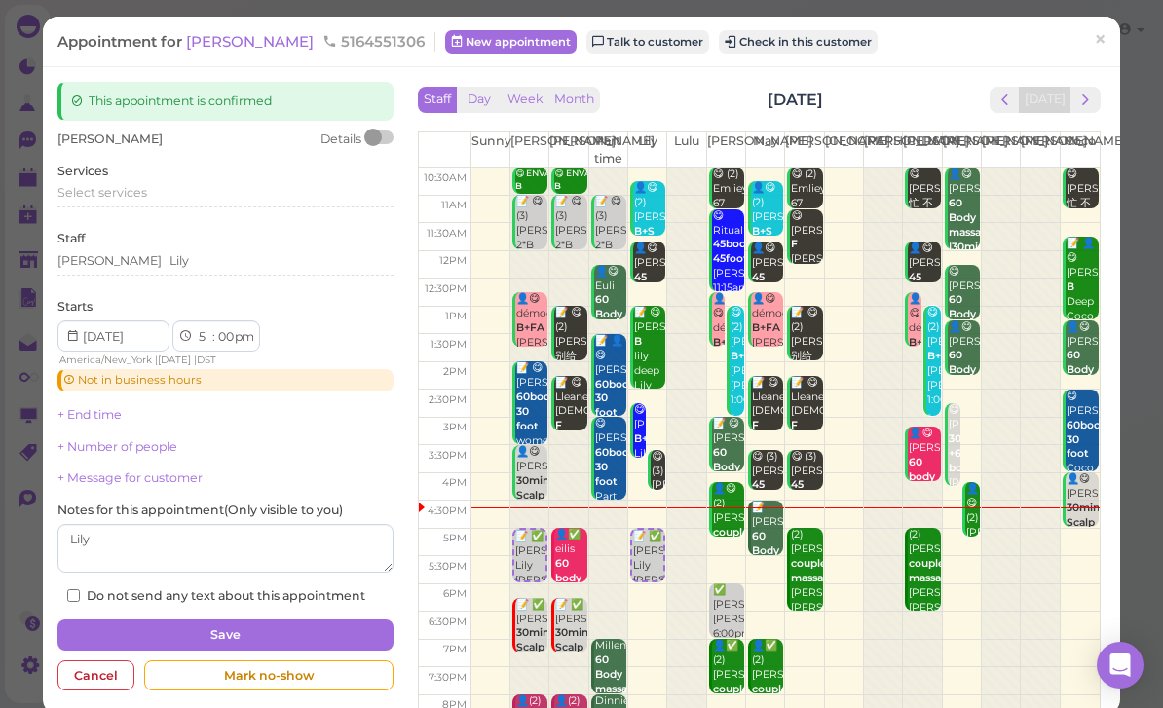
click at [144, 252] on div "[PERSON_NAME]" at bounding box center [225, 261] width 336 height 18
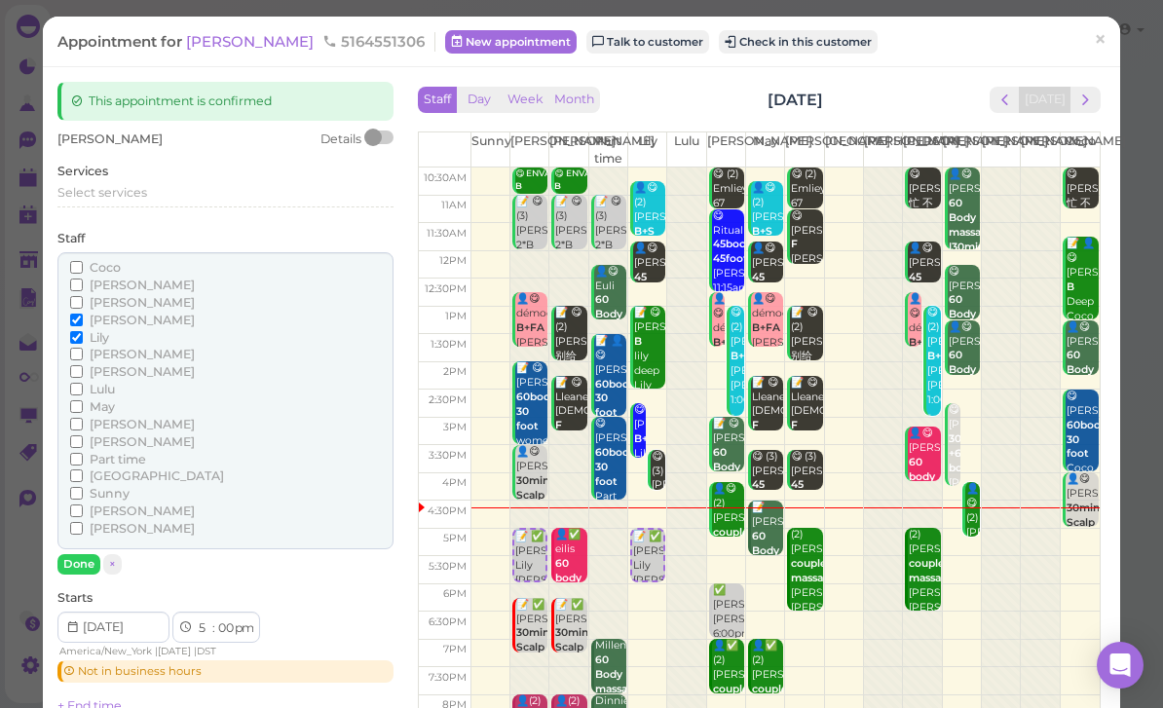
click at [136, 259] on div "Coco" at bounding box center [225, 268] width 311 height 18
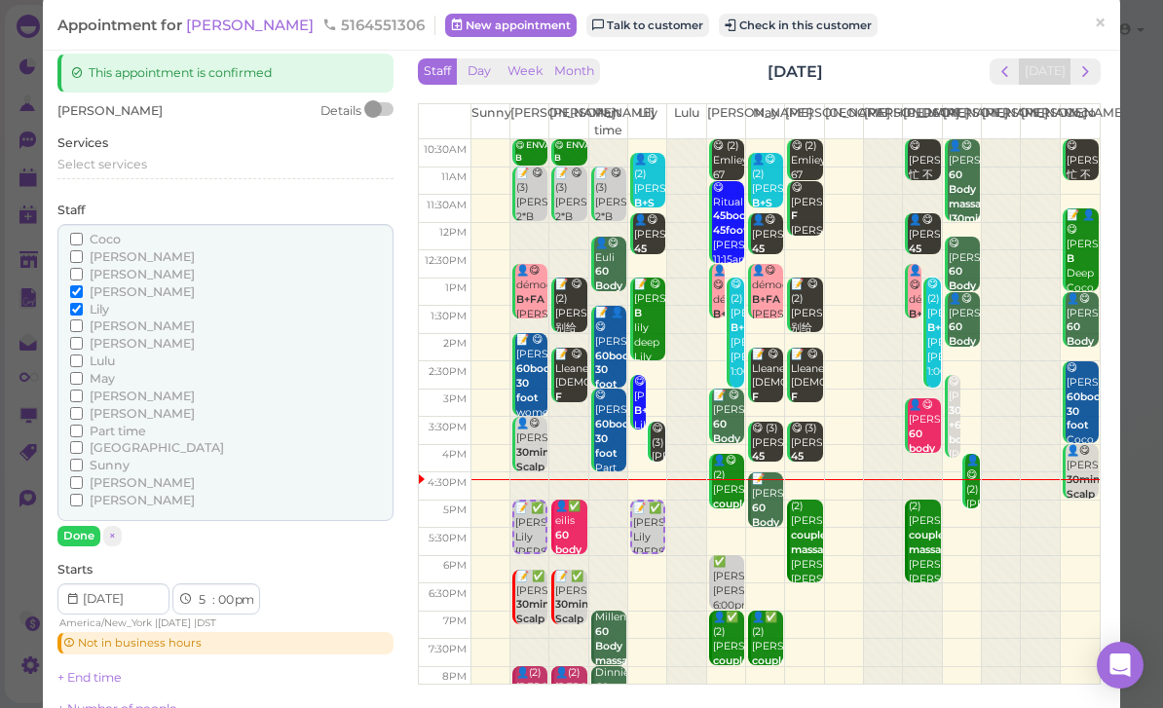
click at [143, 224] on div "[PERSON_NAME] [PERSON_NAME] [PERSON_NAME] [PERSON_NAME] [PERSON_NAME] Lulu" at bounding box center [225, 372] width 336 height 297
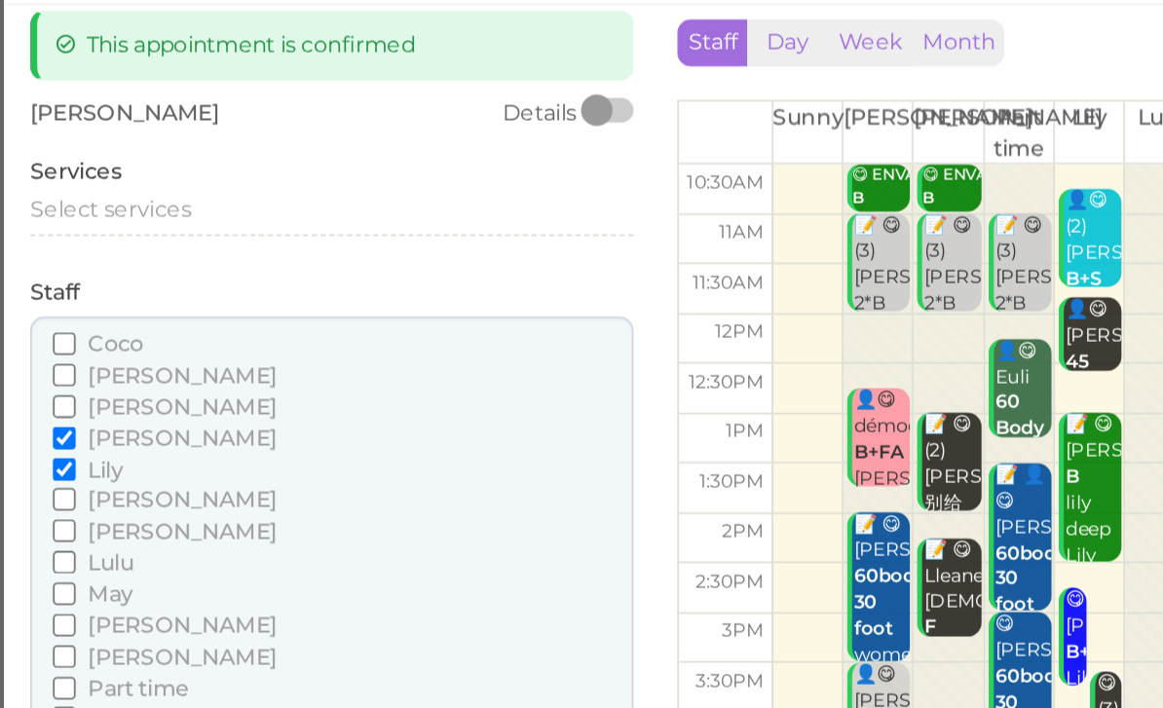
click at [106, 156] on div "Select services" at bounding box center [225, 165] width 336 height 18
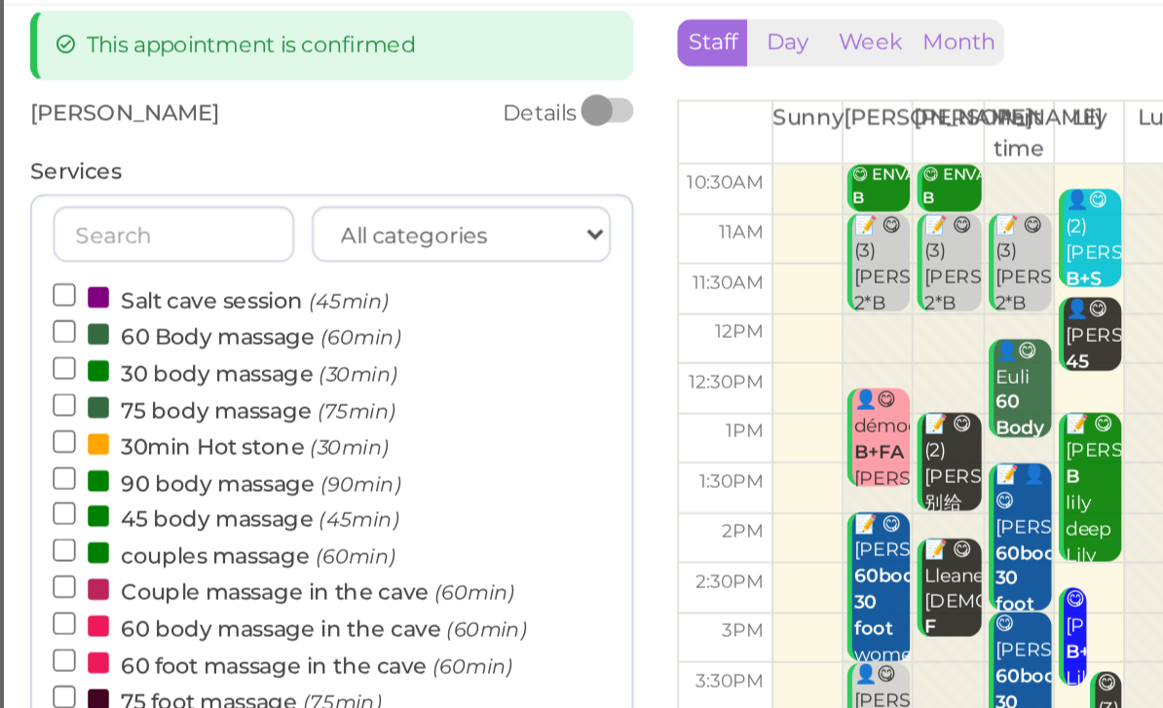
click at [134, 224] on label "60 Body massage (60min)" at bounding box center [167, 234] width 194 height 20
click at [83, 226] on input "60 Body massage (60min)" at bounding box center [76, 232] width 13 height 13
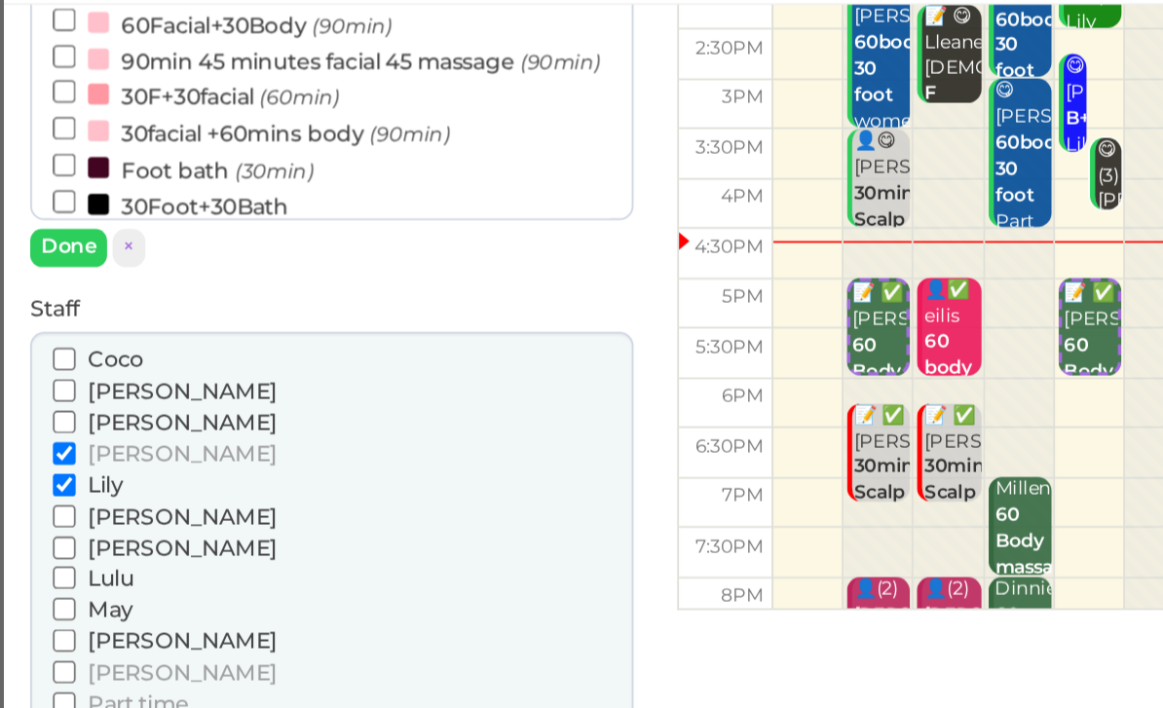
scroll to position [329, 0]
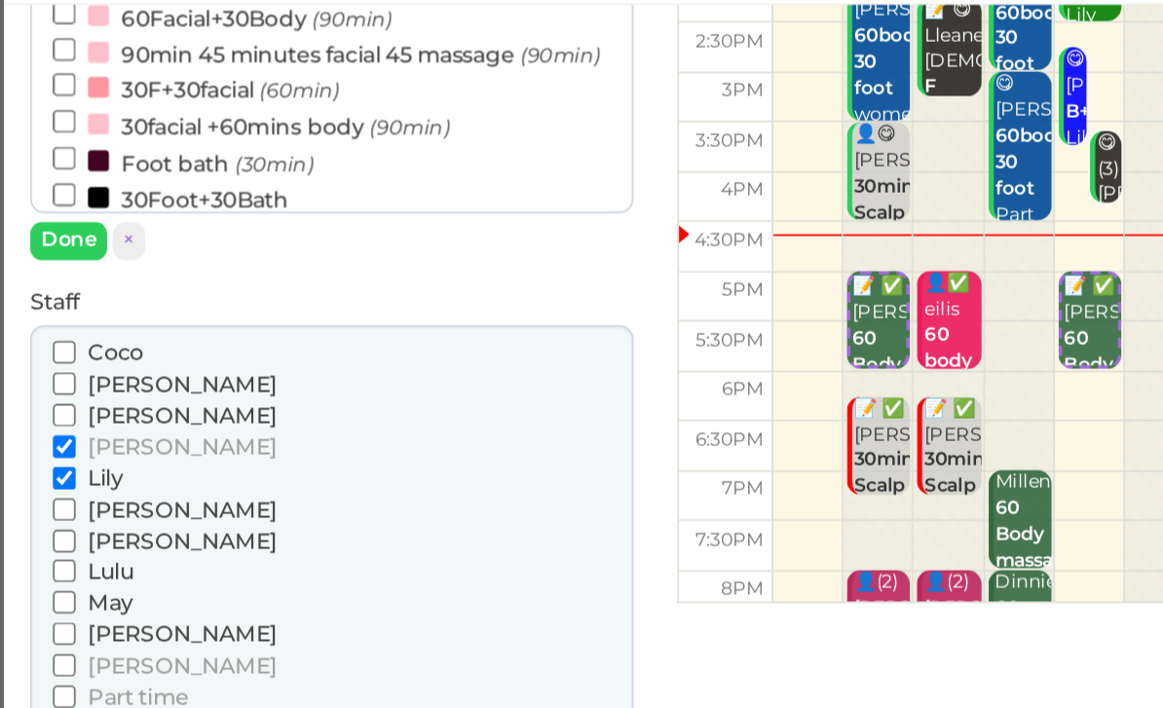
click at [57, 171] on button "Done" at bounding box center [78, 181] width 43 height 20
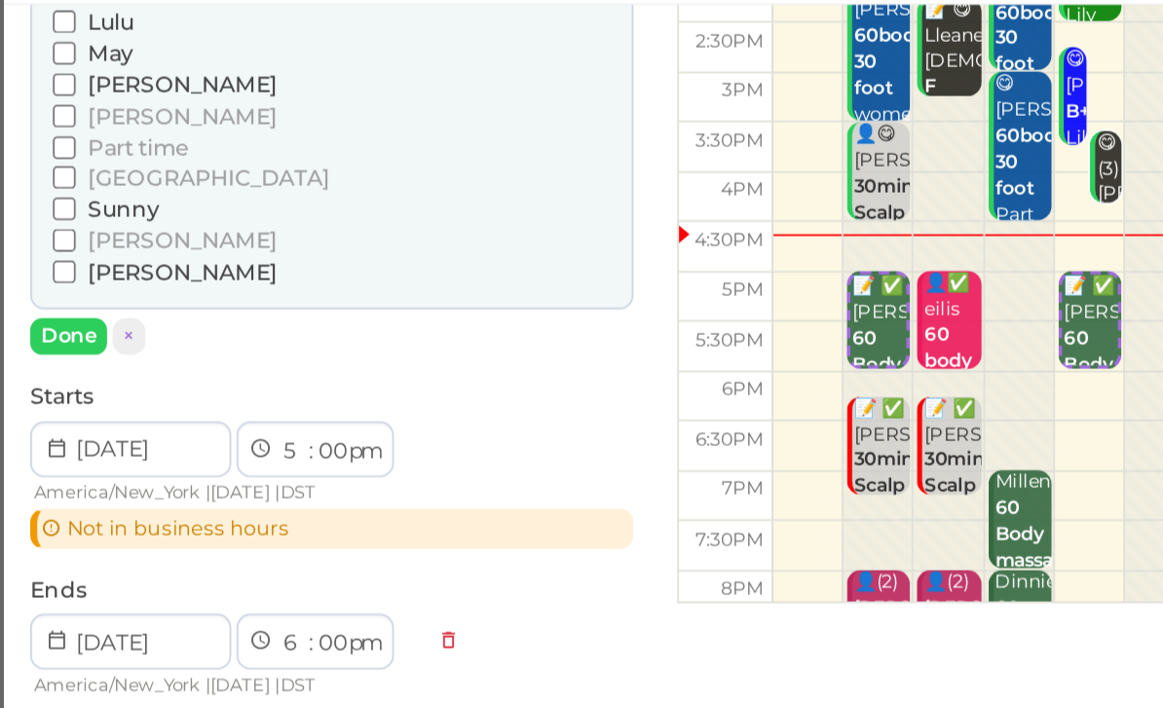
click at [57, 225] on button "Done" at bounding box center [78, 235] width 43 height 20
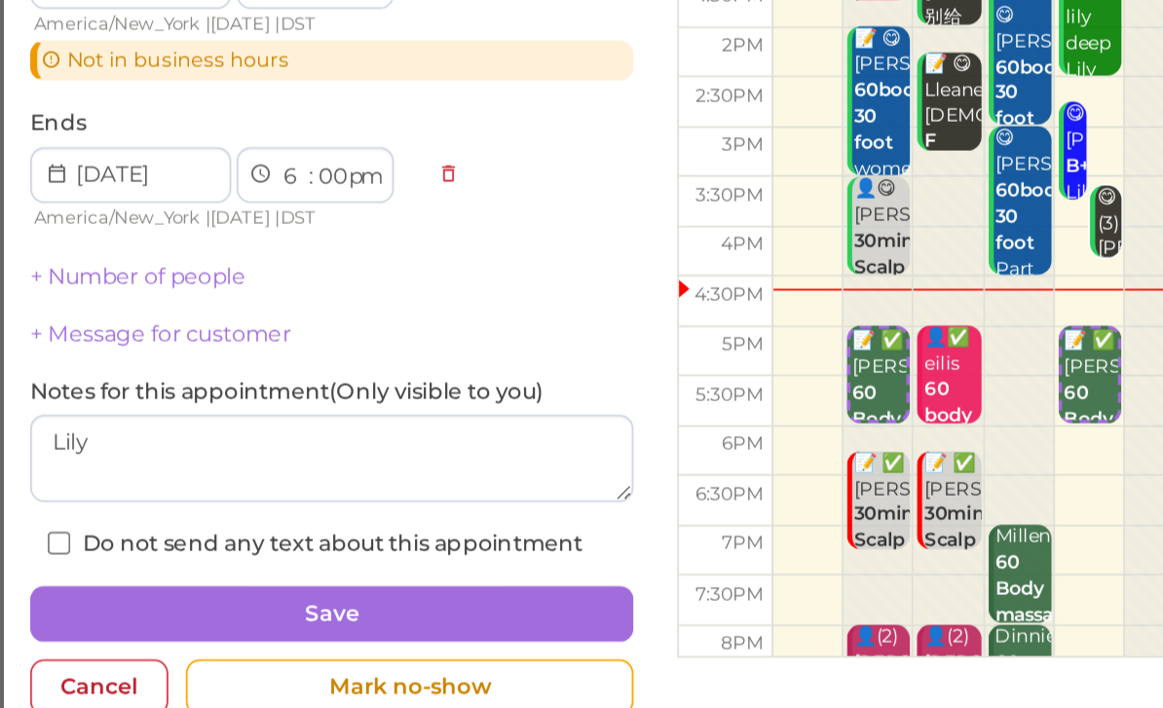
scroll to position [62, 0]
click at [268, 605] on button "Save" at bounding box center [225, 620] width 336 height 31
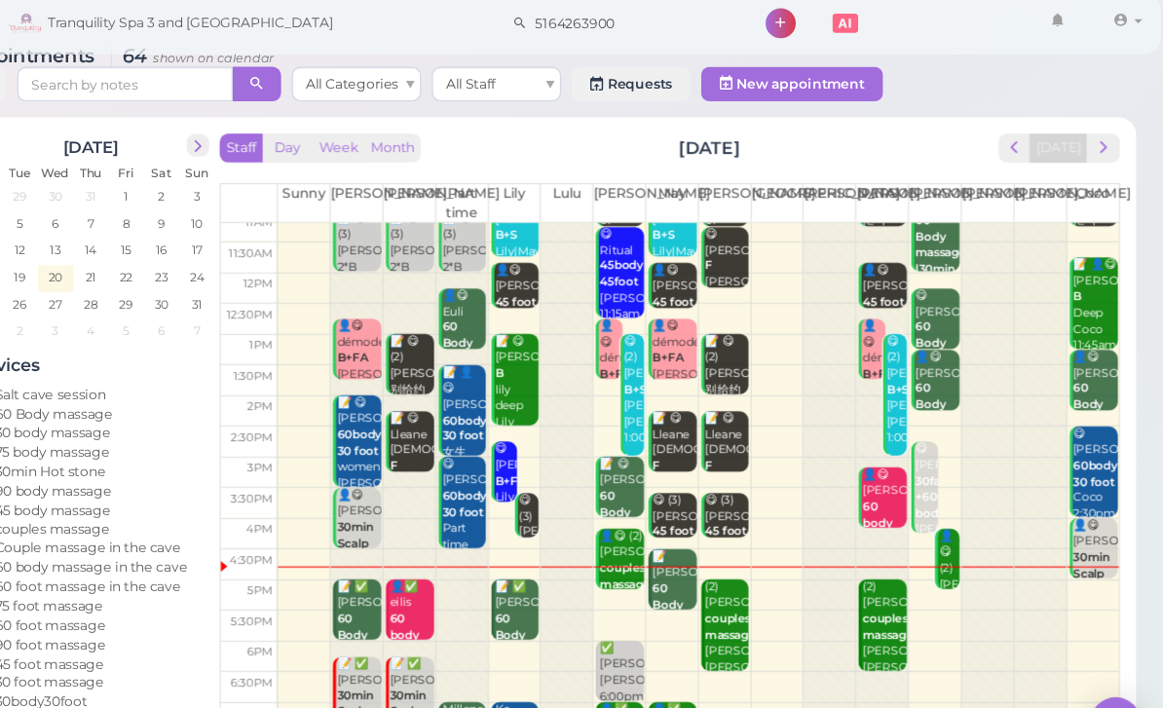
scroll to position [38, 0]
